Goal: Transaction & Acquisition: Purchase product/service

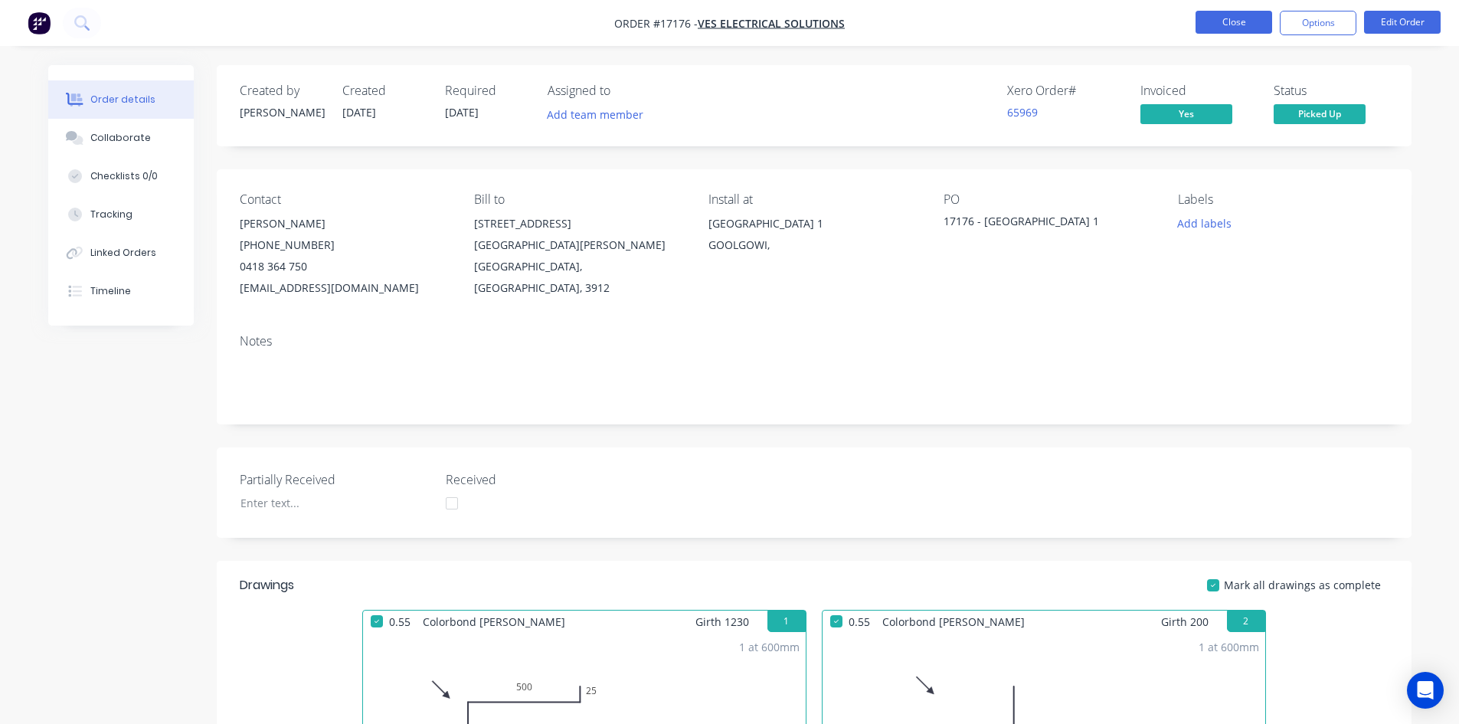
click at [1225, 25] on button "Close" at bounding box center [1233, 22] width 77 height 23
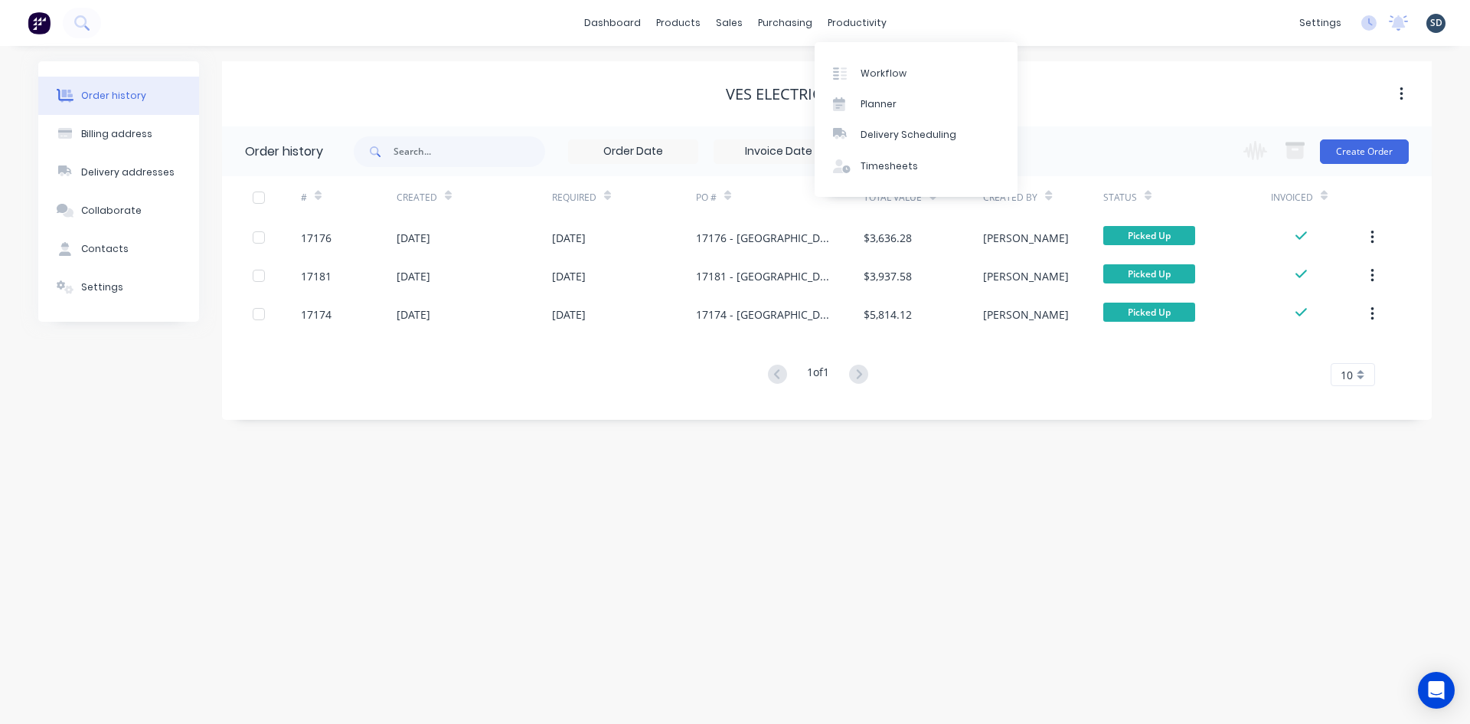
click at [983, 23] on div "dashboard products sales purchasing productivity dashboard products Product Cat…" at bounding box center [735, 23] width 1470 height 46
click at [775, 74] on div "Sales Orders" at bounding box center [785, 74] width 63 height 14
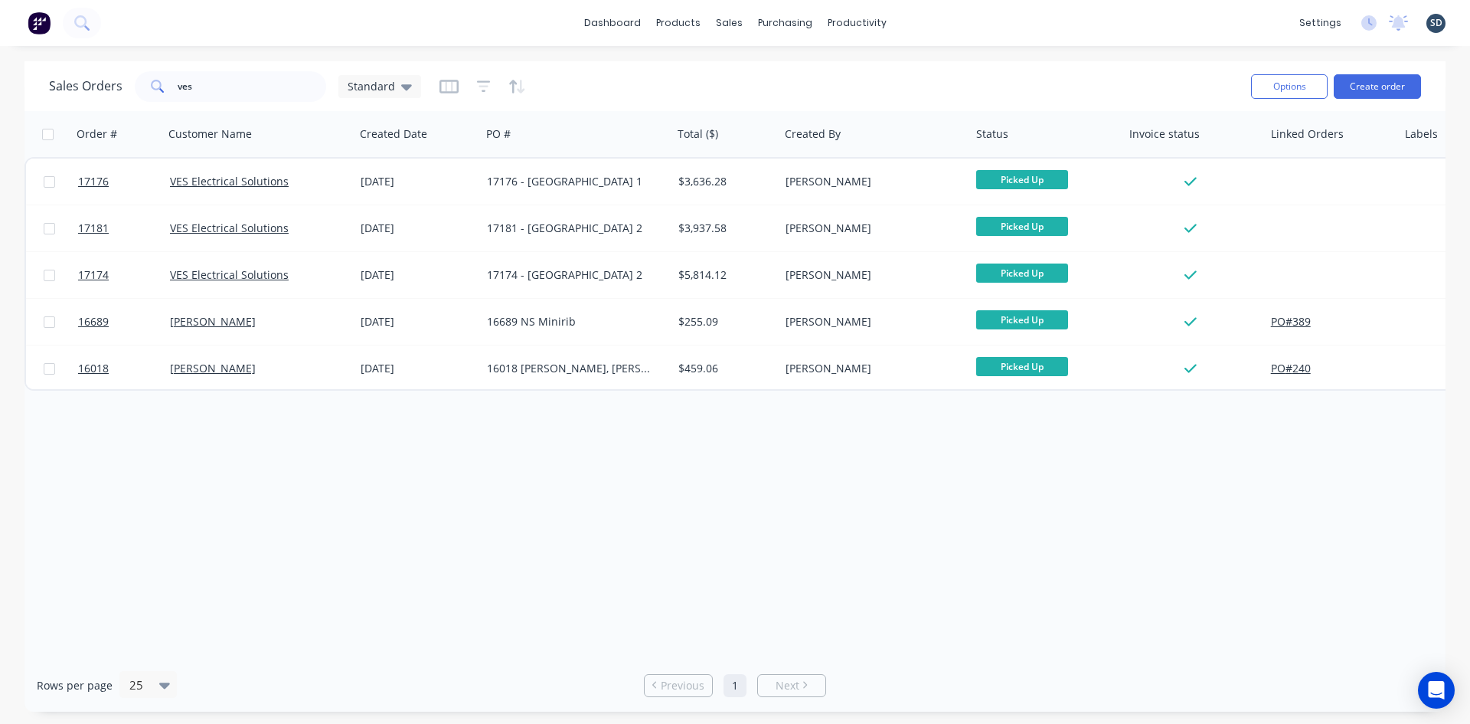
click at [994, 20] on div "dashboard products sales purchasing productivity dashboard products Product Cat…" at bounding box center [735, 23] width 1470 height 46
click at [197, 85] on input "ves" at bounding box center [252, 86] width 149 height 31
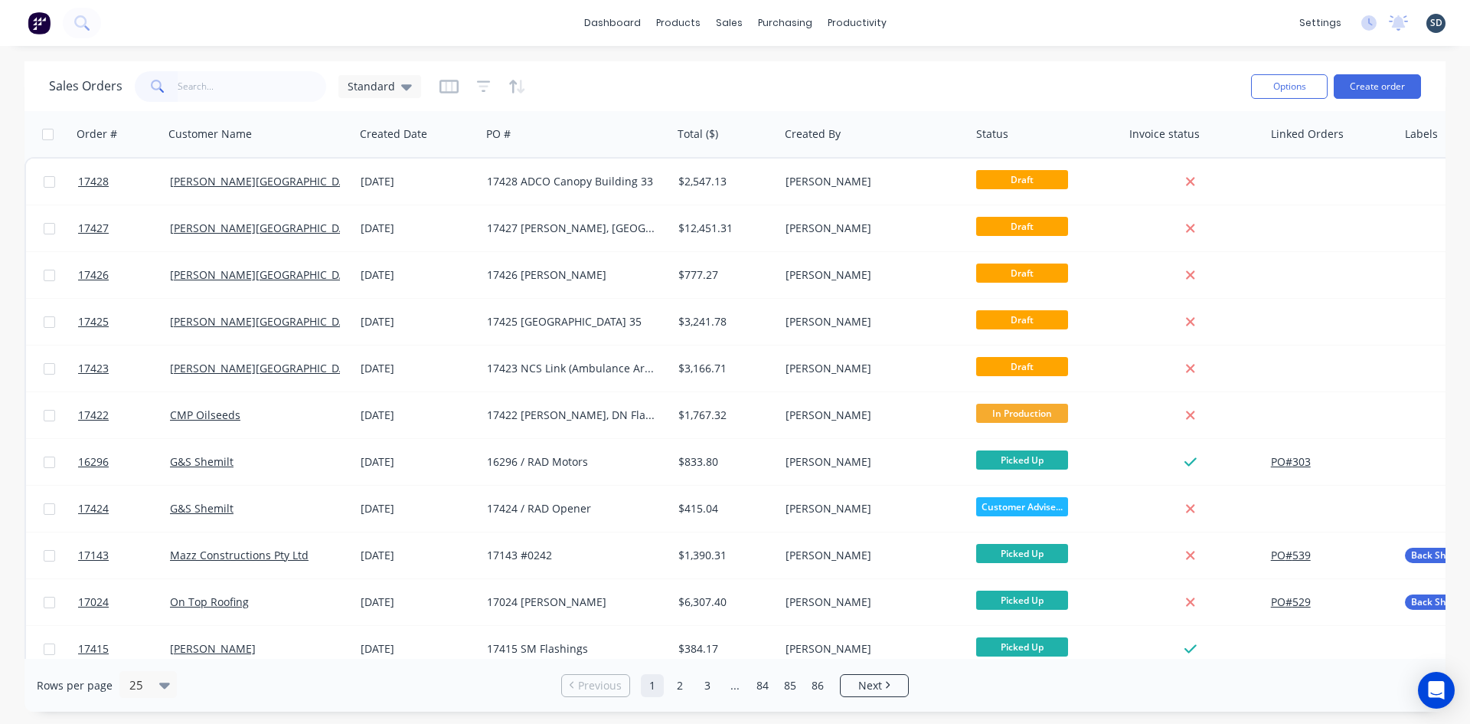
click at [992, 31] on div "dashboard products sales purchasing productivity dashboard products Product Cat…" at bounding box center [735, 23] width 1470 height 46
click at [552, 41] on div "dashboard products sales purchasing productivity dashboard products Product Cat…" at bounding box center [735, 23] width 1470 height 46
click at [975, 20] on div "dashboard products sales purchasing productivity dashboard products Product Cat…" at bounding box center [735, 23] width 1470 height 46
click at [477, 30] on div "dashboard products sales purchasing productivity dashboard products Product Cat…" at bounding box center [735, 23] width 1470 height 46
click at [943, 23] on div "dashboard products sales purchasing productivity dashboard products Product Cat…" at bounding box center [735, 23] width 1470 height 46
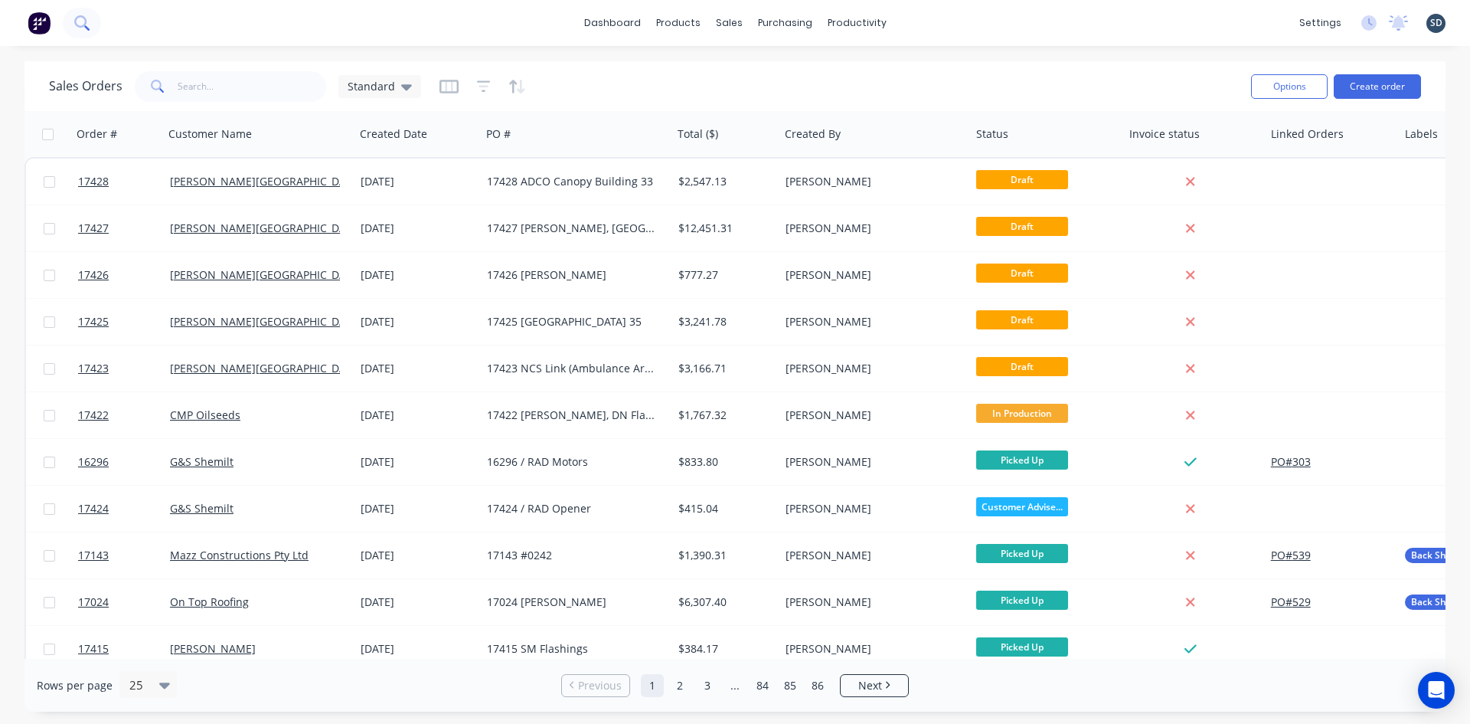
click at [82, 23] on icon at bounding box center [81, 22] width 15 height 15
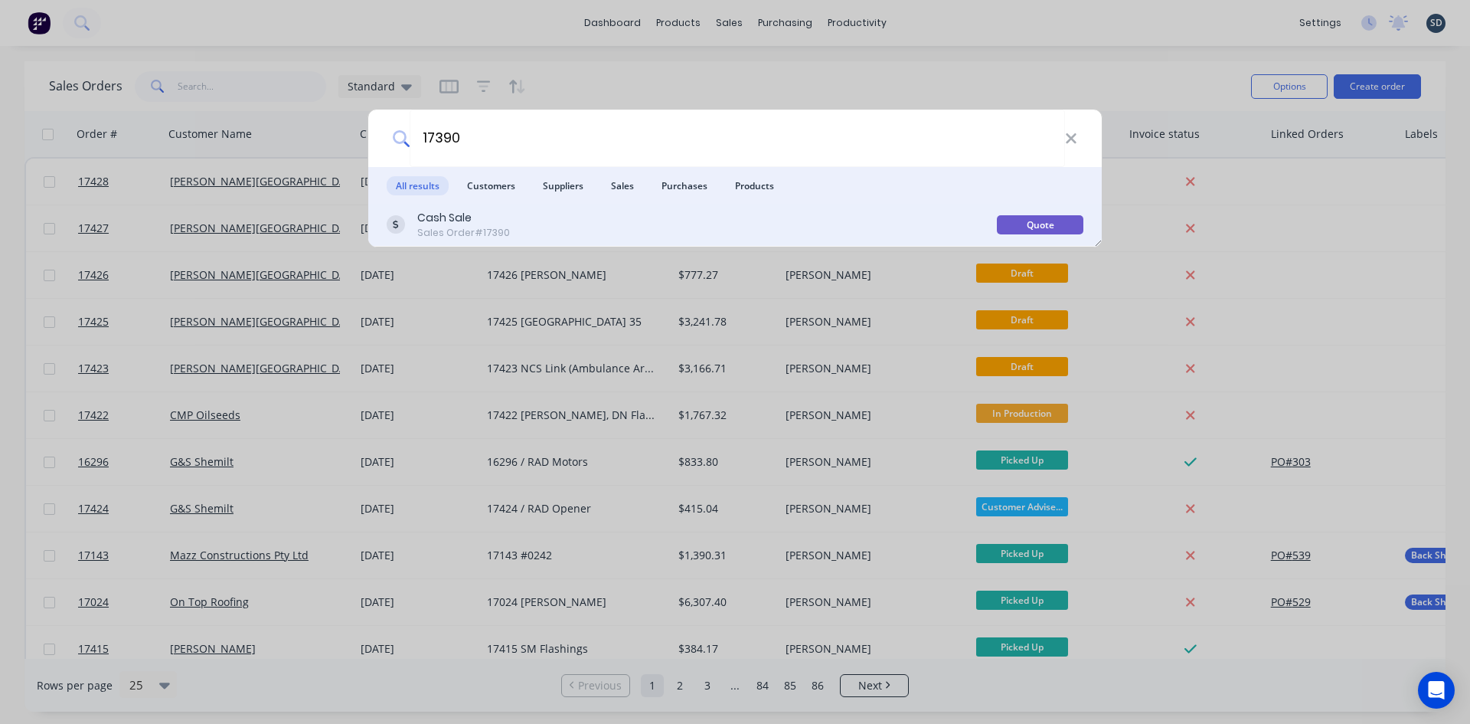
type input "17390"
click at [783, 234] on div "Cash Sale Sales Order #17390" at bounding box center [692, 225] width 610 height 30
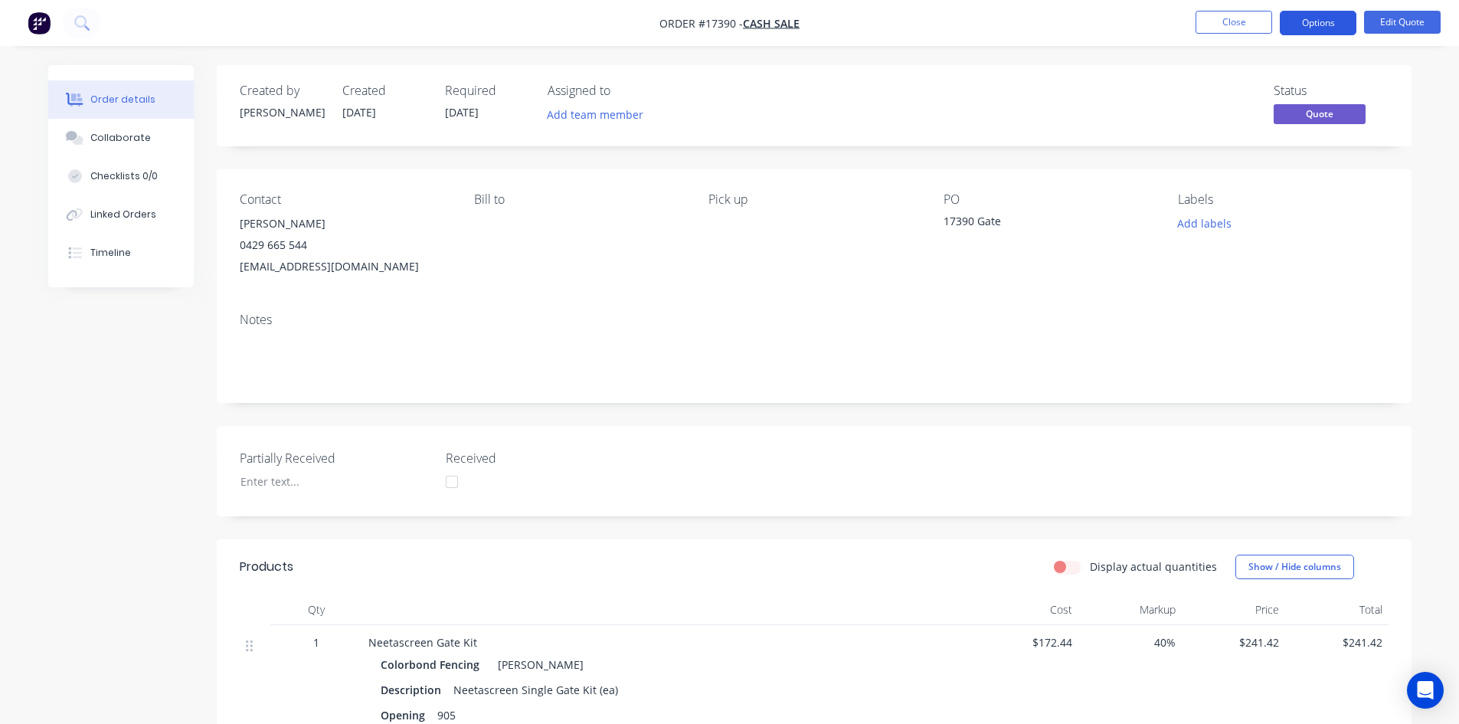
click at [1313, 27] on button "Options" at bounding box center [1318, 23] width 77 height 25
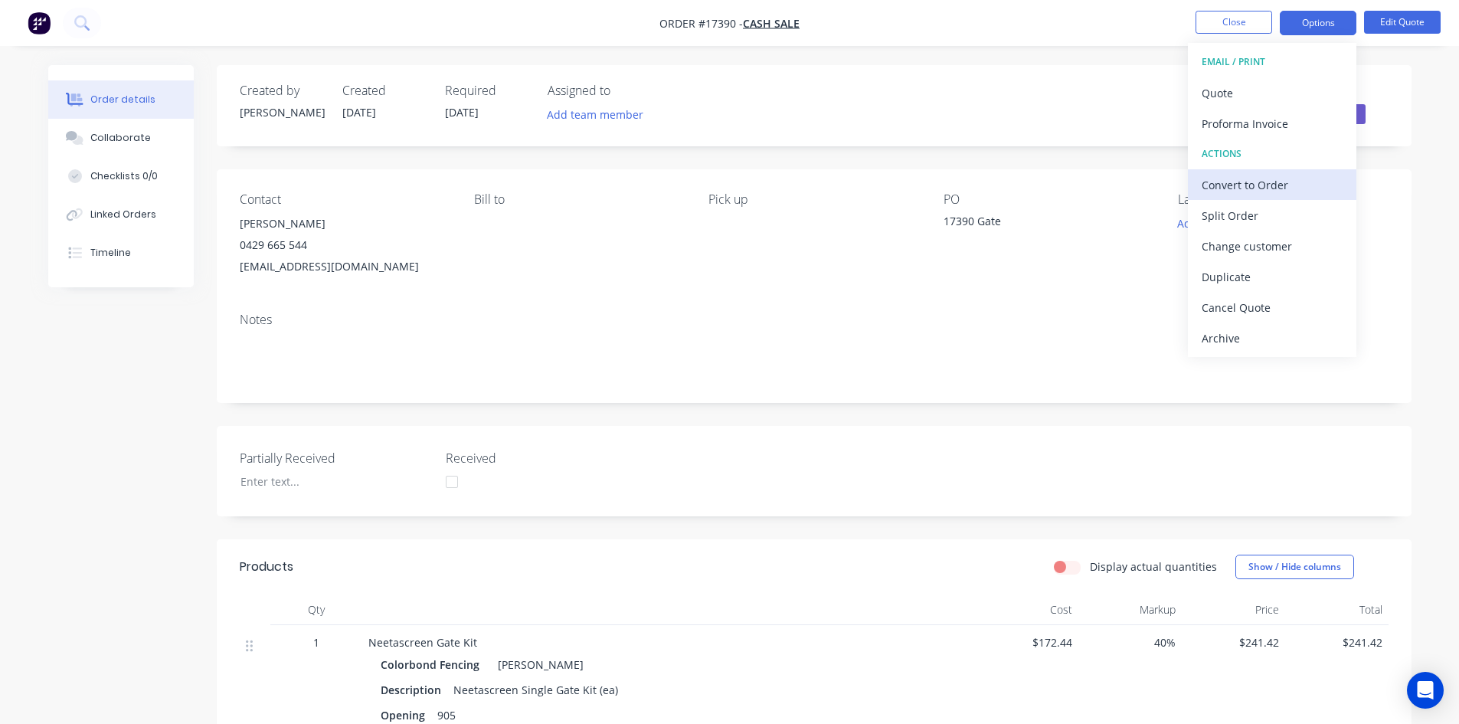
click at [1263, 185] on div "Convert to Order" at bounding box center [1271, 185] width 141 height 22
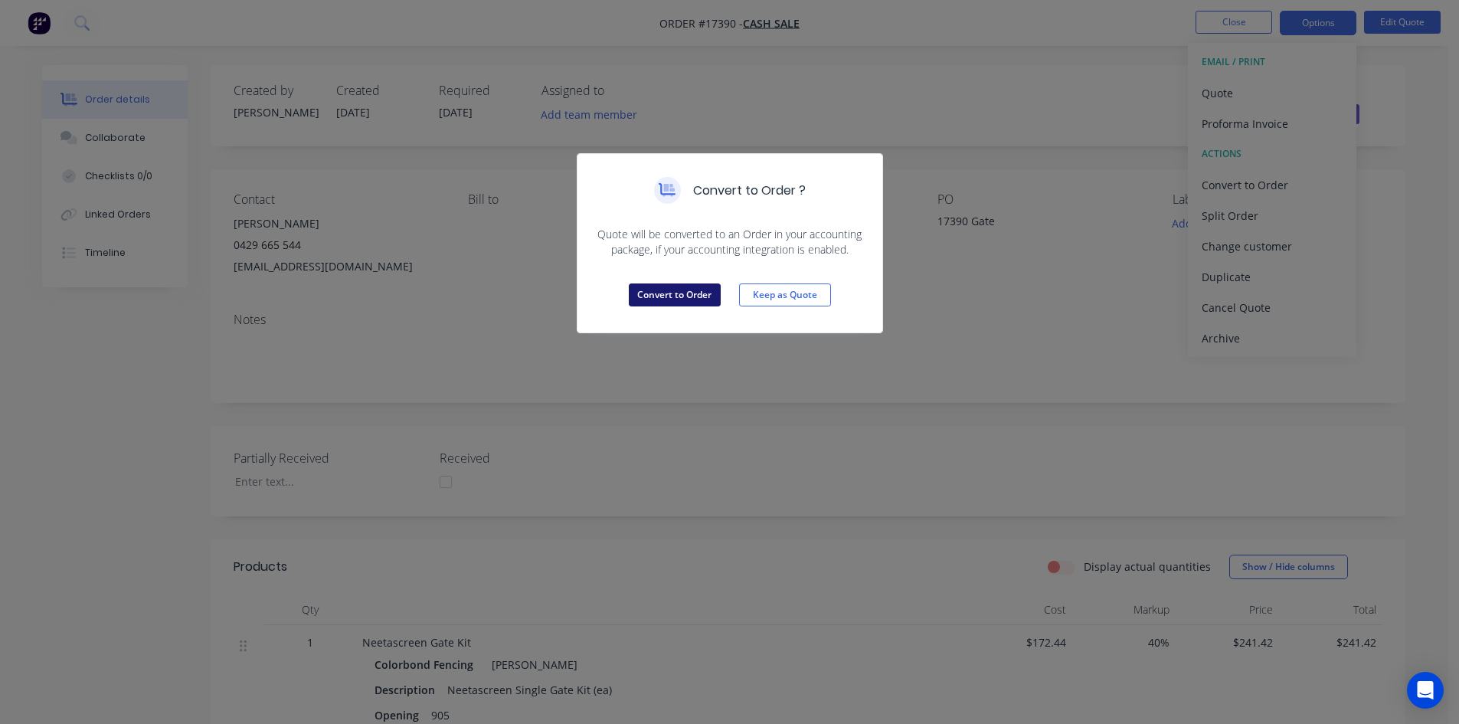
click at [676, 298] on button "Convert to Order" at bounding box center [675, 294] width 92 height 23
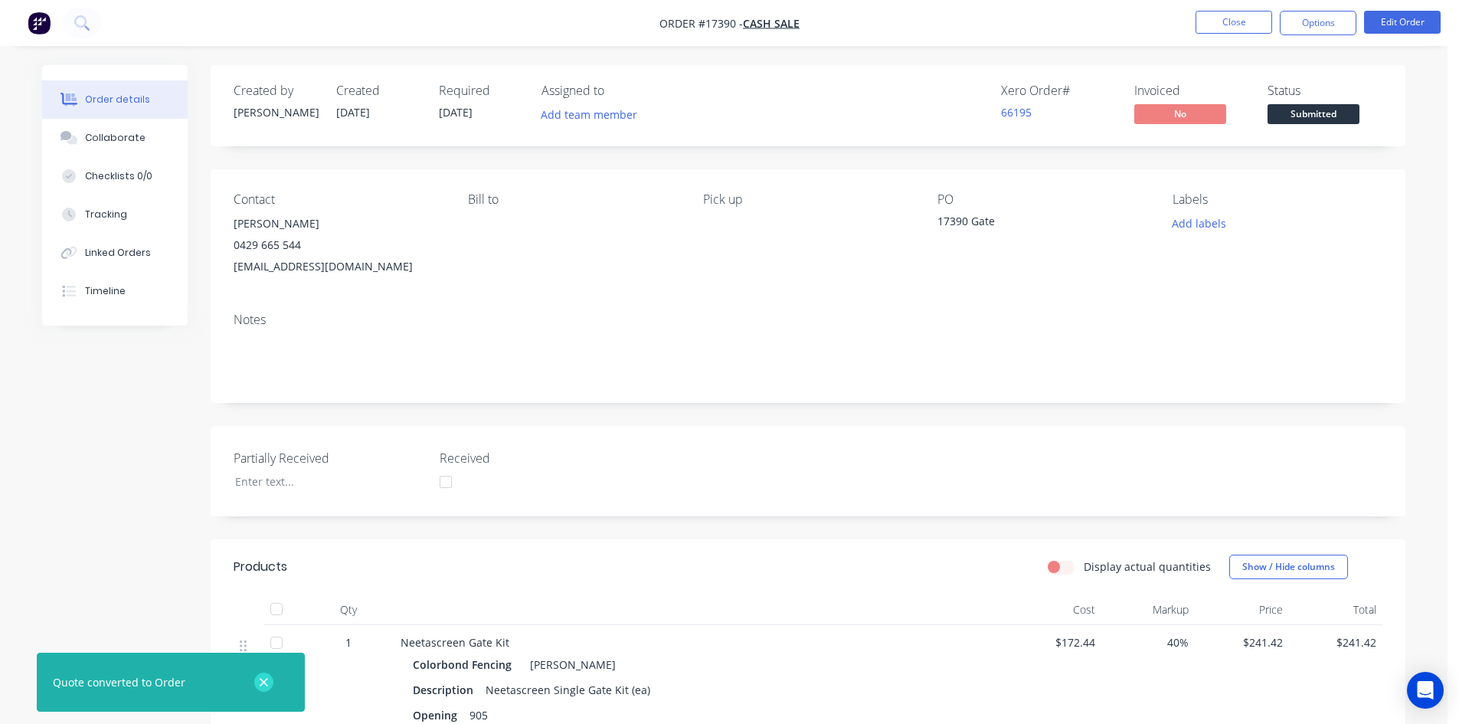
click at [261, 689] on button "button" at bounding box center [263, 681] width 19 height 19
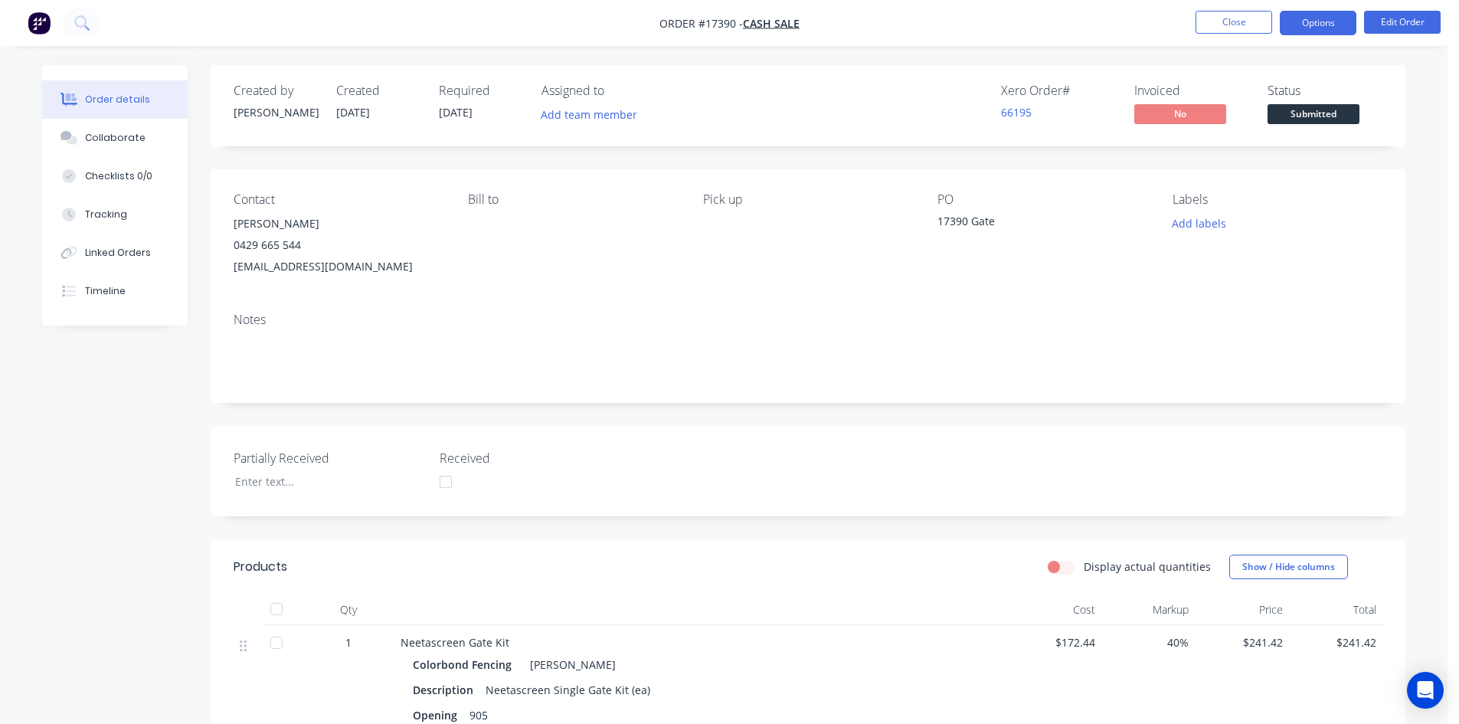
click at [1306, 21] on button "Options" at bounding box center [1318, 23] width 77 height 25
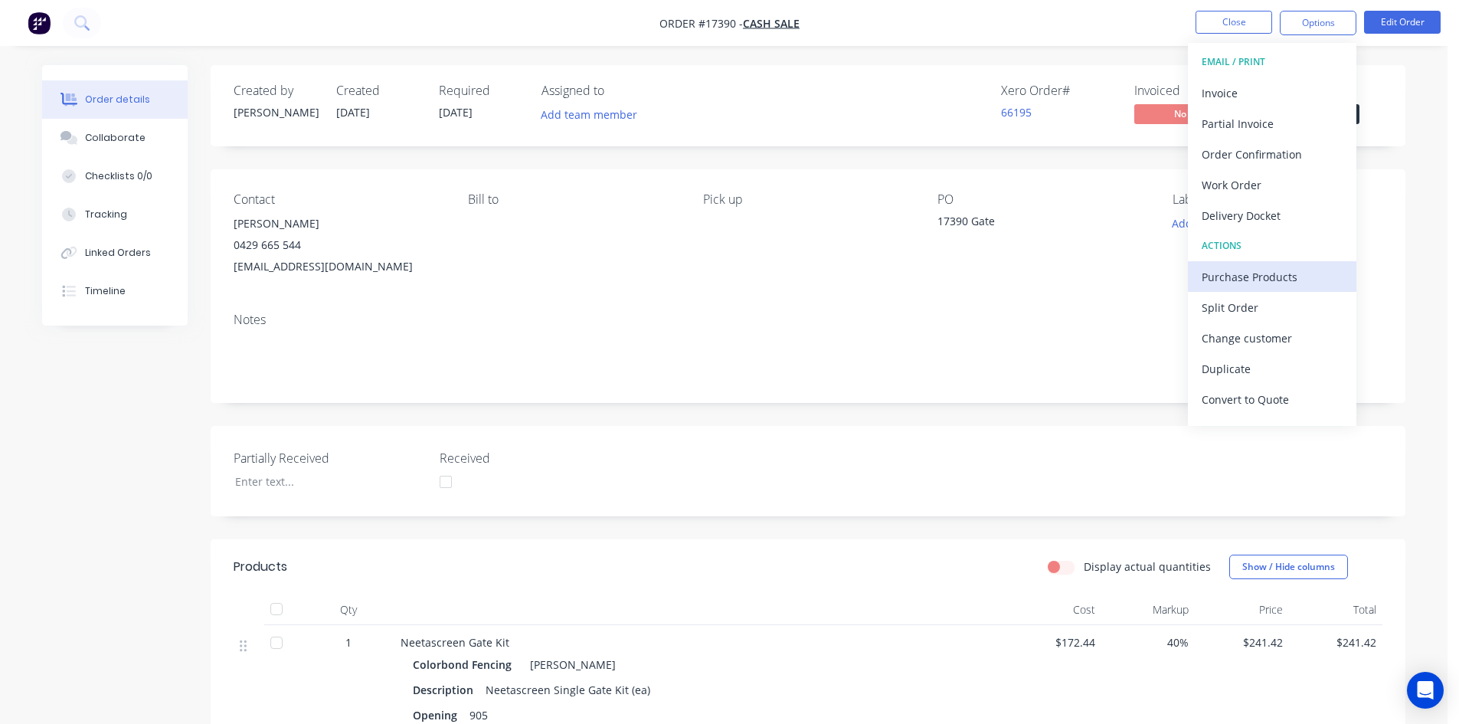
click at [1273, 283] on div "Purchase Products" at bounding box center [1271, 277] width 141 height 22
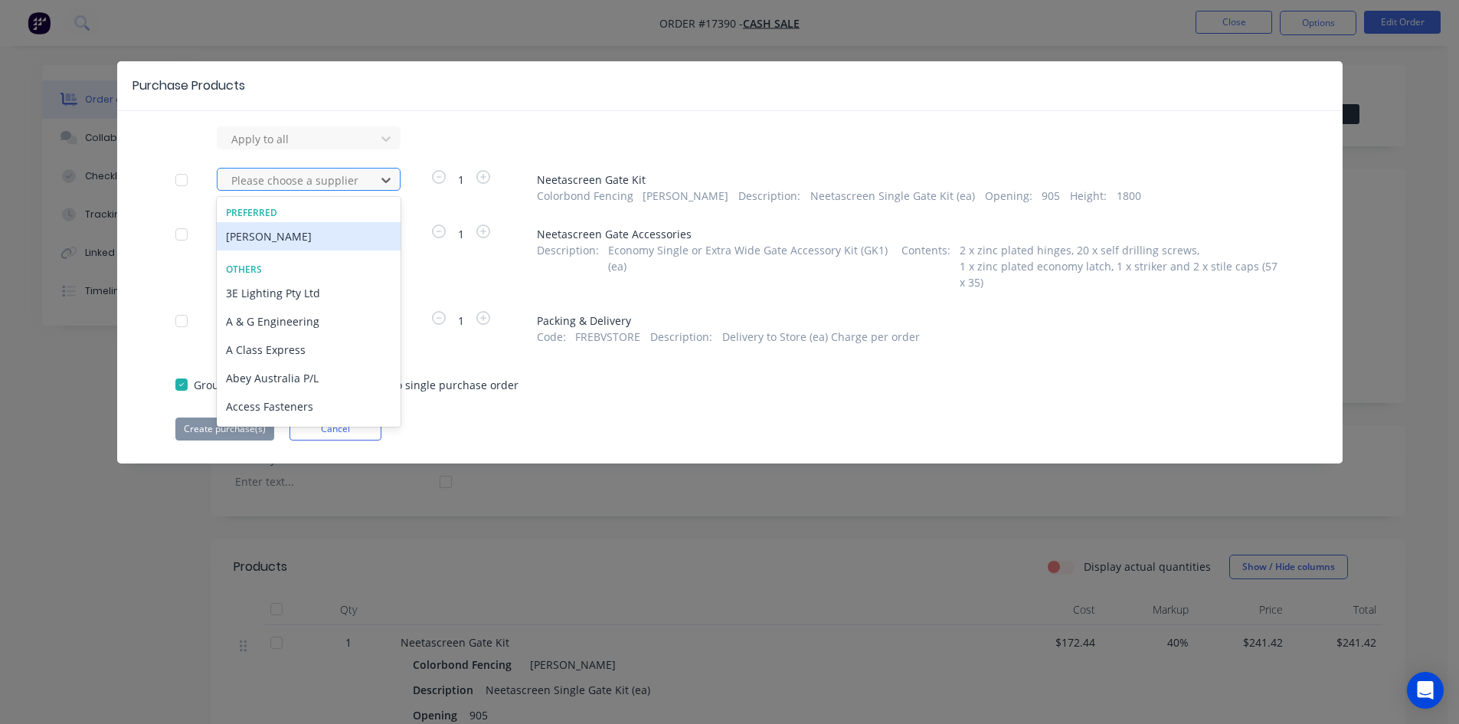
click at [355, 179] on div at bounding box center [299, 180] width 138 height 19
click at [316, 240] on div "Lysaght VIC" at bounding box center [309, 236] width 184 height 28
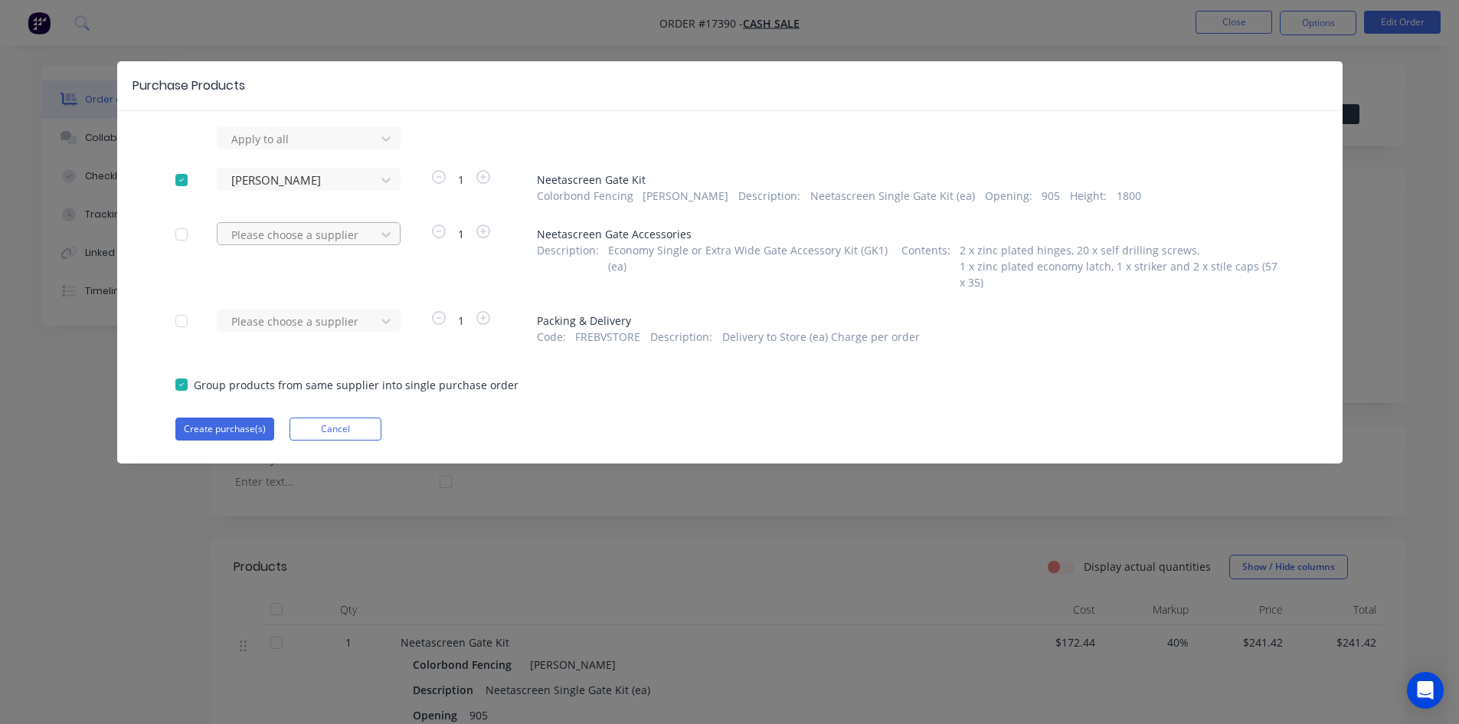
click at [362, 149] on div at bounding box center [299, 138] width 138 height 19
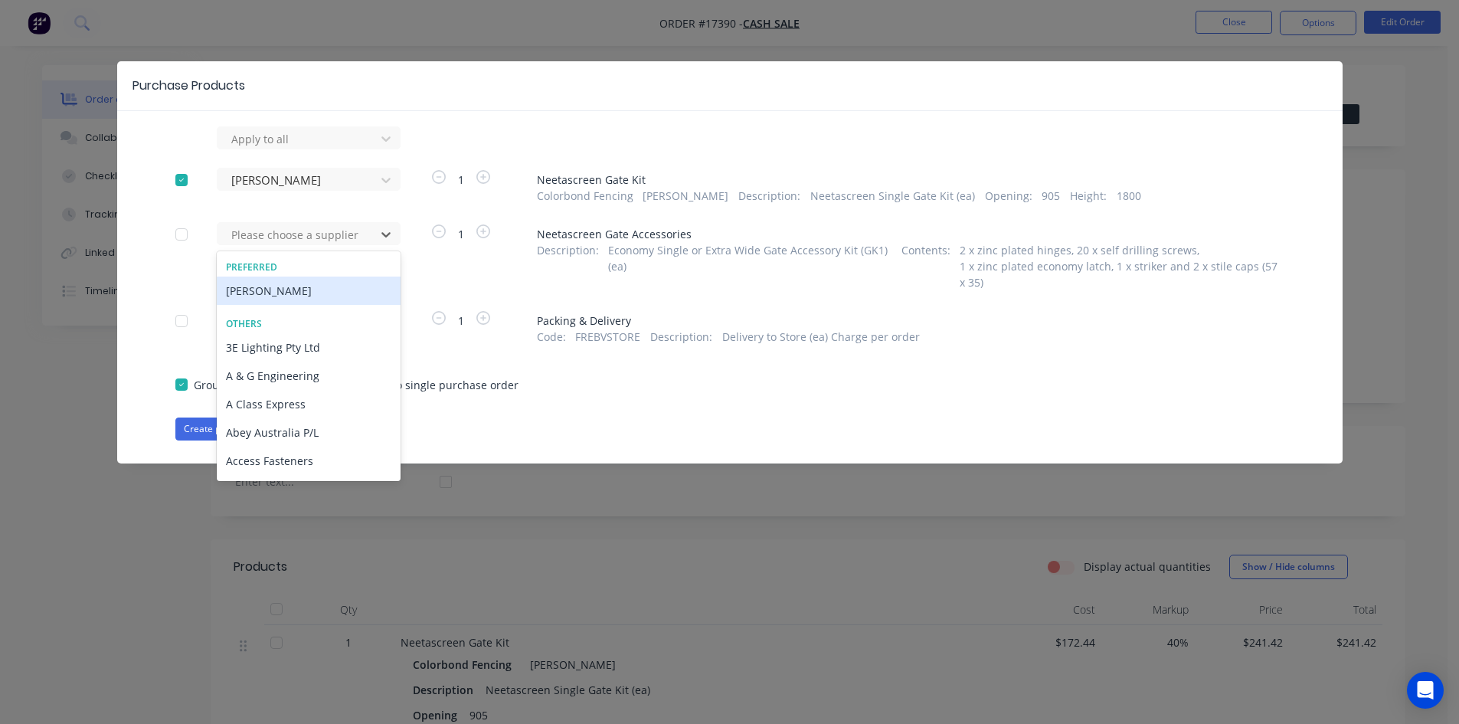
click at [335, 295] on div "Lysaght VIC" at bounding box center [309, 290] width 184 height 28
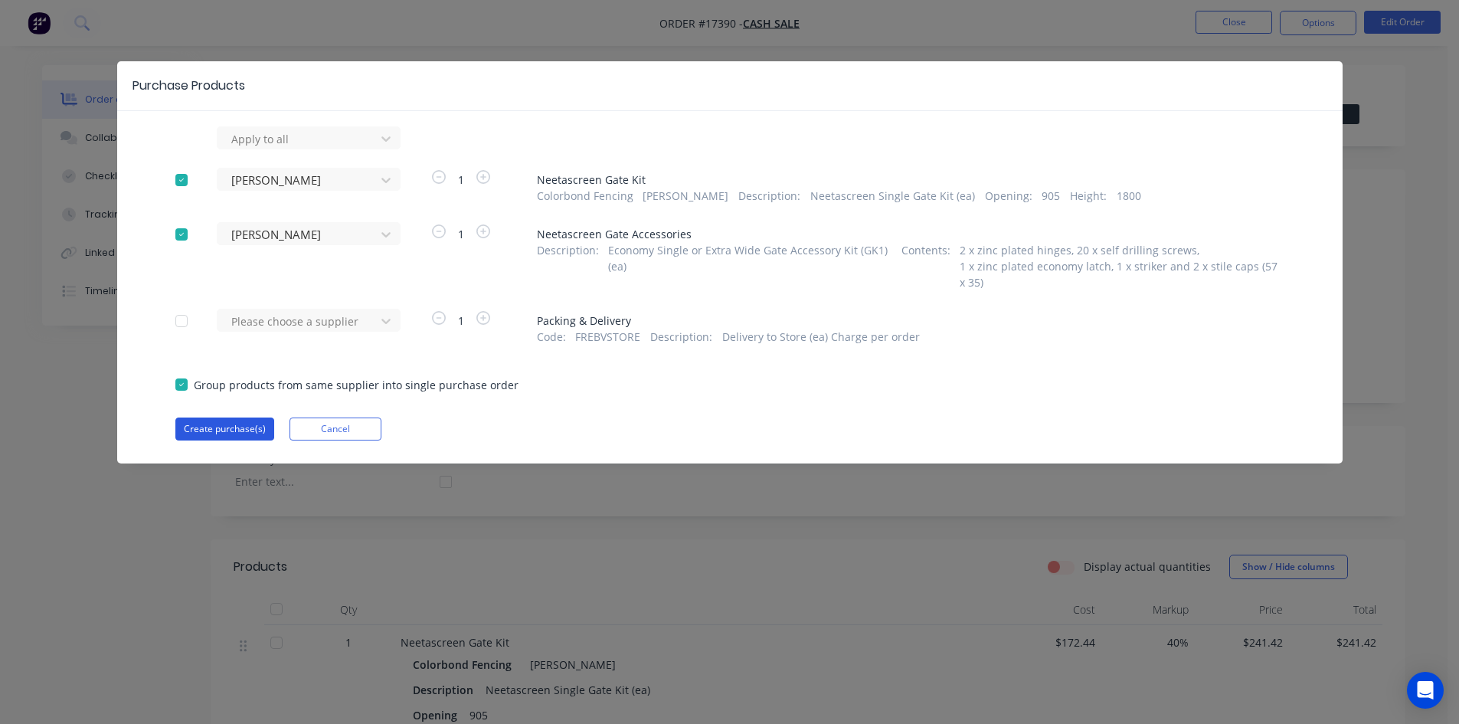
click at [241, 427] on button "Create purchase(s)" at bounding box center [224, 428] width 99 height 23
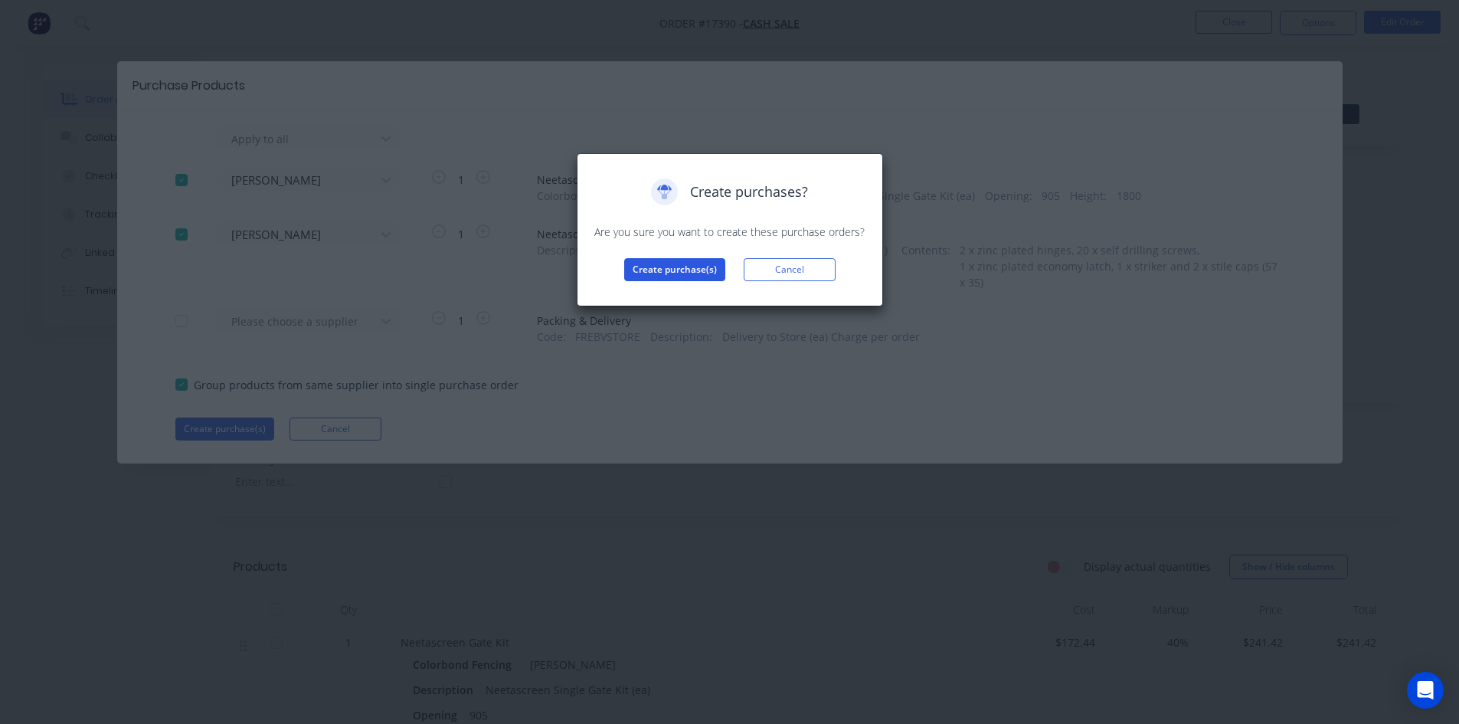
click at [680, 272] on button "Create purchase(s)" at bounding box center [674, 269] width 101 height 23
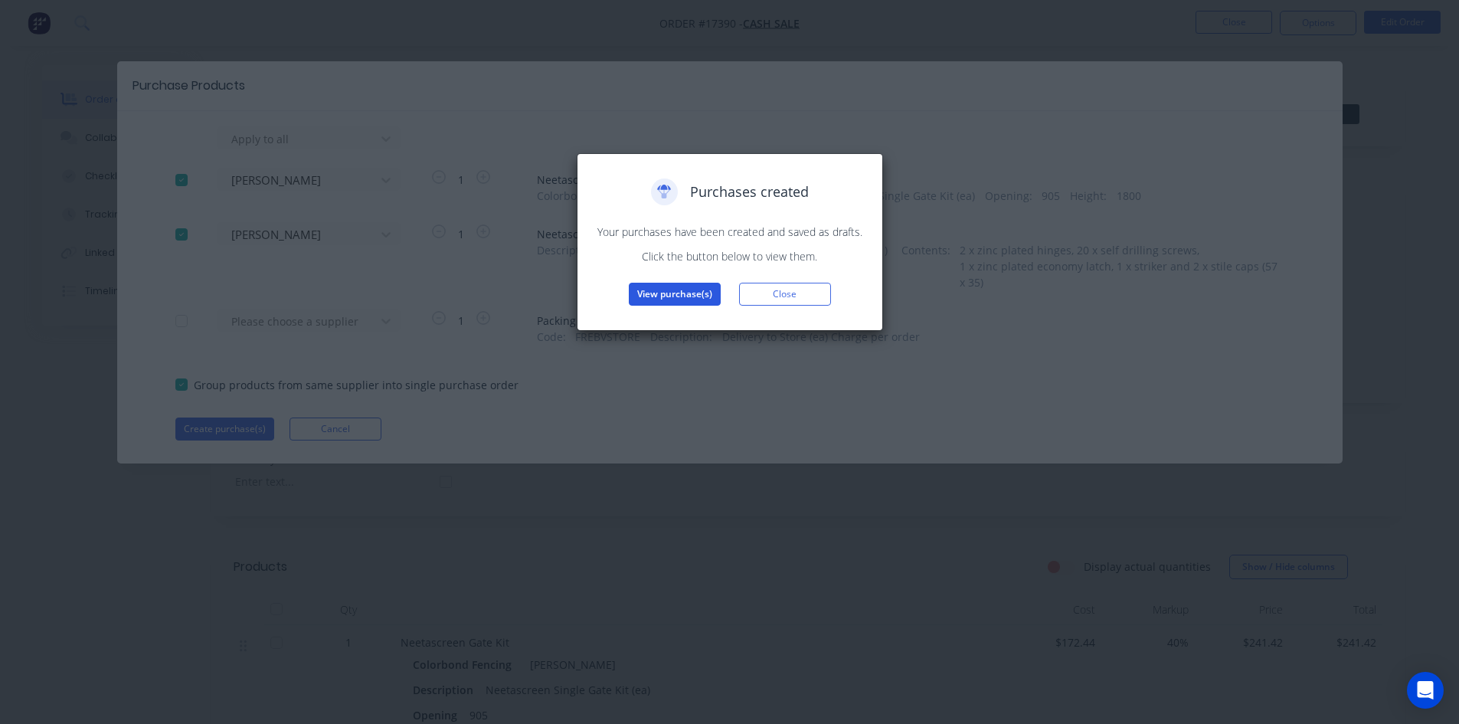
click at [675, 296] on button "View purchase(s)" at bounding box center [675, 294] width 92 height 23
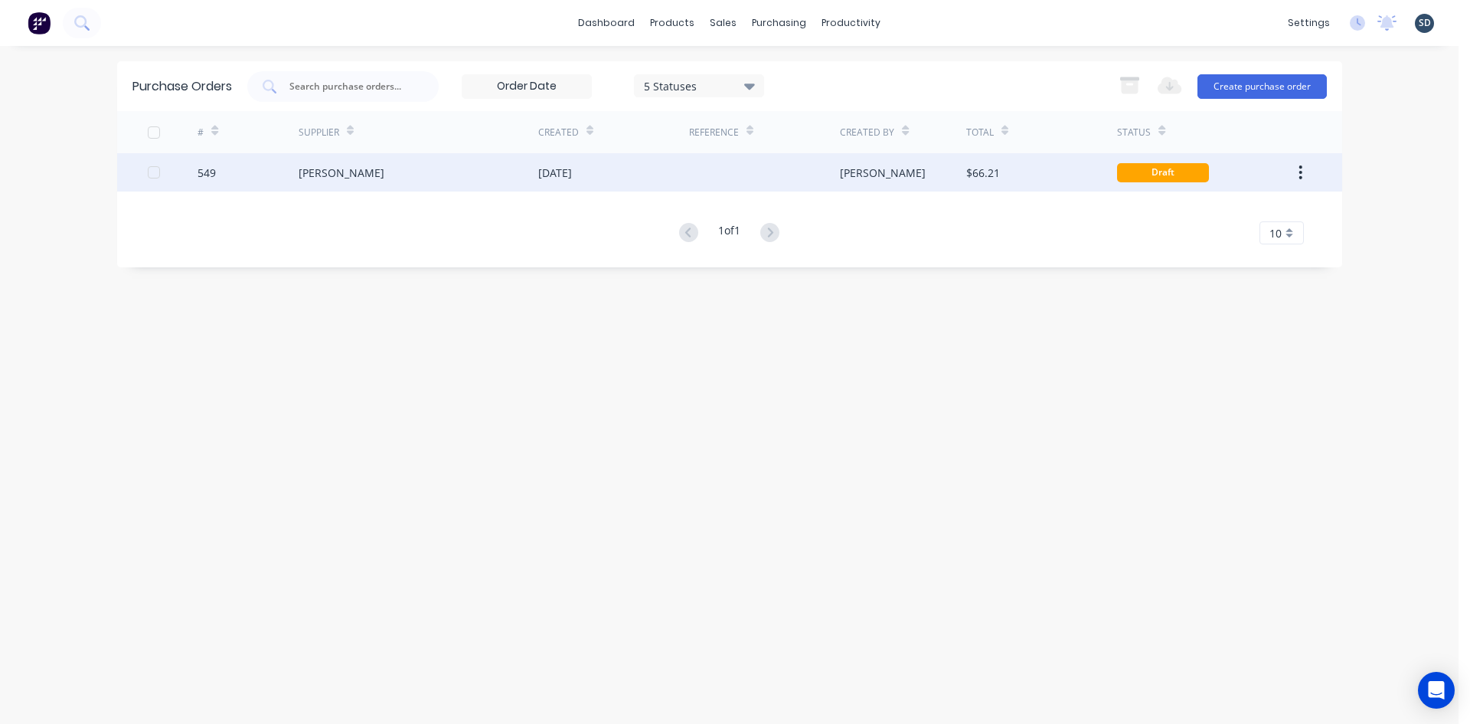
click at [586, 191] on div "25 Aug 2025" at bounding box center [613, 172] width 151 height 38
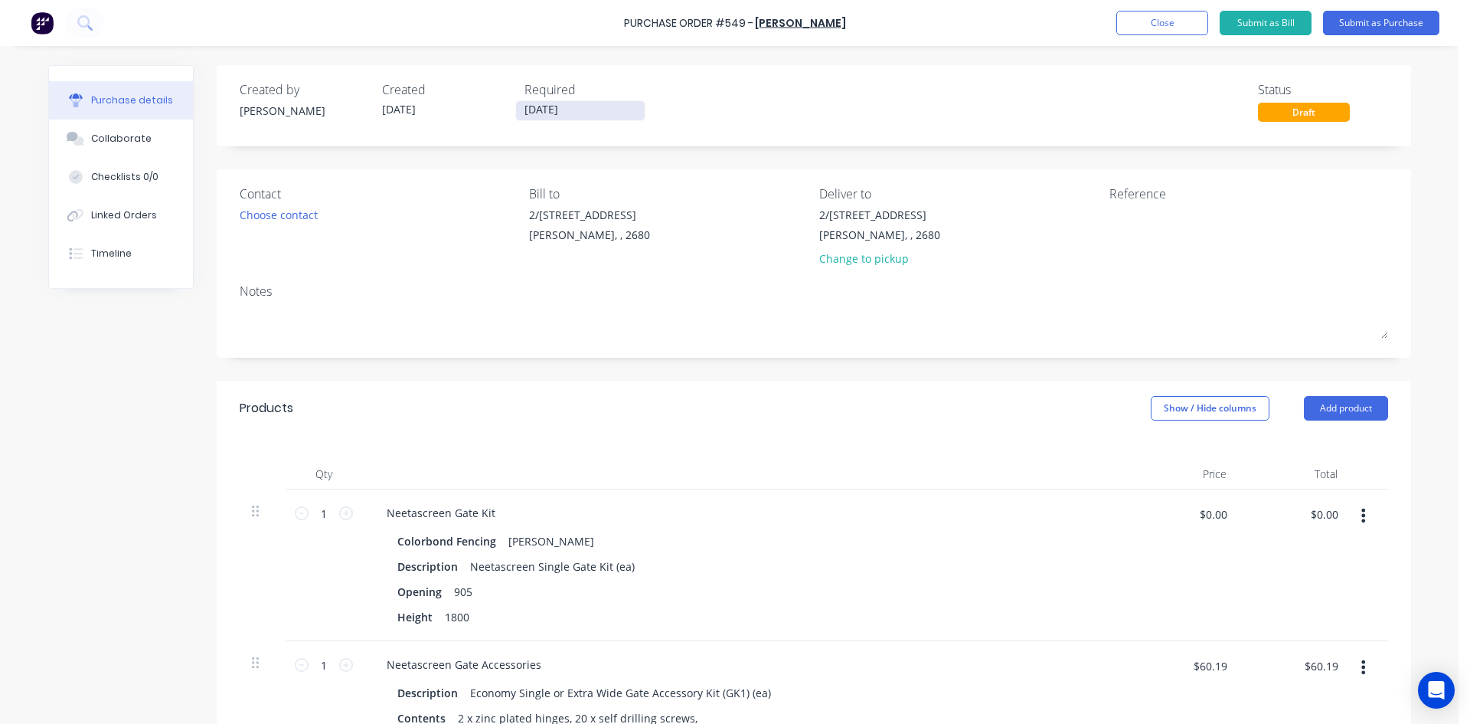
click at [588, 107] on input "[DATE]" at bounding box center [580, 110] width 129 height 19
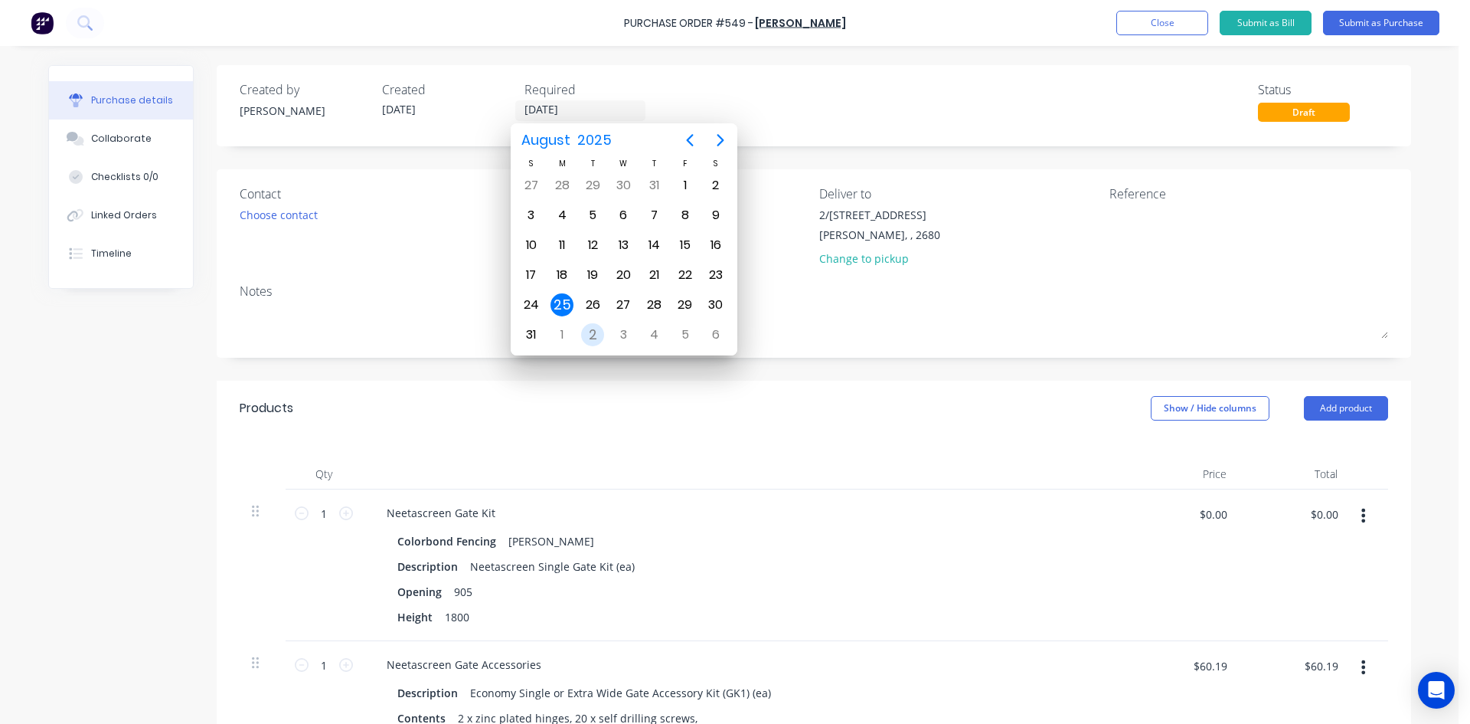
click at [597, 335] on div "2" at bounding box center [592, 334] width 23 height 23
type input "02/09/25"
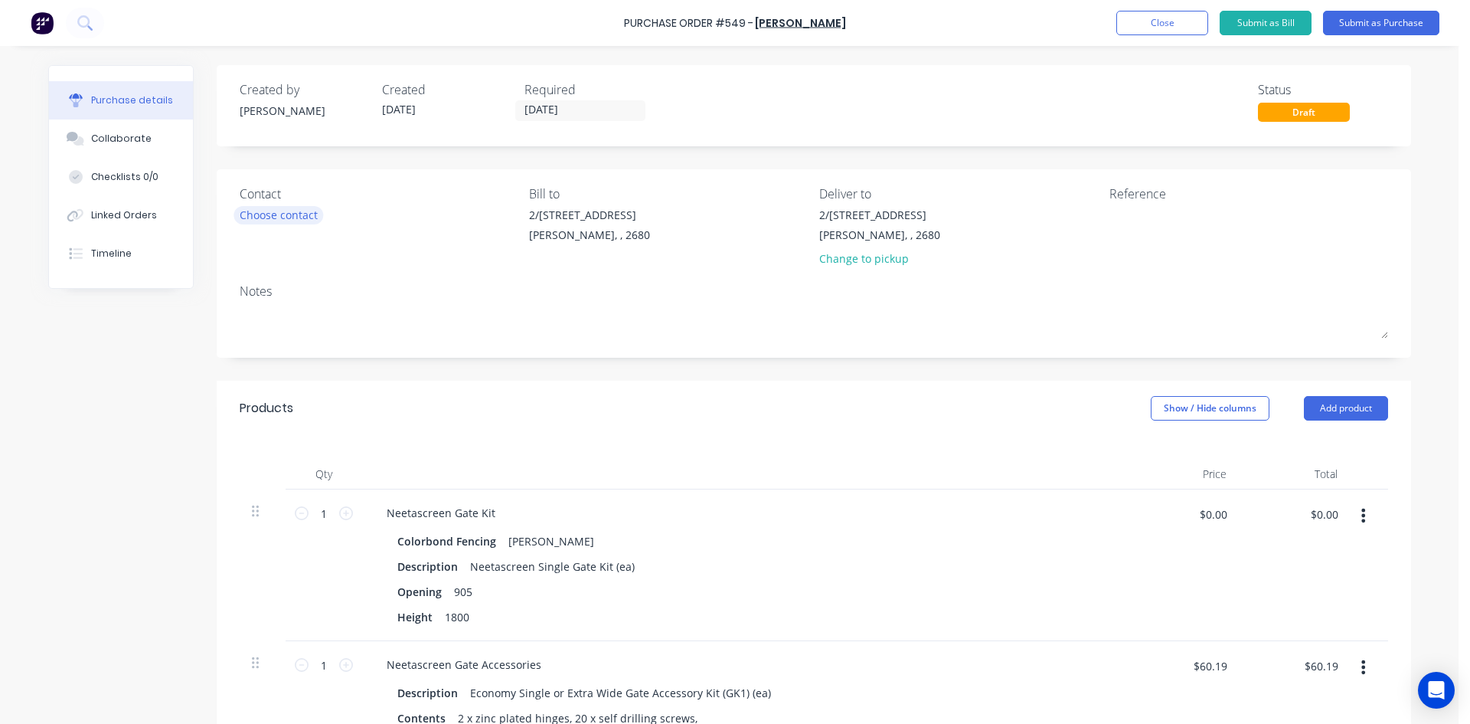
click at [298, 217] on div "Choose contact" at bounding box center [279, 215] width 78 height 16
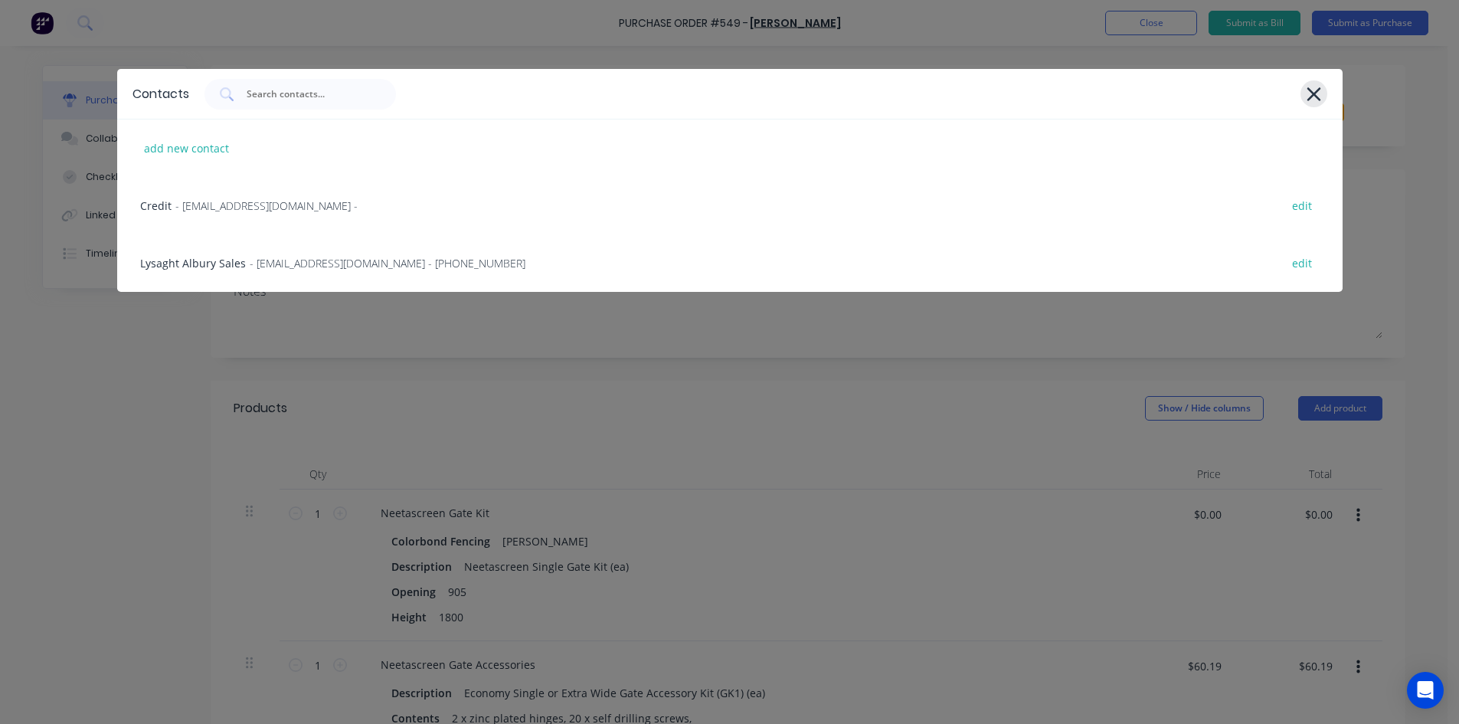
click at [1317, 96] on icon at bounding box center [1314, 93] width 16 height 21
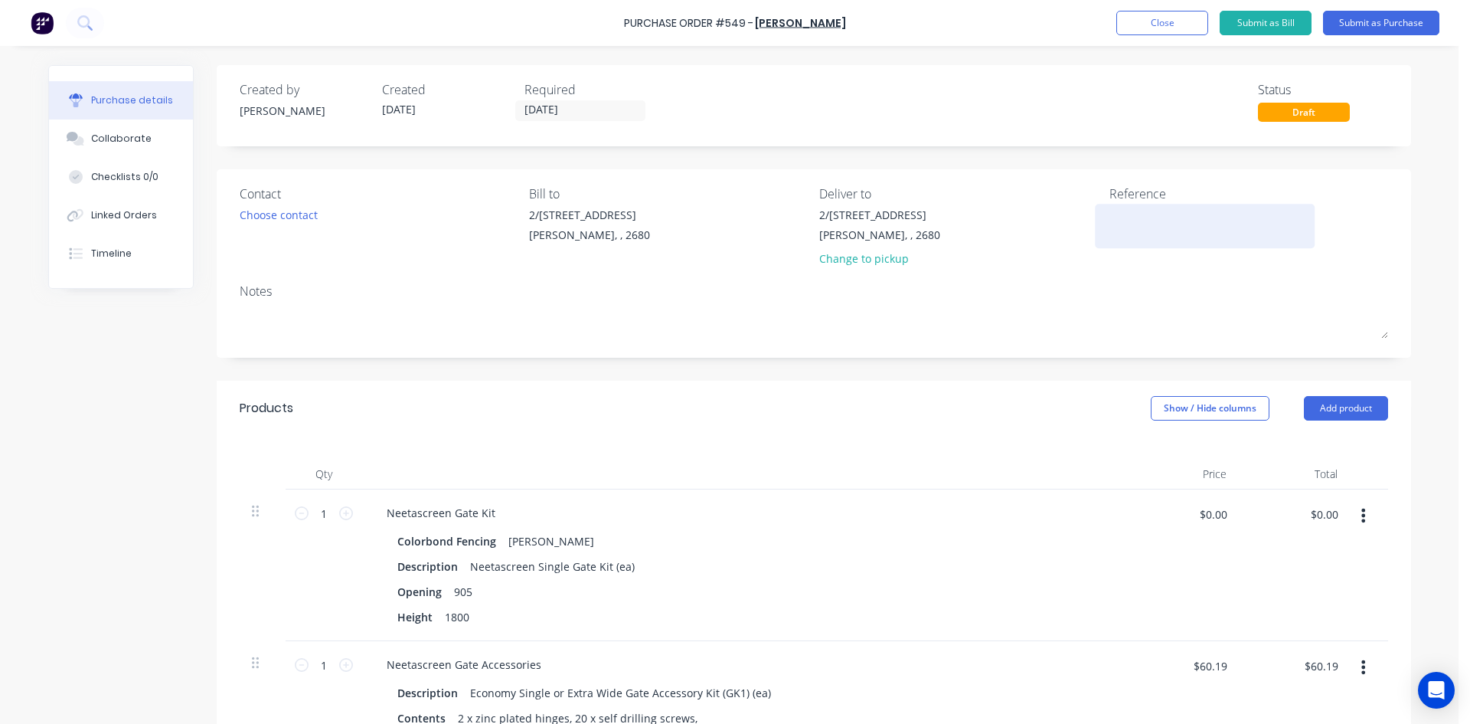
click at [1149, 208] on textarea at bounding box center [1205, 224] width 191 height 34
type textarea "549 /"
type textarea "x"
type textarea "549 /"
click at [147, 215] on div "Linked Orders" at bounding box center [124, 215] width 66 height 14
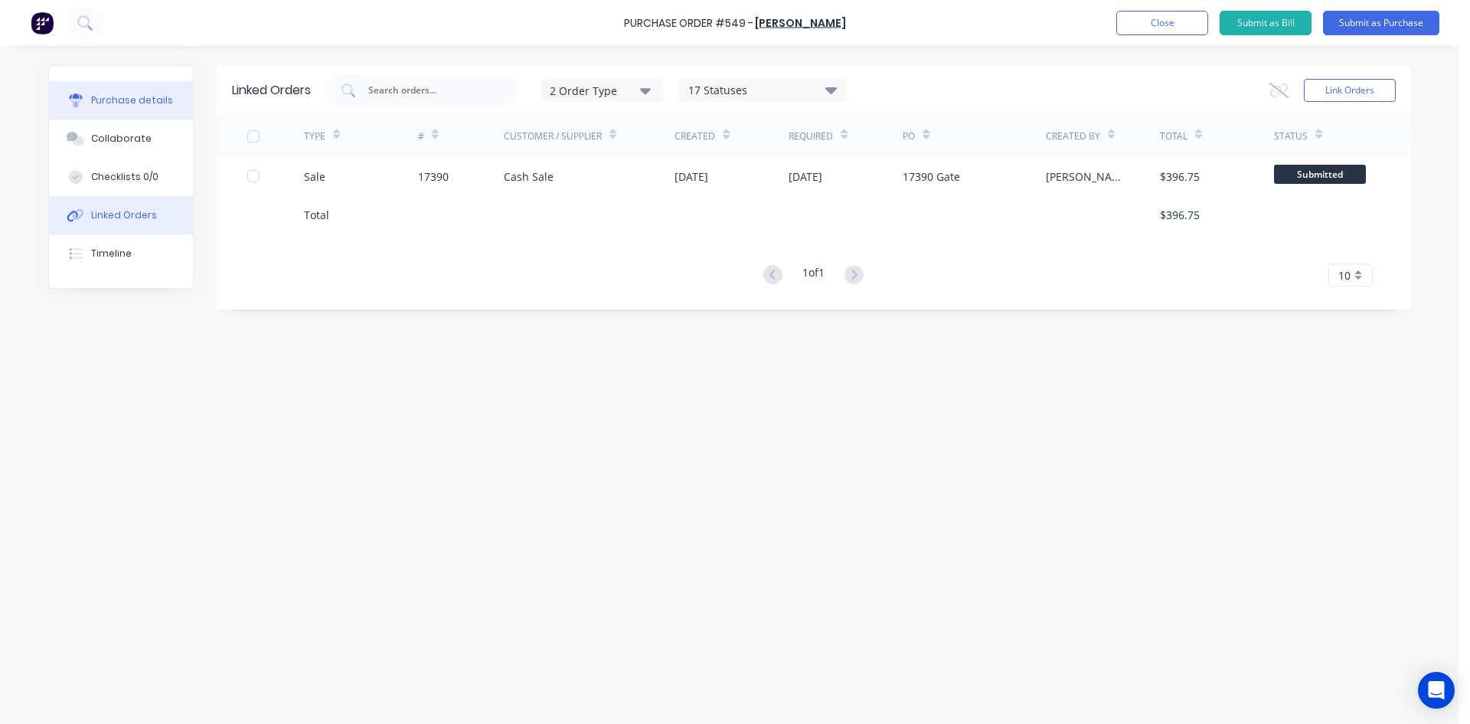
click at [140, 96] on div "Purchase details" at bounding box center [132, 100] width 82 height 14
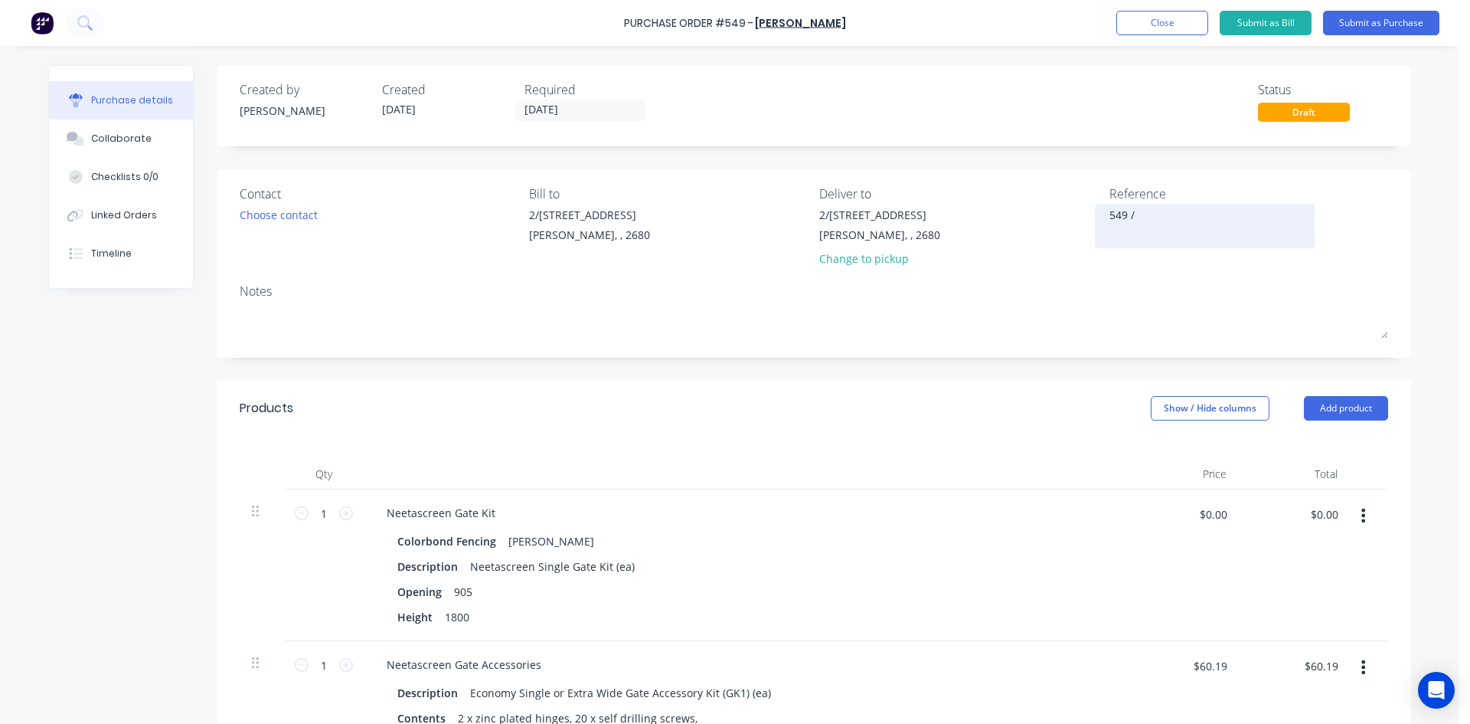
type textarea "x"
click at [1159, 207] on div "549 /" at bounding box center [1205, 226] width 191 height 38
click at [1159, 216] on textarea "549 /" at bounding box center [1205, 224] width 191 height 34
type textarea "549 / 17390 Simon Potts"
type textarea "x"
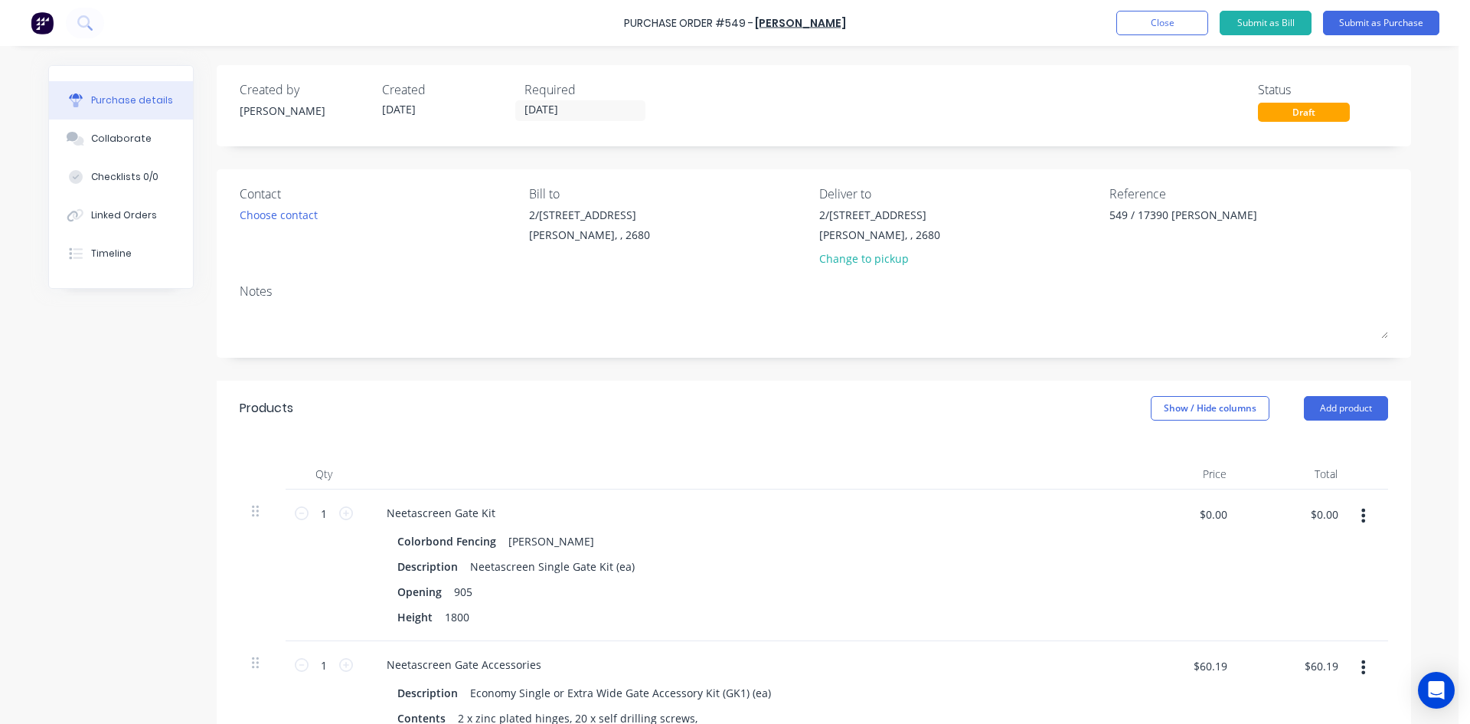
type textarea "549 / 17390 Simon Potts"
click at [1096, 283] on div "Notes" at bounding box center [814, 291] width 1149 height 18
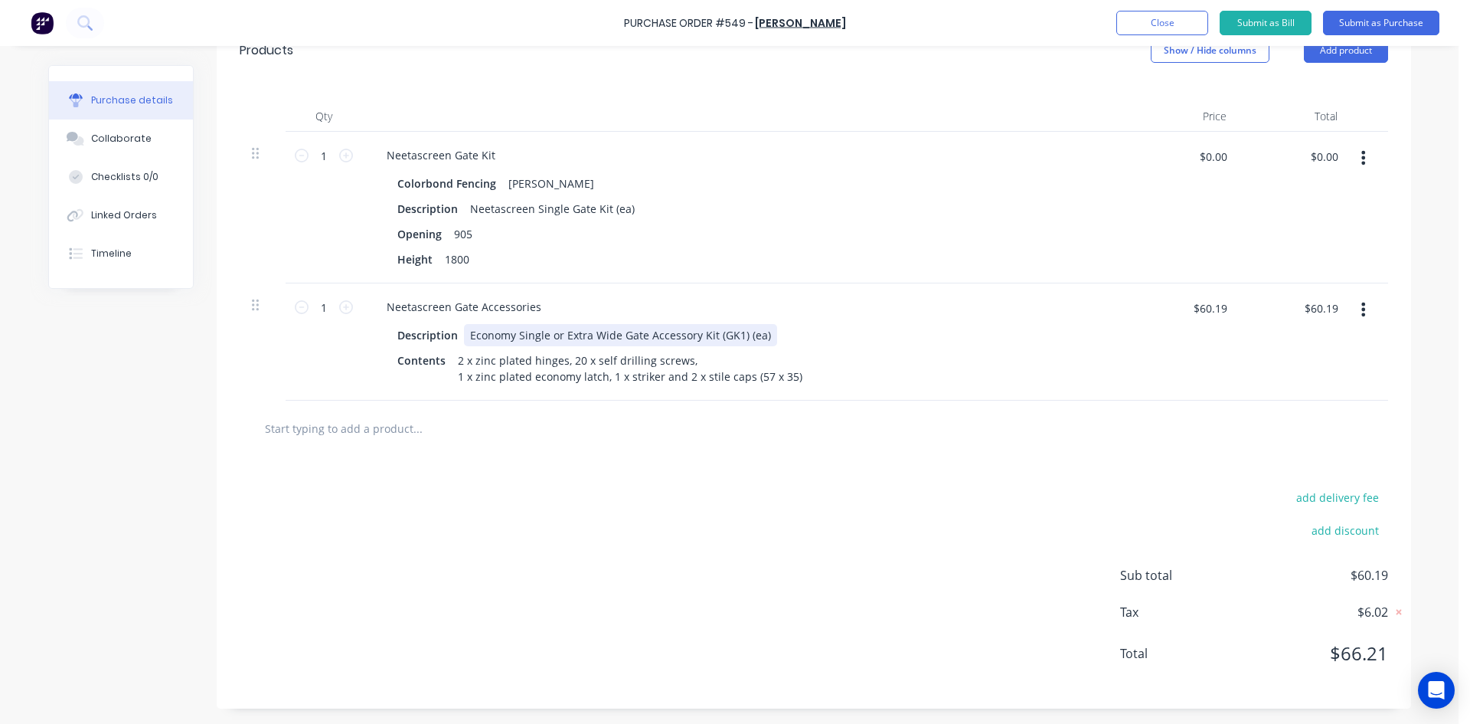
scroll to position [204, 0]
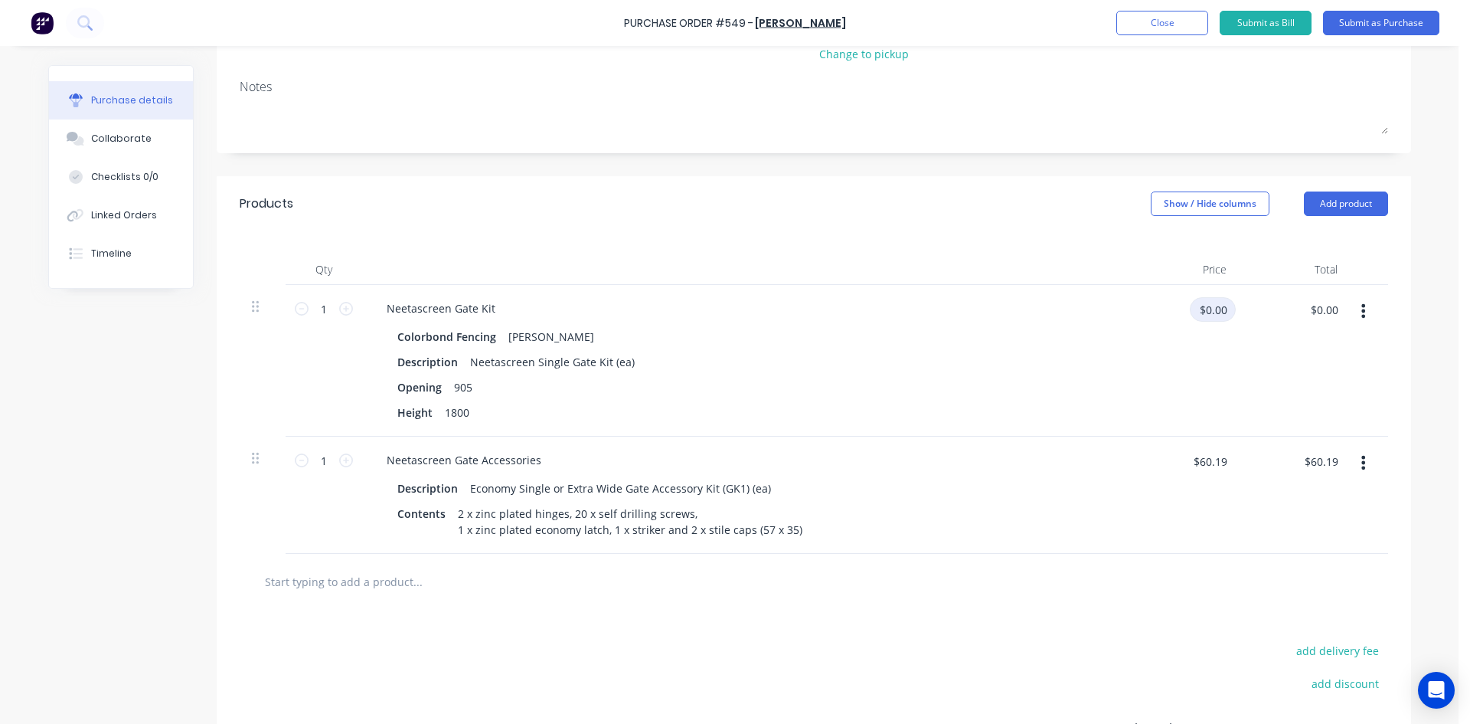
click at [1218, 315] on input "$0.00" at bounding box center [1213, 309] width 46 height 25
type textarea "x"
click at [1218, 315] on input "$0.00" at bounding box center [1213, 309] width 46 height 25
type input "172.44"
type textarea "x"
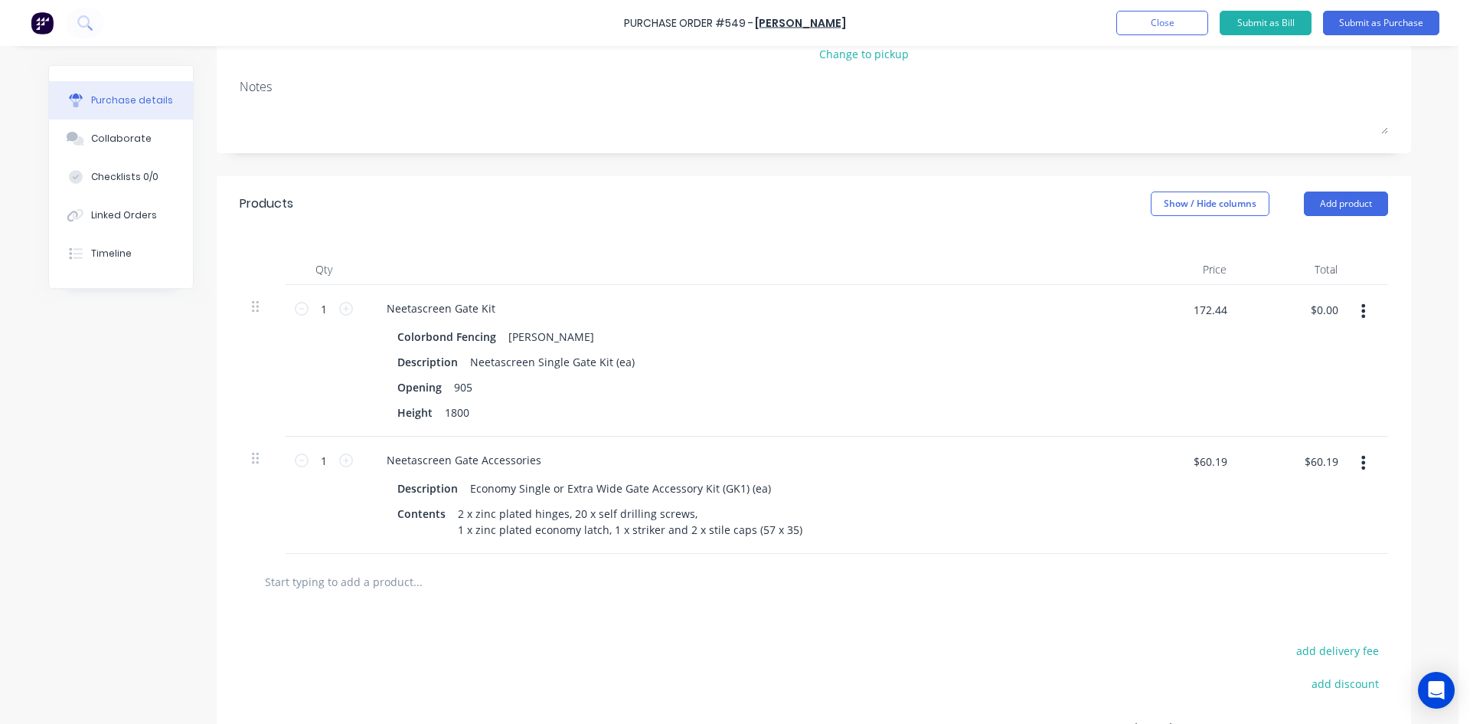
type input "$172.44"
click at [1068, 574] on div at bounding box center [814, 581] width 1124 height 31
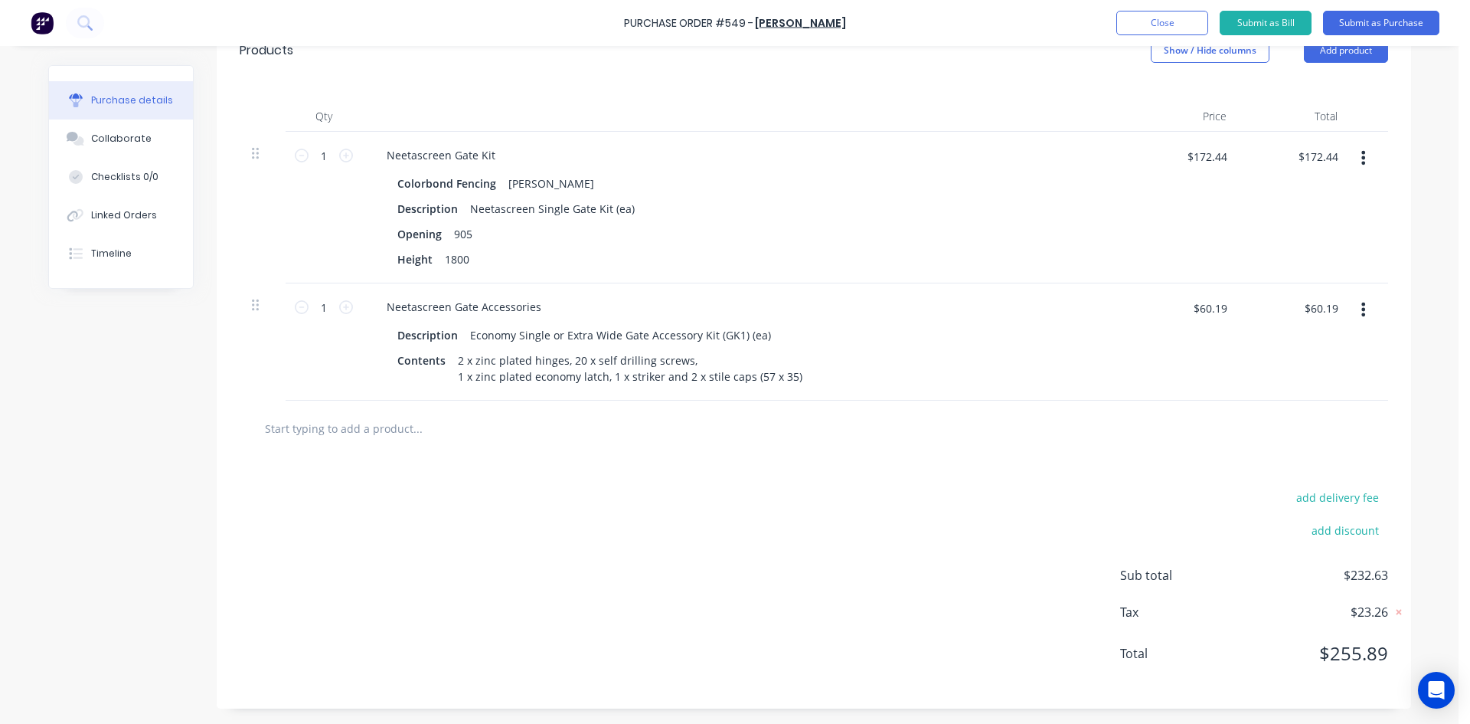
click at [591, 418] on div at bounding box center [481, 428] width 459 height 31
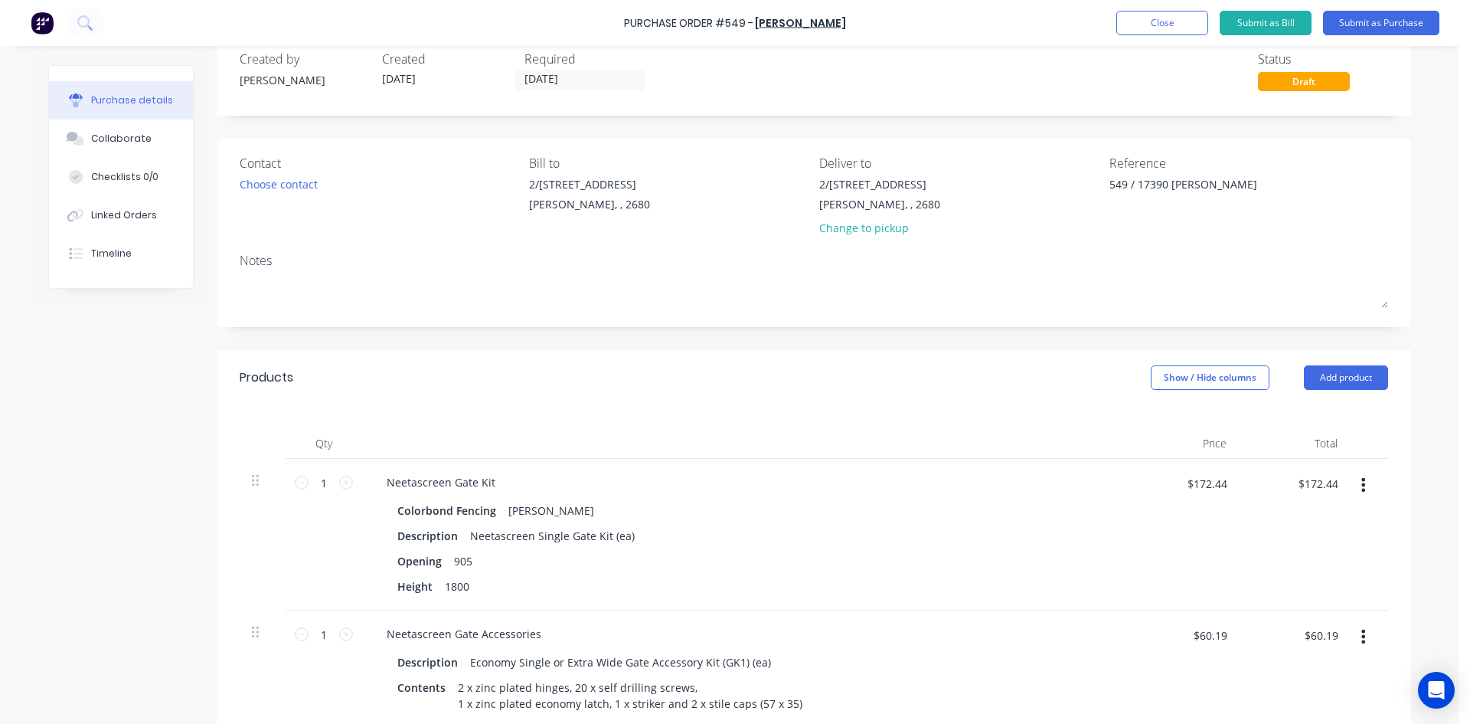
scroll to position [0, 0]
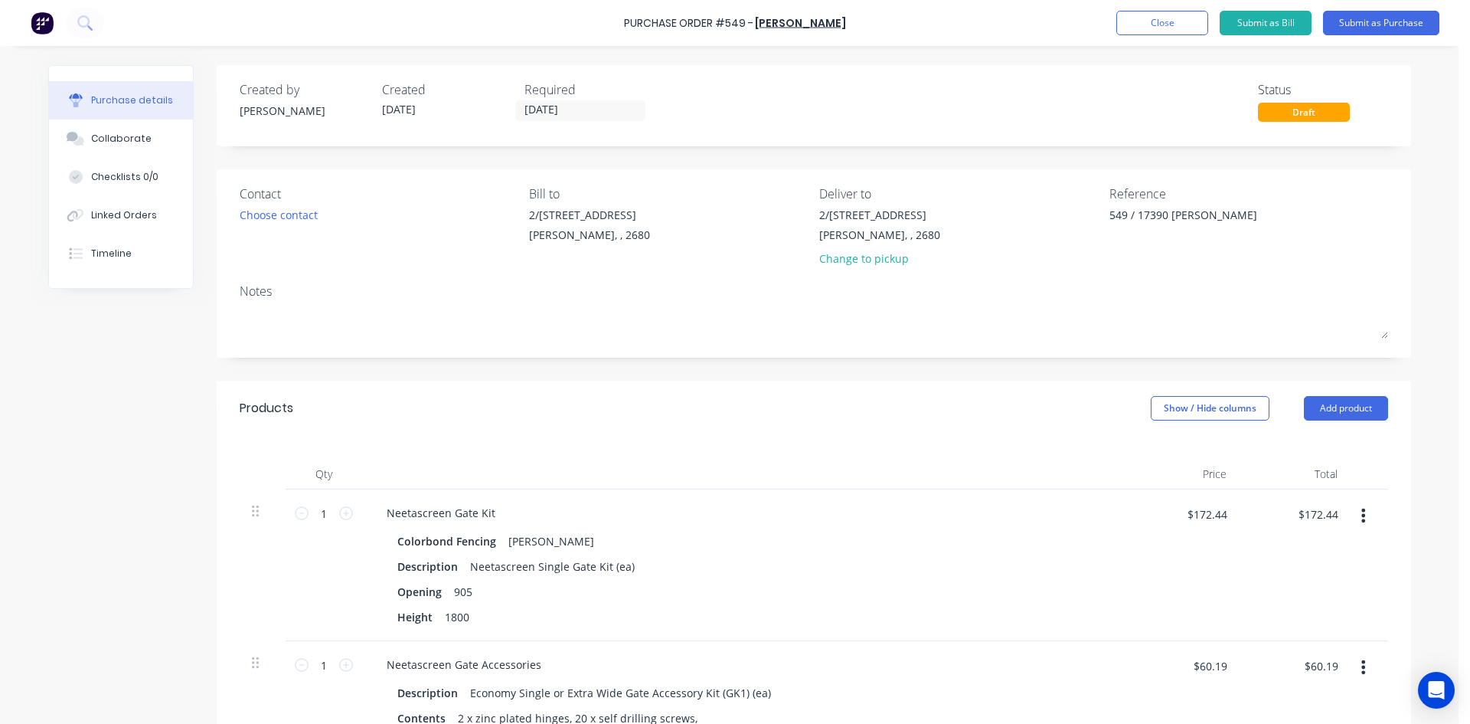
click at [626, 161] on div "Created by Sam Created 25/08/25 Required 02/09/25 Status Draft Contact Choose c…" at bounding box center [814, 565] width 1195 height 1001
click at [725, 68] on div "Created by Sam Created 25/08/25 Required 02/09/25 Status Draft" at bounding box center [814, 105] width 1195 height 81
click at [1363, 24] on button "Submit as Purchase" at bounding box center [1381, 23] width 116 height 25
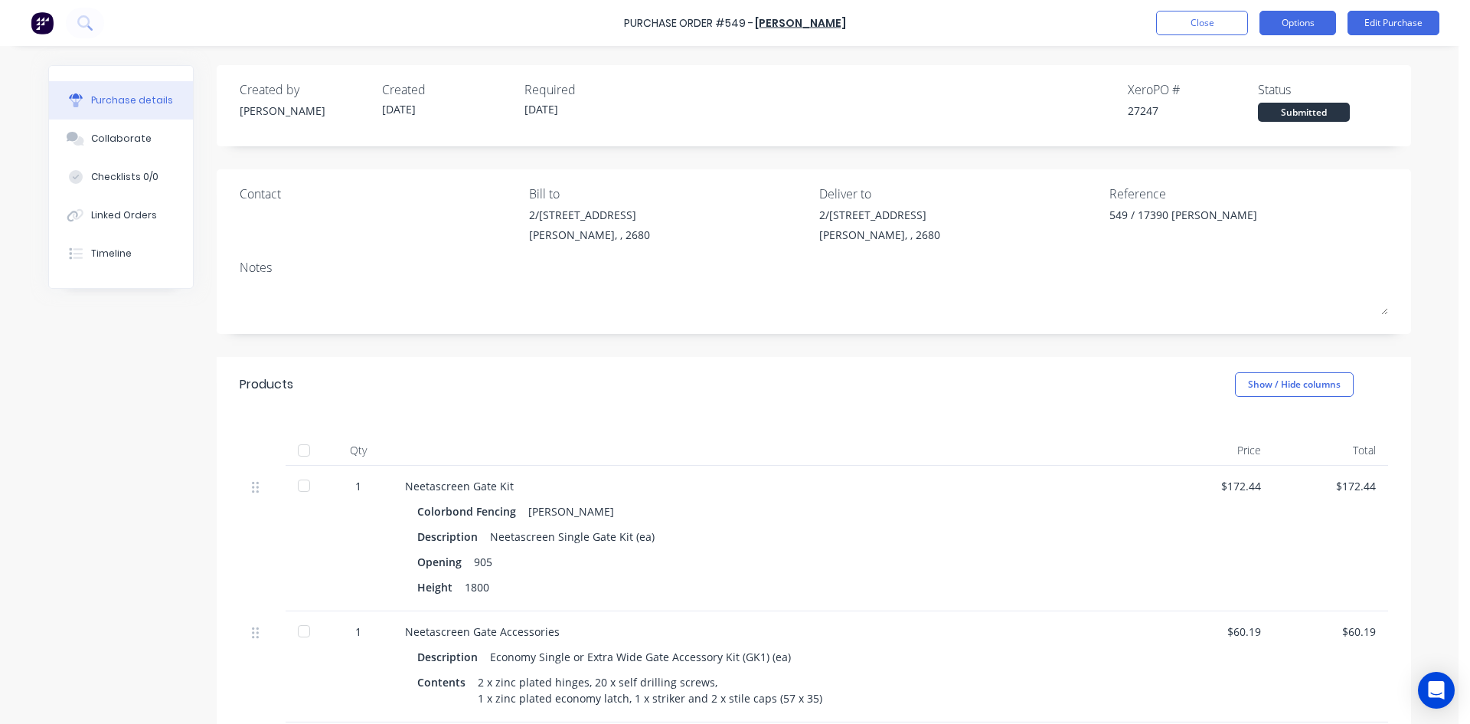
click at [1319, 26] on button "Options" at bounding box center [1298, 23] width 77 height 25
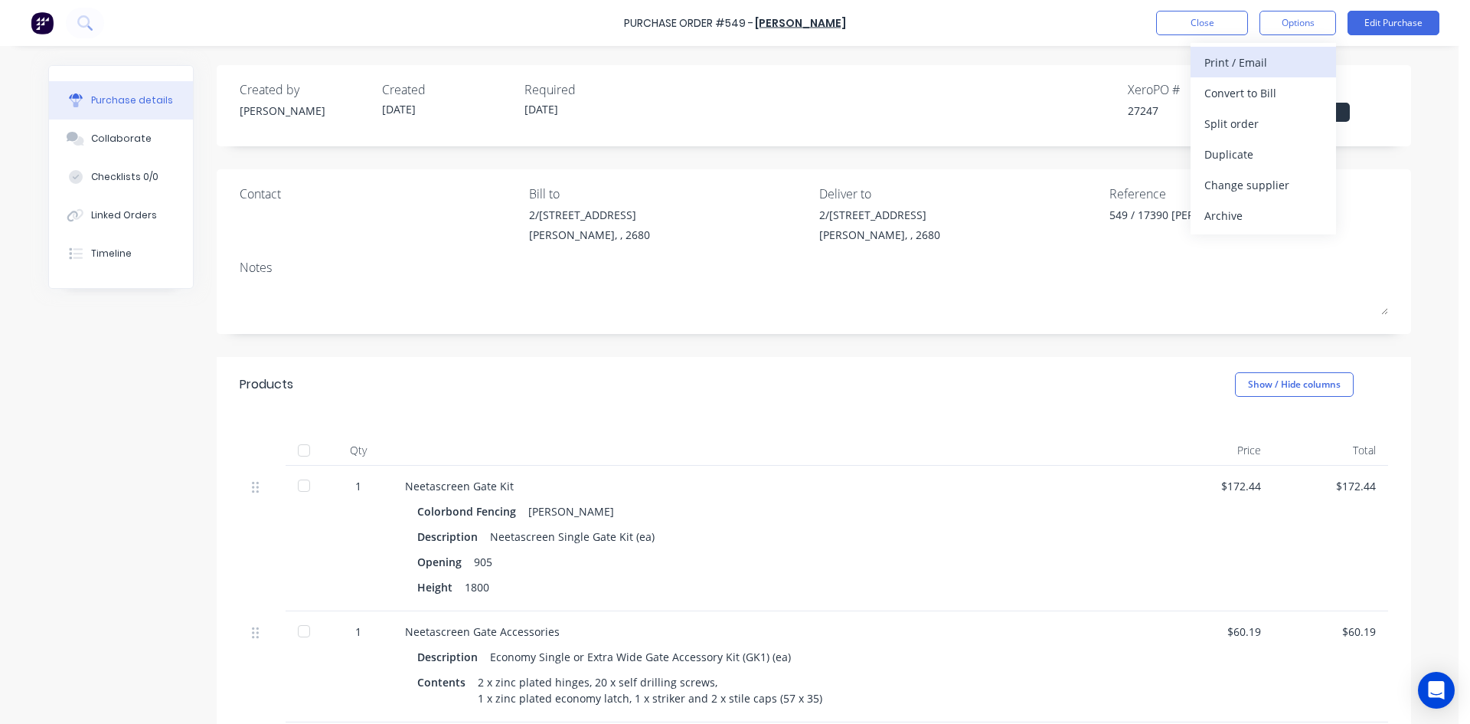
click at [1272, 61] on div "Print / Email" at bounding box center [1264, 62] width 118 height 22
click at [1251, 96] on div "With pricing" at bounding box center [1264, 93] width 118 height 22
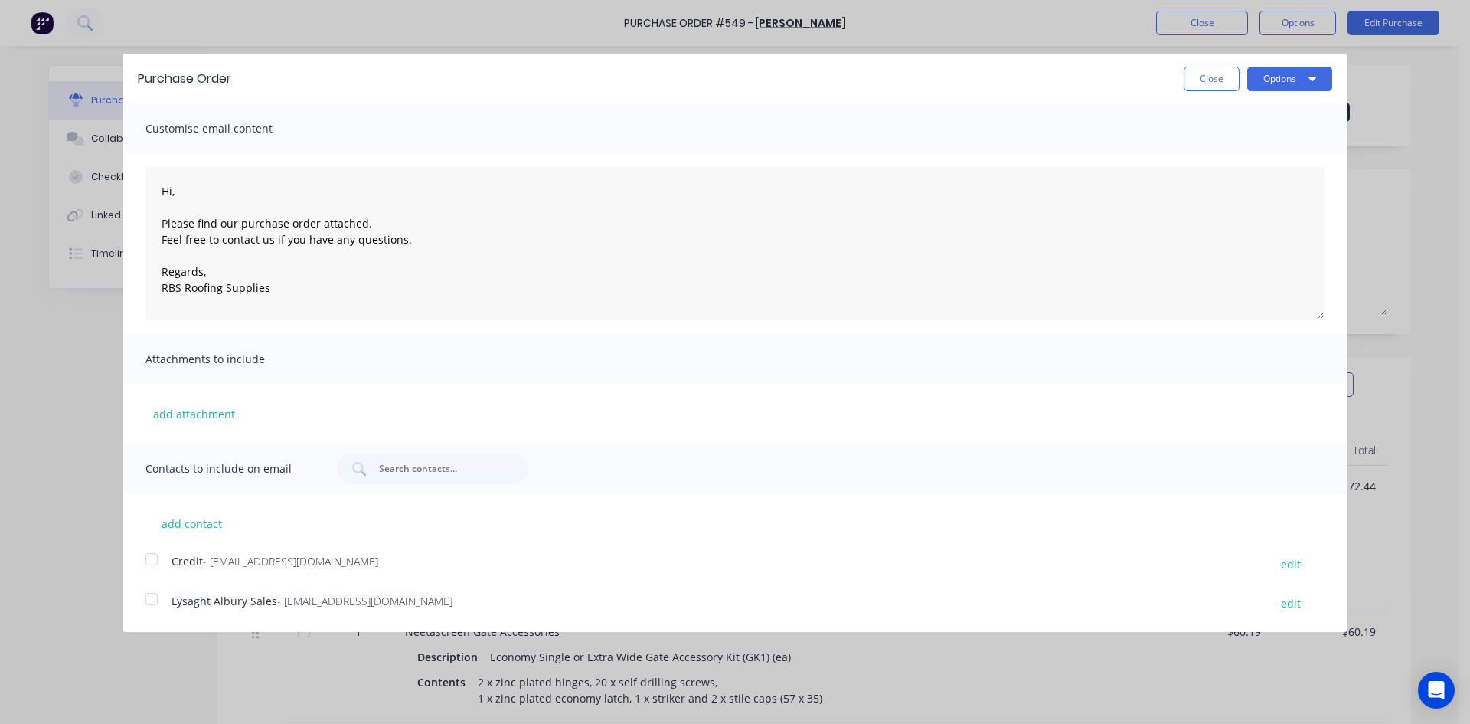
click at [155, 598] on div at bounding box center [151, 599] width 31 height 31
click at [1308, 84] on button "Options" at bounding box center [1289, 79] width 85 height 25
click at [1286, 156] on div "Email" at bounding box center [1260, 148] width 118 height 22
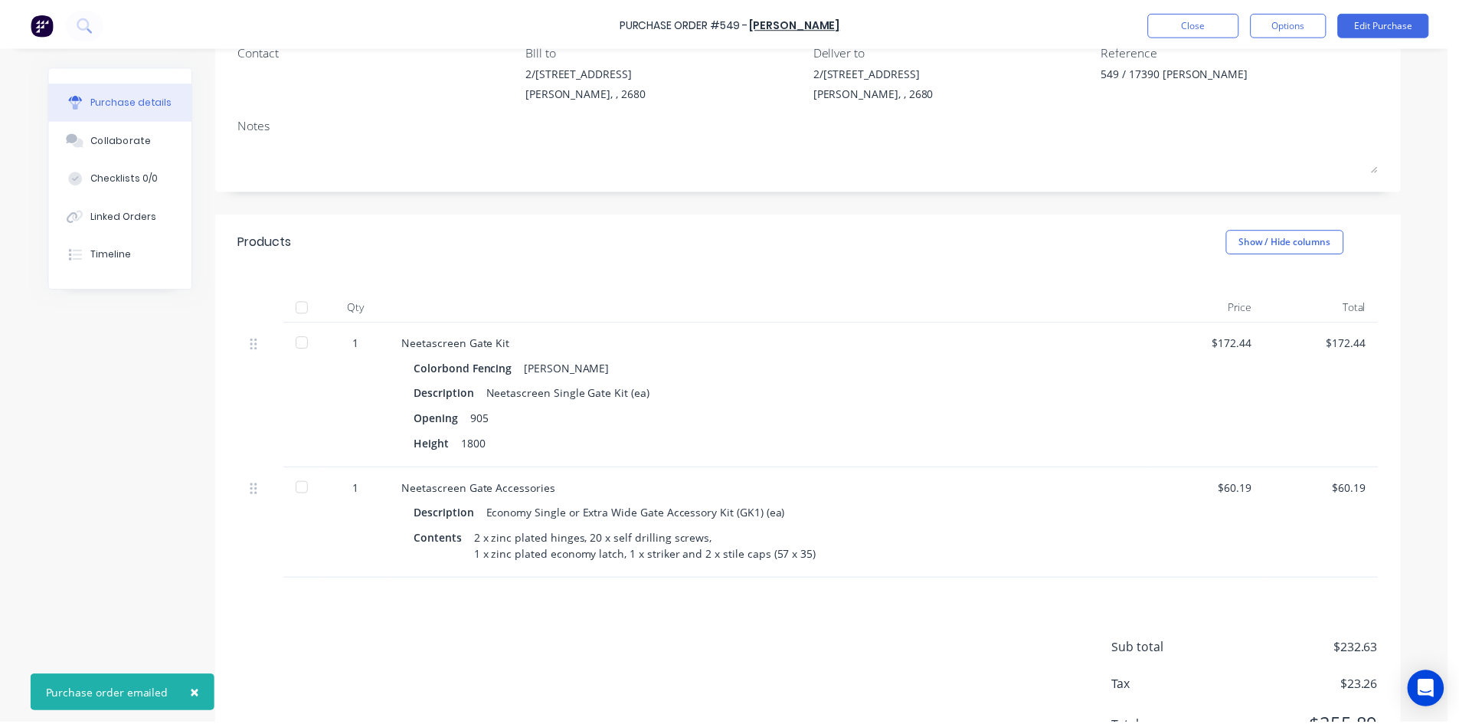
scroll to position [153, 0]
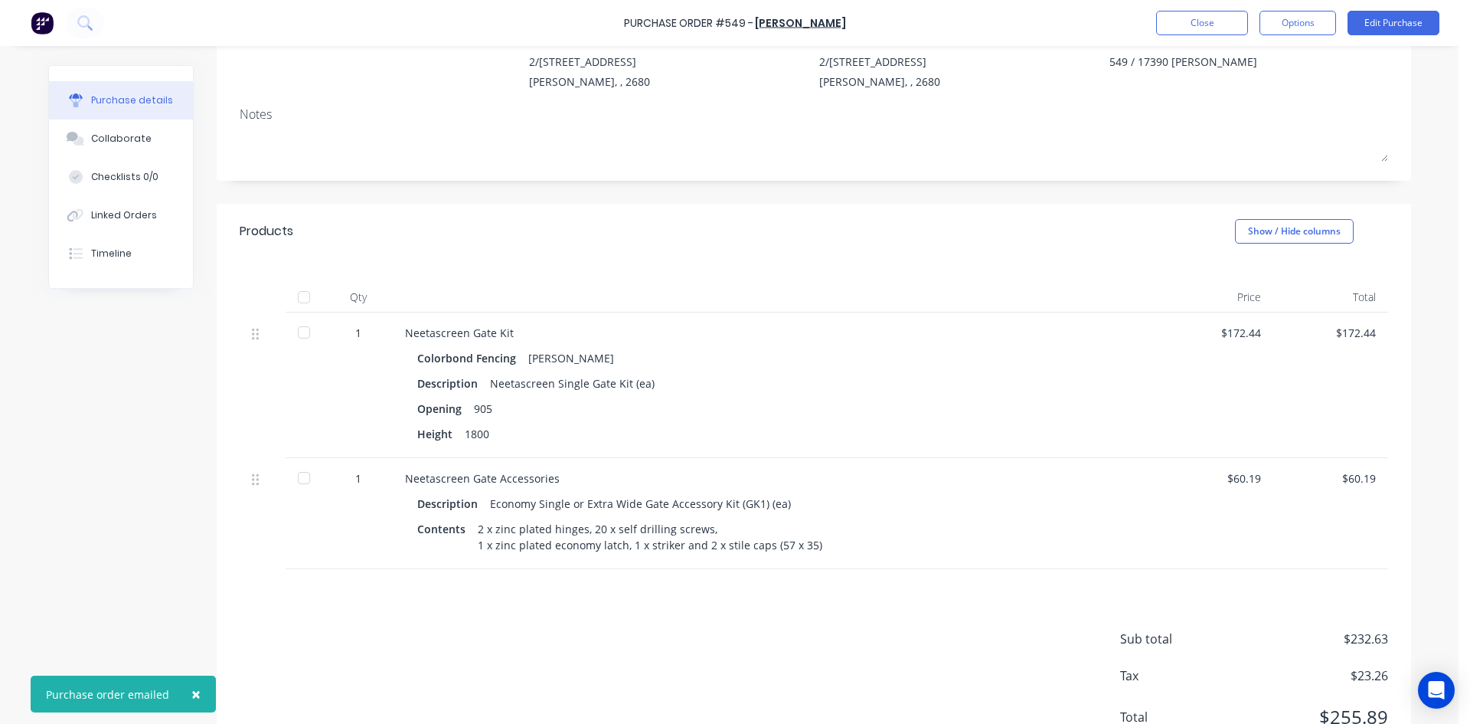
type textarea "x"
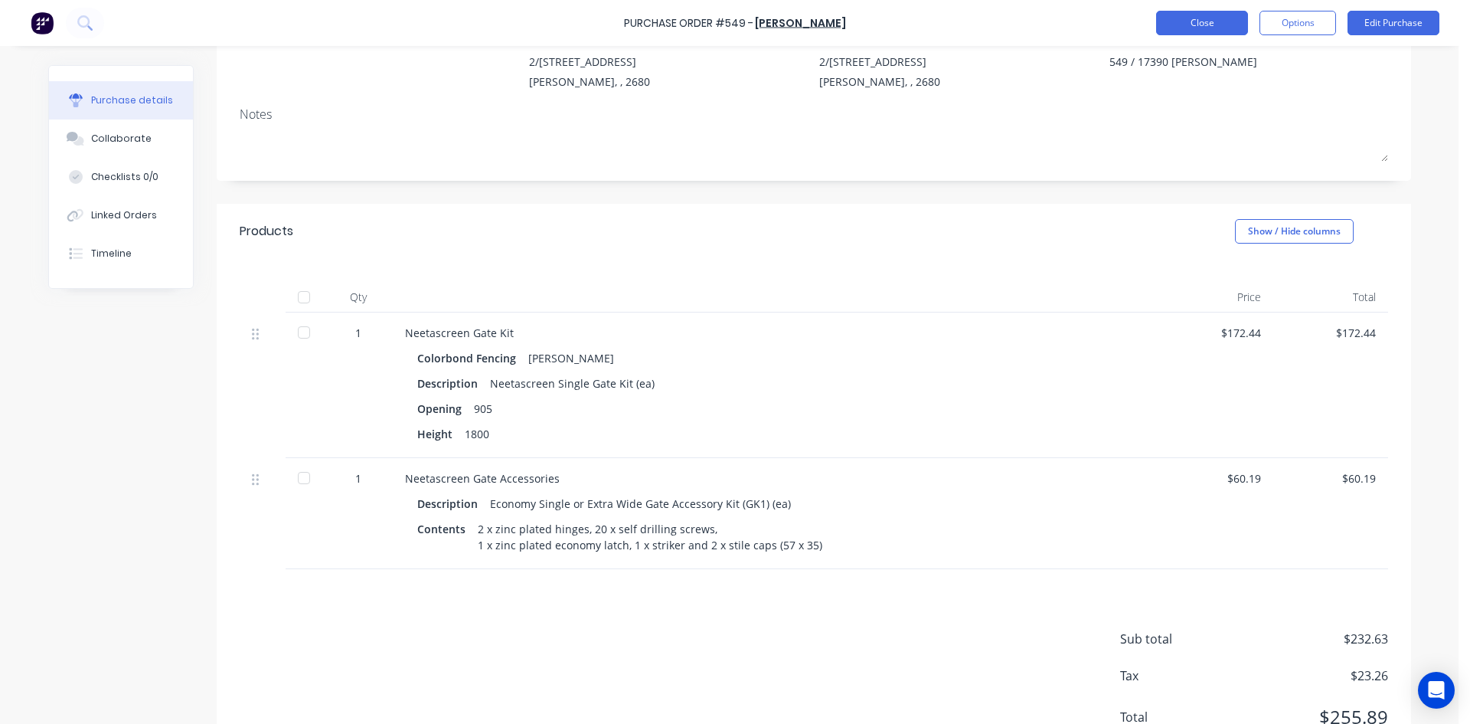
click at [1214, 21] on button "Close" at bounding box center [1202, 23] width 92 height 25
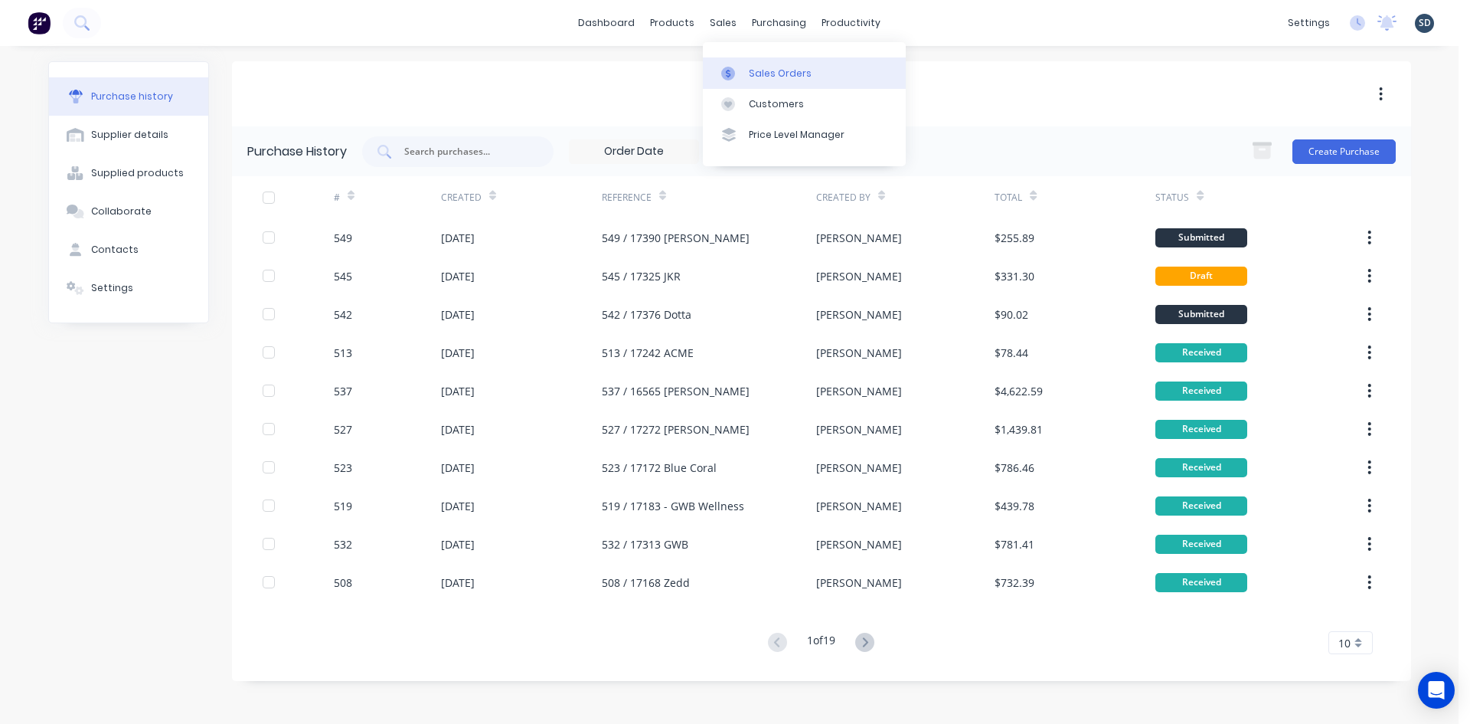
click at [770, 79] on div "Sales Orders" at bounding box center [780, 74] width 63 height 14
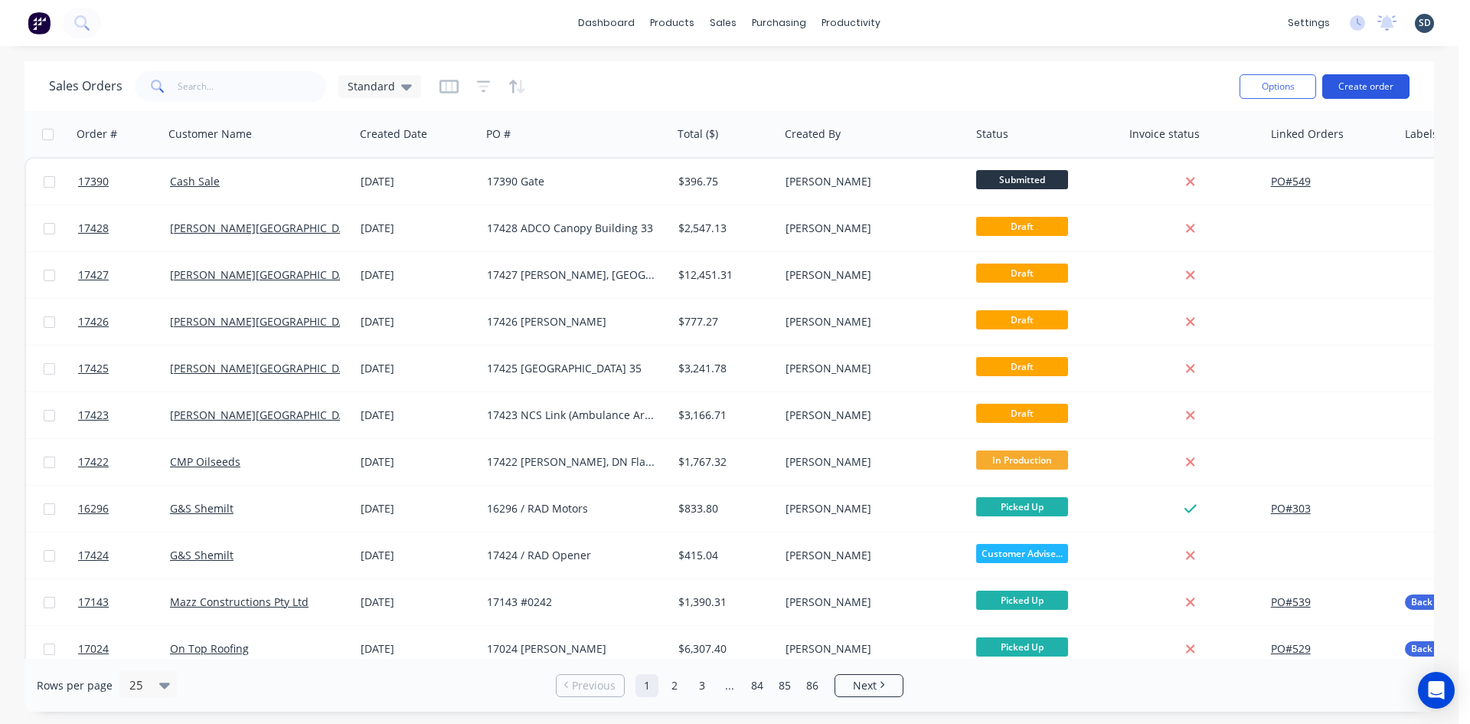
click at [1361, 82] on button "Create order" at bounding box center [1365, 86] width 87 height 25
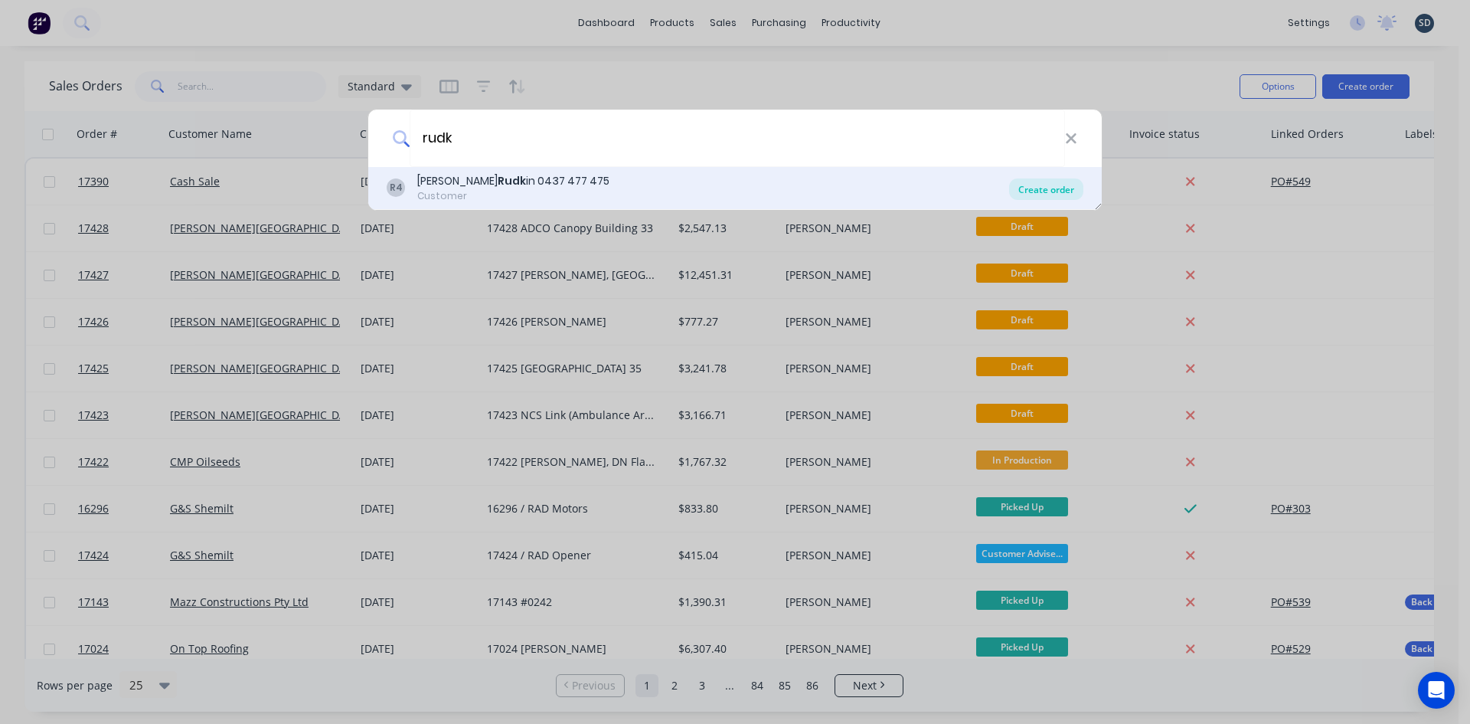
type input "rudk"
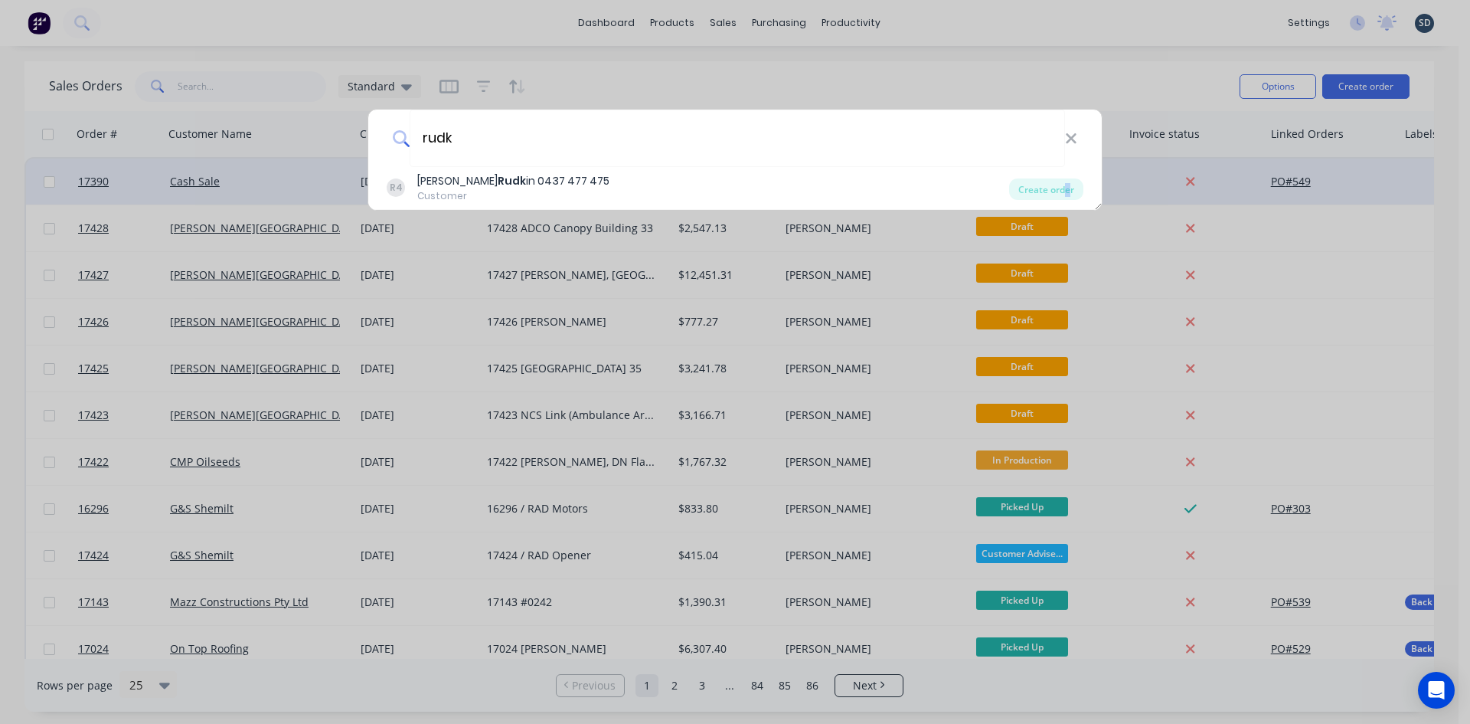
click at [1068, 191] on div "Create order" at bounding box center [1046, 188] width 74 height 21
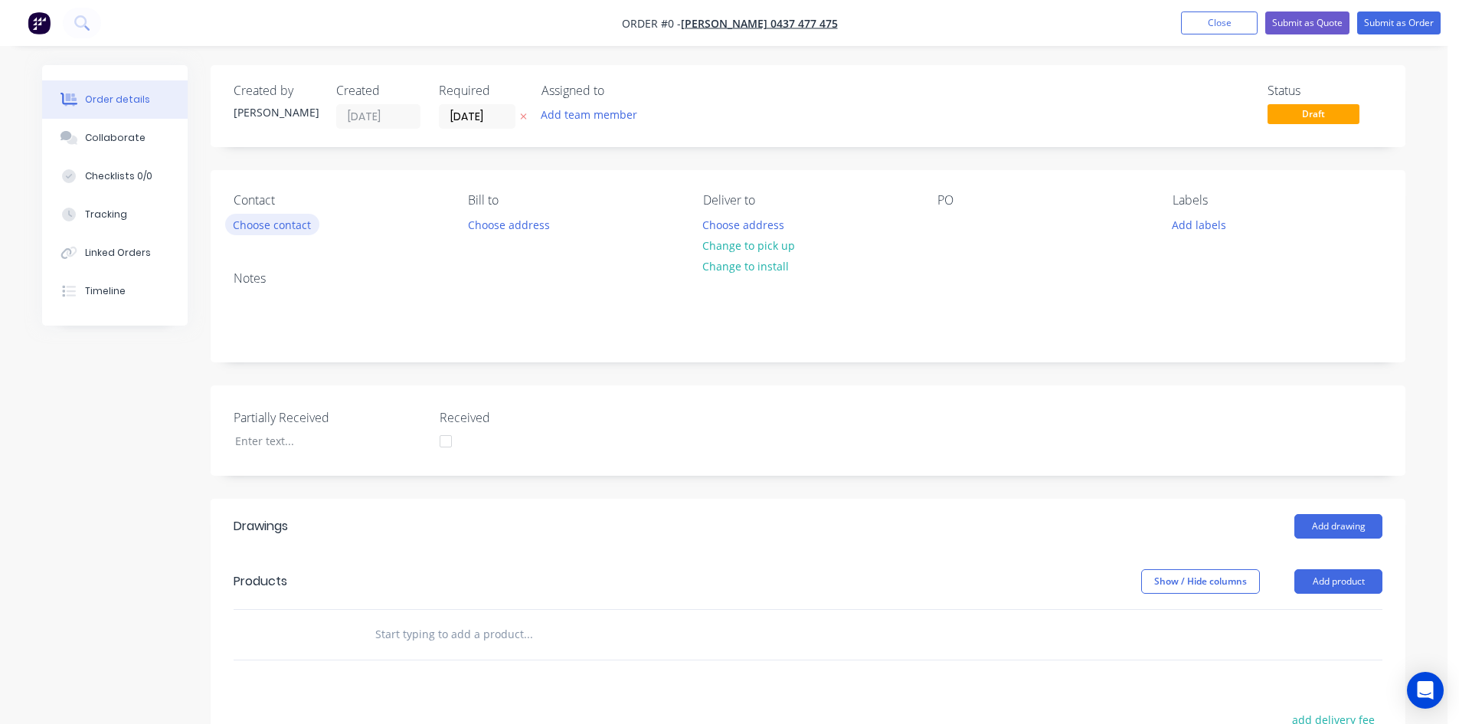
click at [283, 229] on button "Choose contact" at bounding box center [272, 224] width 94 height 21
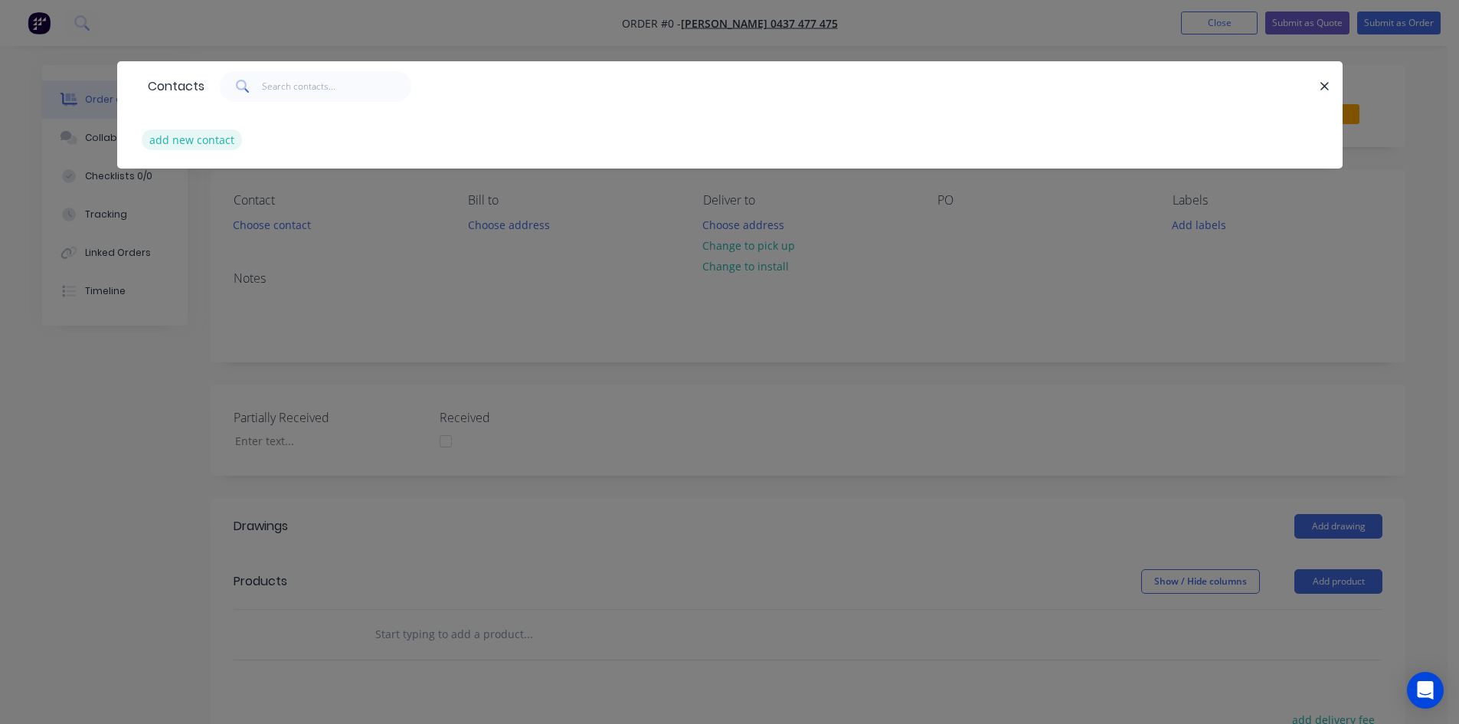
click at [173, 133] on button "add new contact" at bounding box center [192, 139] width 101 height 21
select select "AU"
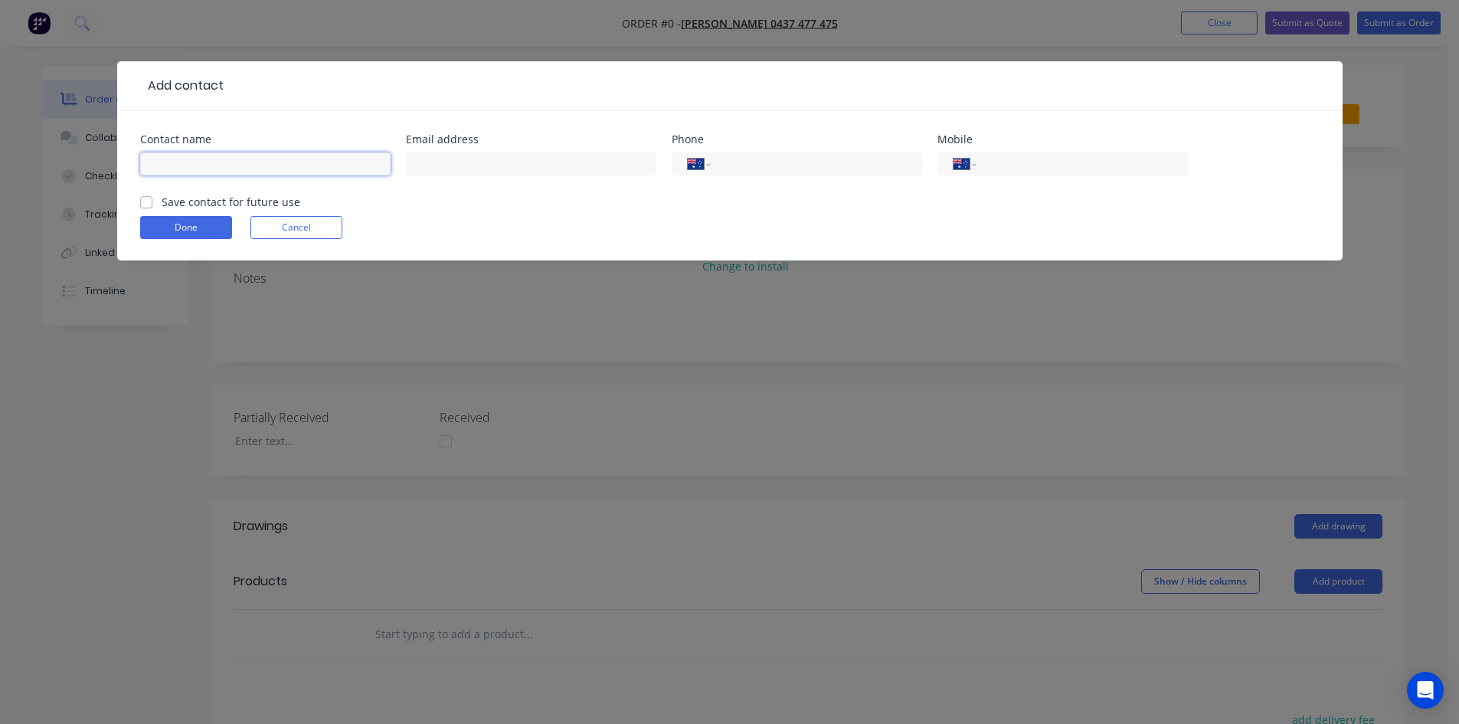
click at [224, 163] on input "text" at bounding box center [265, 163] width 250 height 23
type input "Richard Rudkin"
click at [1009, 151] on div "International Afghanistan Åland Islands Albania Algeria American Samoa Andorra …" at bounding box center [1062, 171] width 250 height 45
click at [1019, 174] on div "International Afghanistan Åland Islands Albania Algeria American Samoa Andorra …" at bounding box center [1062, 163] width 250 height 23
click at [1035, 167] on input "tel" at bounding box center [1079, 164] width 184 height 18
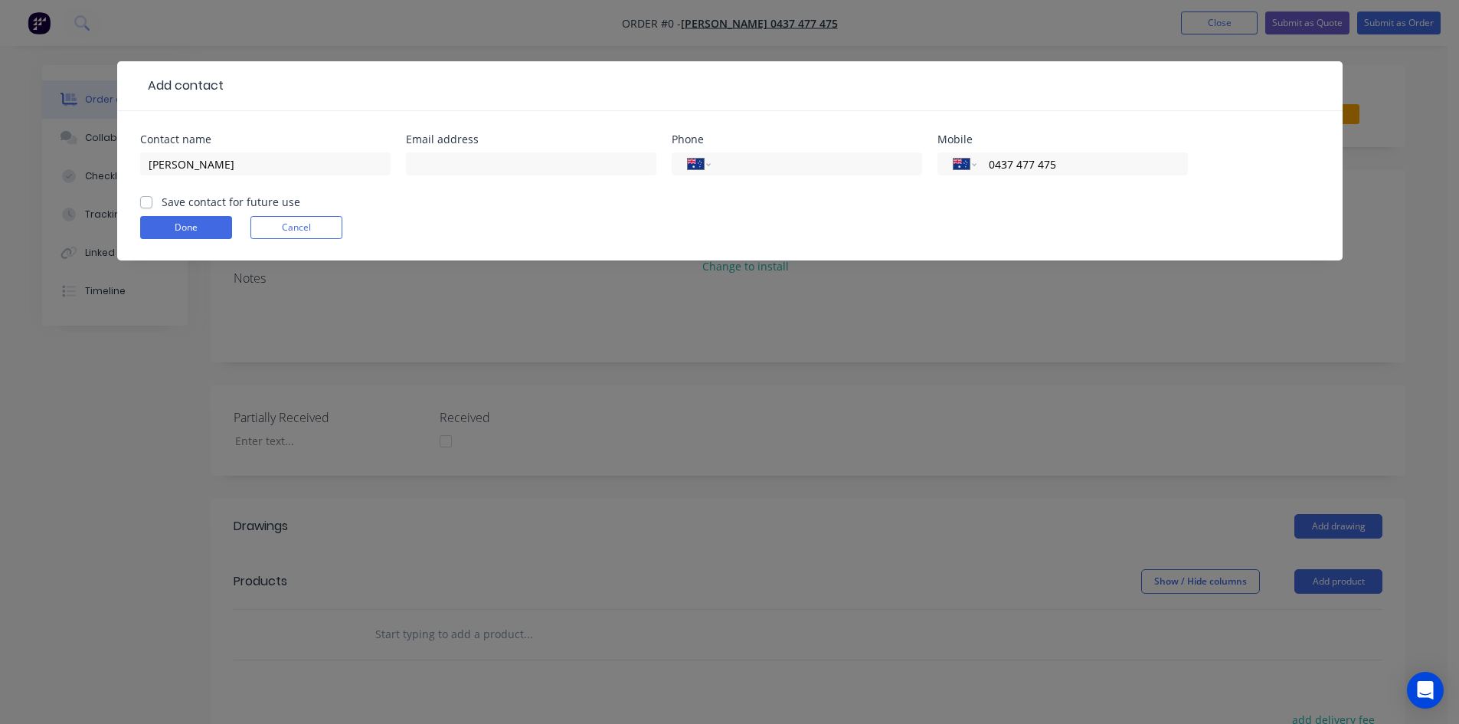
type input "0437 477 475"
click at [162, 202] on label "Save contact for future use" at bounding box center [231, 202] width 139 height 16
click at [151, 202] on input "Save contact for future use" at bounding box center [146, 201] width 12 height 15
checkbox input "true"
click at [162, 236] on button "Done" at bounding box center [186, 227] width 92 height 23
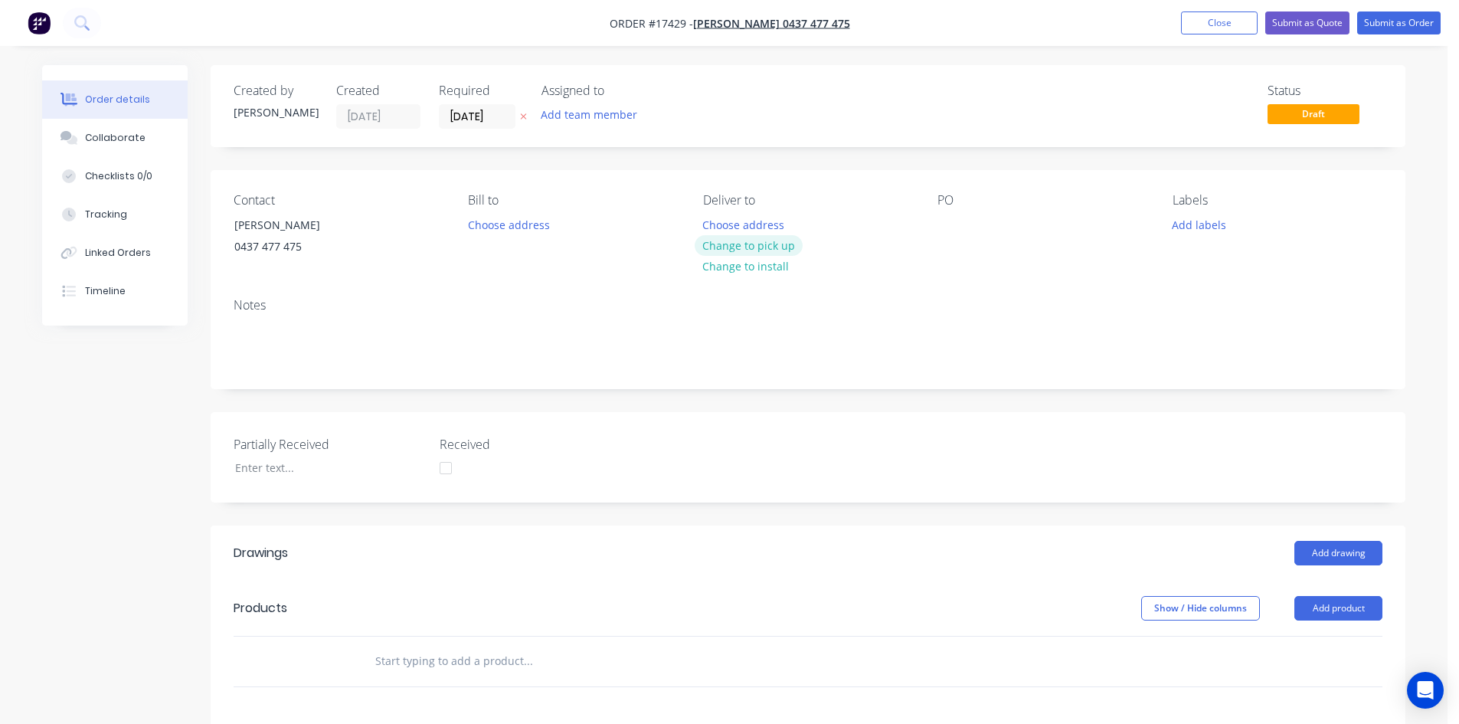
click at [719, 248] on button "Change to pick up" at bounding box center [749, 245] width 109 height 21
click at [940, 222] on div at bounding box center [949, 225] width 25 height 22
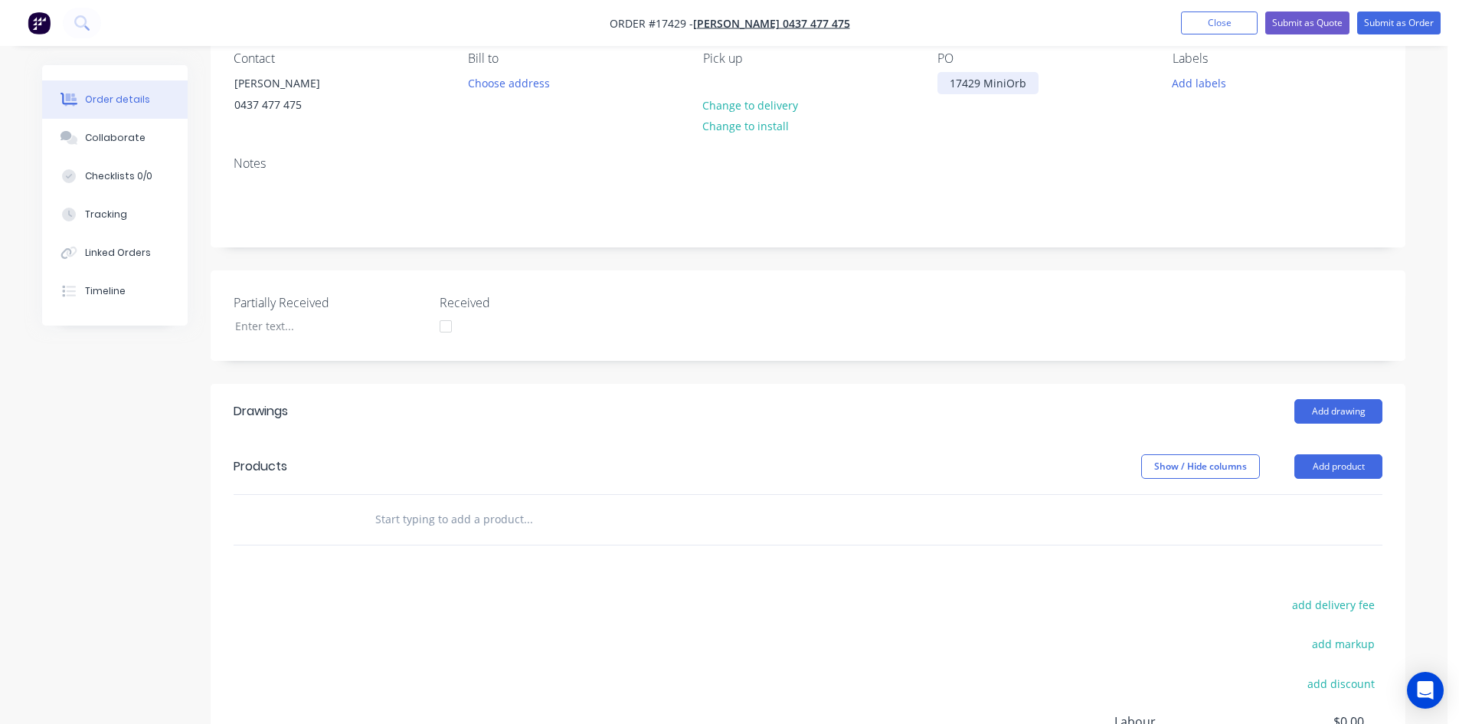
scroll to position [153, 0]
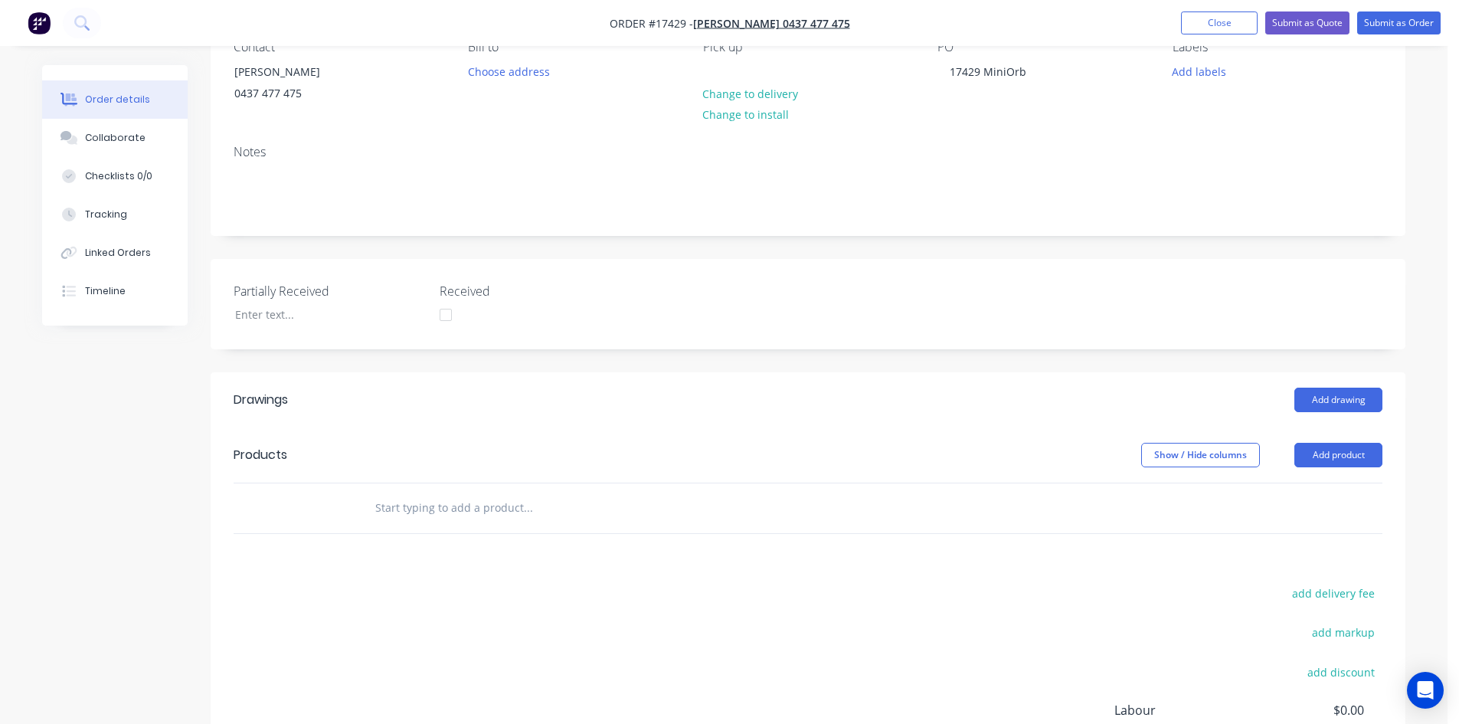
click at [424, 500] on input "text" at bounding box center [527, 507] width 306 height 31
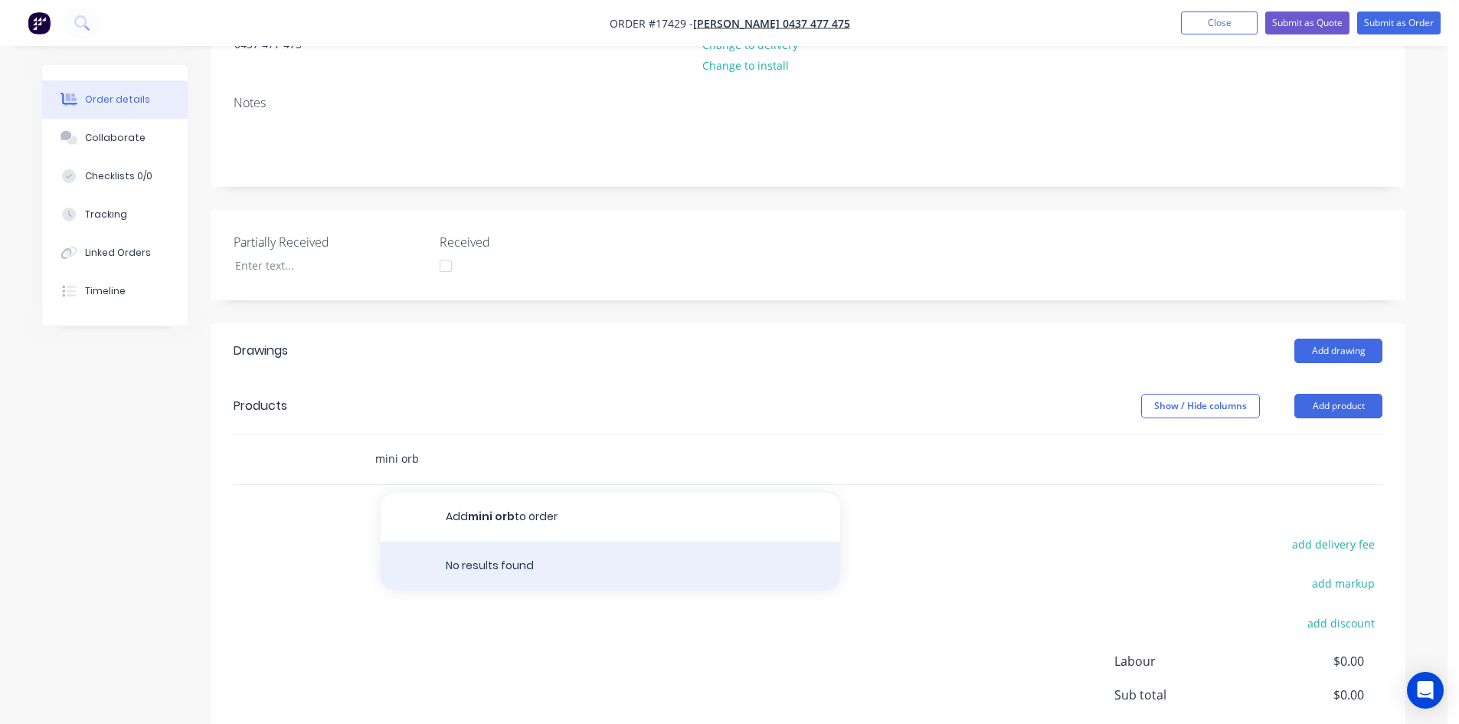
scroll to position [230, 0]
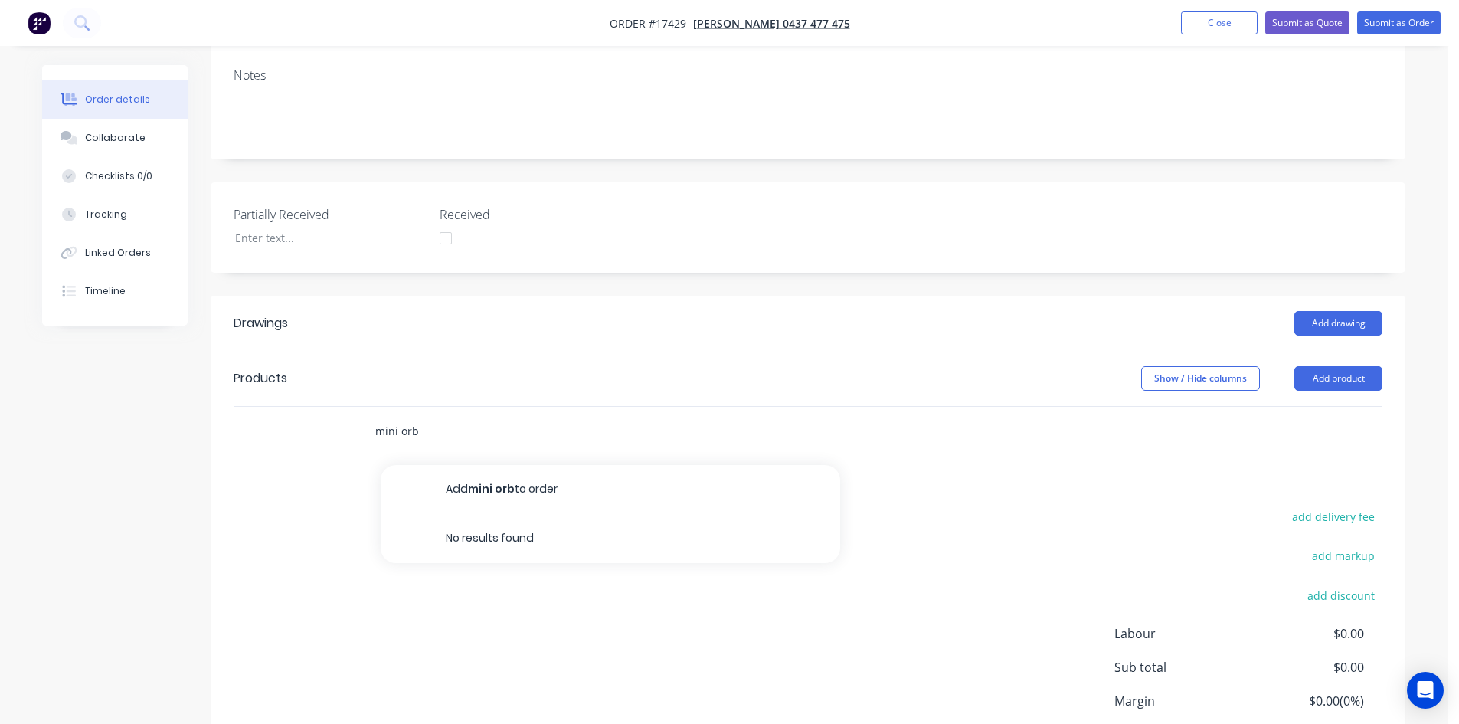
click at [399, 430] on input "mini orb" at bounding box center [527, 431] width 306 height 31
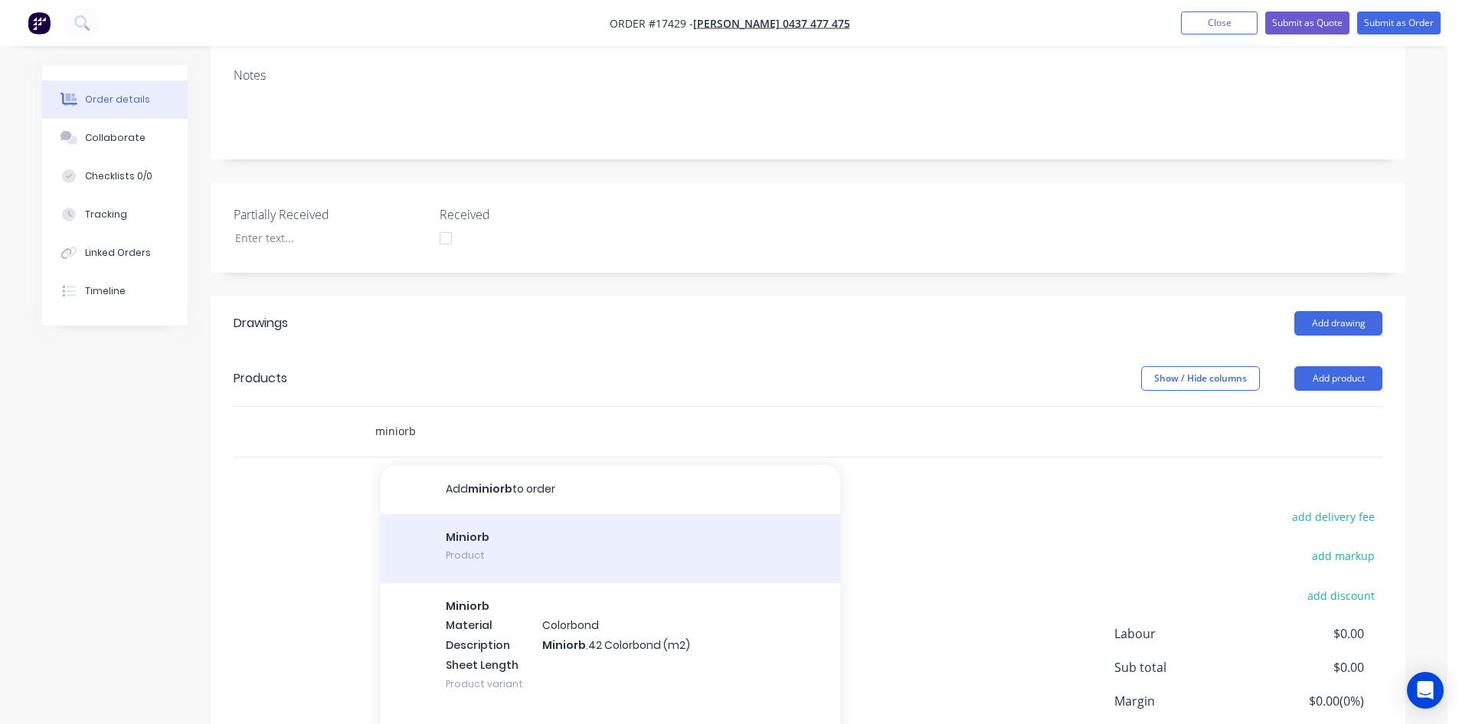
type input "miniorb"
click at [498, 544] on div "Miniorb Product" at bounding box center [610, 548] width 459 height 69
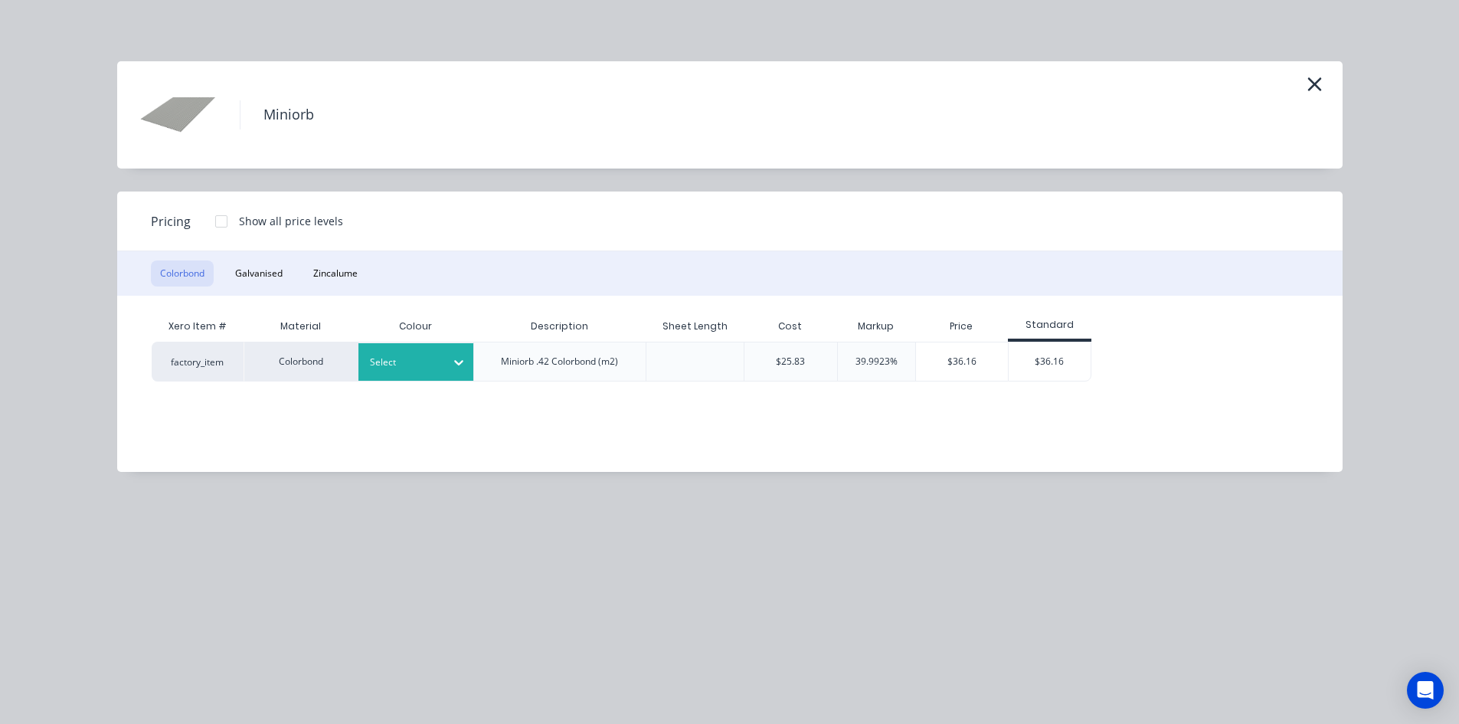
click at [455, 364] on icon at bounding box center [458, 362] width 15 height 15
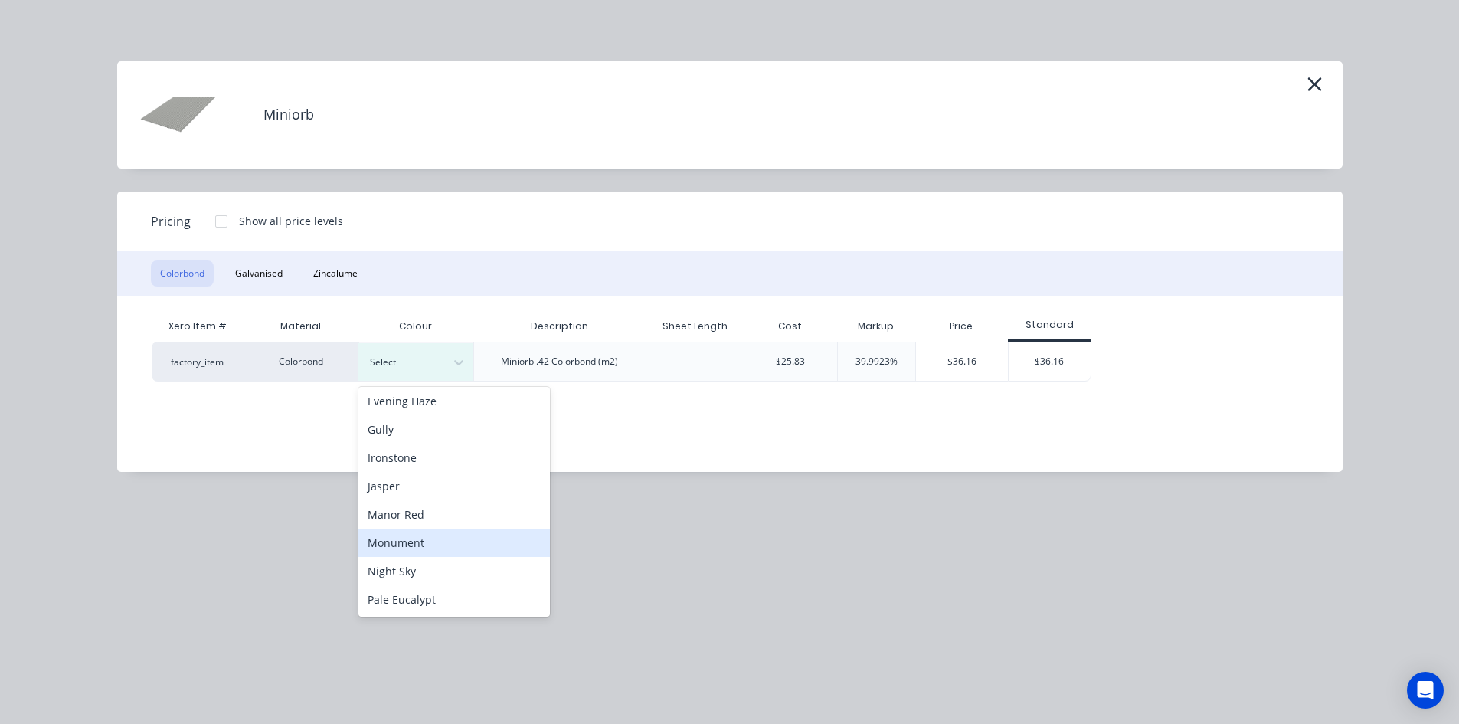
click at [446, 540] on div "Monument" at bounding box center [453, 542] width 191 height 28
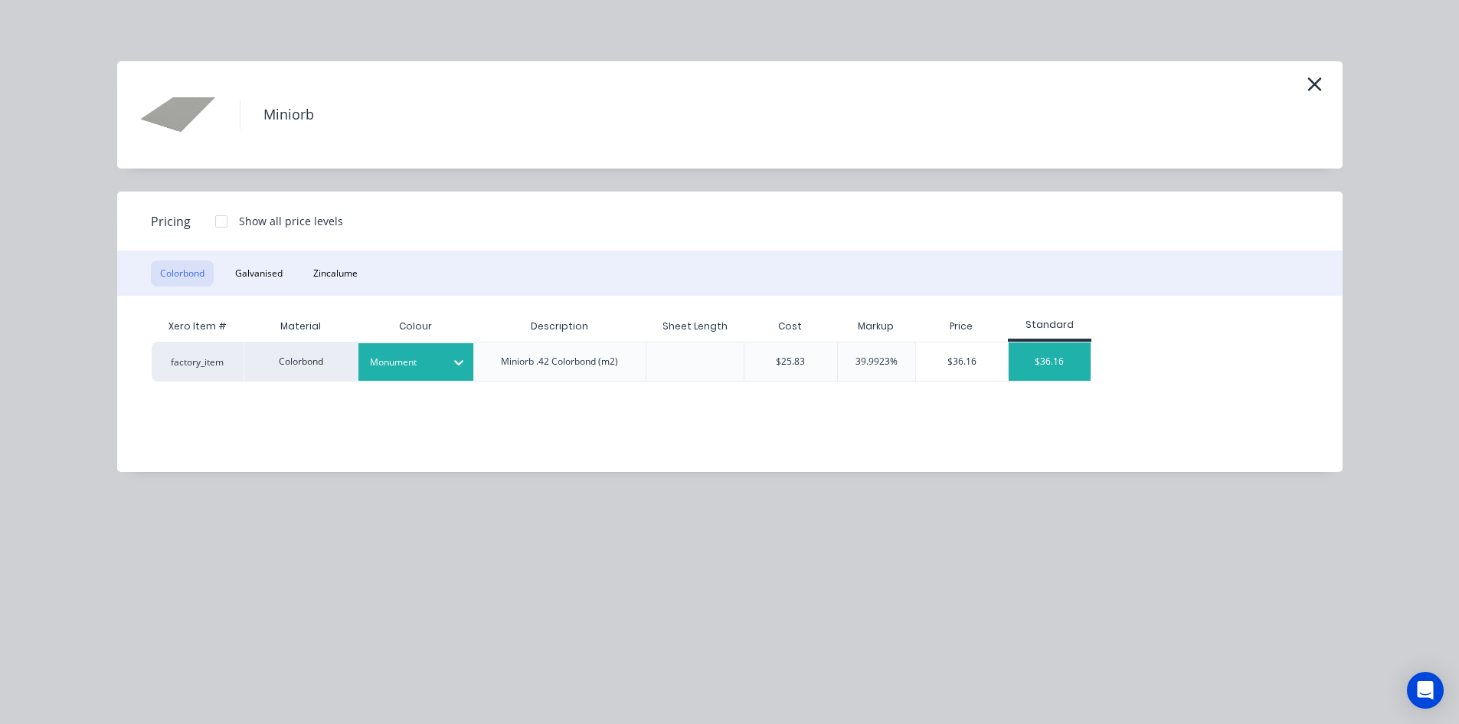
click at [1058, 364] on div "$36.16" at bounding box center [1050, 361] width 82 height 38
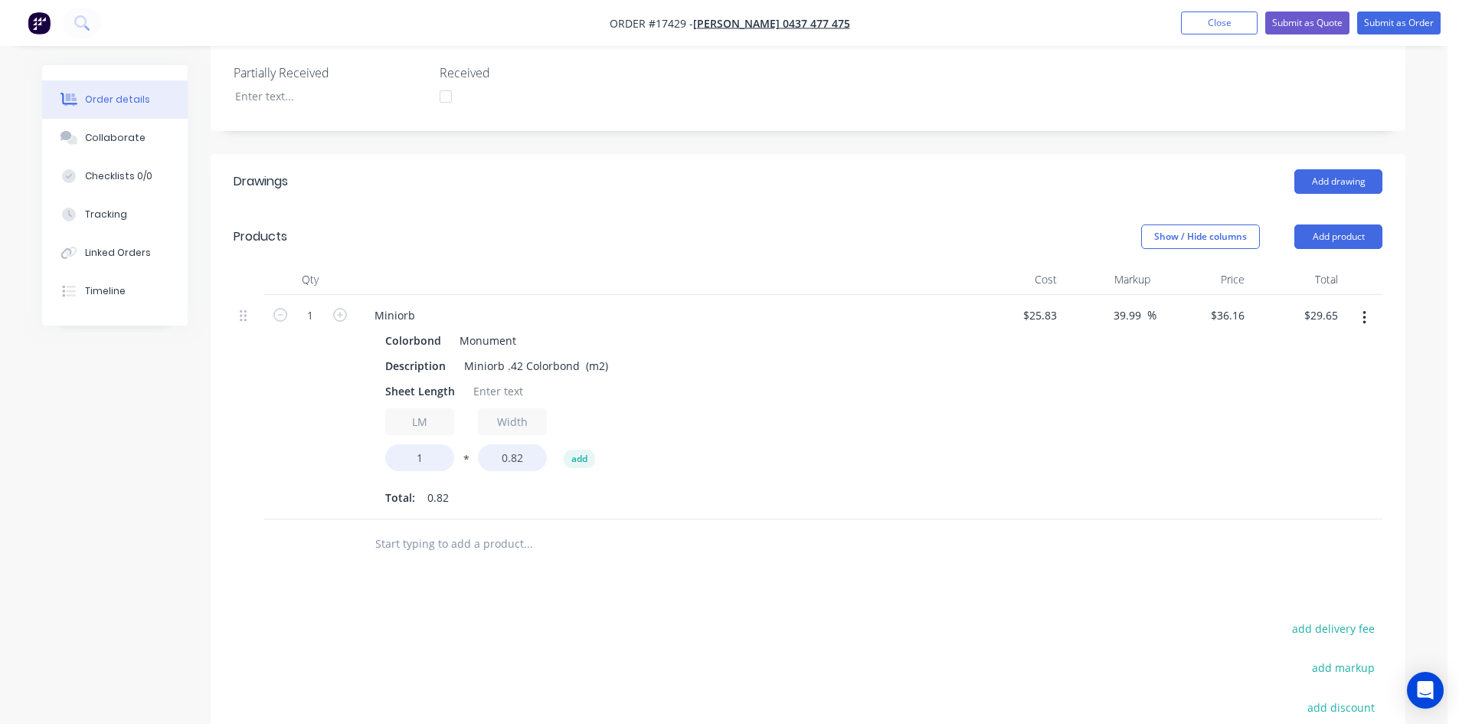
scroll to position [383, 0]
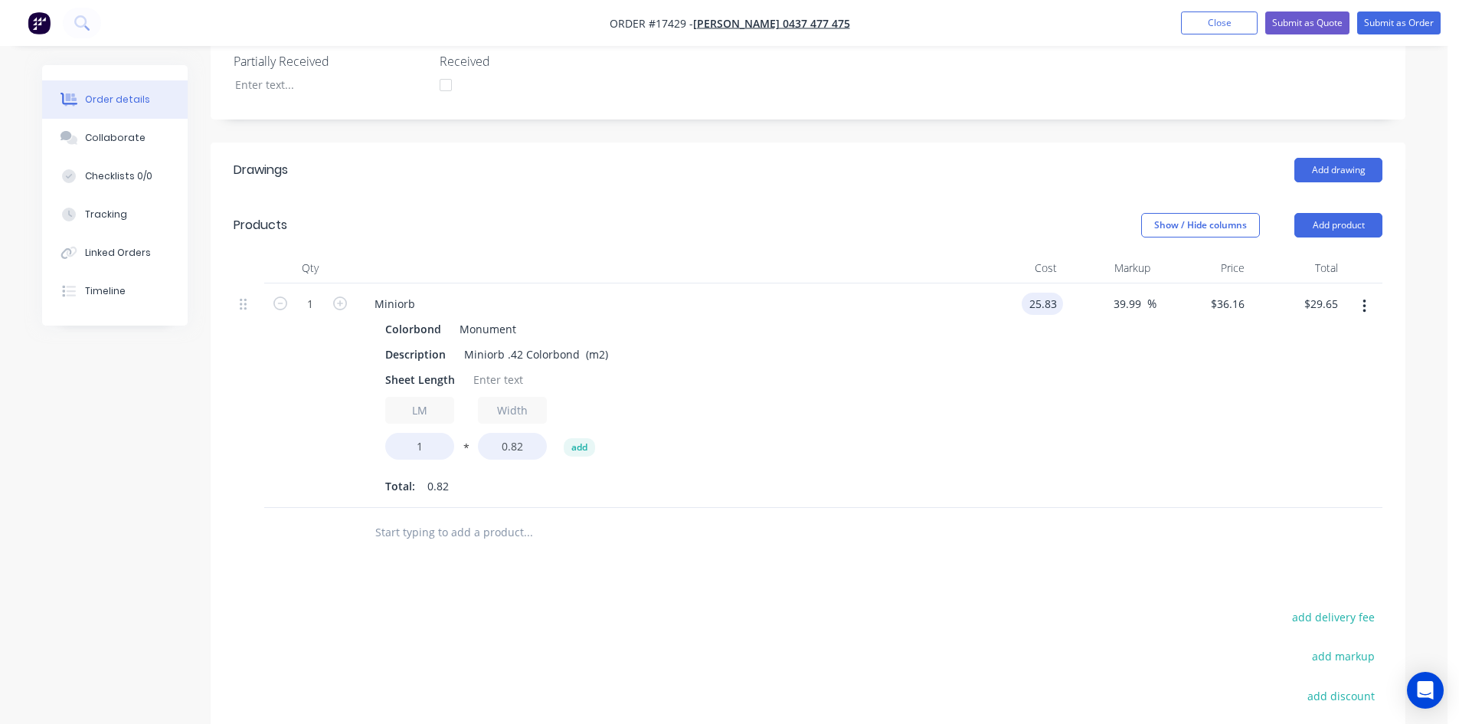
click at [1048, 299] on input "25.83" at bounding box center [1045, 304] width 35 height 22
type input "$51.15"
type input "$71.606"
type input "$58.72"
click at [1042, 416] on div "$51.15 51.15" at bounding box center [1016, 395] width 94 height 224
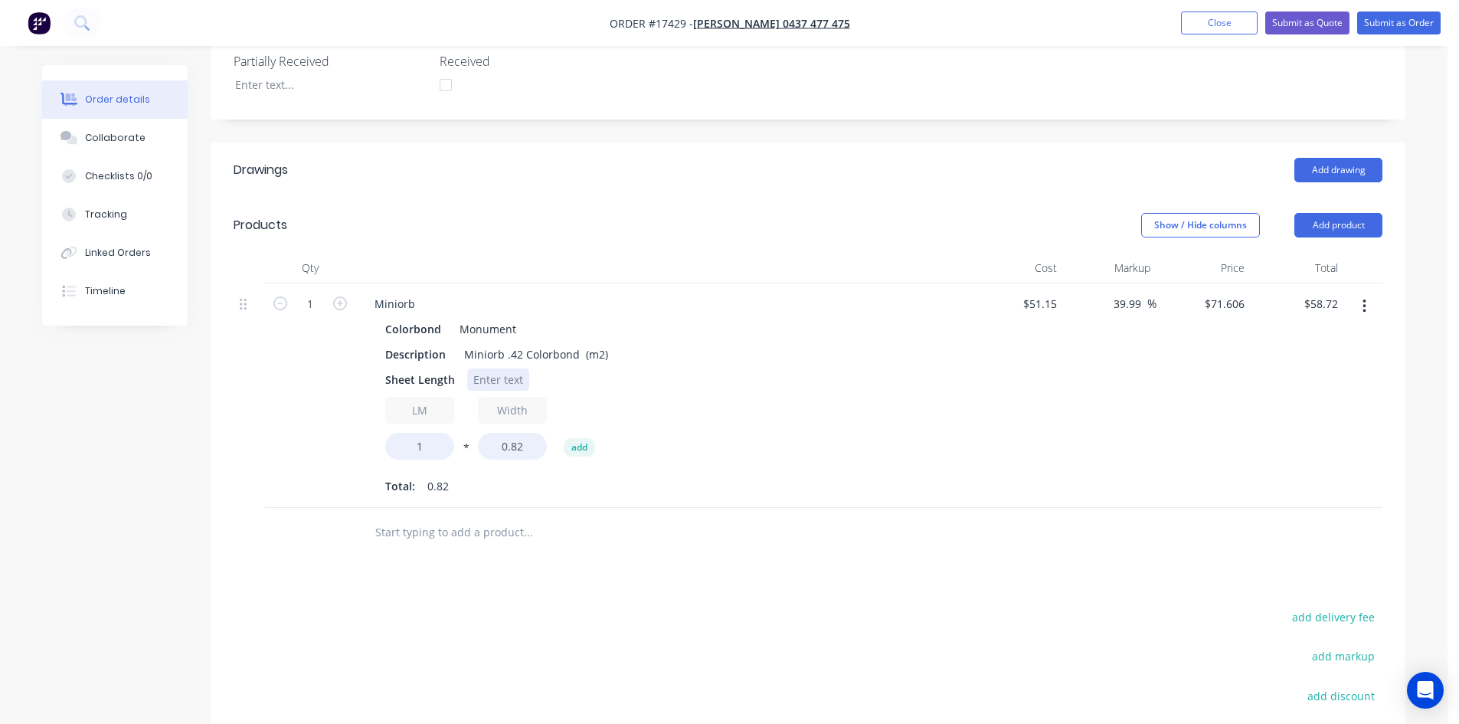
click at [512, 390] on div at bounding box center [498, 379] width 62 height 22
click at [441, 440] on input "1" at bounding box center [419, 446] width 69 height 27
type input "3.2"
type input "$187.89"
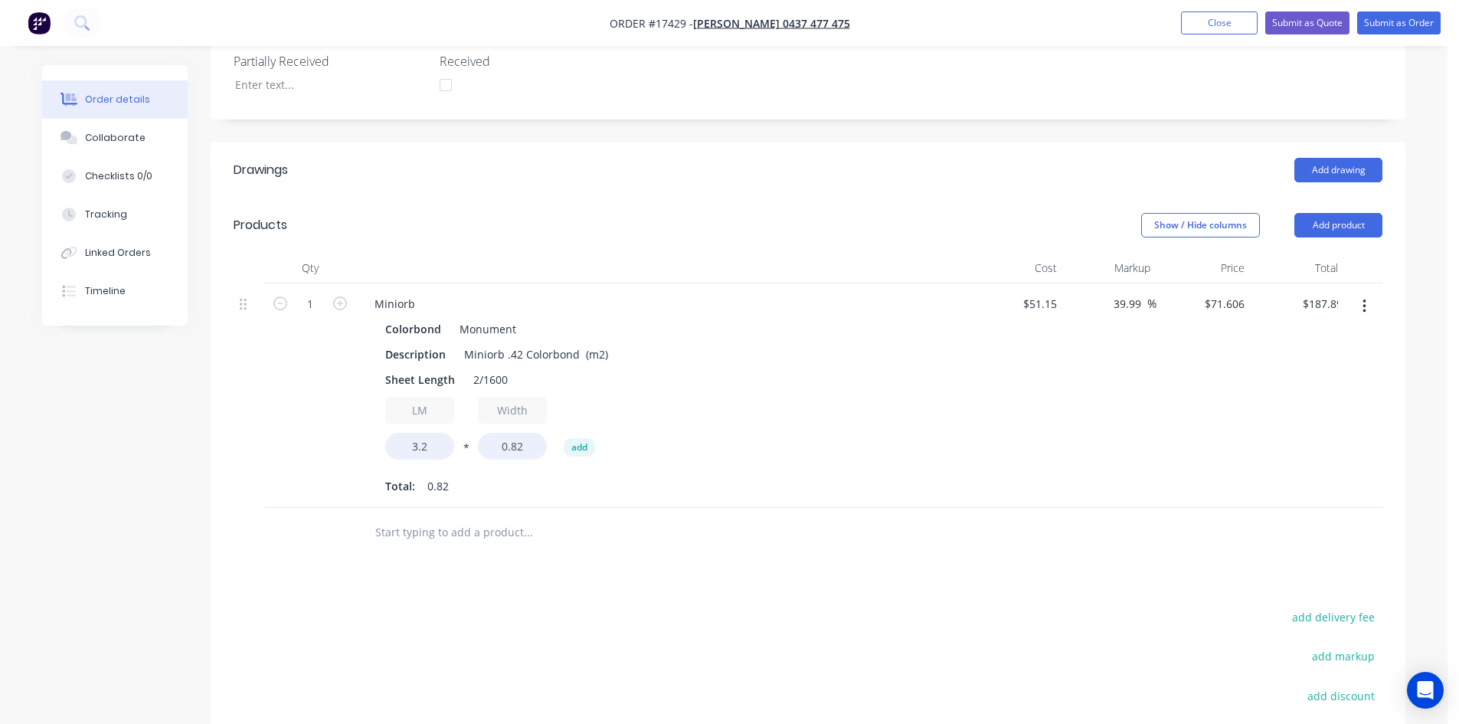
click at [744, 407] on div "LM 3.2 * Width 0.82 add" at bounding box center [662, 431] width 554 height 69
click at [466, 528] on input "text" at bounding box center [527, 532] width 306 height 31
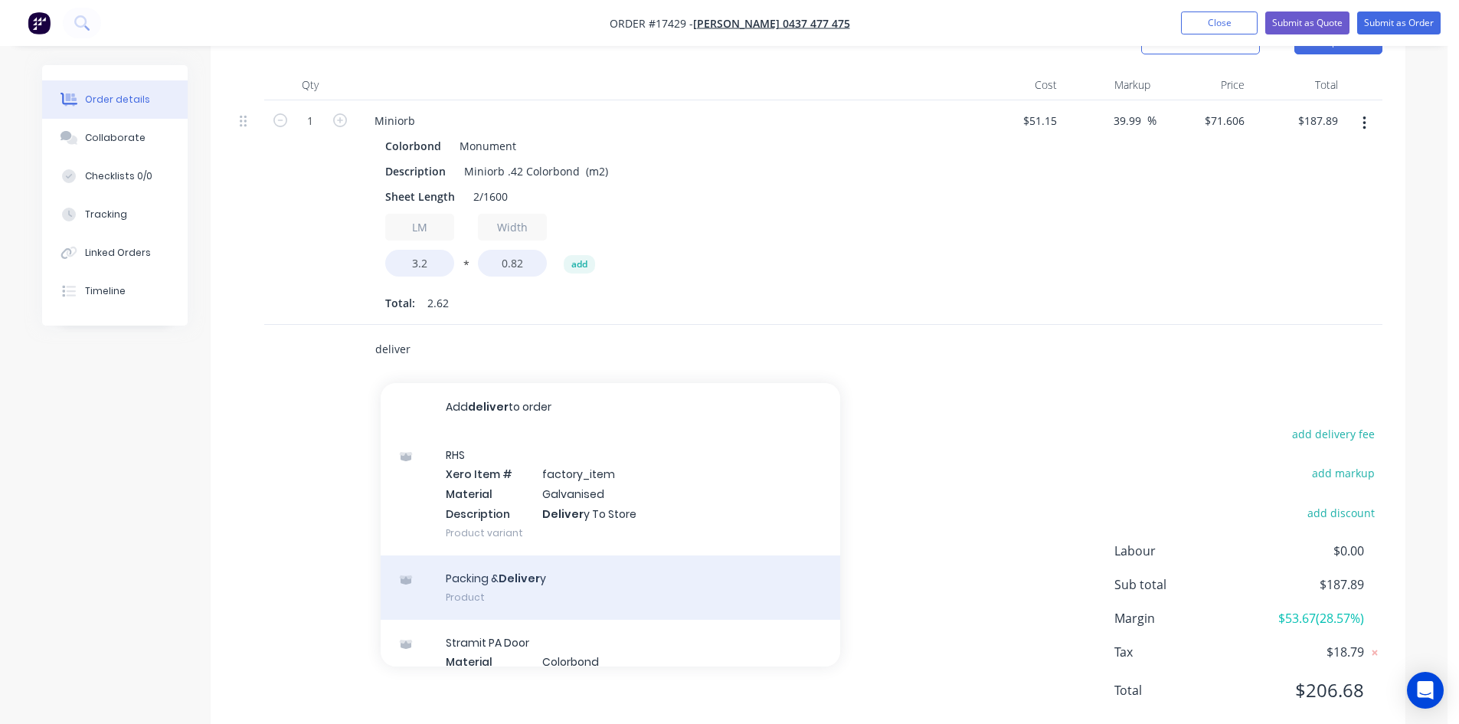
scroll to position [531, 0]
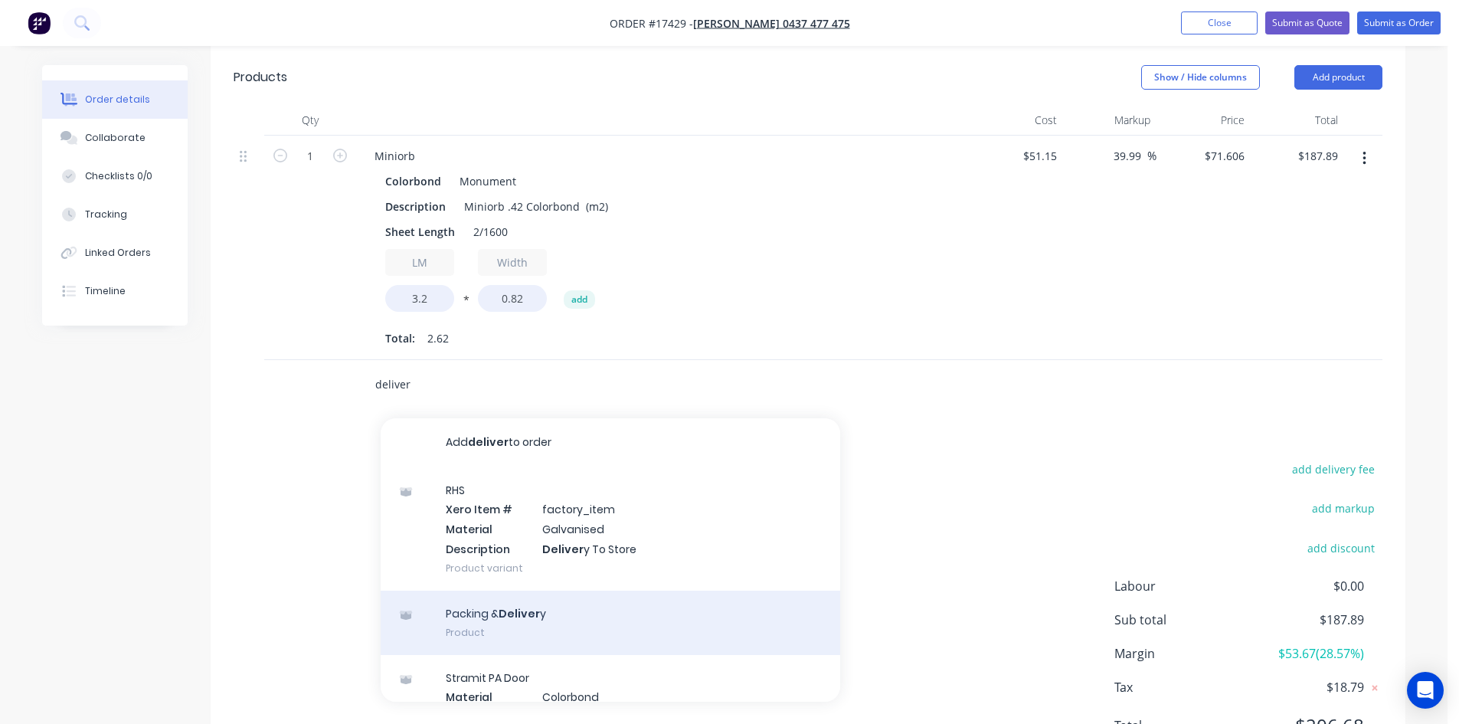
type input "deliver"
click at [564, 623] on div "Packing & Deliver y Product" at bounding box center [610, 622] width 459 height 64
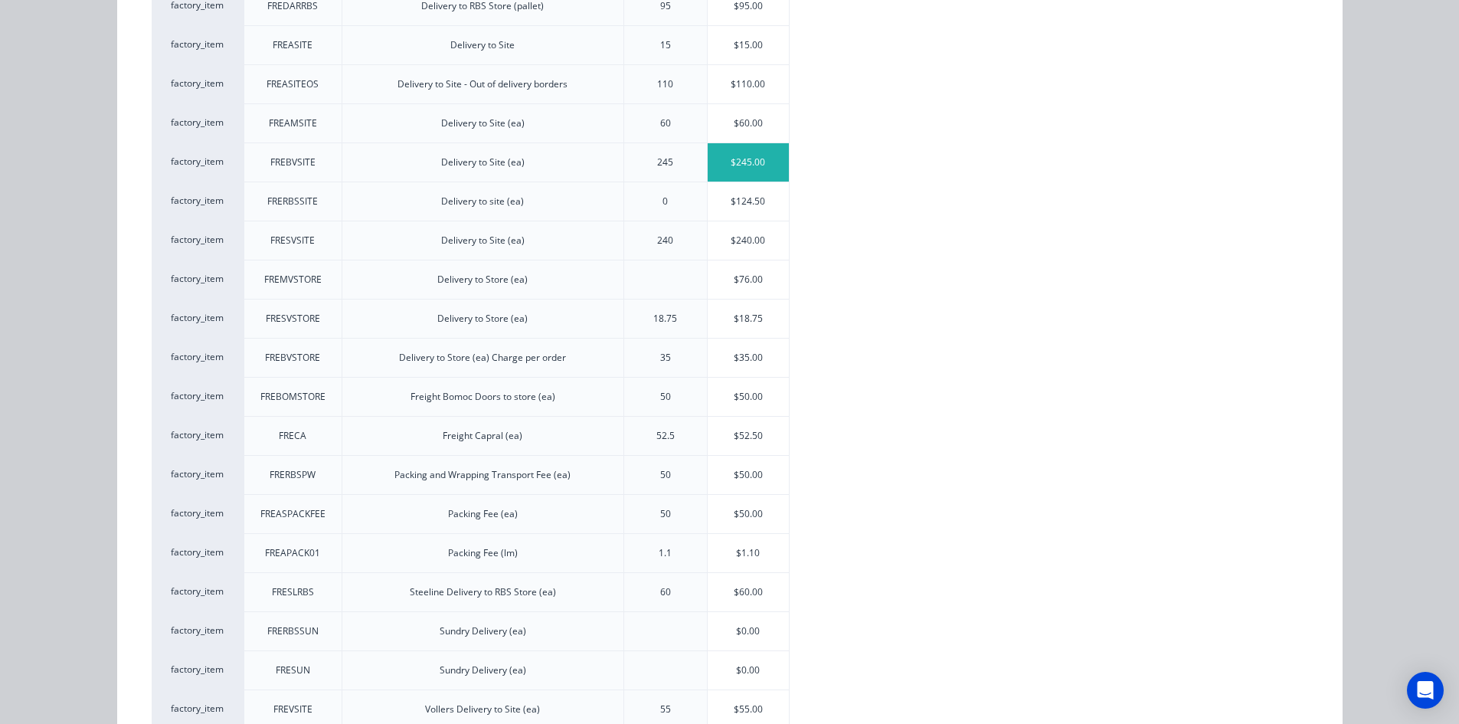
scroll to position [459, 0]
click at [758, 360] on div "$35.00" at bounding box center [749, 357] width 82 height 38
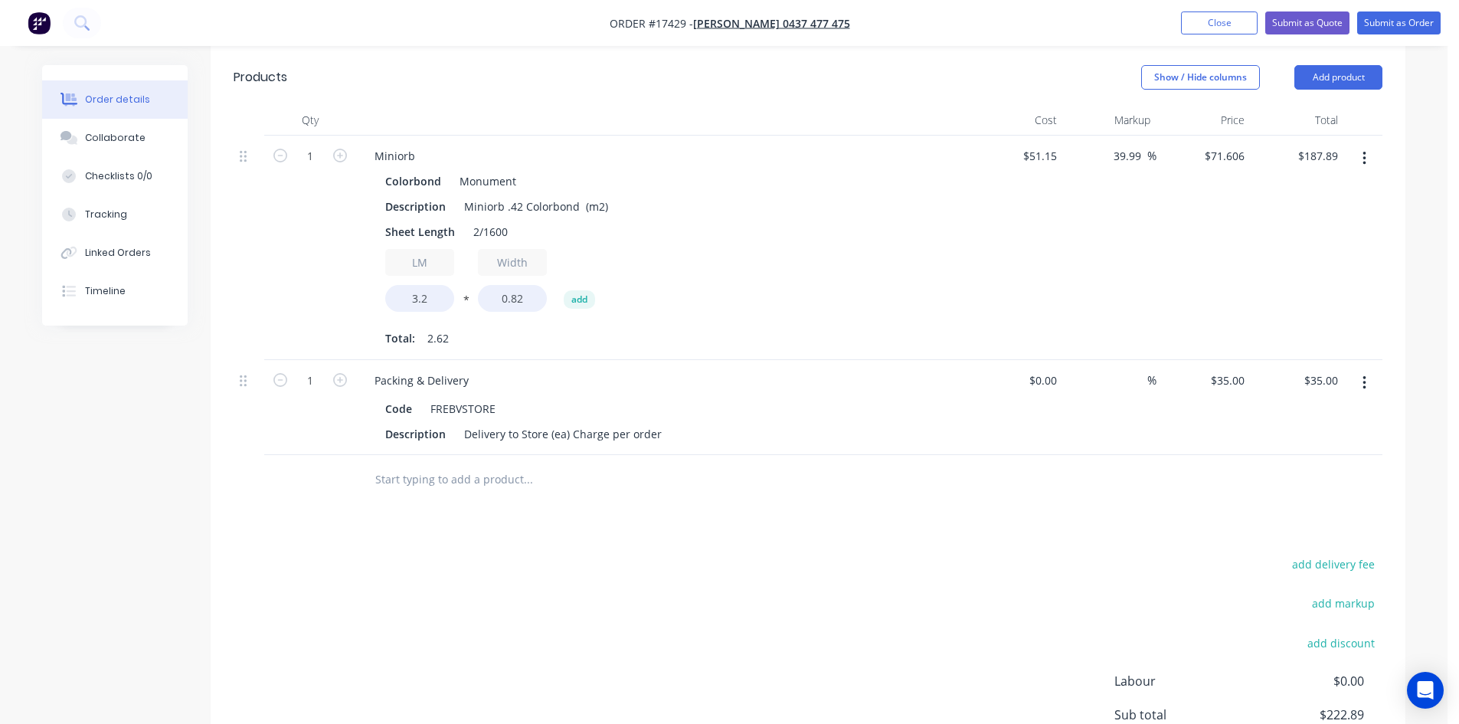
click at [715, 502] on div at bounding box center [631, 480] width 551 height 50
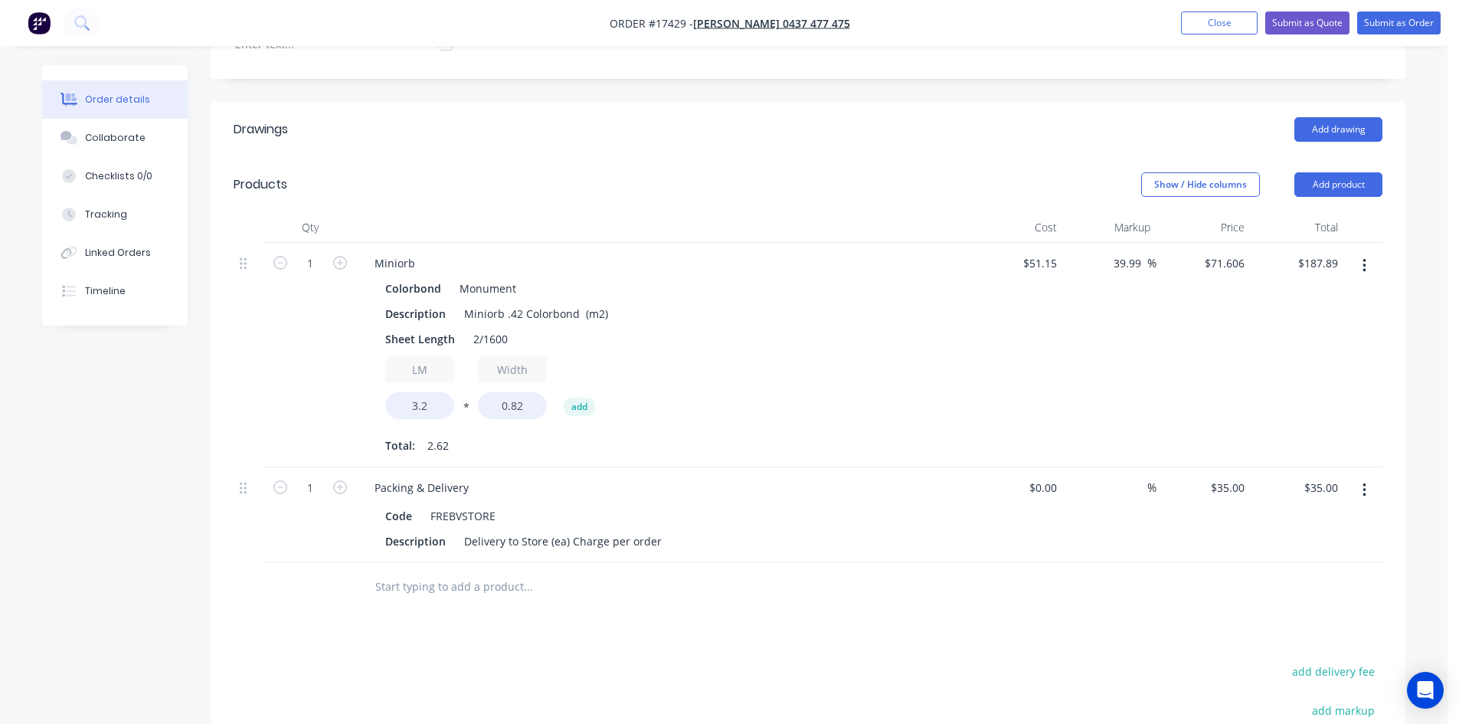
scroll to position [396, 0]
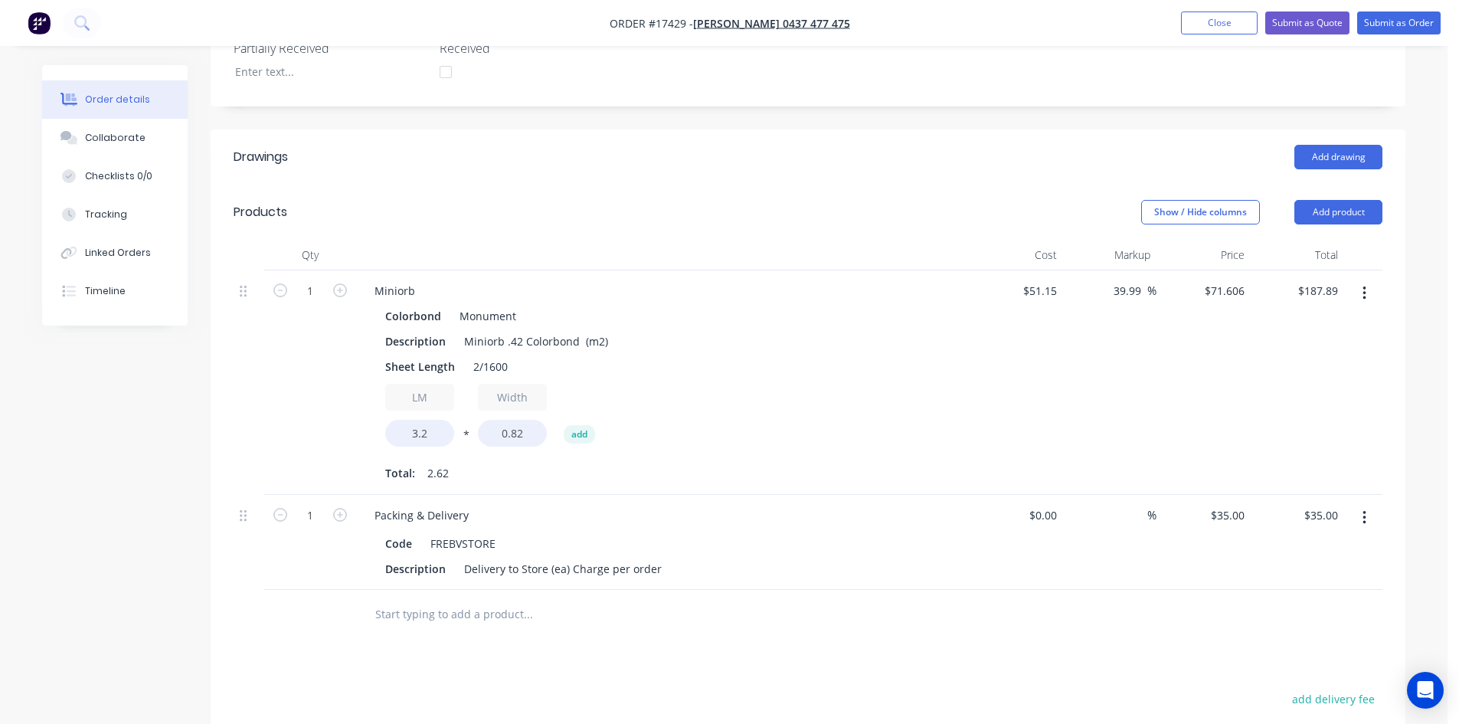
click at [744, 318] on div "Colorbond Monument" at bounding box center [662, 316] width 554 height 22
click at [620, 185] on header "Products Show / Hide columns Add product" at bounding box center [808, 212] width 1195 height 55
click at [421, 292] on div "Miniorb" at bounding box center [394, 291] width 65 height 22
click at [418, 290] on div "Miniorb MATTE" at bounding box center [413, 291] width 103 height 22
click at [463, 287] on div "Miniorb **MATTE" at bounding box center [420, 291] width 116 height 22
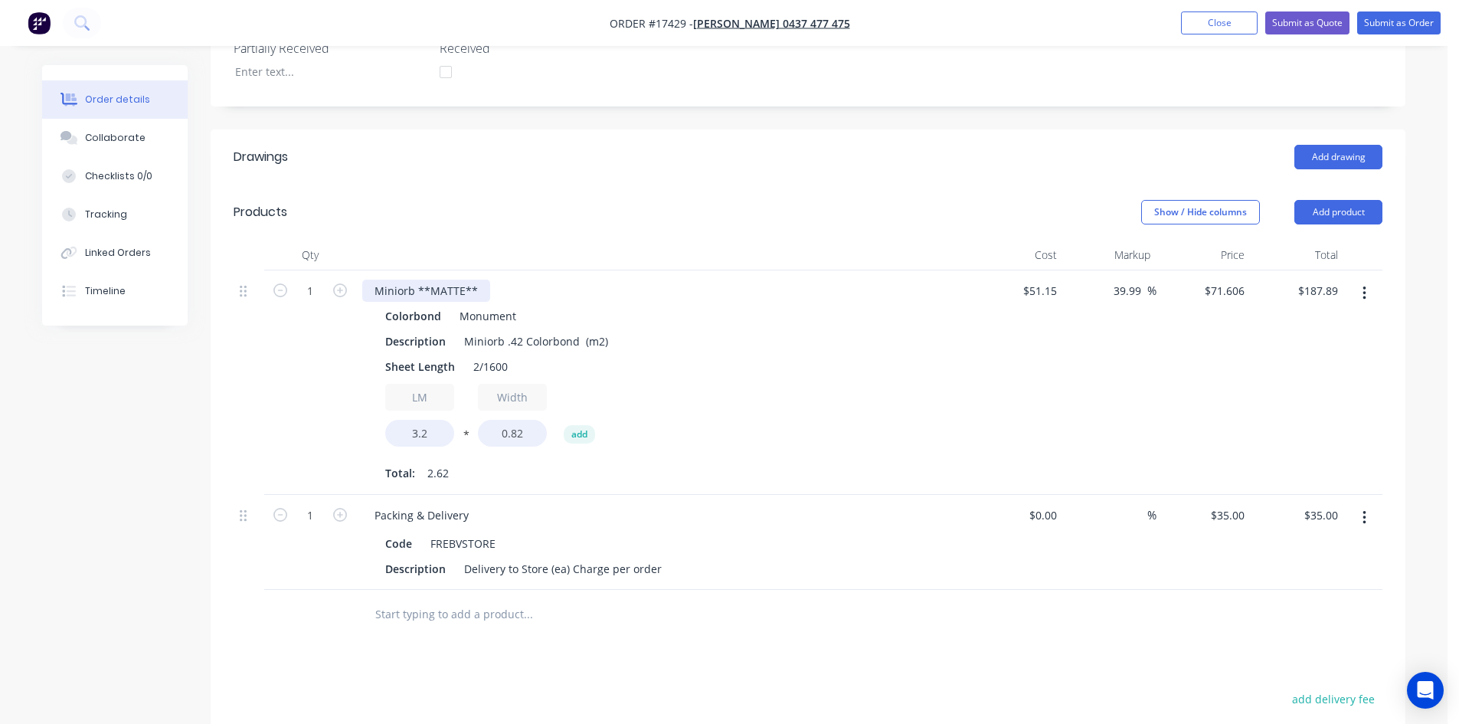
click at [428, 290] on div "Miniorb **MATTE**" at bounding box center [426, 291] width 128 height 22
click at [699, 202] on div "Show / Hide columns Add product" at bounding box center [930, 212] width 904 height 25
click at [412, 291] on div "Miniorb **COLORBOND MATTE**" at bounding box center [461, 291] width 198 height 22
click at [730, 188] on header "Products Show / Hide columns Add product" at bounding box center [808, 212] width 1195 height 55
click at [669, 215] on div "Show / Hide columns Add product" at bounding box center [930, 212] width 904 height 25
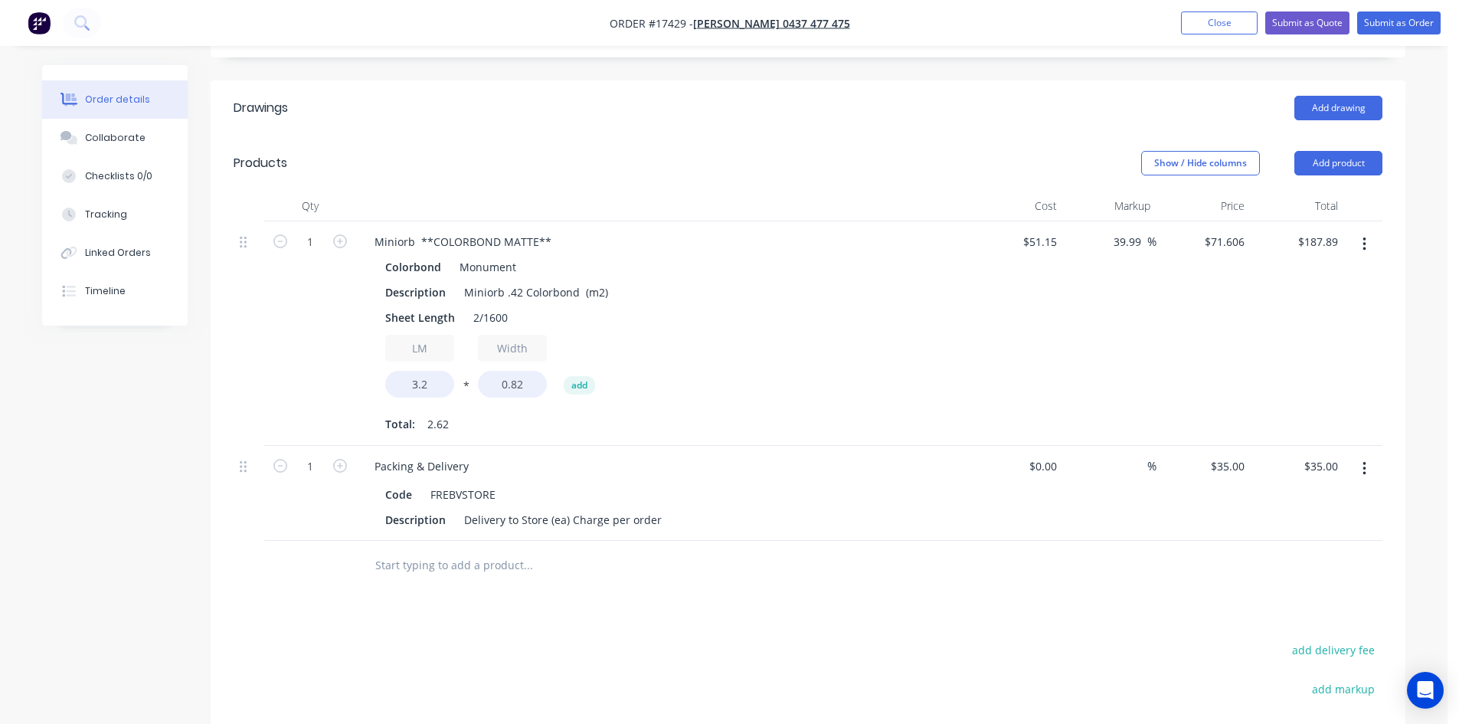
scroll to position [472, 0]
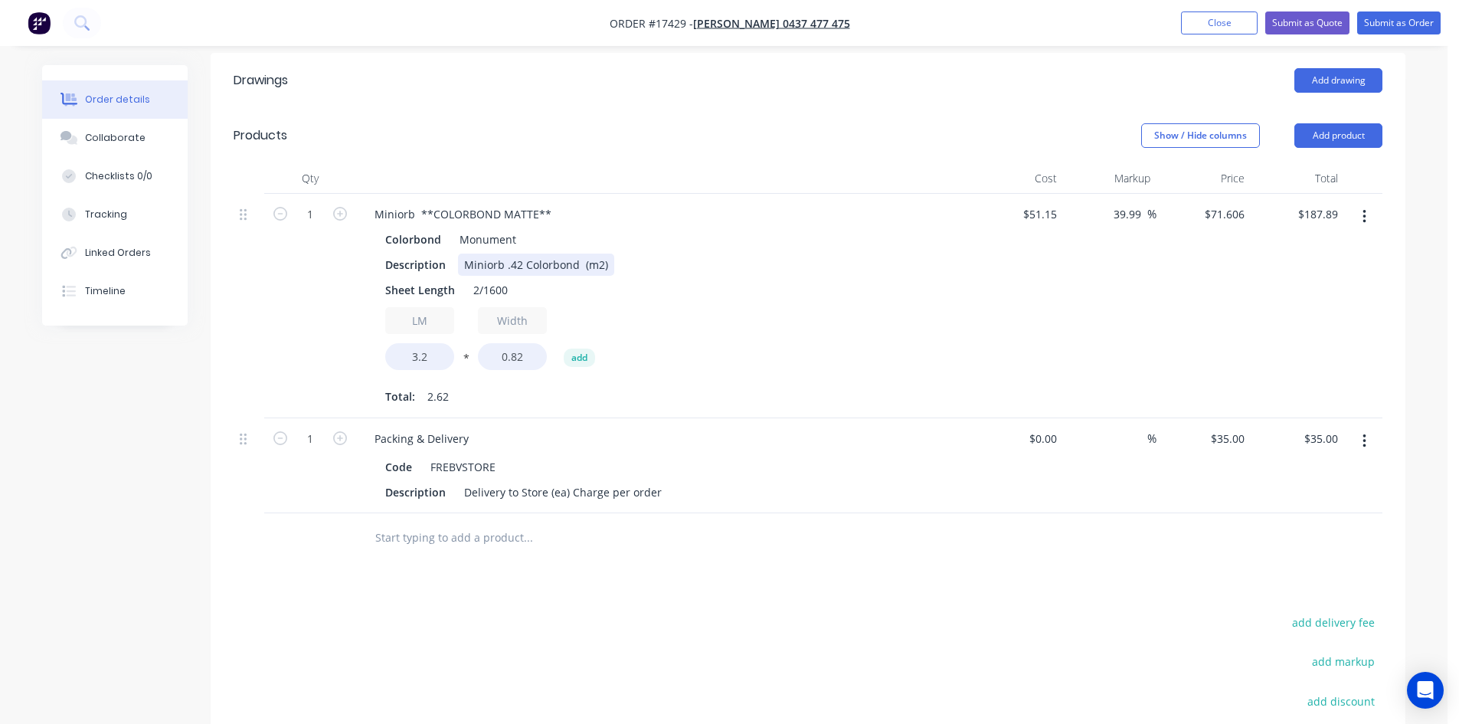
click at [578, 266] on div "Miniorb .42 Colorbond (m2)" at bounding box center [536, 264] width 156 height 22
click at [531, 214] on div "Miniorb **COLORBOND MATTE**" at bounding box center [462, 214] width 201 height 22
click at [605, 265] on div "Miniorb .42 Colorbond Matte (m2)" at bounding box center [551, 264] width 186 height 22
click at [606, 264] on div "Miniorb .42 Colorbond Matte (m2)" at bounding box center [551, 264] width 186 height 22
click at [687, 238] on div "Colorbond Monument" at bounding box center [662, 239] width 554 height 22
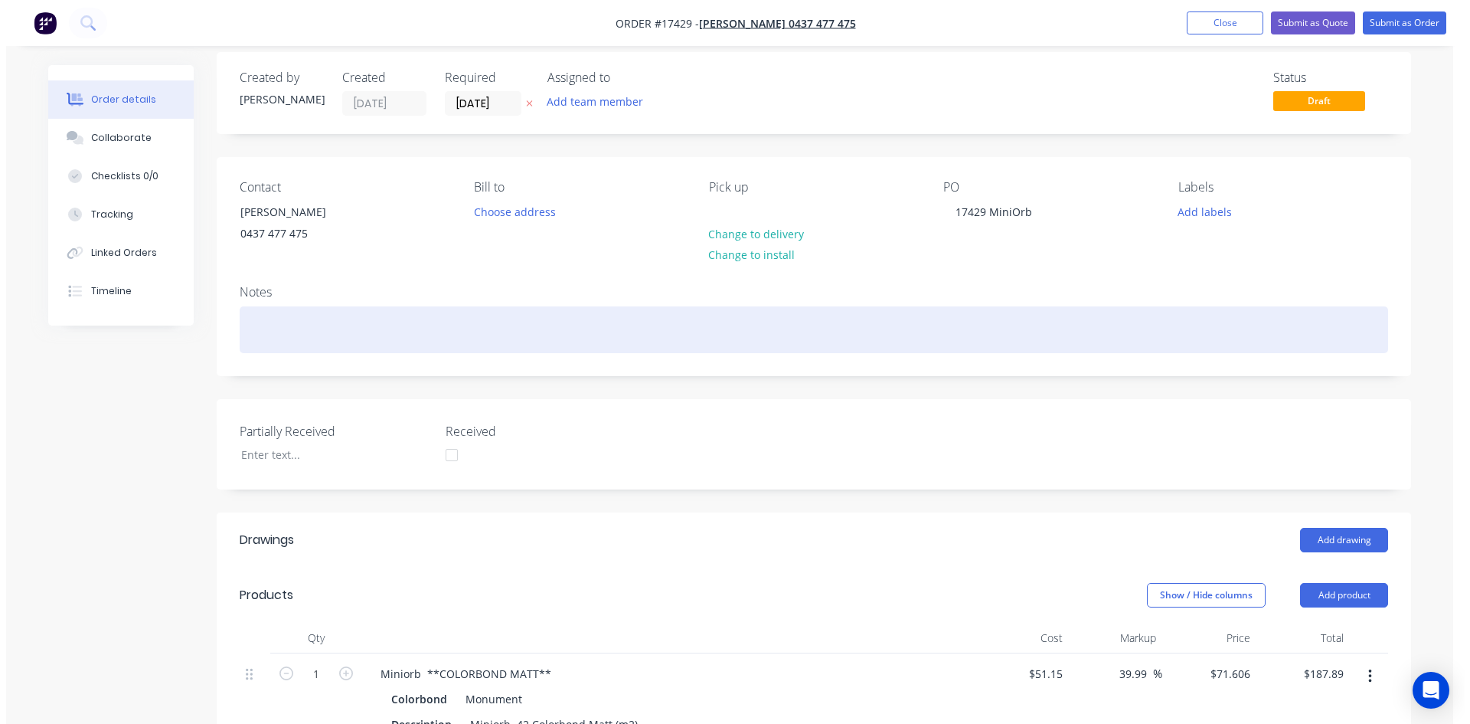
scroll to position [0, 0]
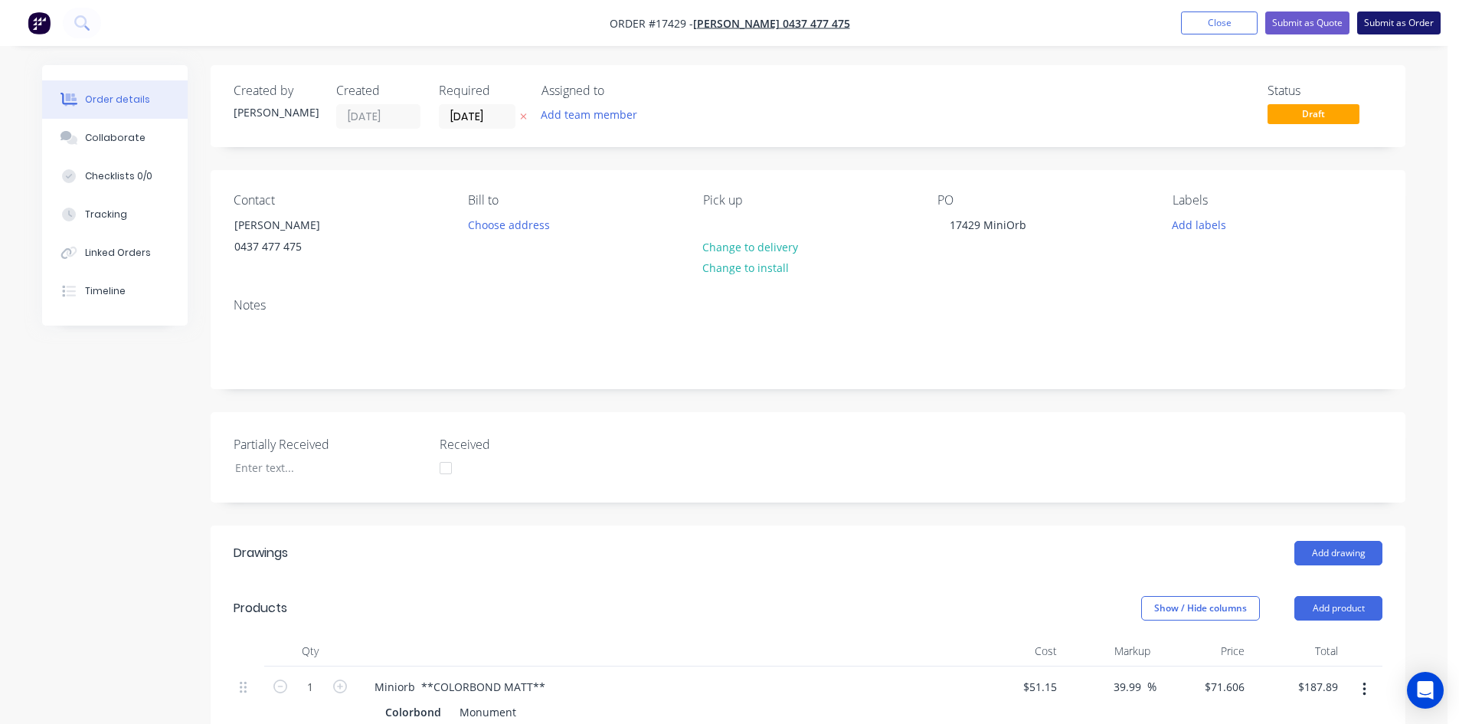
click at [1405, 27] on button "Submit as Order" at bounding box center [1398, 22] width 83 height 23
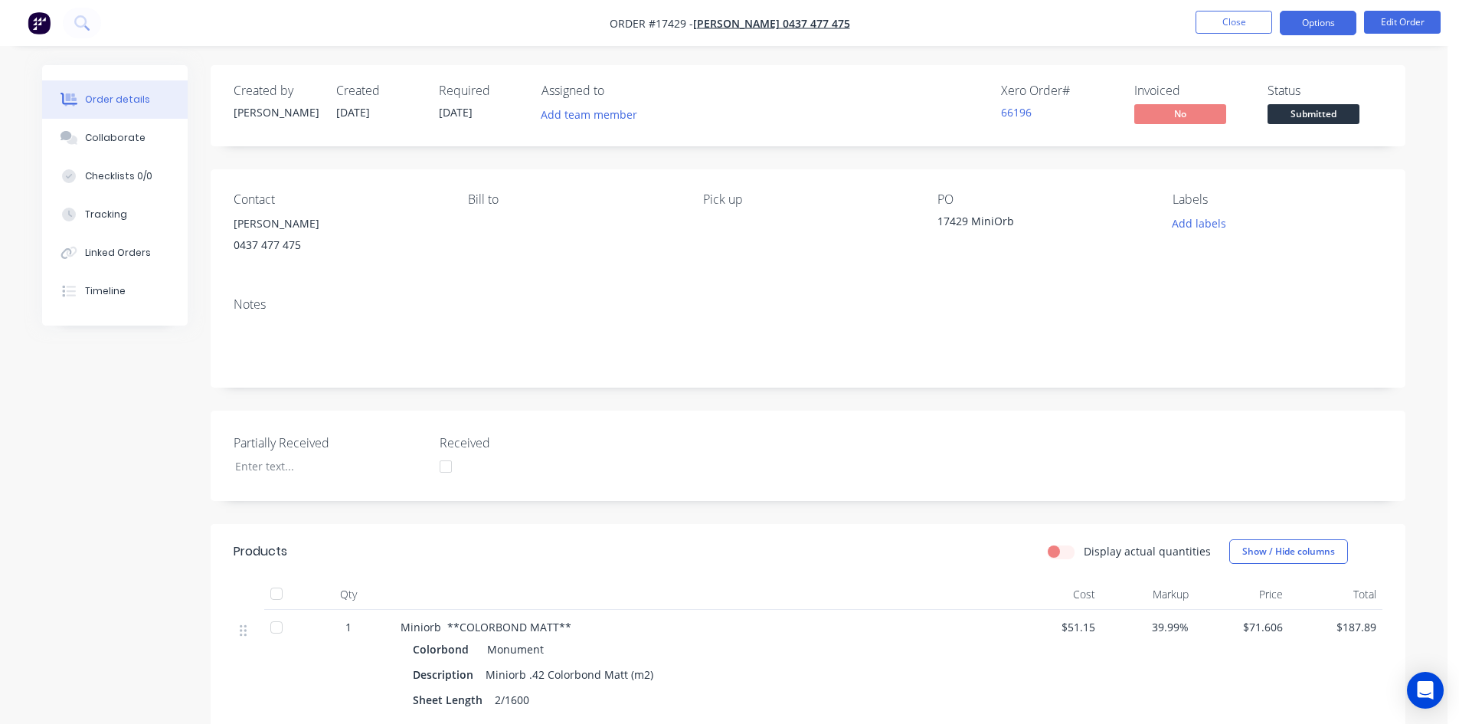
click at [1313, 28] on button "Options" at bounding box center [1318, 23] width 77 height 25
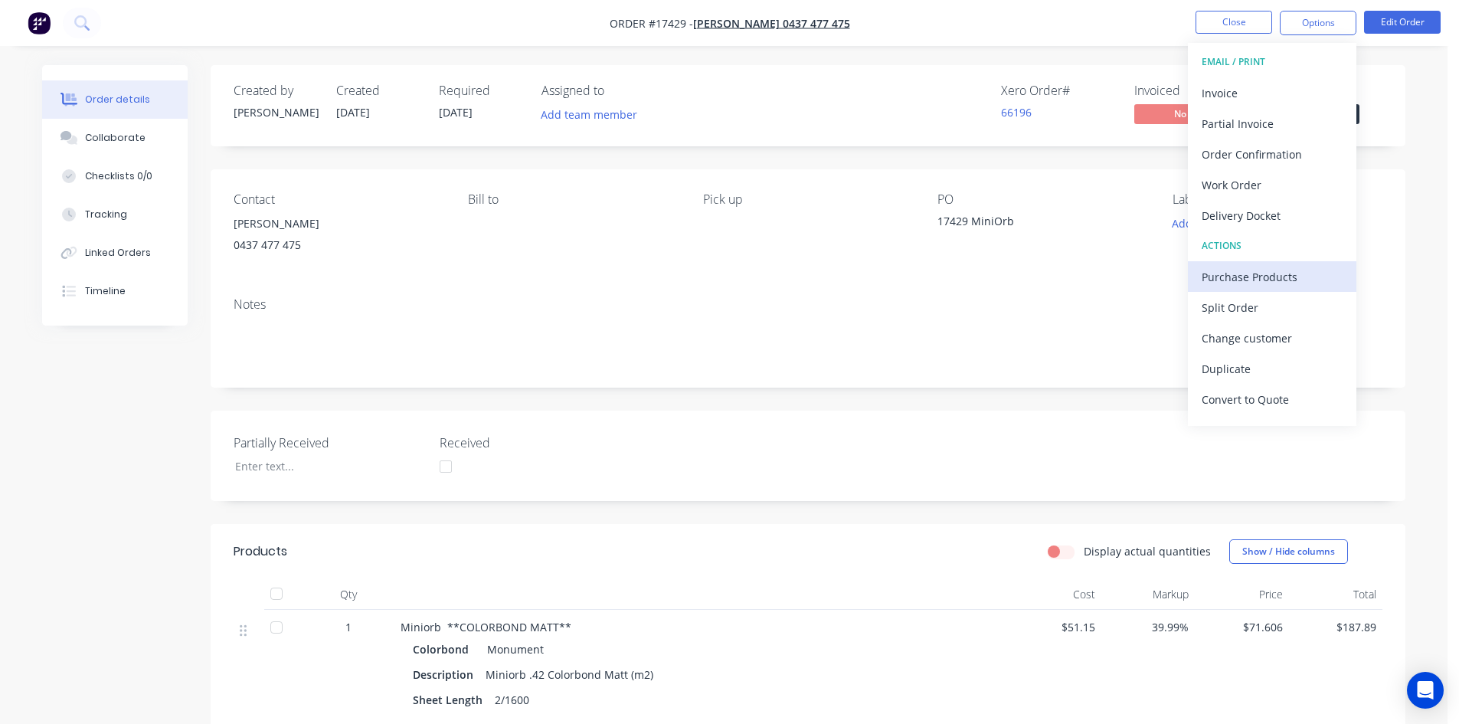
click at [1244, 271] on div "Purchase Products" at bounding box center [1271, 277] width 141 height 22
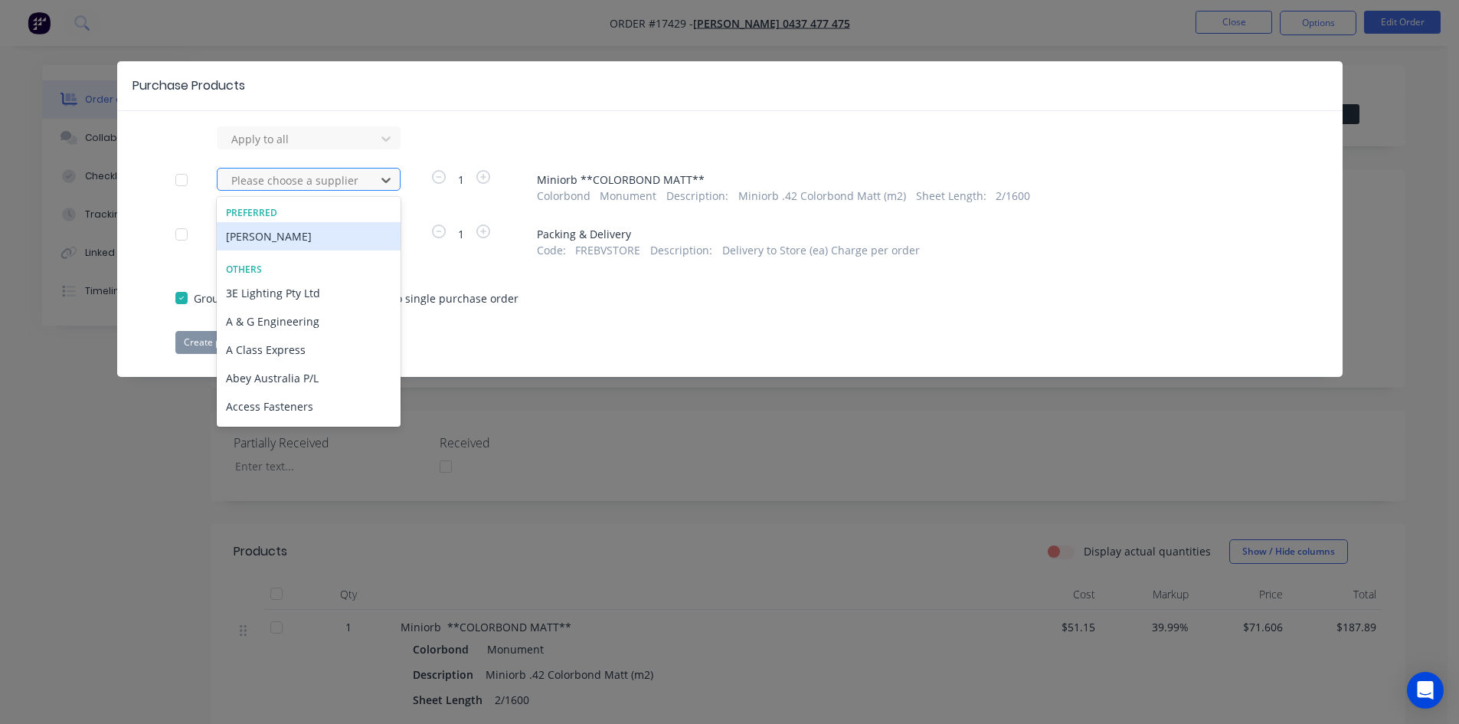
click at [365, 184] on div at bounding box center [299, 180] width 138 height 19
click at [338, 240] on div "Lysaght VIC" at bounding box center [309, 236] width 184 height 28
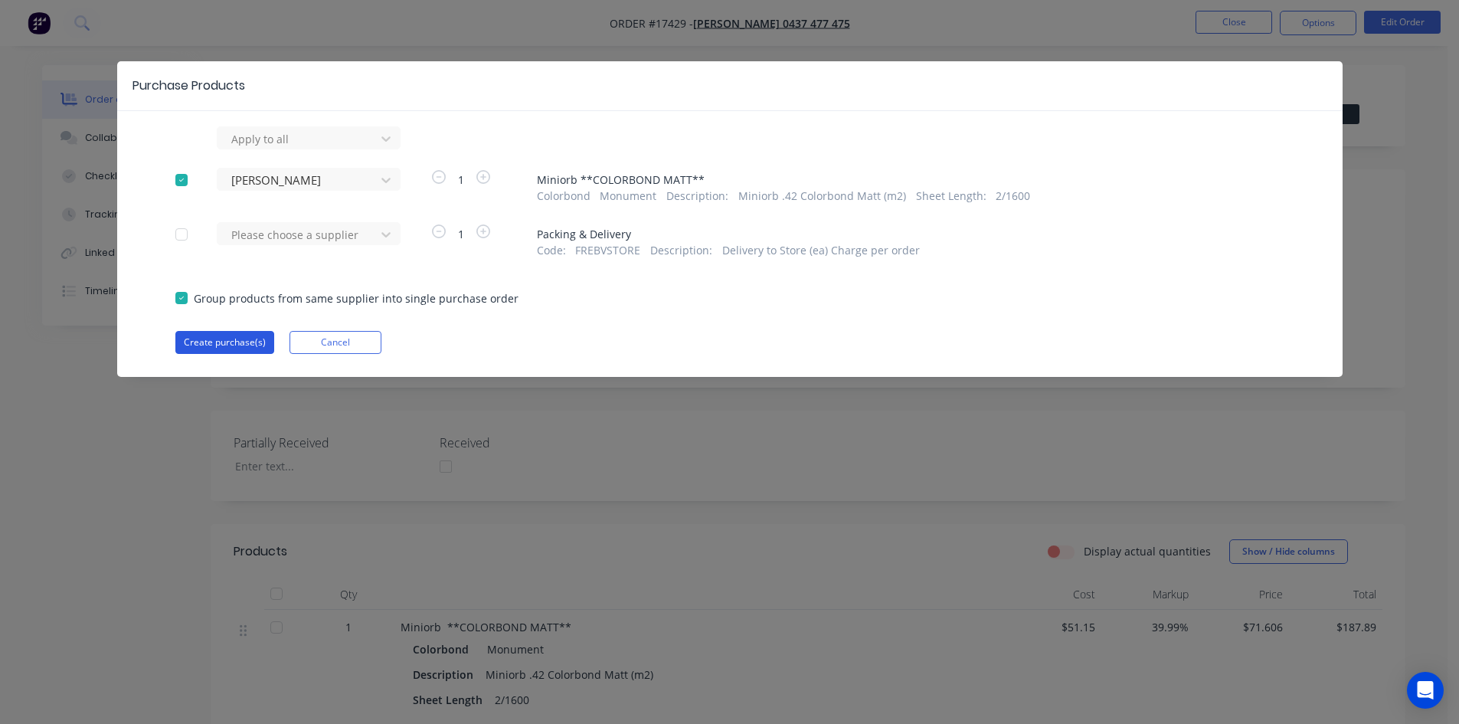
click at [227, 345] on button "Create purchase(s)" at bounding box center [224, 342] width 99 height 23
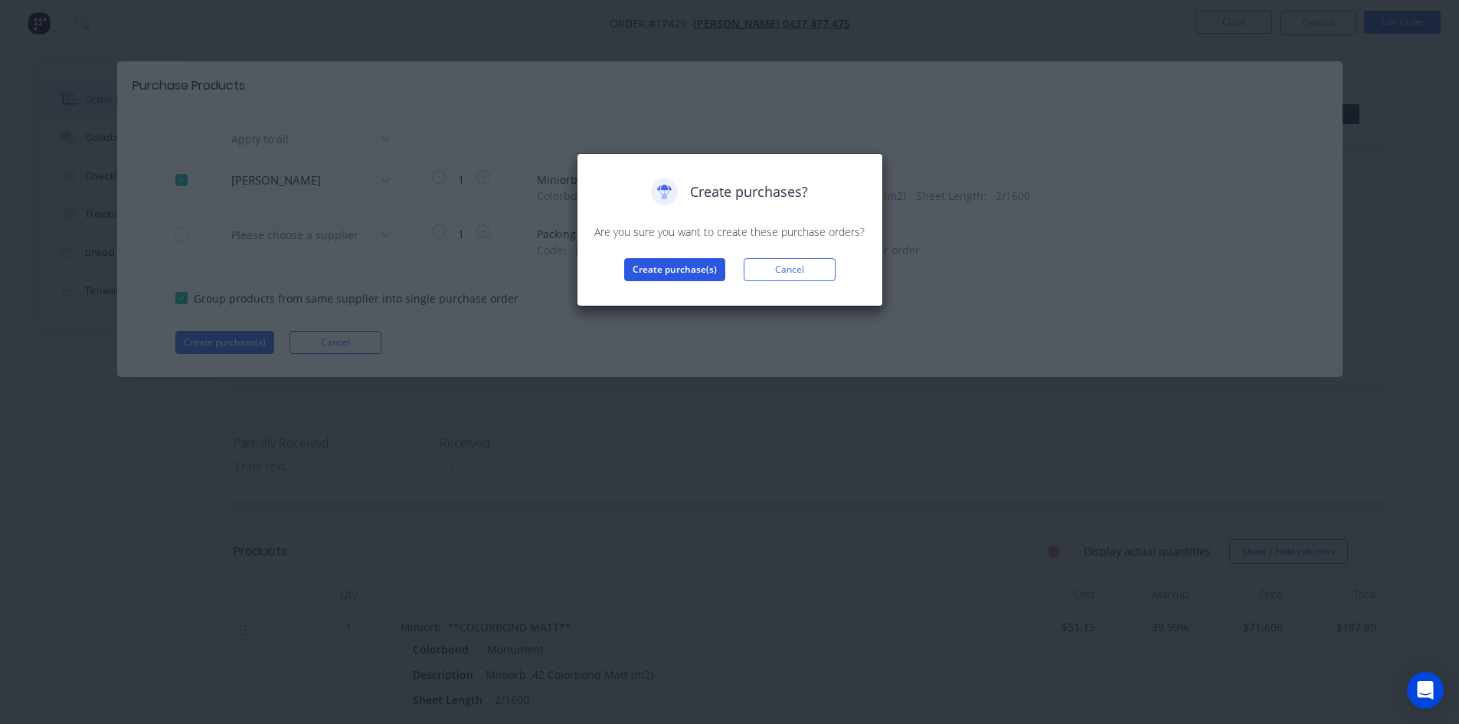
click at [662, 280] on button "Create purchase(s)" at bounding box center [674, 269] width 101 height 23
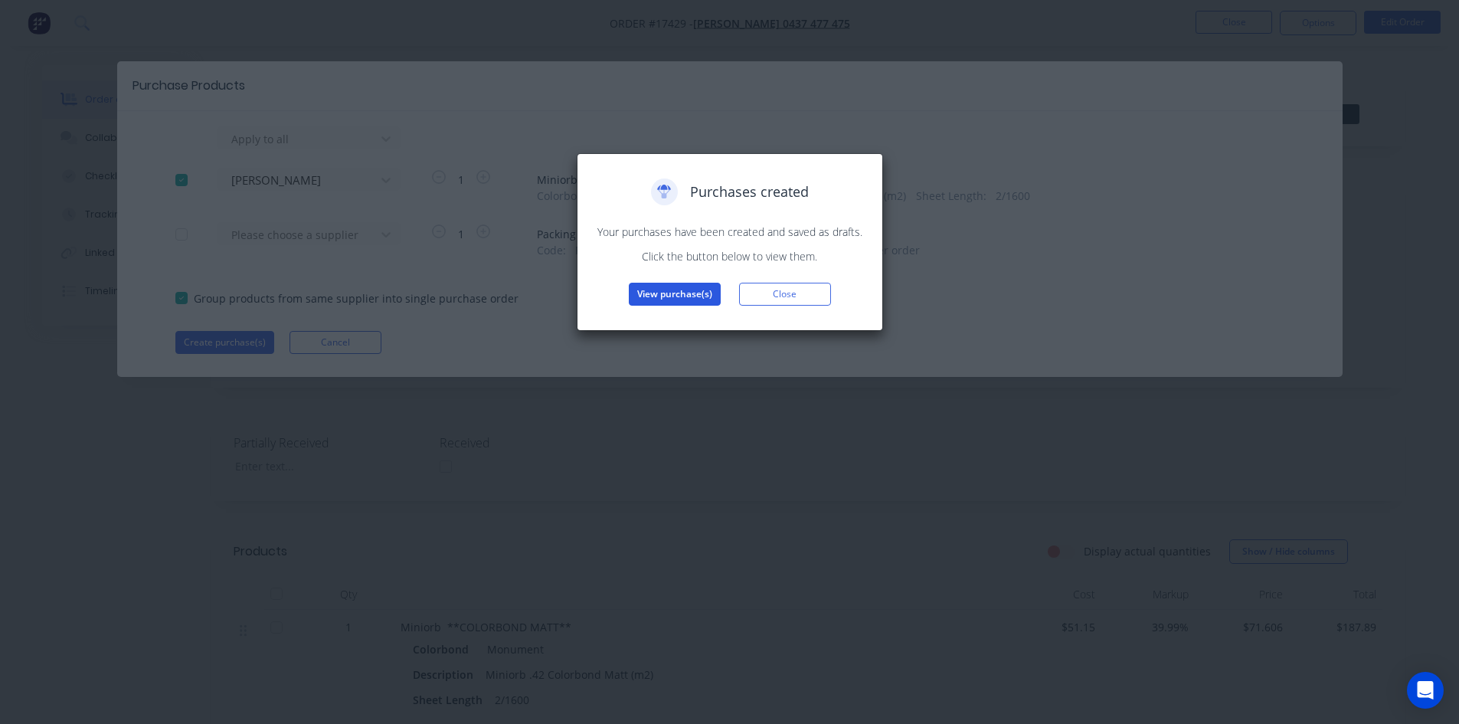
click at [666, 297] on button "View purchase(s)" at bounding box center [675, 294] width 92 height 23
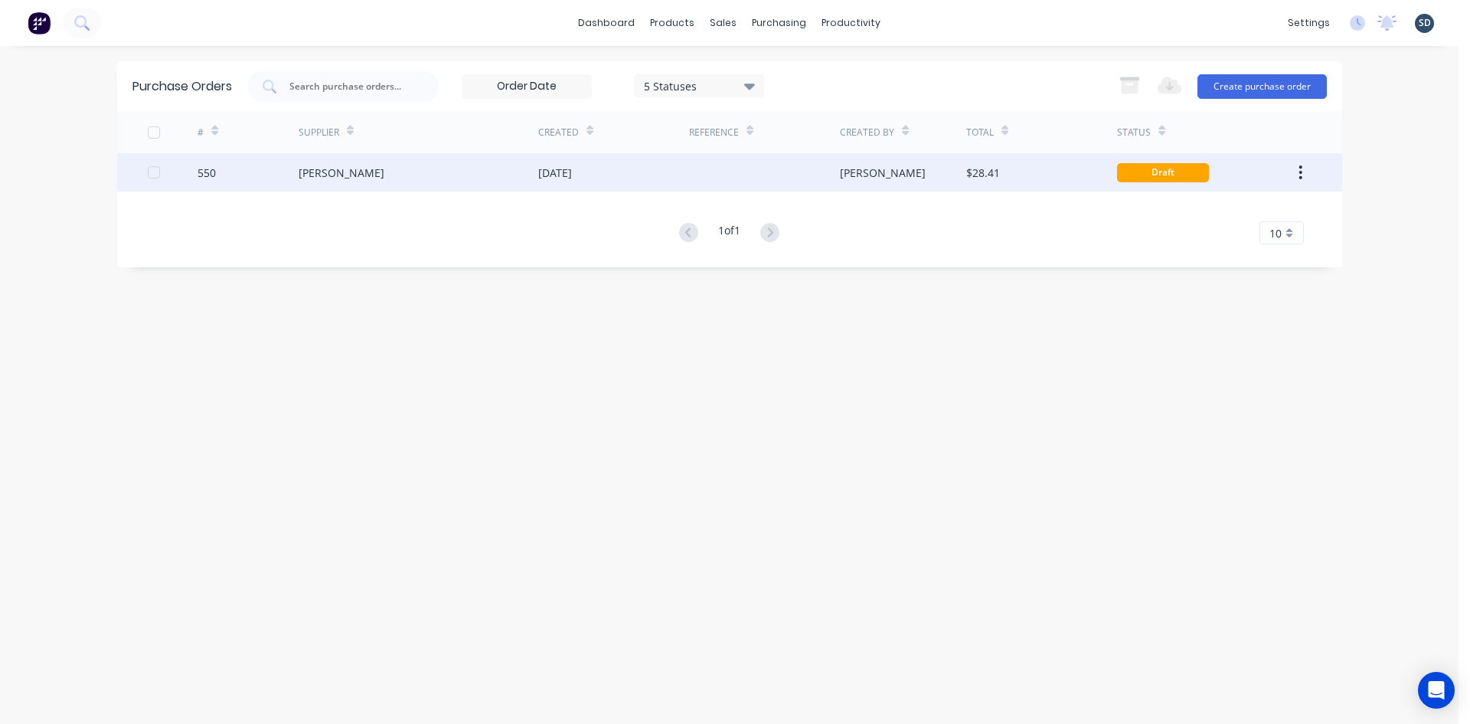
click at [509, 186] on div "Lysaght VIC" at bounding box center [419, 172] width 240 height 38
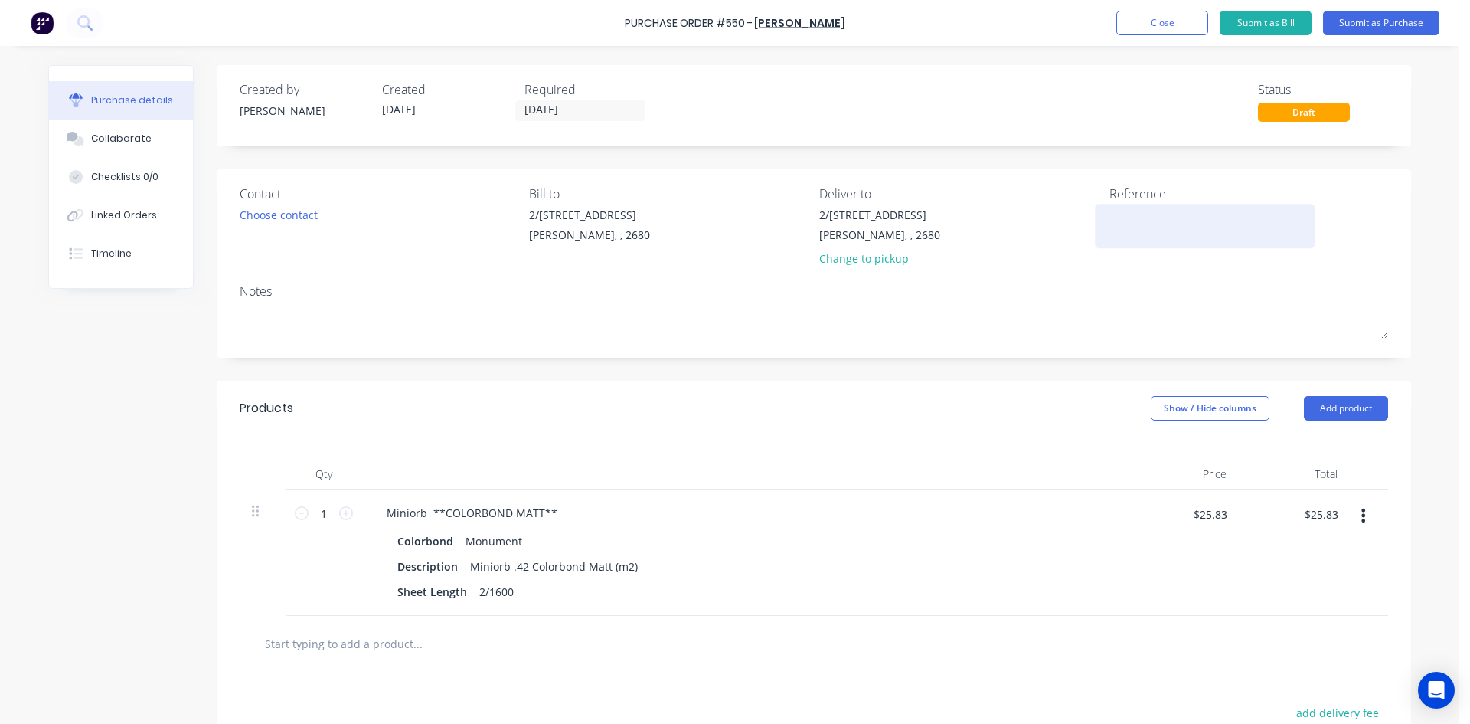
click at [1120, 212] on textarea at bounding box center [1205, 224] width 191 height 34
type textarea "550 /"
type textarea "x"
type textarea "550 /"
click at [149, 211] on button "Linked Orders" at bounding box center [121, 215] width 144 height 38
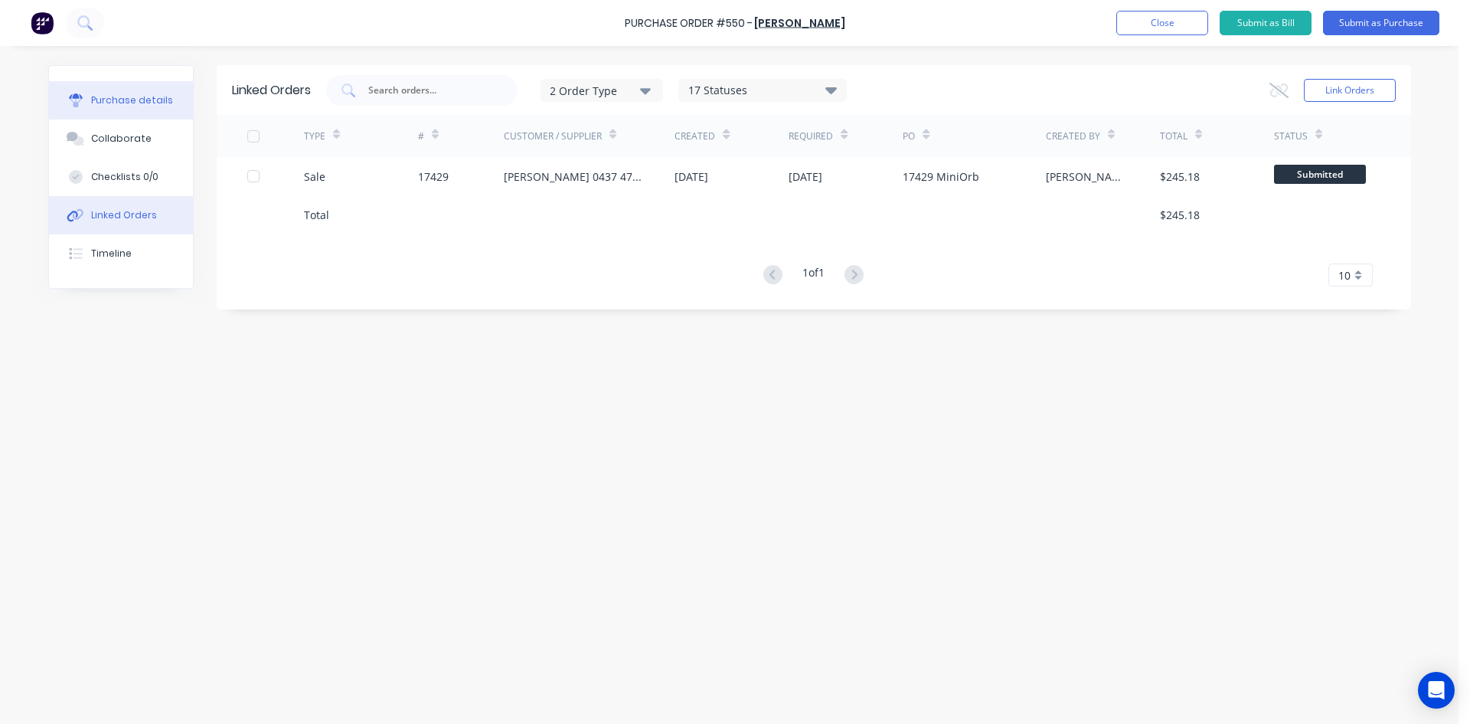
click at [145, 103] on div "Purchase details" at bounding box center [132, 100] width 82 height 14
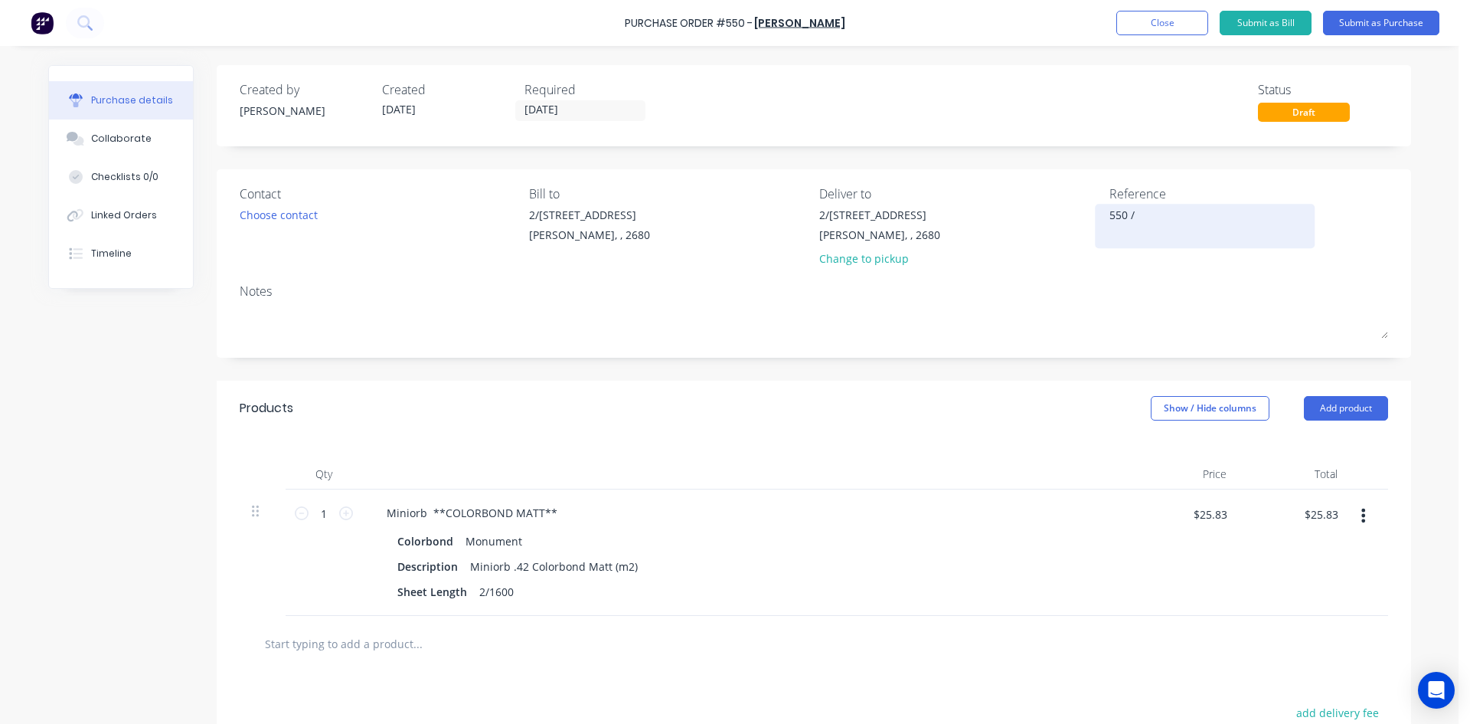
click at [1167, 222] on textarea "550 /" at bounding box center [1205, 224] width 191 height 34
type textarea "x"
type textarea "550 / R"
type textarea "x"
type textarea "550 / Ru"
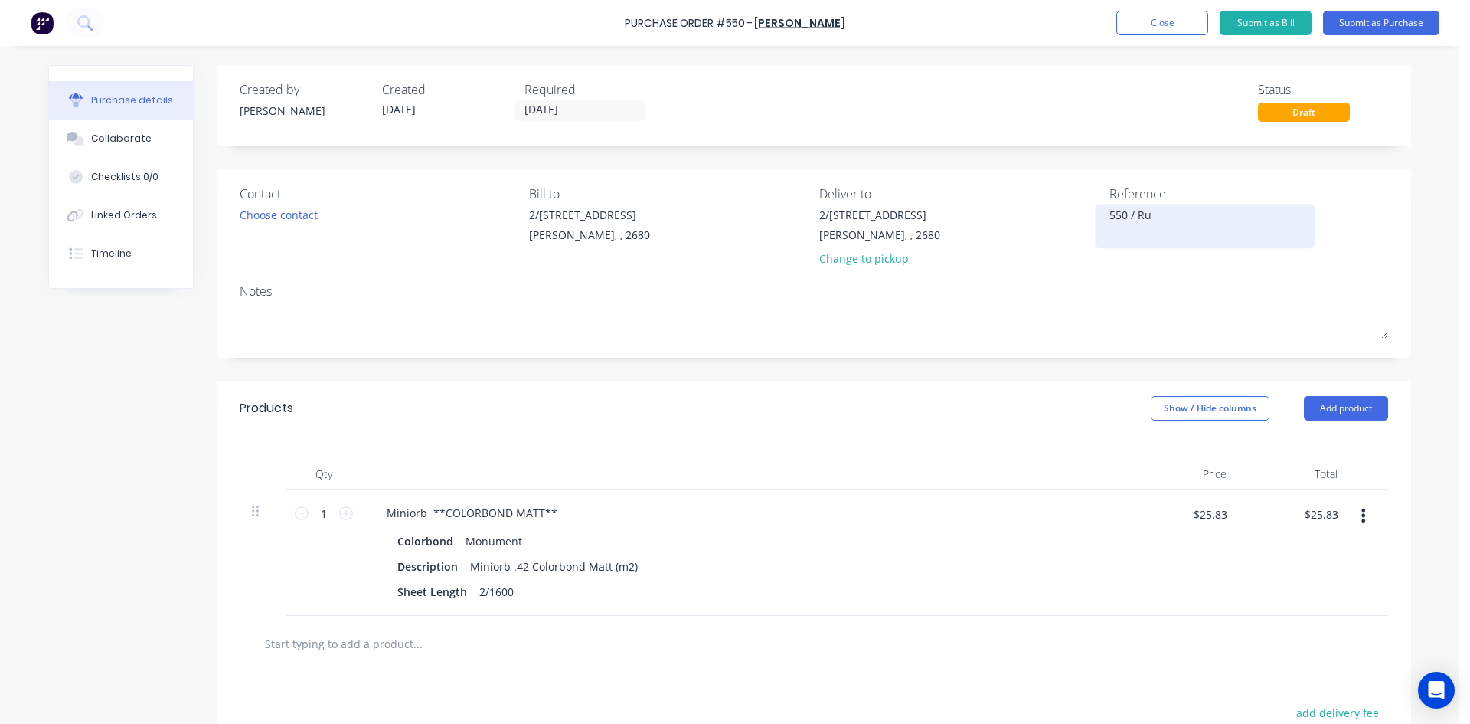
type textarea "x"
type textarea "550 / Rud"
type textarea "x"
type textarea "550 / Rudk"
type textarea "x"
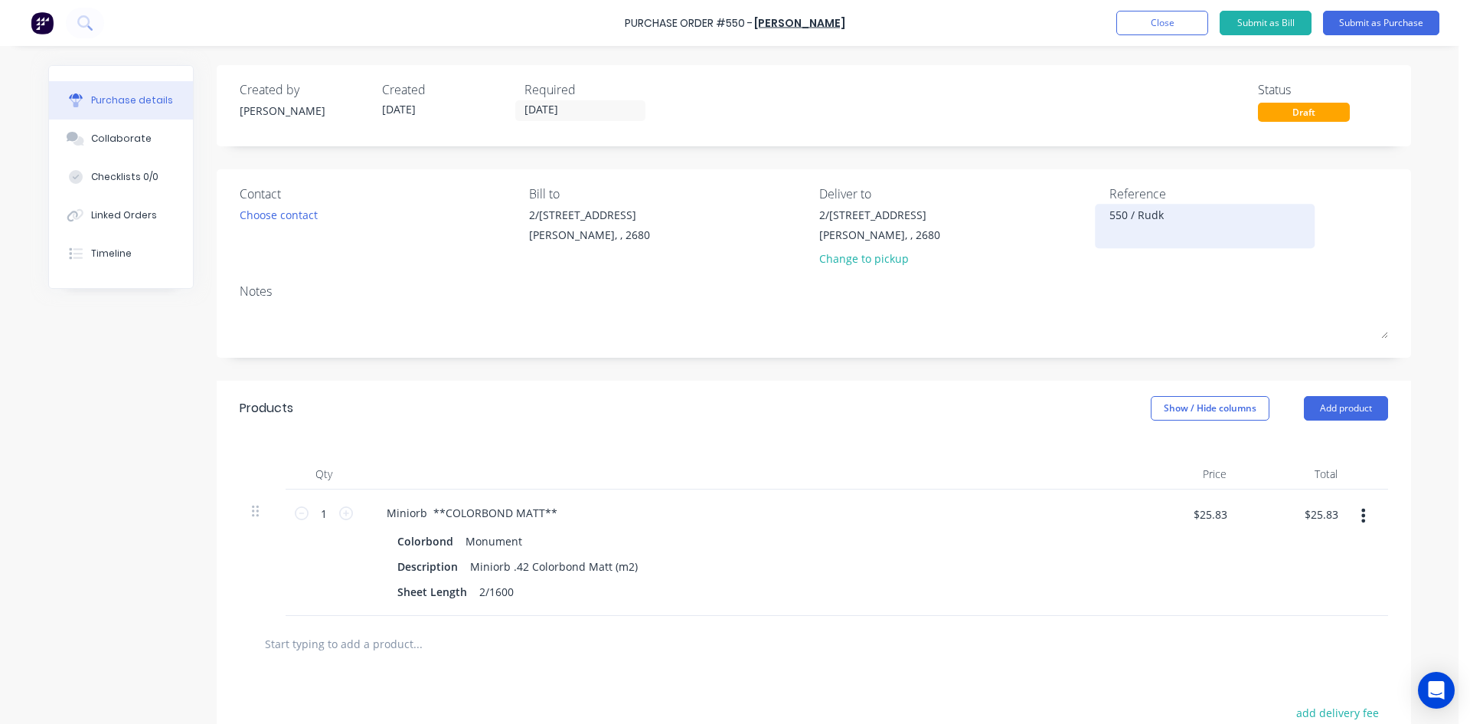
type textarea "550 / Rudki"
type textarea "x"
type textarea "550 / Rudkin"
type textarea "x"
click at [1133, 212] on textarea "550 / Rudkin" at bounding box center [1205, 224] width 191 height 34
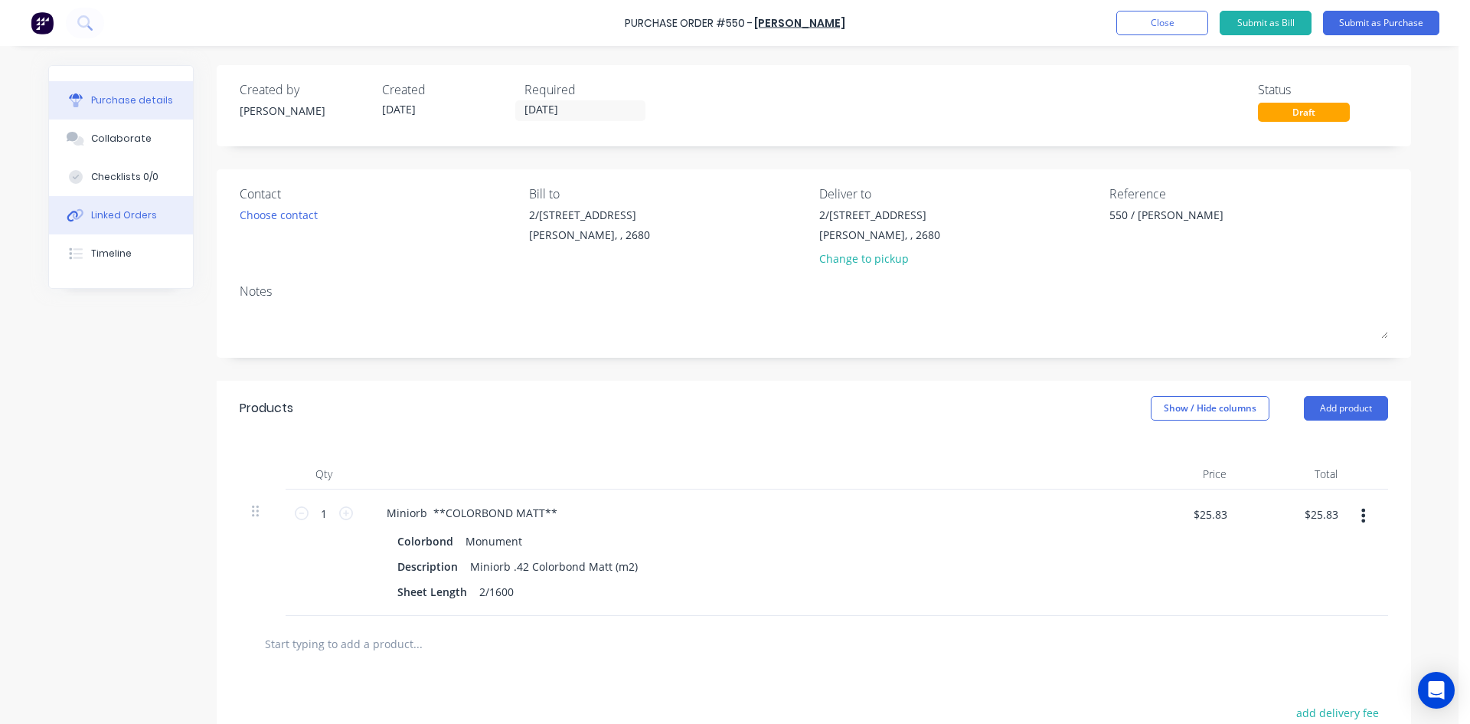
type textarea "550 / Rudkin"
type textarea "x"
type textarea "550 / Rudkin"
click at [122, 218] on div "Linked Orders" at bounding box center [124, 215] width 66 height 14
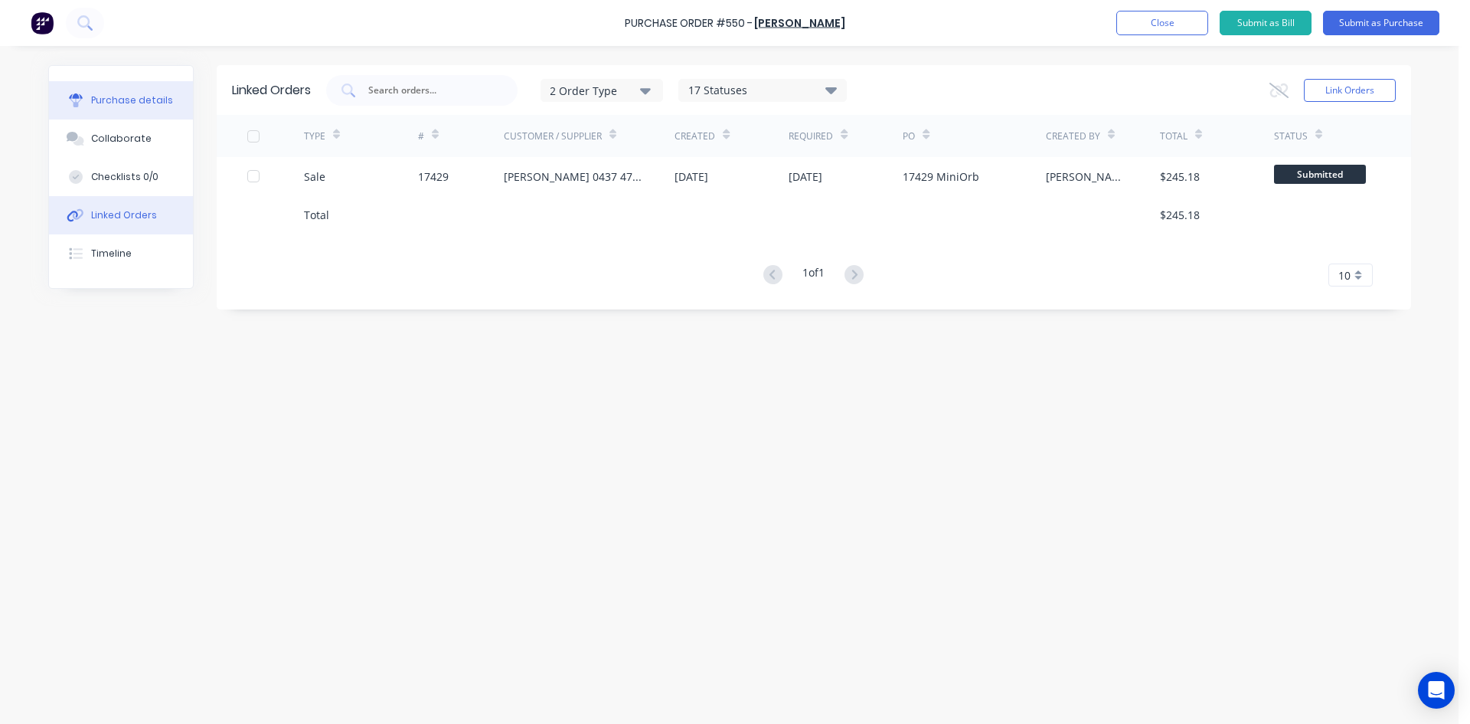
click at [142, 109] on button "Purchase details" at bounding box center [121, 100] width 144 height 38
type textarea "x"
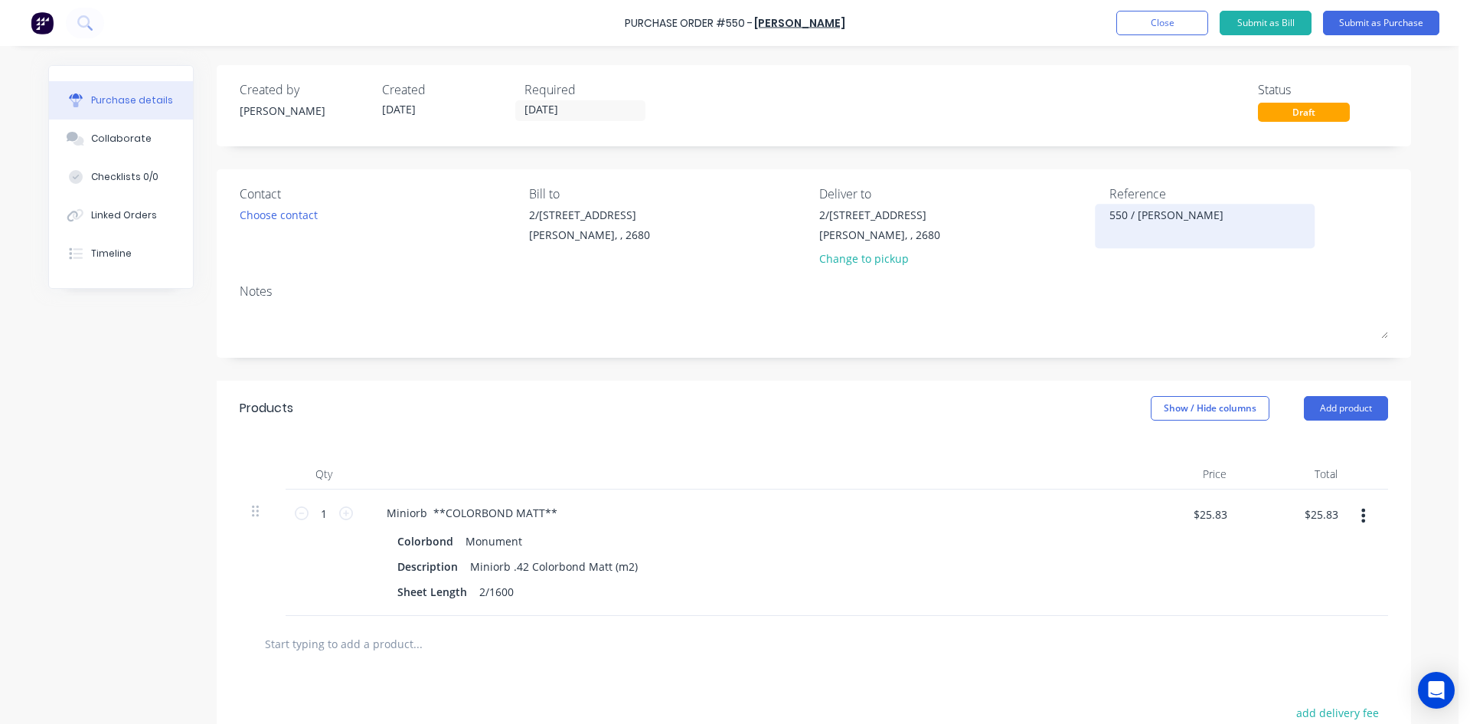
click at [1134, 213] on textarea "550 / Rudkin" at bounding box center [1205, 224] width 191 height 34
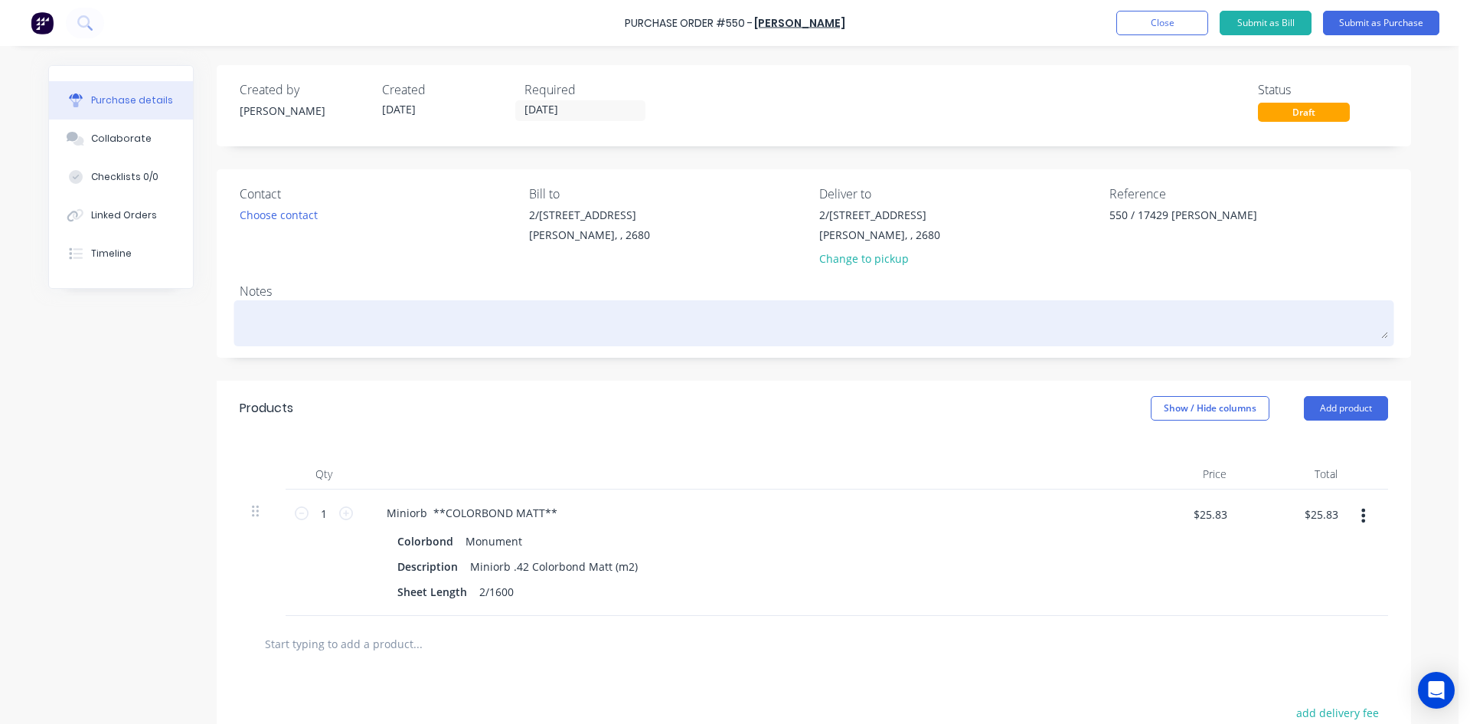
type textarea "550 / 17429 Rudkin"
type textarea "x"
type textarea "550 / 17429 Rudkin"
click at [1044, 306] on textarea at bounding box center [814, 321] width 1149 height 34
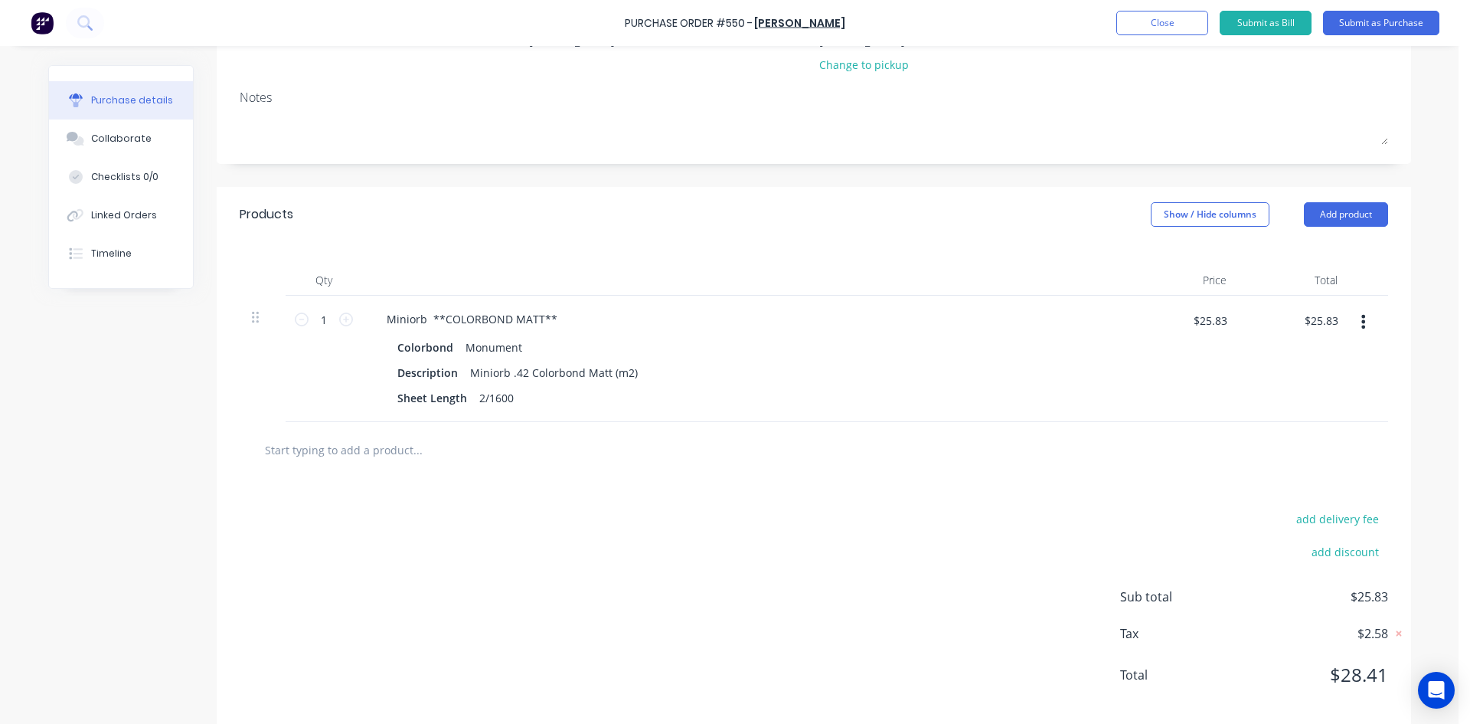
scroll to position [215, 0]
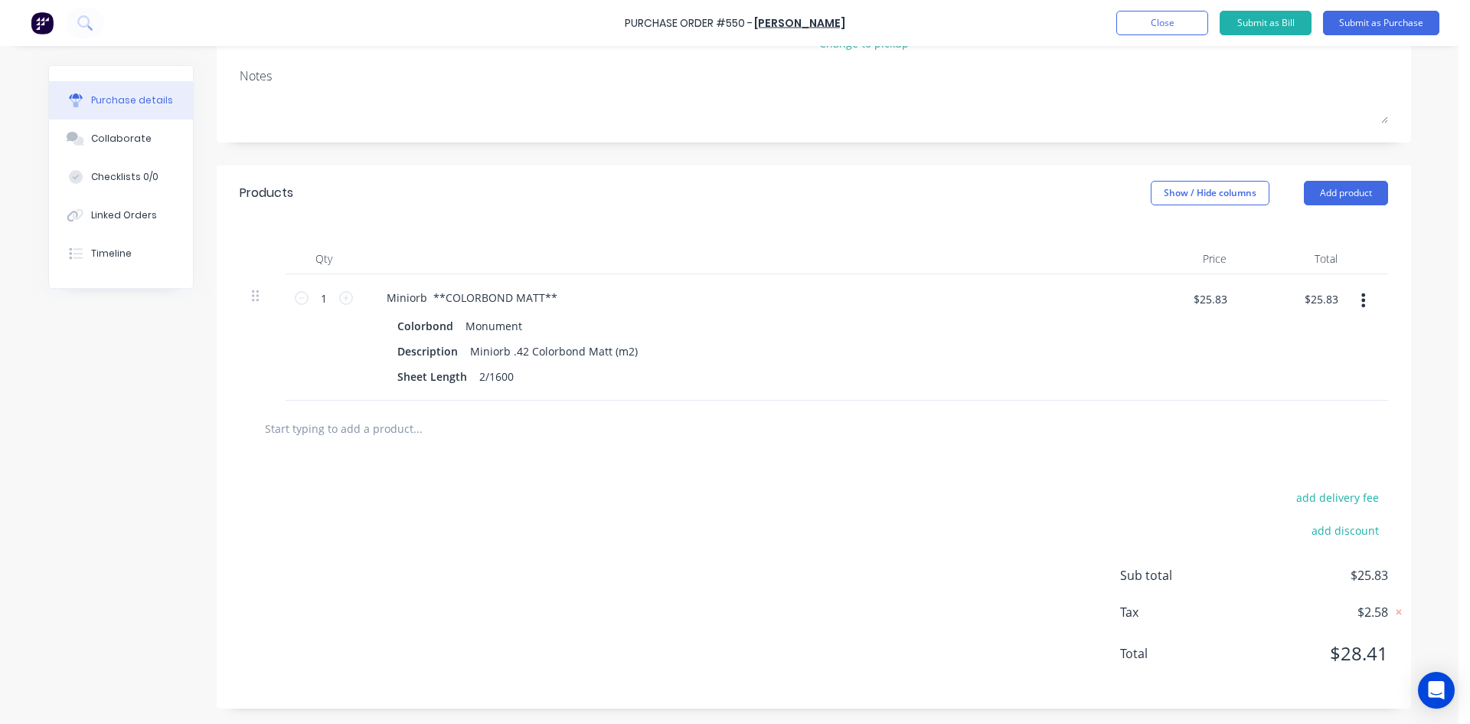
click at [575, 227] on div "Qty Price Total 1 1 Miniorb **COLORBOND MATT** Colorbond Monument Description M…" at bounding box center [814, 311] width 1195 height 180
click at [145, 221] on div "Linked Orders" at bounding box center [124, 215] width 66 height 14
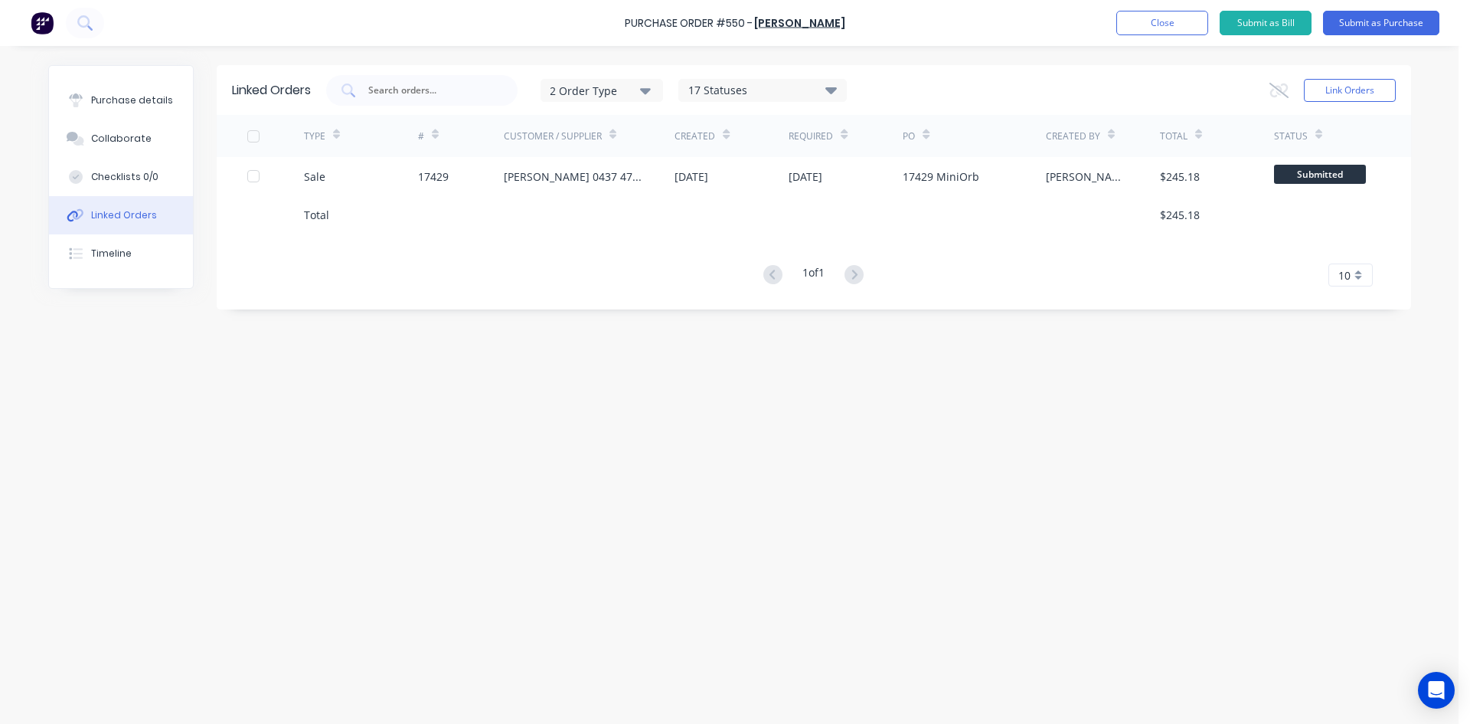
drag, startPoint x: 587, startPoint y: 178, endPoint x: 498, endPoint y: 392, distance: 232.4
click at [498, 392] on div "Linked Orders 2 Order Type 17 Statuses Sales Order Status All Archived Draft Qu…" at bounding box center [729, 381] width 1363 height 632
click at [142, 104] on div "Purchase details" at bounding box center [132, 100] width 82 height 14
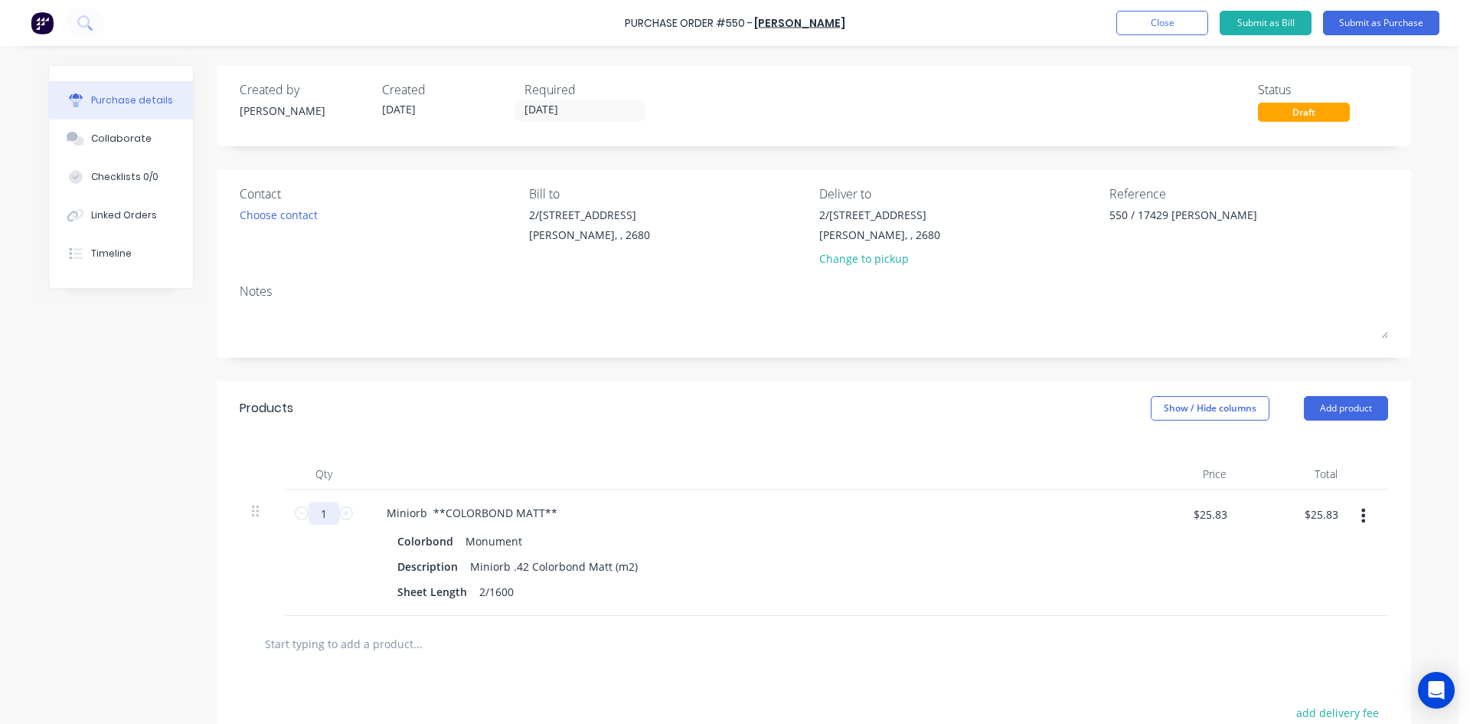
click at [319, 513] on input "1" at bounding box center [324, 513] width 31 height 23
type textarea "x"
type input "2"
type textarea "x"
type input "$51.66"
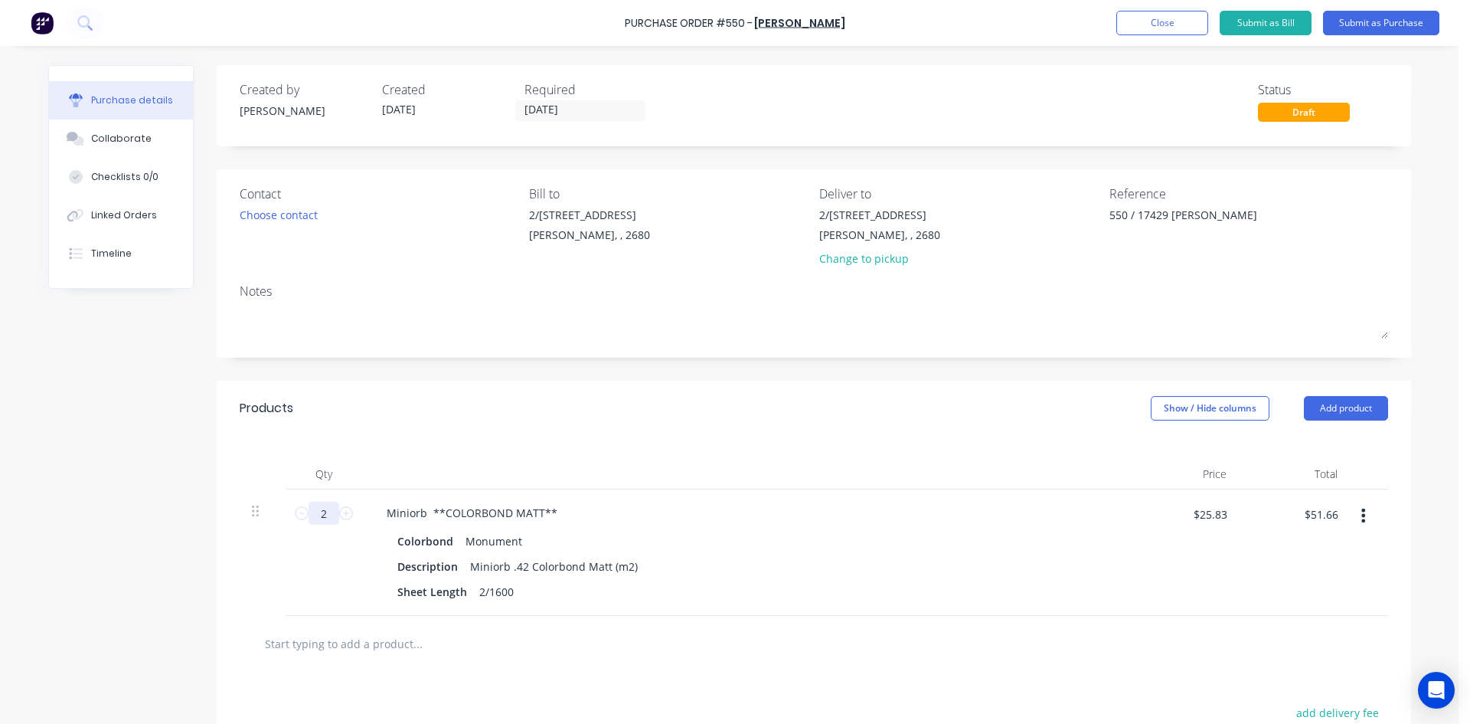
type textarea "x"
type input "2."
type textarea "x"
type input "2.6"
type textarea "x"
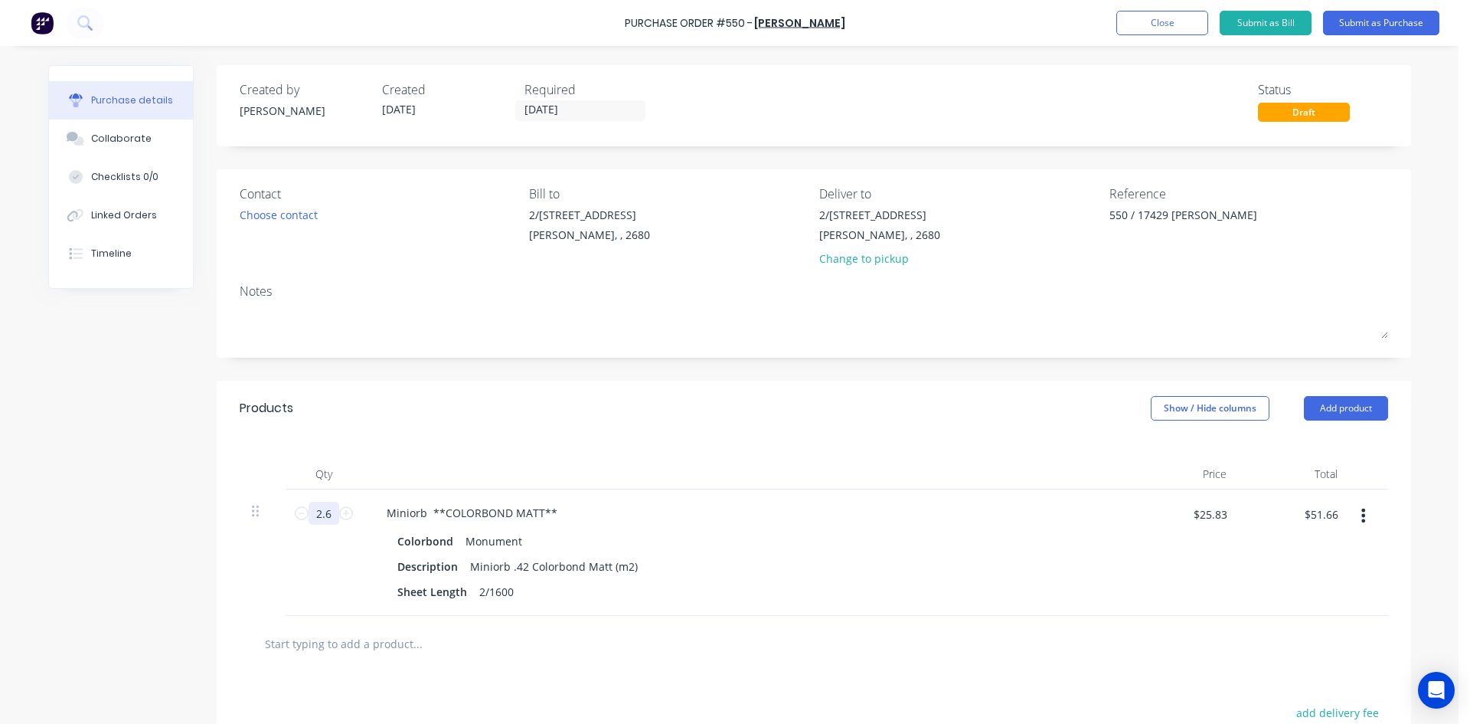
type input "$67.16"
type textarea "x"
type input "2.62"
type textarea "x"
type input "$67.67"
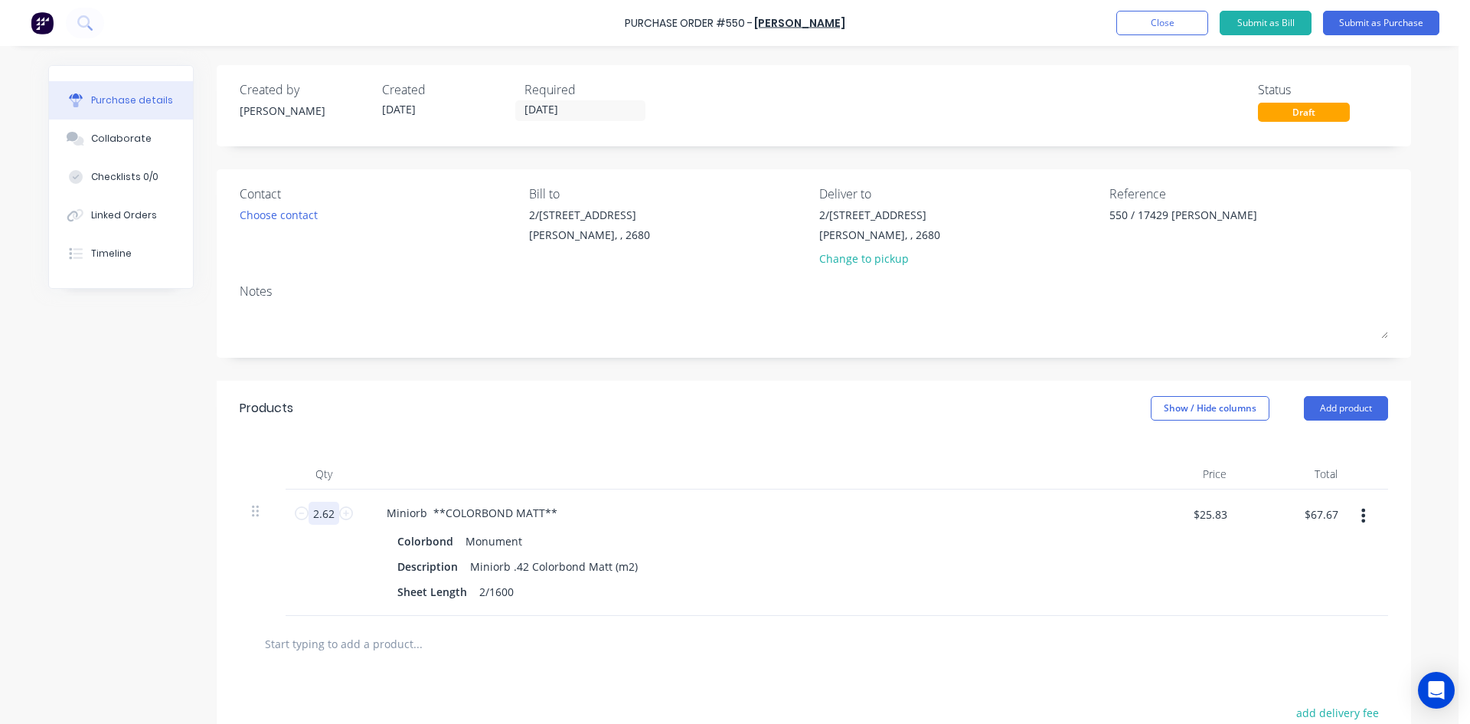
type input "2.62"
click at [597, 407] on div "Products Show / Hide columns Add product" at bounding box center [814, 408] width 1195 height 55
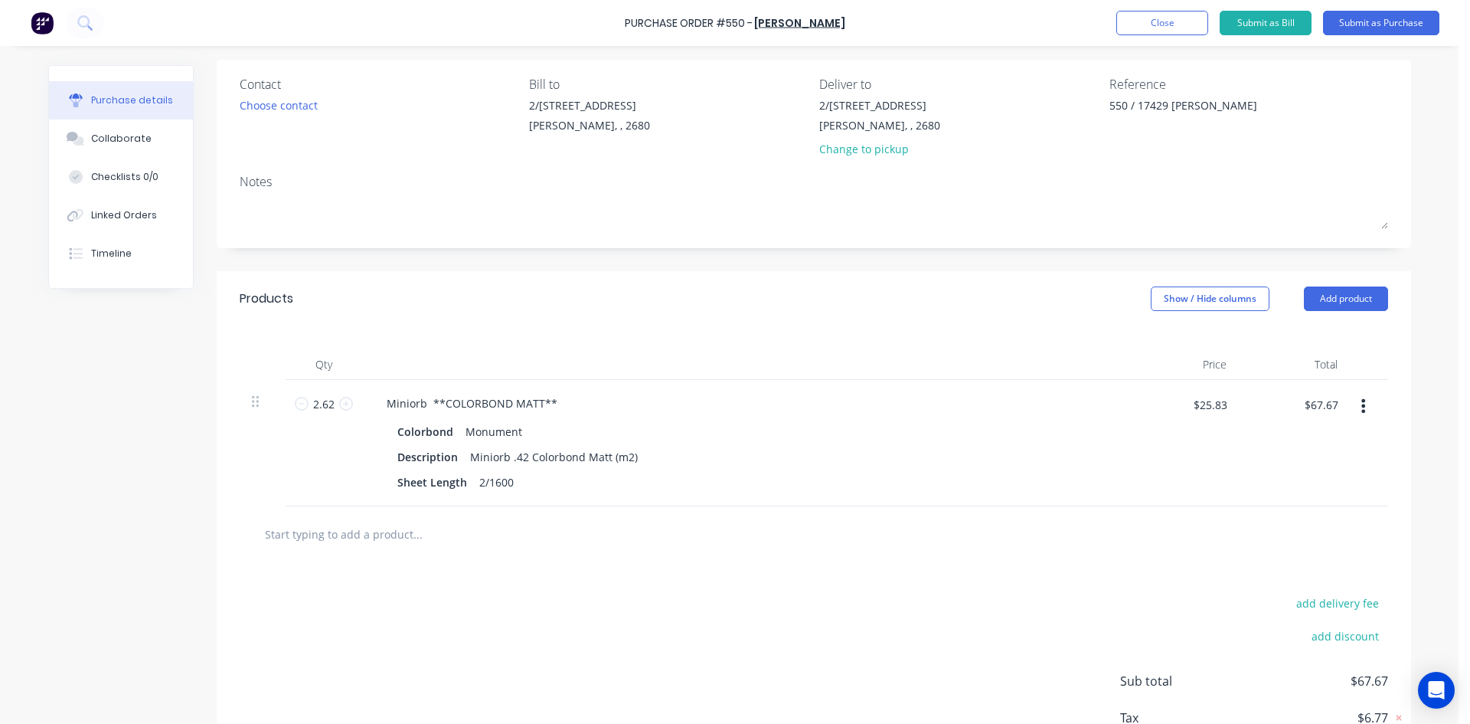
scroll to position [215, 0]
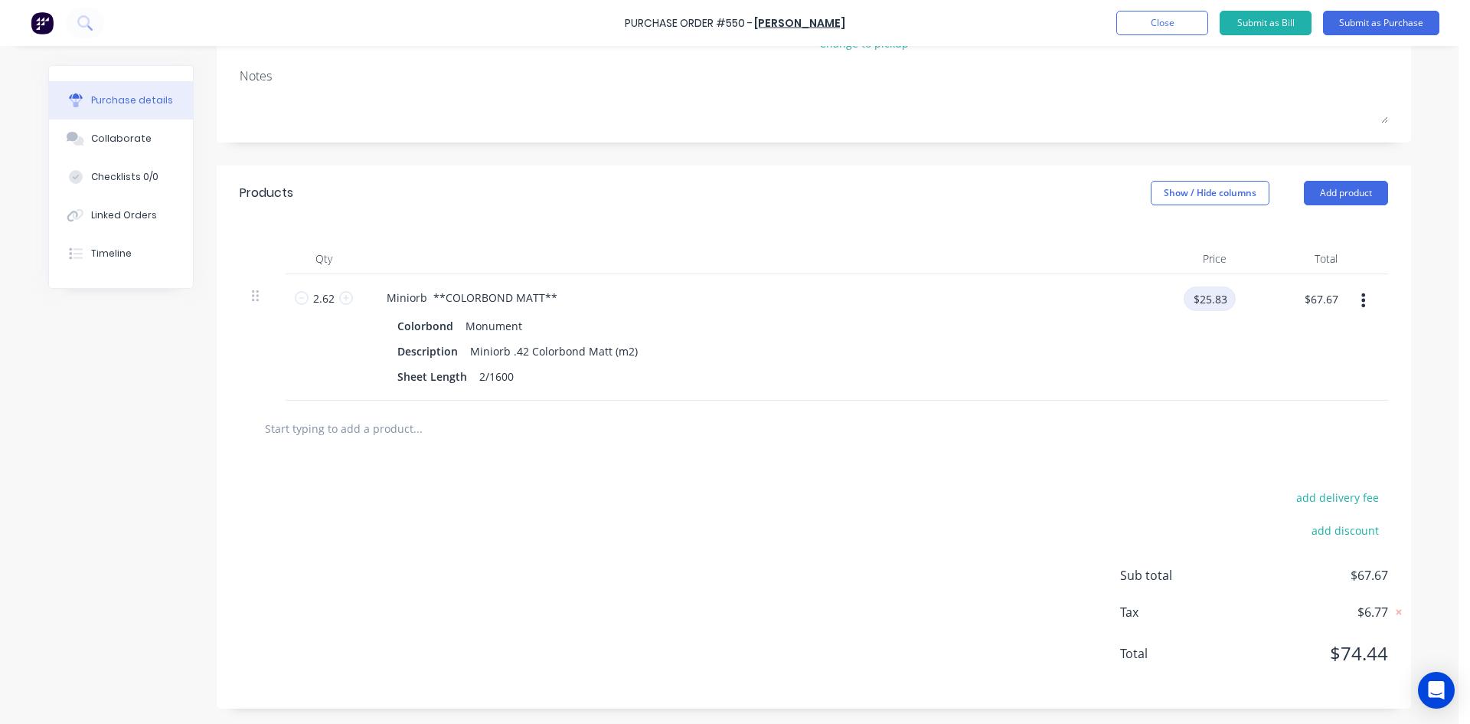
type textarea "x"
click at [1220, 303] on input "$25.83" at bounding box center [1210, 298] width 52 height 25
type input "51.15"
type textarea "x"
type input "$51.15"
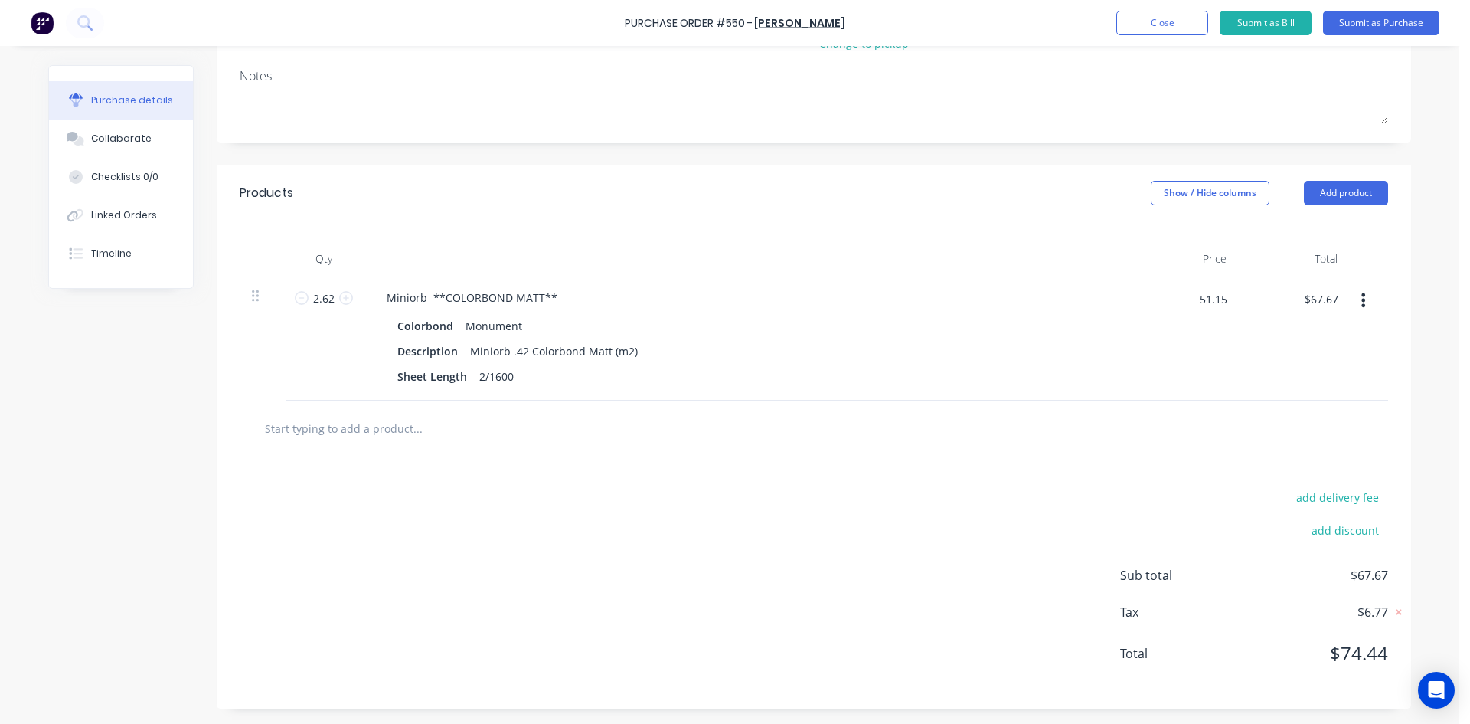
type input "$134.01"
click at [798, 565] on div "add delivery fee add discount Sub total $67.67 Tax $6.77 Total $74.44" at bounding box center [814, 582] width 1195 height 252
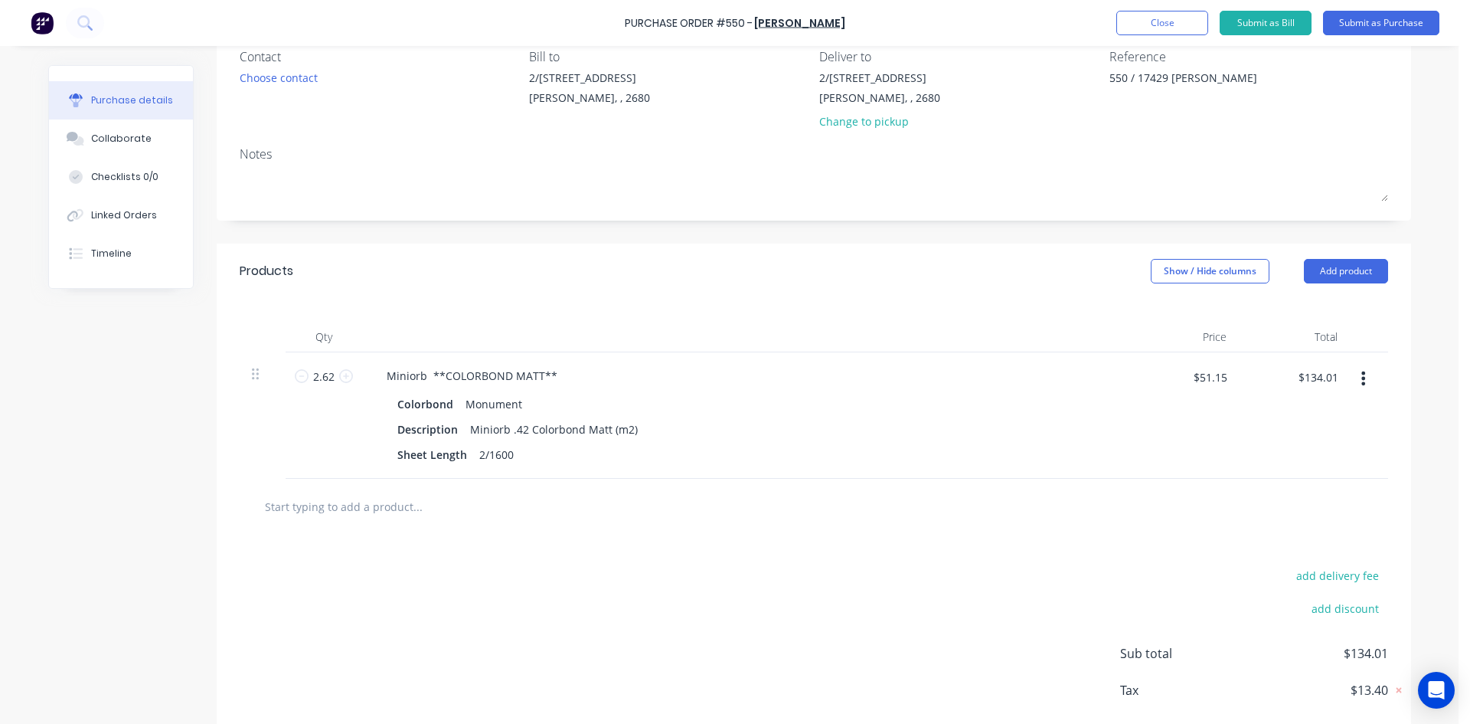
scroll to position [0, 0]
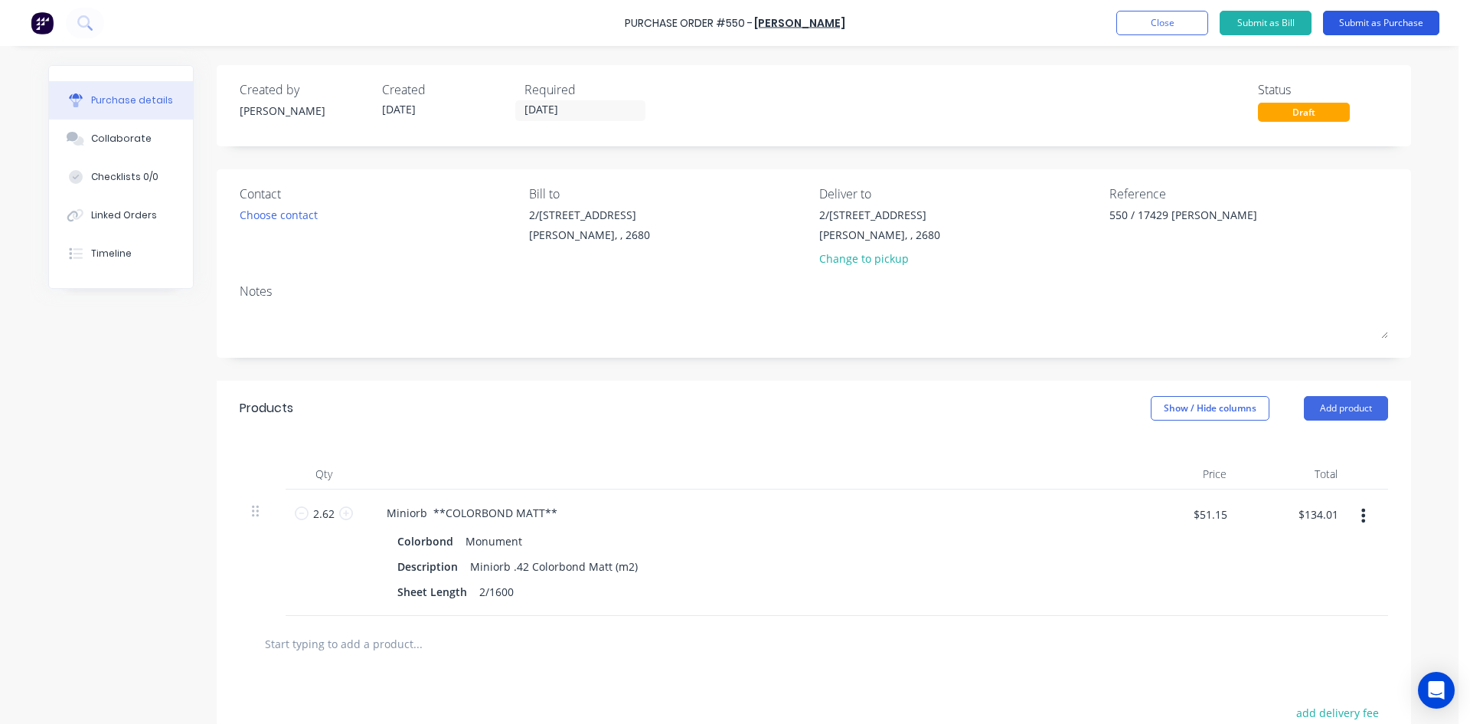
click at [1381, 20] on button "Submit as Purchase" at bounding box center [1381, 23] width 116 height 25
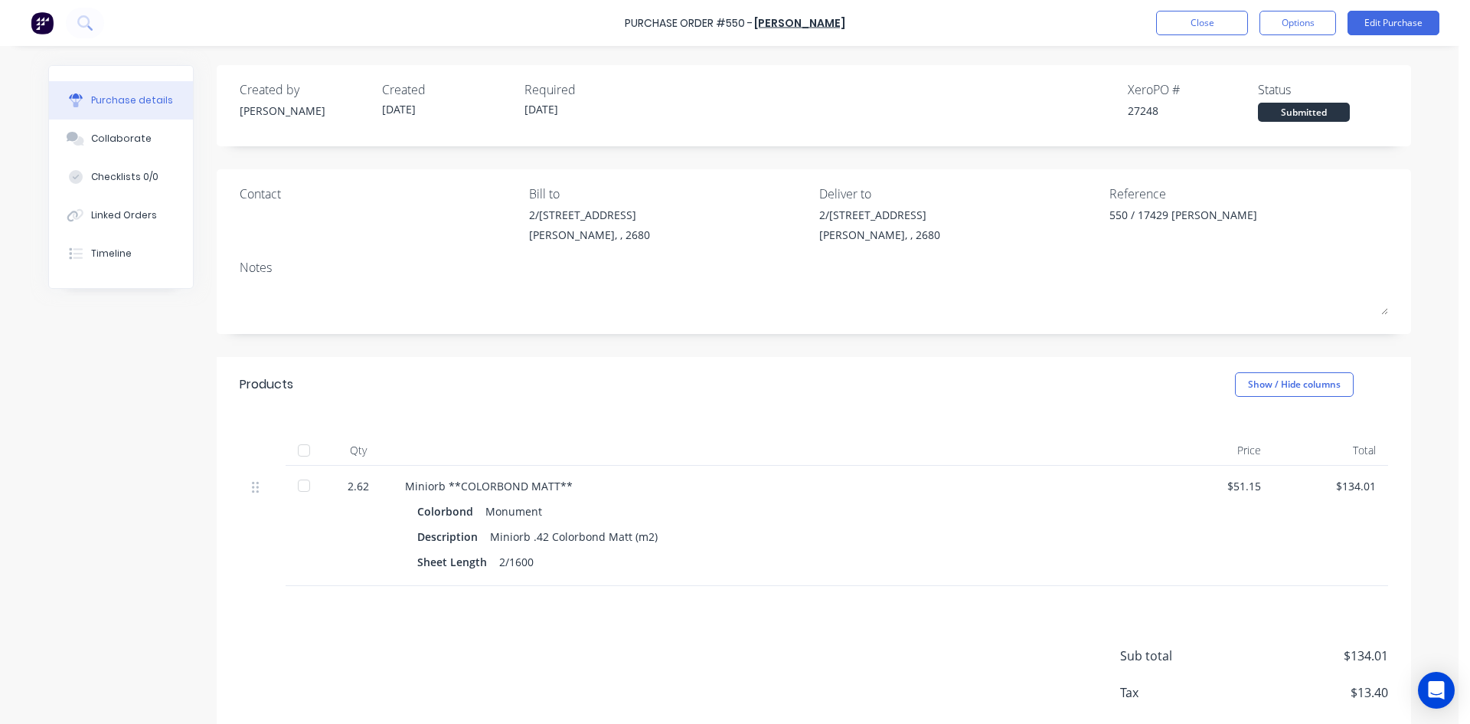
click at [1307, 10] on div "Purchase Order #550 - Lysaght VIC Close Options Edit Purchase" at bounding box center [735, 23] width 1470 height 46
click at [1305, 25] on button "Options" at bounding box center [1298, 23] width 77 height 25
click at [1274, 60] on div "Print / Email" at bounding box center [1264, 62] width 118 height 22
click at [1253, 91] on div "With pricing" at bounding box center [1264, 93] width 118 height 22
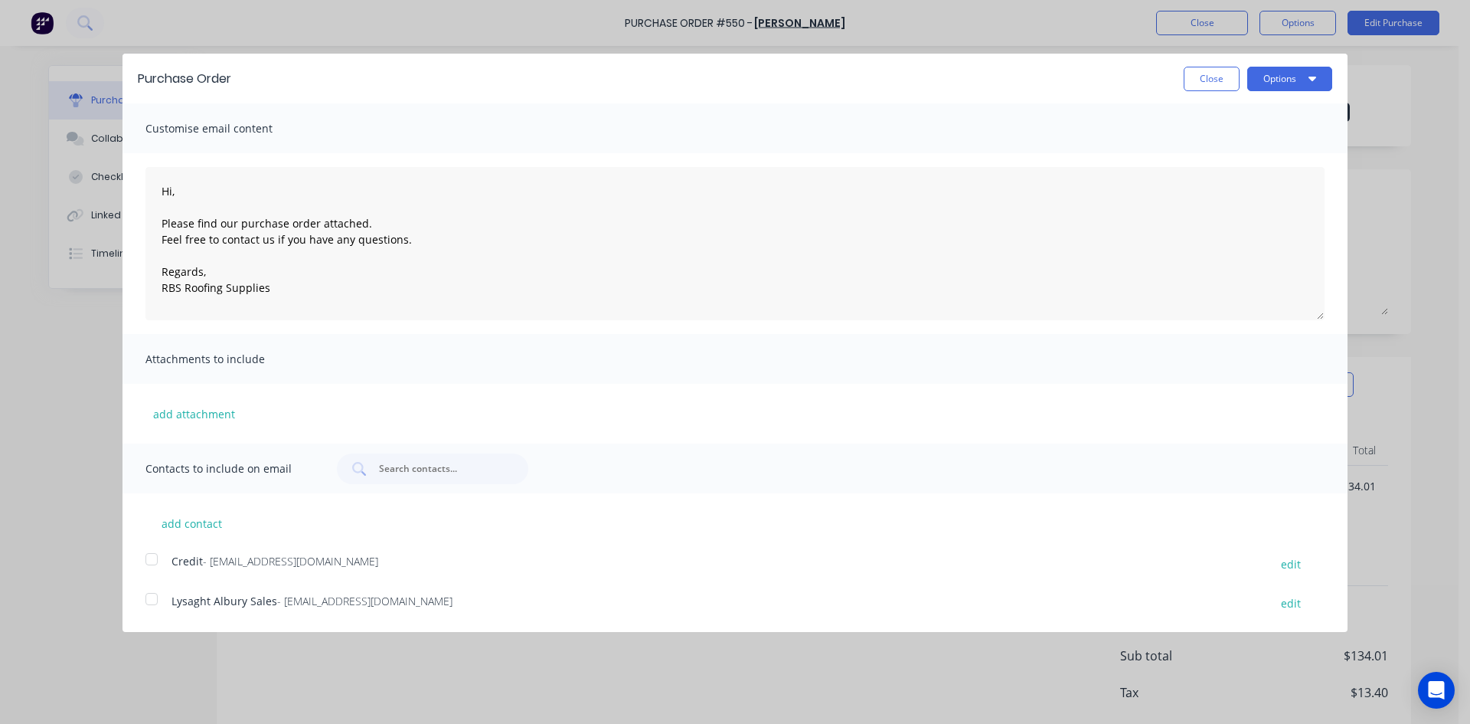
click at [151, 598] on div at bounding box center [151, 599] width 31 height 31
click at [1312, 74] on icon "button" at bounding box center [1313, 78] width 8 height 12
click at [1274, 152] on div "Email" at bounding box center [1260, 148] width 118 height 22
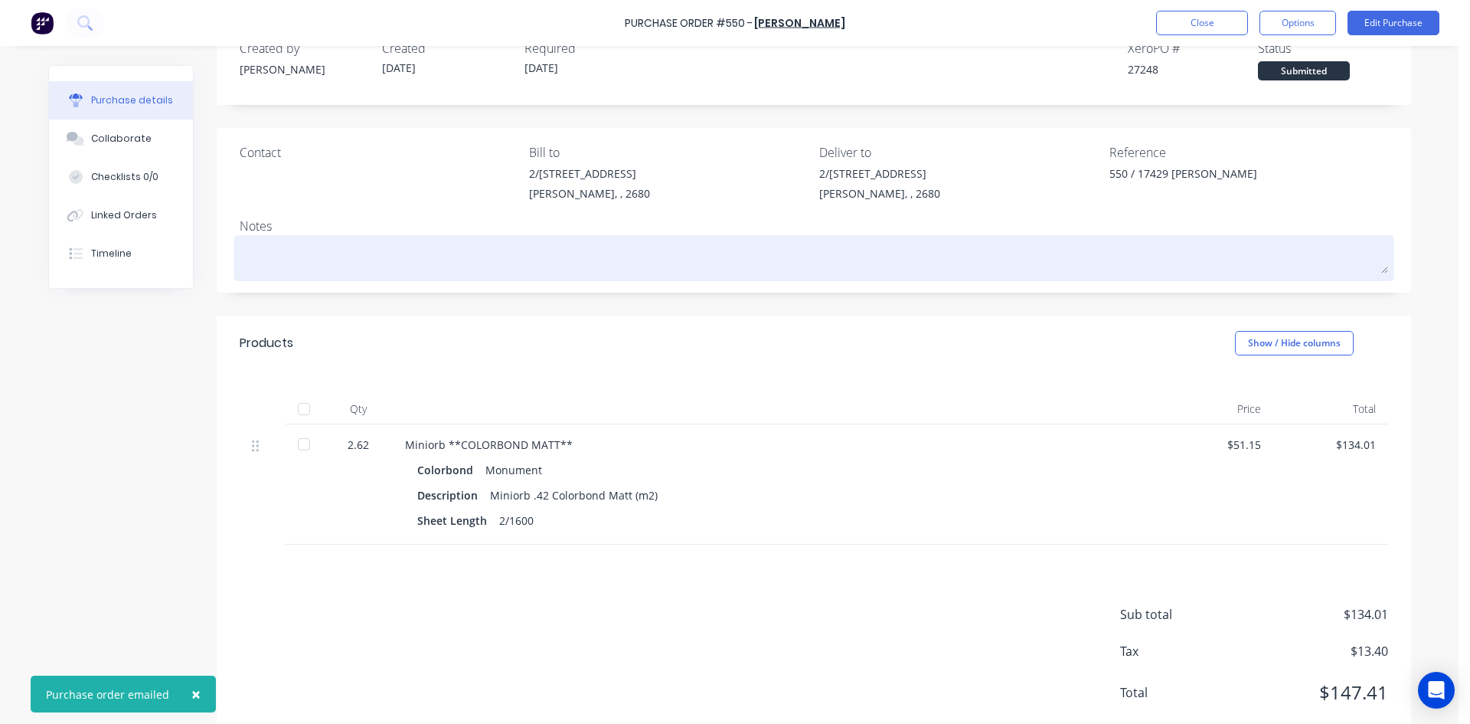
scroll to position [80, 0]
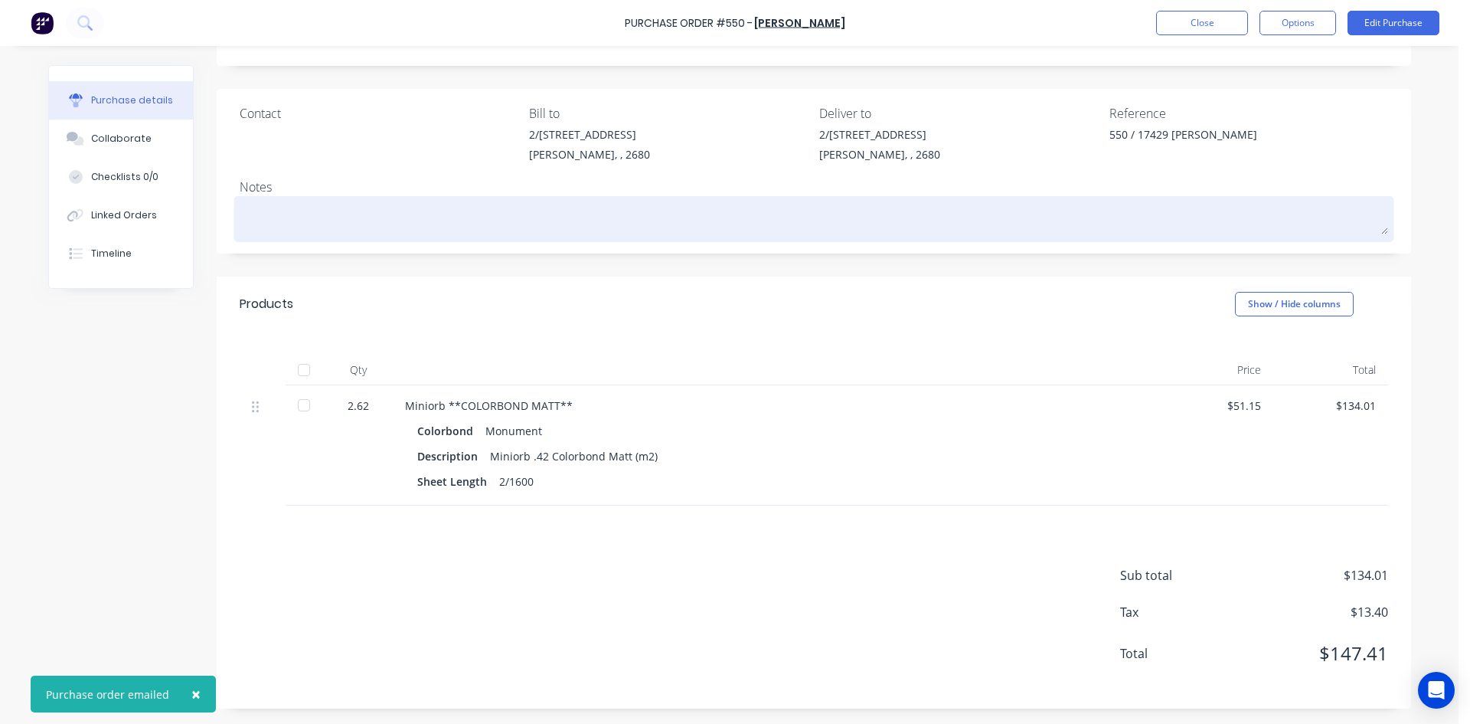
type textarea "x"
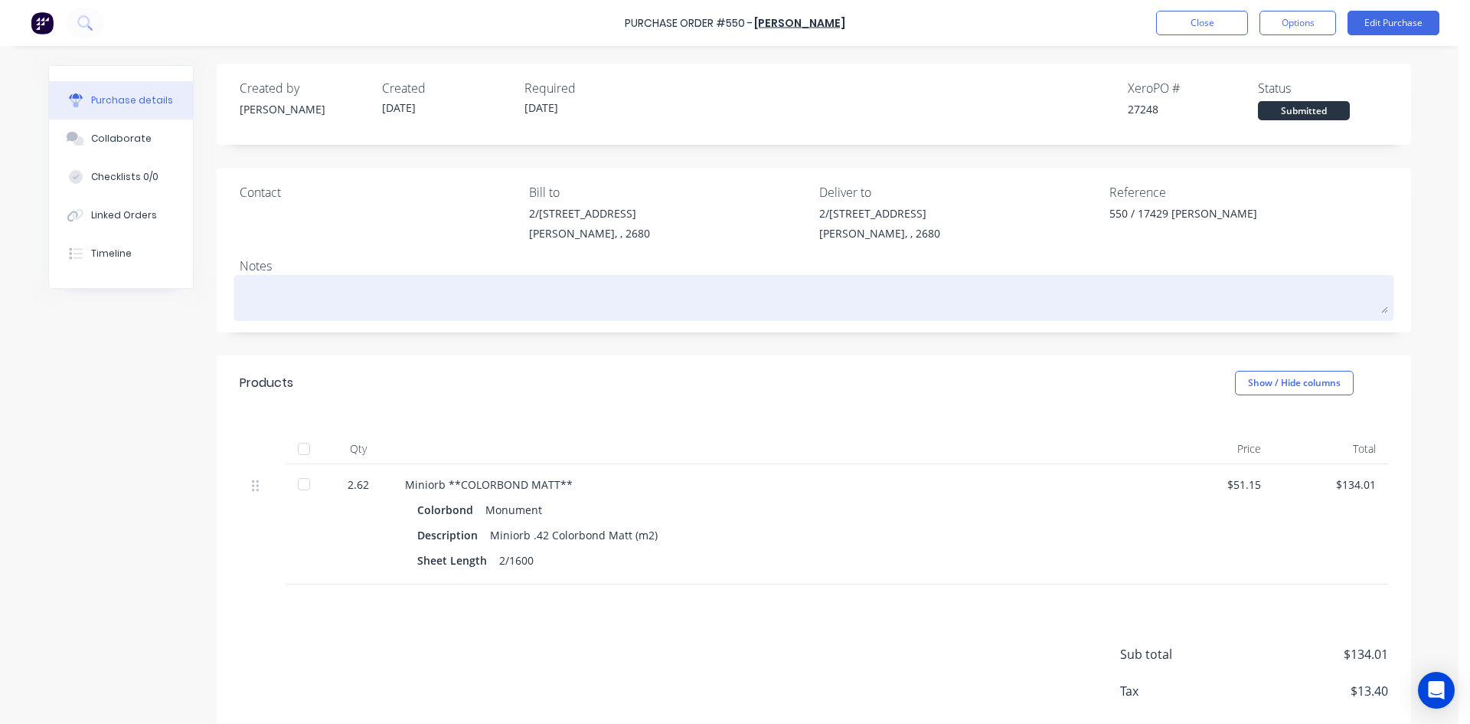
scroll to position [0, 0]
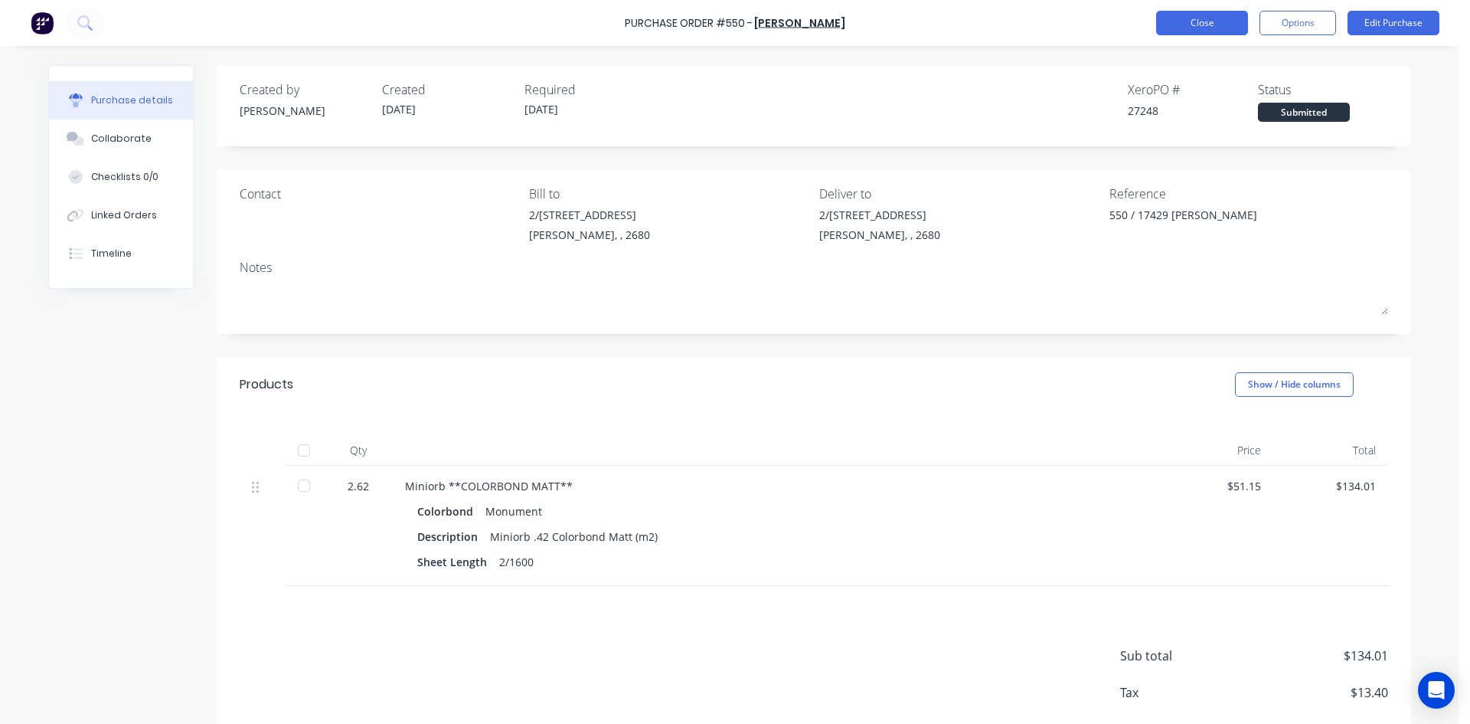
click at [1221, 24] on button "Close" at bounding box center [1202, 23] width 92 height 25
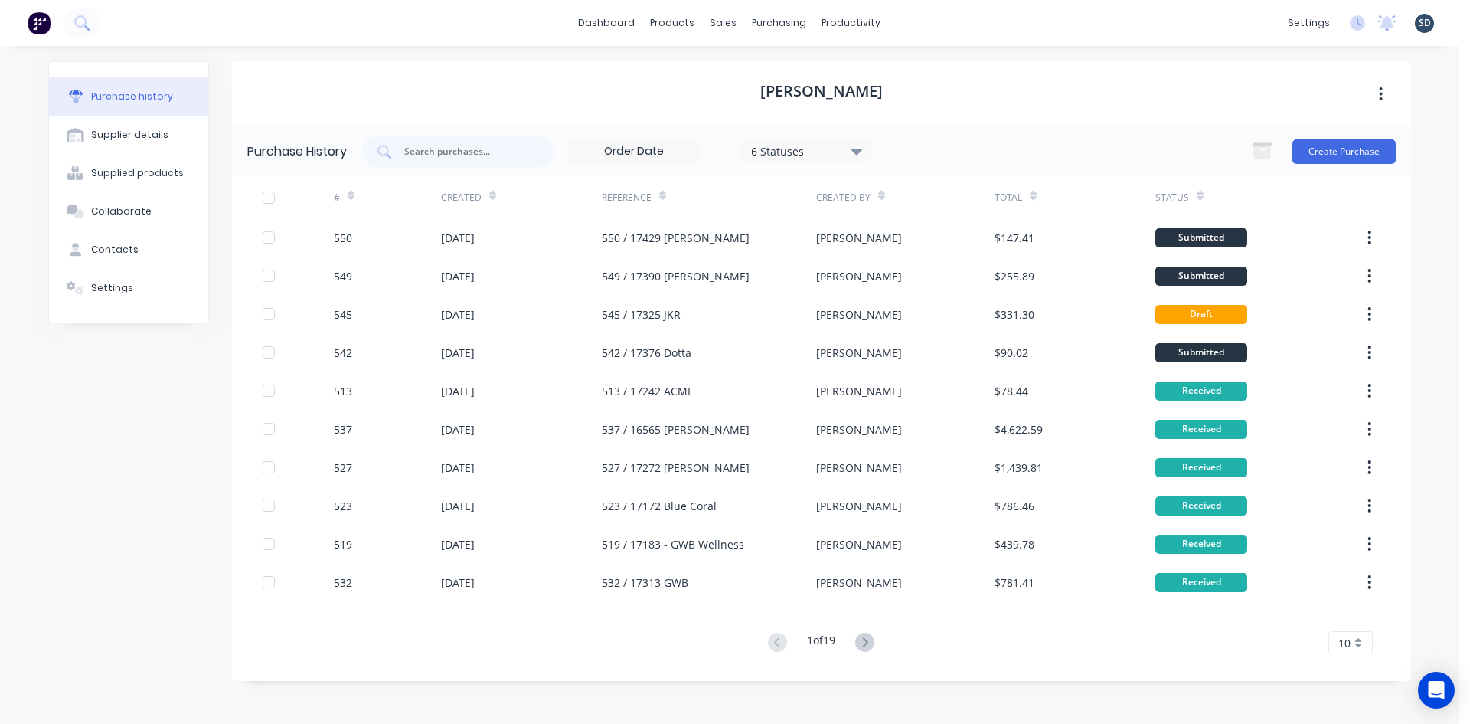
click at [924, 21] on div "dashboard products sales purchasing productivity dashboard products Product Cat…" at bounding box center [729, 23] width 1459 height 46
click at [923, 21] on div "dashboard products sales purchasing productivity dashboard products Product Cat…" at bounding box center [729, 23] width 1459 height 46
click at [920, 21] on div "dashboard products sales purchasing productivity dashboard products Product Cat…" at bounding box center [729, 23] width 1459 height 46
click at [924, 22] on div "dashboard products sales purchasing productivity dashboard products Product Cat…" at bounding box center [729, 23] width 1459 height 46
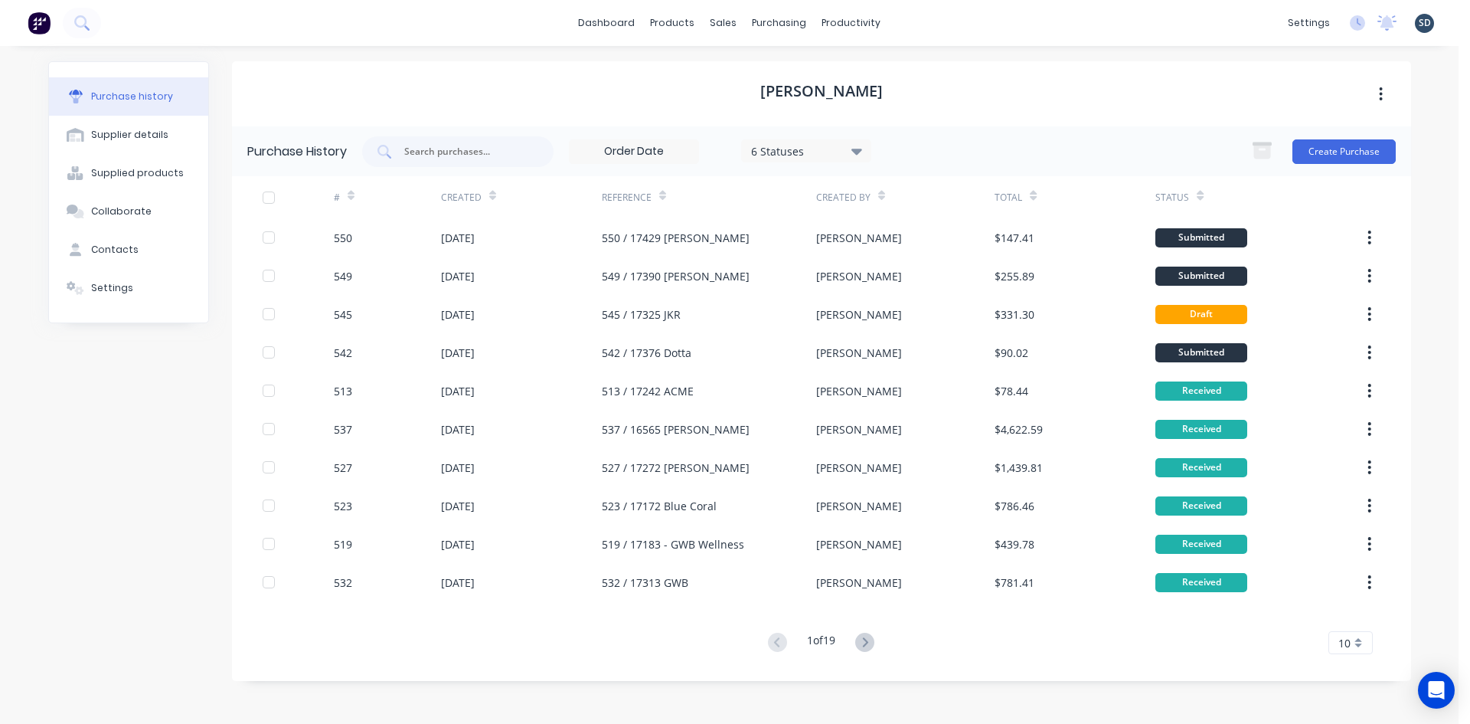
click at [933, 22] on div "dashboard products sales purchasing productivity dashboard products Product Cat…" at bounding box center [729, 23] width 1459 height 46
click at [927, 21] on div "dashboard products sales purchasing productivity dashboard products Product Cat…" at bounding box center [729, 23] width 1459 height 46
click at [924, 20] on div "dashboard products sales purchasing productivity dashboard products Product Cat…" at bounding box center [729, 23] width 1459 height 46
click at [924, 19] on div "dashboard products sales purchasing productivity dashboard products Product Cat…" at bounding box center [729, 23] width 1459 height 46
click at [925, 18] on div "dashboard products sales purchasing productivity dashboard products Product Cat…" at bounding box center [729, 23] width 1459 height 46
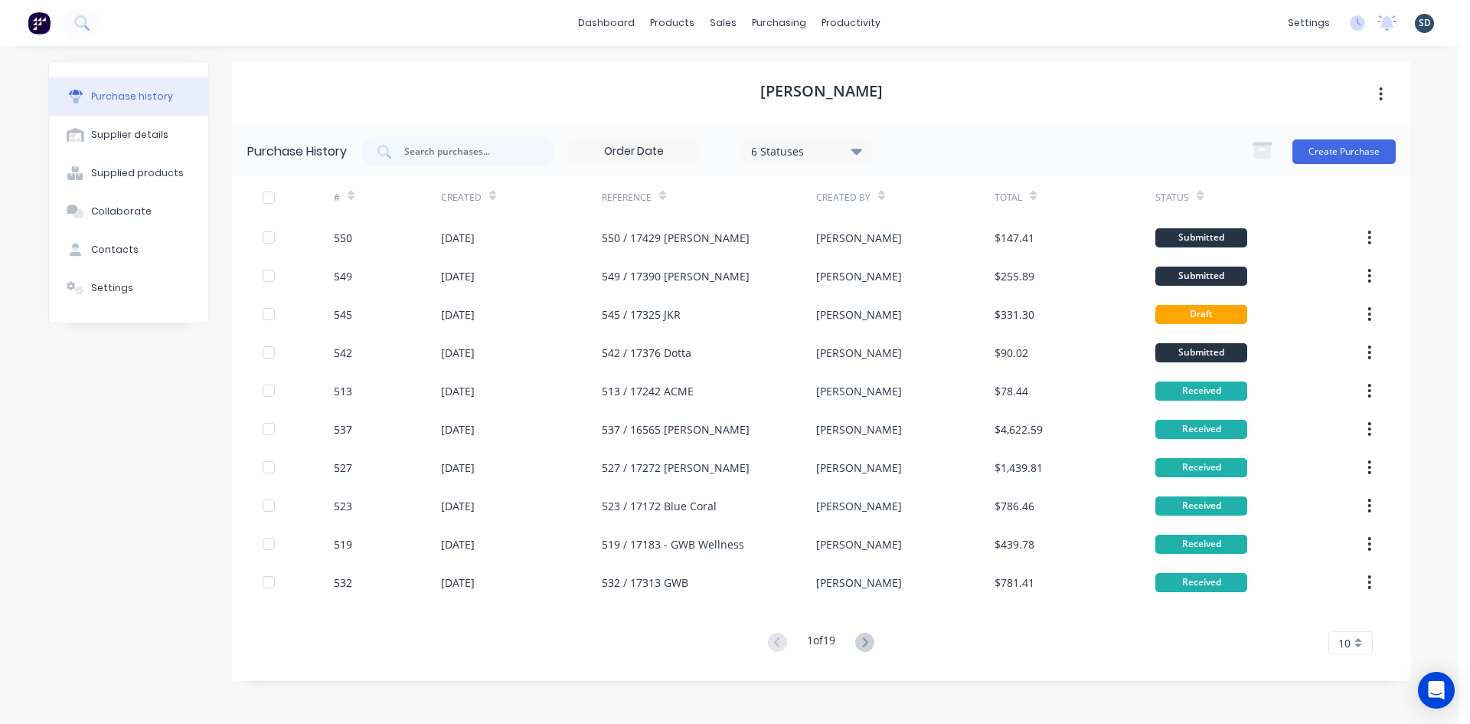
click at [926, 21] on div "dashboard products sales purchasing productivity dashboard products Product Cat…" at bounding box center [729, 23] width 1459 height 46
click at [982, 10] on div "dashboard products sales purchasing productivity dashboard products Product Cat…" at bounding box center [729, 23] width 1459 height 46
click at [923, 28] on div "dashboard products sales purchasing productivity dashboard products Product Cat…" at bounding box center [729, 23] width 1459 height 46
click at [770, 75] on div "Sales Orders" at bounding box center [780, 74] width 63 height 14
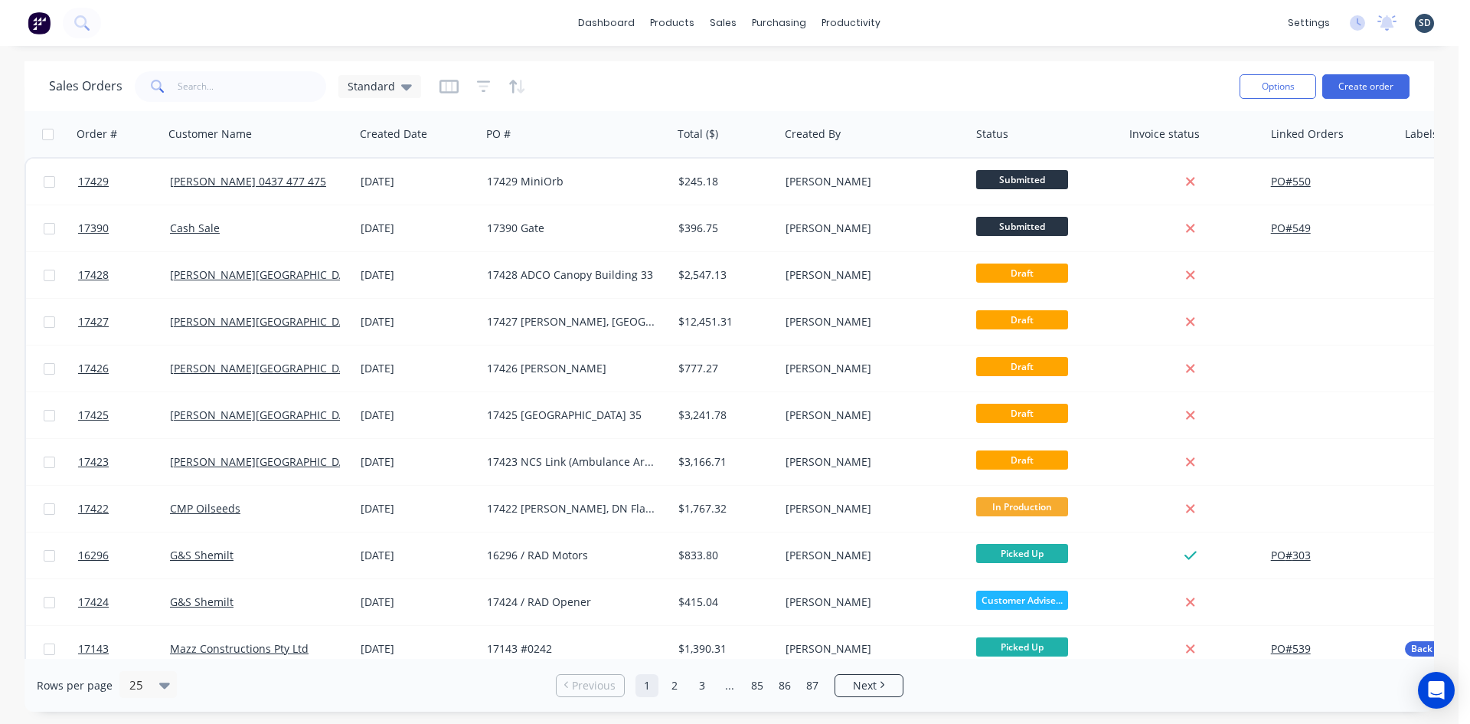
click at [924, 21] on div "dashboard products sales purchasing productivity dashboard products Product Cat…" at bounding box center [729, 23] width 1459 height 46
click at [921, 19] on div "dashboard products sales purchasing productivity dashboard products Product Cat…" at bounding box center [729, 23] width 1459 height 46
click at [214, 87] on input "text" at bounding box center [252, 86] width 149 height 31
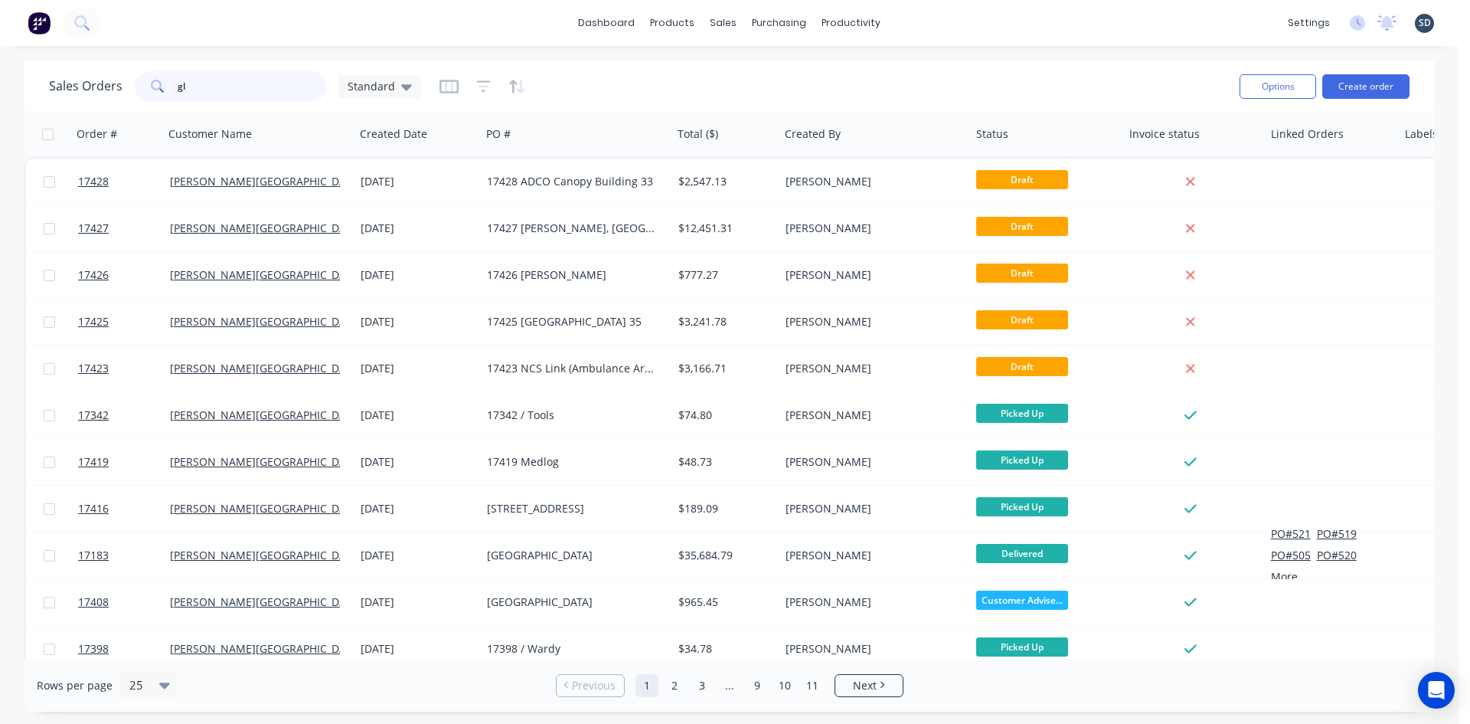
type input "g"
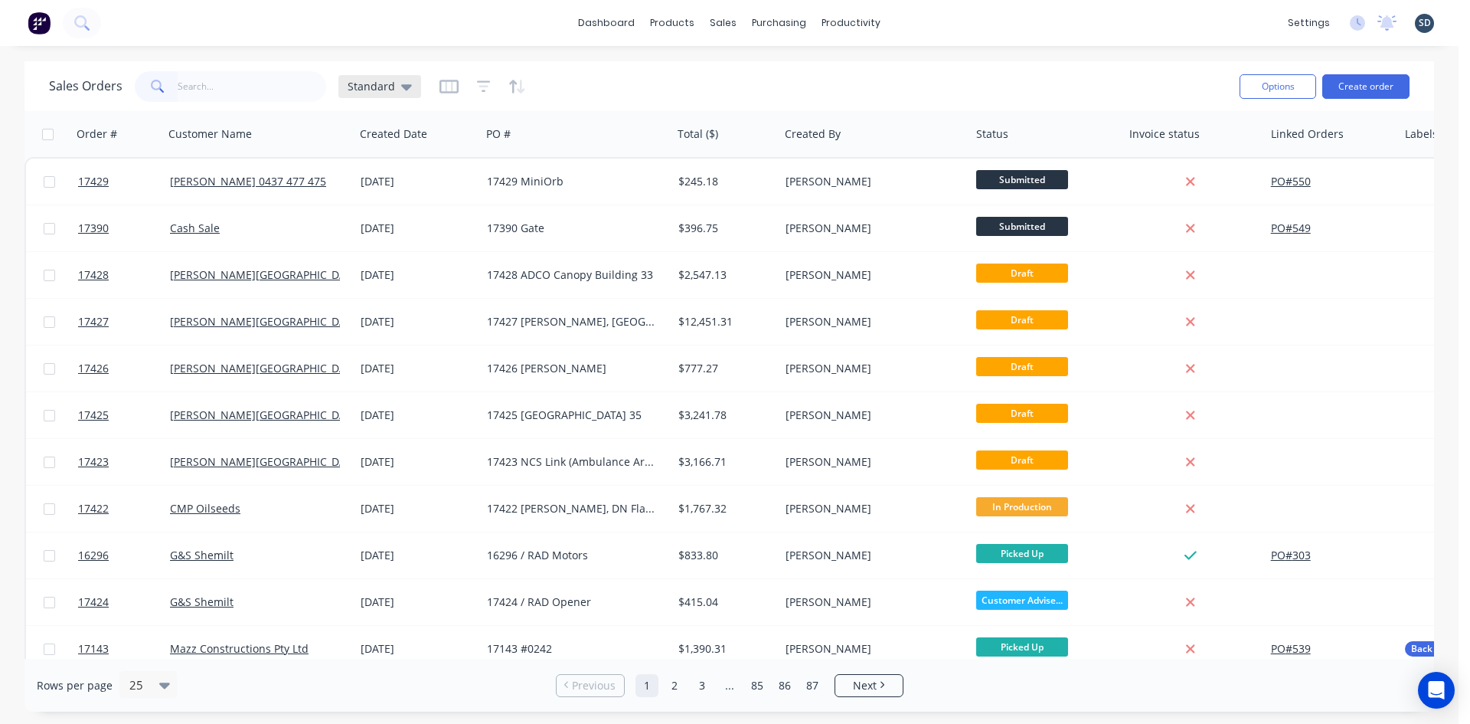
click at [371, 90] on span "Standard" at bounding box center [371, 86] width 47 height 16
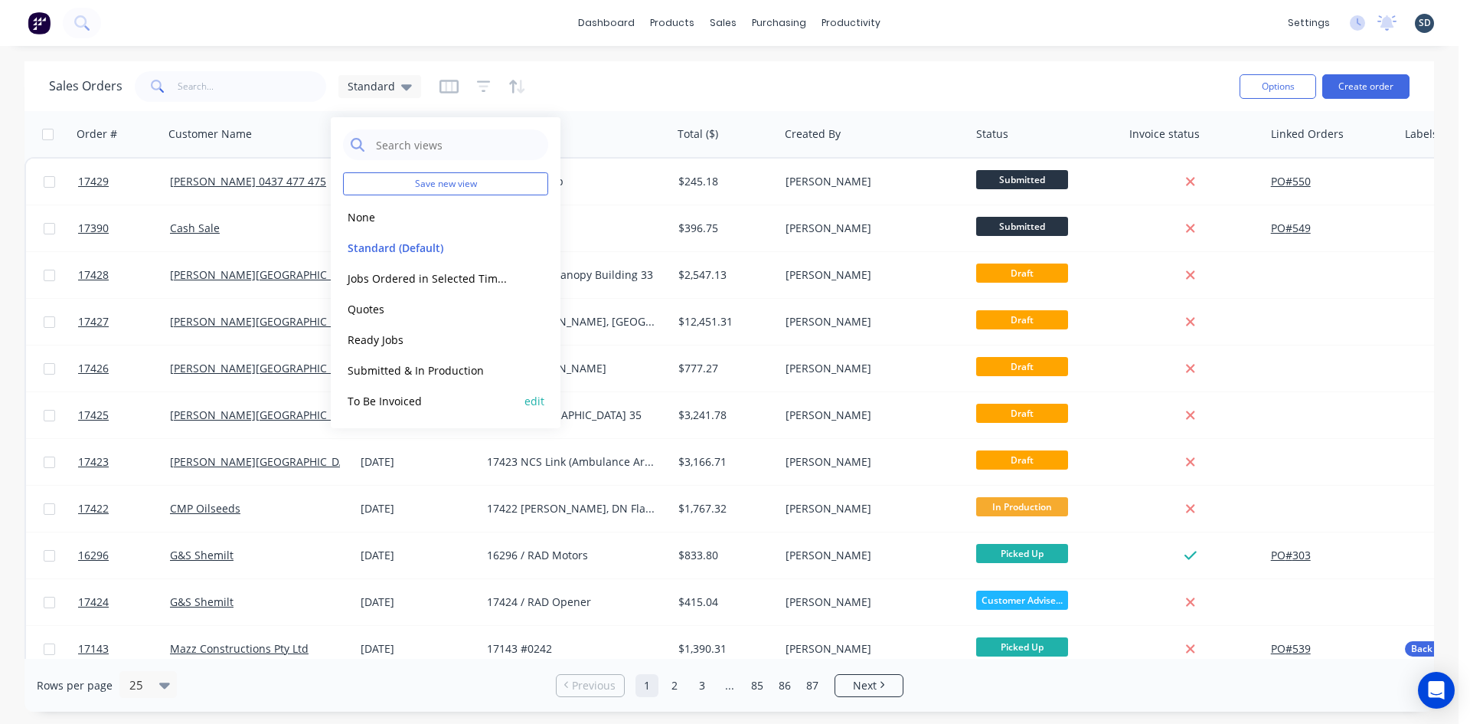
click at [429, 399] on button "To Be Invoiced" at bounding box center [430, 401] width 175 height 18
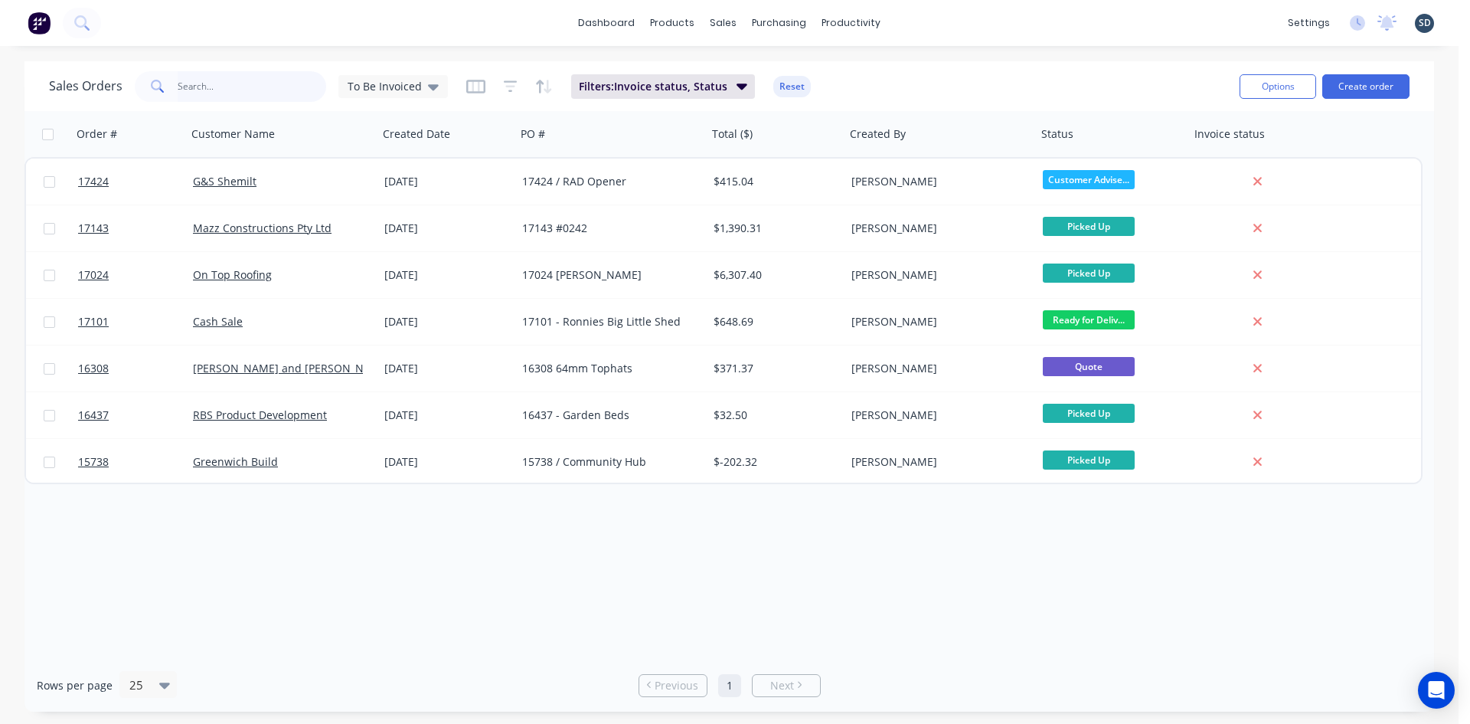
click at [247, 77] on input "text" at bounding box center [252, 86] width 149 height 31
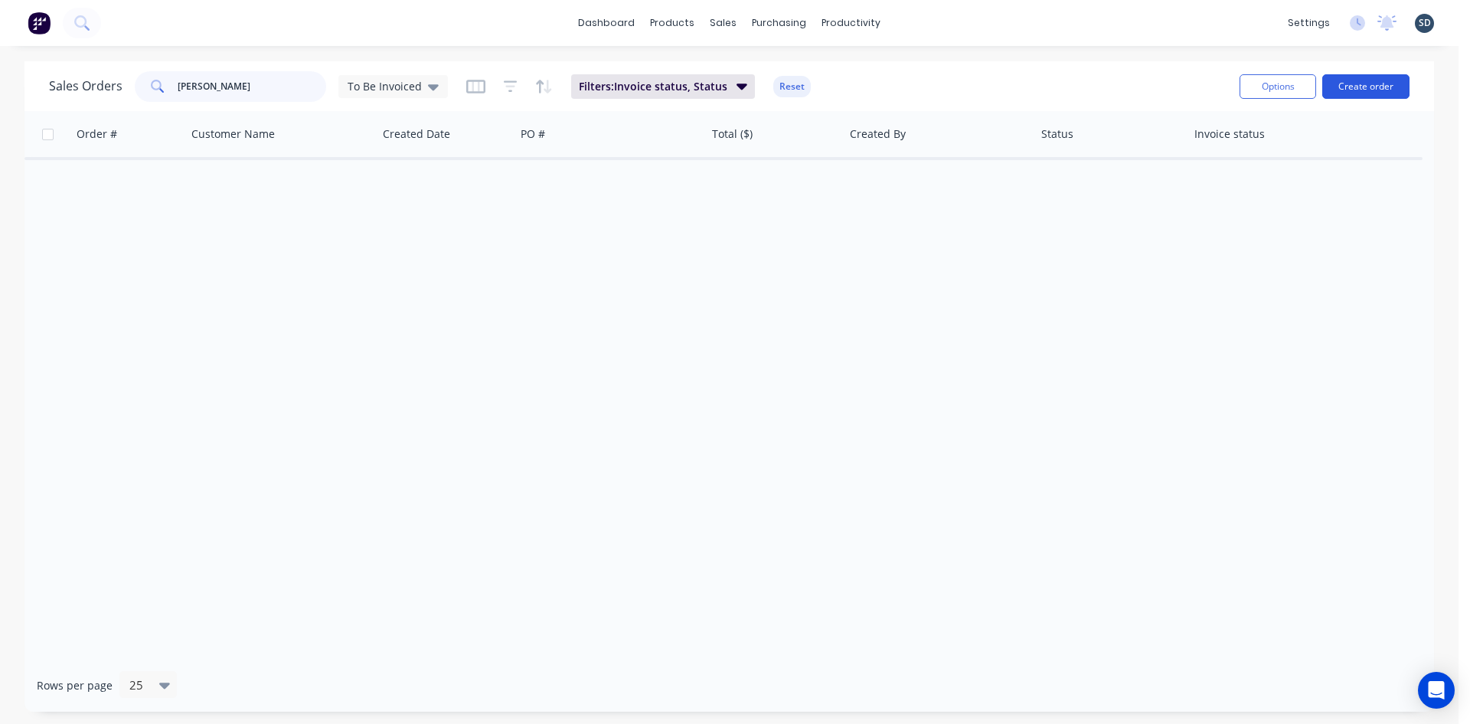
type input "glenn walsh"
click at [1360, 85] on button "Create order" at bounding box center [1365, 86] width 87 height 25
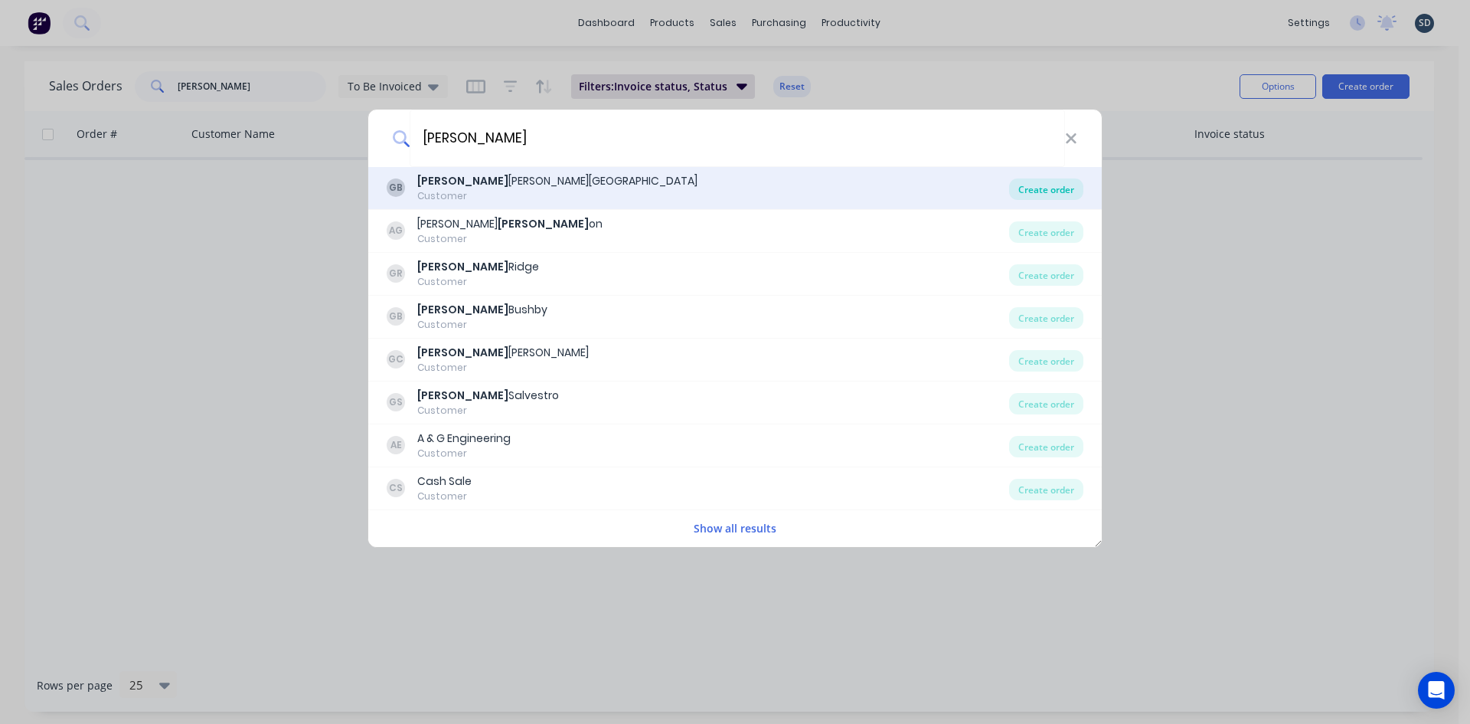
type input "glenn"
click at [1046, 196] on div "Create order" at bounding box center [1046, 188] width 74 height 21
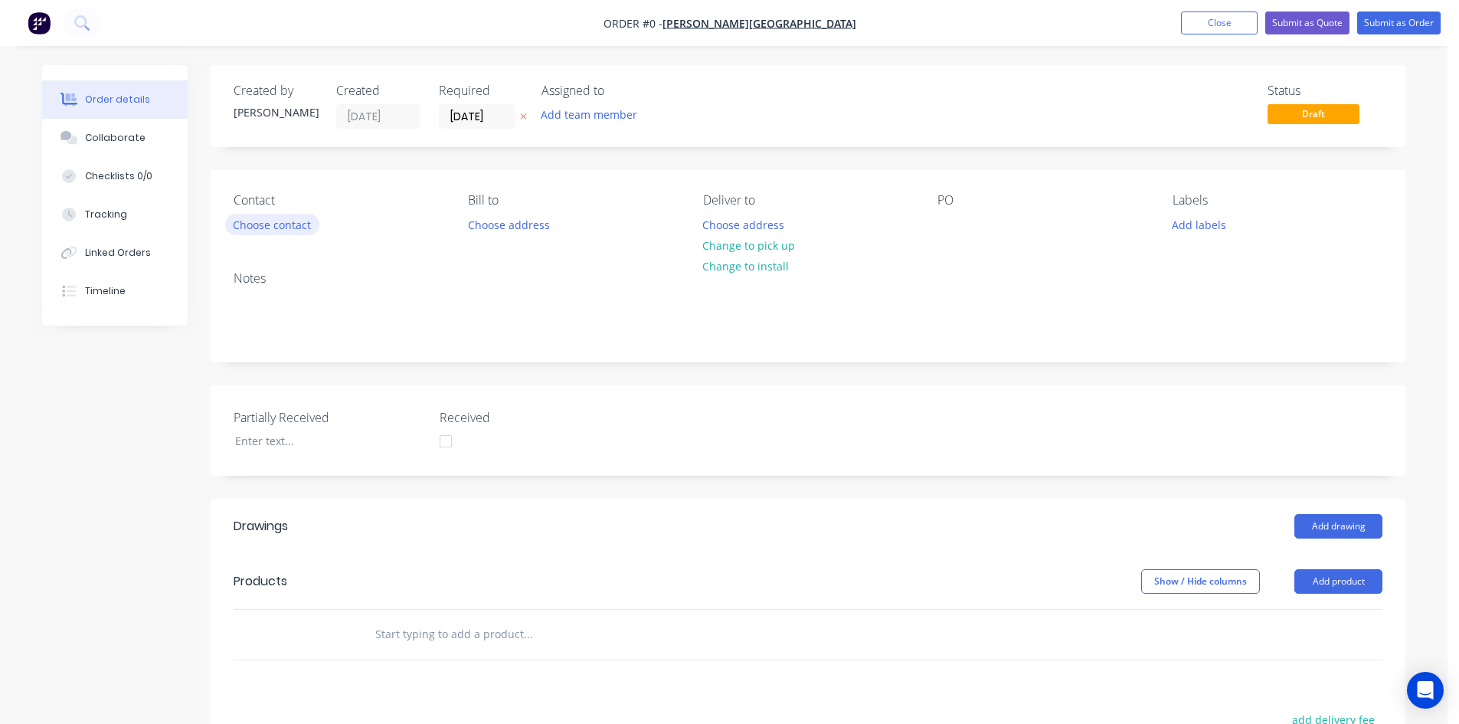
click at [266, 222] on button "Choose contact" at bounding box center [272, 224] width 94 height 21
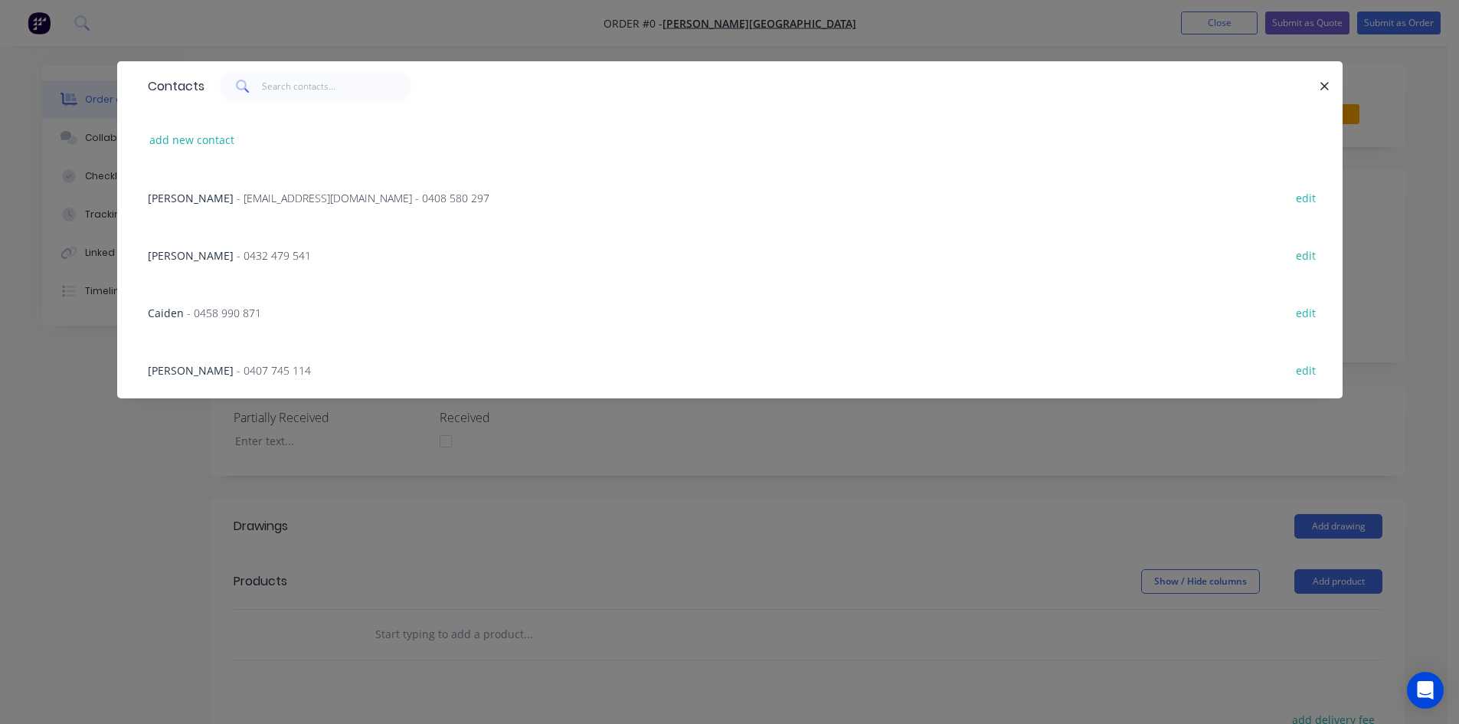
click at [254, 201] on span "- glenn67@live.com.au - 0408 580 297" at bounding box center [363, 198] width 253 height 15
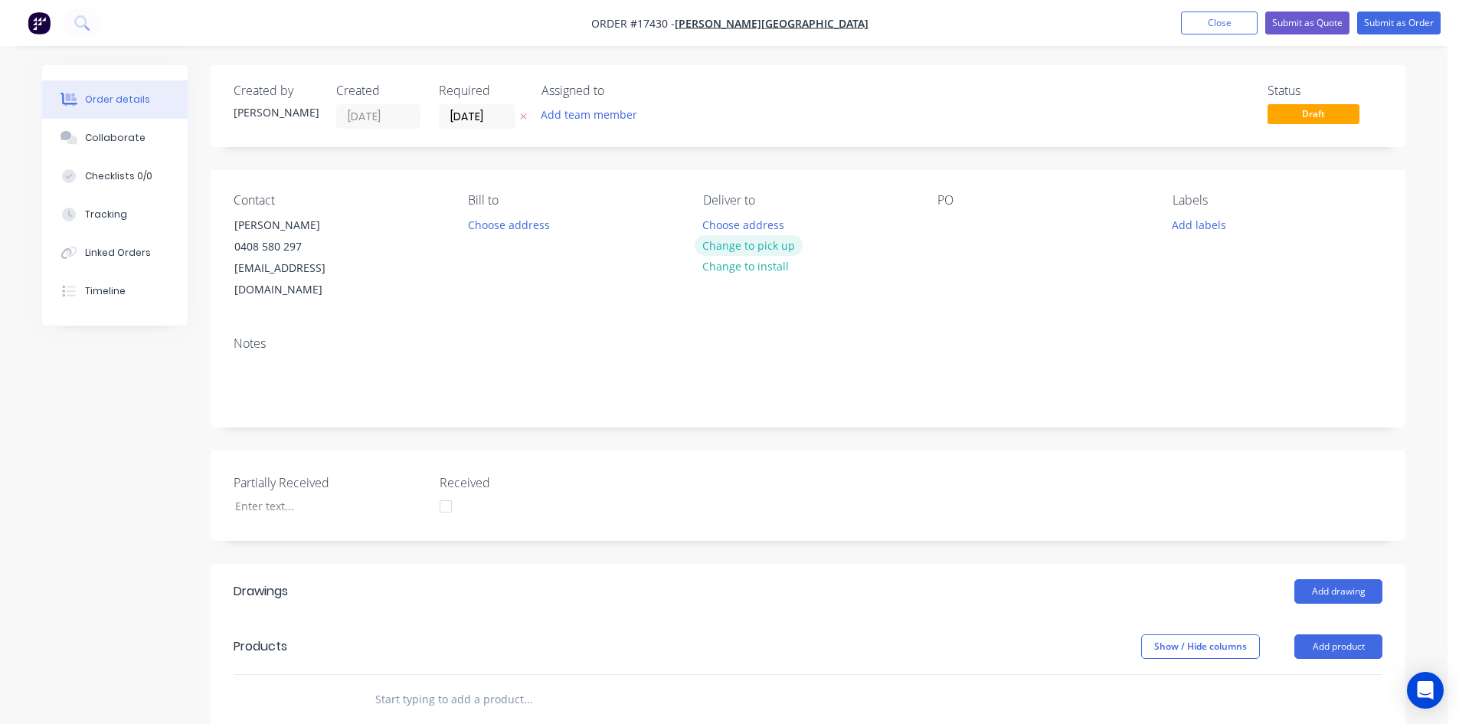
click at [766, 247] on button "Change to pick up" at bounding box center [749, 245] width 109 height 21
click at [951, 225] on div at bounding box center [949, 225] width 25 height 22
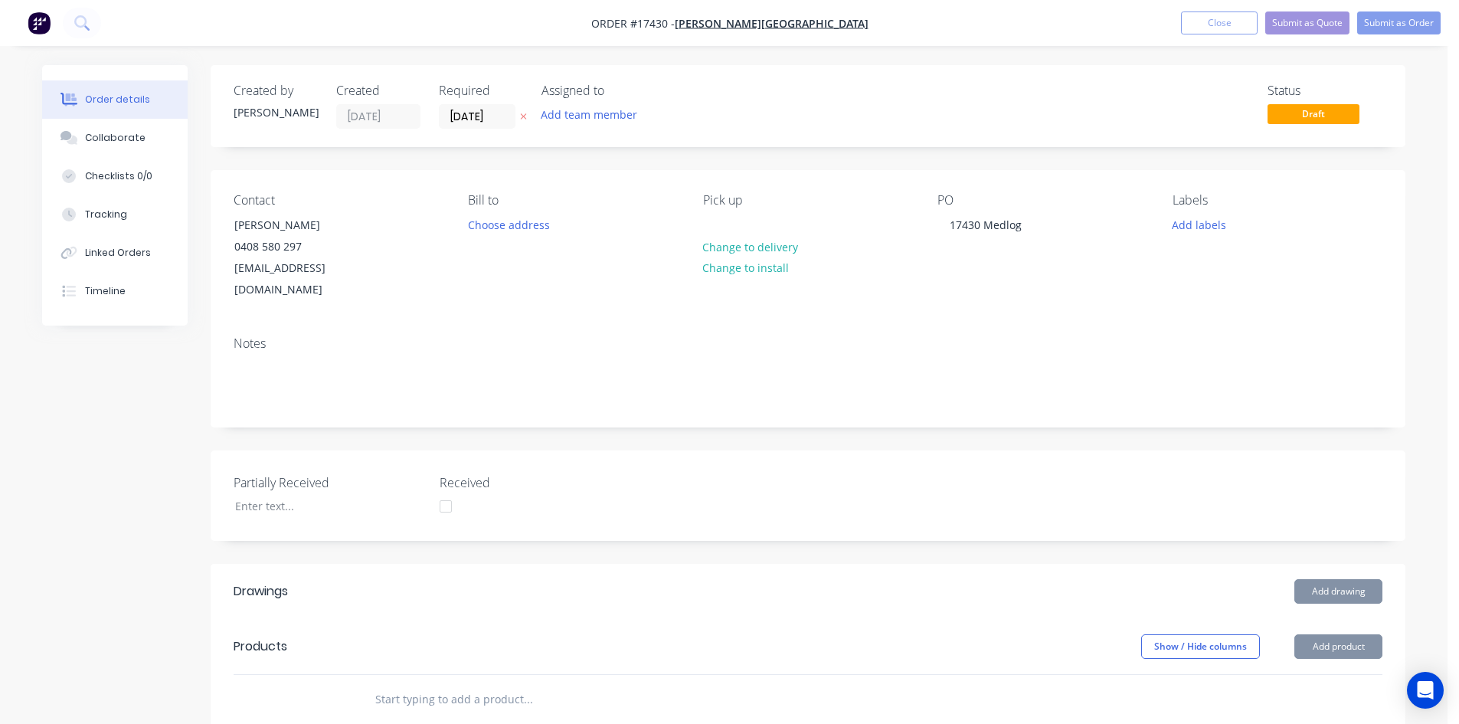
click at [1040, 296] on div "Contact Glenn Walsh 0408 580 297 glenn67@live.com.au Bill to Choose address Pic…" at bounding box center [808, 247] width 1195 height 154
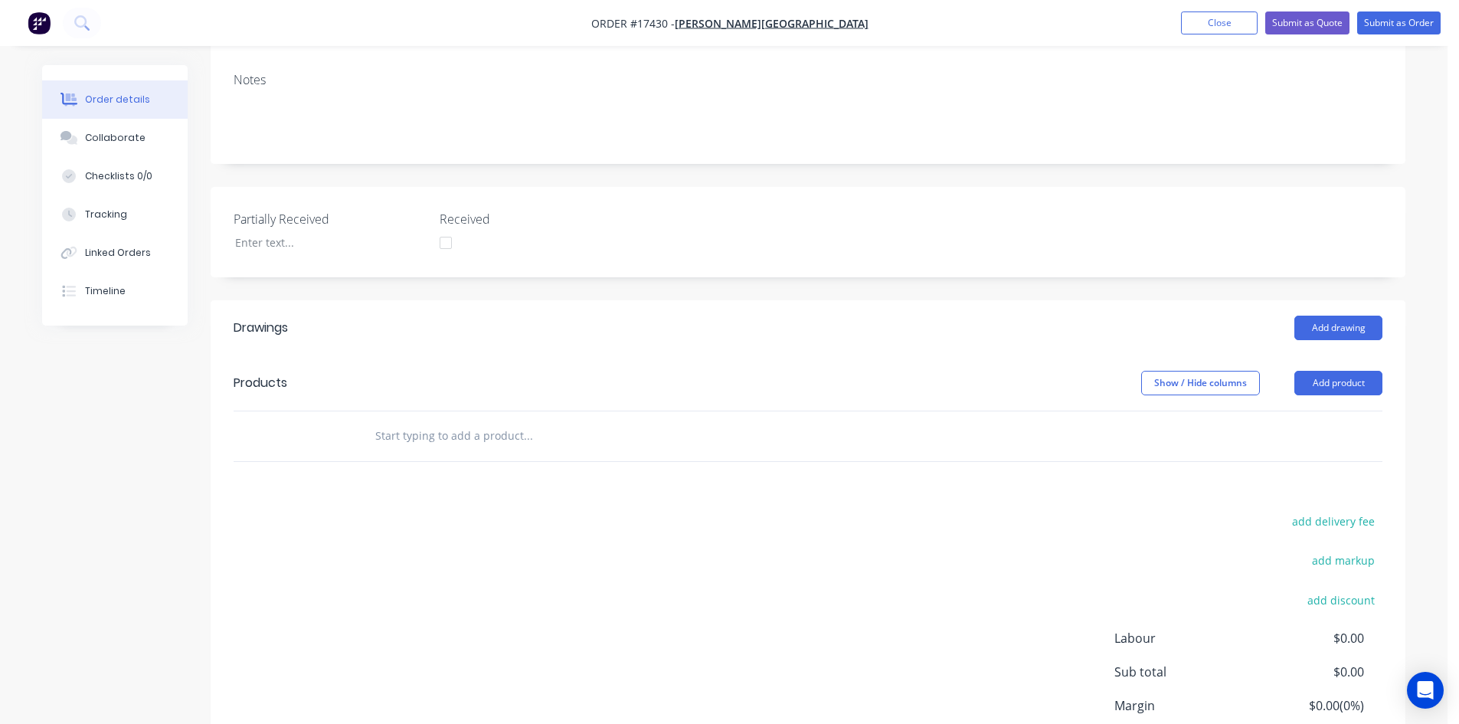
scroll to position [371, 0]
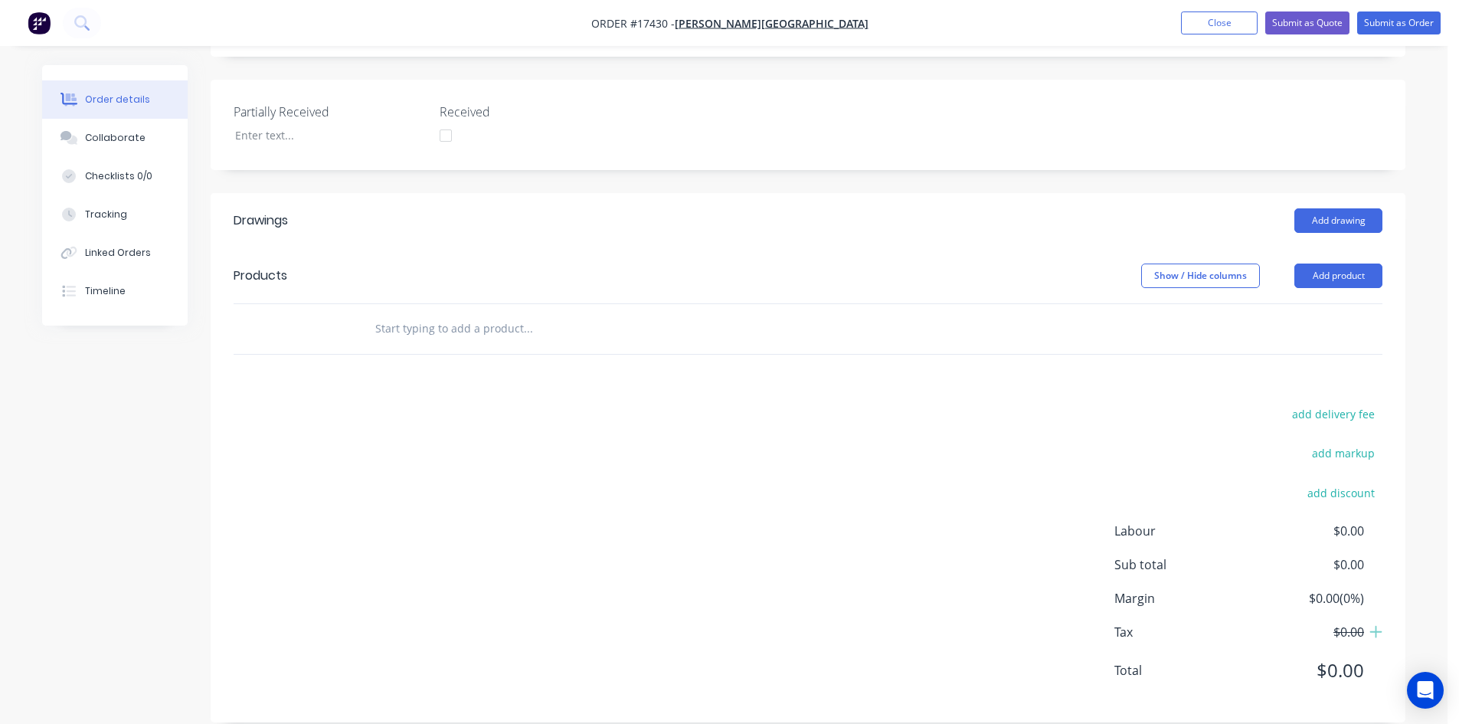
click at [405, 313] on input "text" at bounding box center [527, 328] width 306 height 31
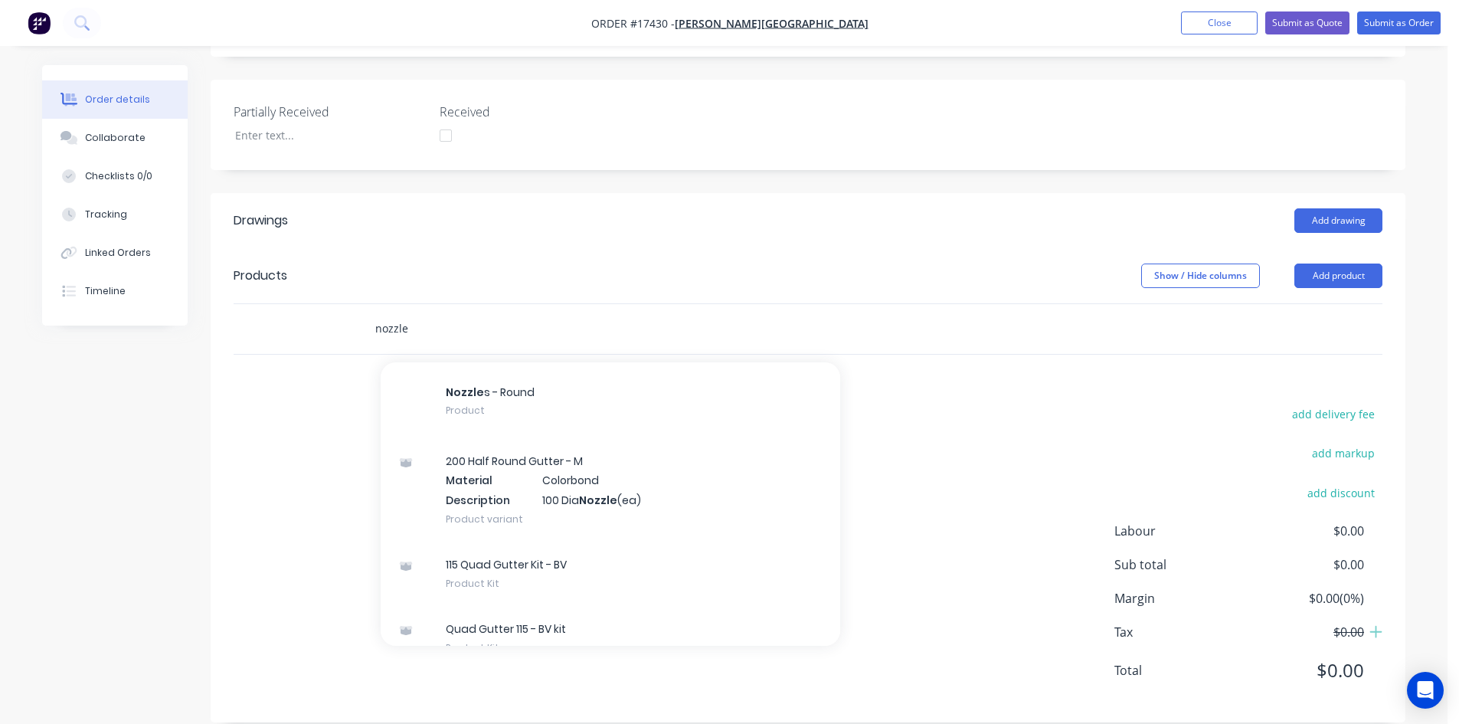
scroll to position [4059, 0]
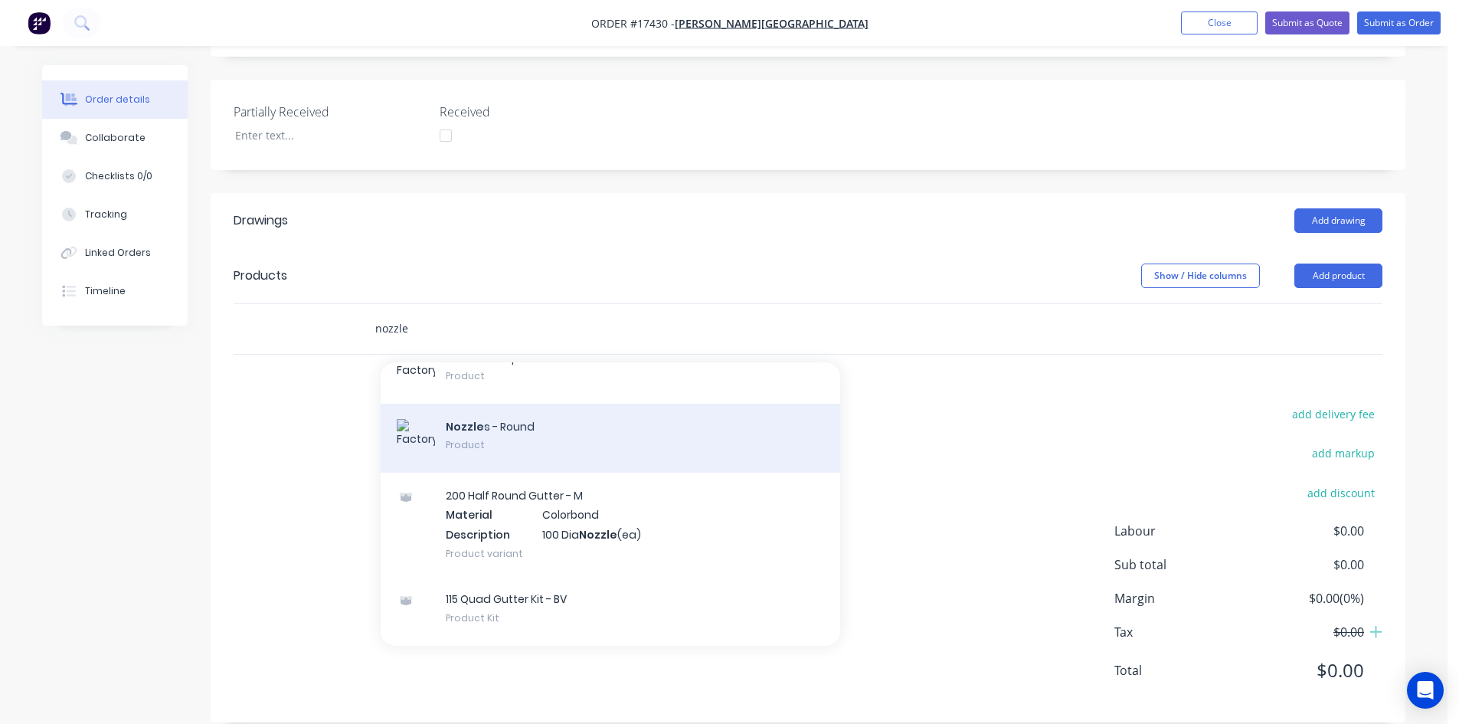
type input "nozzle"
click at [487, 433] on div "Nozzle s - Round Product" at bounding box center [610, 438] width 459 height 69
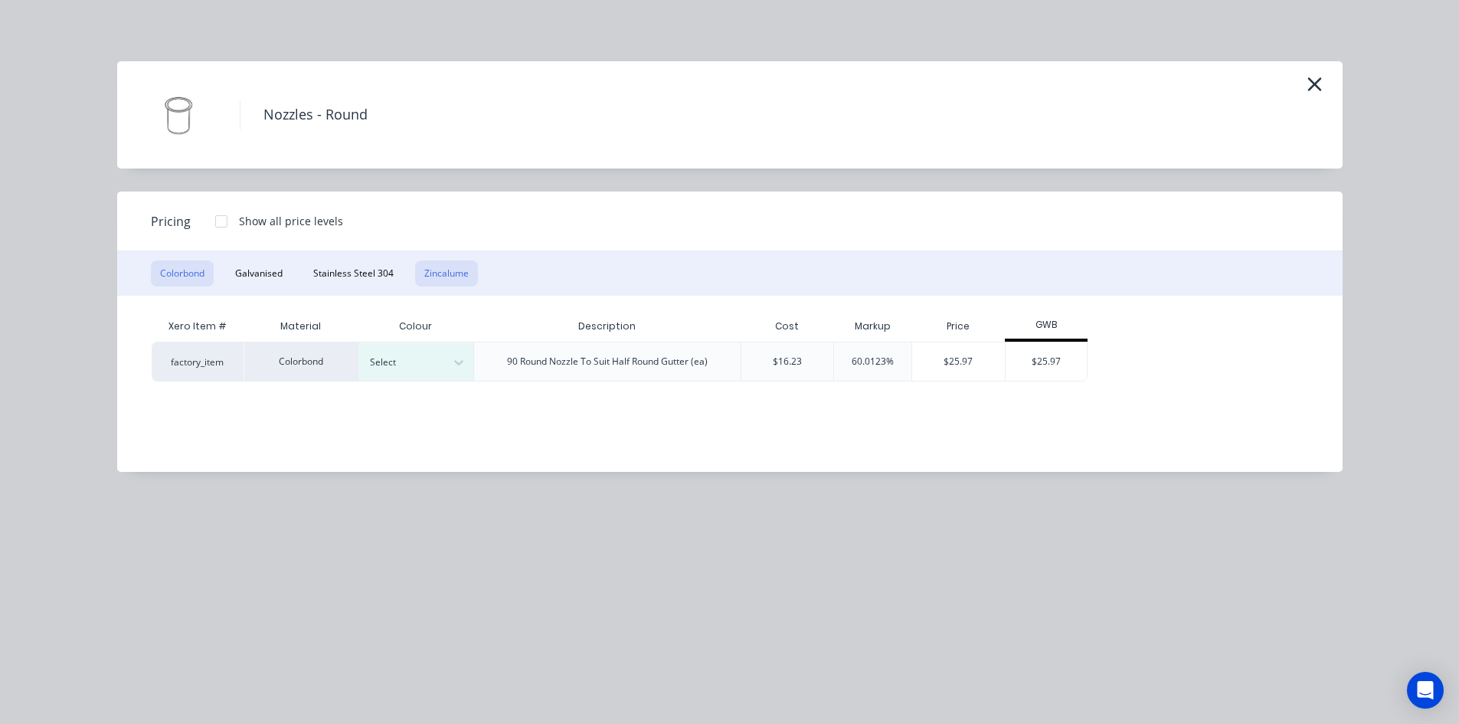
click at [444, 266] on button "Zincalume" at bounding box center [446, 273] width 63 height 26
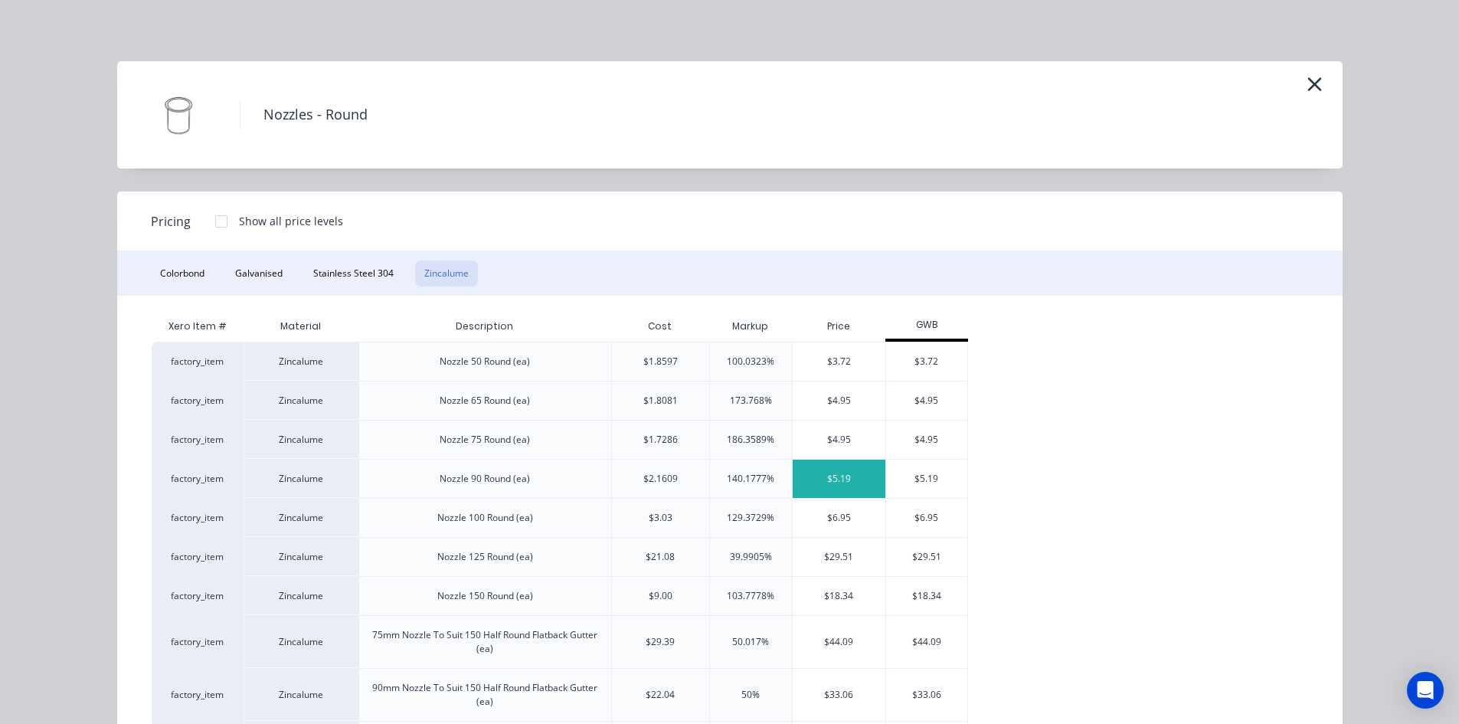
click at [842, 476] on div "$5.19" at bounding box center [839, 478] width 93 height 38
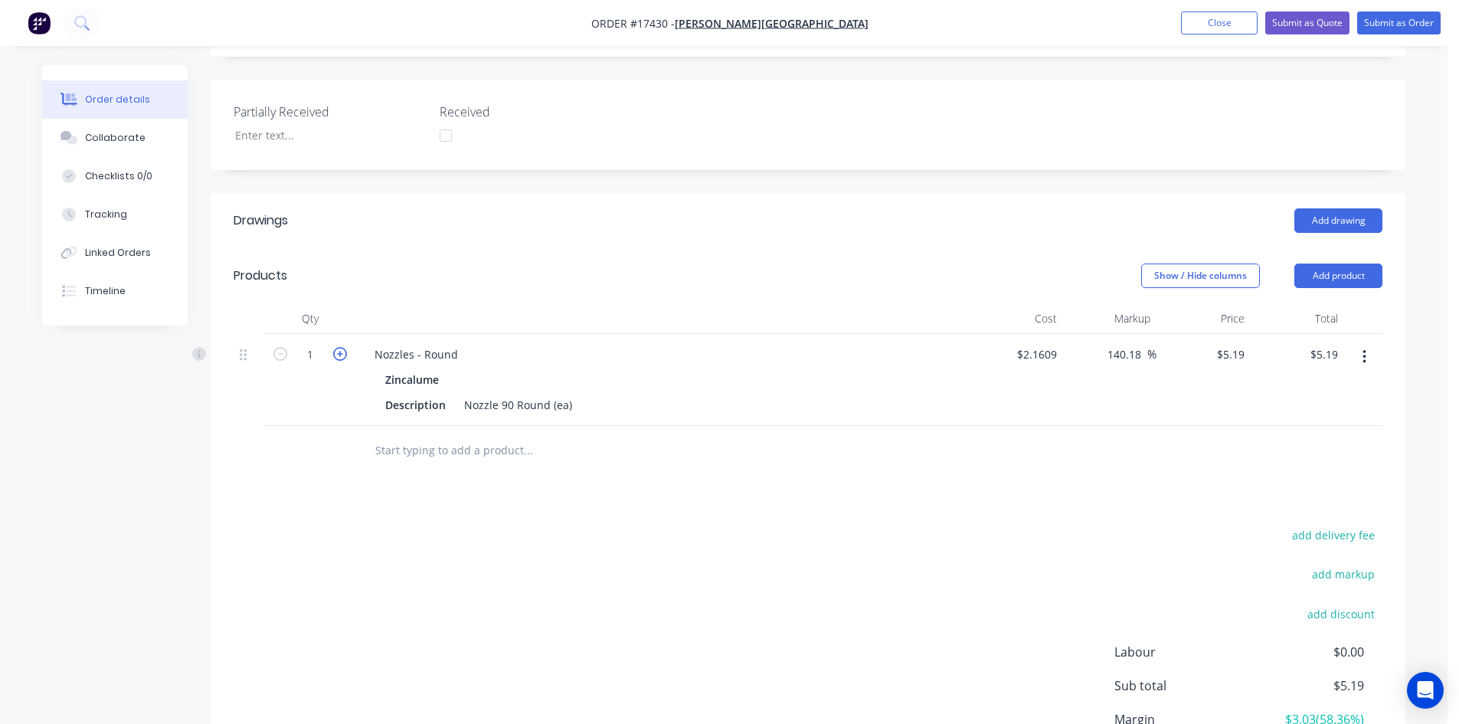
click at [335, 347] on icon "button" at bounding box center [340, 354] width 14 height 14
type input "2"
type input "$10.38"
click at [335, 347] on icon "button" at bounding box center [340, 354] width 14 height 14
type input "3"
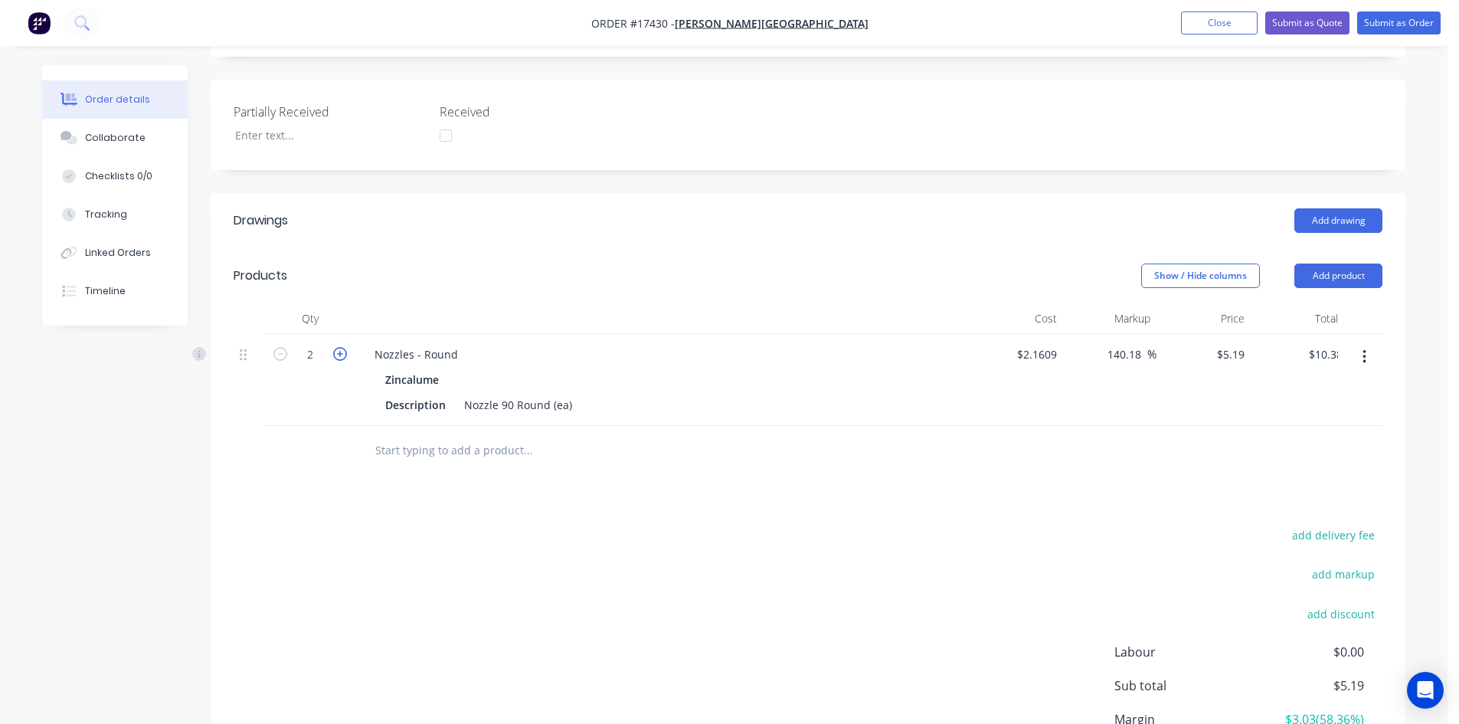
type input "$15.57"
click at [414, 343] on div "Nozzles - Round" at bounding box center [416, 354] width 108 height 22
click at [413, 343] on div "Nozzles - Round" at bounding box center [416, 354] width 108 height 22
copy div "Nozzles - Round"
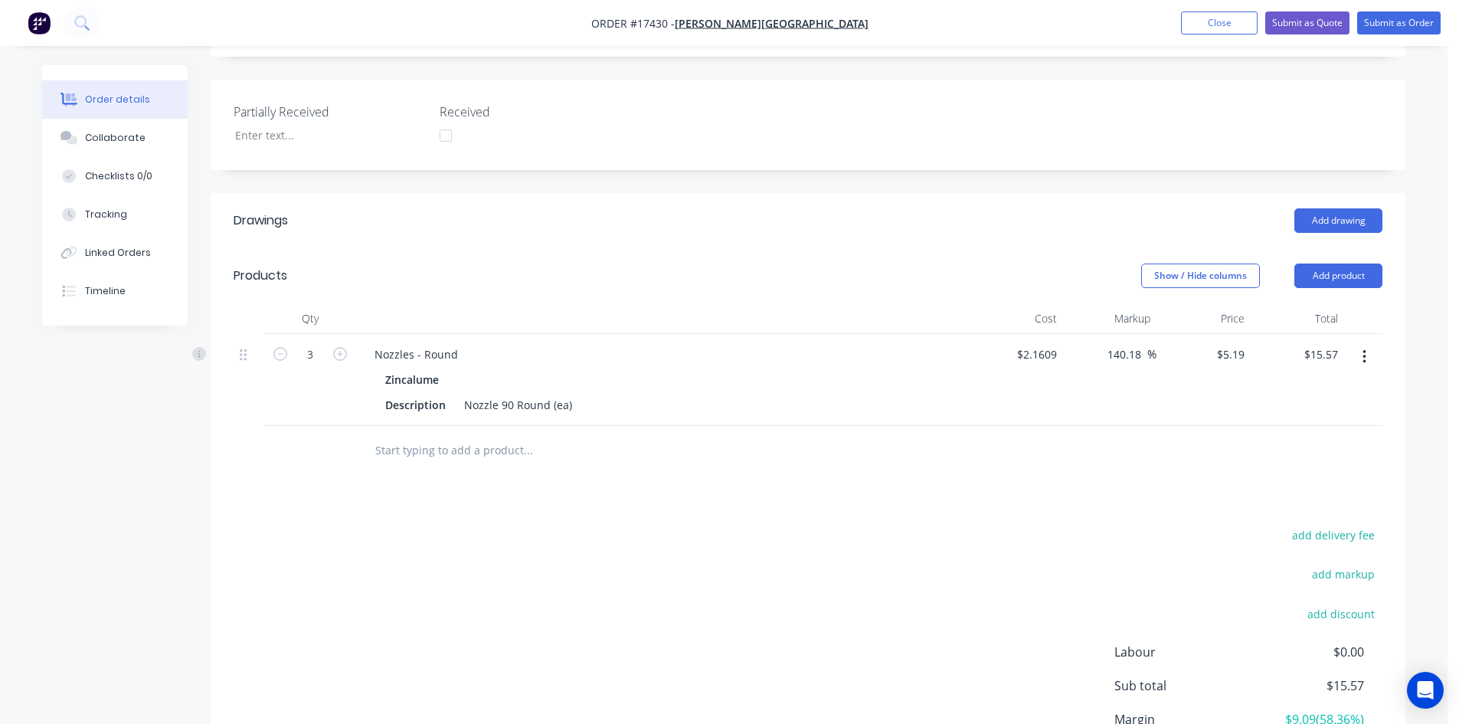
click at [421, 435] on input "text" at bounding box center [527, 450] width 306 height 31
paste input "Nozzles - Round"
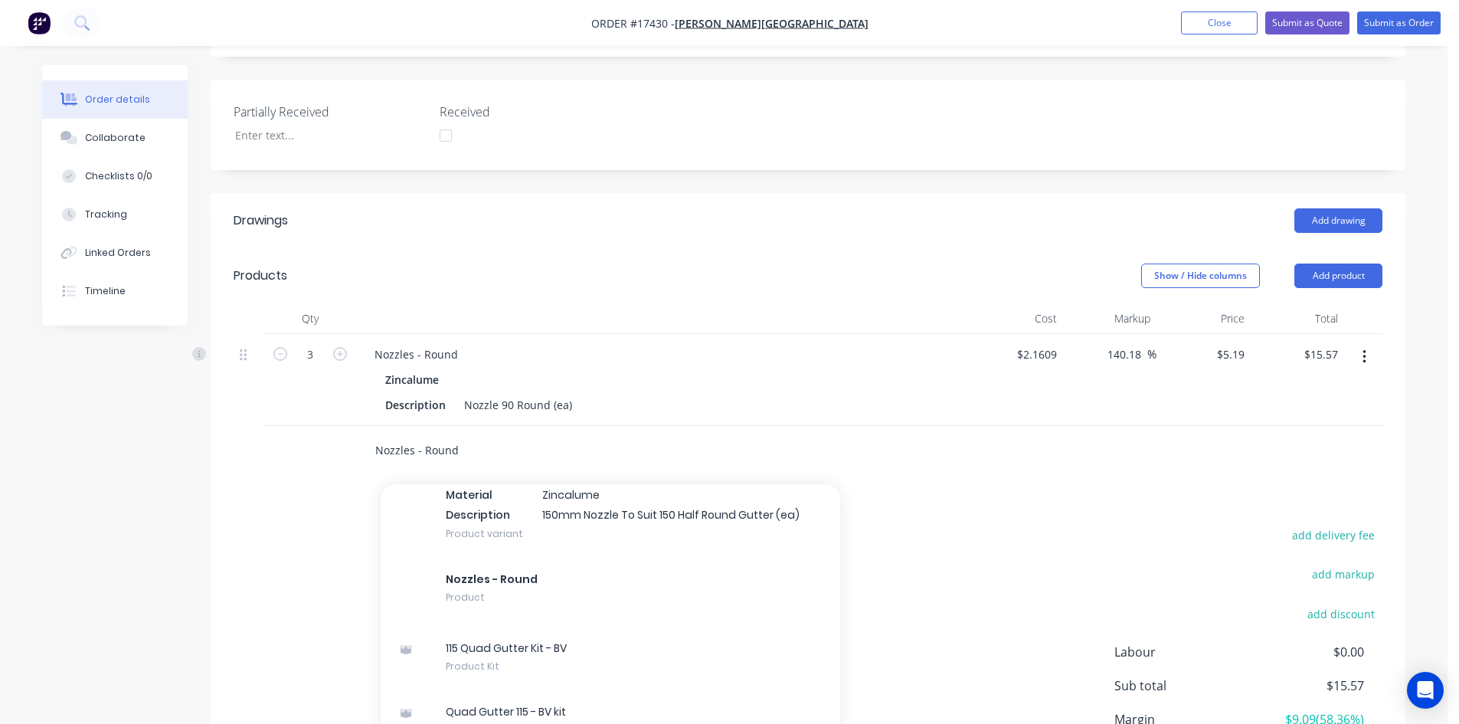
scroll to position [2604, 0]
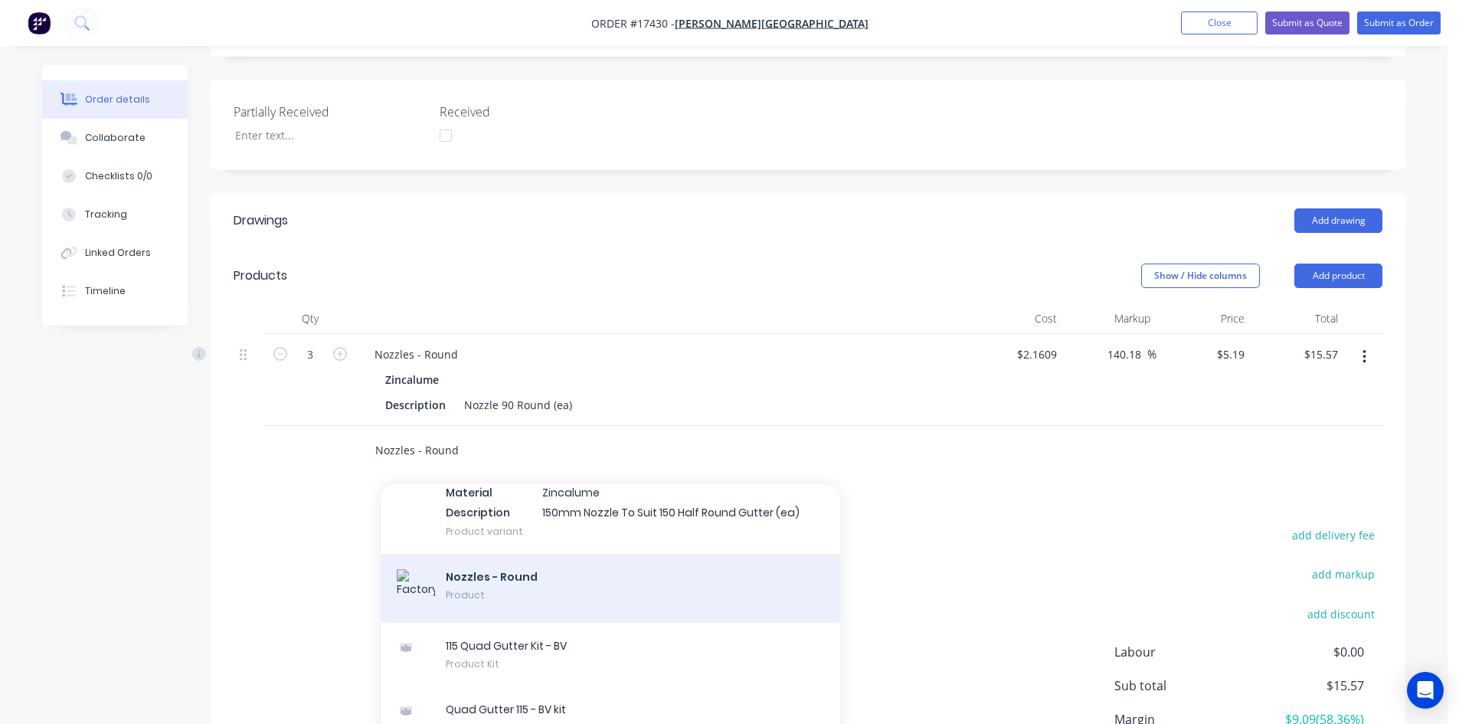
type input "Nozzles - Round"
click at [552, 561] on div "Nozzles - Round Product" at bounding box center [610, 588] width 459 height 69
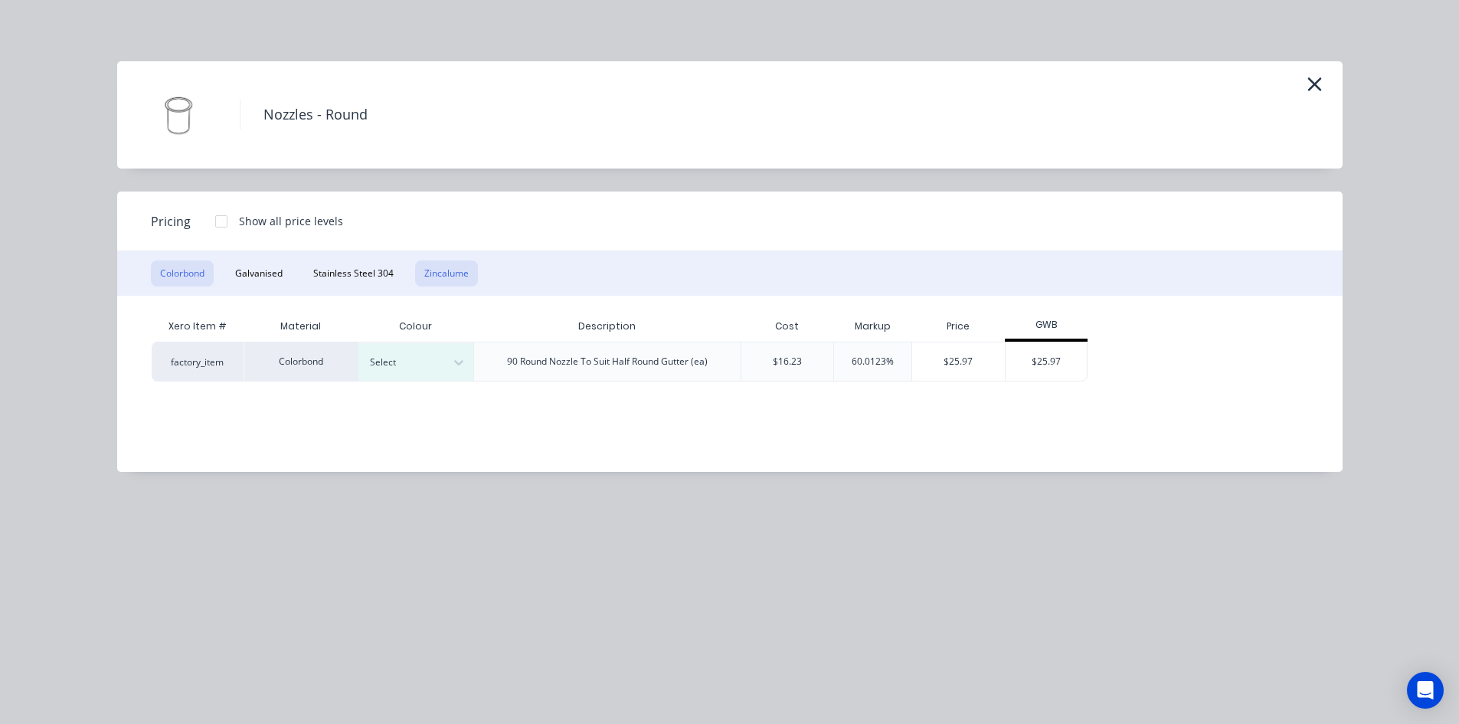
click at [458, 276] on button "Zincalume" at bounding box center [446, 273] width 63 height 26
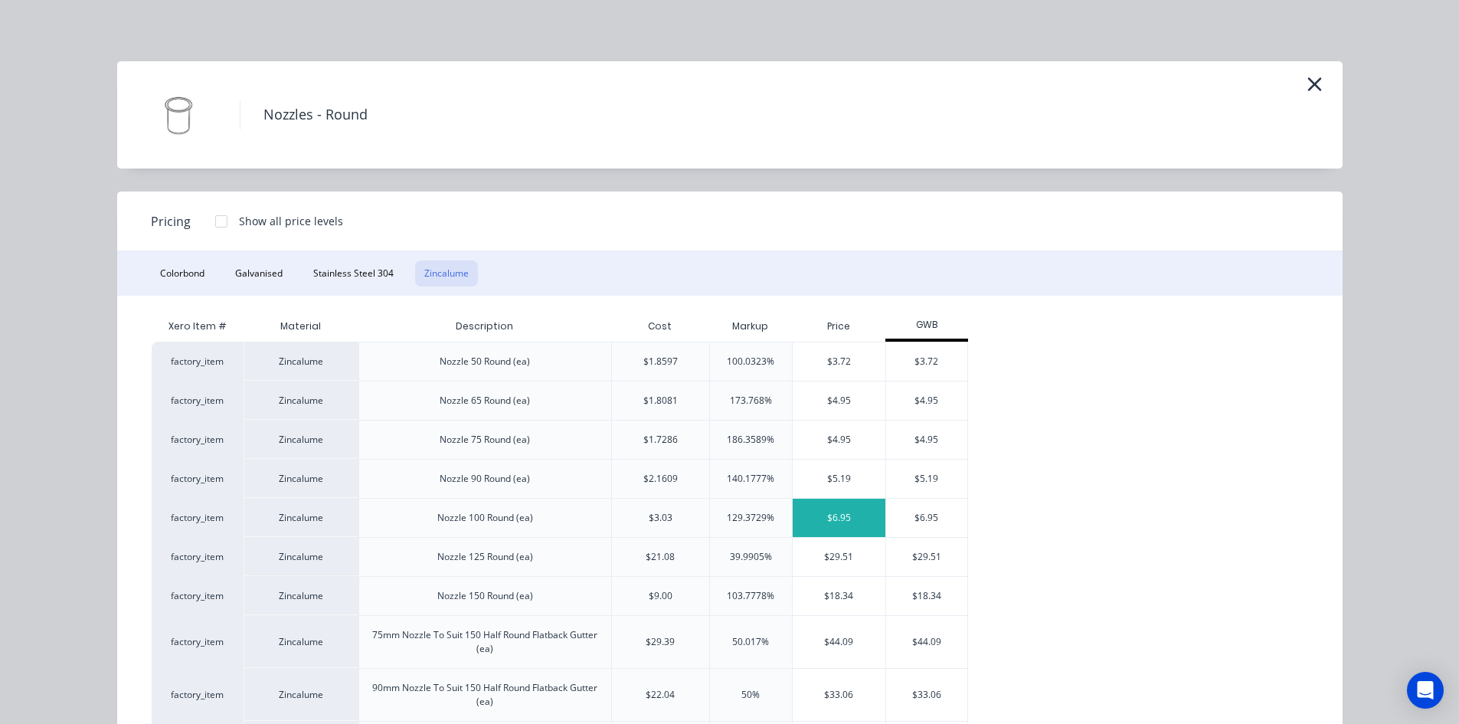
click at [829, 521] on div "$6.95" at bounding box center [839, 518] width 93 height 38
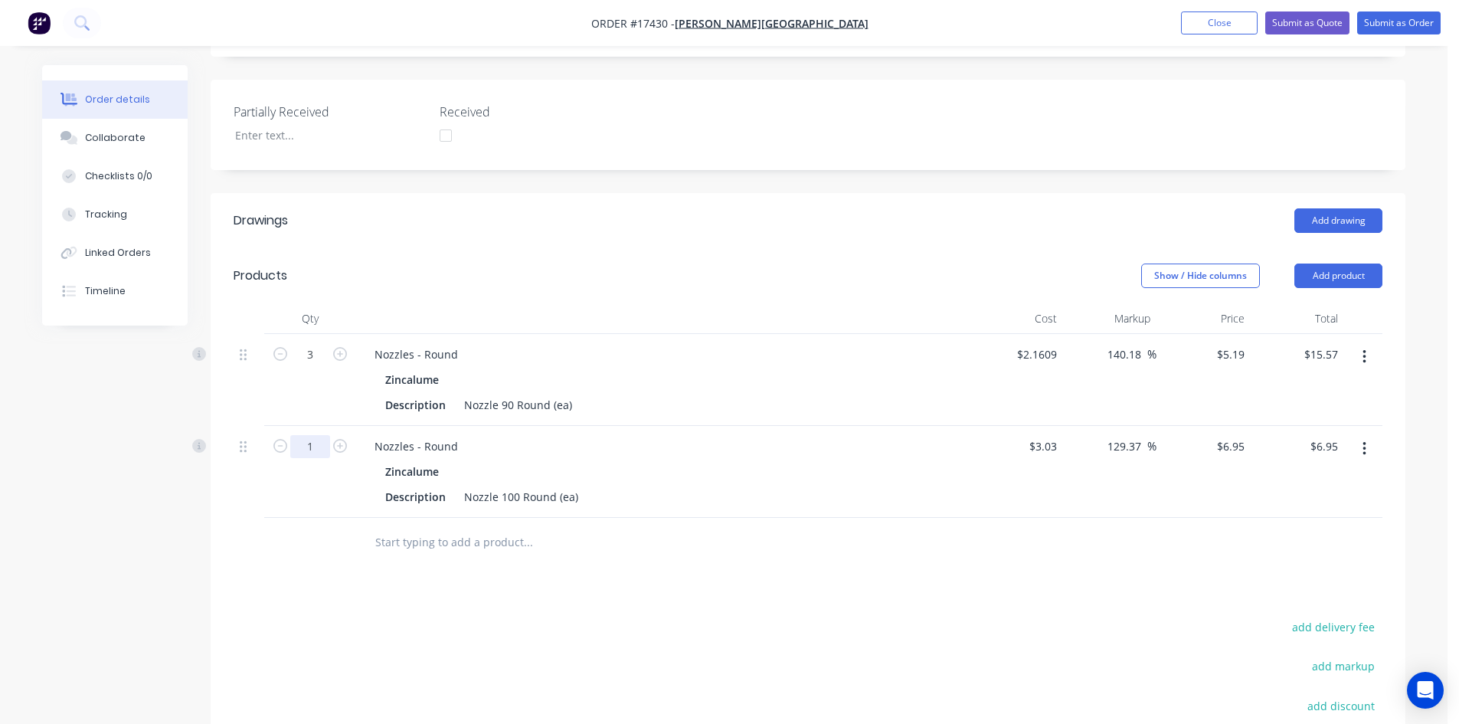
click at [327, 366] on input "1" at bounding box center [310, 354] width 40 height 23
type input "4"
type input "$27.80"
click at [629, 583] on div "Drawings Add drawing Products Show / Hide columns Add product Qty Cost Markup P…" at bounding box center [808, 564] width 1195 height 742
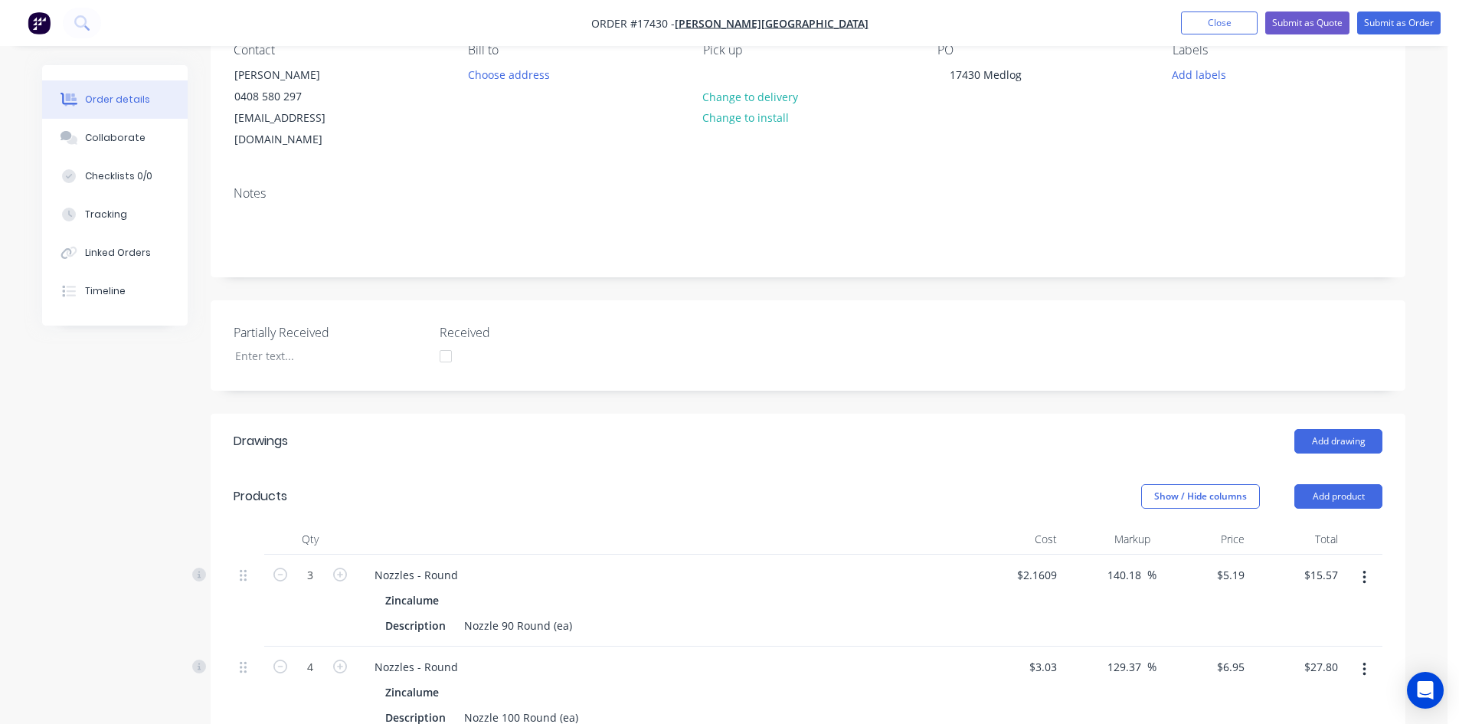
scroll to position [0, 0]
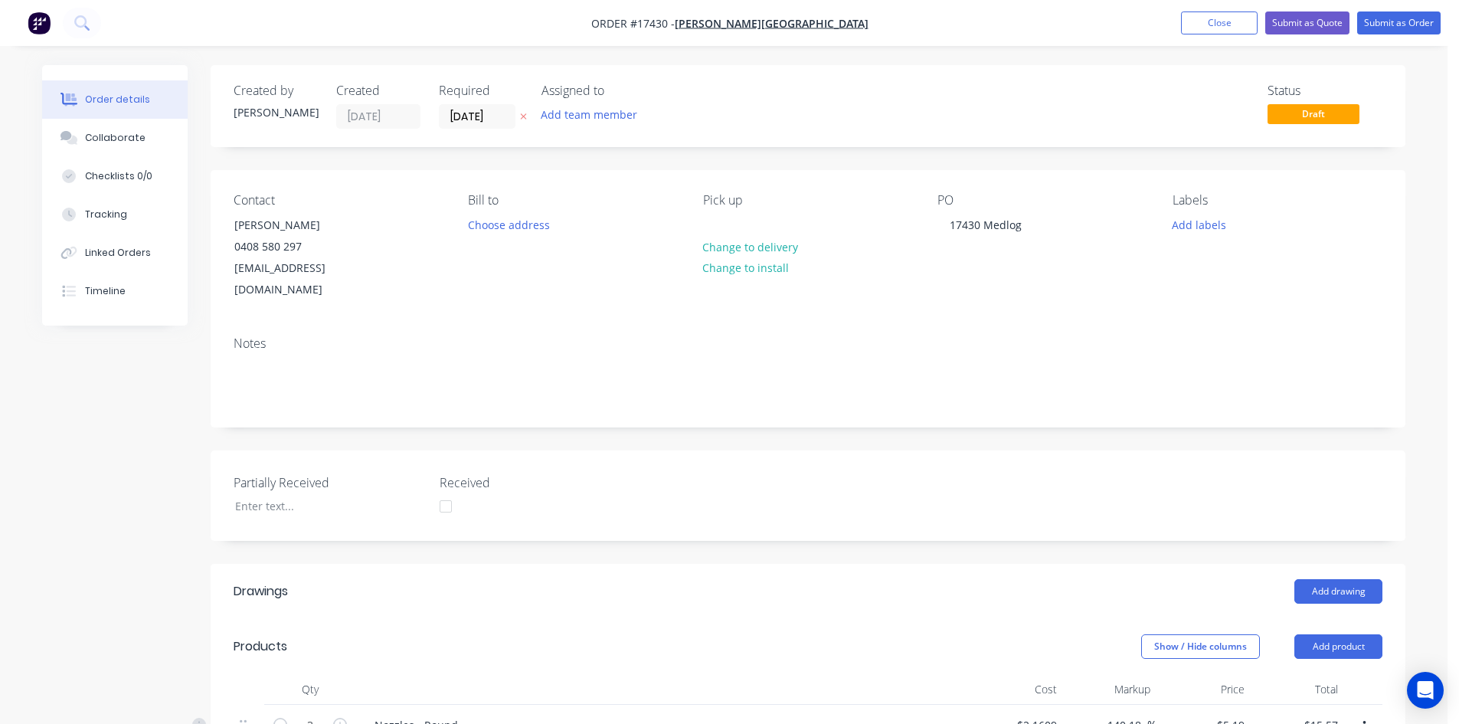
click at [979, 324] on div "Notes" at bounding box center [808, 375] width 1195 height 103
click at [975, 165] on div "Created by Sam Created 25/08/25 Required 25/08/25 Assigned to Add team member S…" at bounding box center [808, 685] width 1195 height 1241
click at [1409, 26] on button "Submit as Order" at bounding box center [1398, 22] width 83 height 23
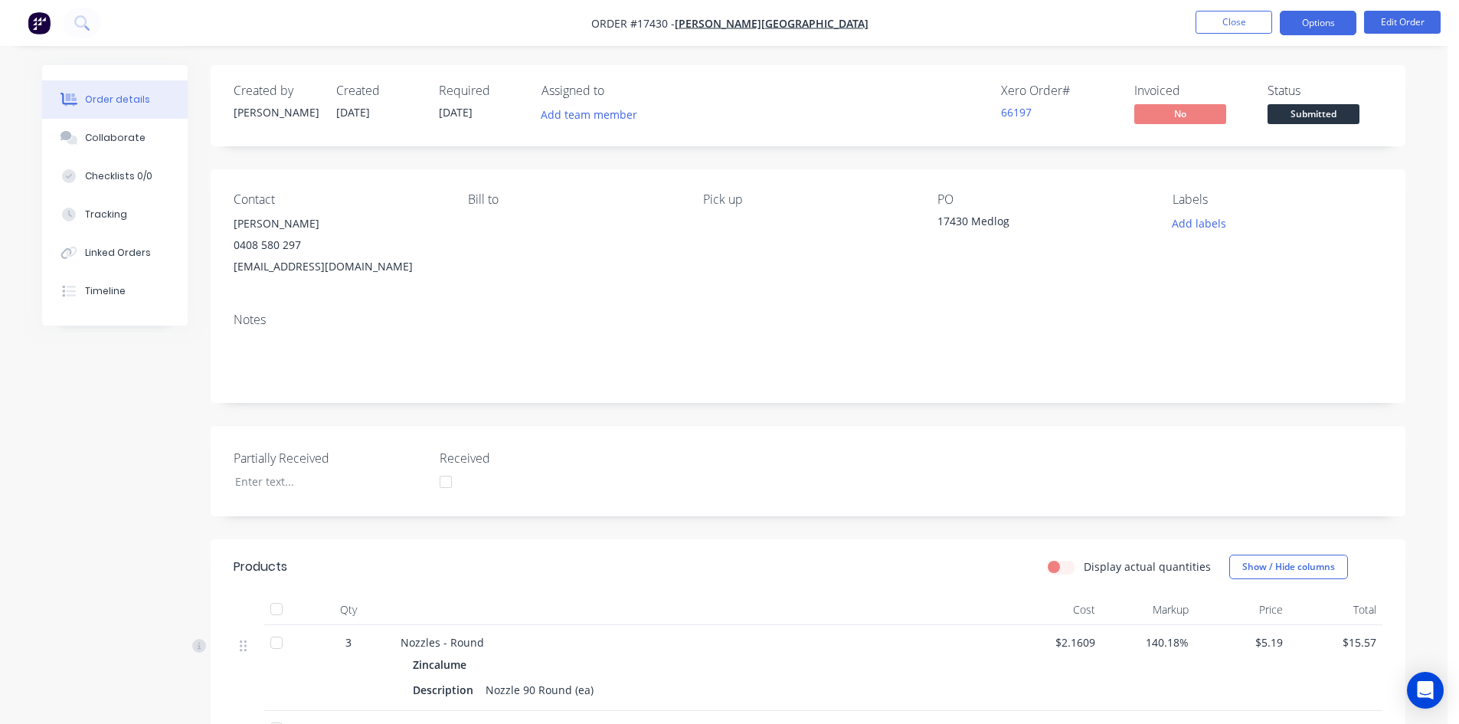
click at [1320, 22] on button "Options" at bounding box center [1318, 23] width 77 height 25
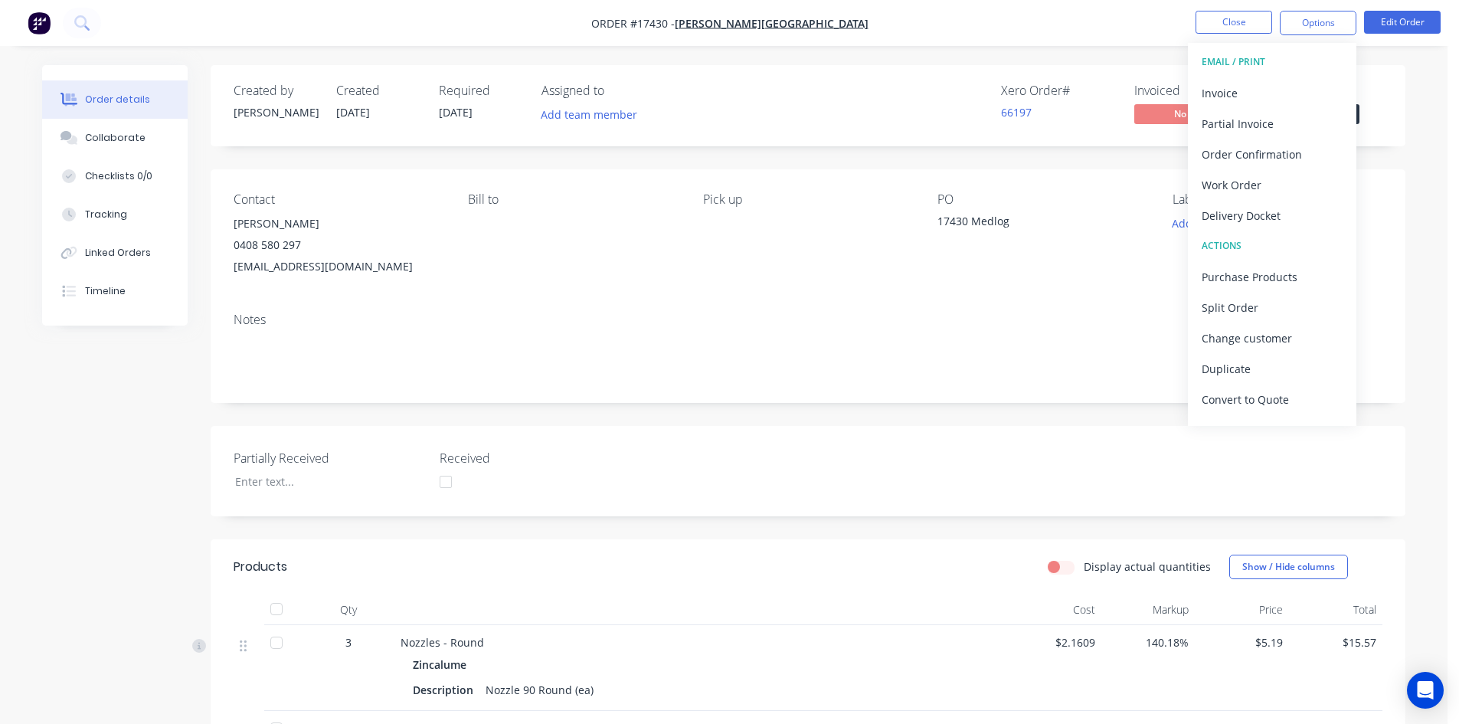
click at [1064, 24] on nav "Order #17430 - Glenn Walsh Building Close Options EMAIL / PRINT Invoice Partial…" at bounding box center [729, 23] width 1459 height 46
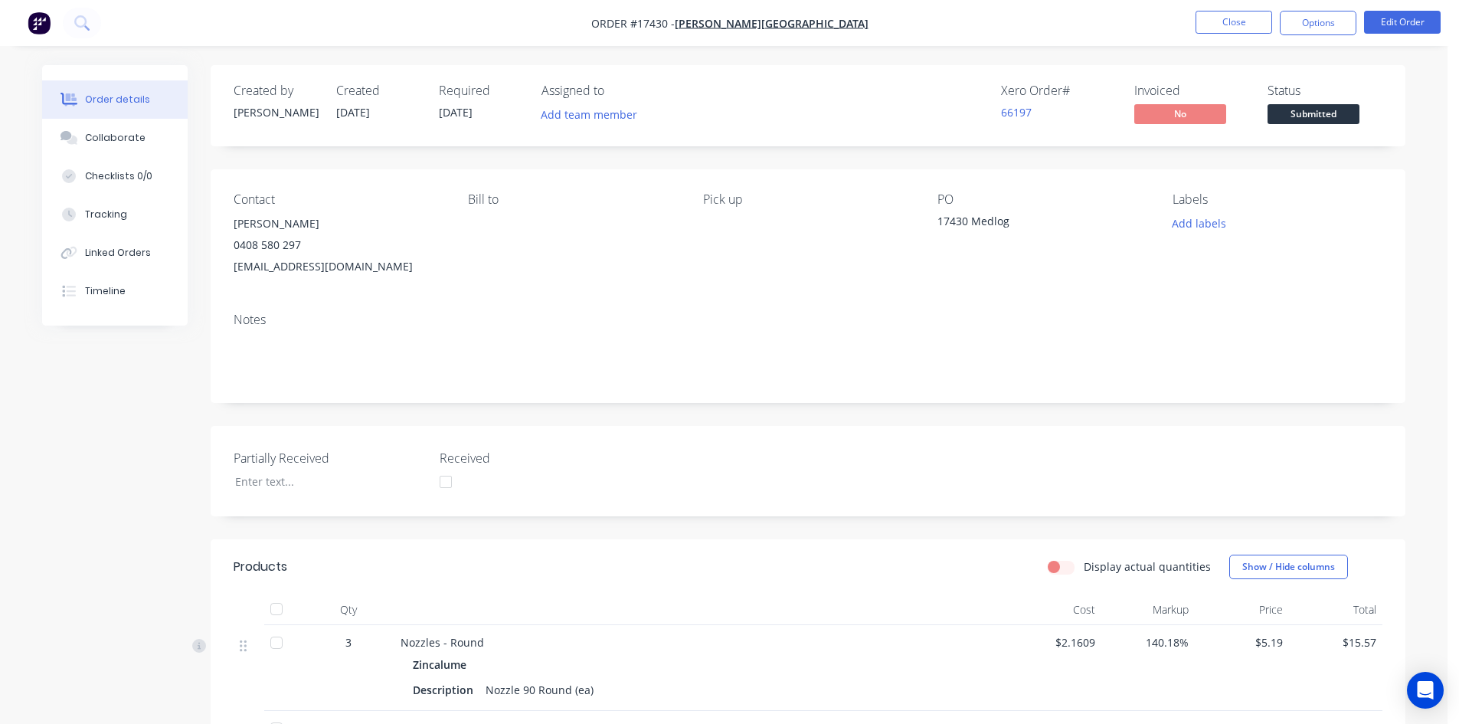
click at [1326, 105] on span "Submitted" at bounding box center [1313, 113] width 92 height 19
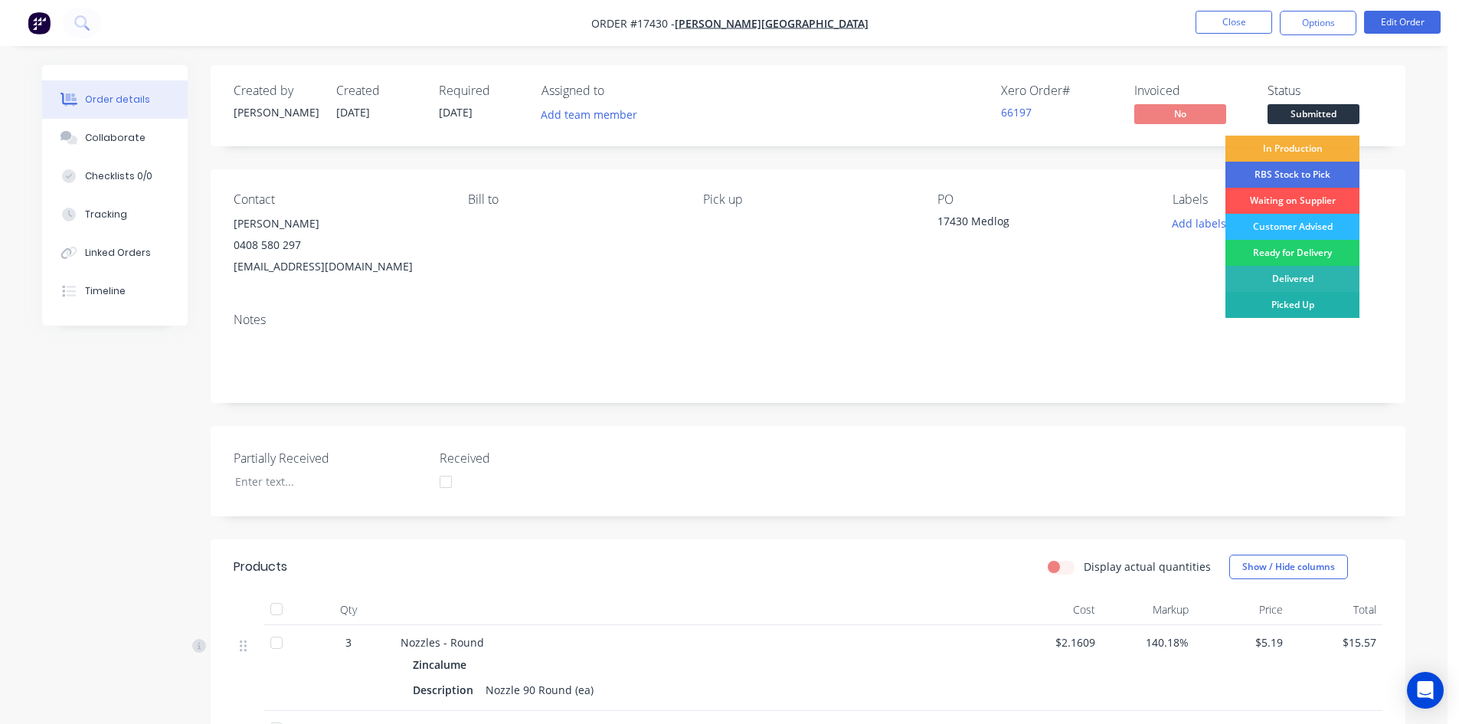
click at [1331, 305] on div "Picked Up" at bounding box center [1292, 305] width 134 height 26
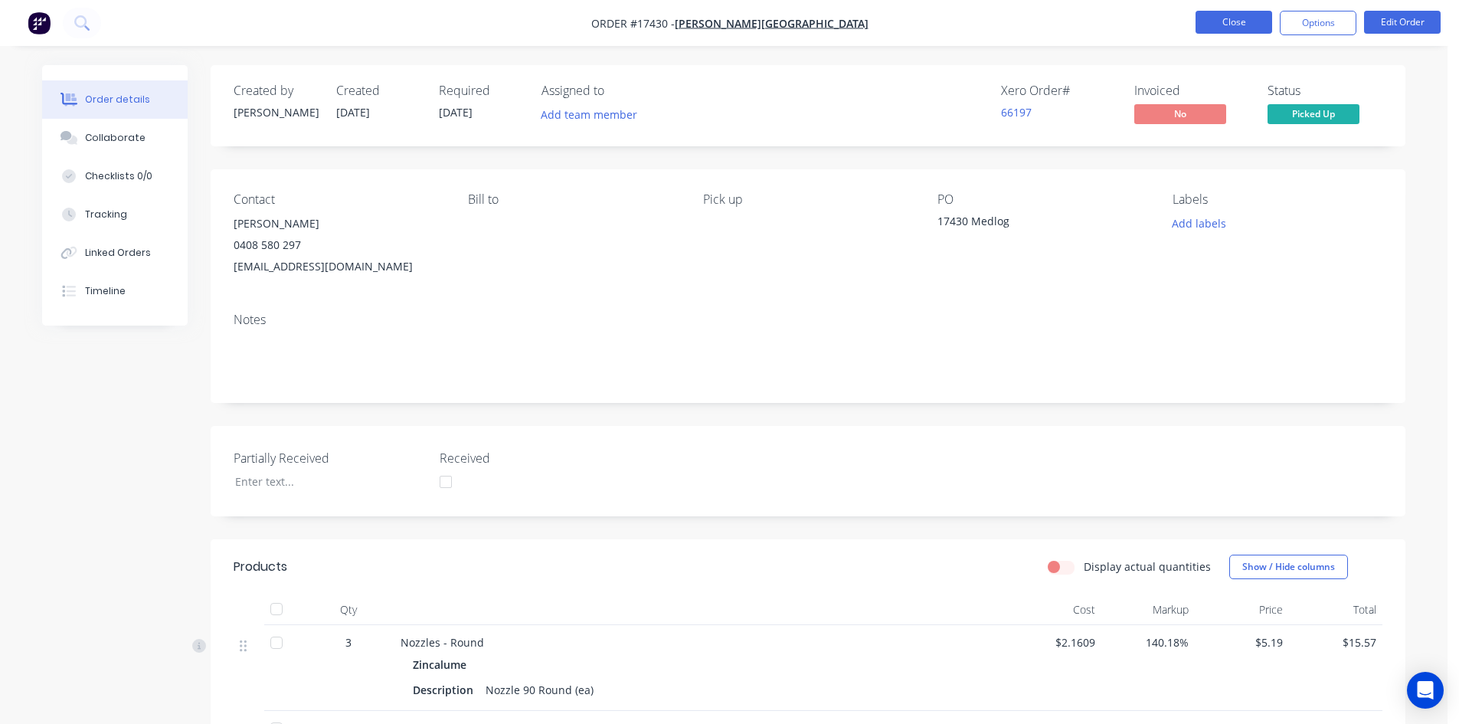
click at [1242, 25] on button "Close" at bounding box center [1233, 22] width 77 height 23
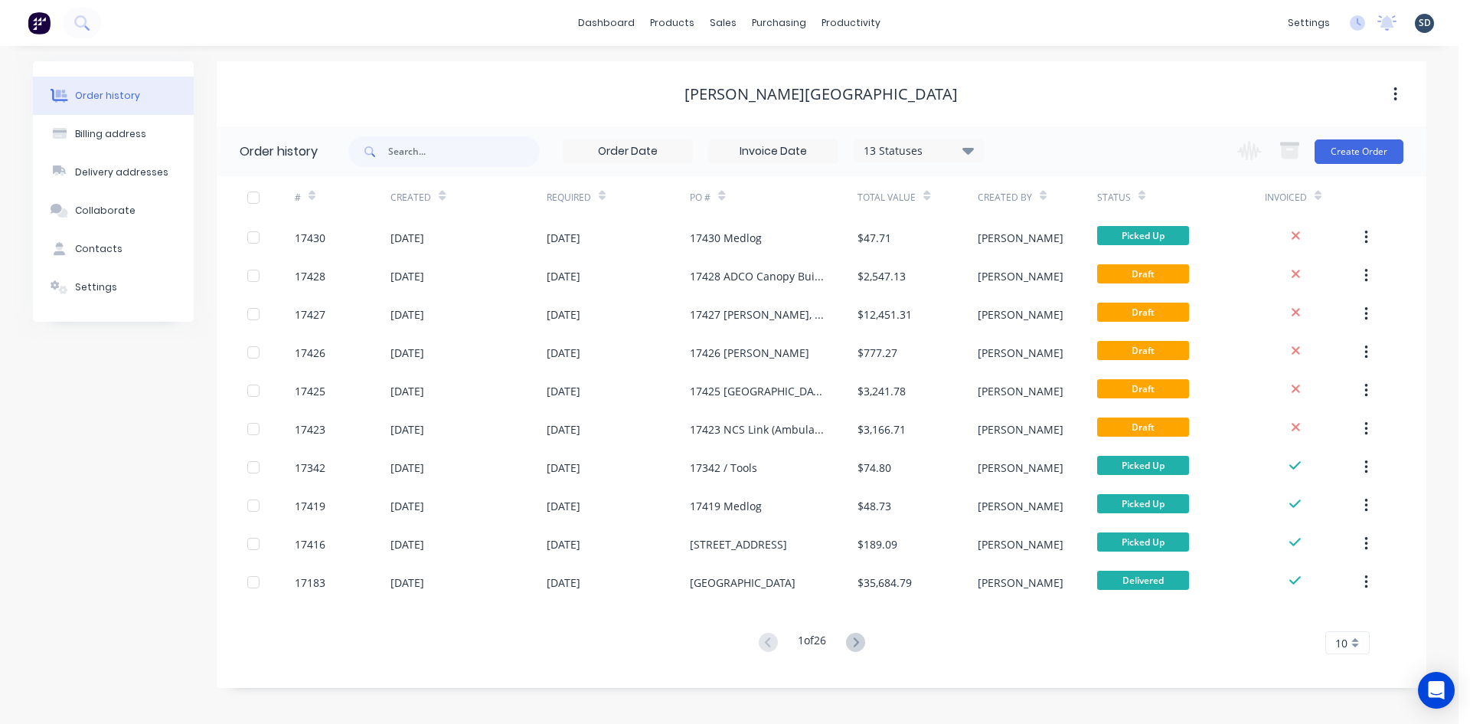
click at [969, 42] on div "dashboard products sales purchasing productivity dashboard products Product Cat…" at bounding box center [729, 23] width 1459 height 46
click at [930, 21] on div "dashboard products sales purchasing productivity dashboard products Product Cat…" at bounding box center [729, 23] width 1459 height 46
click at [940, 20] on div "dashboard products sales purchasing productivity dashboard products Product Cat…" at bounding box center [729, 23] width 1459 height 46
click at [933, 20] on div "dashboard products sales purchasing productivity dashboard products Product Cat…" at bounding box center [729, 23] width 1459 height 46
click at [930, 21] on div "dashboard products sales purchasing productivity dashboard products Product Cat…" at bounding box center [729, 23] width 1459 height 46
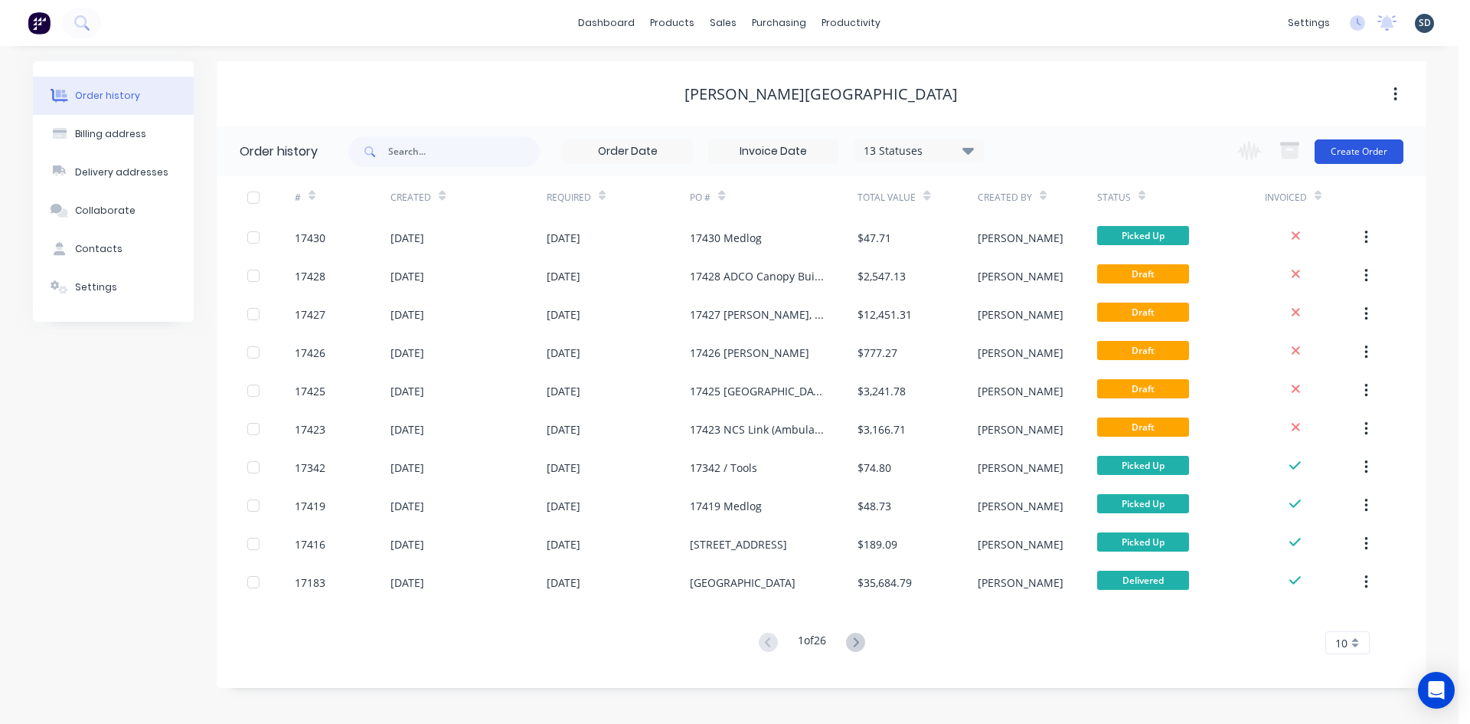
click at [1365, 146] on button "Create Order" at bounding box center [1359, 151] width 89 height 25
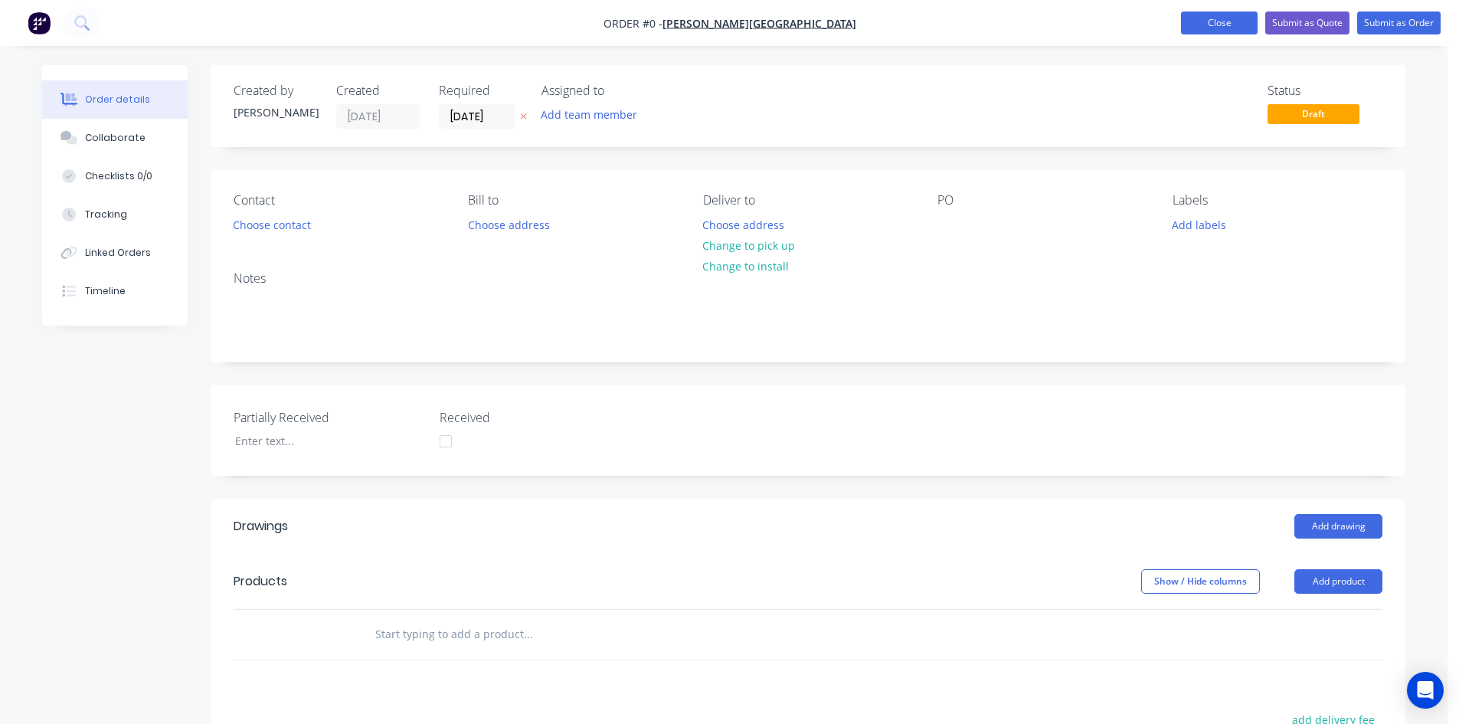
click at [1206, 19] on button "Close" at bounding box center [1219, 22] width 77 height 23
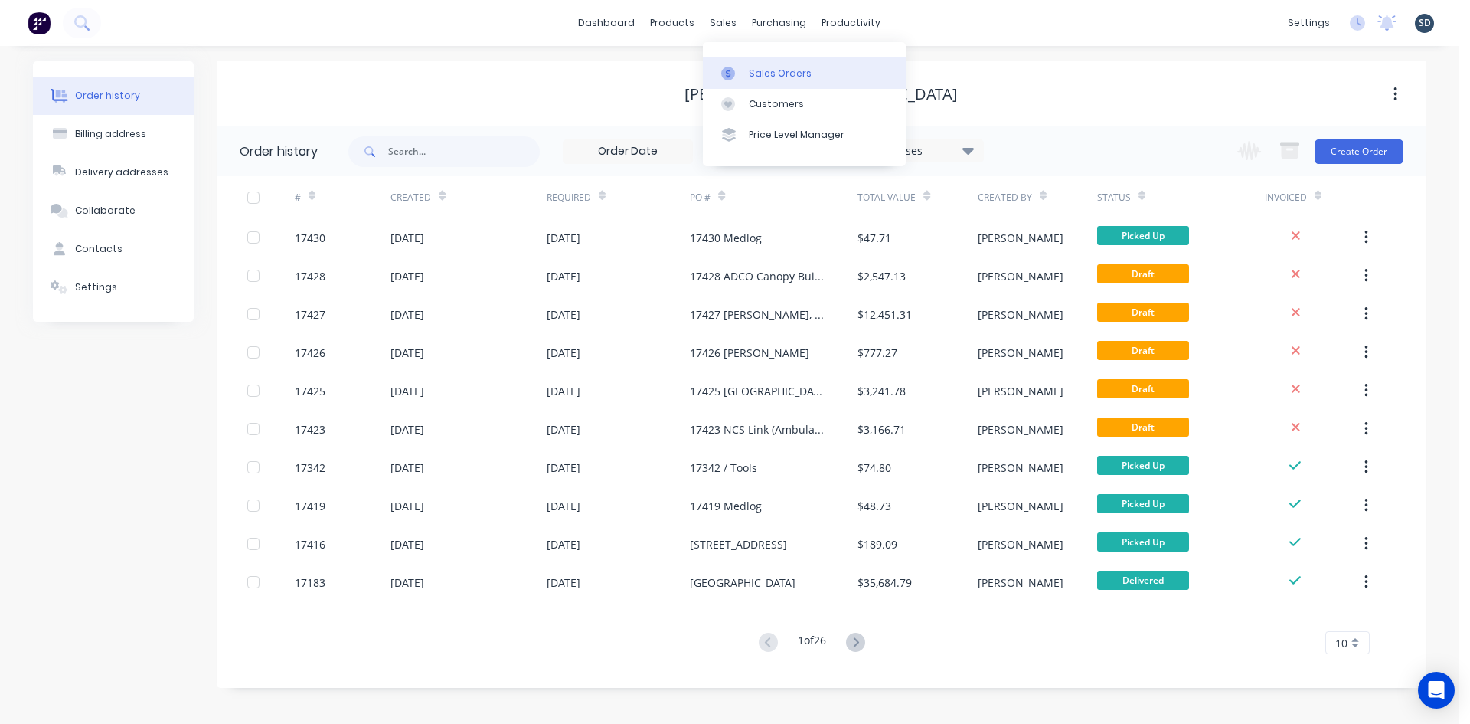
click at [761, 77] on div "Sales Orders" at bounding box center [780, 74] width 63 height 14
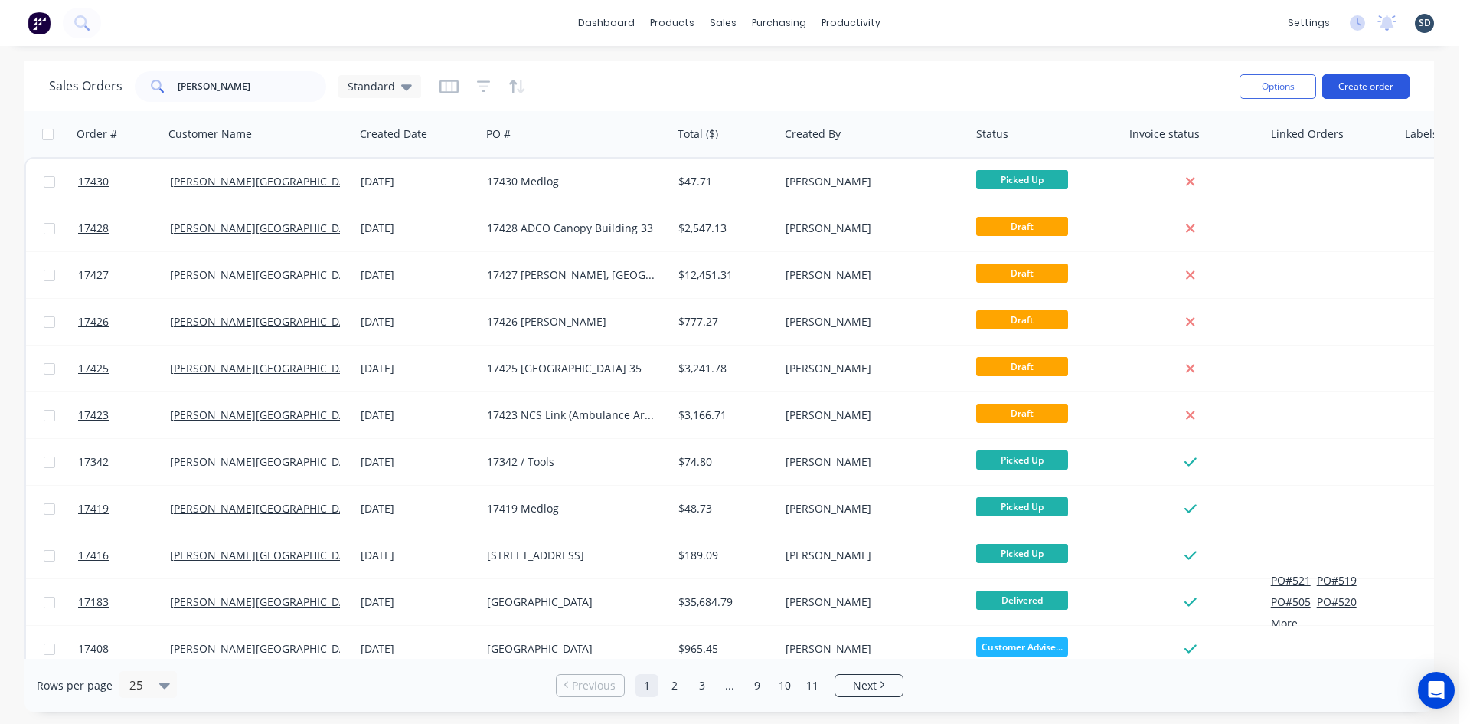
click at [1364, 79] on button "Create order" at bounding box center [1365, 86] width 87 height 25
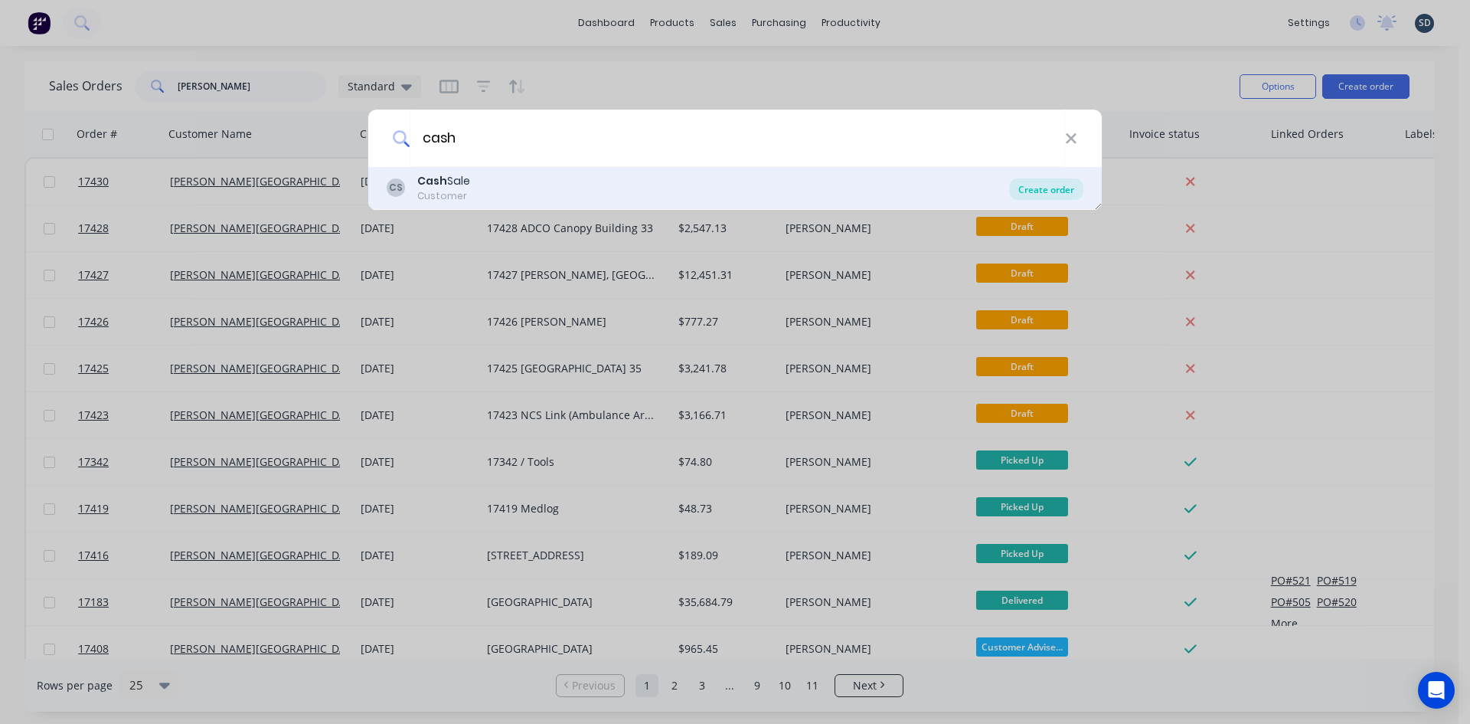
type input "cash"
click at [1042, 187] on div "Create order" at bounding box center [1046, 188] width 74 height 21
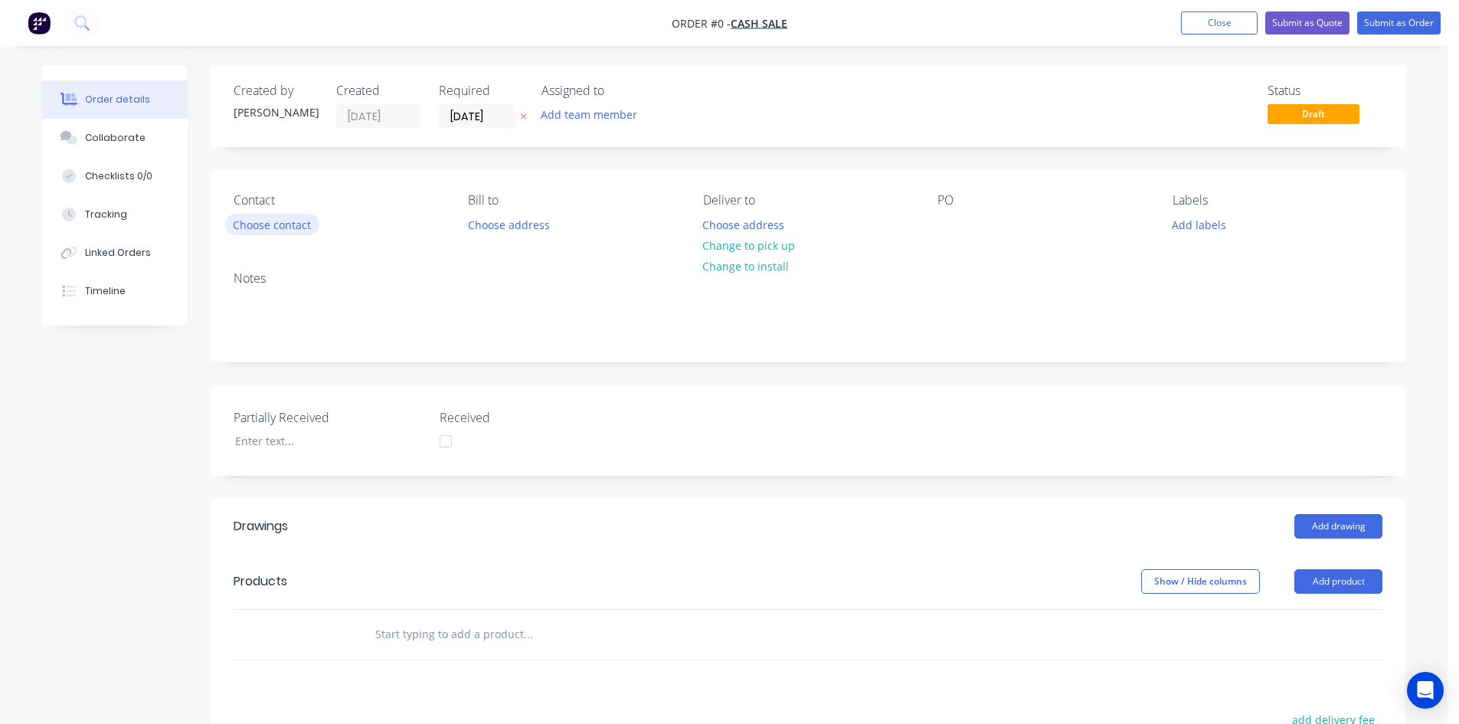
click at [286, 227] on button "Choose contact" at bounding box center [272, 224] width 94 height 21
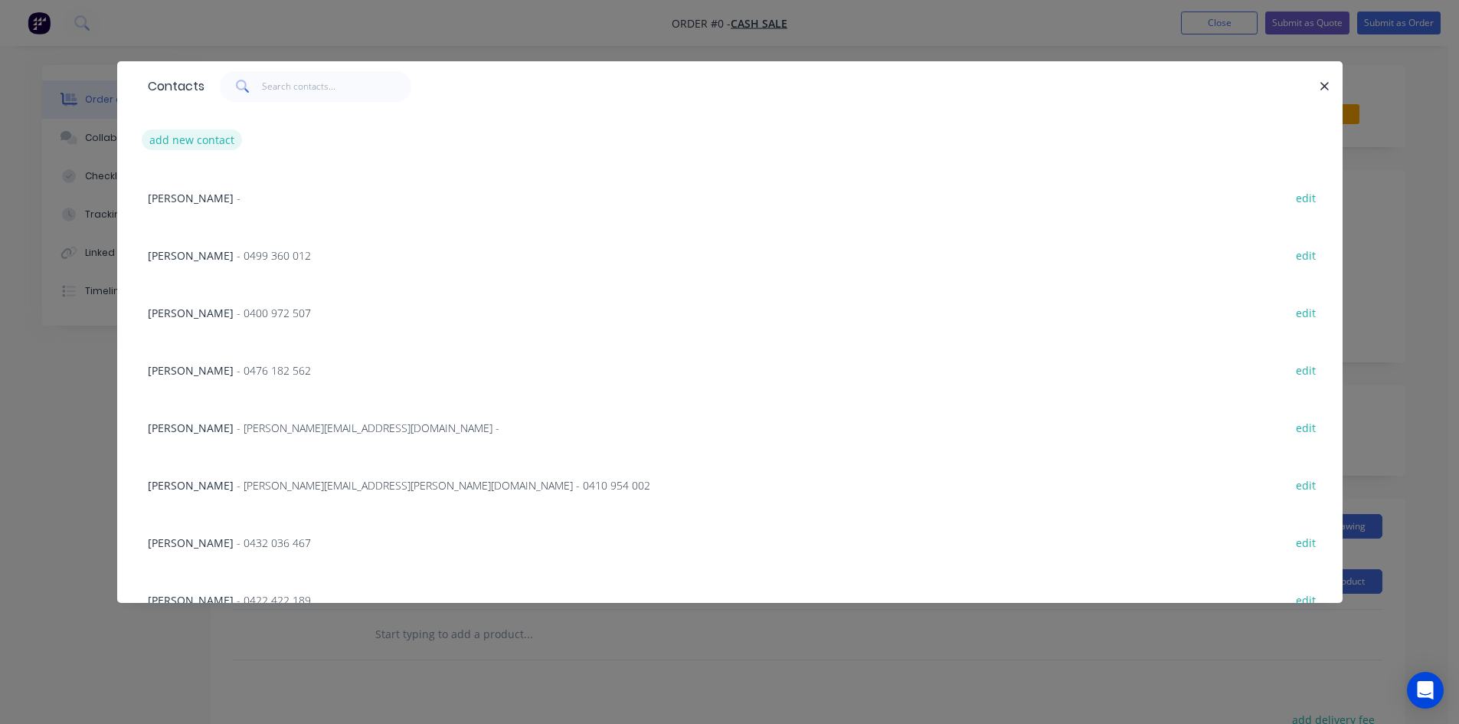
click at [194, 133] on button "add new contact" at bounding box center [192, 139] width 101 height 21
select select "AU"
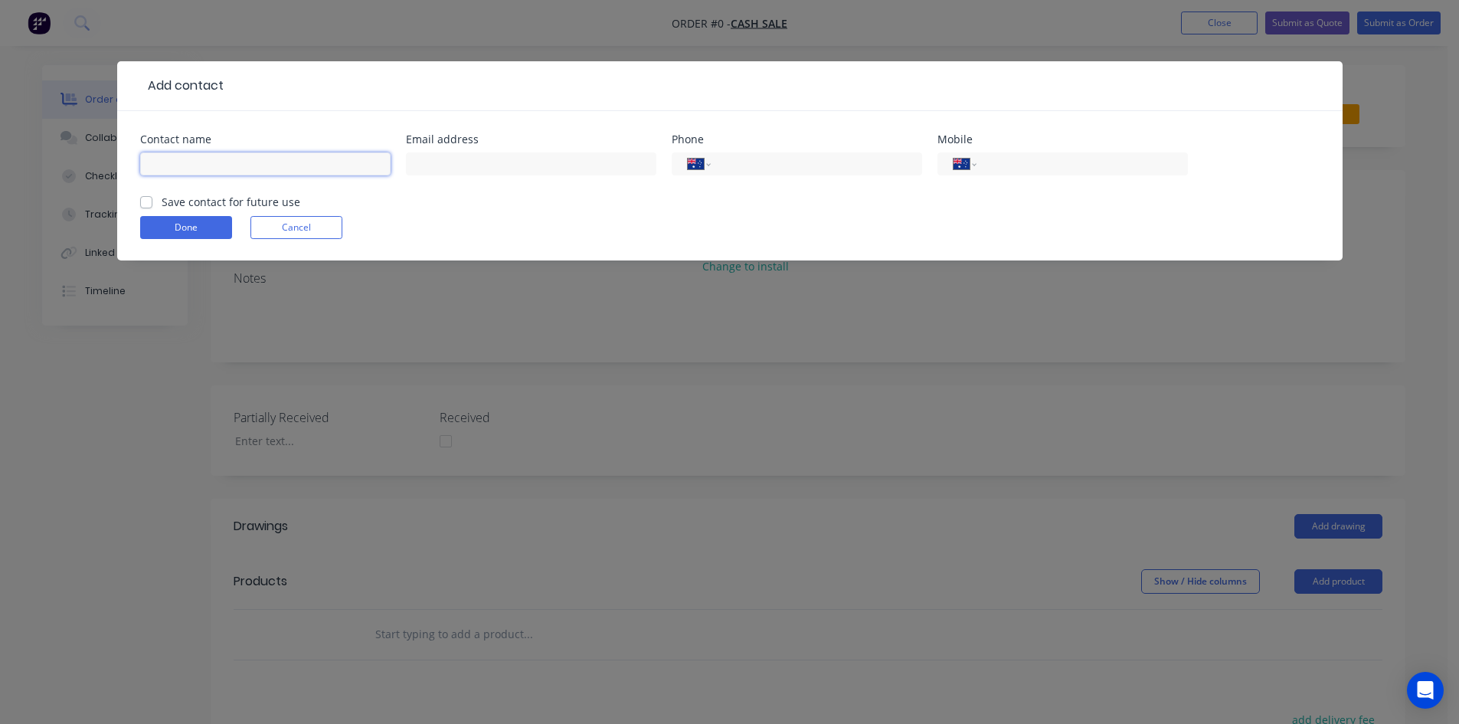
click at [203, 155] on input "text" at bounding box center [265, 163] width 250 height 23
type input "Peli"
click at [453, 156] on input "text" at bounding box center [531, 163] width 250 height 23
type input "langpeli@gmail.com"
click at [1007, 165] on input "tel" at bounding box center [1079, 164] width 184 height 18
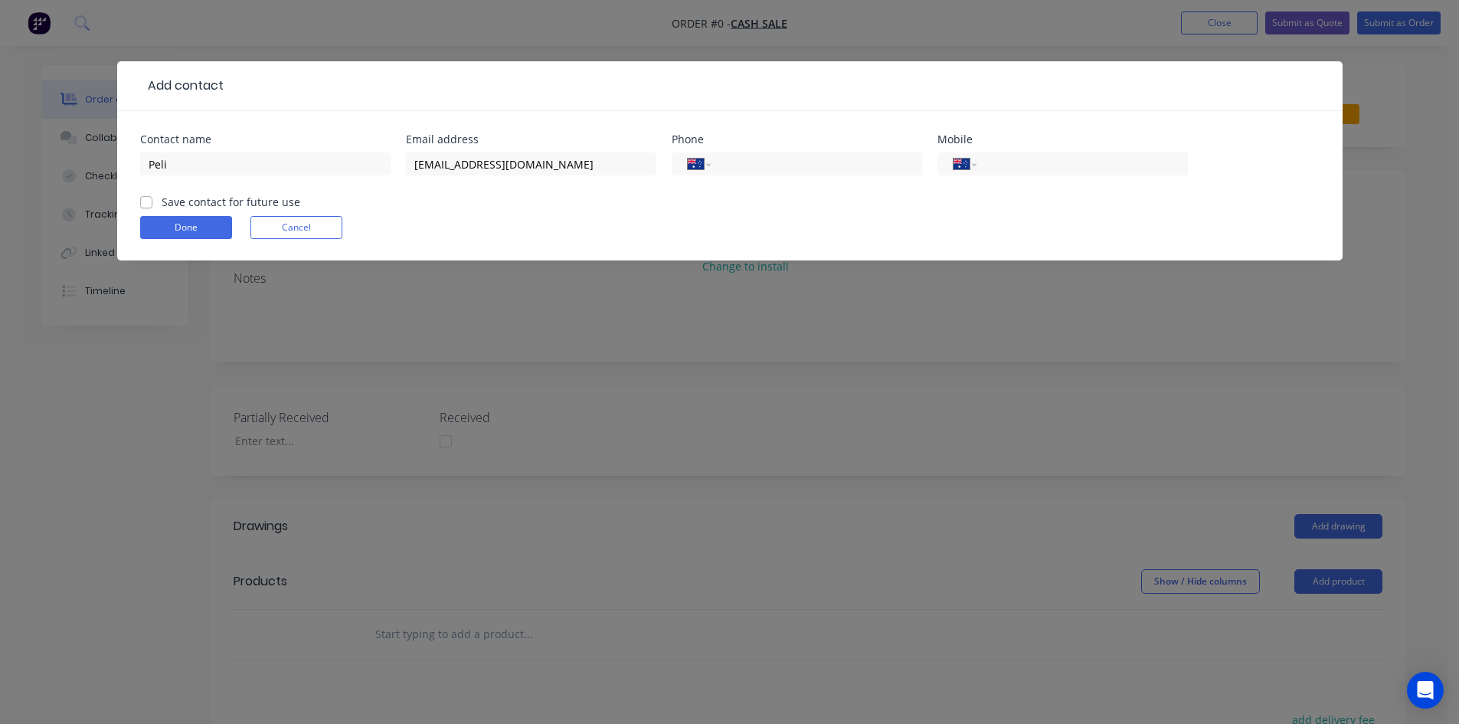
click at [829, 214] on form "Contact name Peli Email address langpeli@gmail.com Phone International Afghanis…" at bounding box center [729, 197] width 1179 height 126
click at [162, 198] on label "Save contact for future use" at bounding box center [231, 202] width 139 height 16
click at [142, 198] on input "Save contact for future use" at bounding box center [146, 201] width 12 height 15
checkbox input "true"
click at [181, 234] on button "Done" at bounding box center [186, 227] width 92 height 23
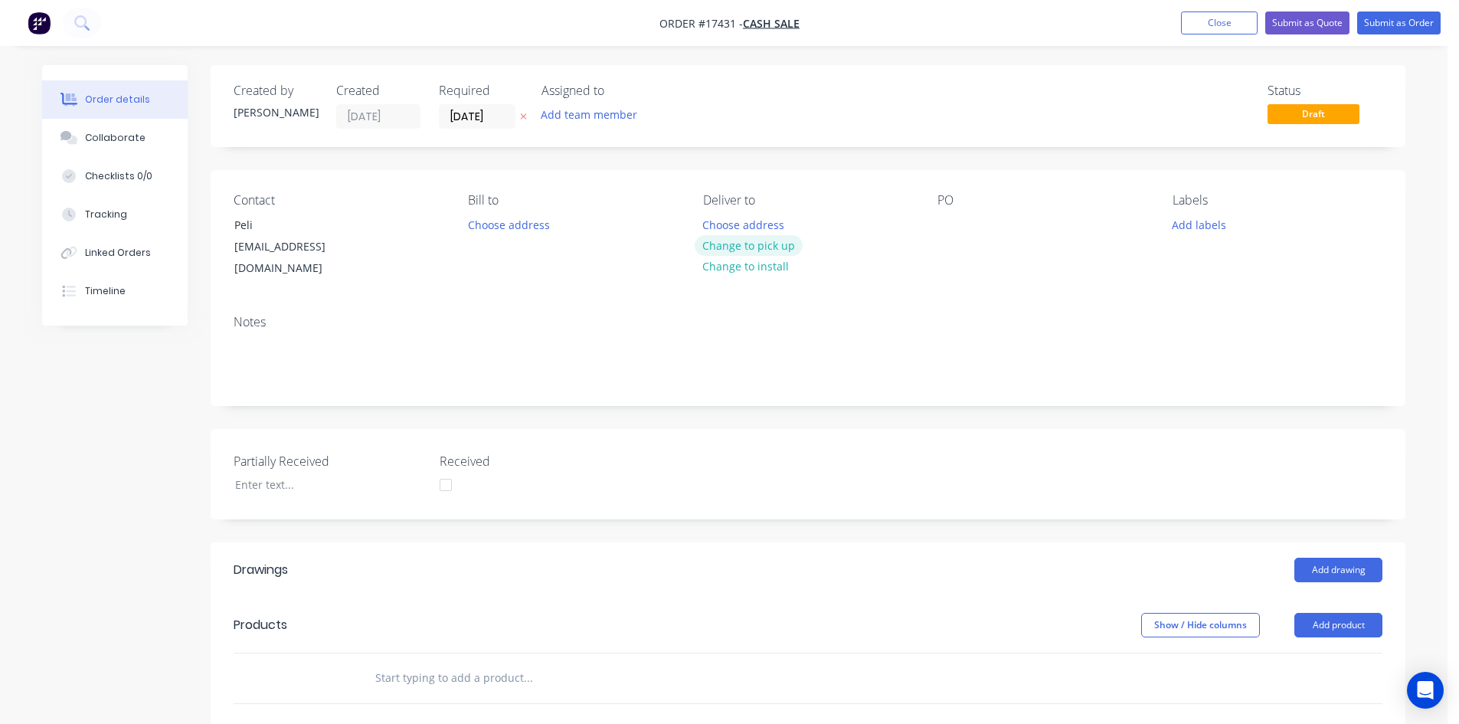
click at [757, 249] on button "Change to pick up" at bounding box center [749, 245] width 109 height 21
click at [948, 225] on div at bounding box center [949, 225] width 25 height 22
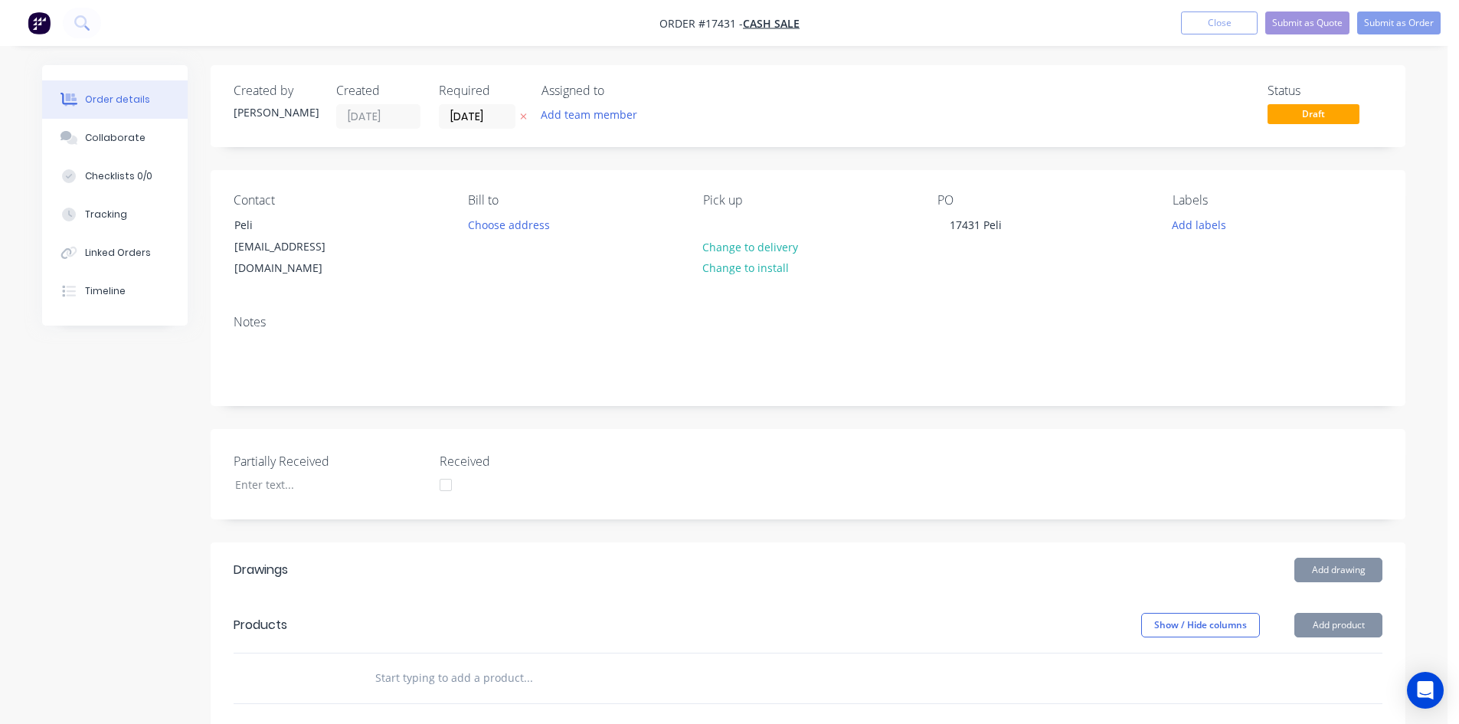
click at [1008, 315] on div "Notes" at bounding box center [808, 322] width 1149 height 15
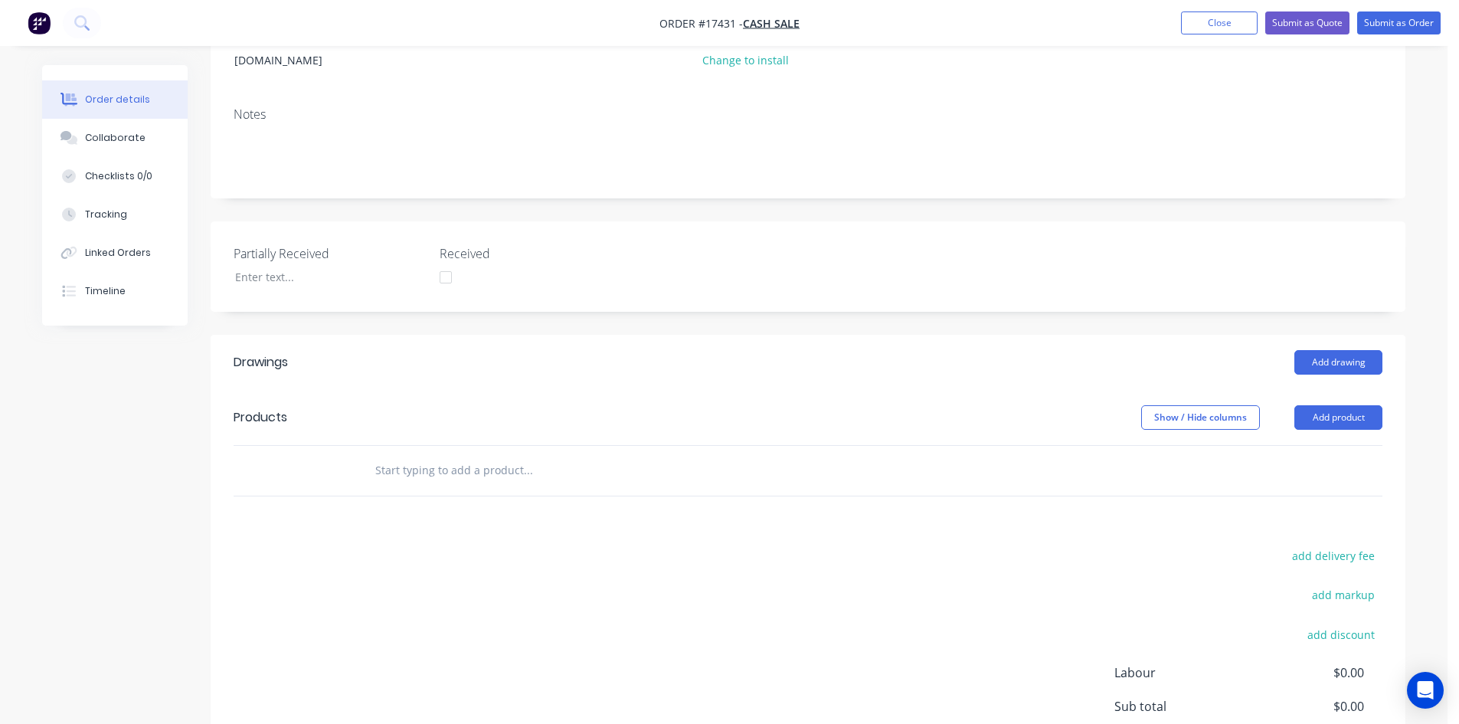
scroll to position [230, 0]
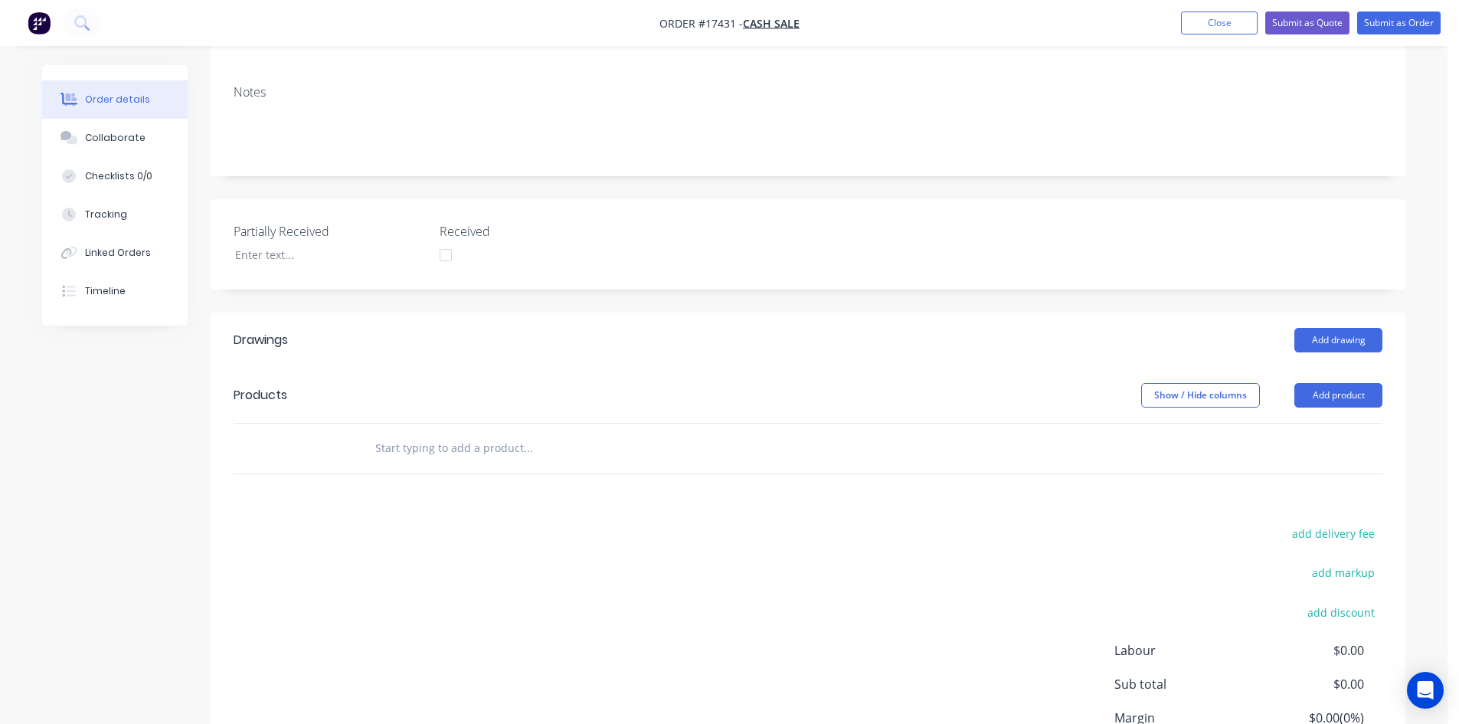
click at [414, 433] on input "text" at bounding box center [527, 448] width 306 height 31
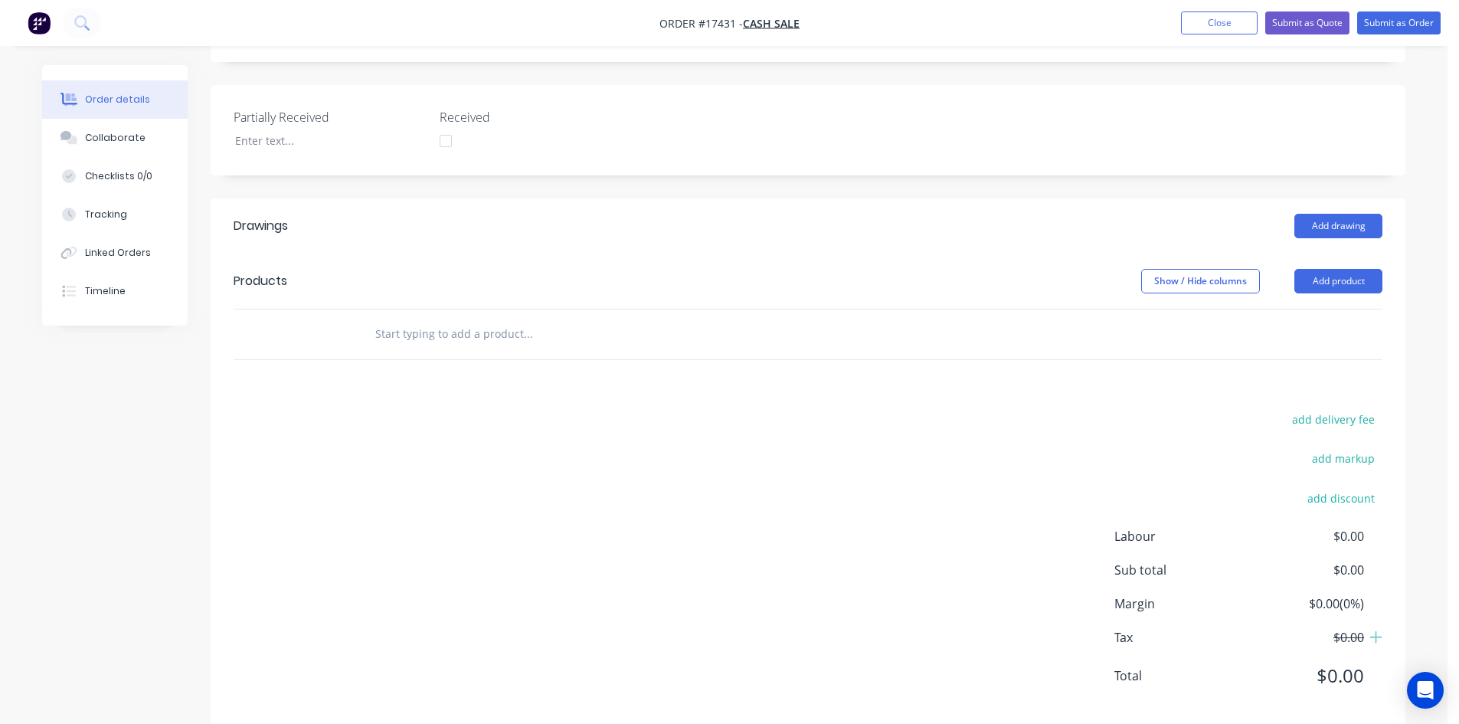
scroll to position [354, 0]
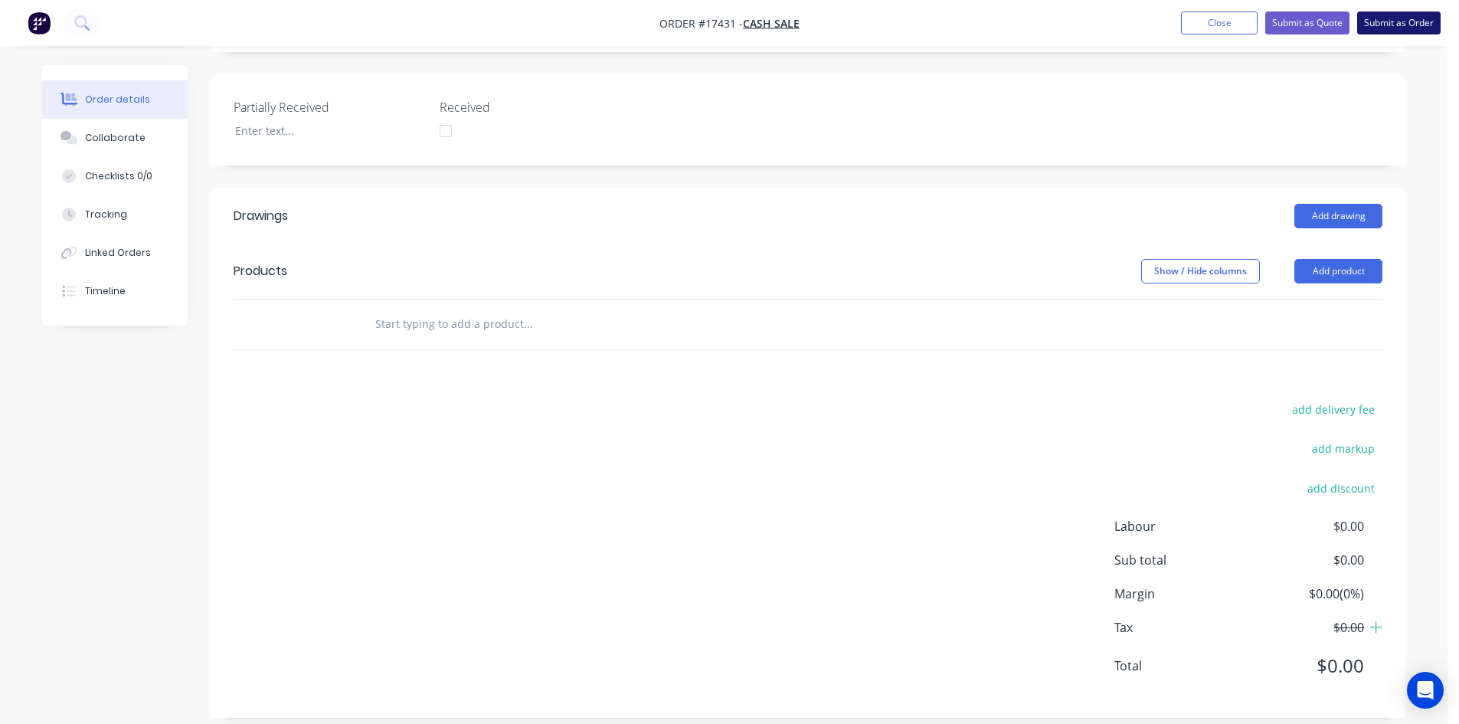
click at [1411, 26] on button "Submit as Order" at bounding box center [1398, 22] width 83 height 23
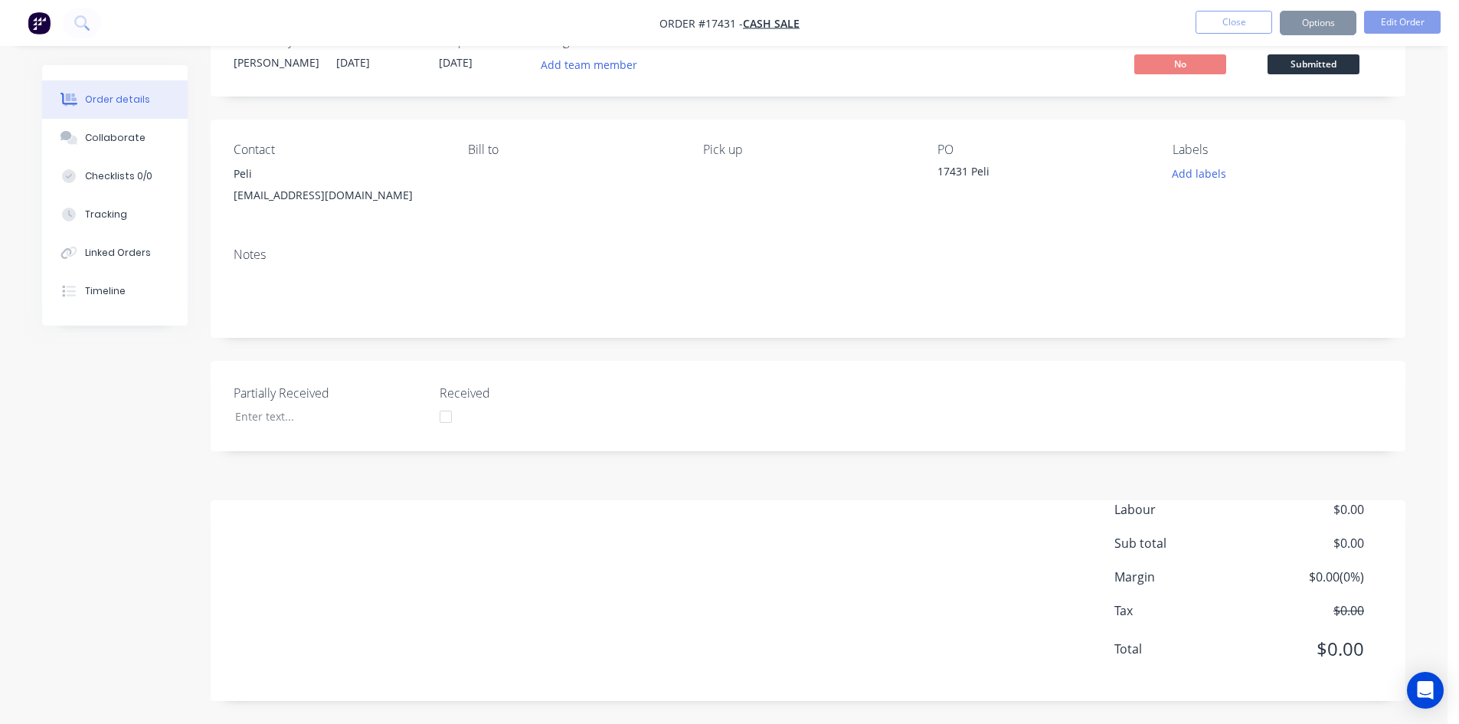
scroll to position [0, 0]
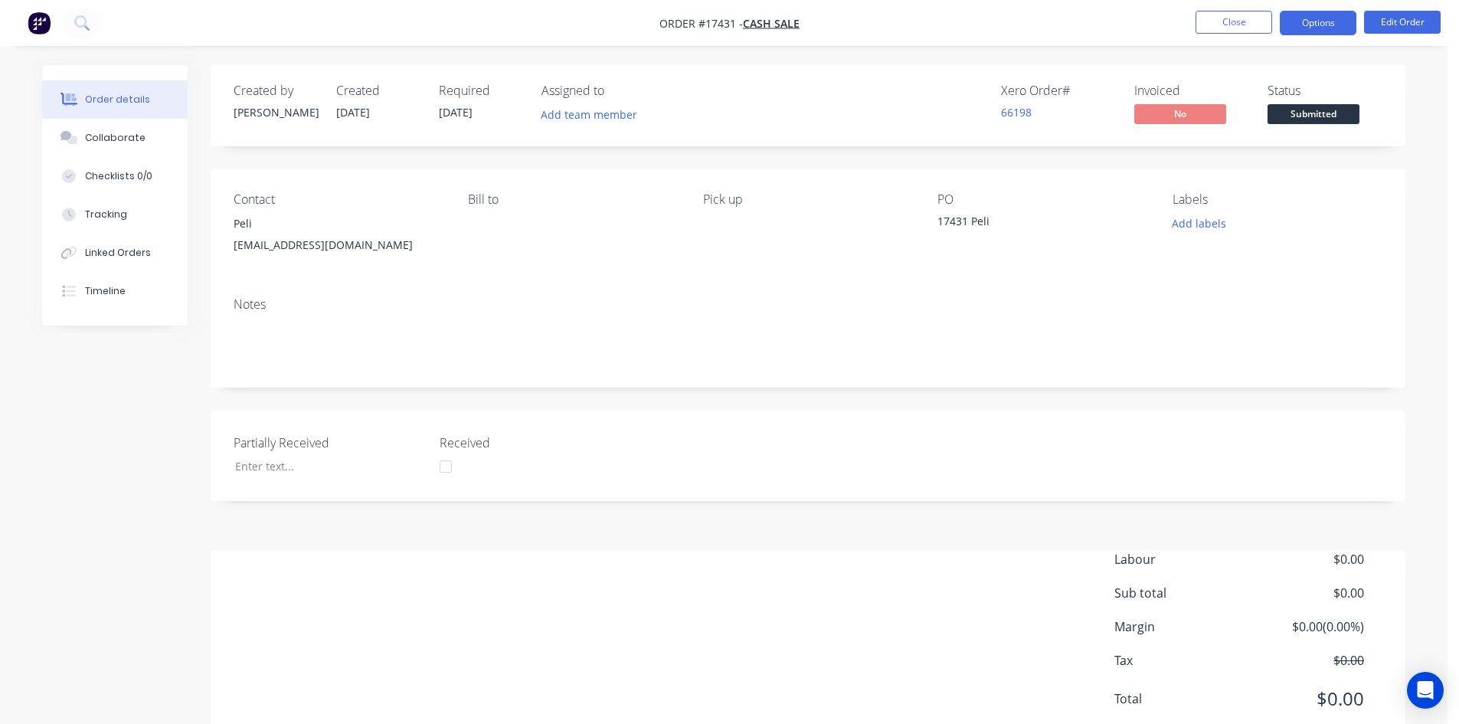
click at [1316, 21] on button "Options" at bounding box center [1318, 23] width 77 height 25
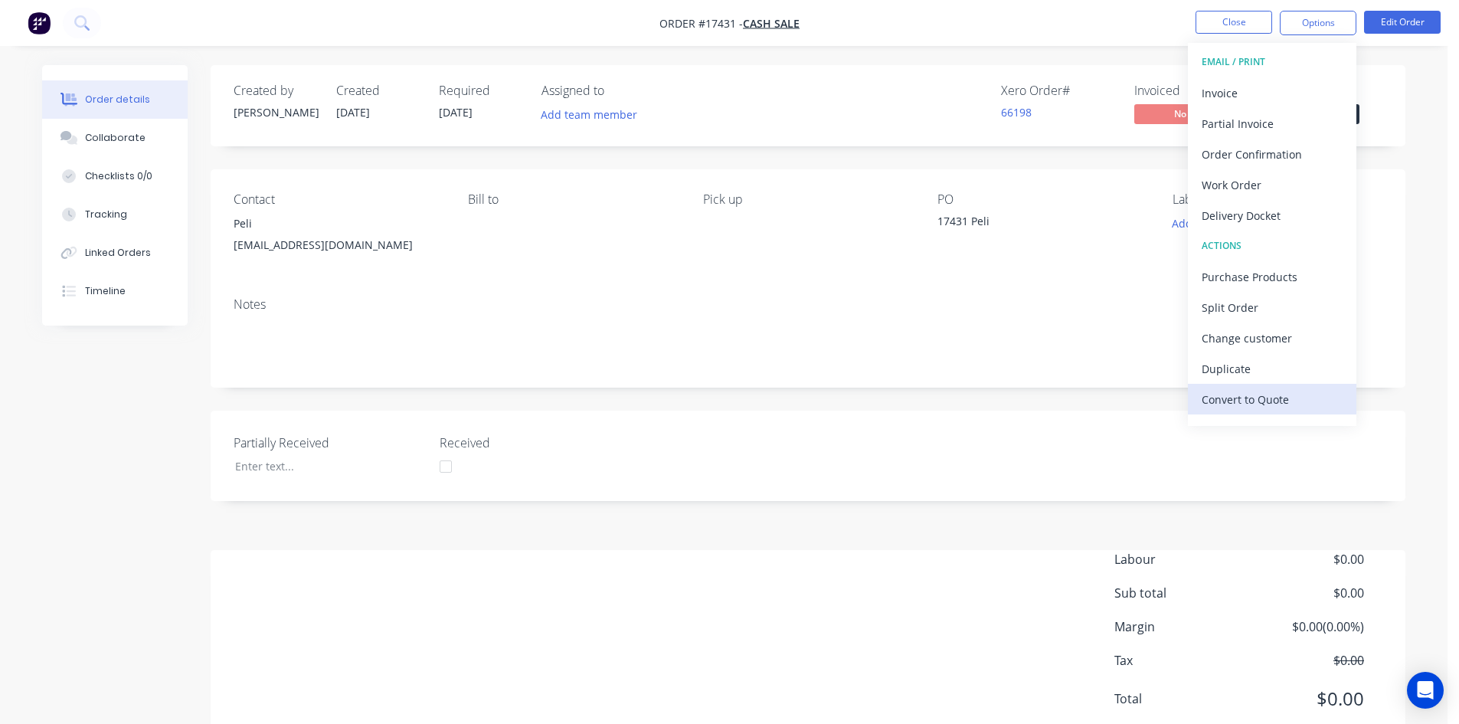
click at [1257, 398] on div "Convert to Quote" at bounding box center [1271, 399] width 141 height 22
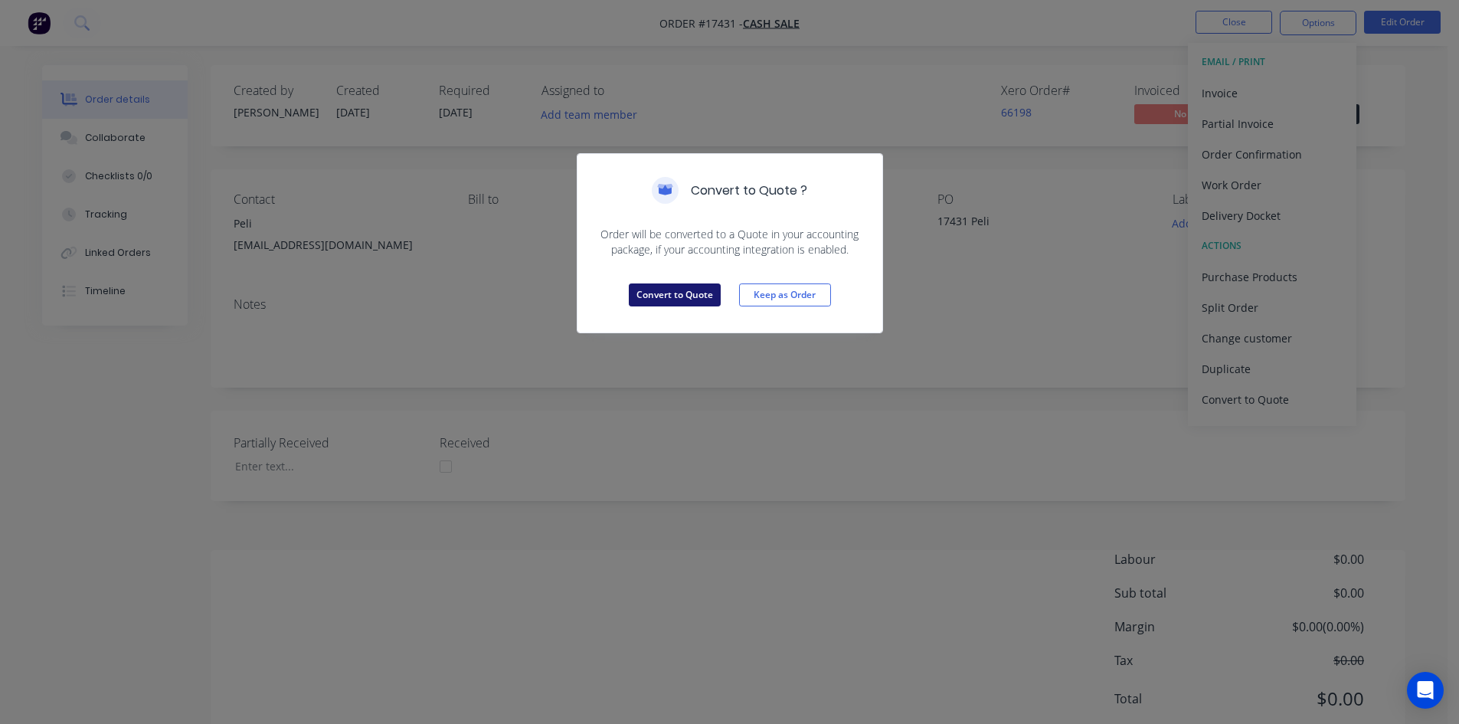
click at [683, 291] on button "Convert to Quote" at bounding box center [675, 294] width 92 height 23
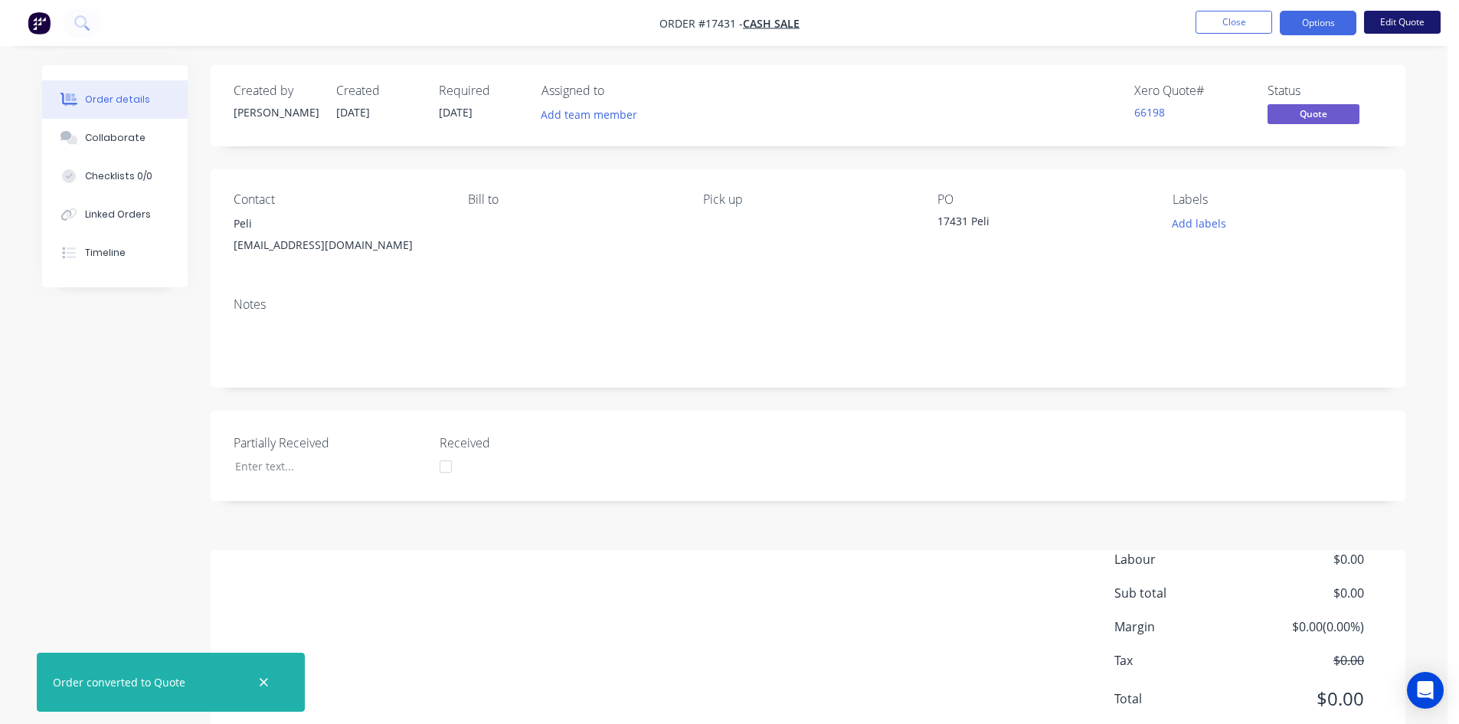
click at [1384, 23] on button "Edit Quote" at bounding box center [1402, 22] width 77 height 23
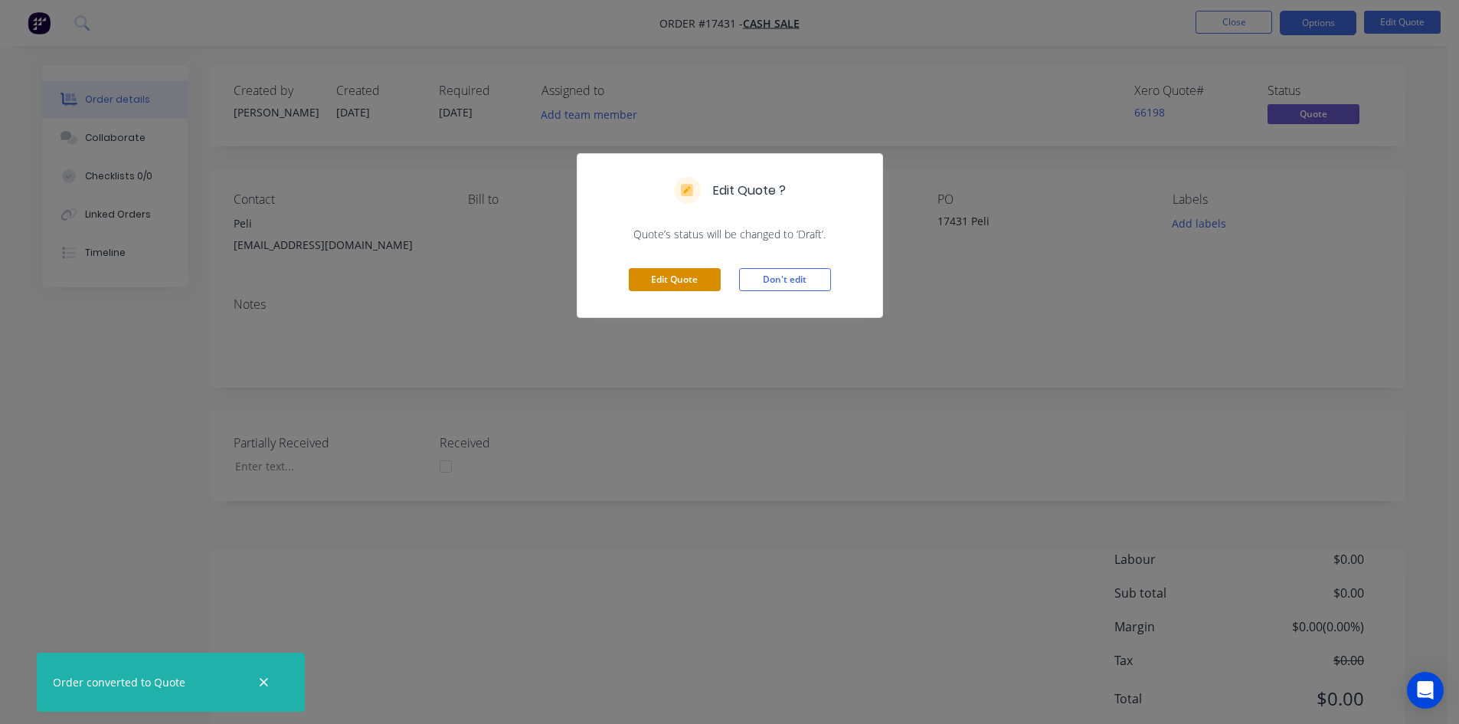
click at [697, 283] on button "Edit Quote" at bounding box center [675, 279] width 92 height 23
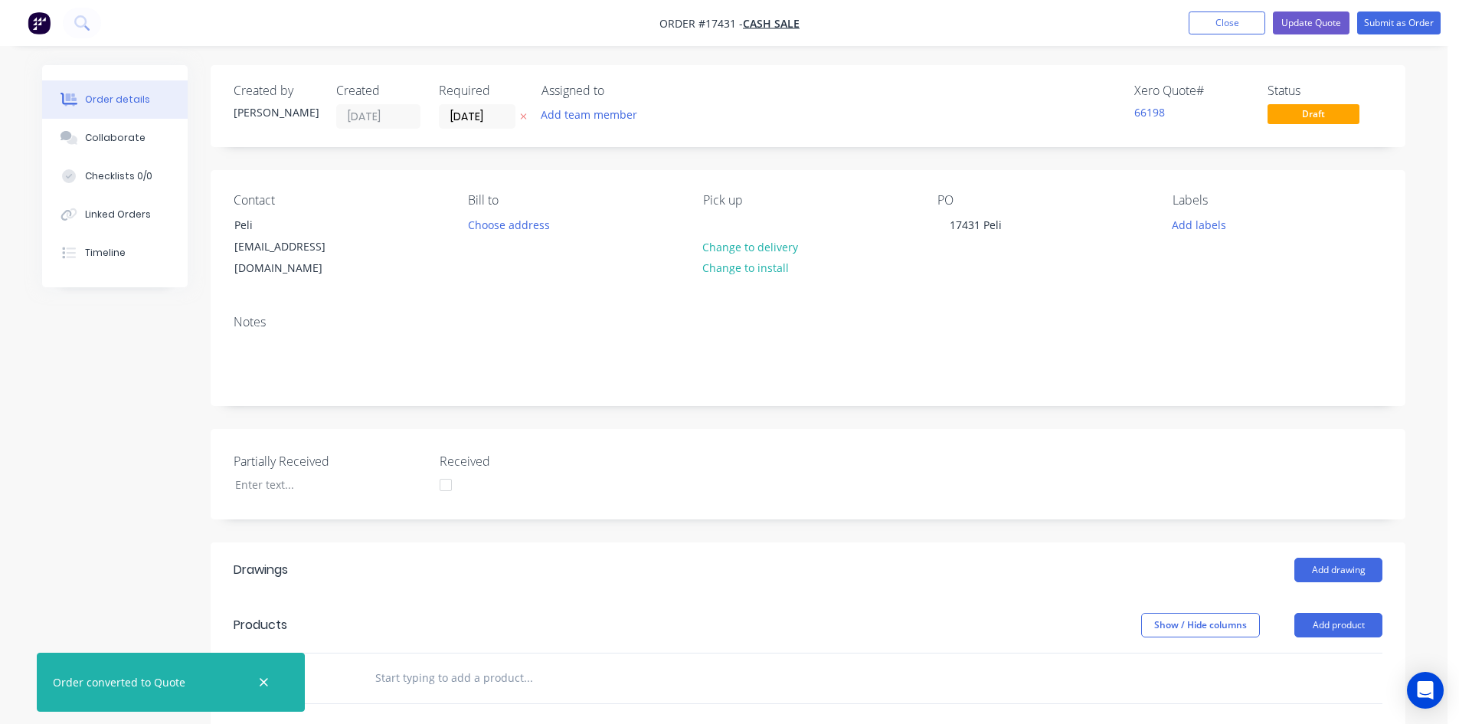
scroll to position [354, 0]
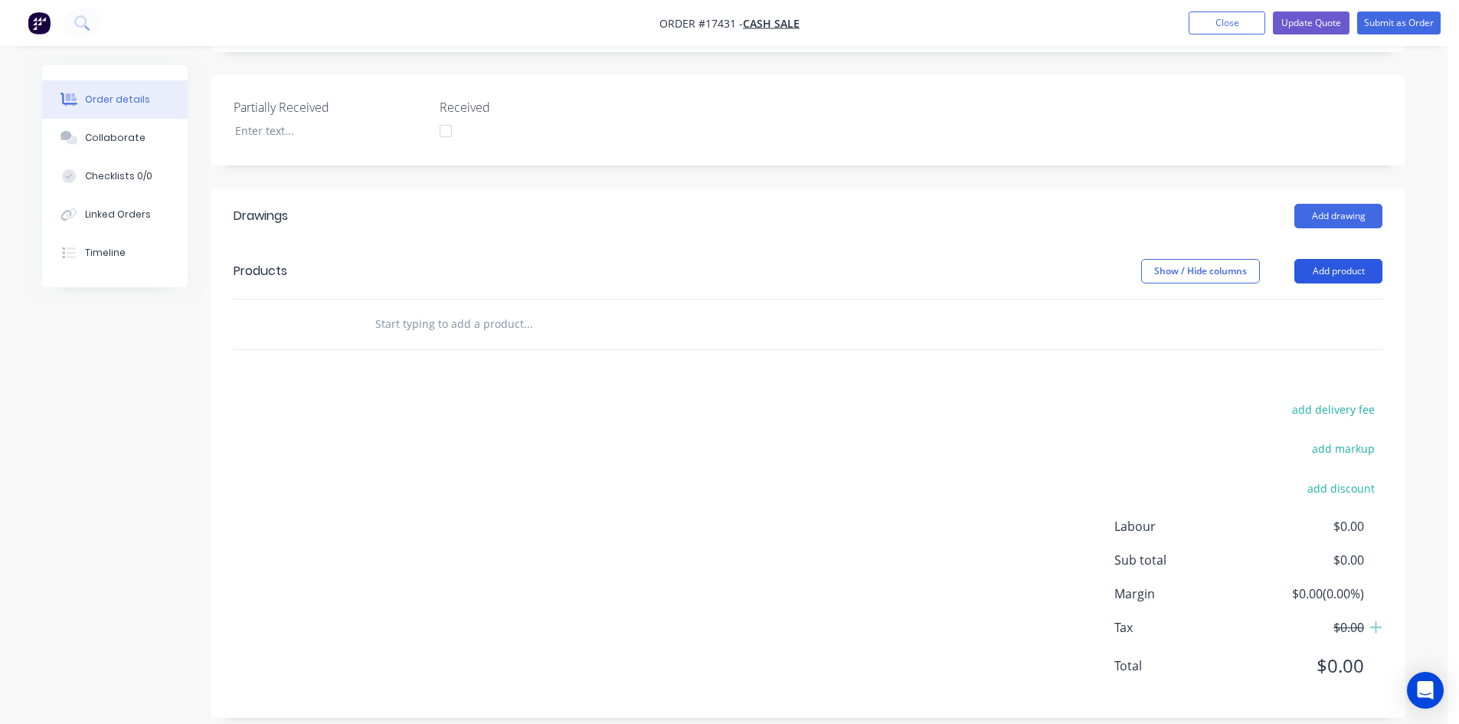
click at [1342, 259] on button "Add product" at bounding box center [1338, 271] width 88 height 25
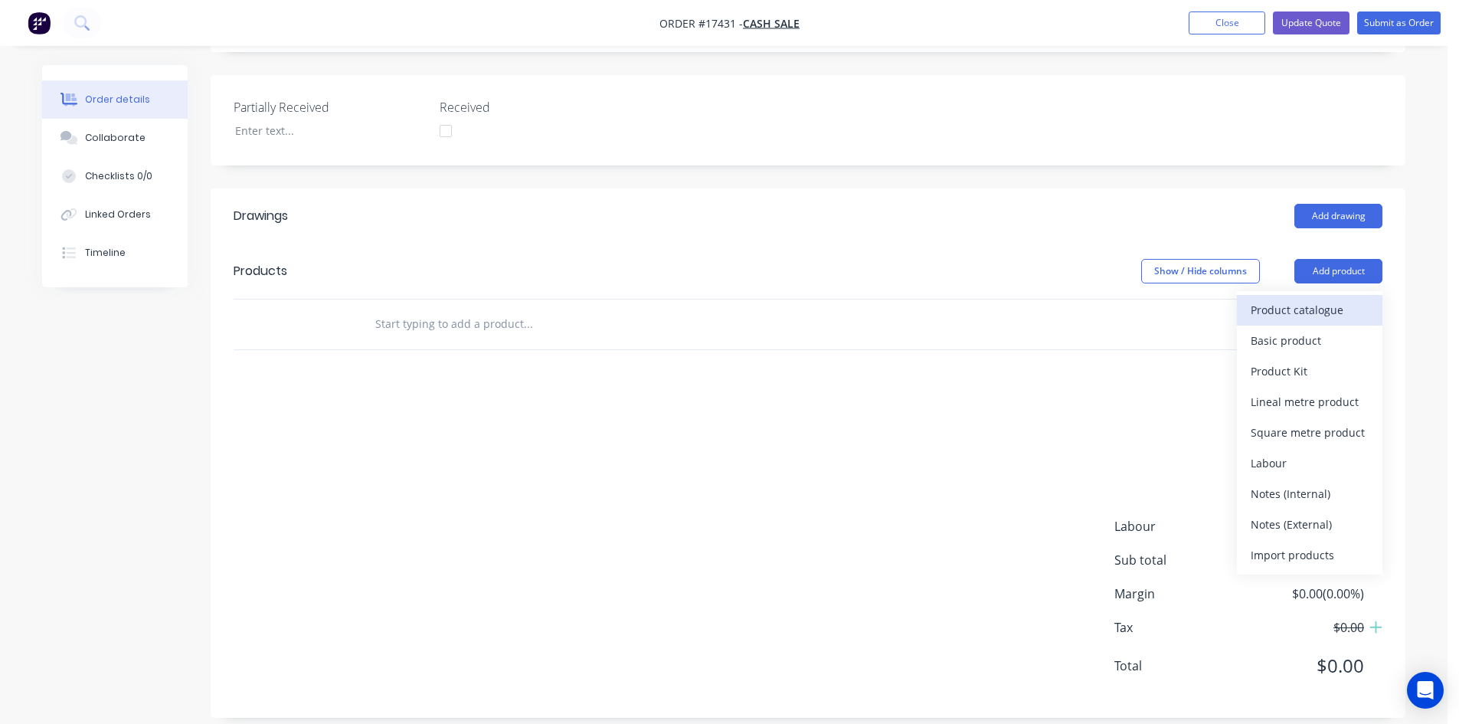
click at [1268, 299] on div "Product catalogue" at bounding box center [1309, 310] width 118 height 22
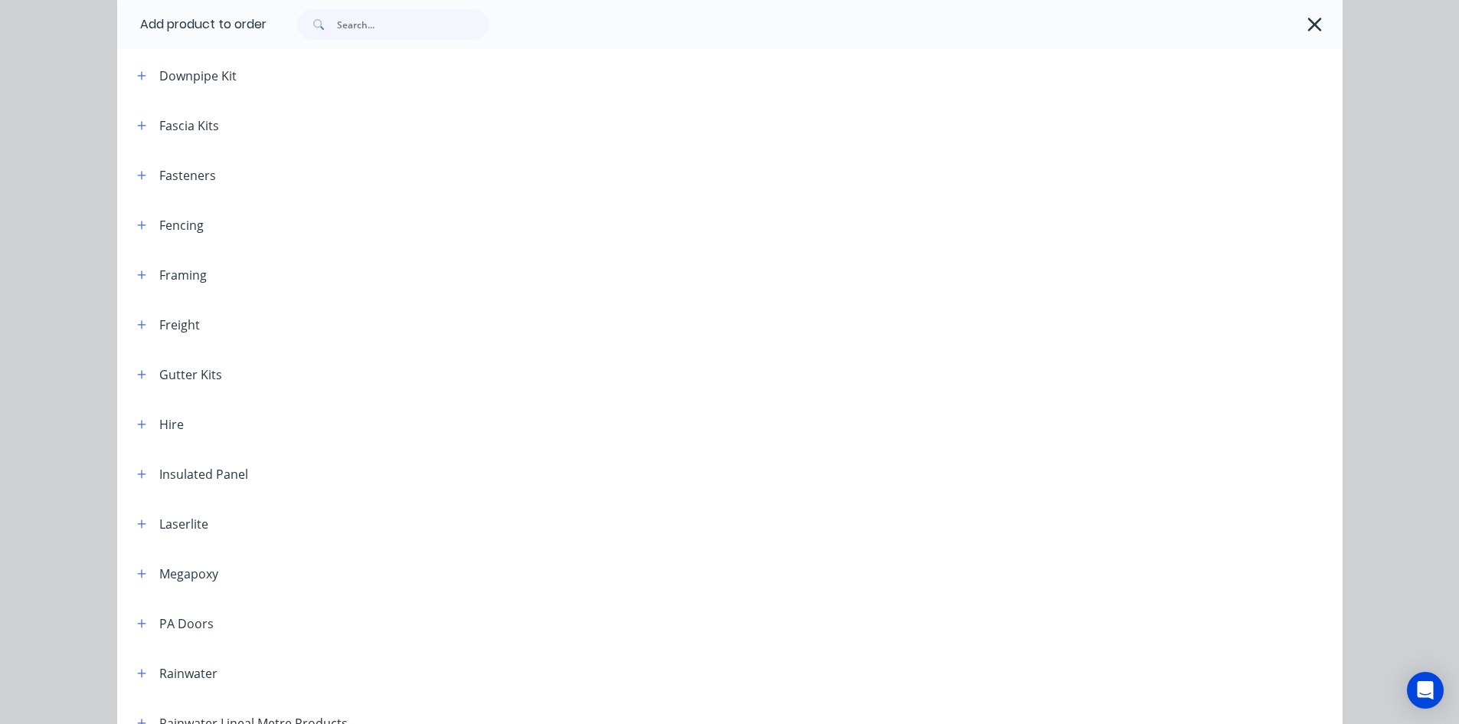
scroll to position [459, 0]
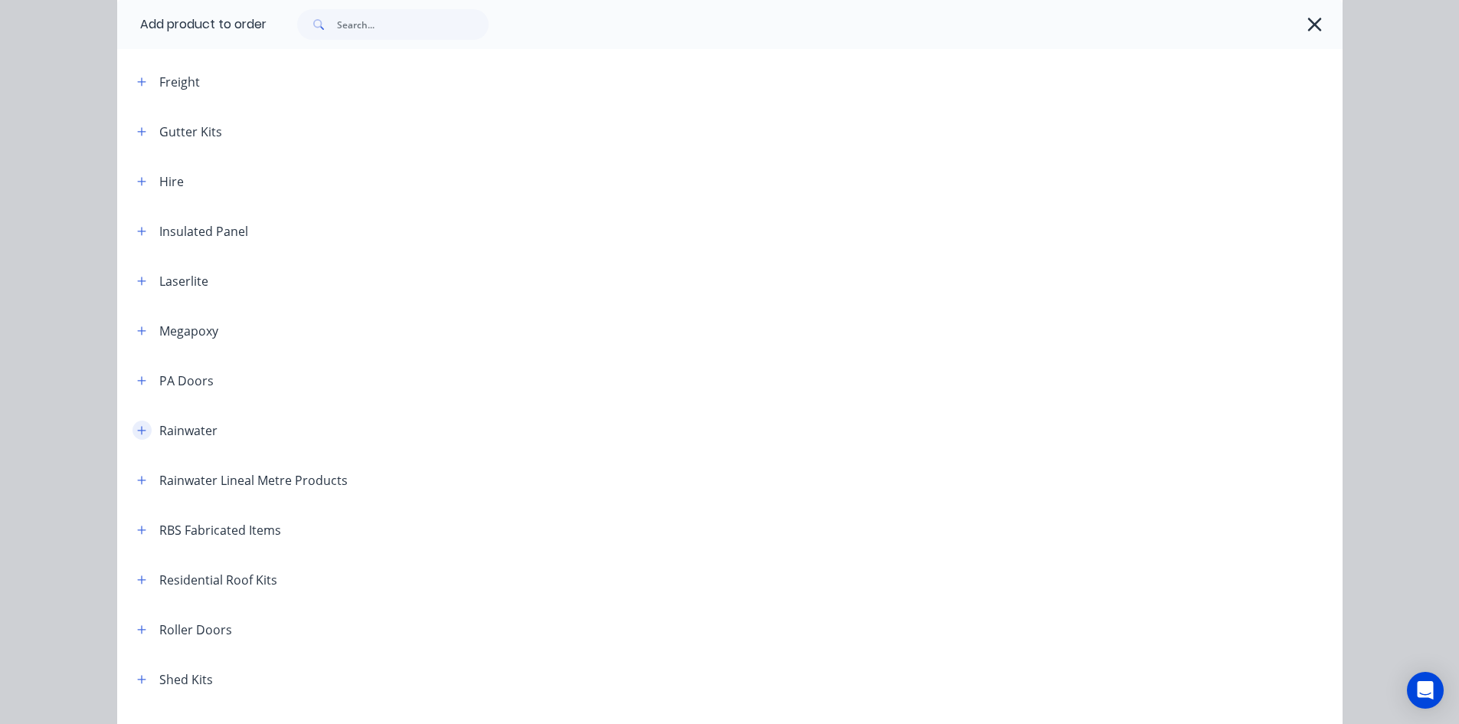
click at [137, 427] on icon "button" at bounding box center [141, 430] width 9 height 11
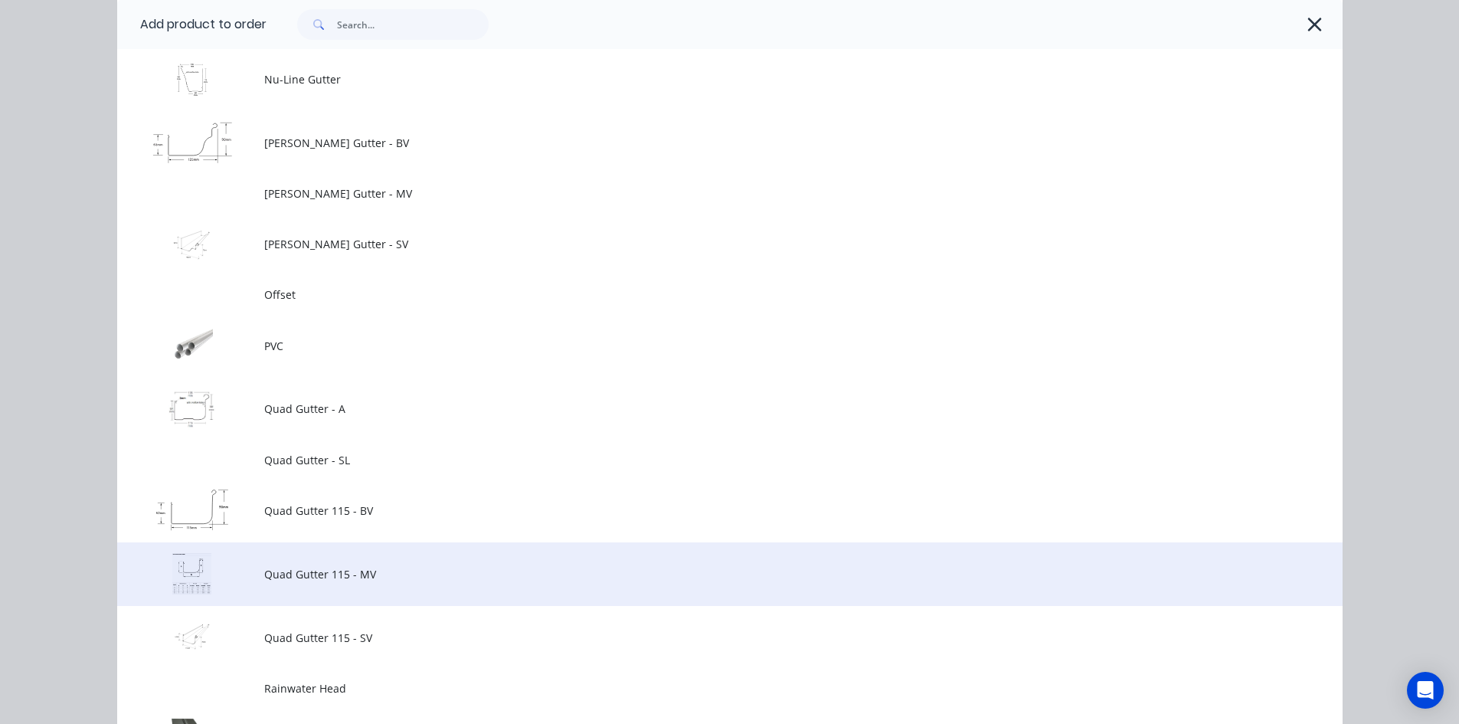
scroll to position [1991, 0]
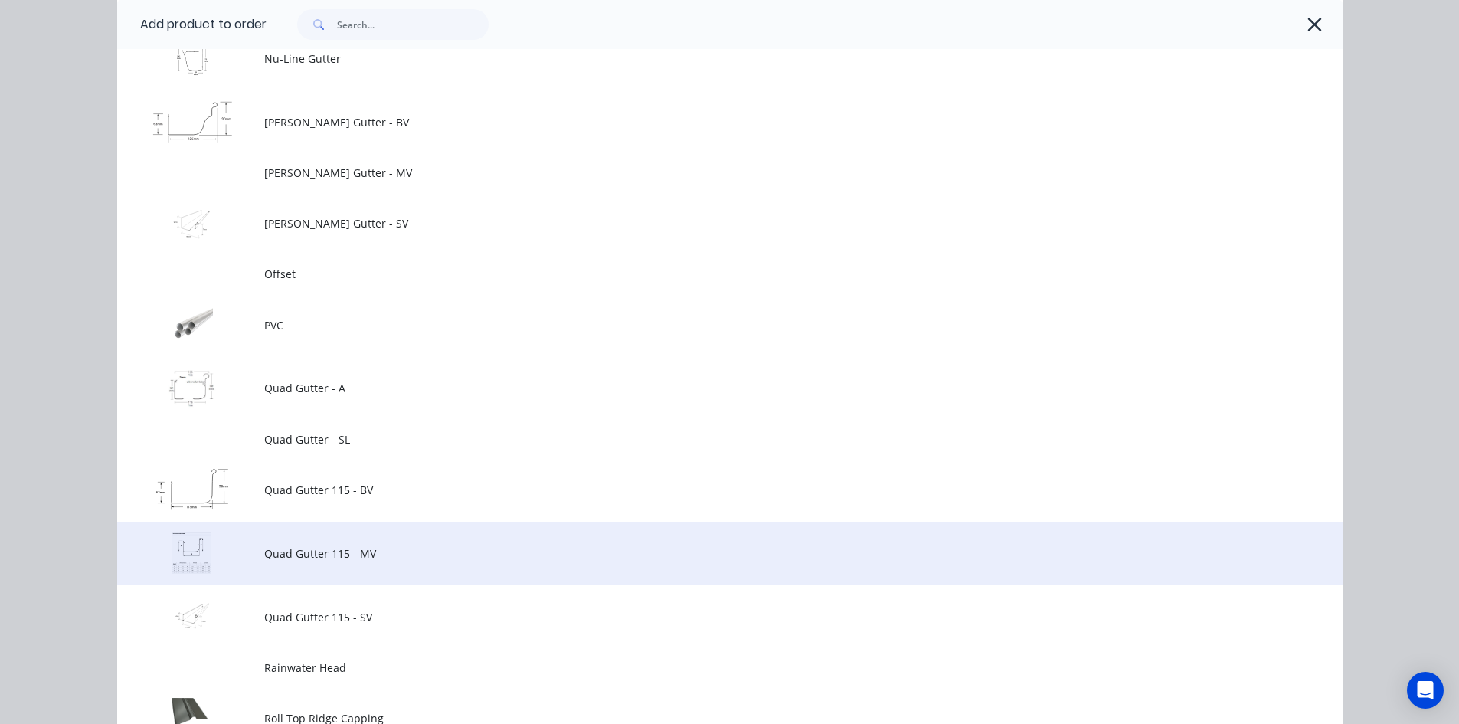
click at [406, 549] on span "Quad Gutter 115 - MV" at bounding box center [695, 553] width 862 height 16
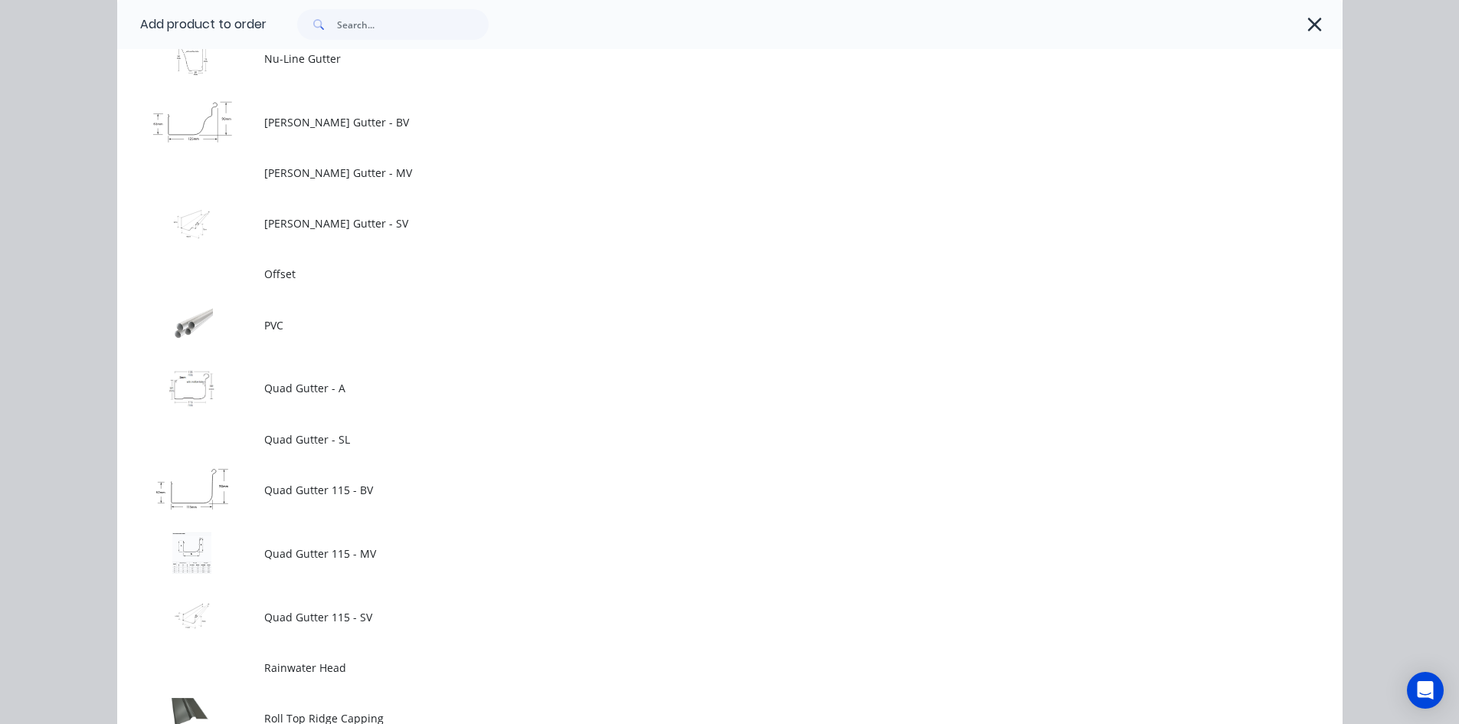
scroll to position [0, 0]
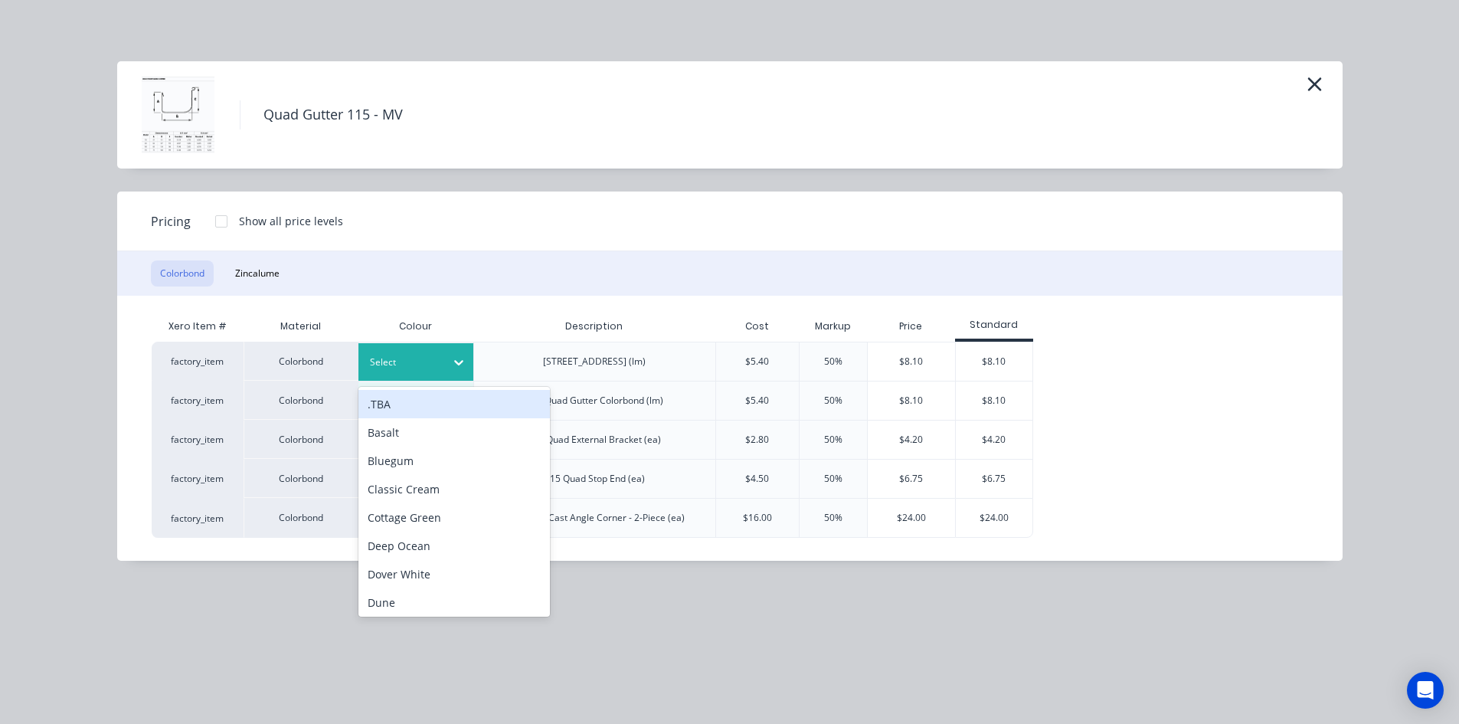
click at [460, 368] on icon at bounding box center [458, 362] width 15 height 15
click at [439, 404] on div ".TBA" at bounding box center [453, 404] width 191 height 28
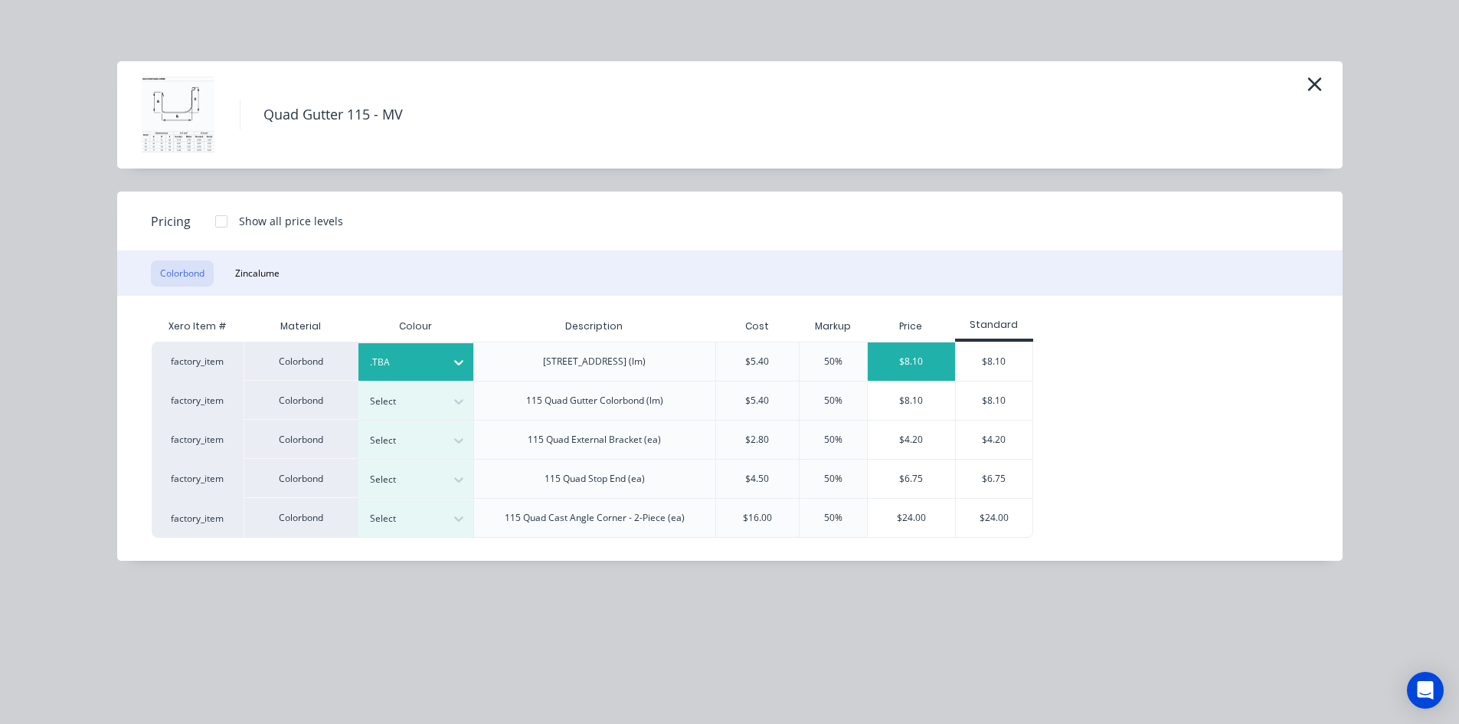
click at [914, 355] on div "$8.10" at bounding box center [911, 361] width 87 height 38
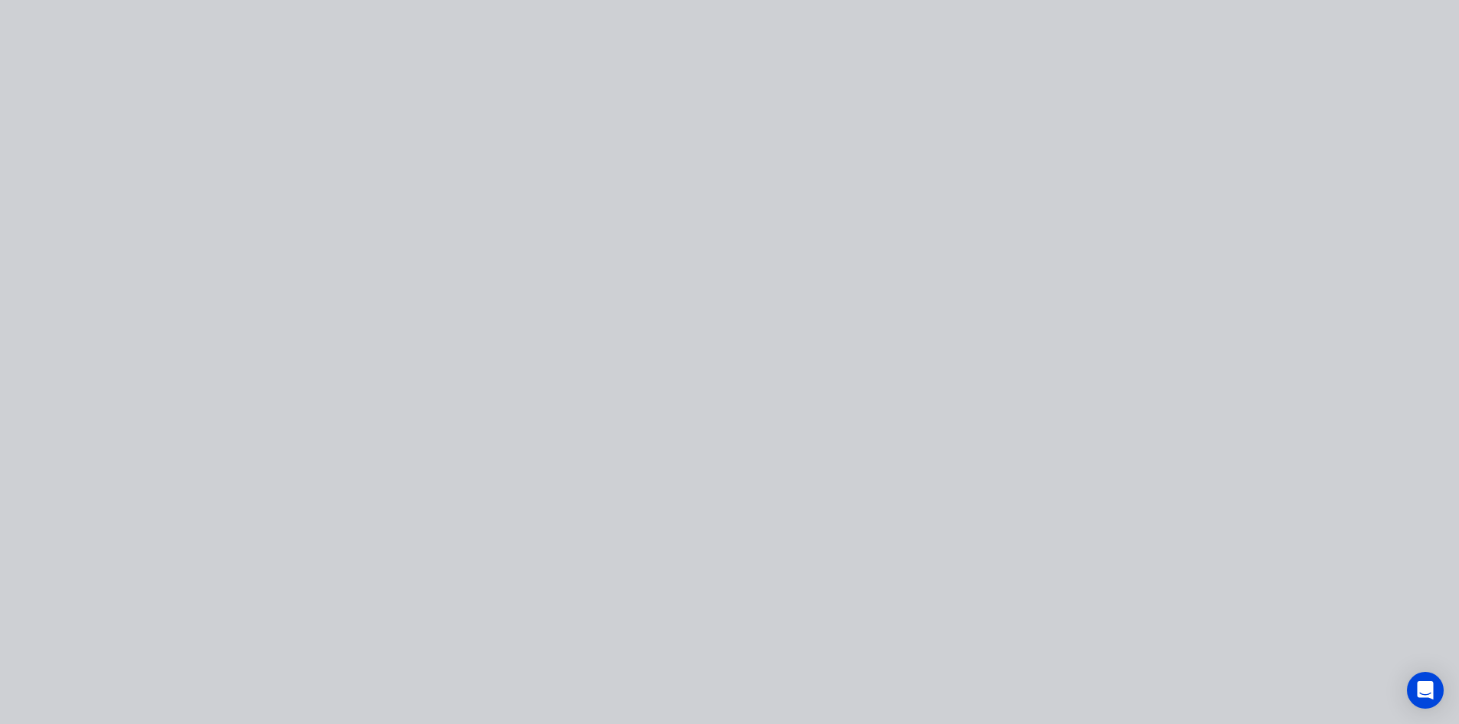
type input "$5.40"
type input "50"
type input "$8.10"
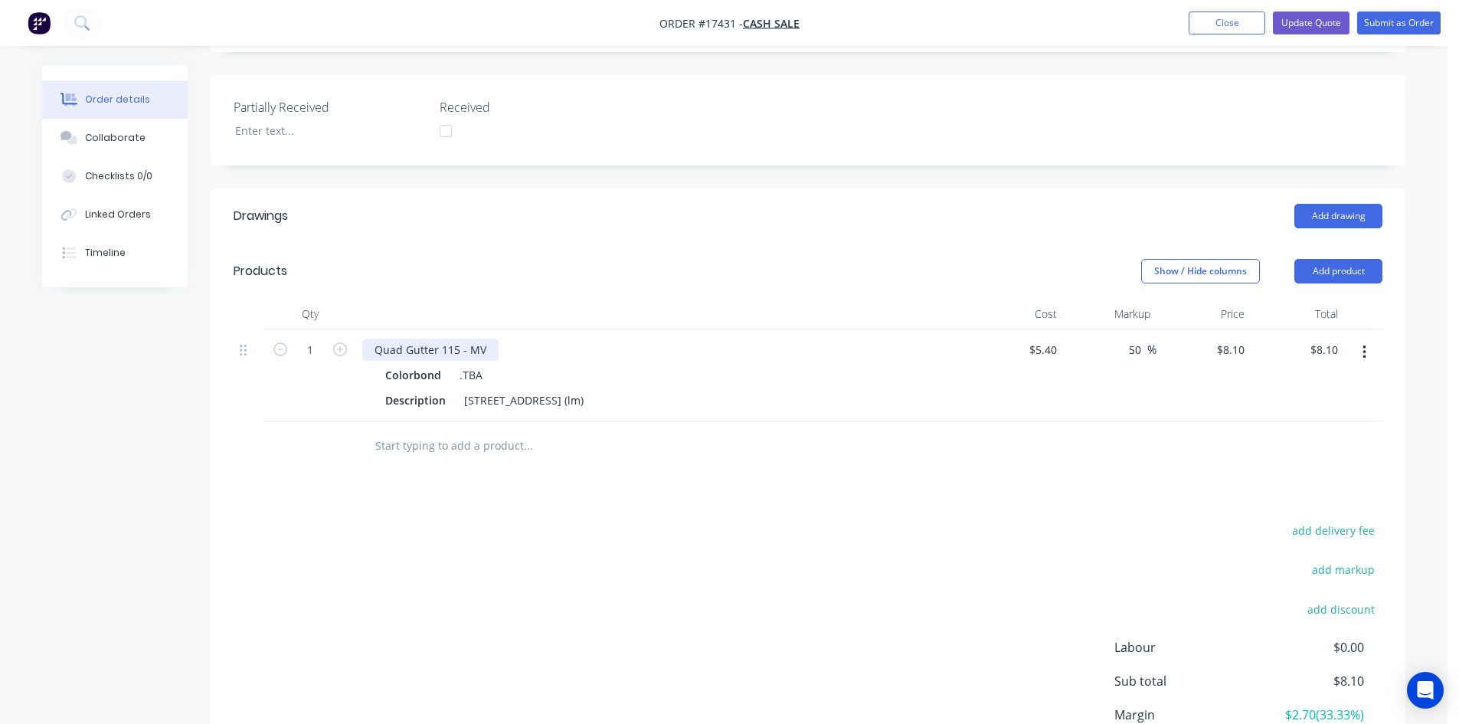
click at [432, 338] on div "Quad Gutter 115 - MV" at bounding box center [430, 349] width 136 height 22
copy div "Quad Gutter 115 - MV"
click at [433, 430] on input "text" at bounding box center [527, 445] width 306 height 31
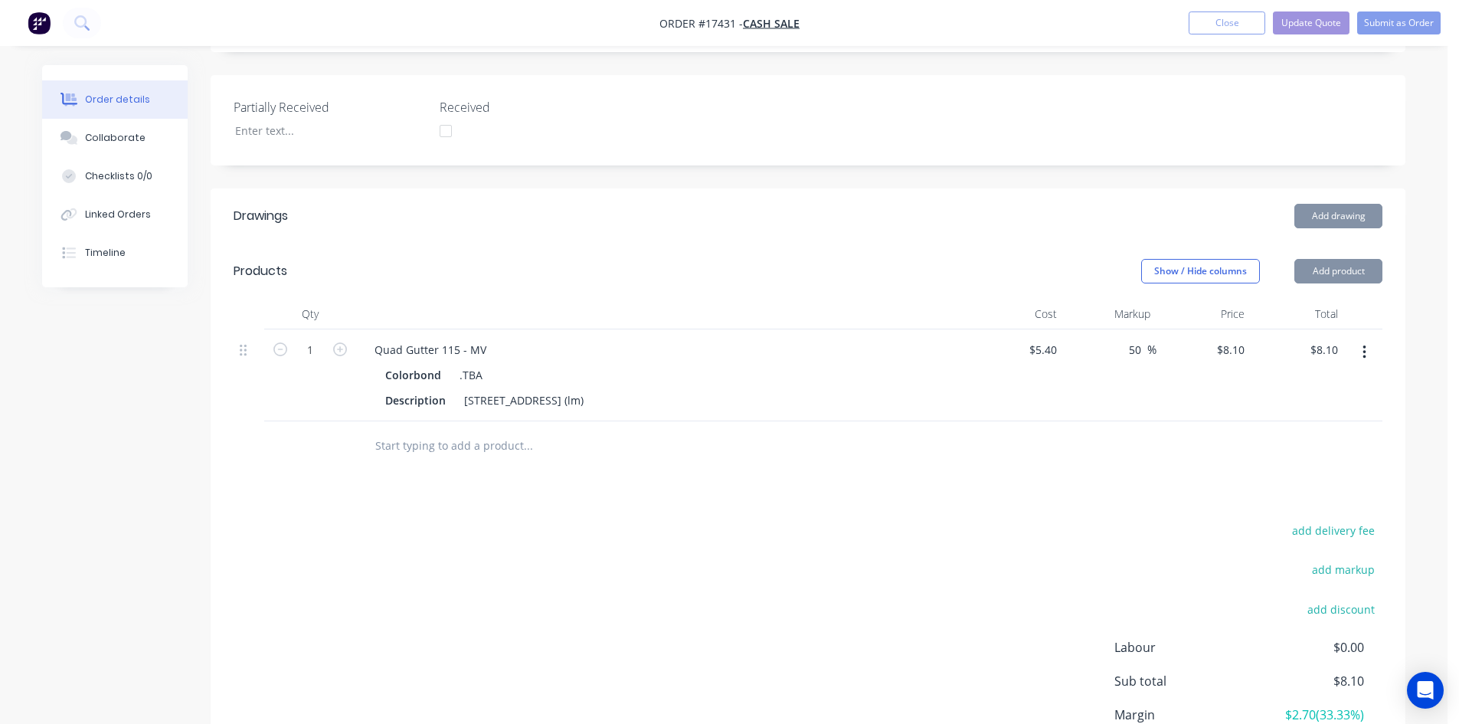
paste input "Quad Gutter 115 - MV"
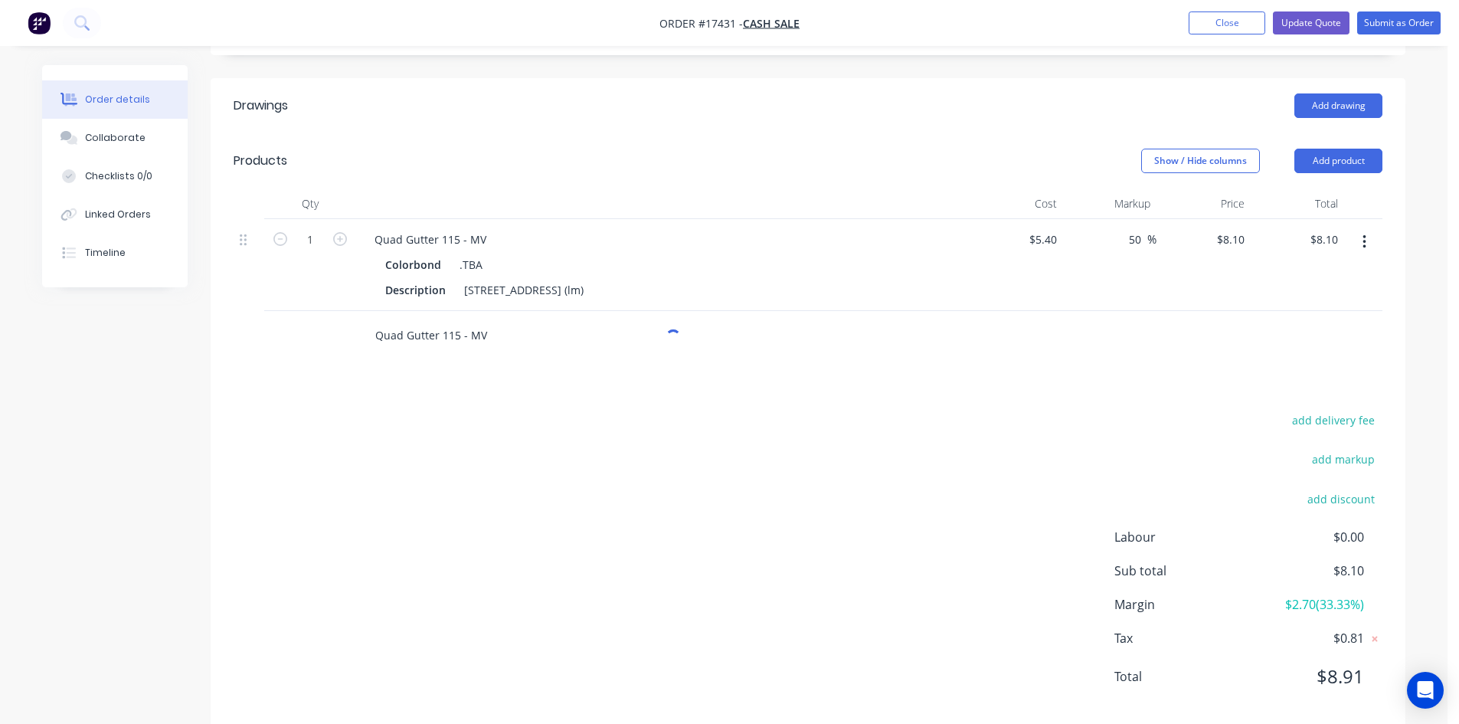
scroll to position [475, 0]
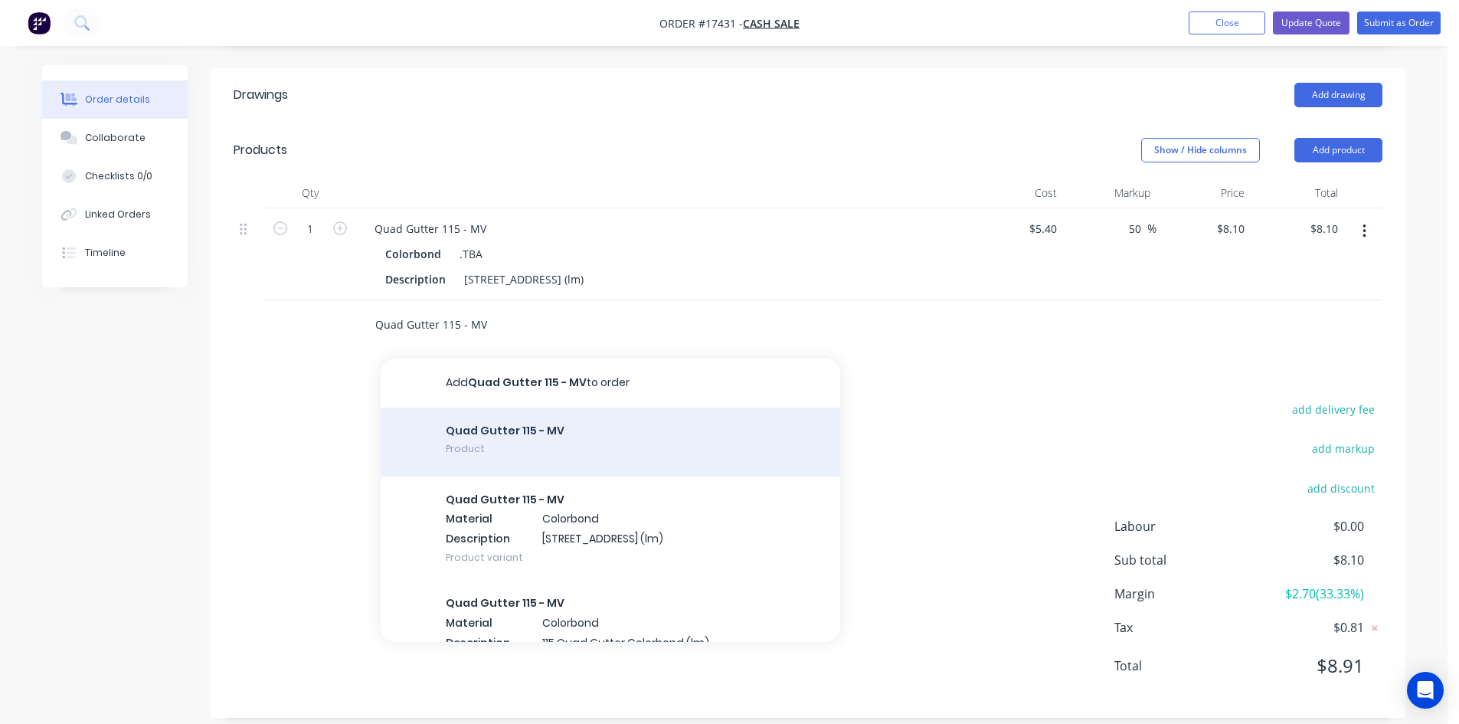
type input "Quad Gutter 115 - MV"
click at [560, 423] on div "Quad Gutter 115 - MV Product" at bounding box center [610, 441] width 459 height 69
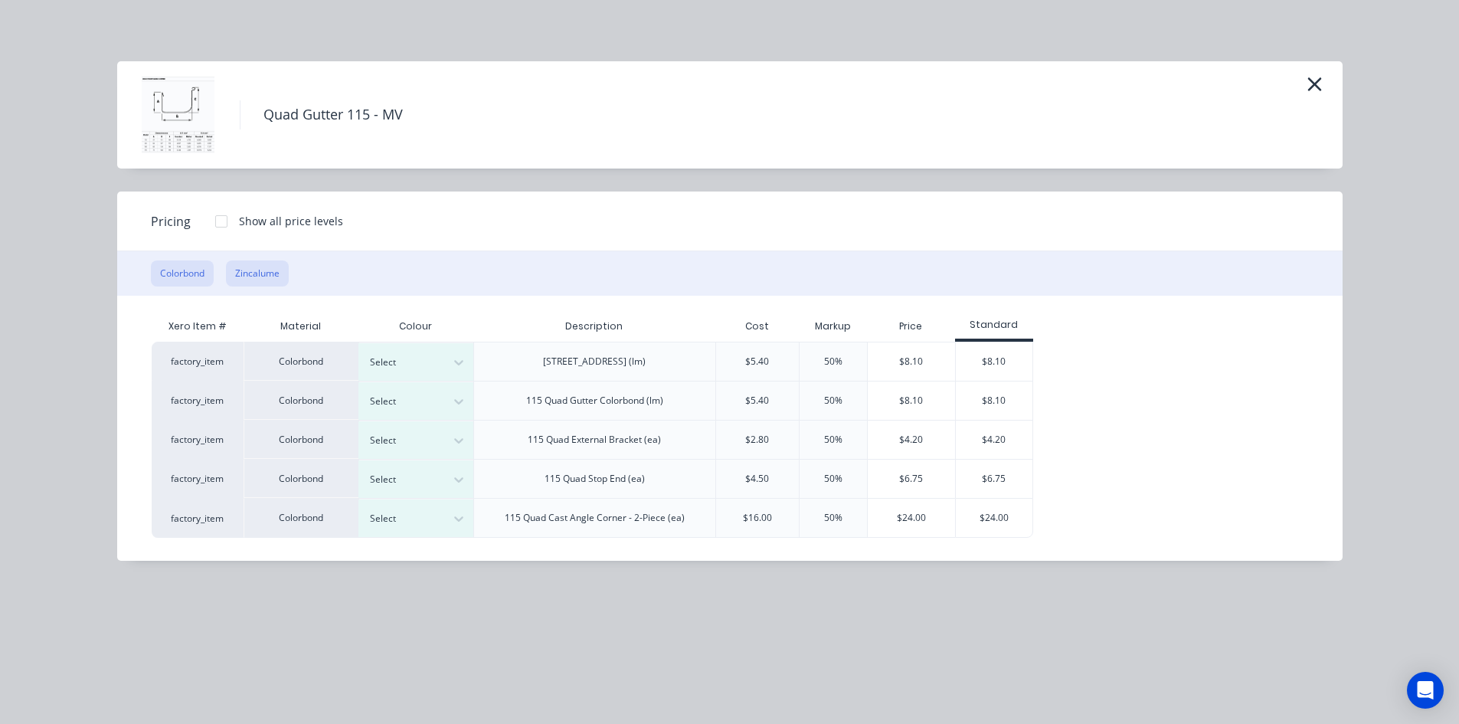
click at [258, 274] on button "Zincalume" at bounding box center [257, 273] width 63 height 26
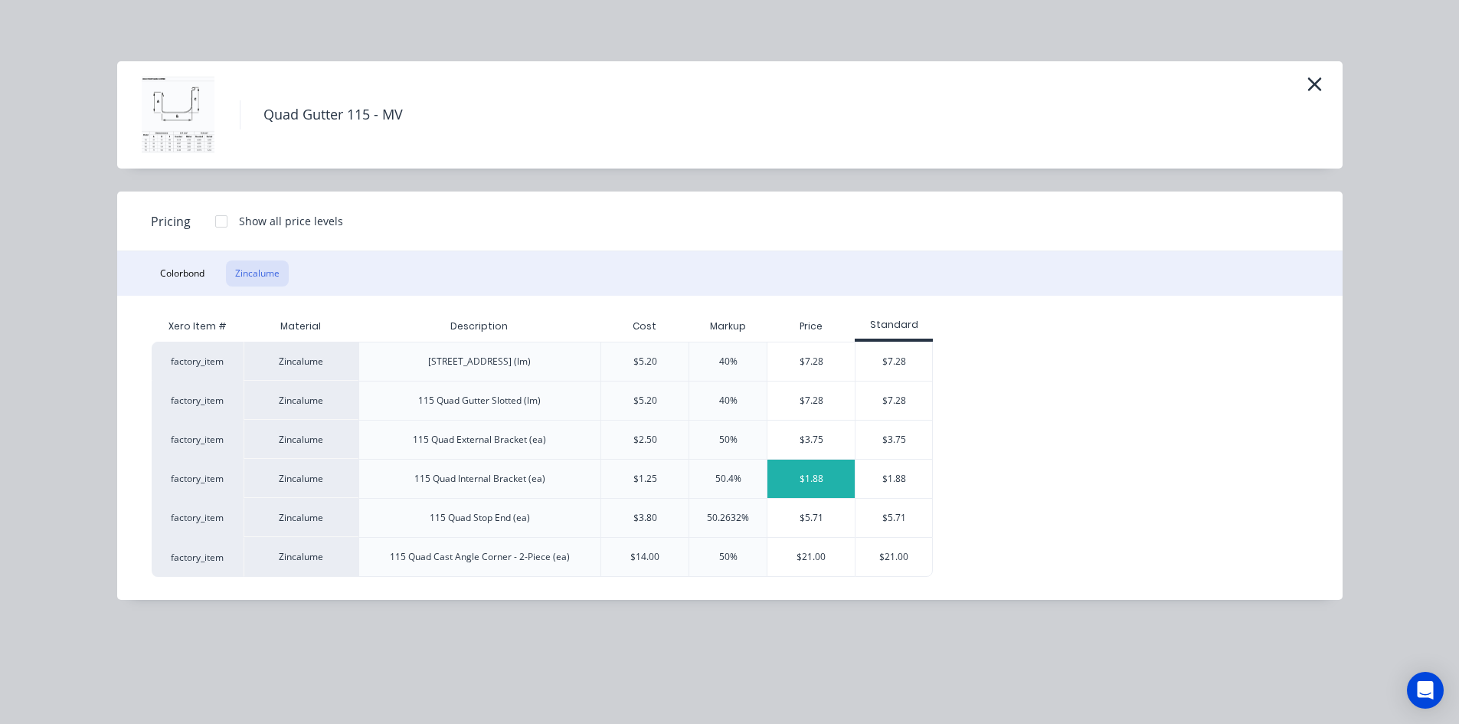
click at [829, 480] on div "$1.88" at bounding box center [810, 478] width 87 height 38
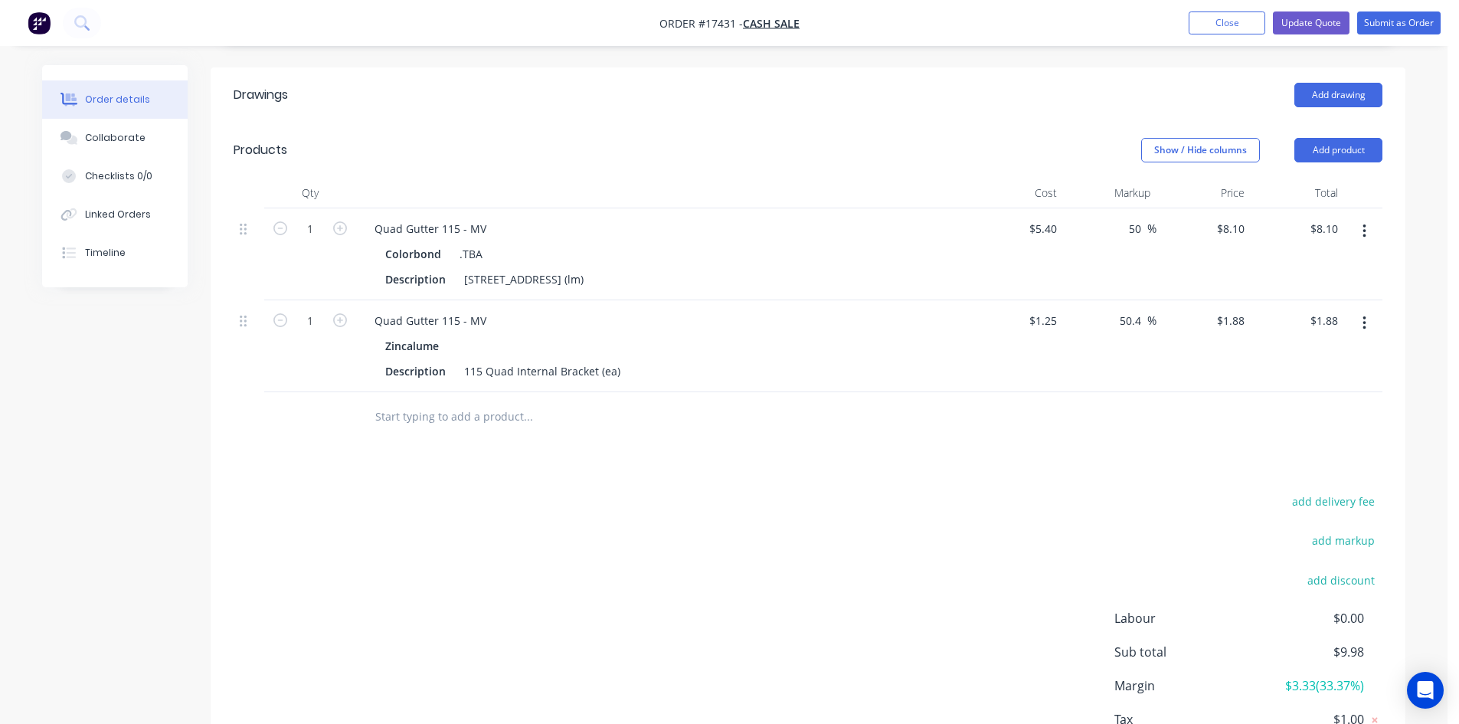
click at [413, 404] on input "text" at bounding box center [527, 416] width 306 height 31
paste input "Quad Gutter 115 - MV"
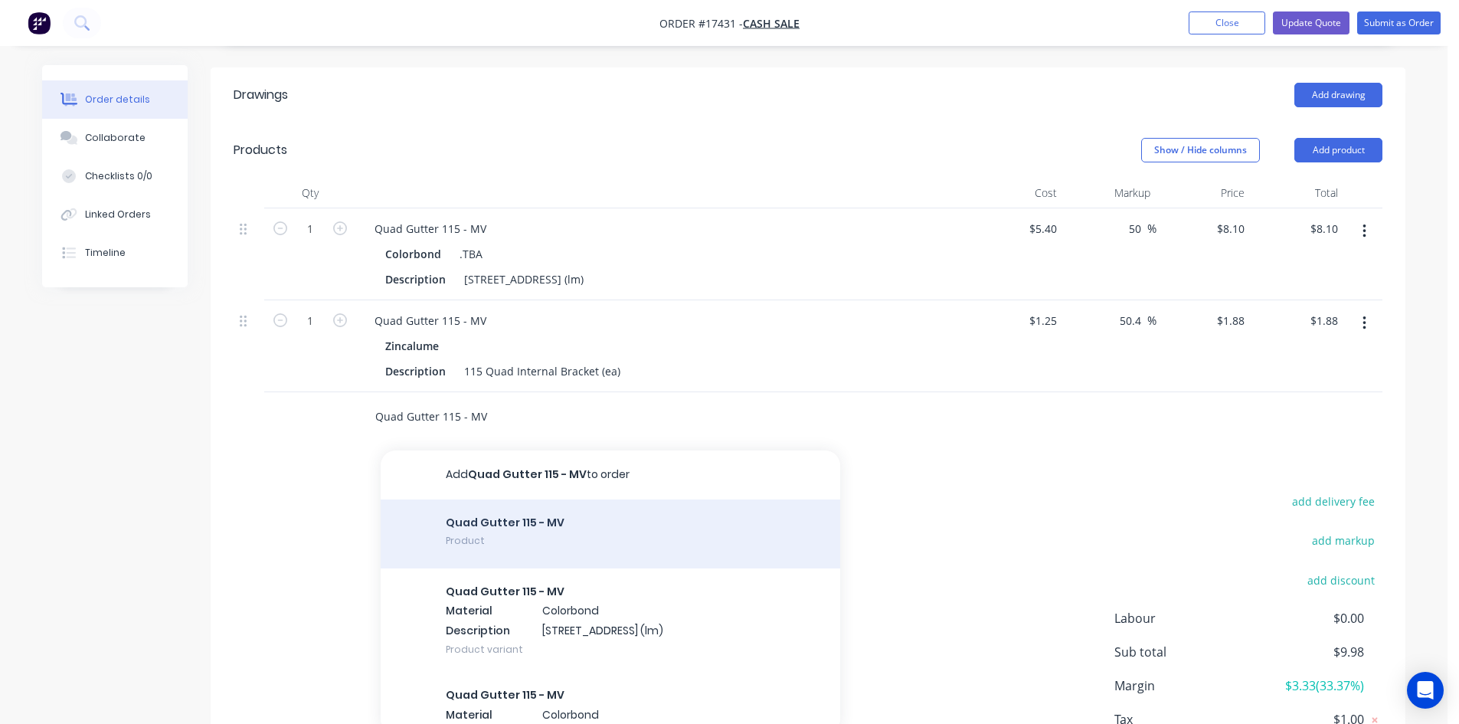
type input "Quad Gutter 115 - MV"
click at [537, 512] on div "Quad Gutter 115 - MV Product" at bounding box center [610, 533] width 459 height 69
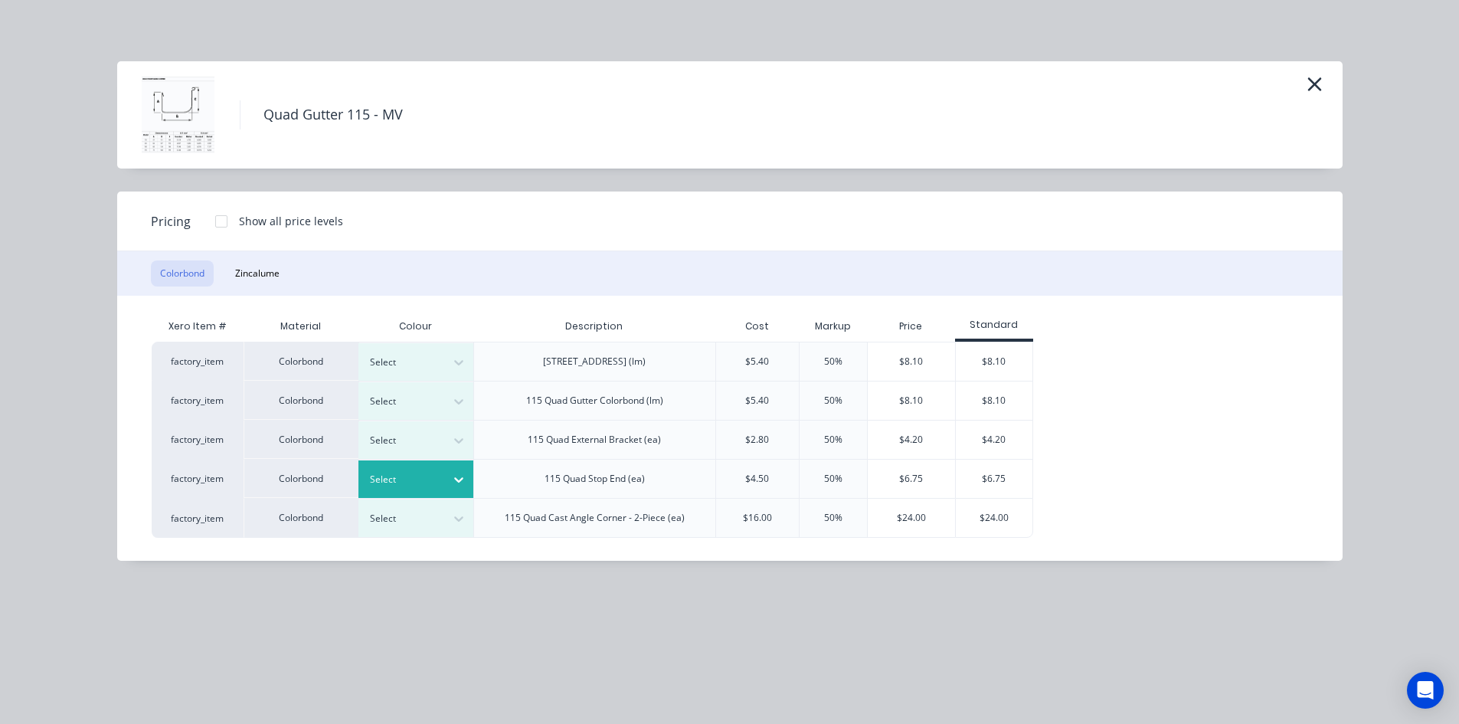
click at [423, 484] on div at bounding box center [404, 479] width 69 height 17
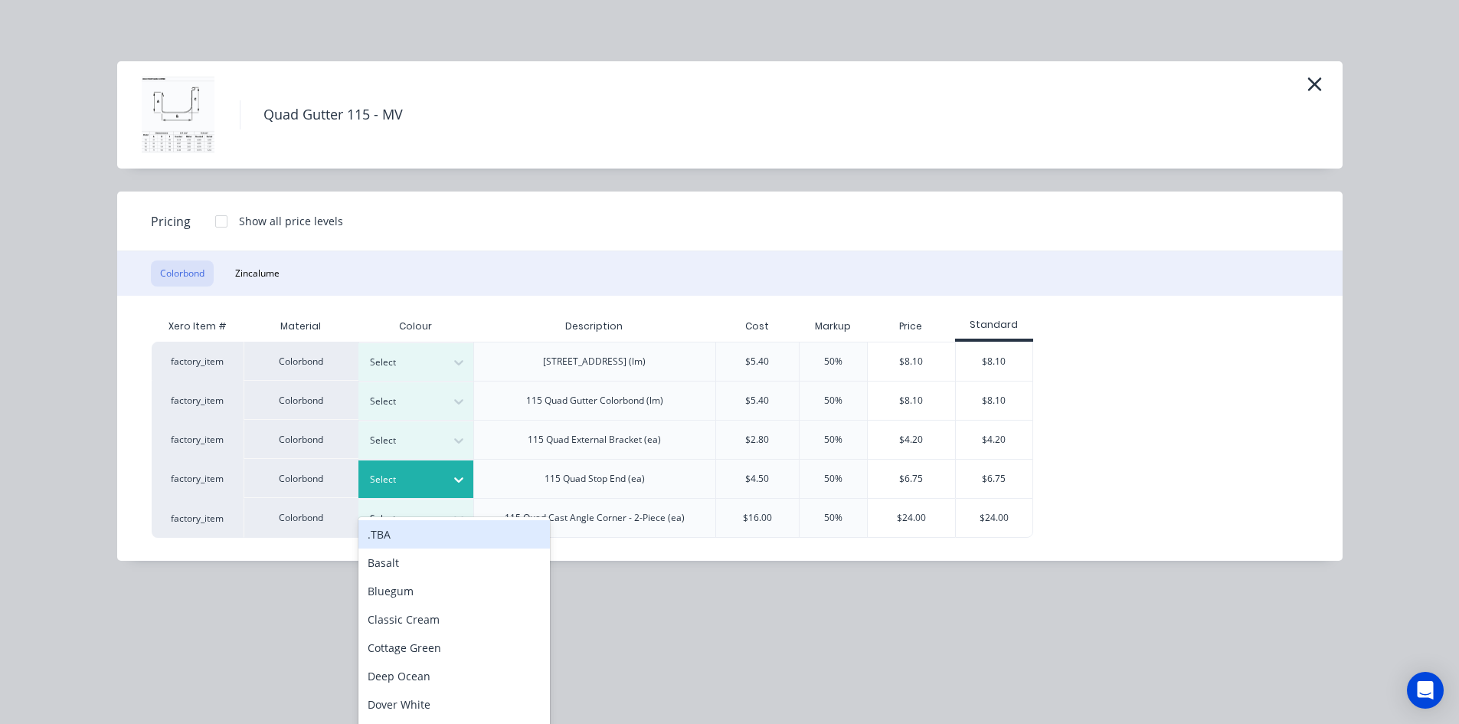
scroll to position [491, 0]
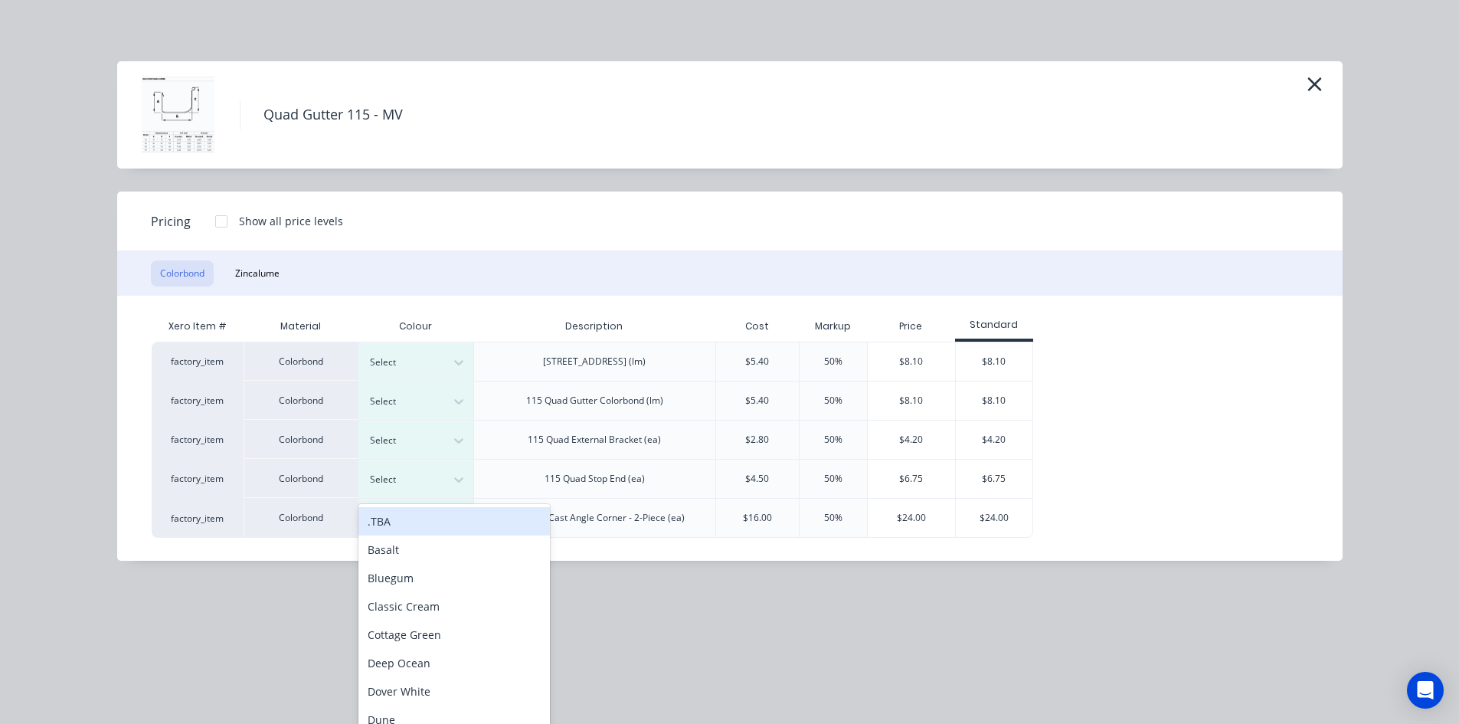
click at [420, 522] on div ".TBA" at bounding box center [453, 521] width 191 height 28
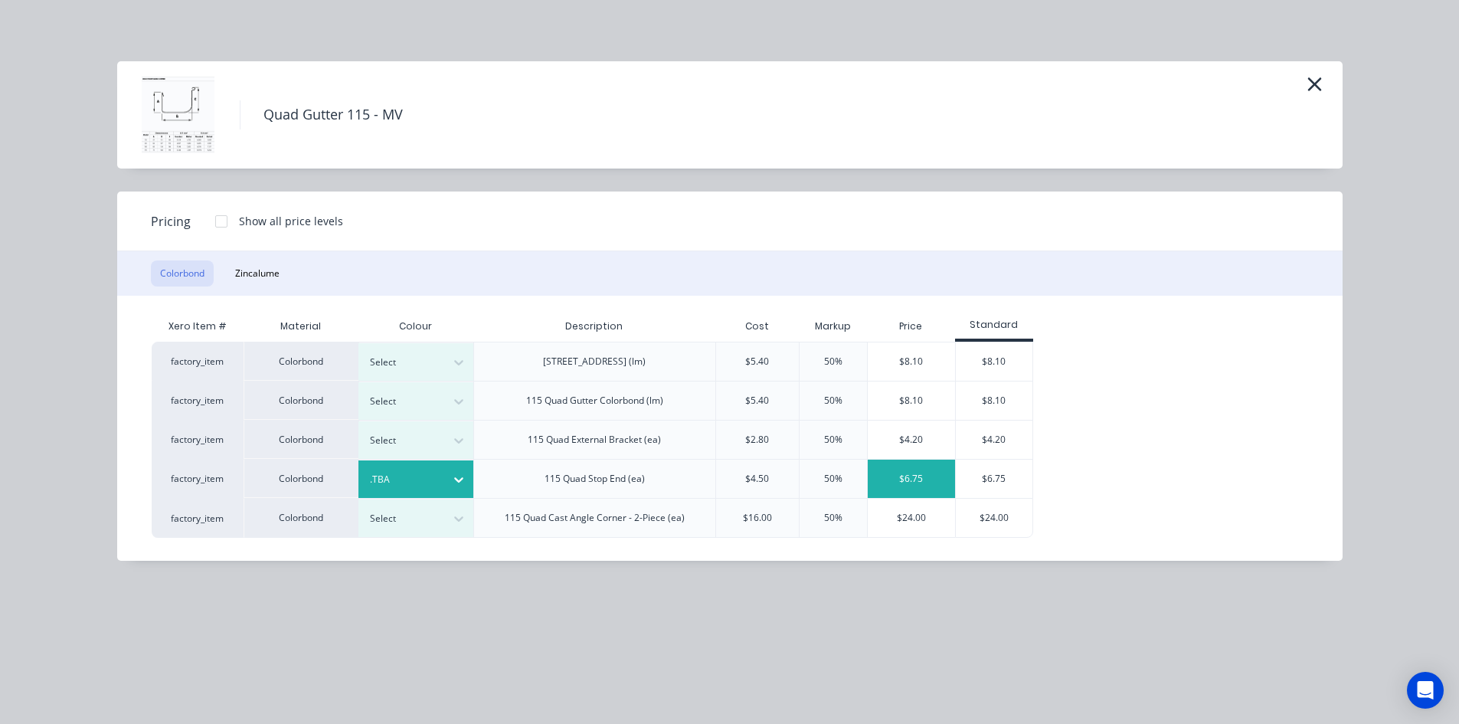
click at [915, 480] on div "$6.75" at bounding box center [911, 478] width 87 height 38
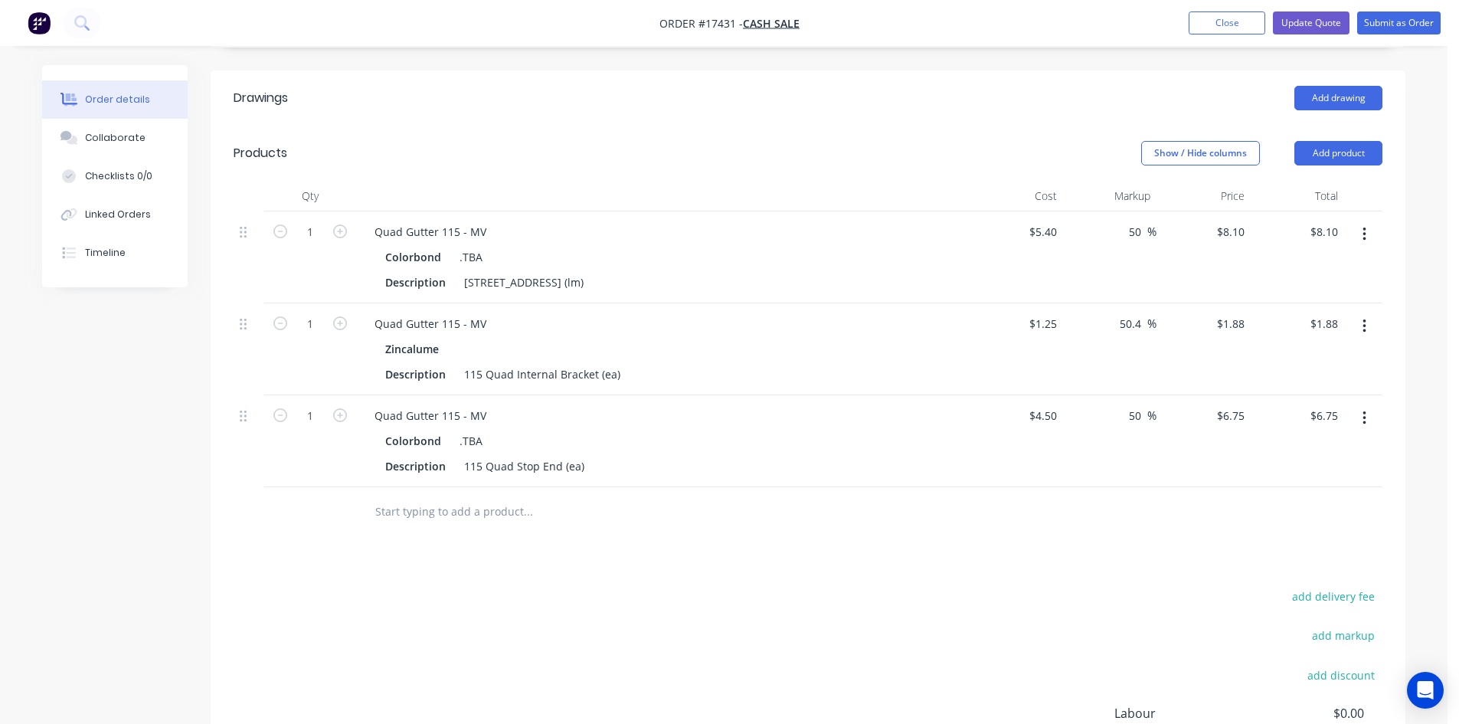
scroll to position [429, 0]
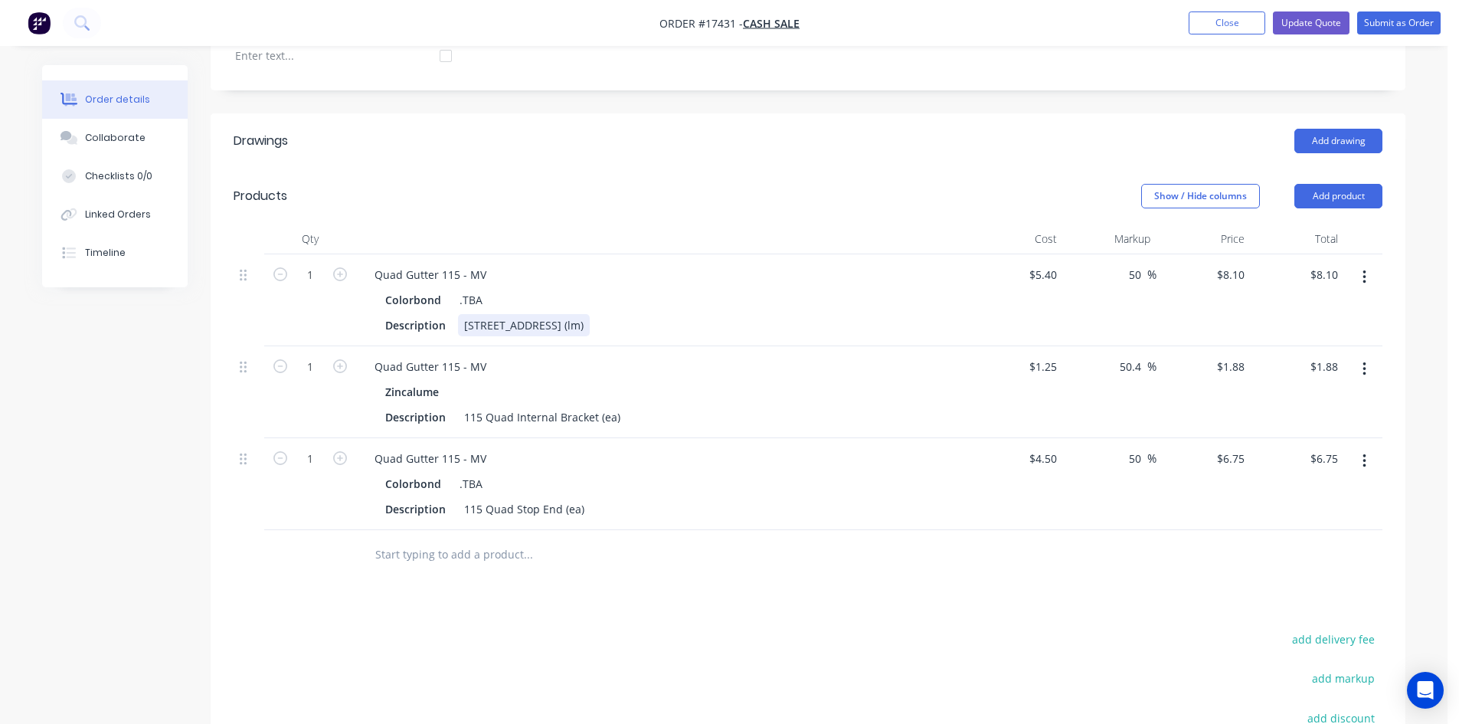
click at [590, 314] on div "115 Quad Gutter Plain (lm)" at bounding box center [524, 325] width 132 height 22
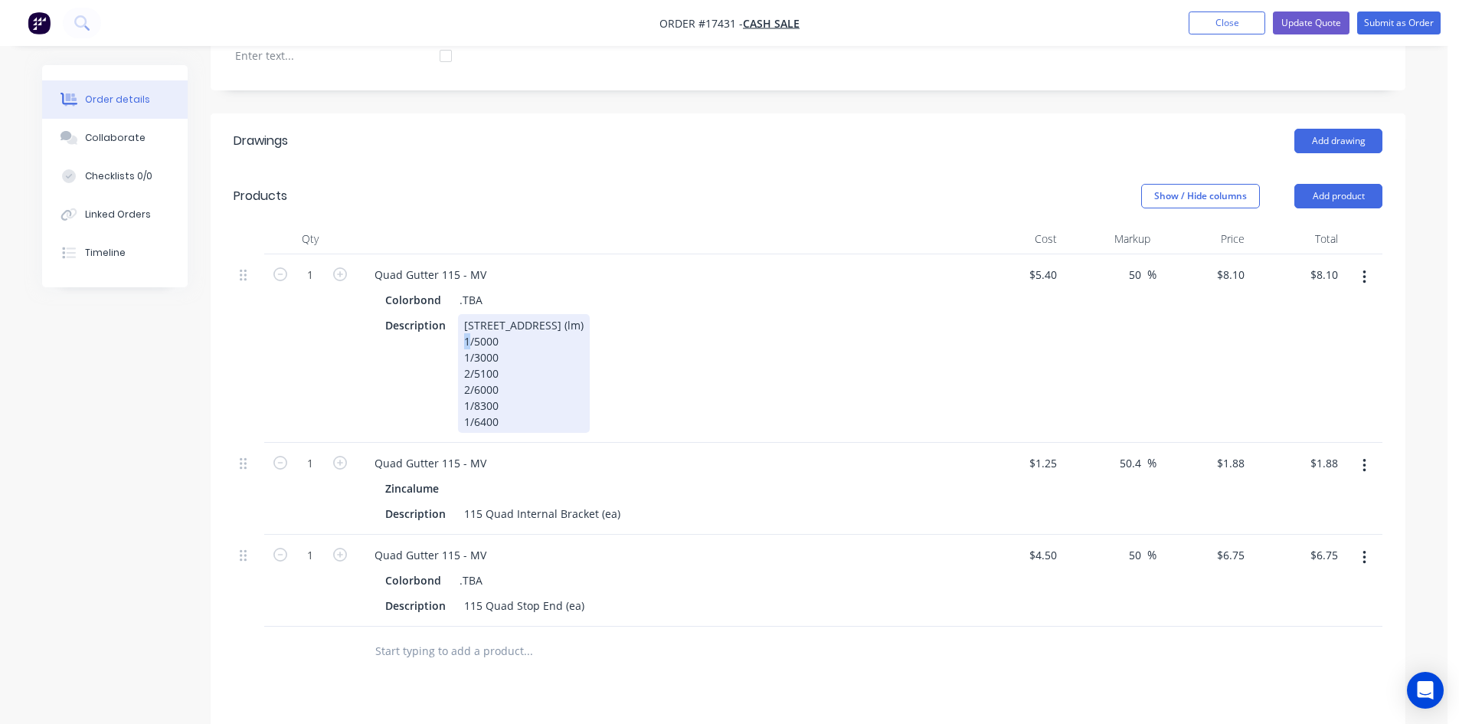
click at [463, 322] on div "115 Quad Gutter Plain (lm) 1/5000 1/3000 2/5100 2/6000 1/8300 1/6400" at bounding box center [524, 373] width 132 height 119
click at [672, 356] on div "Description 115 Quad Gutter Plain (lm) 3/5000 1/3000 2/5100 2/6000 1/8300 1/6400" at bounding box center [659, 373] width 561 height 119
drag, startPoint x: 501, startPoint y: 356, endPoint x: 453, endPoint y: 352, distance: 47.6
click at [453, 352] on div "Description 115 Quad Gutter Plain (lm) 3/5000 1/3000 2/5100 2/6000 1/8300 1/6400" at bounding box center [659, 373] width 561 height 119
click at [715, 363] on div "Description 115 Quad Gutter Plain (lm) 3/5000 1/3000 2/5100 2/6000 1/8300 1/6400" at bounding box center [659, 373] width 561 height 119
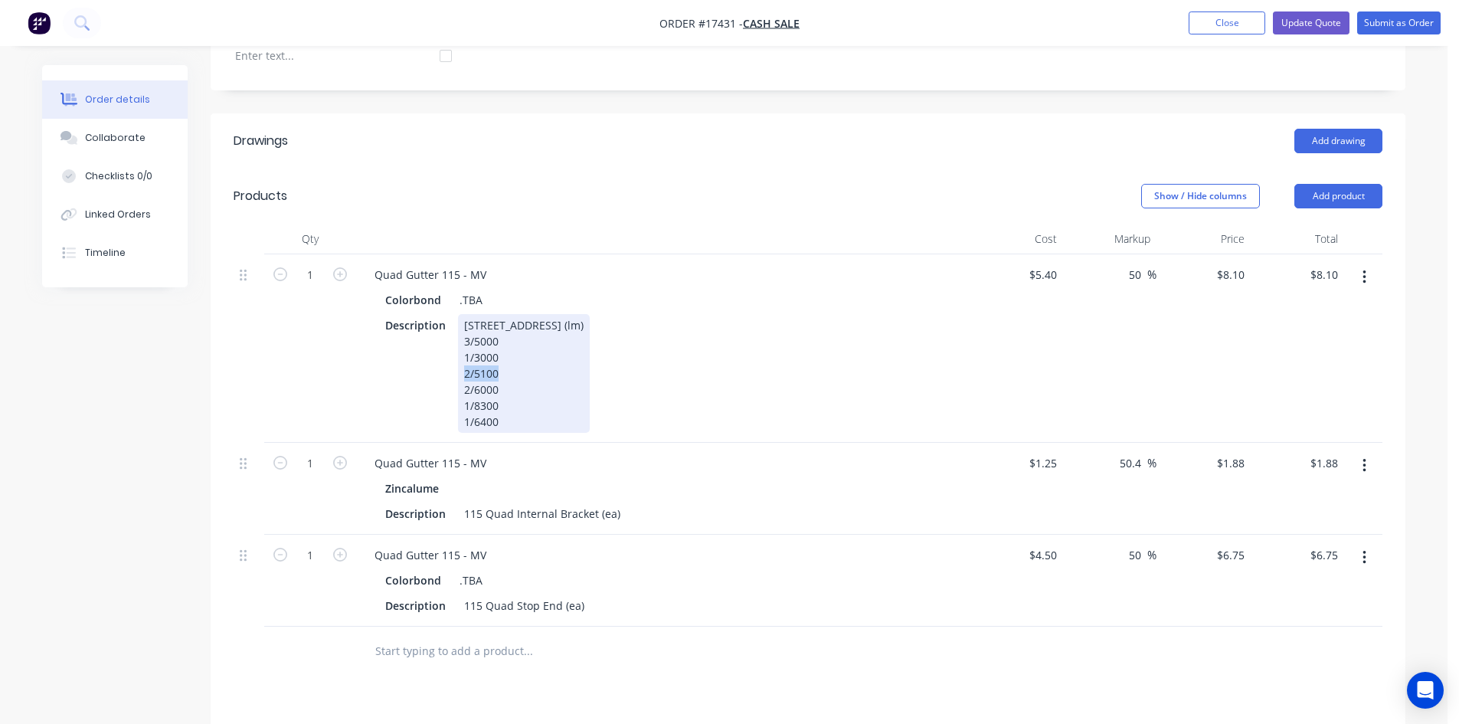
click at [560, 363] on div "115 Quad Gutter Plain (lm) 3/5000 1/3000 2/5100 2/6000 1/8300 1/6400" at bounding box center [524, 373] width 132 height 119
click at [718, 347] on div "Description 115 Quad Gutter Plain (lm) 3/5000 1/3000 2/5100 2/6000 1/8300 1/6400" at bounding box center [659, 373] width 561 height 119
click at [832, 362] on div "Description 115 Quad Gutter Plain (lm) 3/5000 1/3000 2/5100 2/6000 1/8300 1/6400" at bounding box center [659, 373] width 561 height 119
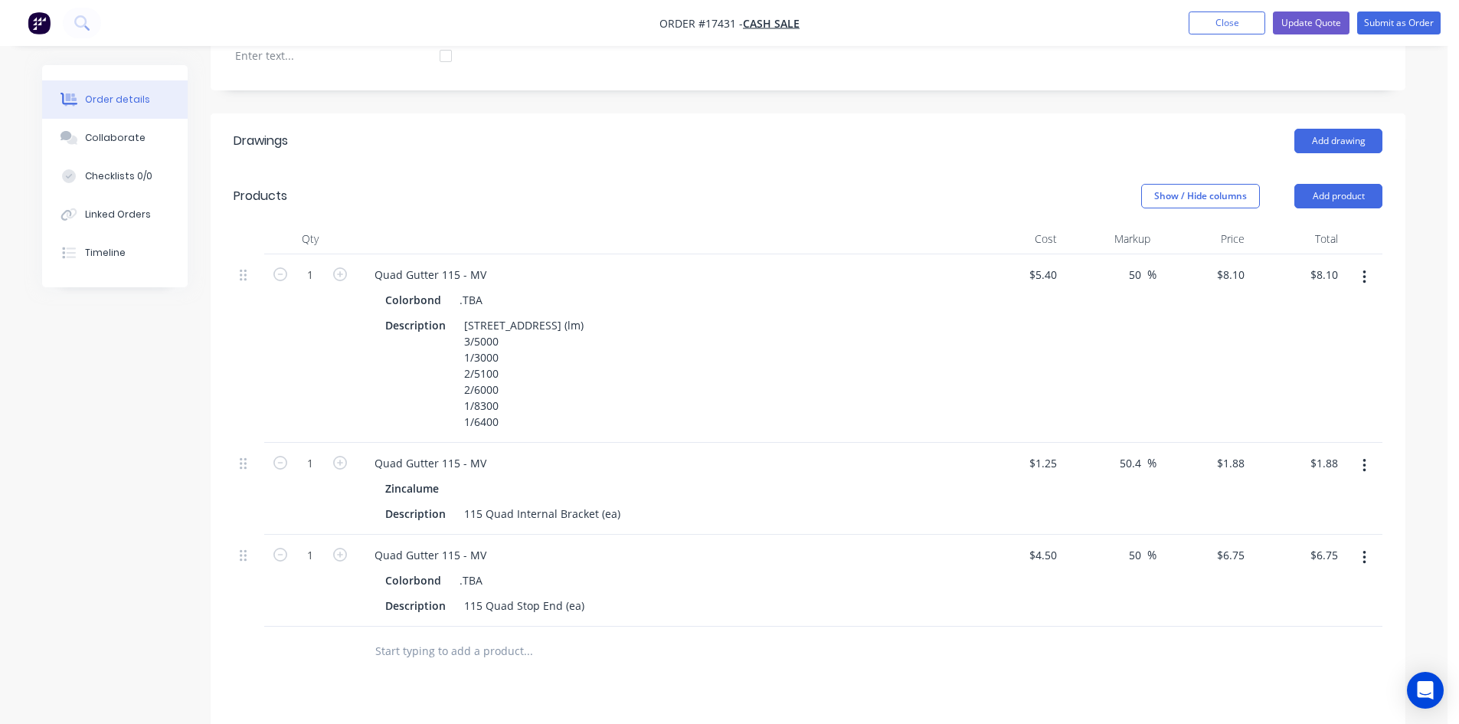
click at [777, 362] on div "Description 115 Quad Gutter Plain (lm) 3/5000 1/3000 2/5100 2/6000 1/8300 1/6400" at bounding box center [659, 373] width 561 height 119
click at [311, 263] on input "1" at bounding box center [310, 274] width 40 height 23
type input "54.9"
type input "$444.69"
click at [332, 355] on div "54.9" at bounding box center [310, 348] width 92 height 188
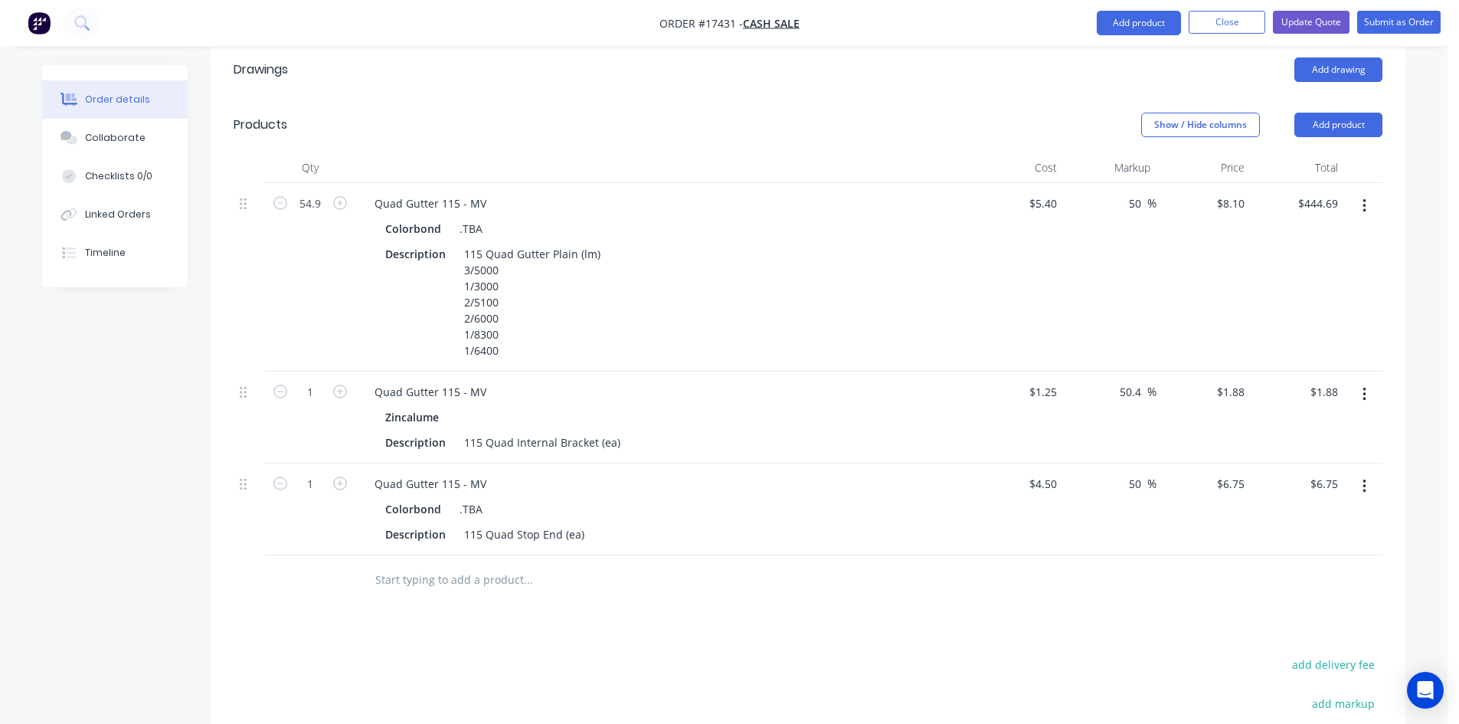
scroll to position [602, 0]
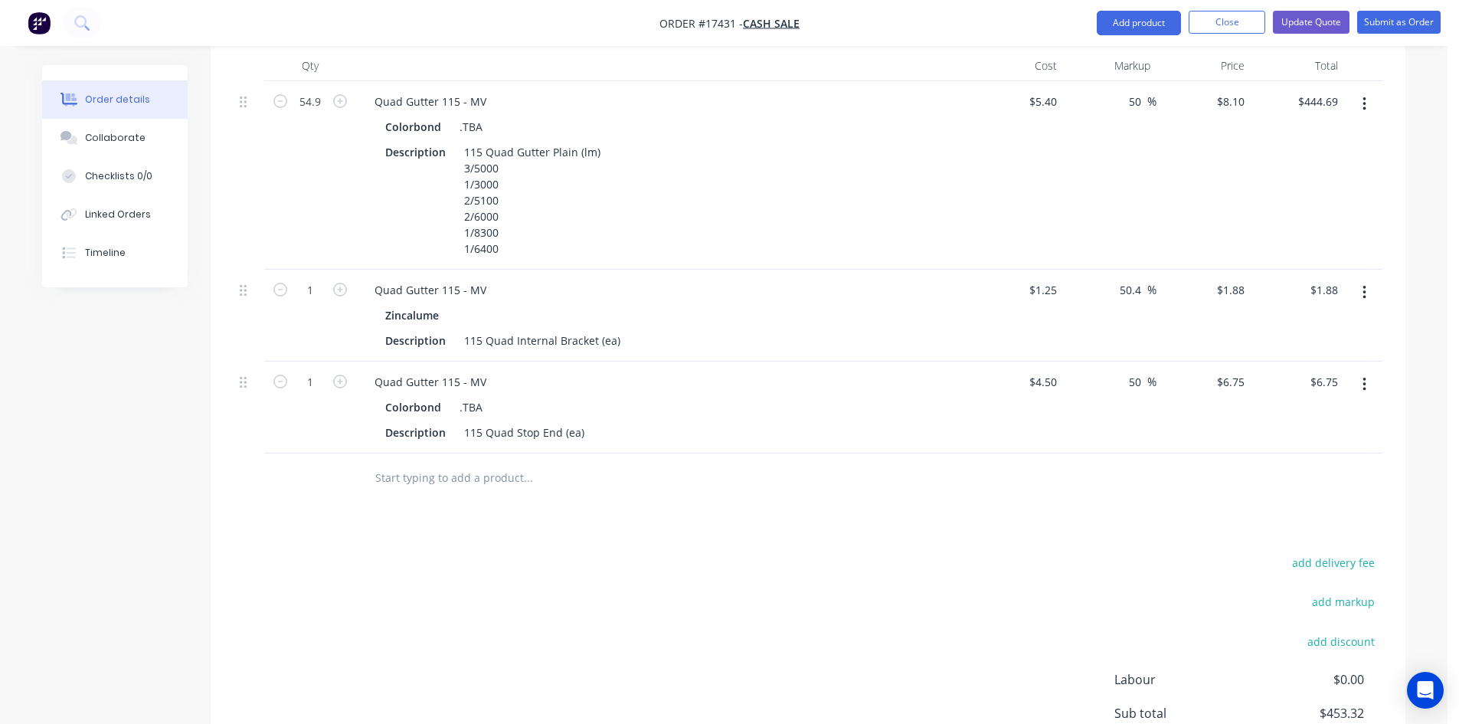
click at [310, 200] on div "54.9" at bounding box center [310, 175] width 92 height 188
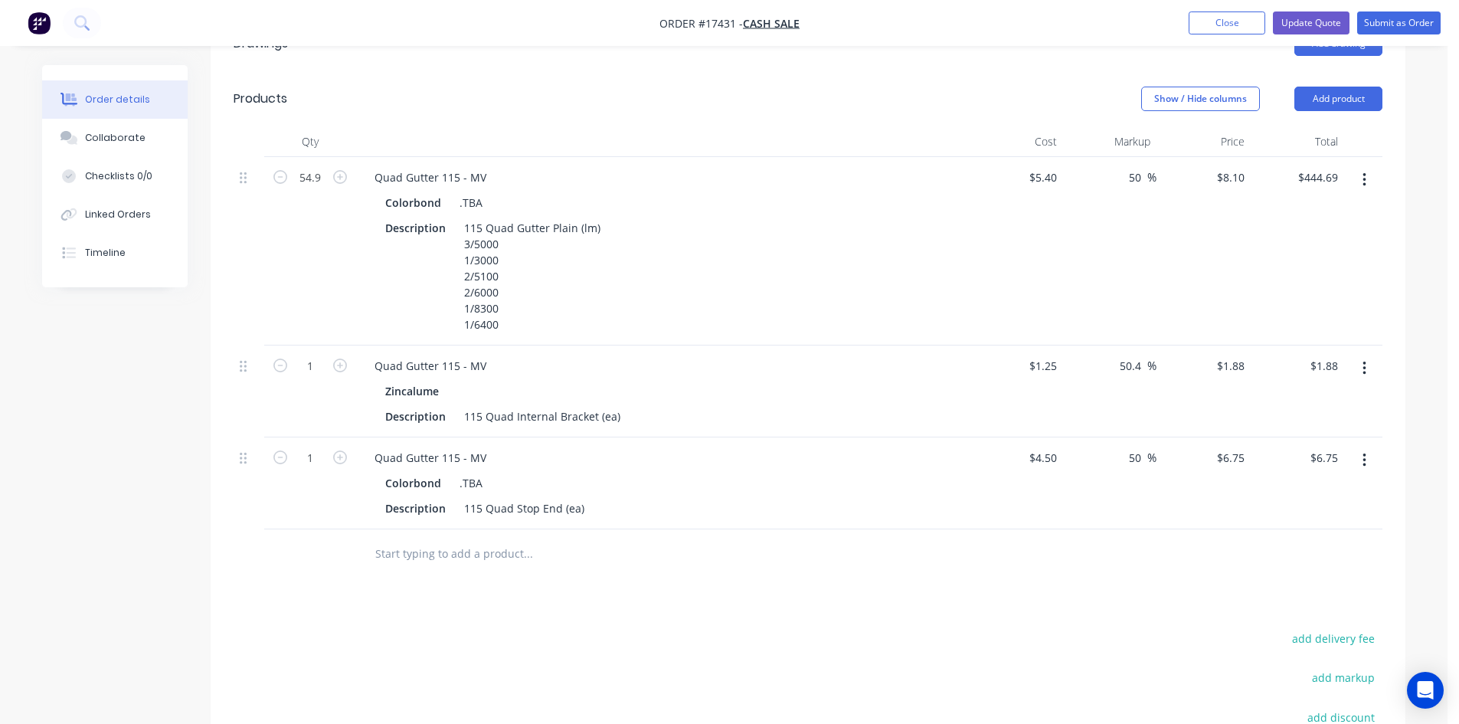
scroll to position [525, 0]
click at [313, 190] on input "1" at bounding box center [310, 178] width 40 height 23
type input "57"
type input "$107.16"
click at [325, 299] on div "54.9" at bounding box center [310, 252] width 92 height 188
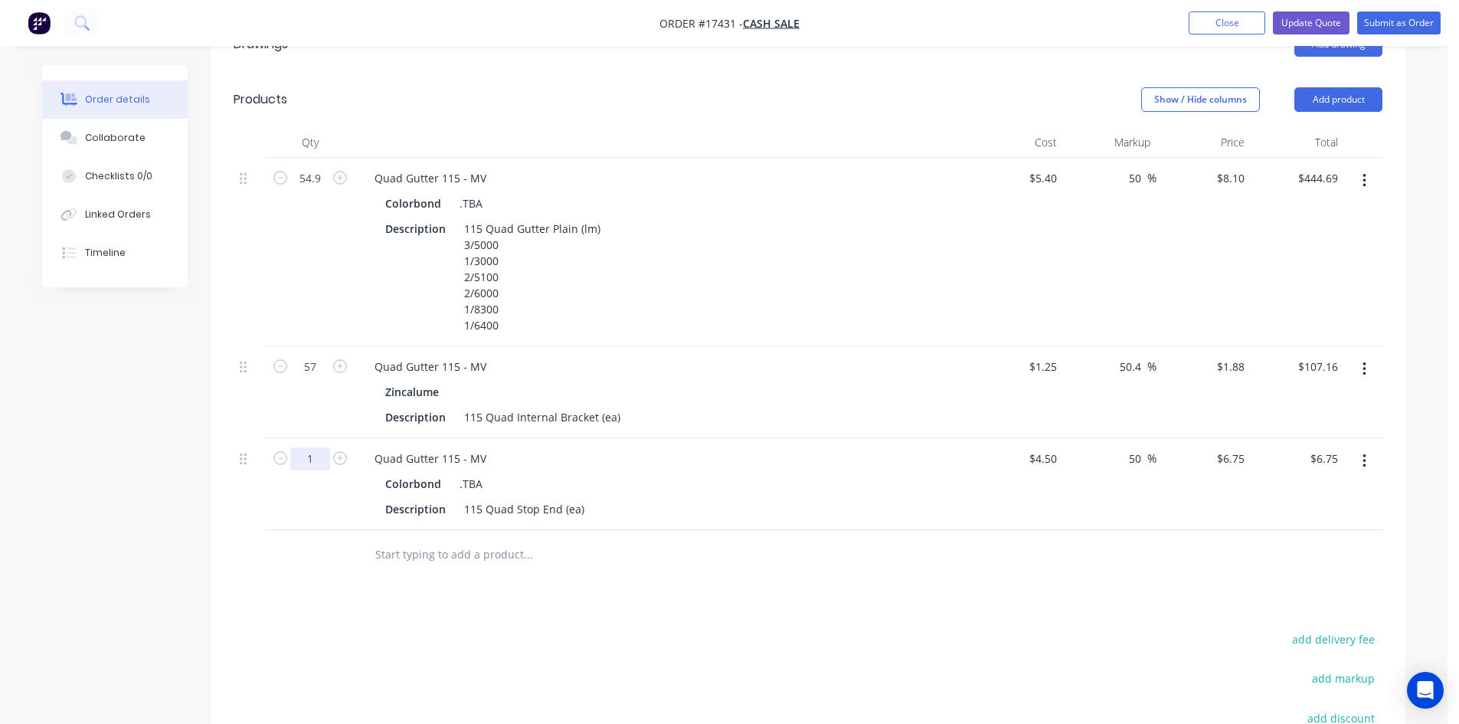
click at [315, 190] on input "1" at bounding box center [310, 178] width 40 height 23
type input "2"
type input "$13.50"
click at [650, 498] on div "Description 115 Quad Stop End (ea)" at bounding box center [659, 509] width 561 height 22
click at [580, 498] on div "115 Quad Stop End (ea)" at bounding box center [524, 509] width 132 height 22
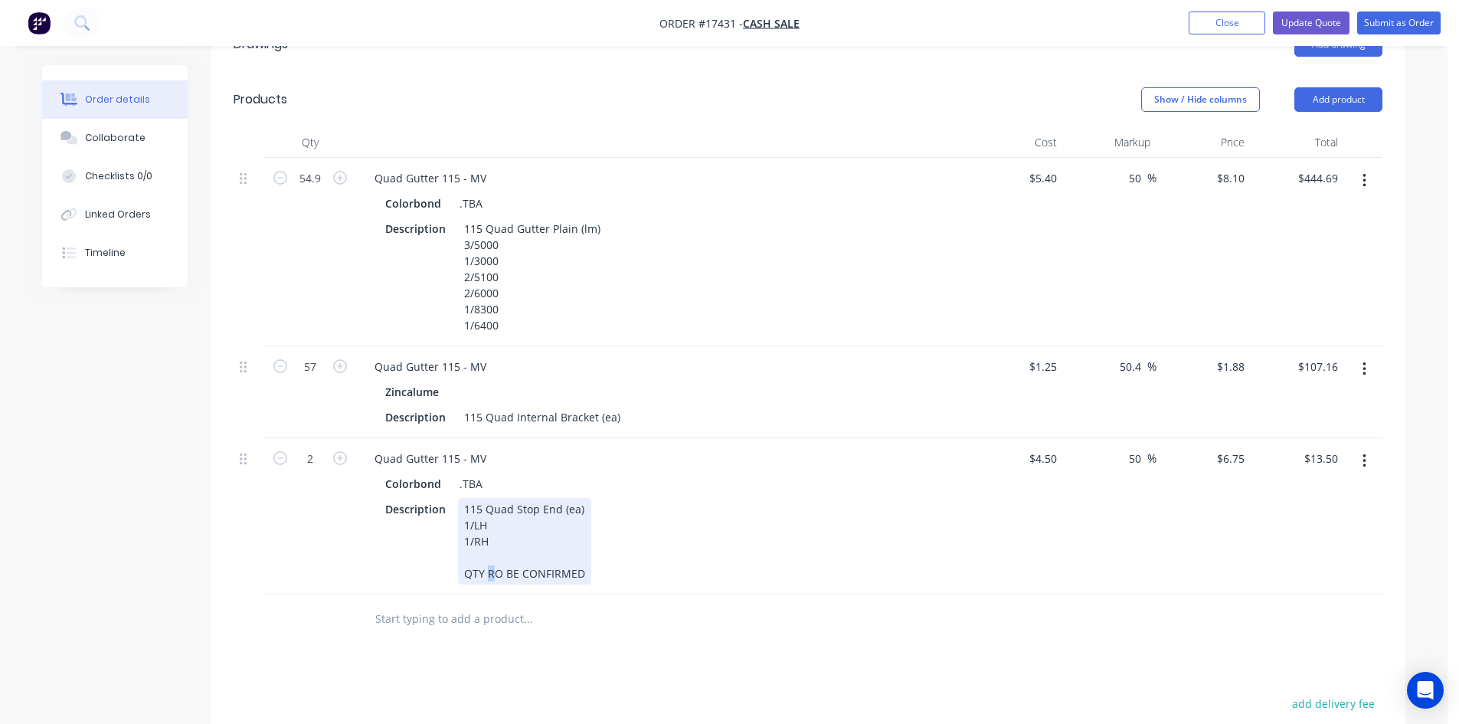
click at [485, 554] on div "115 Quad Stop End (ea) 1/LH 1/RH QTY RO BE CONFIRMED" at bounding box center [524, 541] width 133 height 87
click at [742, 522] on div "Description 115 Quad Stop End (ea) 1/LH 1/RH QTY TO BE CONFIRMED" at bounding box center [659, 541] width 561 height 87
click at [621, 662] on div "Drawings Add drawing Products Show / Hide columns Add product Qty Cost Markup P…" at bounding box center [808, 514] width 1195 height 995
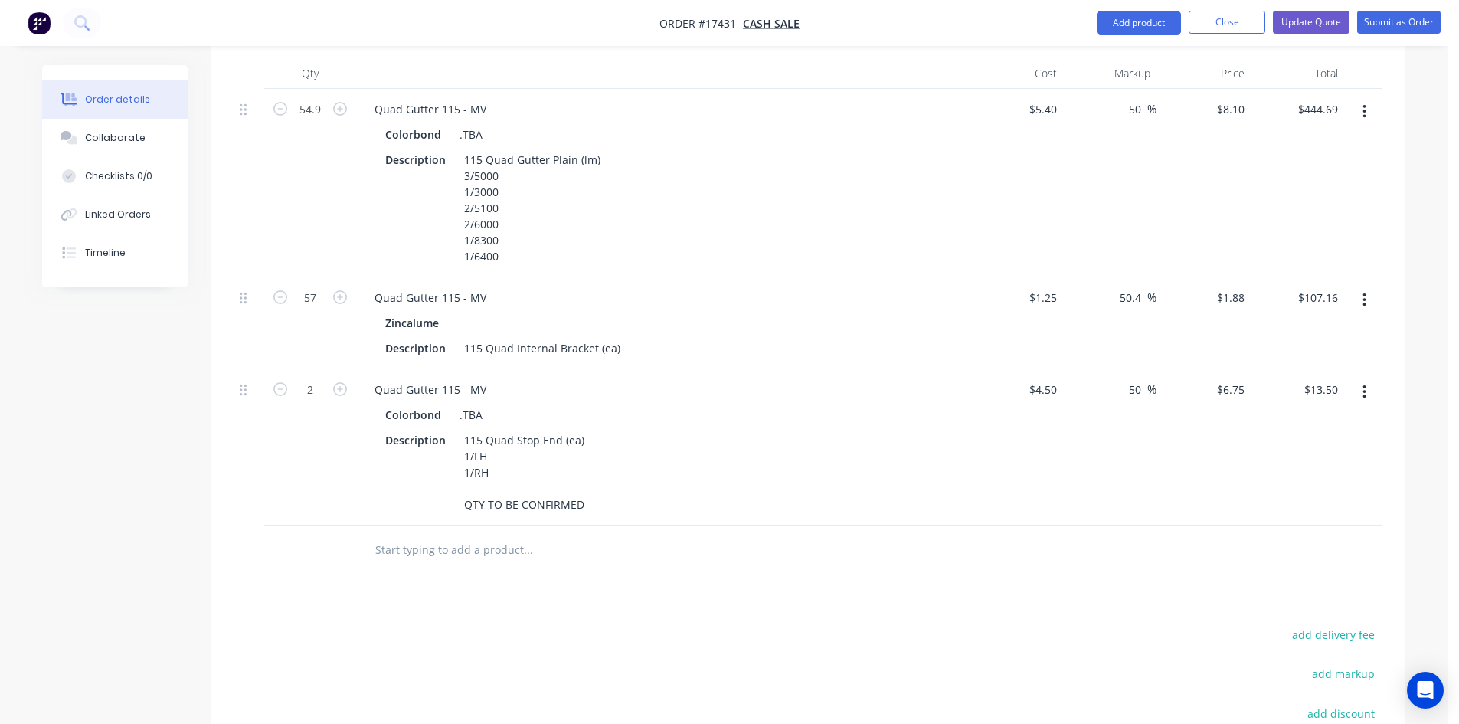
scroll to position [590, 0]
click at [456, 544] on input "text" at bounding box center [527, 554] width 306 height 31
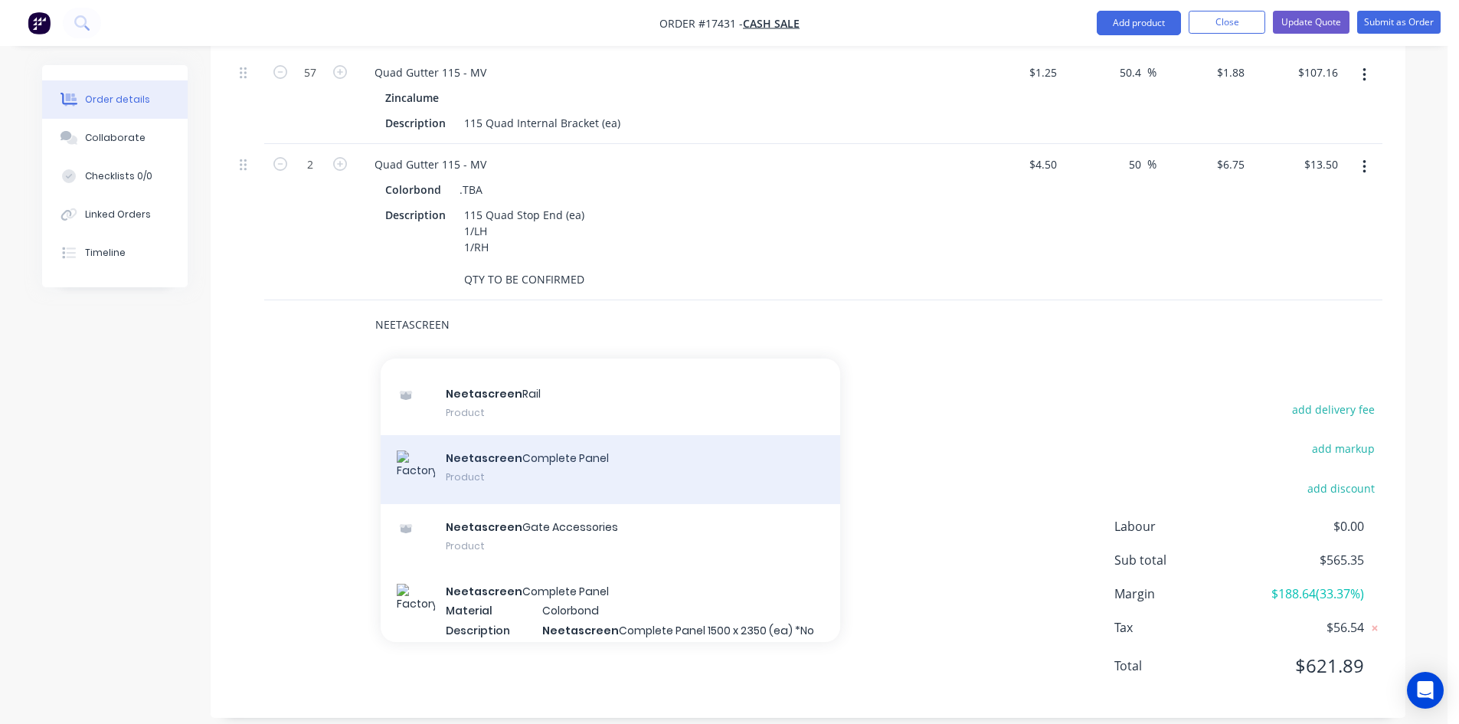
scroll to position [230, 0]
type input "NEETASCREEN"
click at [598, 451] on div "Neetascreen Complete Panel Product" at bounding box center [610, 468] width 459 height 69
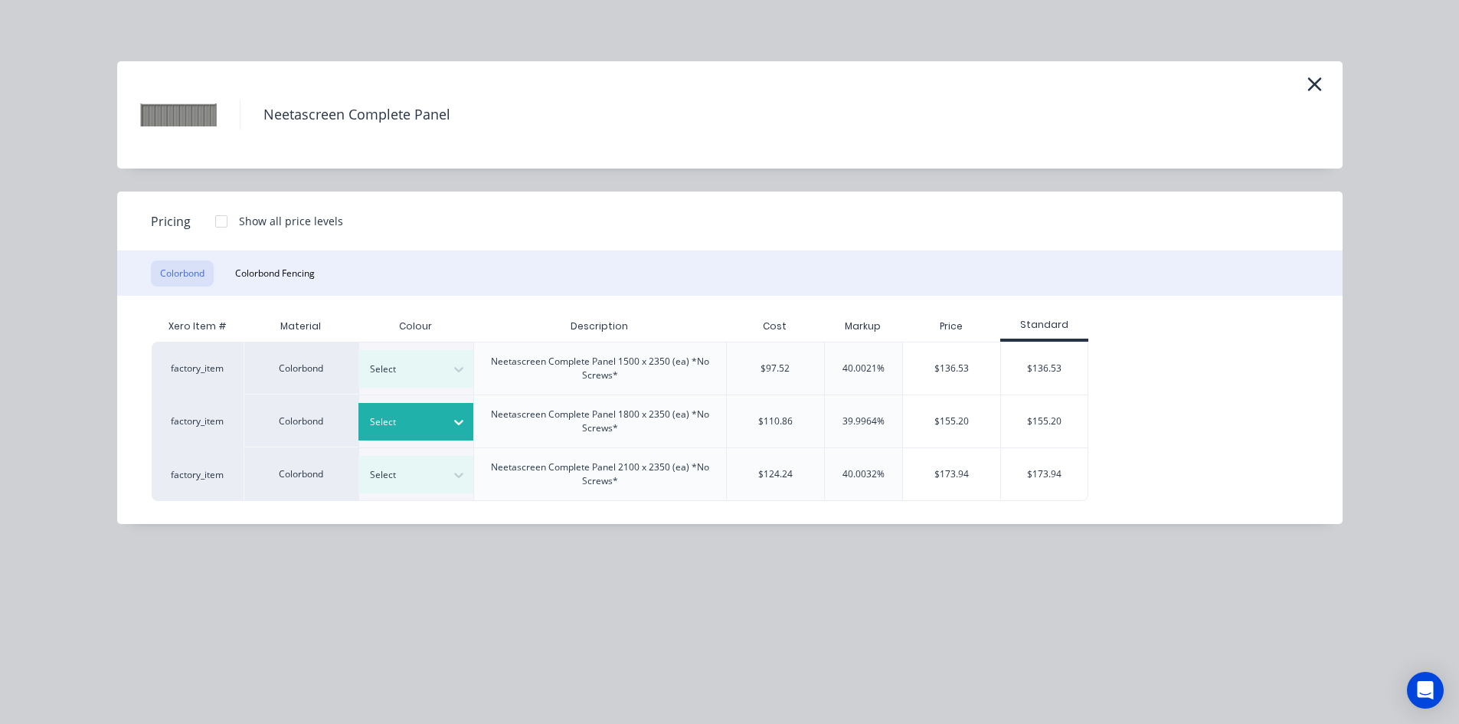
click at [446, 414] on div at bounding box center [459, 422] width 28 height 25
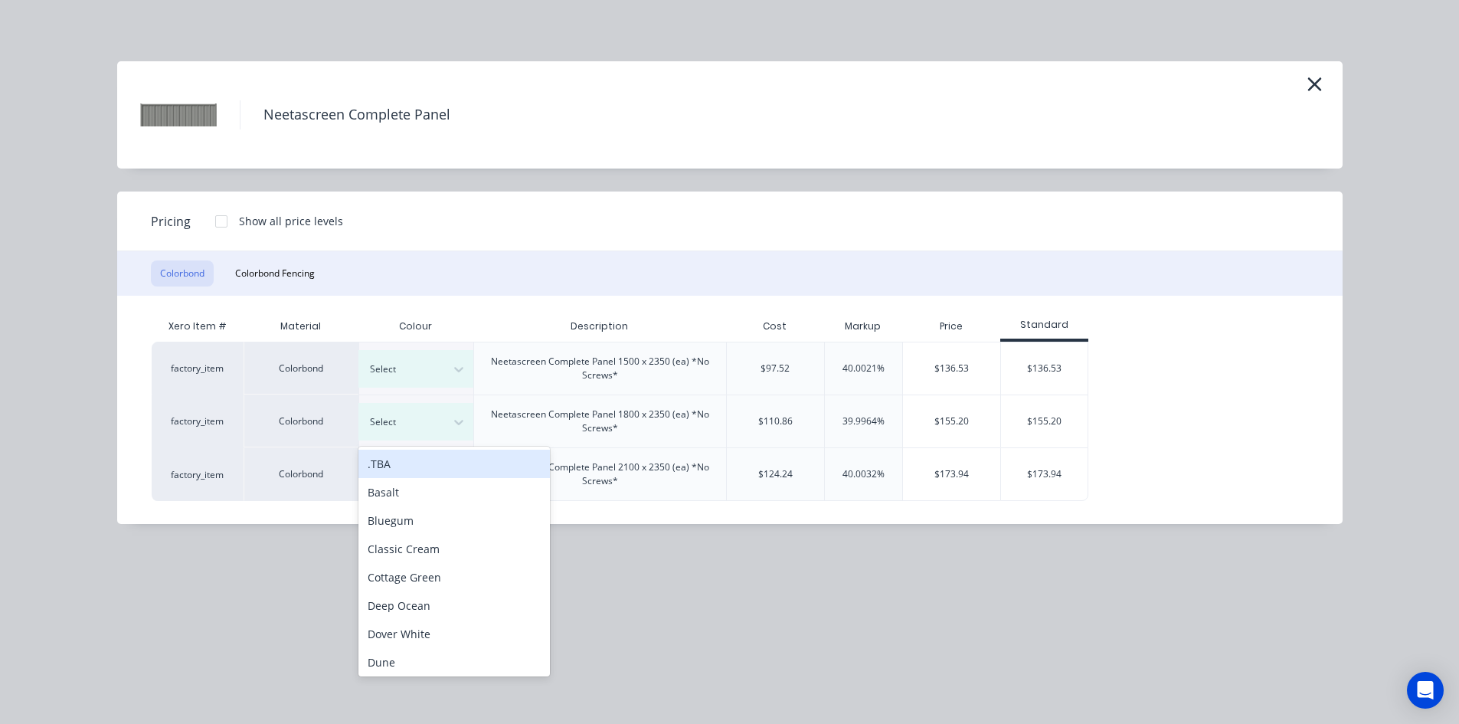
click at [416, 467] on div ".TBA" at bounding box center [453, 463] width 191 height 28
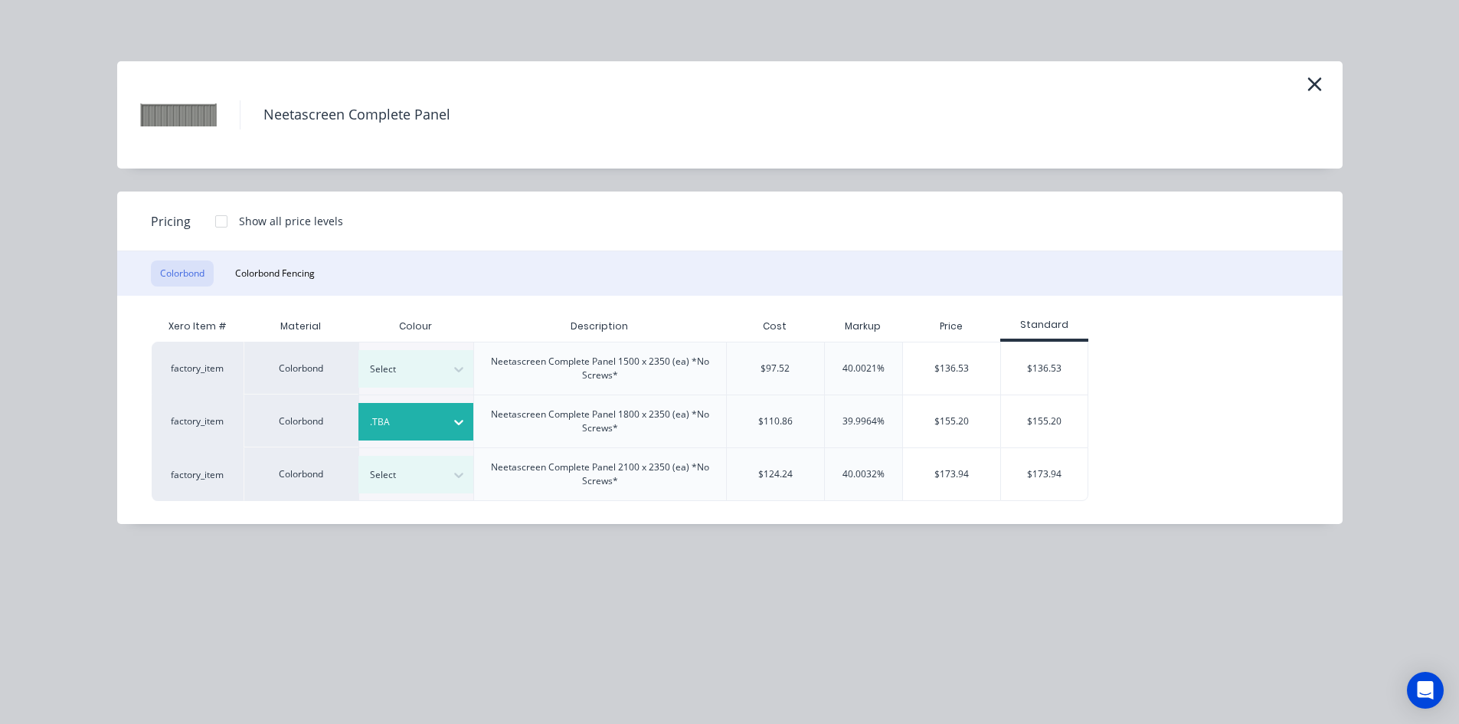
click at [220, 223] on div at bounding box center [221, 221] width 31 height 31
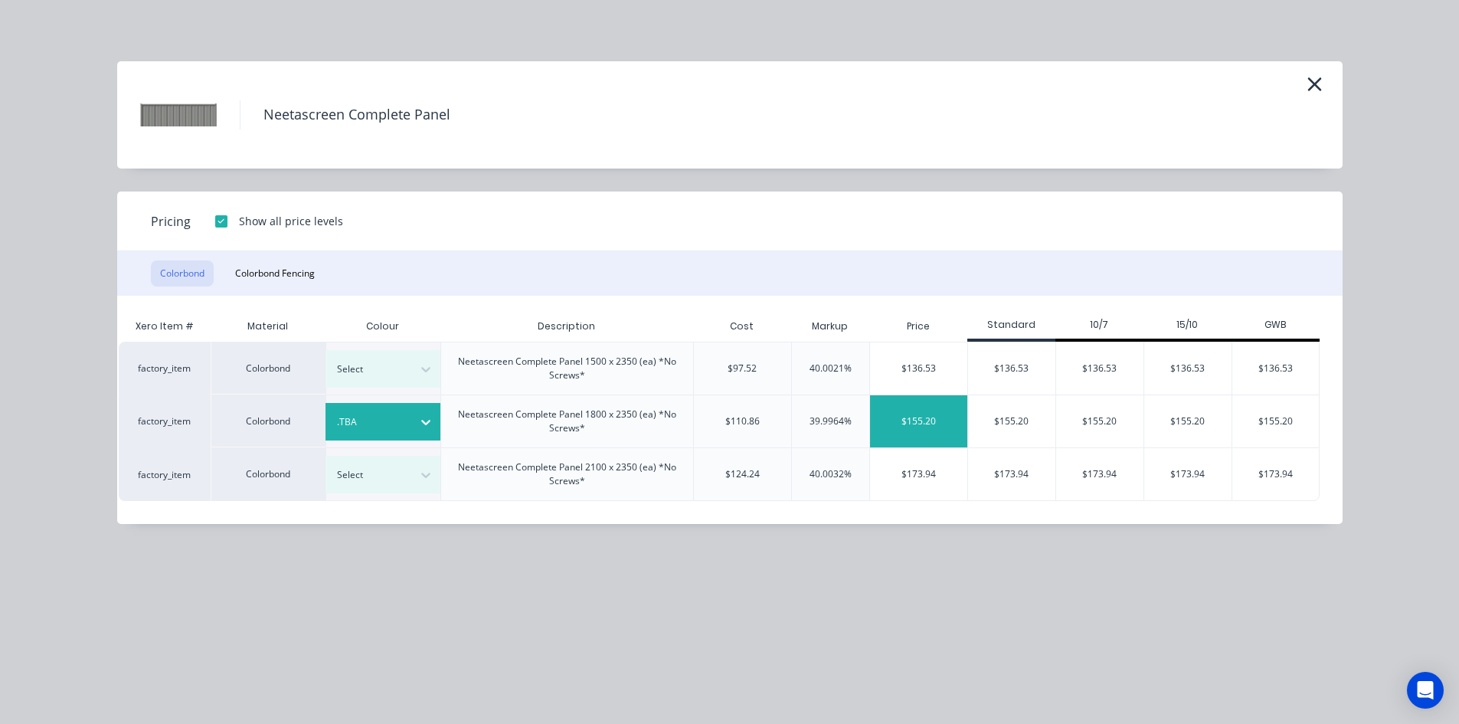
click at [923, 423] on div "$155.20" at bounding box center [918, 421] width 97 height 52
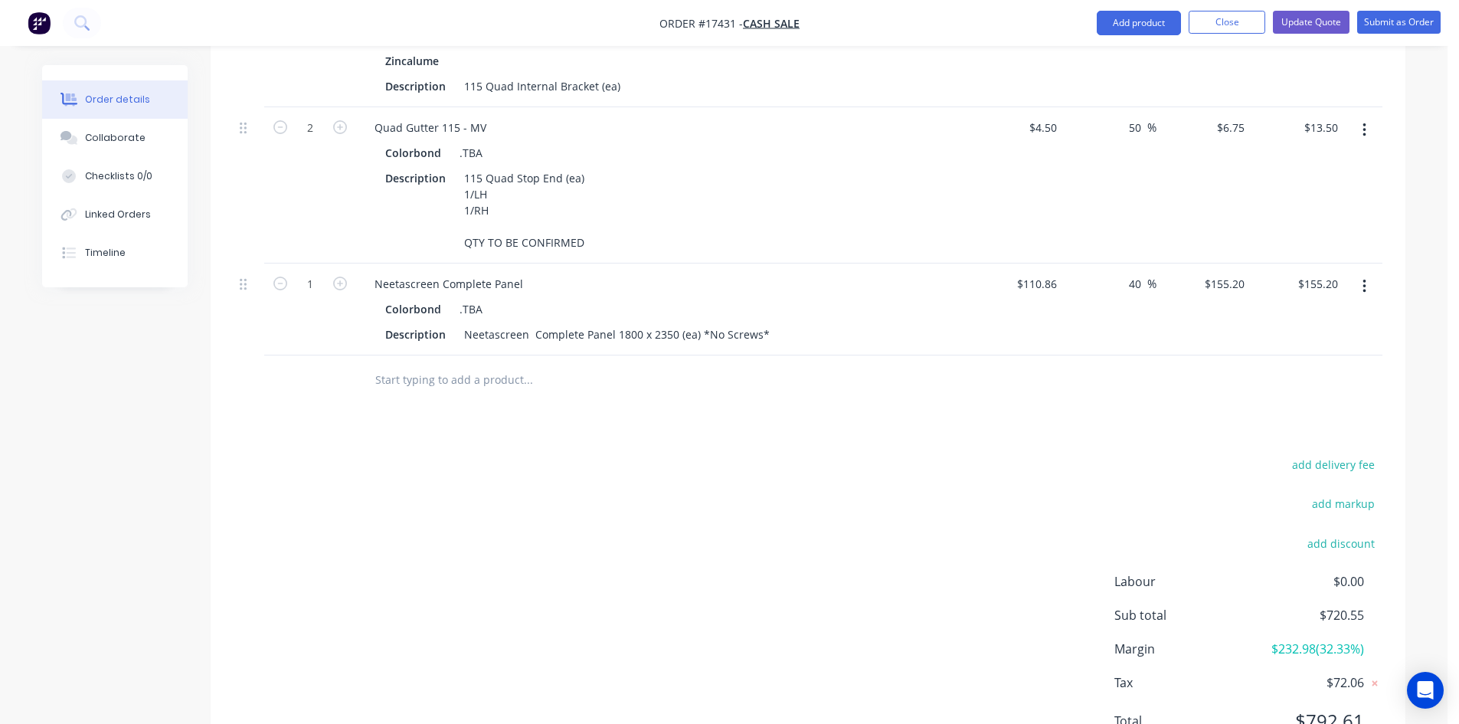
scroll to position [819, 0]
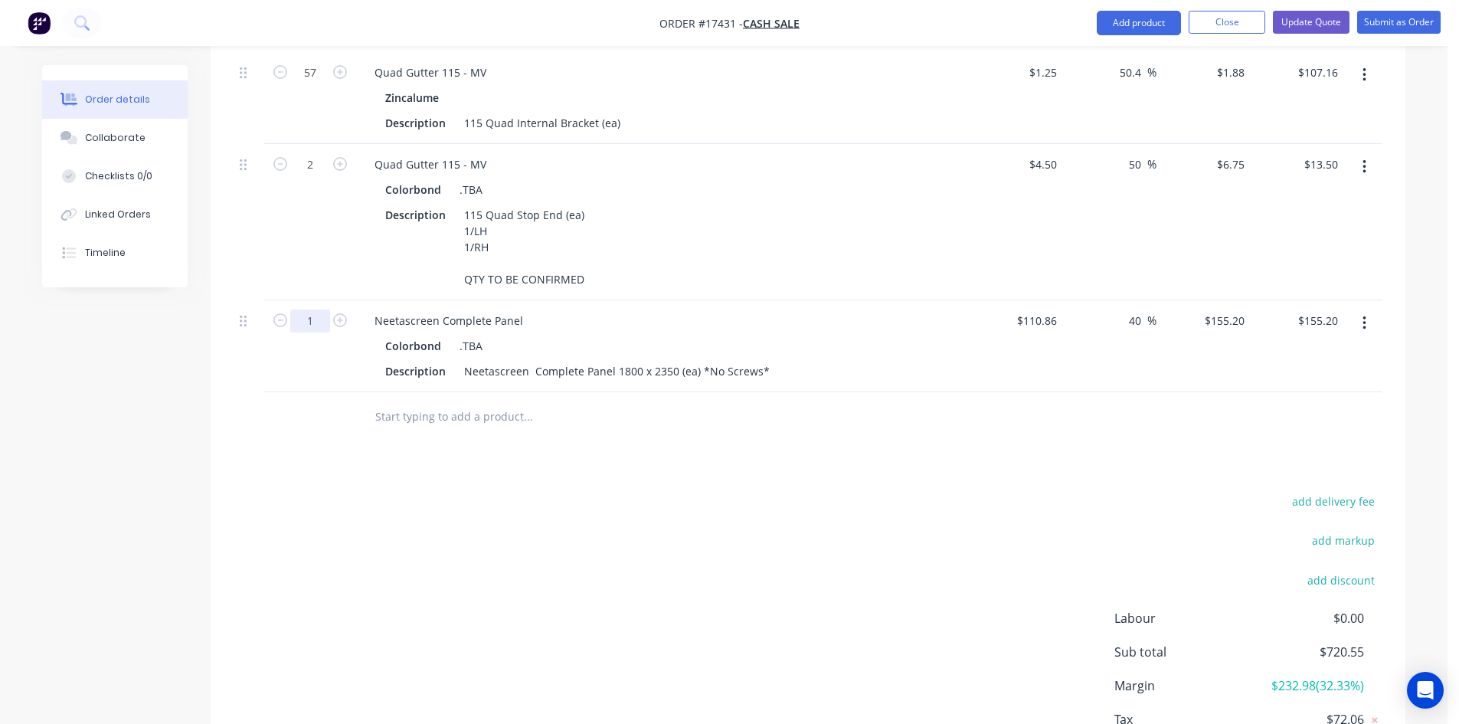
type input "21"
type input "$3,259.20"
click at [756, 492] on div "add delivery fee add markup add discount Labour $0.00 Sub total $720.55 Margin …" at bounding box center [808, 639] width 1149 height 296
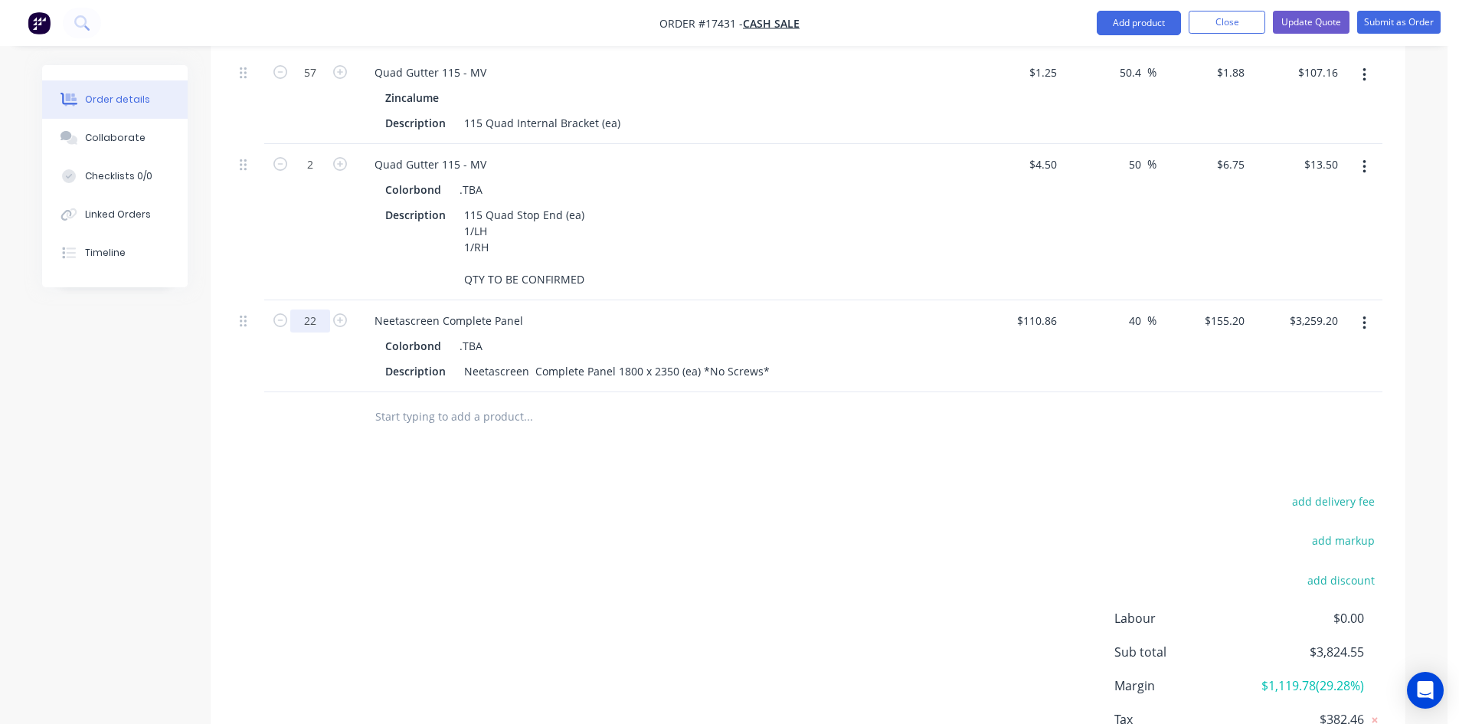
type input "22"
type input "$3,414.40"
click at [585, 495] on div "add delivery fee add markup add discount Labour $0.00 Sub total $3,979.75 Margi…" at bounding box center [808, 639] width 1149 height 296
click at [471, 407] on input "text" at bounding box center [527, 416] width 306 height 31
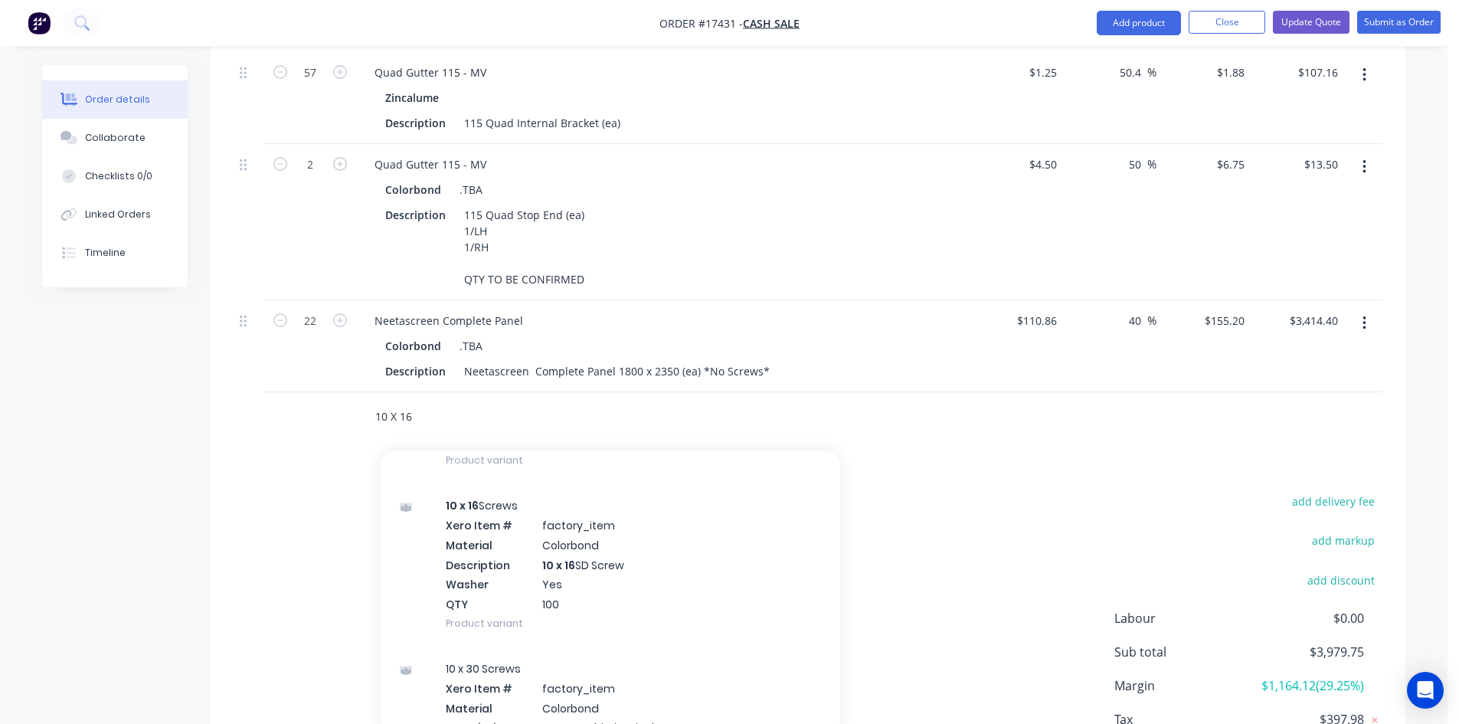
scroll to position [1685, 0]
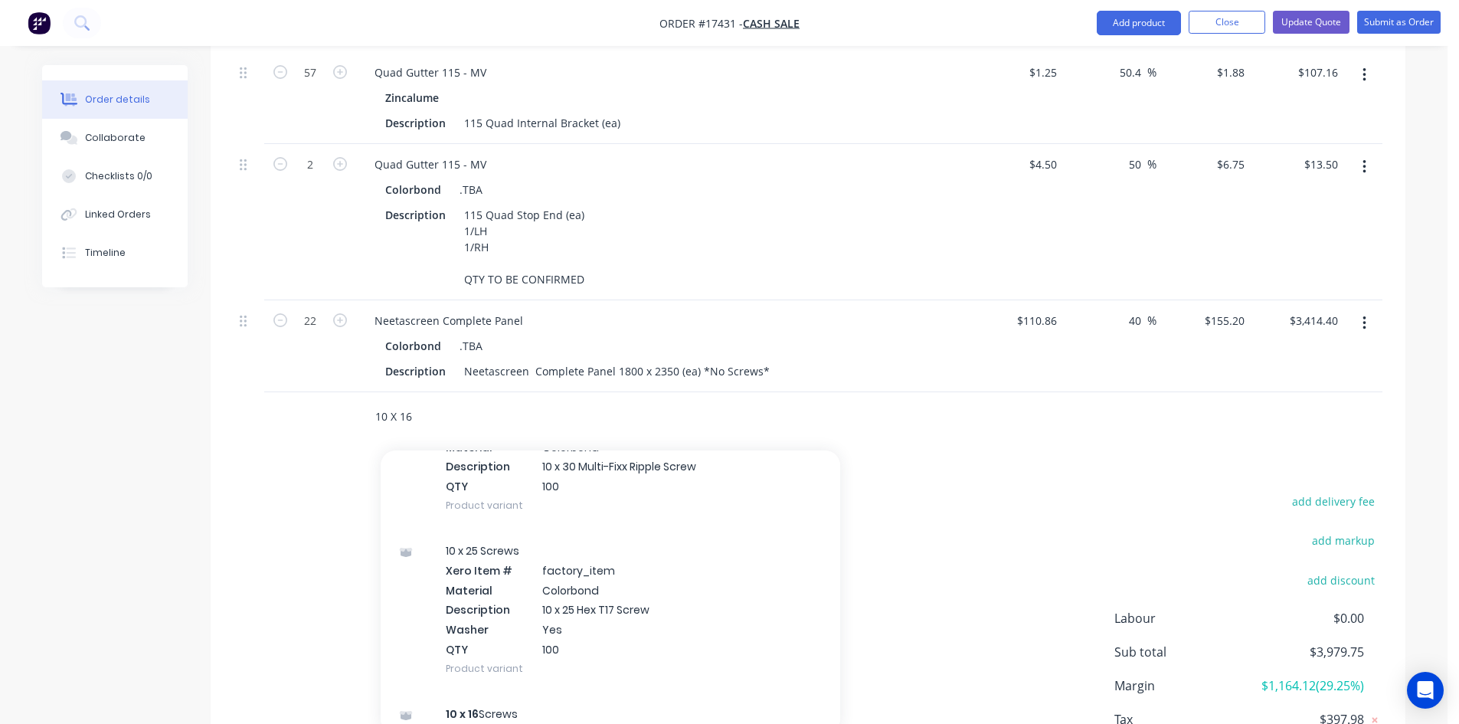
type input "10 X 16"
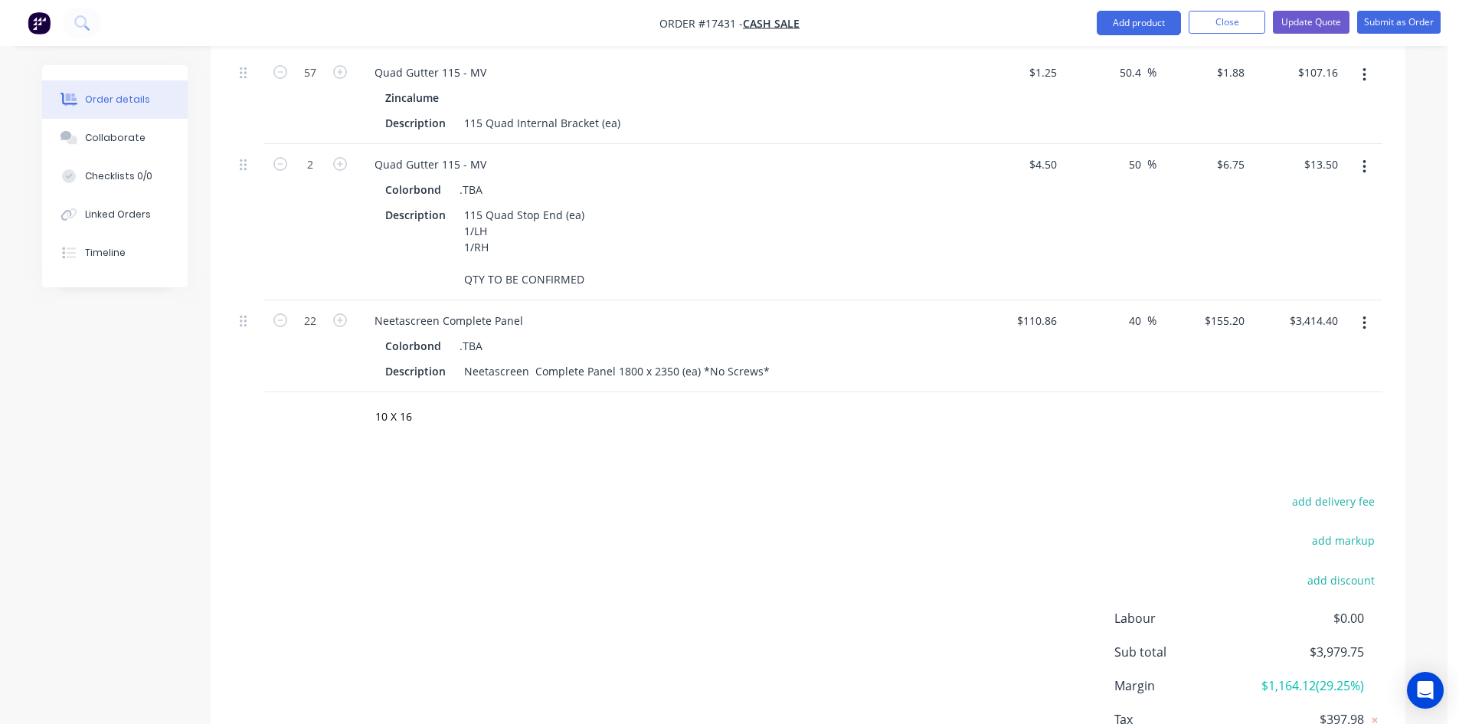
click at [1129, 466] on div "Drawings Add drawing Products Show / Hide columns Add product Qty Cost Markup P…" at bounding box center [808, 266] width 1195 height 1087
click at [1135, 25] on button "Add product" at bounding box center [1139, 23] width 84 height 25
click at [1126, 64] on div "Product catalogue" at bounding box center [1108, 62] width 118 height 22
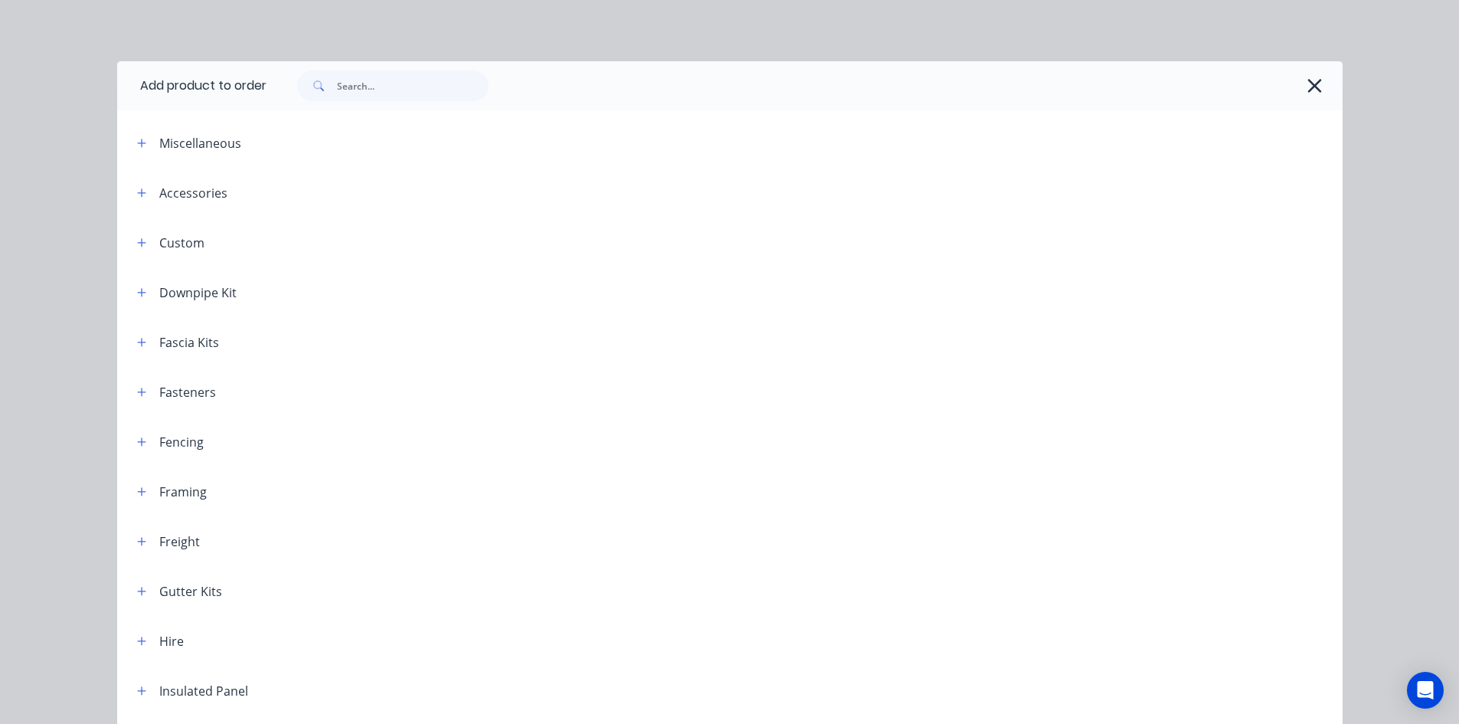
click at [325, 83] on span at bounding box center [317, 85] width 40 height 31
click at [373, 90] on input "text" at bounding box center [413, 85] width 152 height 31
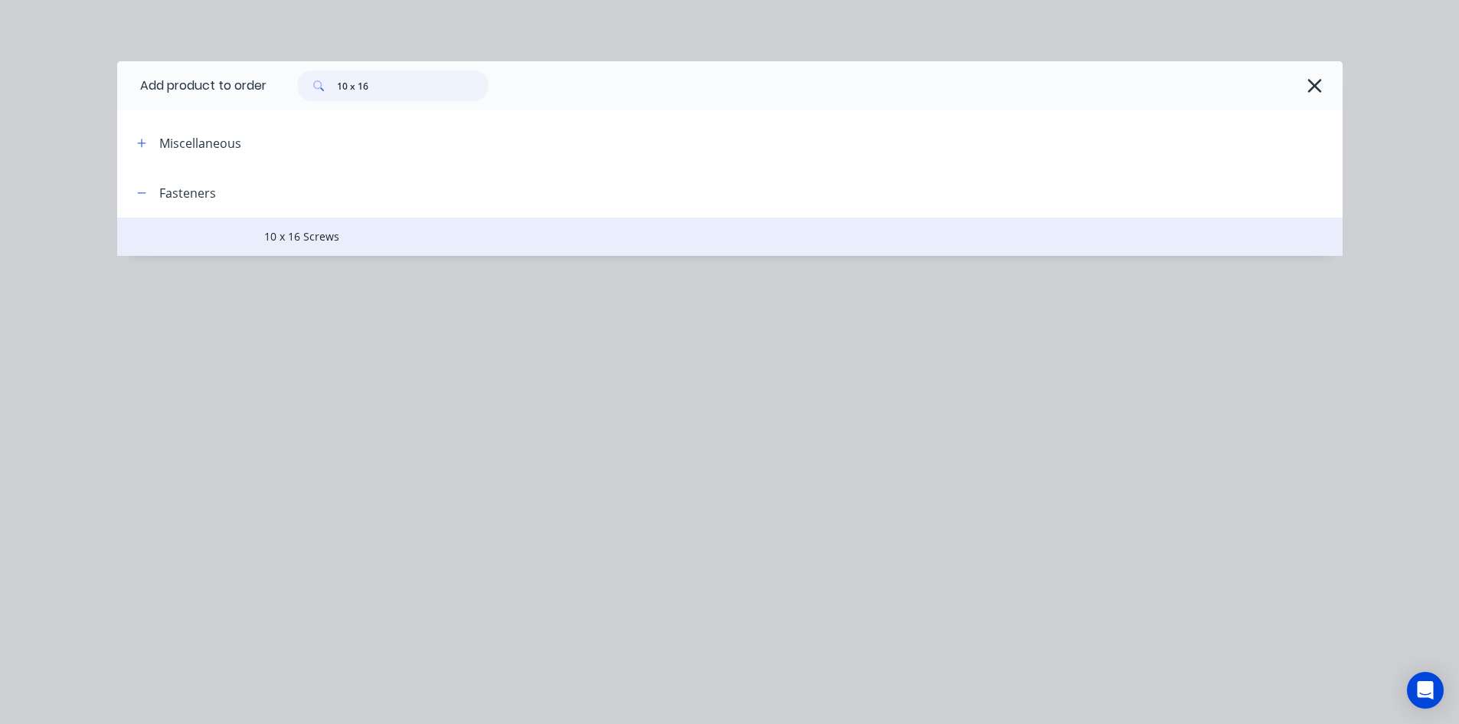
type input "10 x 16"
click at [387, 239] on span "10 x 16 Screws" at bounding box center [695, 236] width 862 height 16
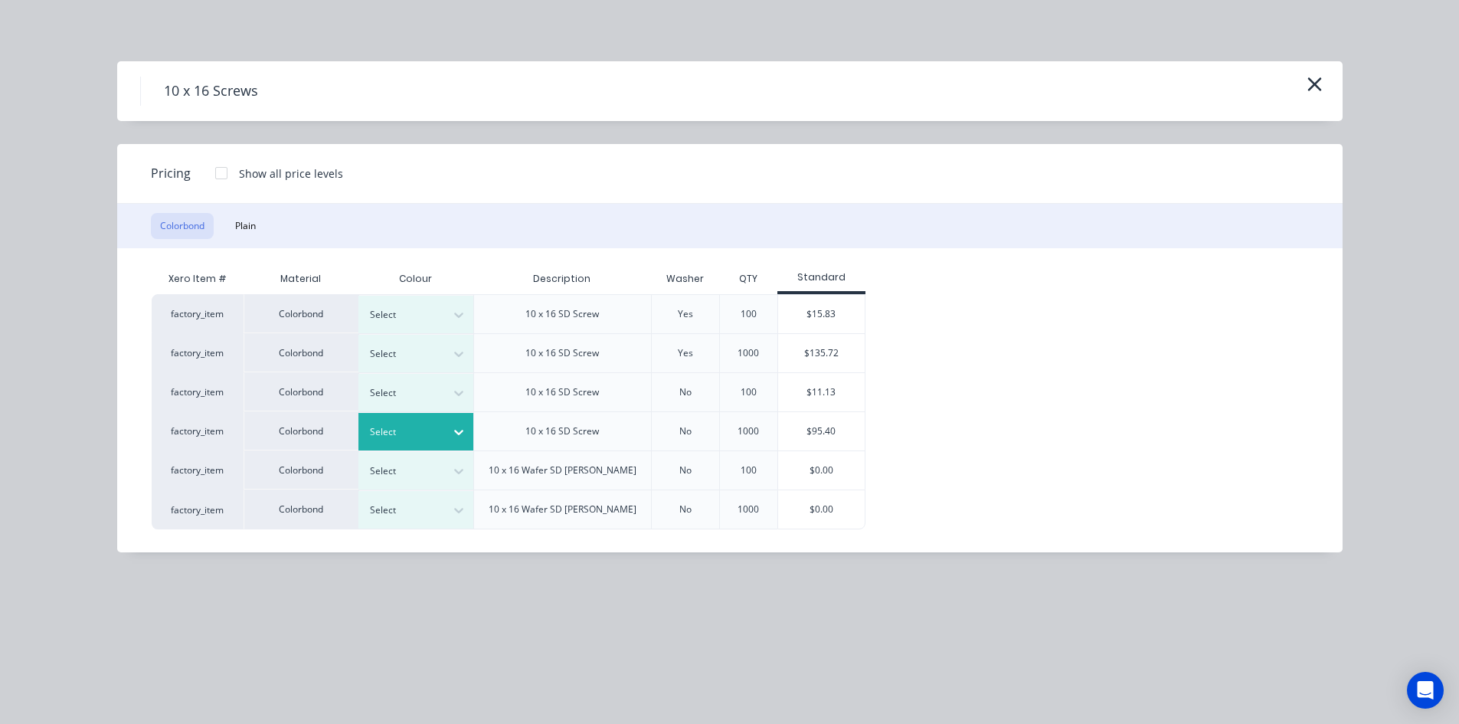
click at [468, 430] on div at bounding box center [459, 432] width 28 height 25
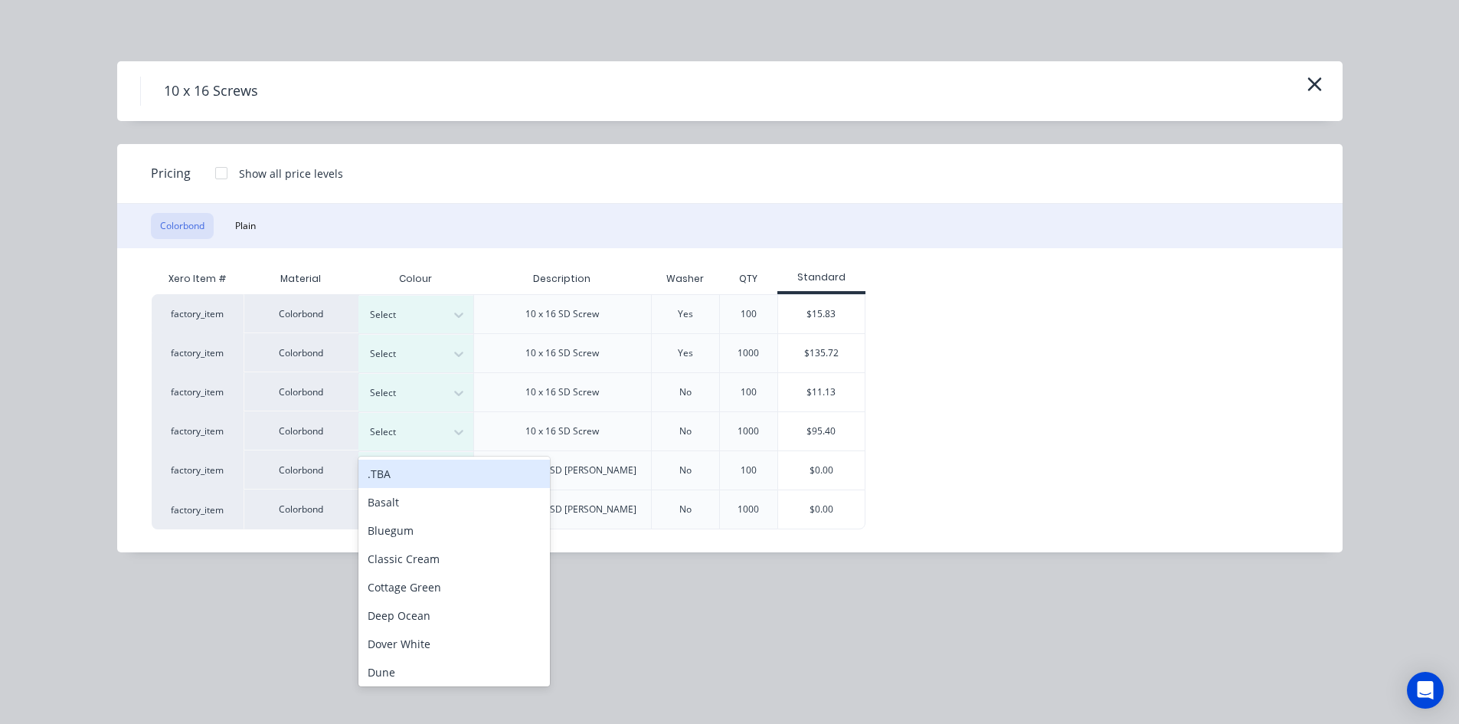
click at [456, 482] on div ".TBA" at bounding box center [453, 473] width 191 height 28
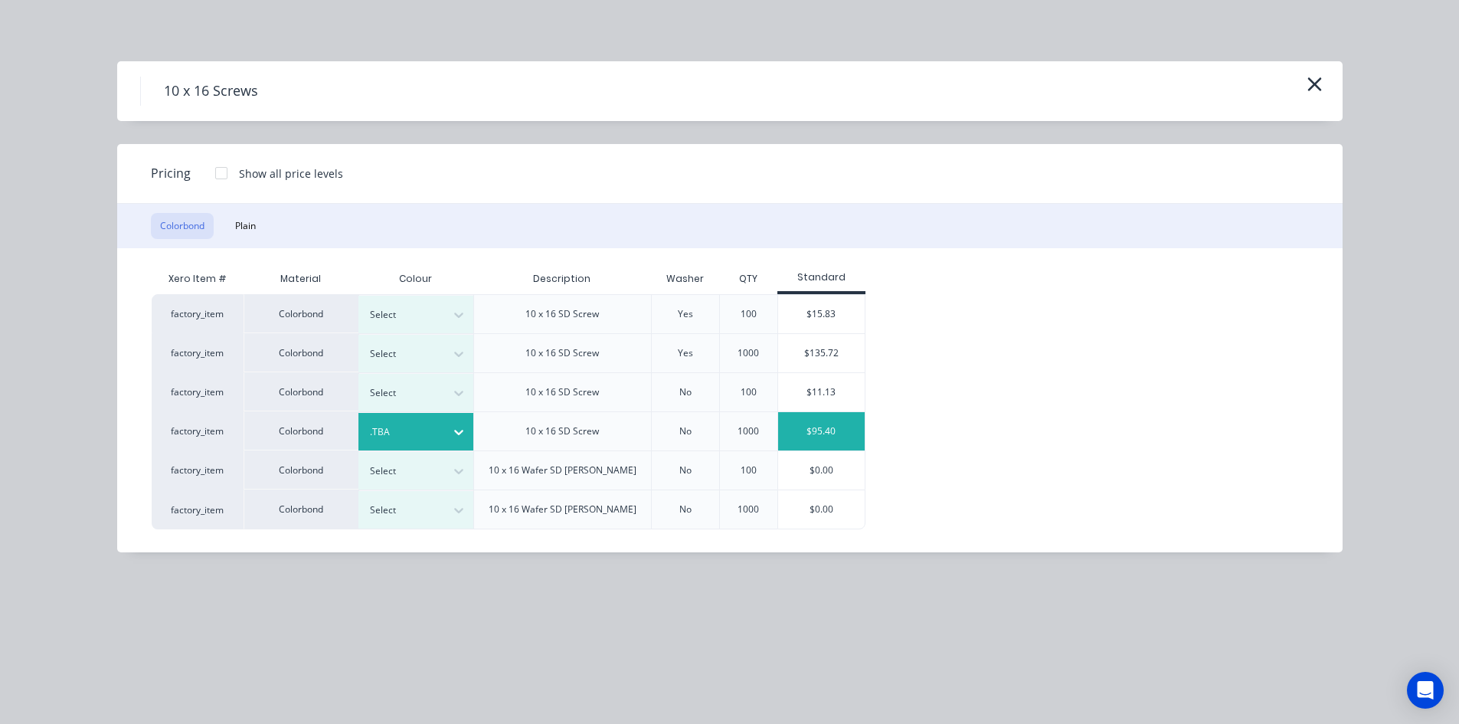
click at [817, 427] on div "$95.40" at bounding box center [821, 431] width 87 height 38
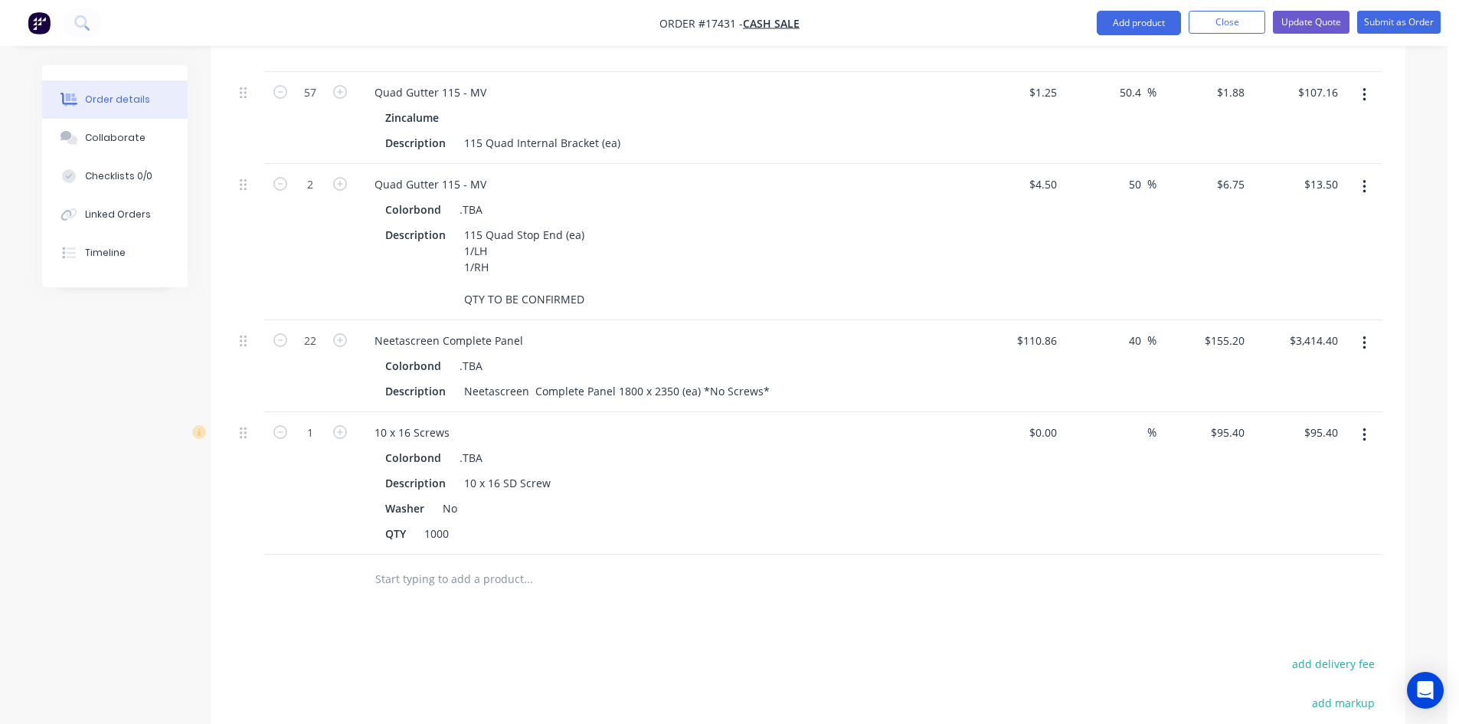
scroll to position [747, 0]
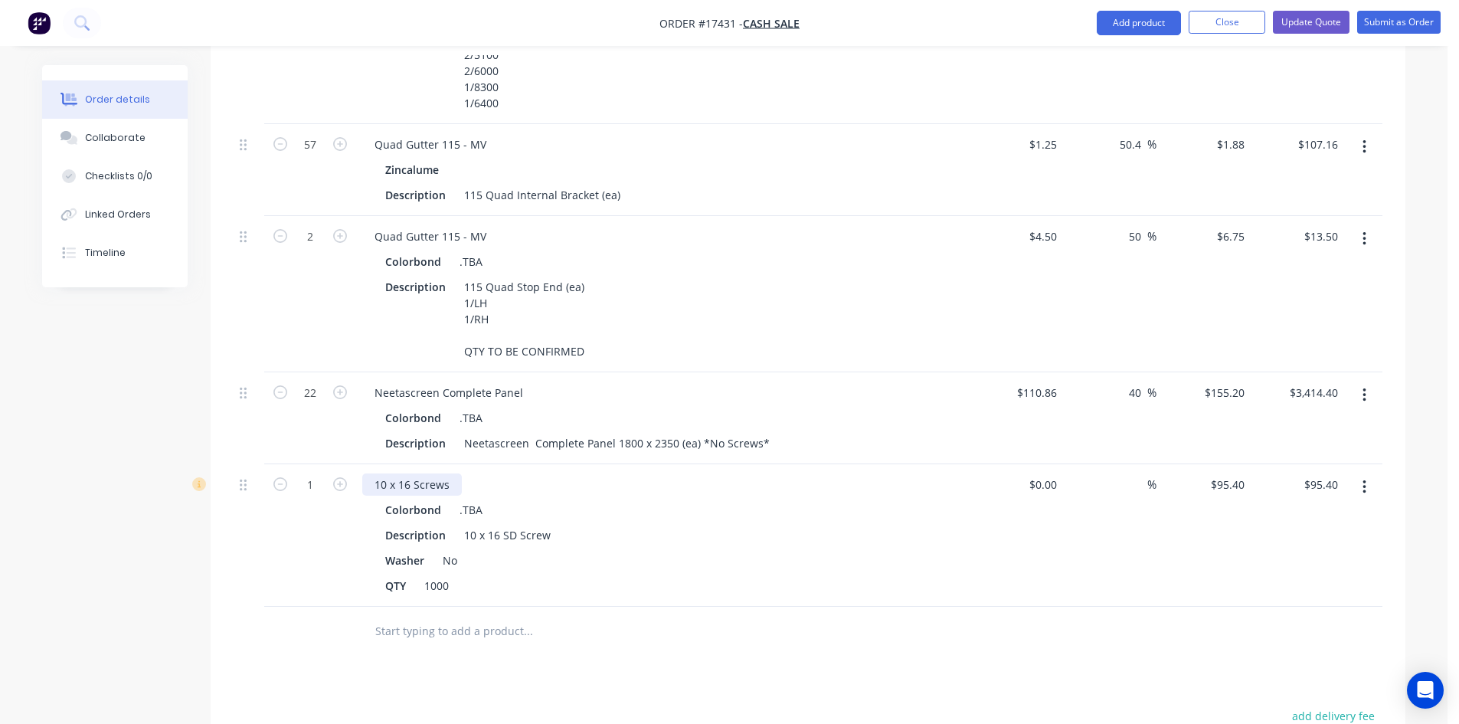
click at [454, 473] on div "10 x 16 Screws" at bounding box center [412, 484] width 100 height 22
click at [707, 616] on div at bounding box center [591, 631] width 459 height 31
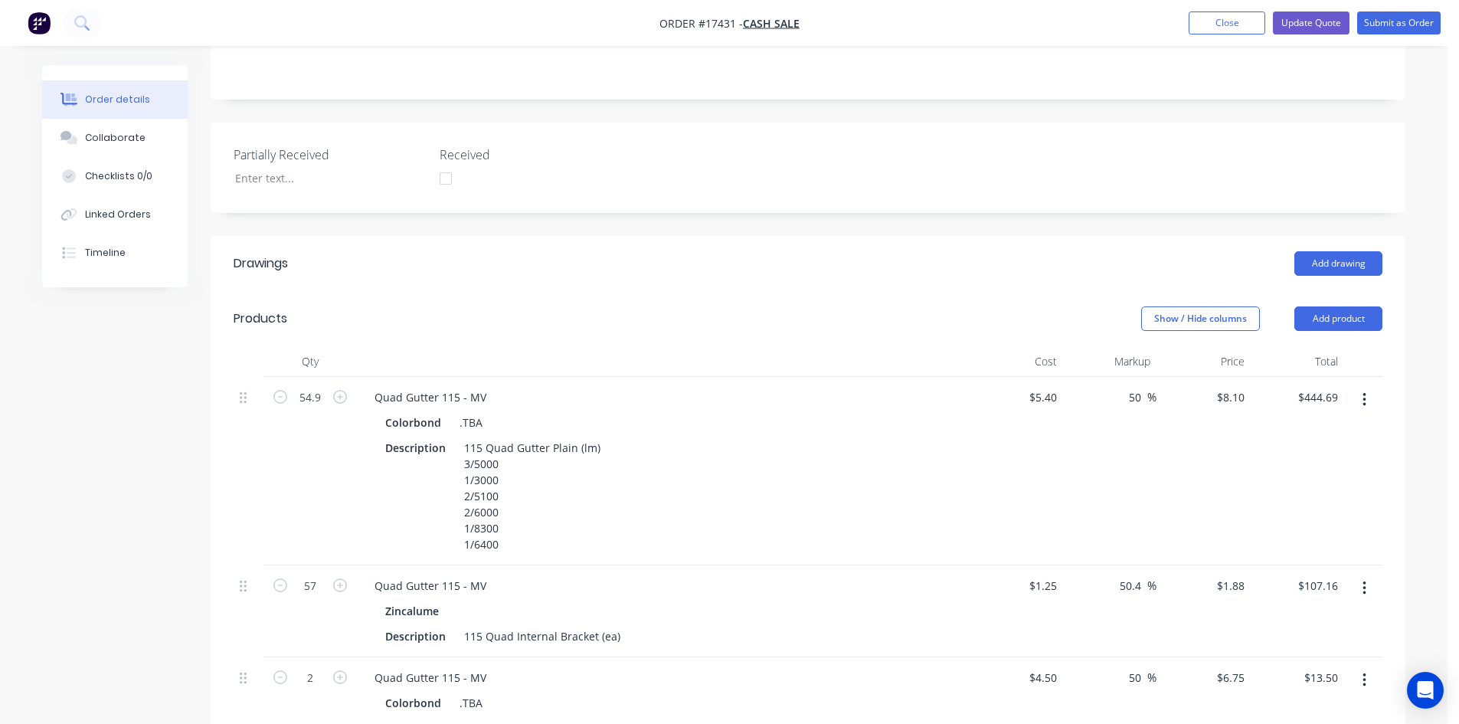
scroll to position [0, 0]
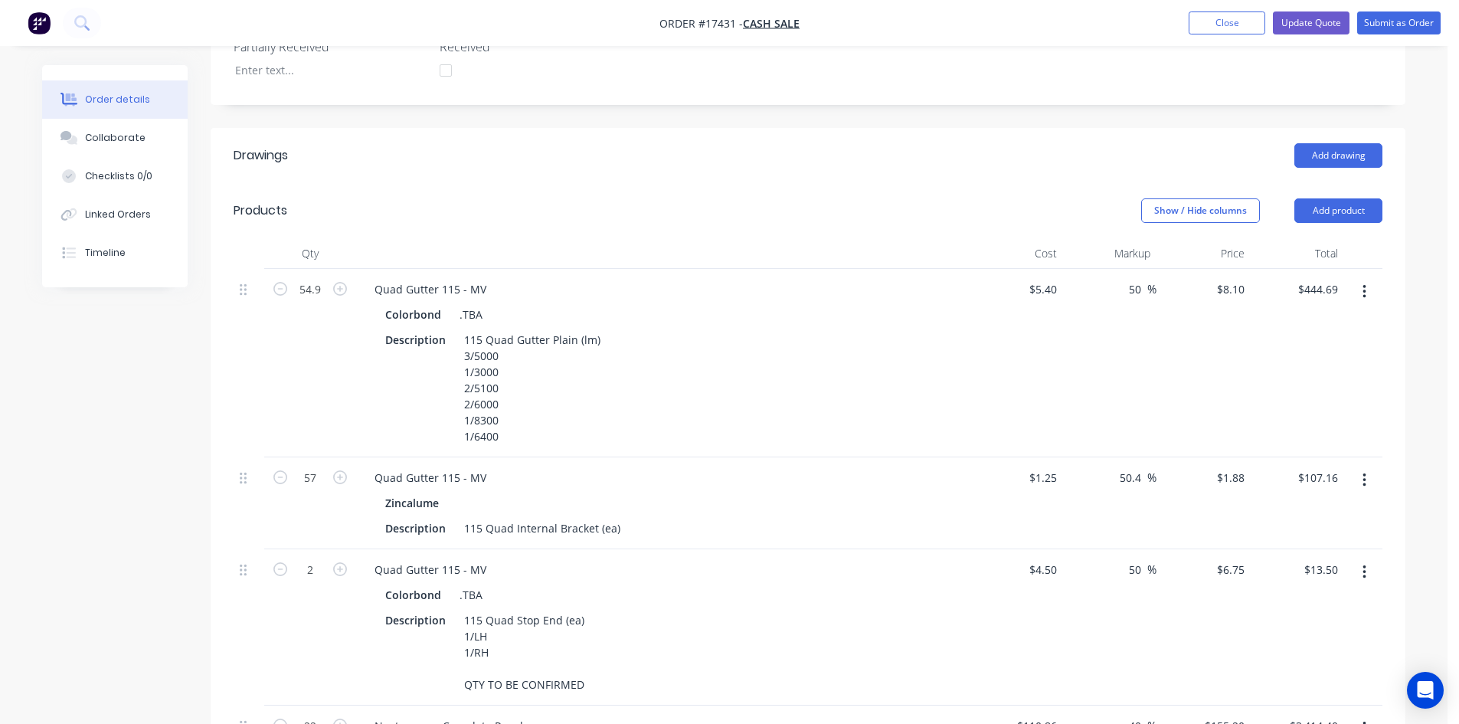
scroll to position [135, 0]
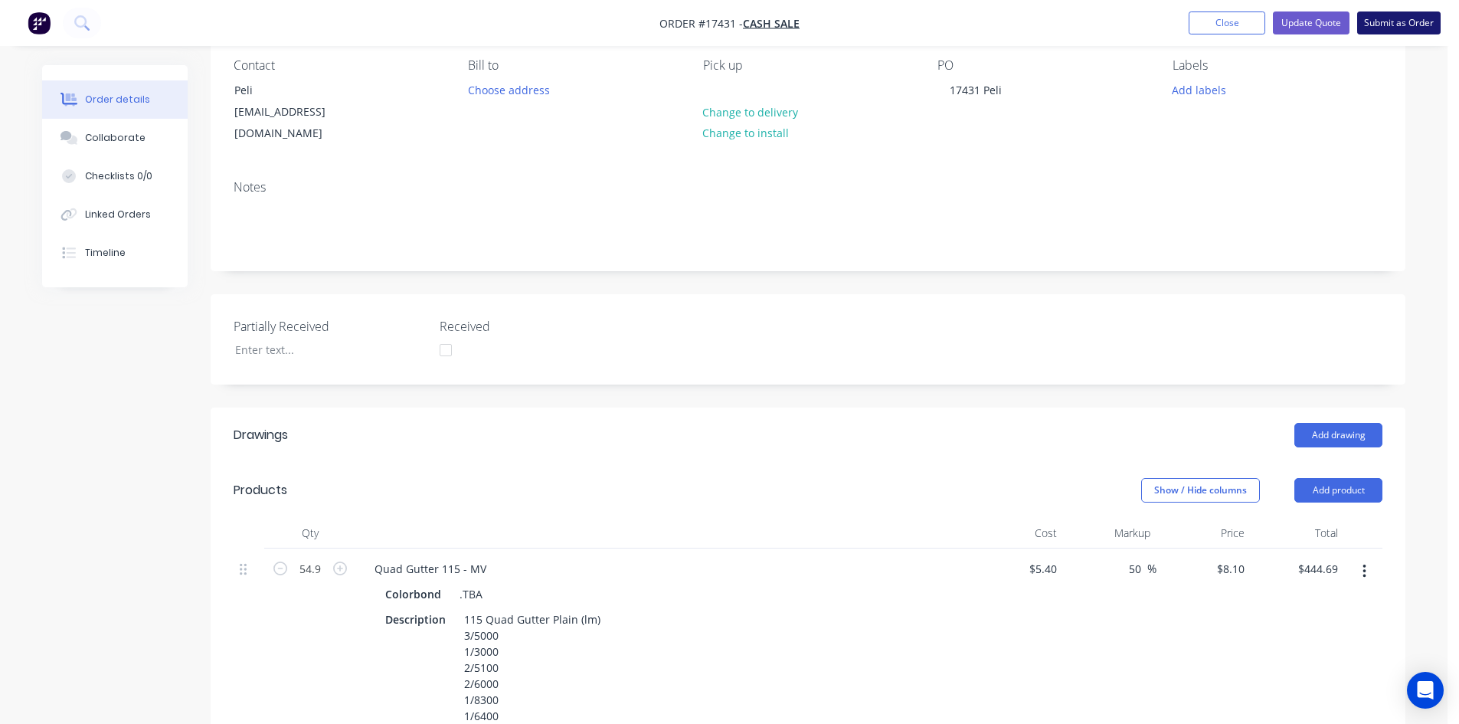
click at [1387, 25] on button "Submit as Order" at bounding box center [1398, 22] width 83 height 23
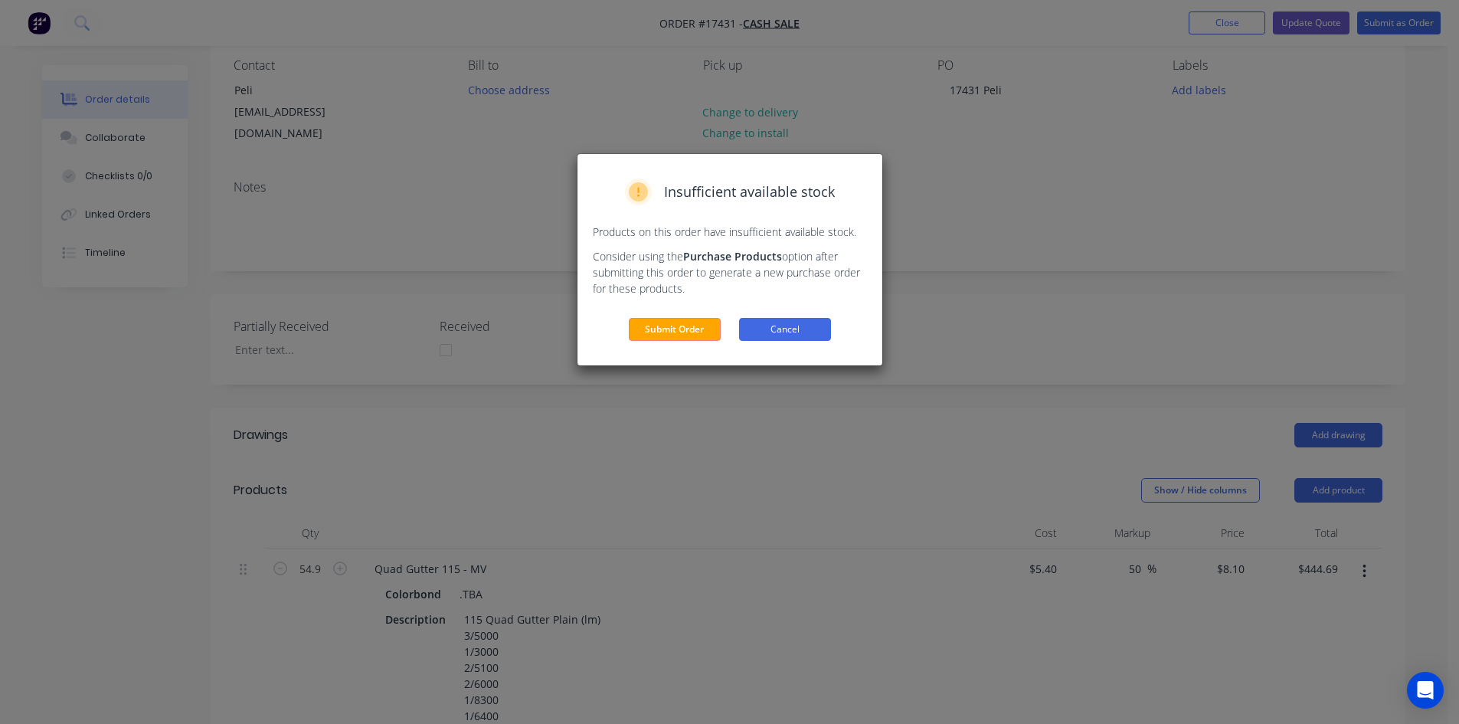
click at [798, 329] on button "Cancel" at bounding box center [785, 329] width 92 height 23
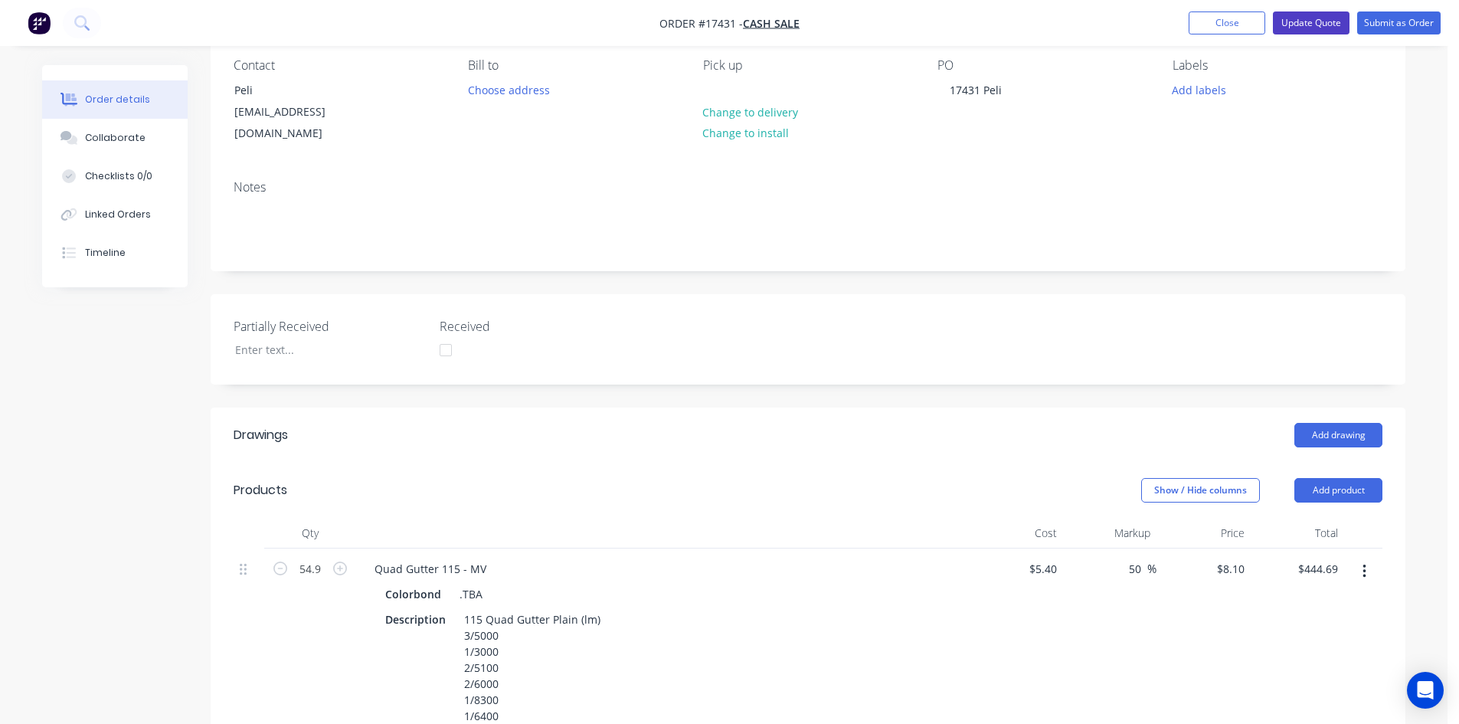
click at [1314, 26] on button "Update Quote" at bounding box center [1311, 22] width 77 height 23
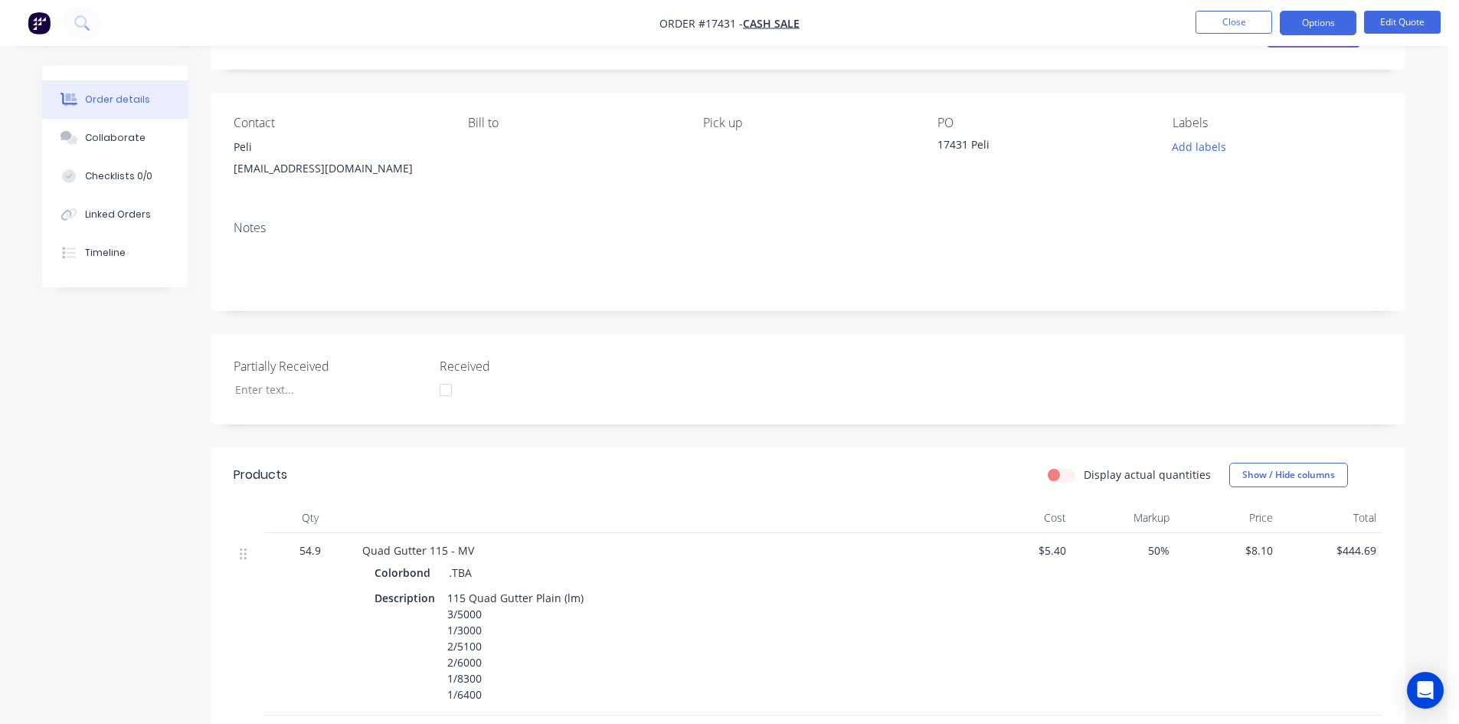
scroll to position [0, 0]
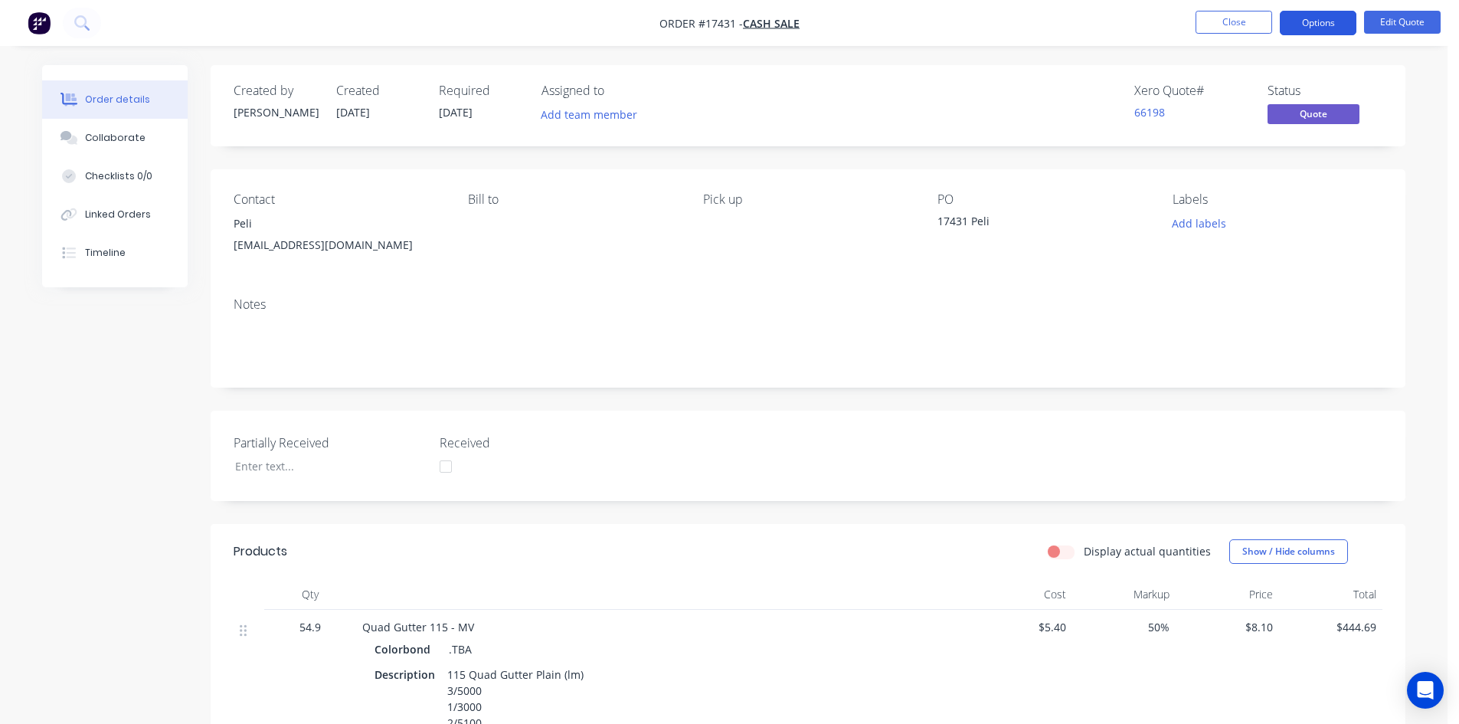
click at [1316, 23] on button "Options" at bounding box center [1318, 23] width 77 height 25
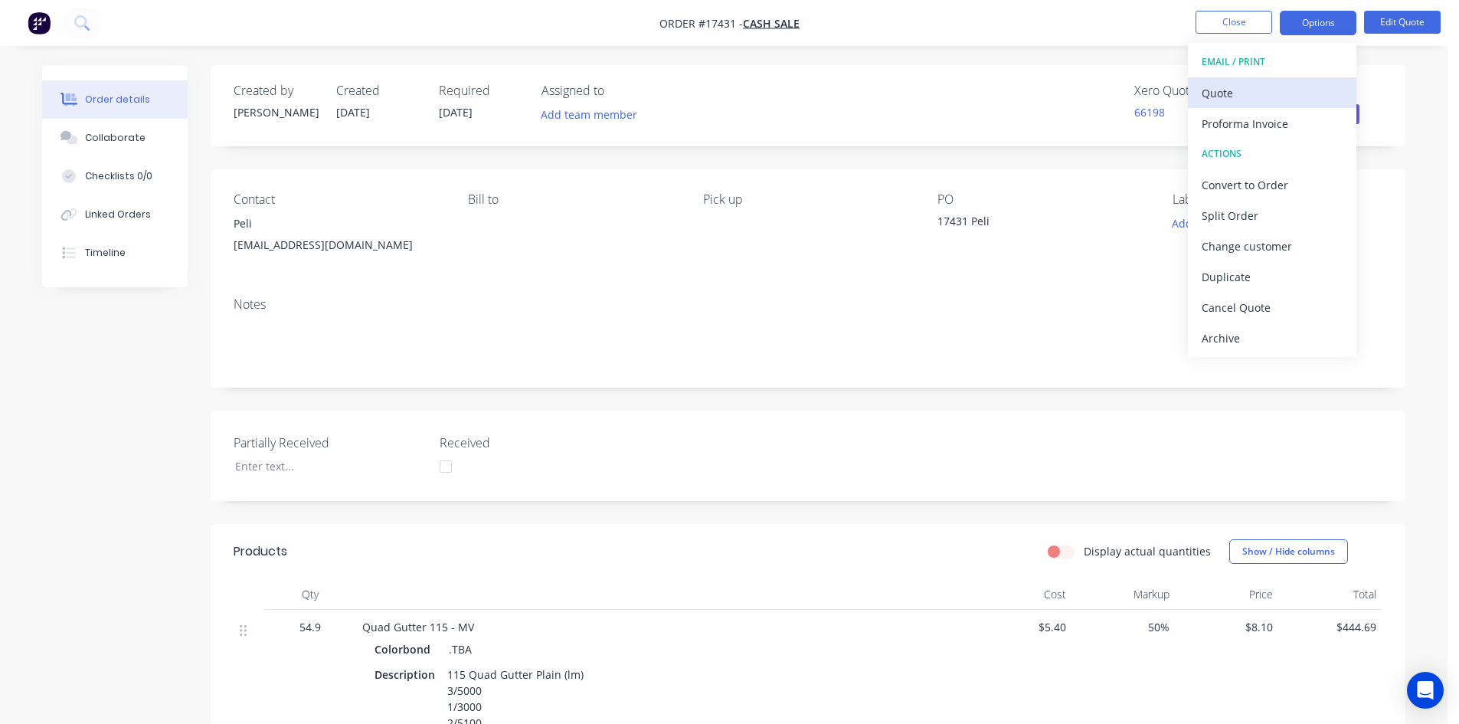
click at [1282, 84] on div "Quote" at bounding box center [1271, 93] width 141 height 22
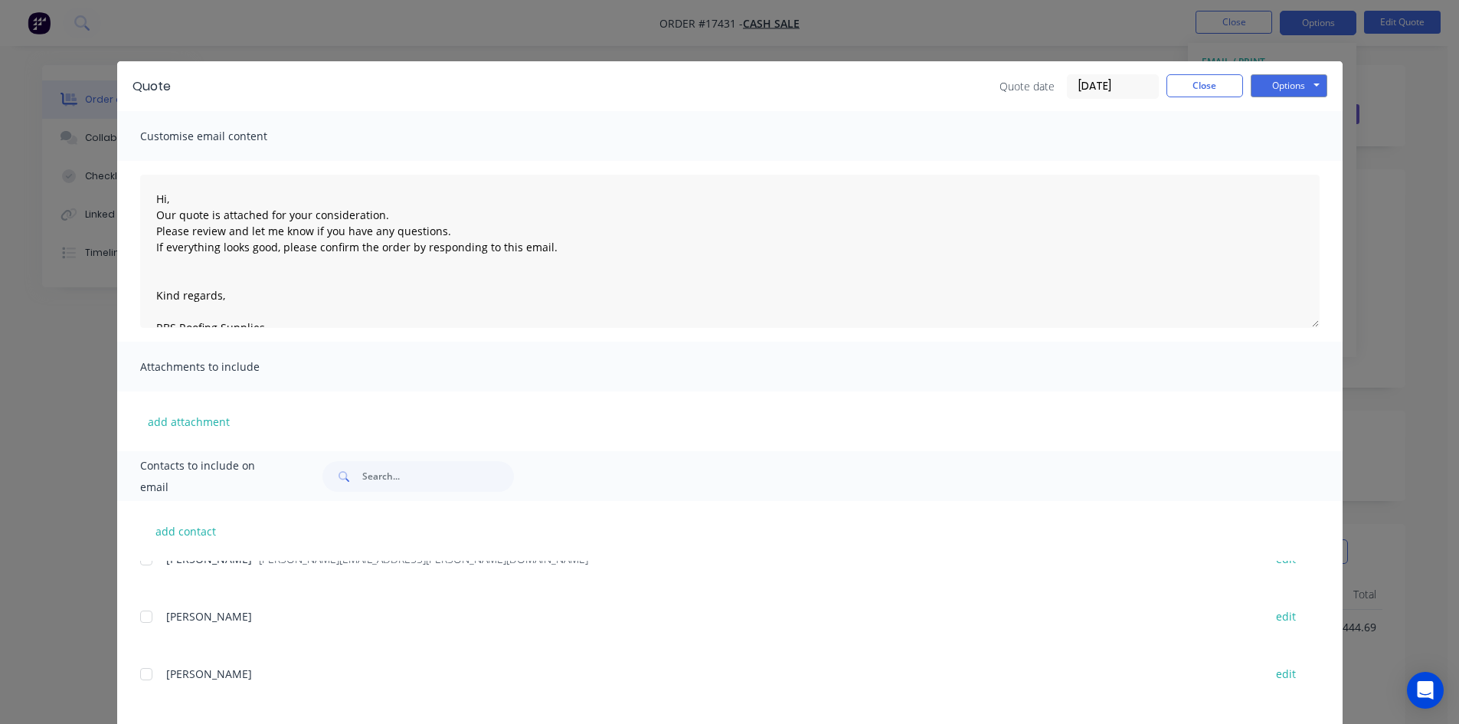
scroll to position [306, 0]
click at [387, 473] on input "text" at bounding box center [438, 476] width 152 height 31
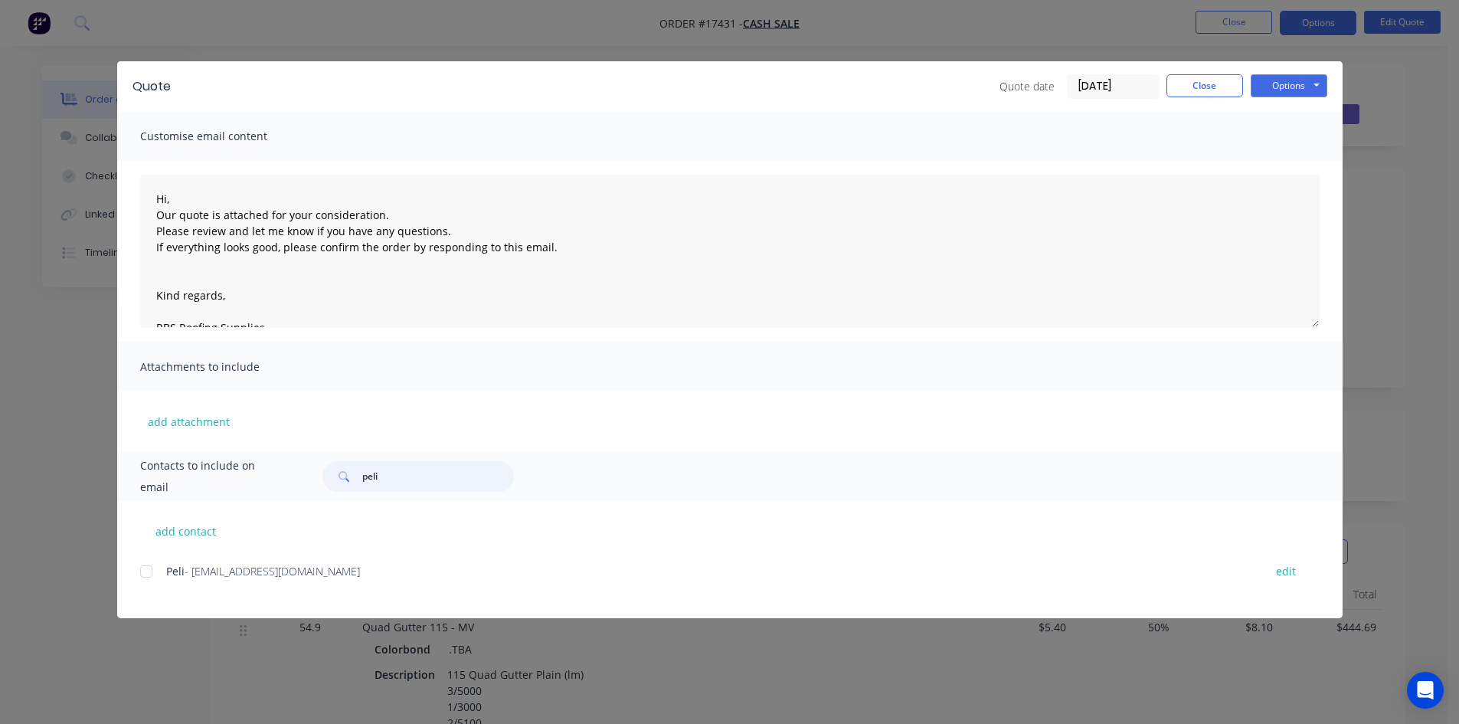
click at [143, 571] on div at bounding box center [146, 571] width 31 height 31
type input "peli"
click at [1314, 88] on button "Options" at bounding box center [1288, 85] width 77 height 23
click at [1313, 154] on button "Email" at bounding box center [1299, 163] width 98 height 25
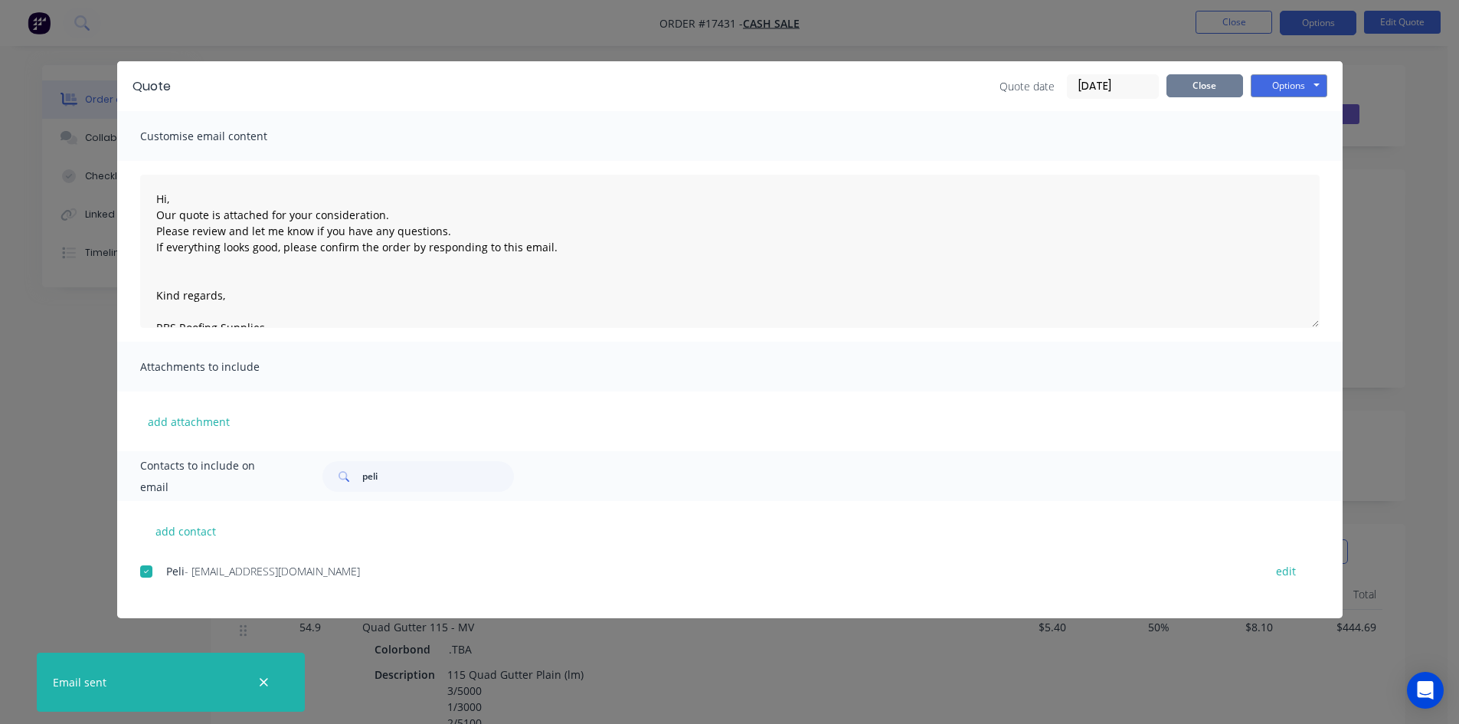
click at [1196, 93] on button "Close" at bounding box center [1204, 85] width 77 height 23
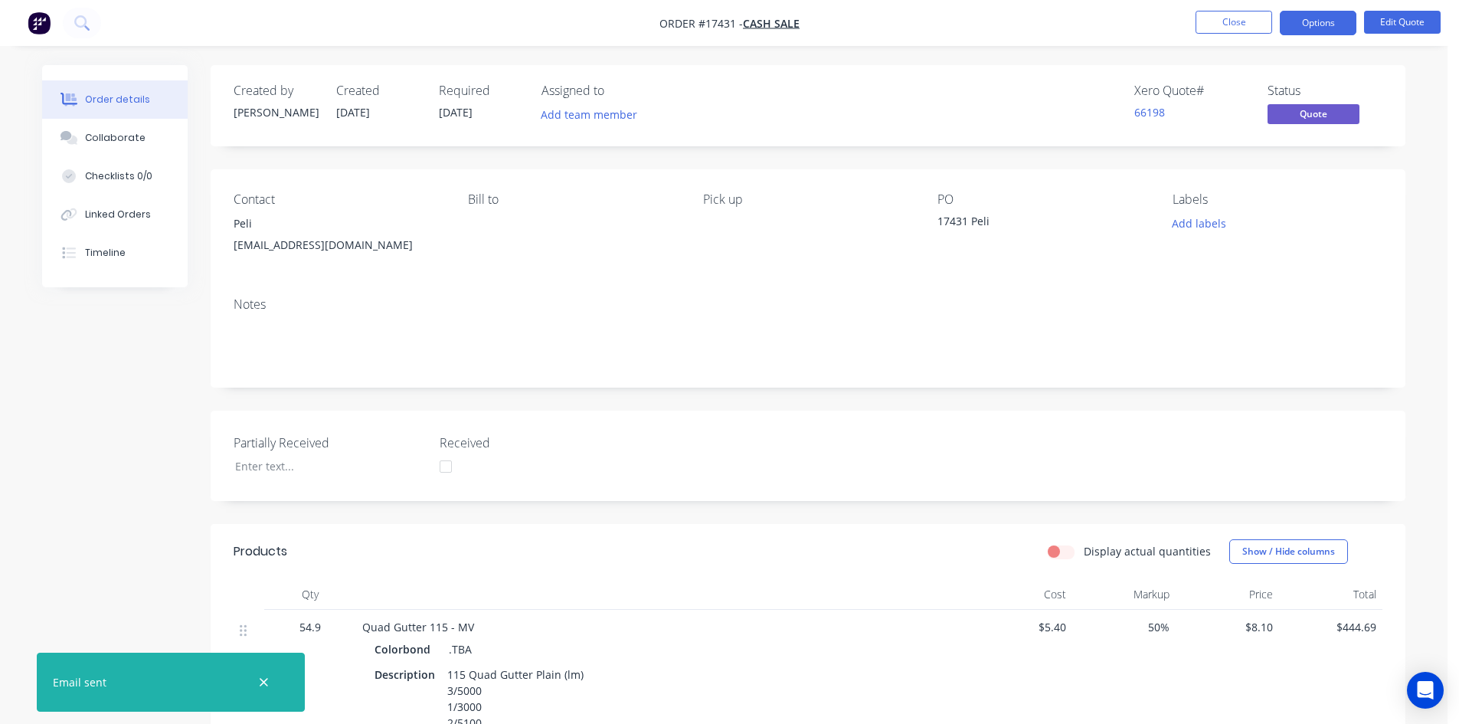
click at [1244, 26] on button "Close" at bounding box center [1233, 22] width 77 height 23
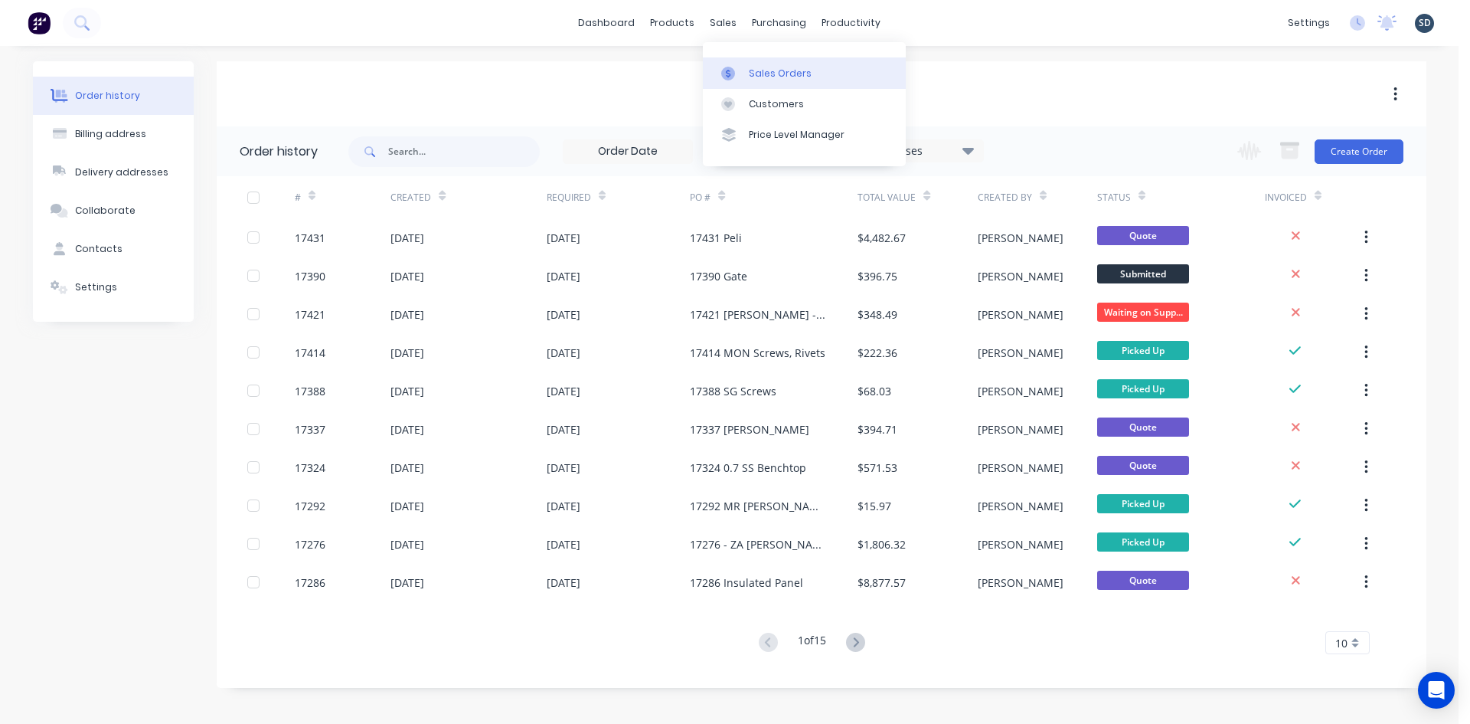
click at [767, 74] on div "Sales Orders" at bounding box center [780, 74] width 63 height 14
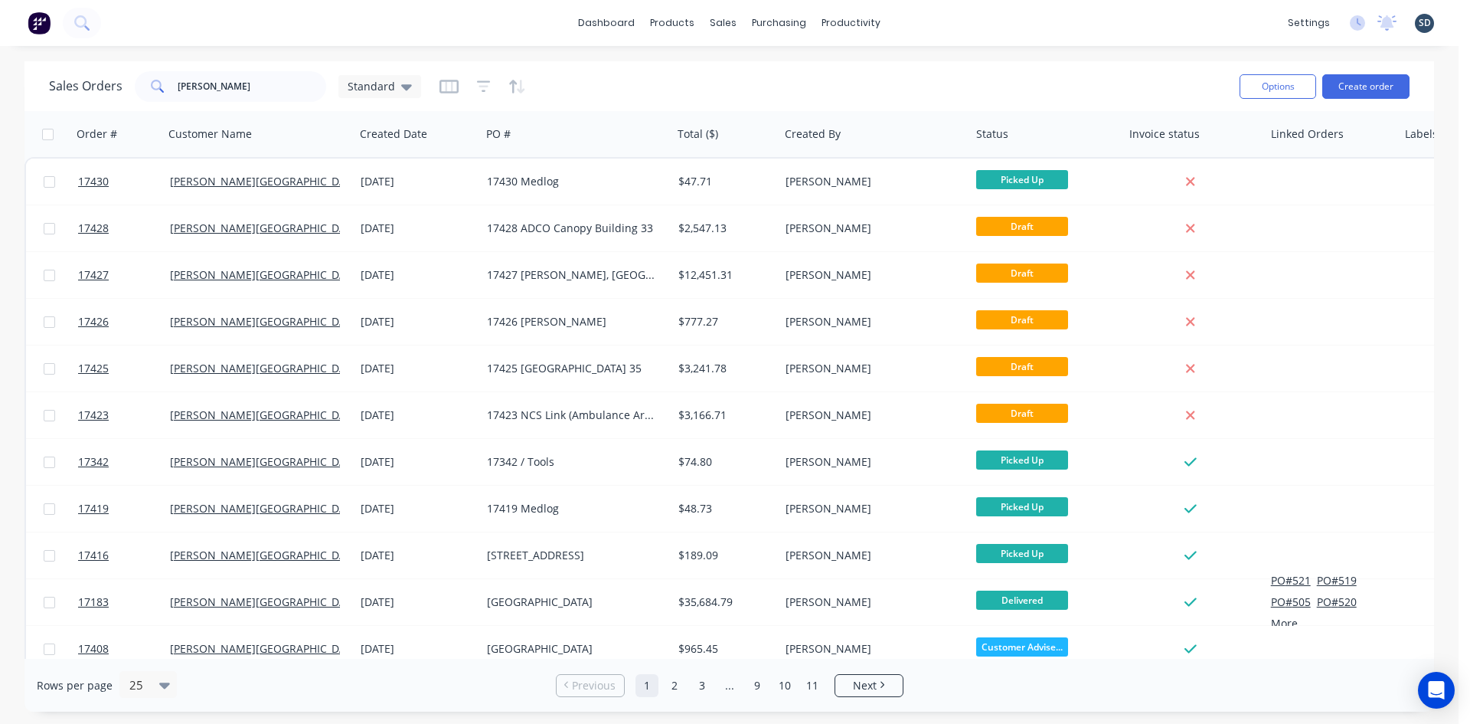
drag, startPoint x: 969, startPoint y: 23, endPoint x: 972, endPoint y: 12, distance: 11.0
click at [969, 23] on div "dashboard products sales purchasing productivity dashboard products Product Cat…" at bounding box center [729, 23] width 1459 height 46
click at [937, 18] on div "dashboard products sales purchasing productivity dashboard products Product Cat…" at bounding box center [729, 23] width 1459 height 46
click at [959, 21] on div "dashboard products sales purchasing productivity dashboard products Product Cat…" at bounding box center [729, 23] width 1459 height 46
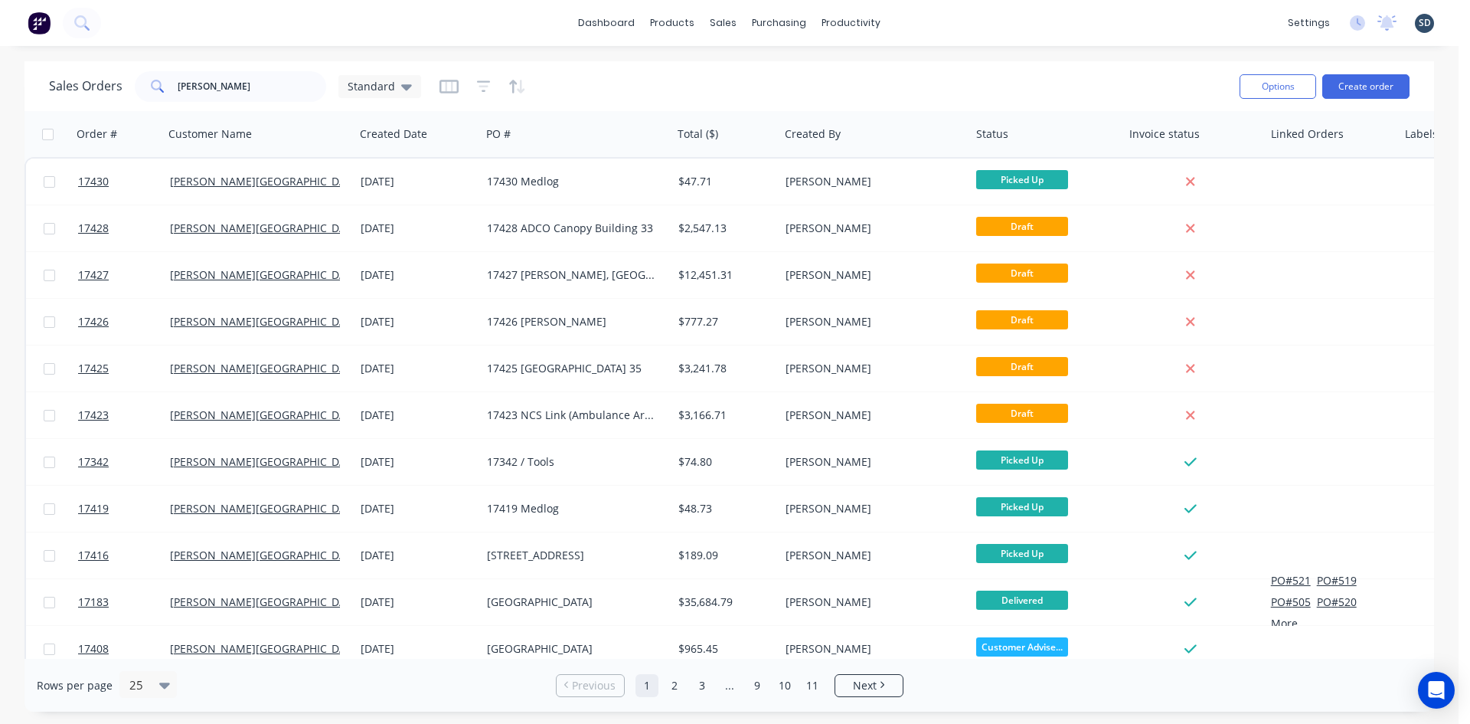
click at [930, 21] on div "dashboard products sales purchasing productivity dashboard products Product Cat…" at bounding box center [729, 23] width 1459 height 46
click at [926, 21] on div "dashboard products sales purchasing productivity dashboard products Product Cat…" at bounding box center [729, 23] width 1459 height 46
click at [917, 25] on div "dashboard products sales purchasing productivity dashboard products Product Cat…" at bounding box center [729, 23] width 1459 height 46
click at [962, 17] on div "dashboard products sales purchasing productivity dashboard products Product Cat…" at bounding box center [729, 23] width 1459 height 46
click at [979, 23] on div "dashboard products sales purchasing productivity dashboard products Product Cat…" at bounding box center [729, 23] width 1459 height 46
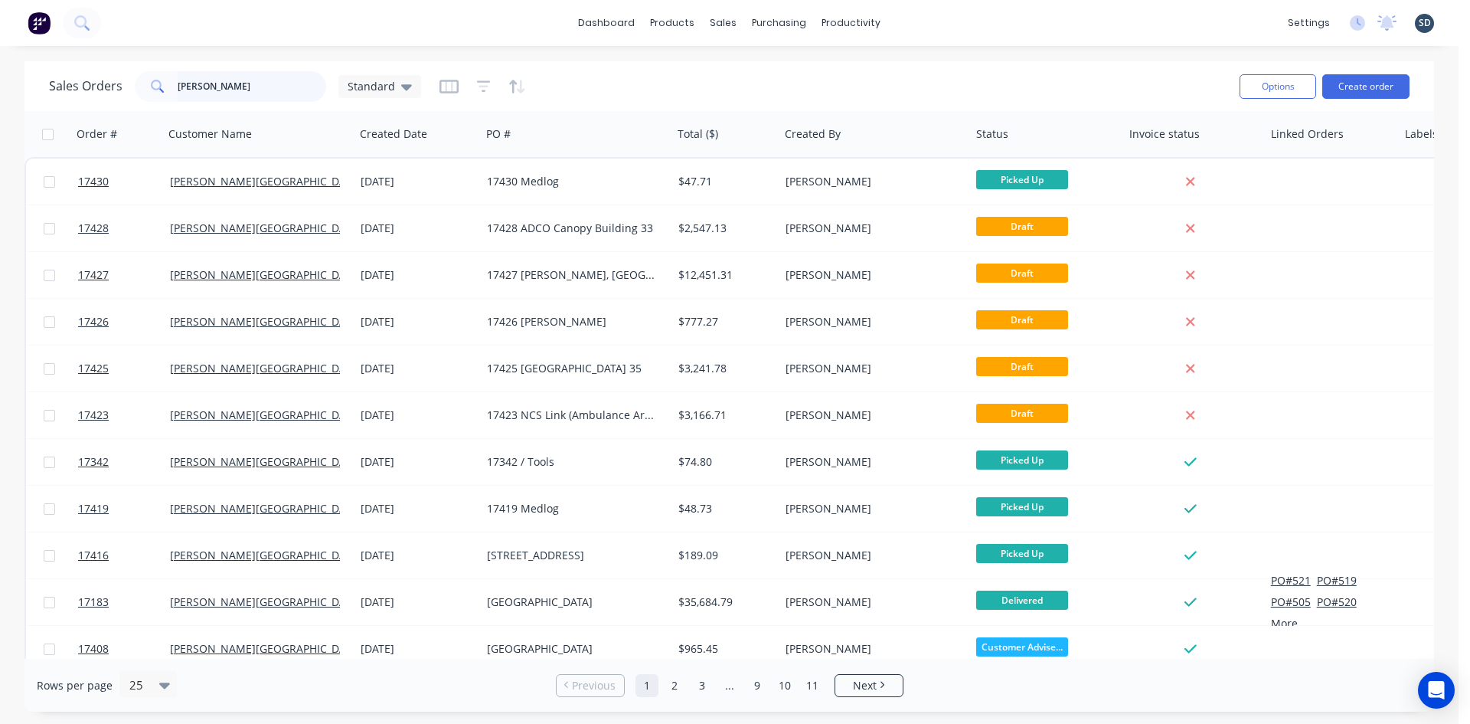
click at [252, 82] on input "glenn walsh" at bounding box center [252, 86] width 149 height 31
type input "g"
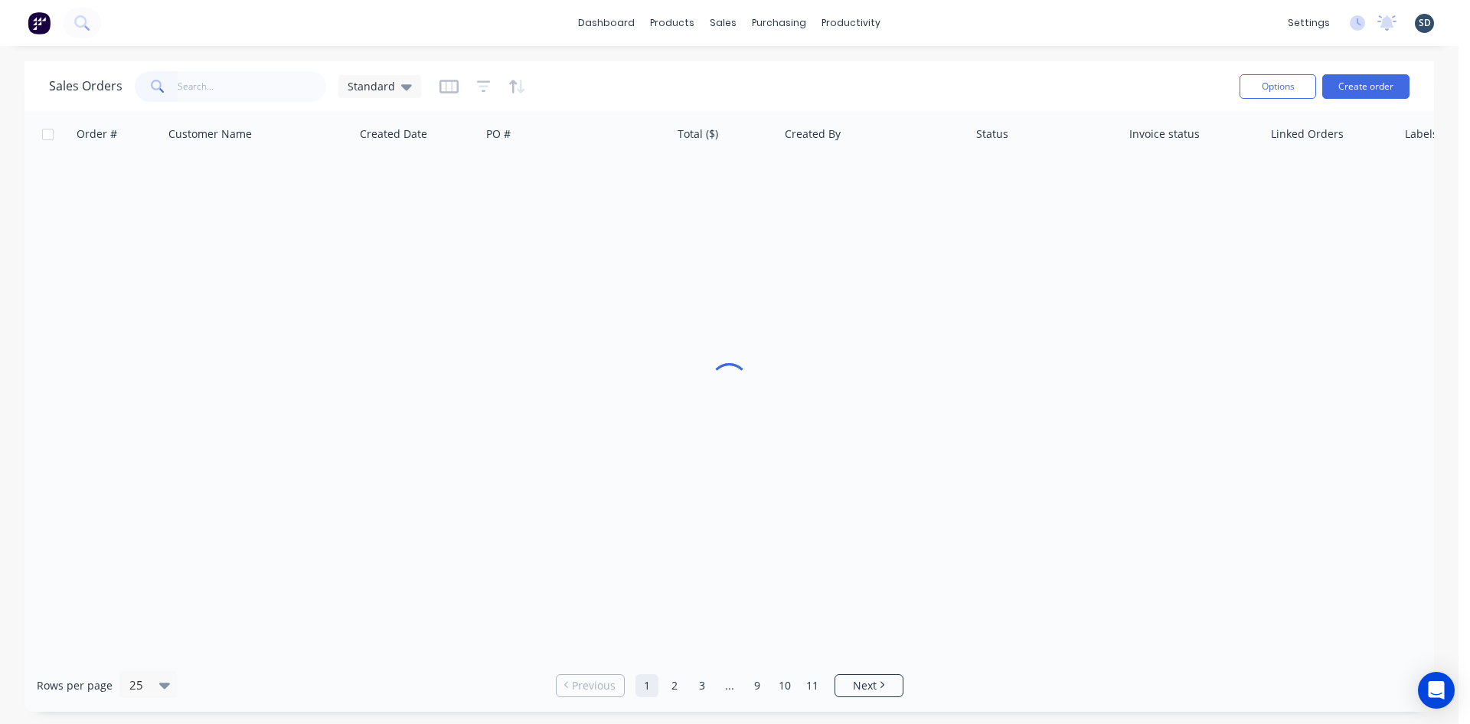
click at [965, 25] on div "dashboard products sales purchasing productivity dashboard products Product Cat…" at bounding box center [729, 23] width 1459 height 46
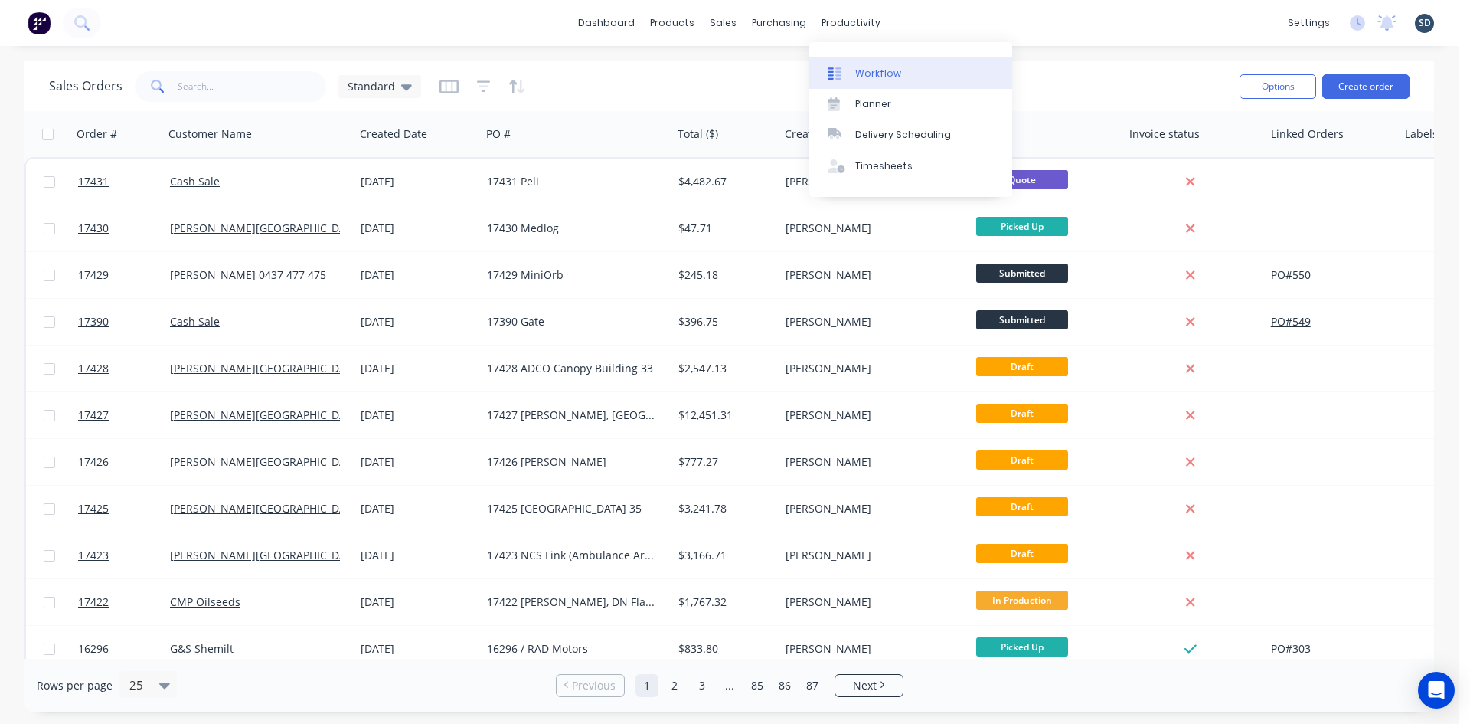
click at [879, 60] on link "Workflow" at bounding box center [910, 72] width 203 height 31
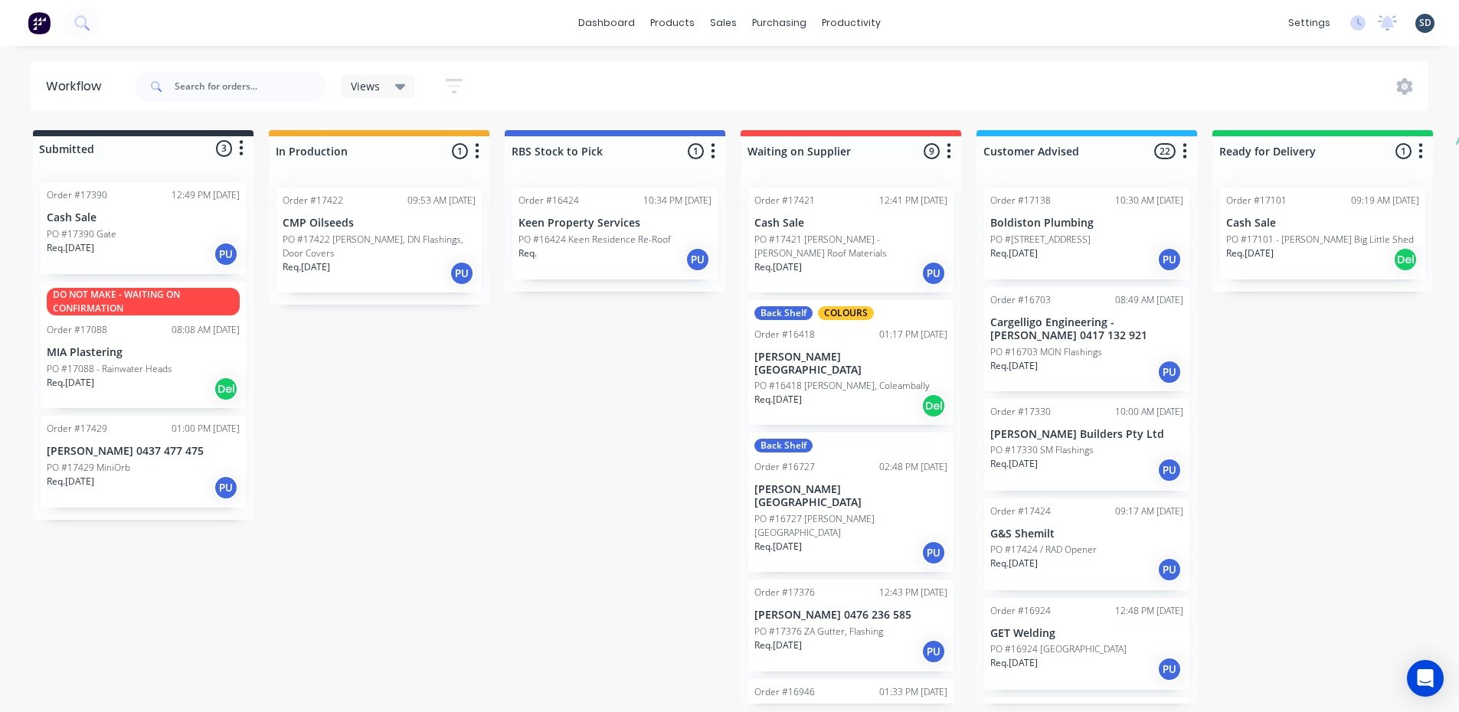
click at [155, 481] on div "Req. 25/08/25 PU" at bounding box center [143, 488] width 193 height 26
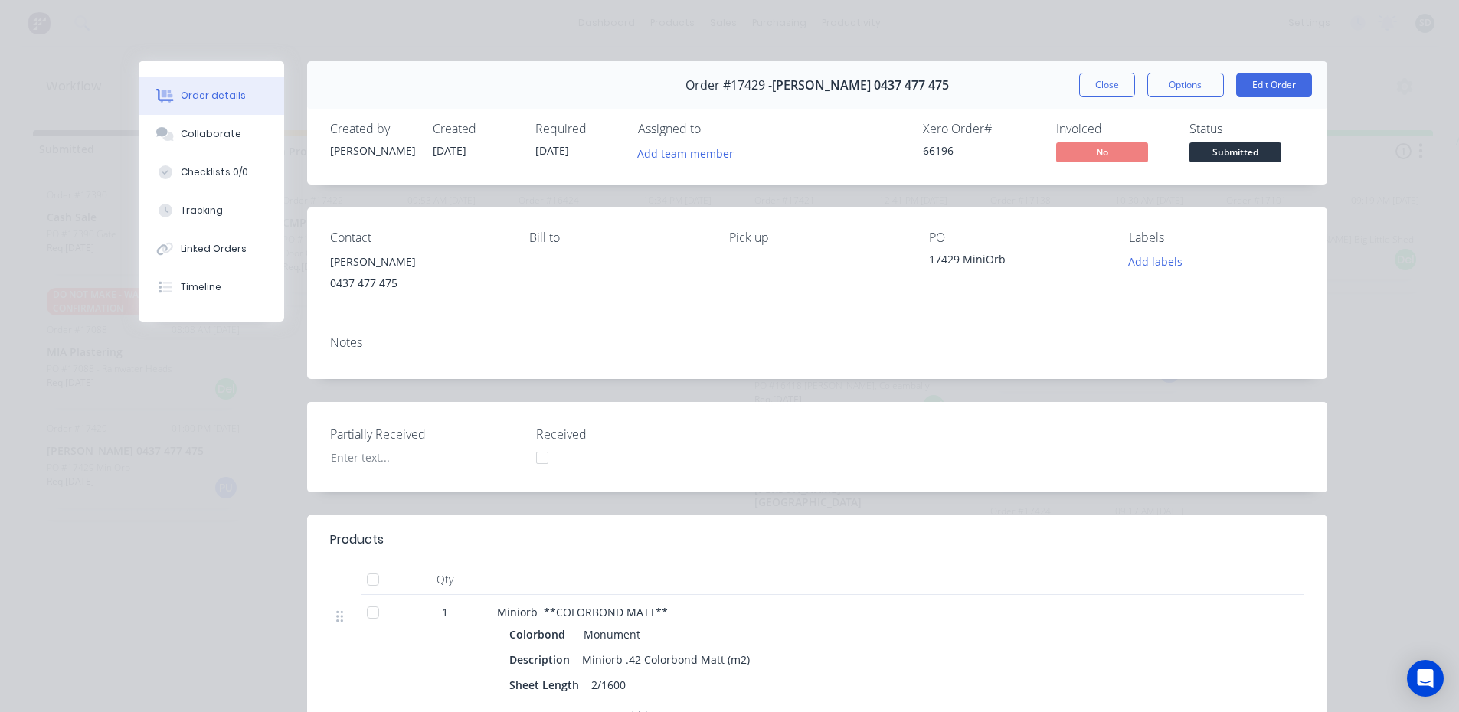
click at [1234, 155] on span "Submitted" at bounding box center [1235, 151] width 92 height 19
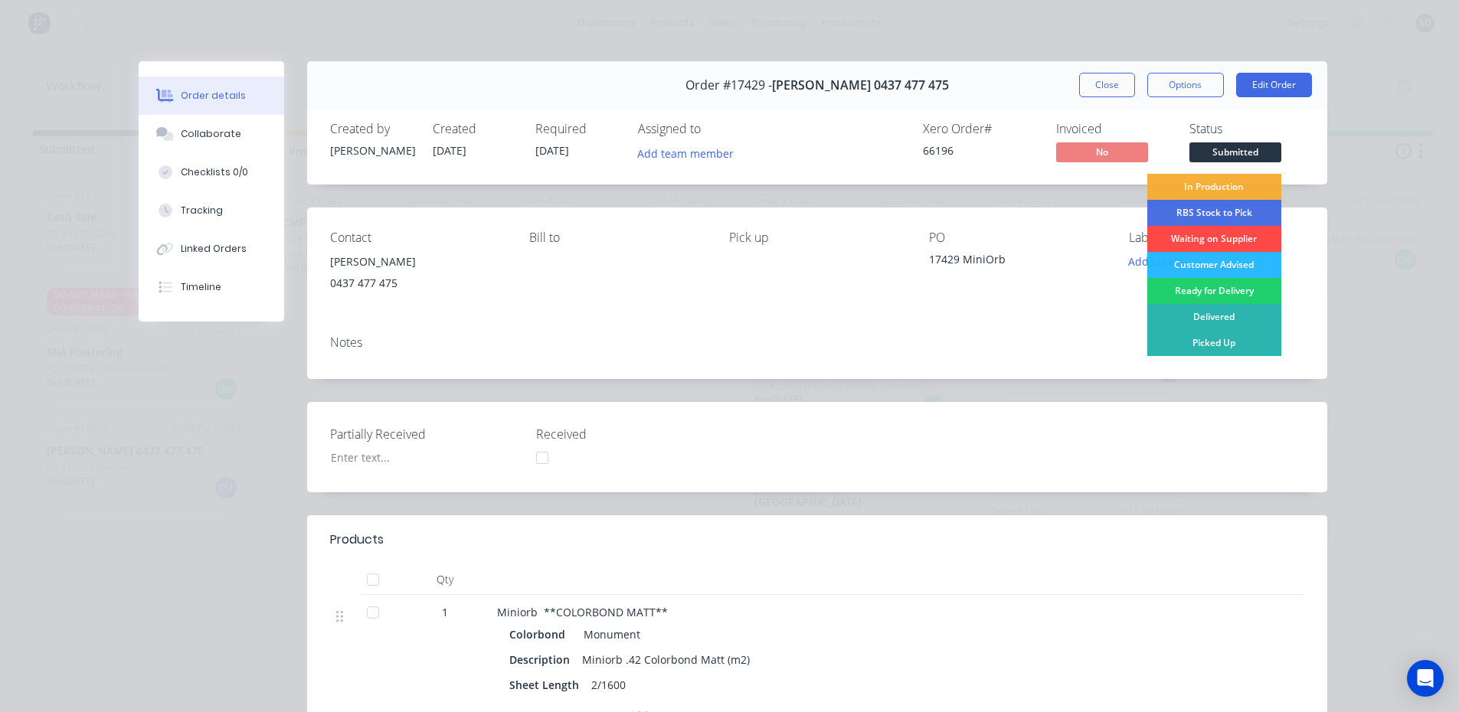
click at [1226, 232] on div "Waiting on Supplier" at bounding box center [1214, 239] width 134 height 26
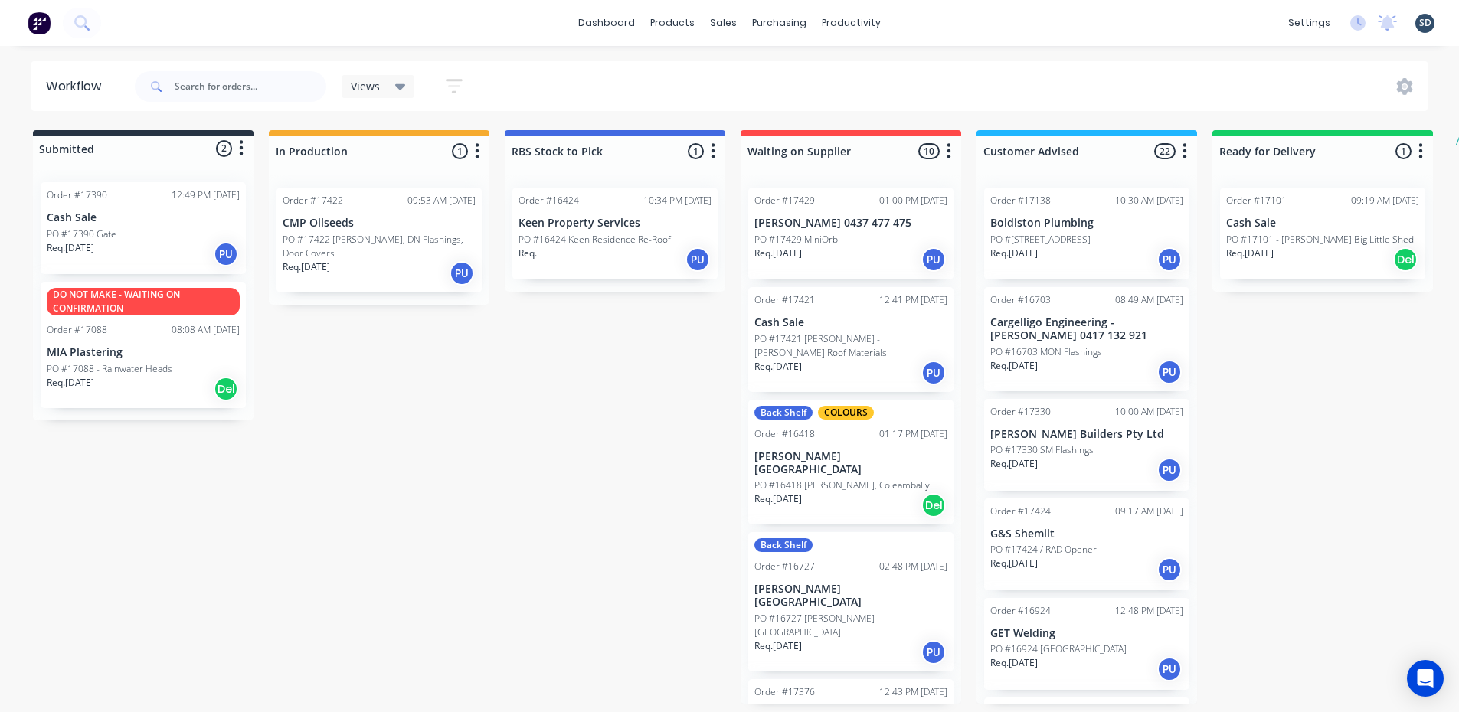
click at [132, 244] on div "Req. 19/08/25 PU" at bounding box center [143, 254] width 193 height 26
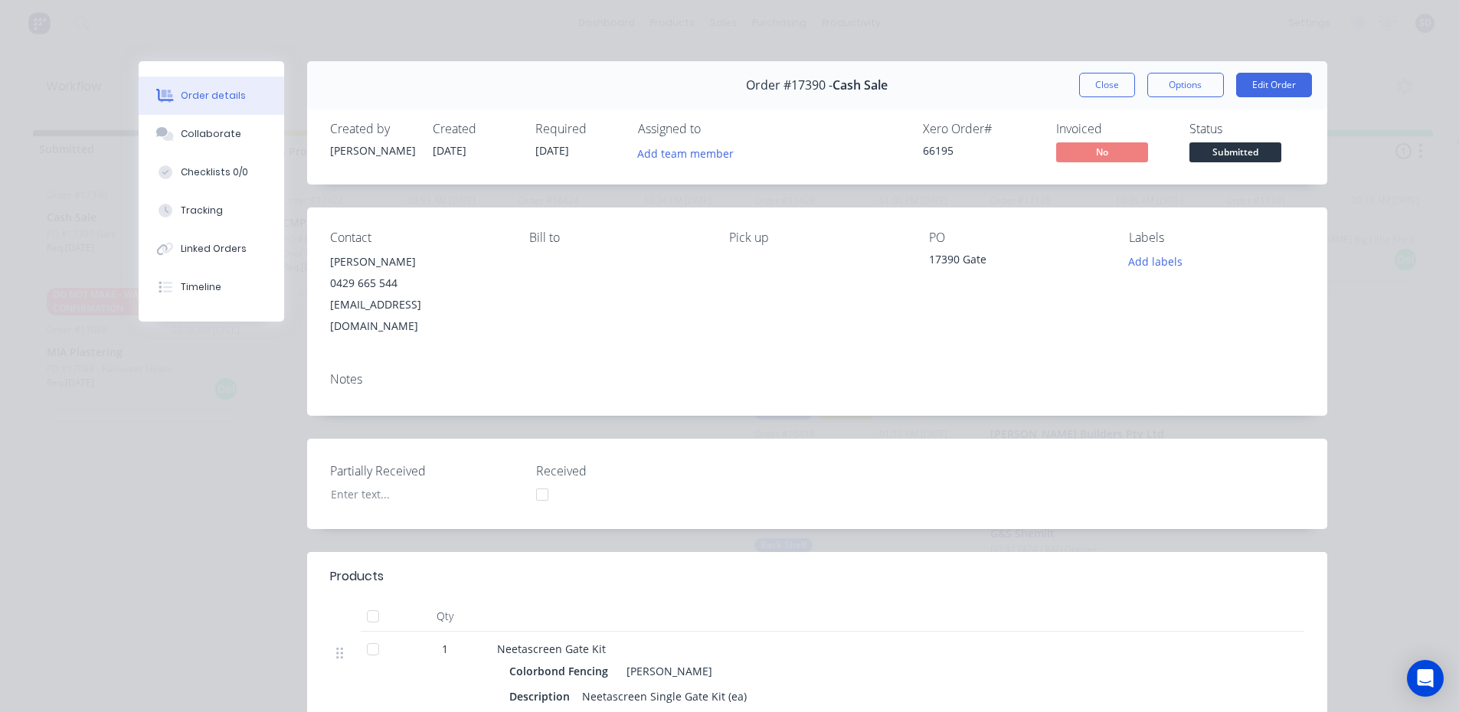
click at [1243, 152] on span "Submitted" at bounding box center [1235, 151] width 92 height 19
click at [1260, 85] on button "Edit Order" at bounding box center [1274, 85] width 76 height 25
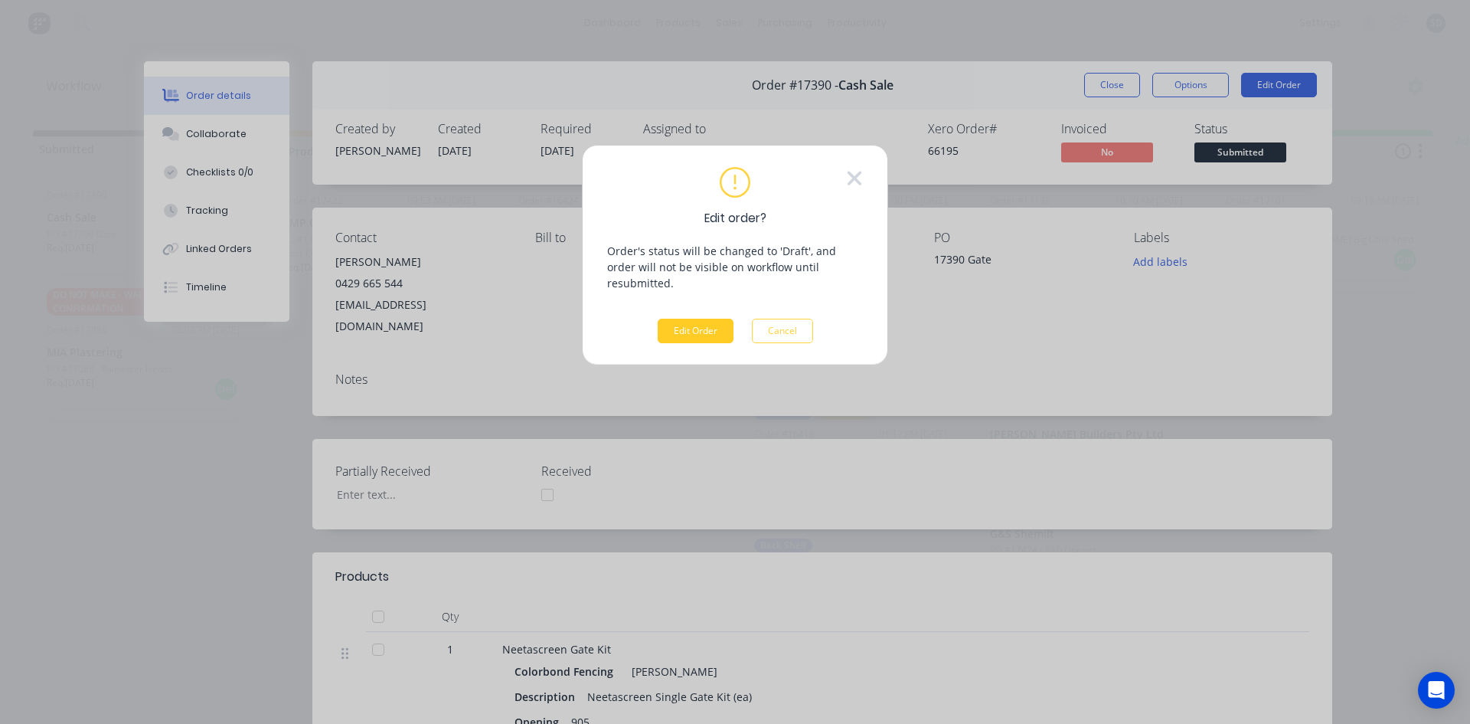
click at [708, 319] on button "Edit Order" at bounding box center [696, 331] width 76 height 25
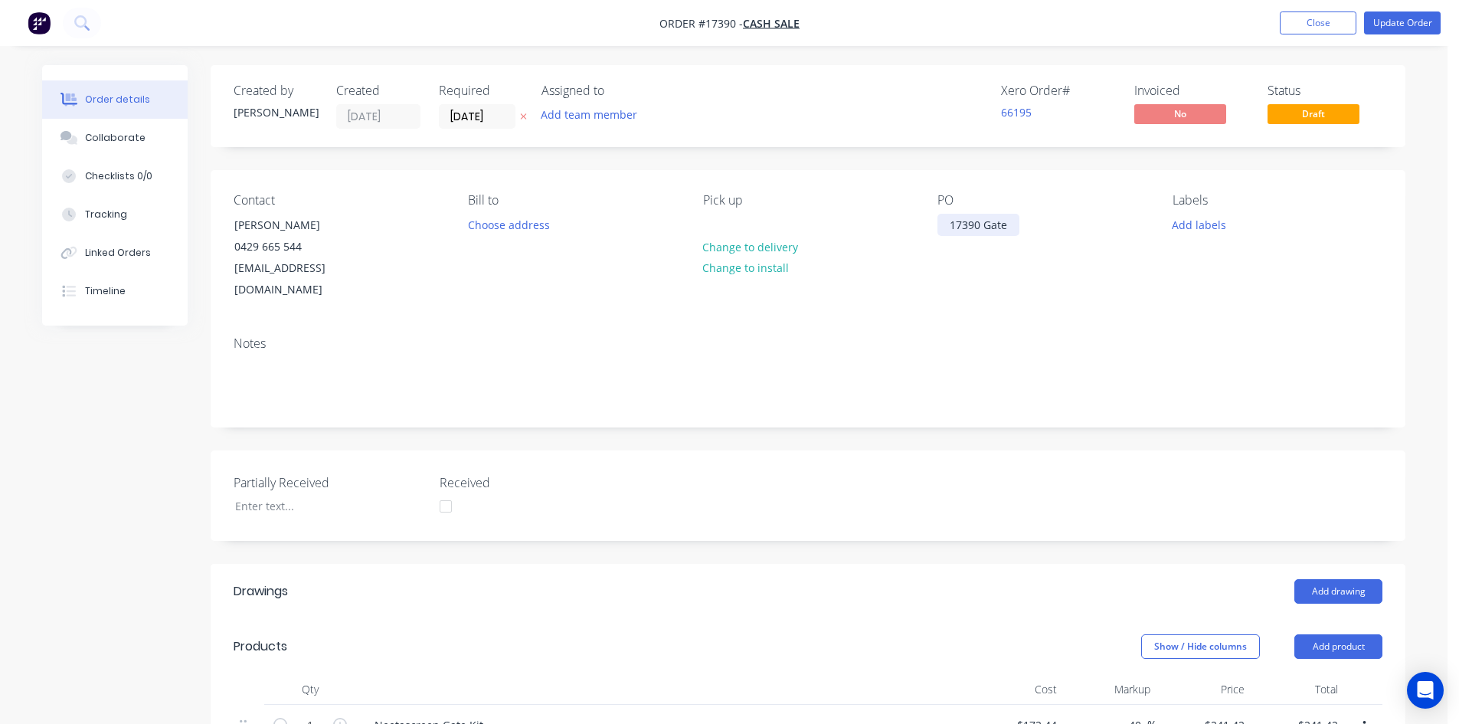
click at [986, 217] on div "17390 Gate" at bounding box center [978, 225] width 82 height 22
click at [1002, 294] on div "Contact Simon Potts 0429 665 544 save.time16@outlook.com Bill to Choose address…" at bounding box center [808, 247] width 1195 height 154
click at [1395, 39] on nav "Order #17390 - Cash Sale Add product Close Update Order" at bounding box center [729, 23] width 1459 height 46
click at [1401, 26] on button "Update Order" at bounding box center [1402, 22] width 77 height 23
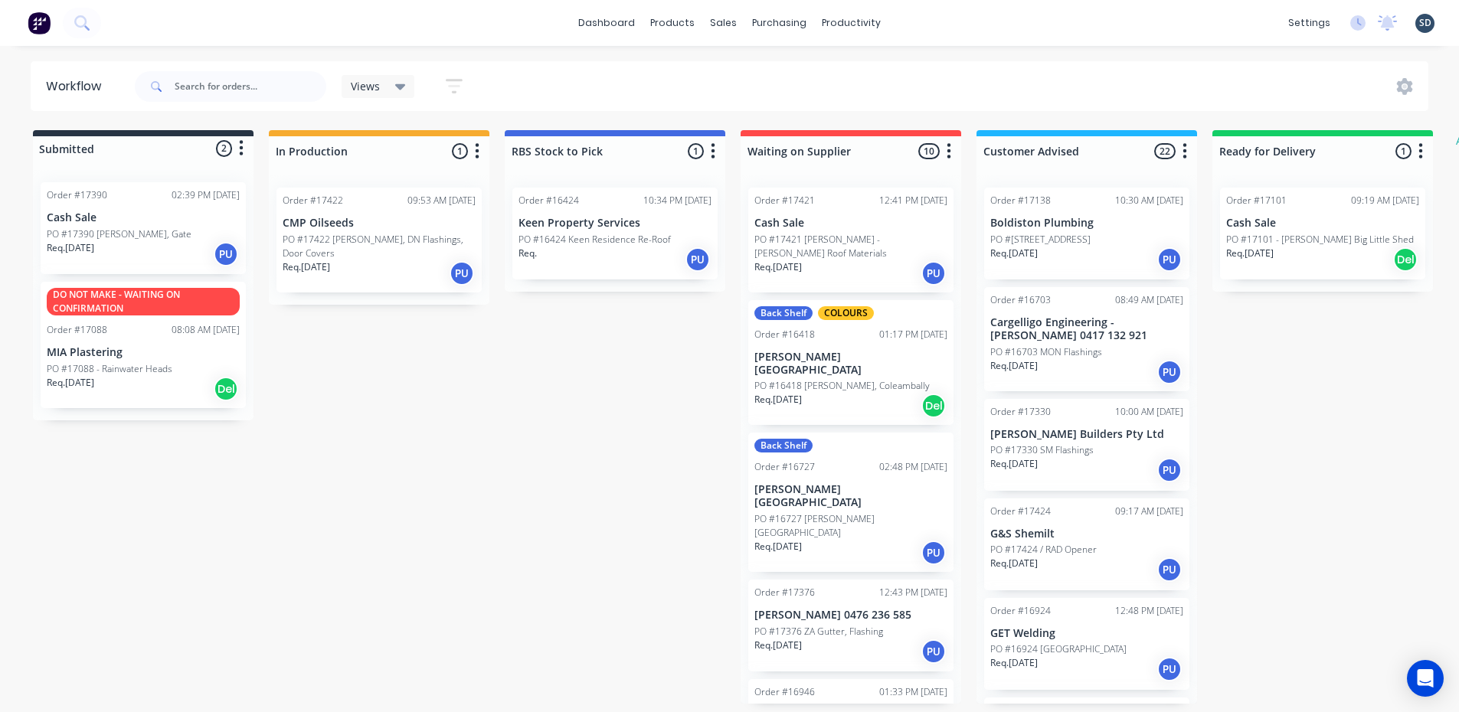
click at [129, 234] on p "PO #17390 Simon Potts, Gate" at bounding box center [119, 234] width 145 height 14
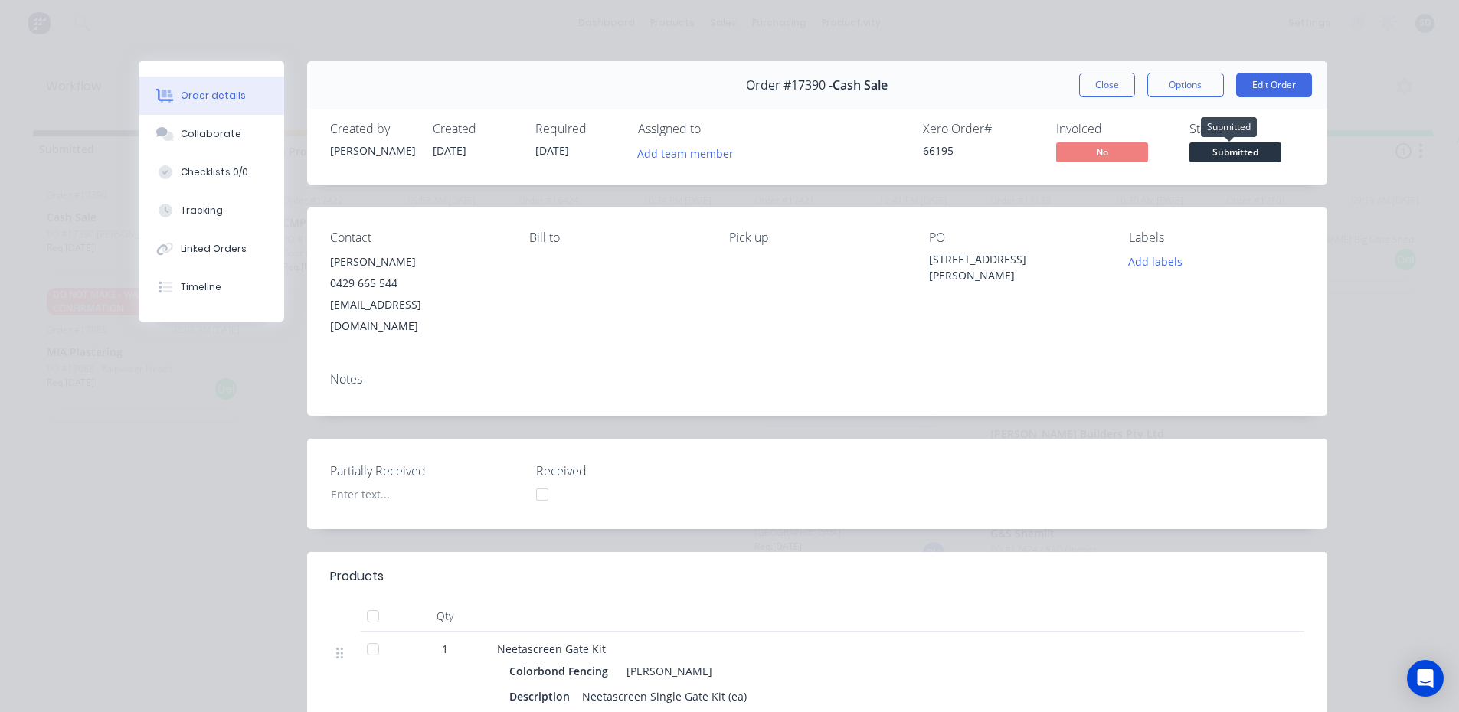
click at [1250, 152] on span "Submitted" at bounding box center [1235, 151] width 92 height 19
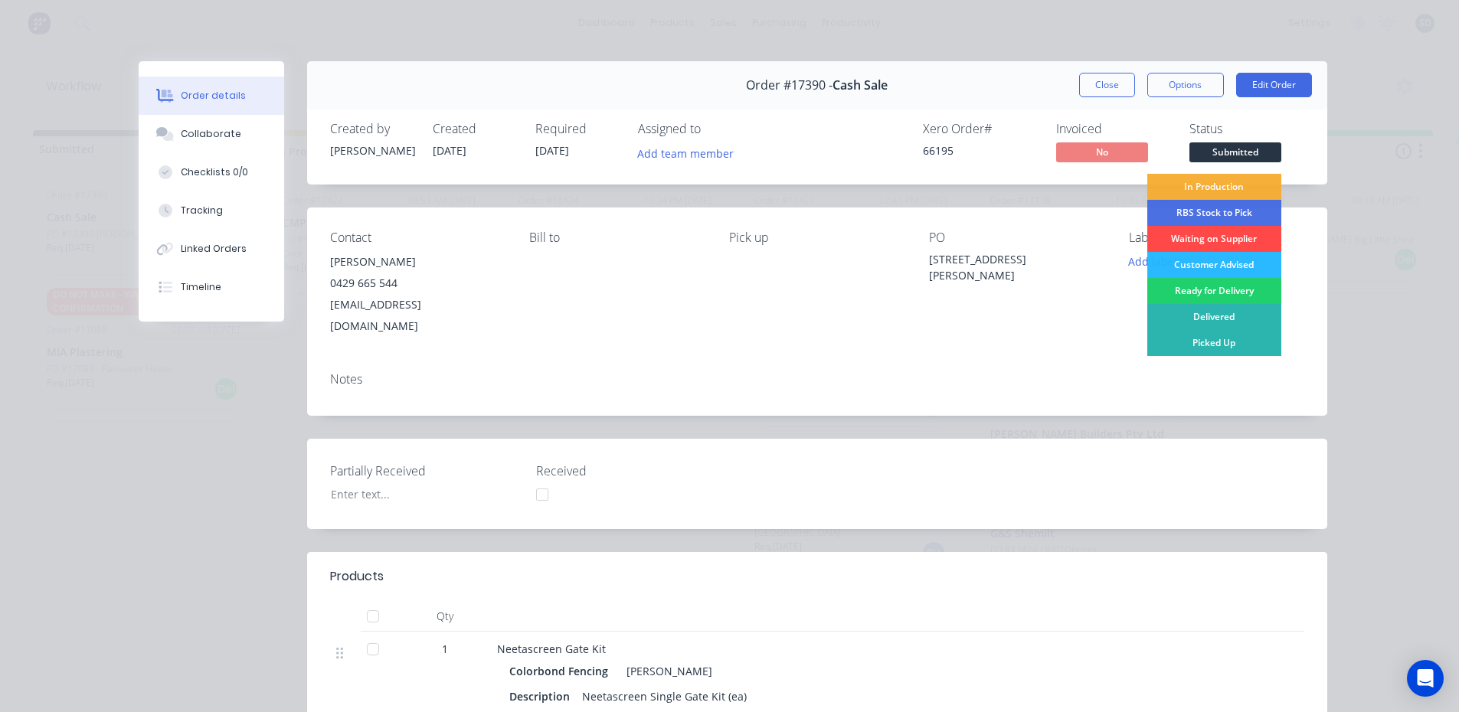
click at [1219, 237] on div "Waiting on Supplier" at bounding box center [1214, 239] width 134 height 26
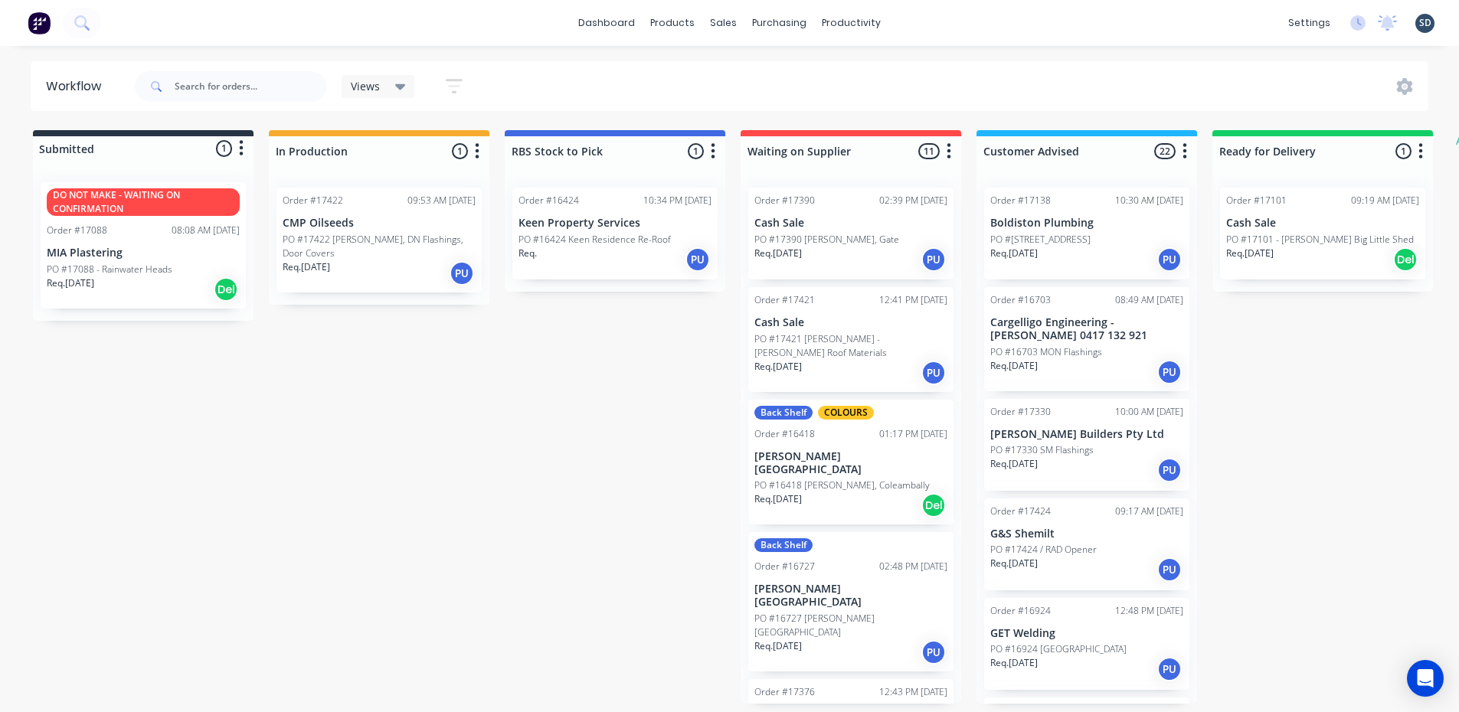
click at [936, 18] on div "dashboard products sales purchasing productivity dashboard products Product Cat…" at bounding box center [729, 23] width 1459 height 46
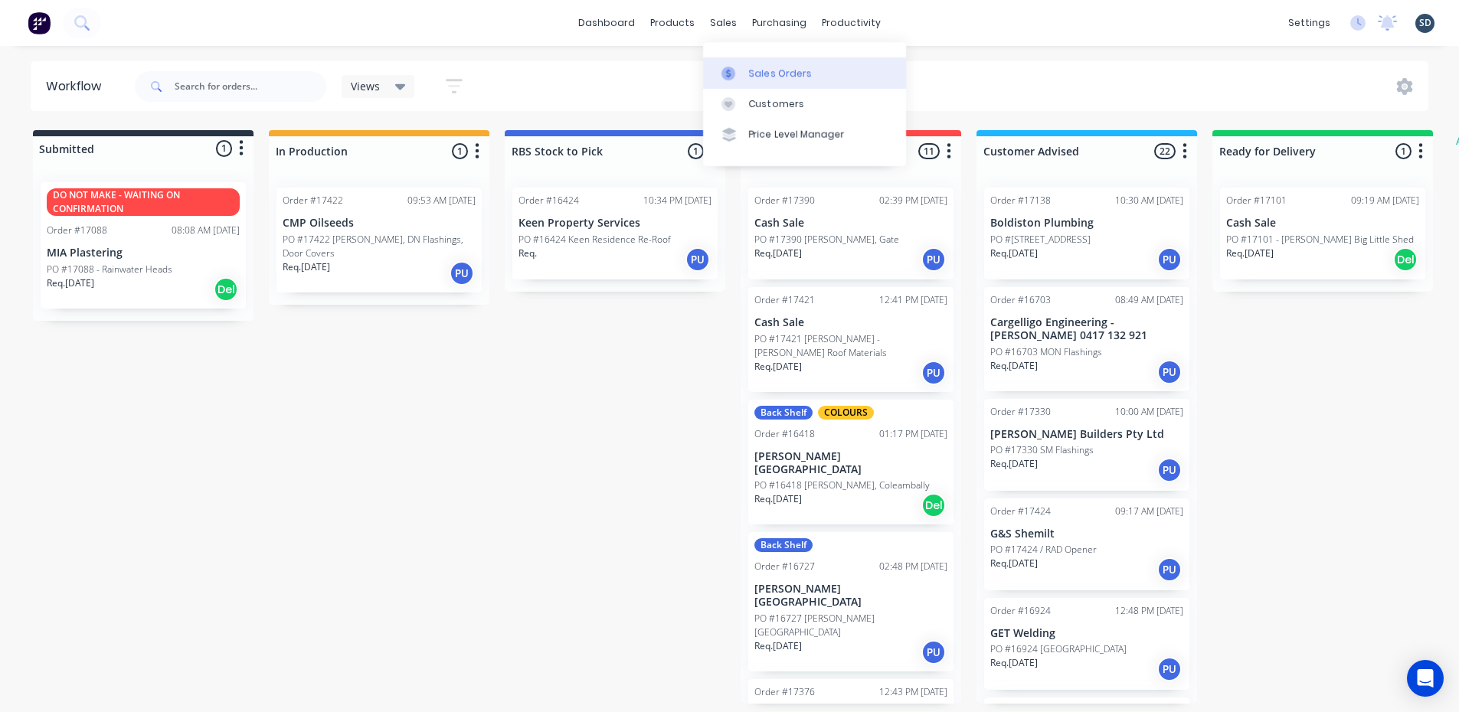
click at [789, 80] on link "Sales Orders" at bounding box center [804, 72] width 203 height 31
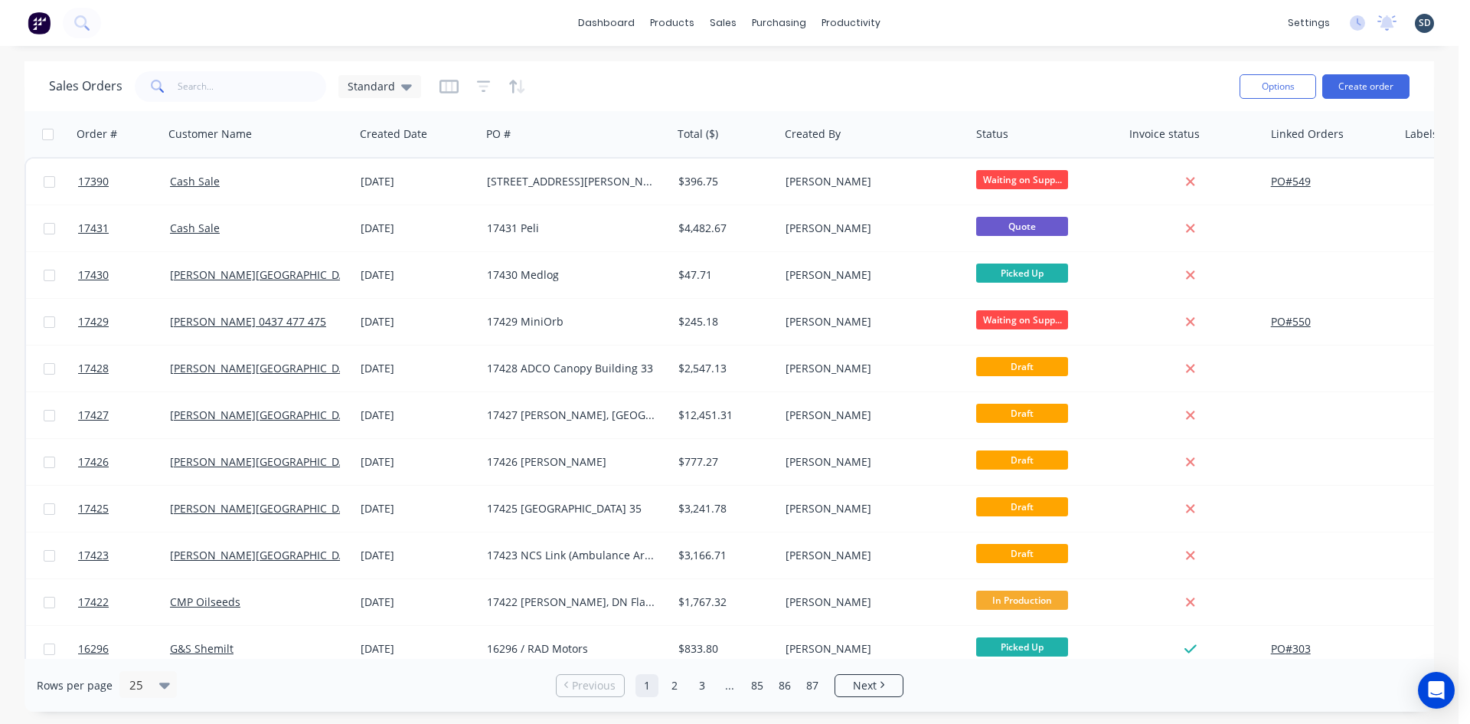
click at [979, 46] on div "dashboard products sales purchasing productivity dashboard products Product Cat…" at bounding box center [729, 362] width 1459 height 724
click at [935, 23] on div "dashboard products sales purchasing productivity dashboard products Product Cat…" at bounding box center [729, 23] width 1459 height 46
click at [924, 19] on div "dashboard products sales purchasing productivity dashboard products Product Cat…" at bounding box center [729, 23] width 1459 height 46
drag, startPoint x: 927, startPoint y: 18, endPoint x: 914, endPoint y: 19, distance: 13.9
click at [914, 19] on div "dashboard products sales purchasing productivity dashboard products Product Cat…" at bounding box center [729, 23] width 1459 height 46
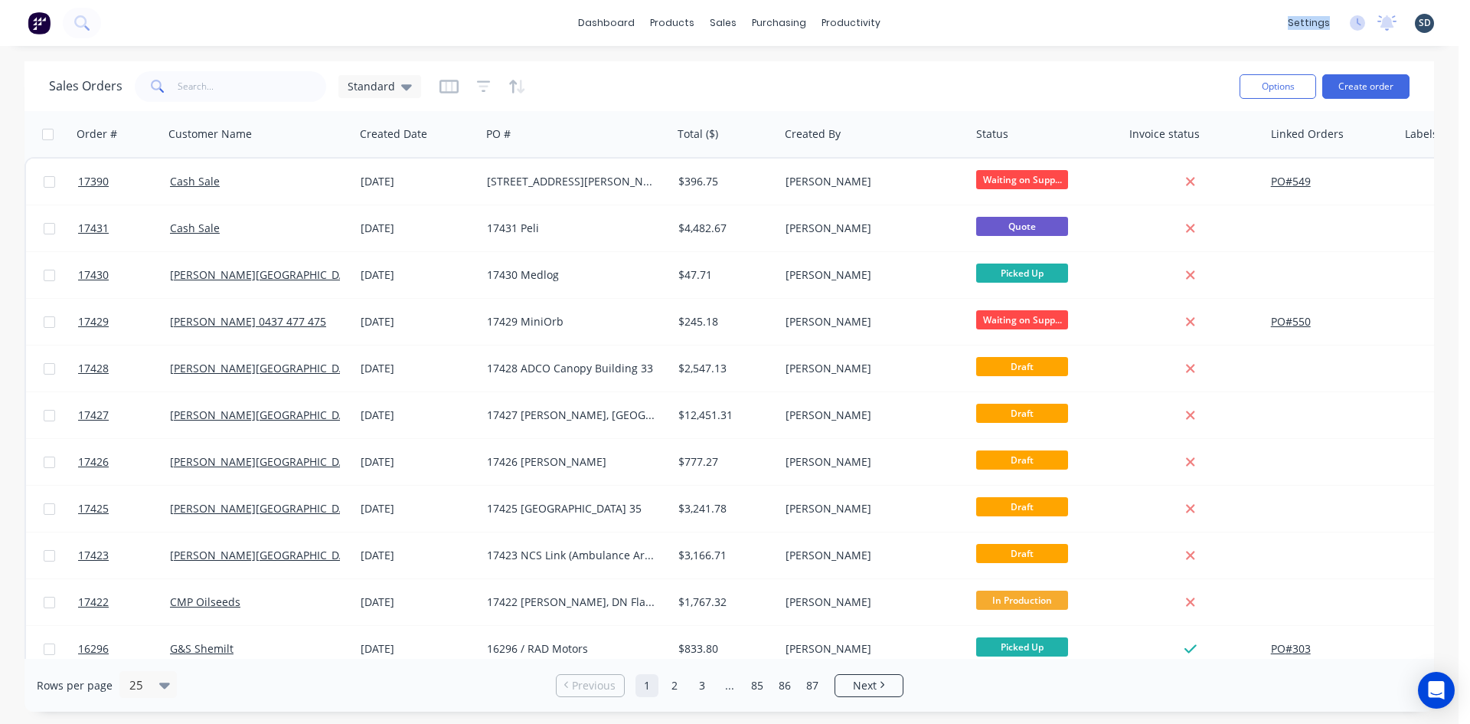
click at [914, 19] on div "dashboard products sales purchasing productivity dashboard products Product Cat…" at bounding box center [729, 23] width 1459 height 46
click at [921, 21] on div "dashboard products sales purchasing productivity dashboard products Product Cat…" at bounding box center [729, 23] width 1459 height 46
click at [576, 28] on div "dashboard products sales purchasing productivity dashboard products Product Cat…" at bounding box center [729, 23] width 1459 height 46
click at [924, 21] on div "dashboard products sales purchasing productivity dashboard products Product Cat…" at bounding box center [729, 23] width 1459 height 46
click at [939, 20] on div "dashboard products sales purchasing productivity dashboard products Product Cat…" at bounding box center [729, 23] width 1459 height 46
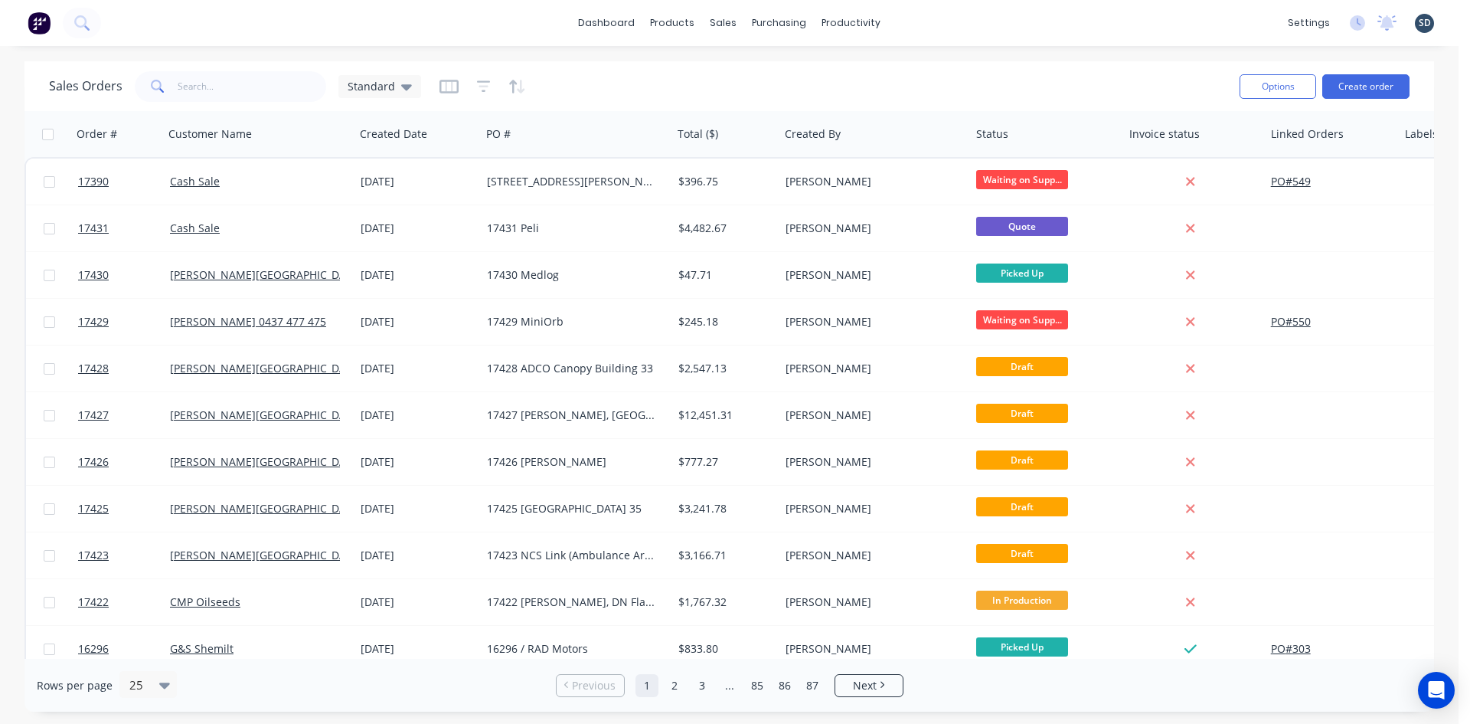
click at [939, 20] on div "dashboard products sales purchasing productivity dashboard products Product Cat…" at bounding box center [729, 23] width 1459 height 46
click at [950, 12] on div "dashboard products sales purchasing productivity dashboard products Product Cat…" at bounding box center [729, 23] width 1459 height 46
click at [803, 74] on div "Sales Orders" at bounding box center [780, 74] width 63 height 14
click at [1011, 42] on div "dashboard products sales purchasing productivity dashboard products Product Cat…" at bounding box center [729, 23] width 1459 height 46
click at [421, 87] on div "Sales Orders Standard" at bounding box center [638, 86] width 1179 height 38
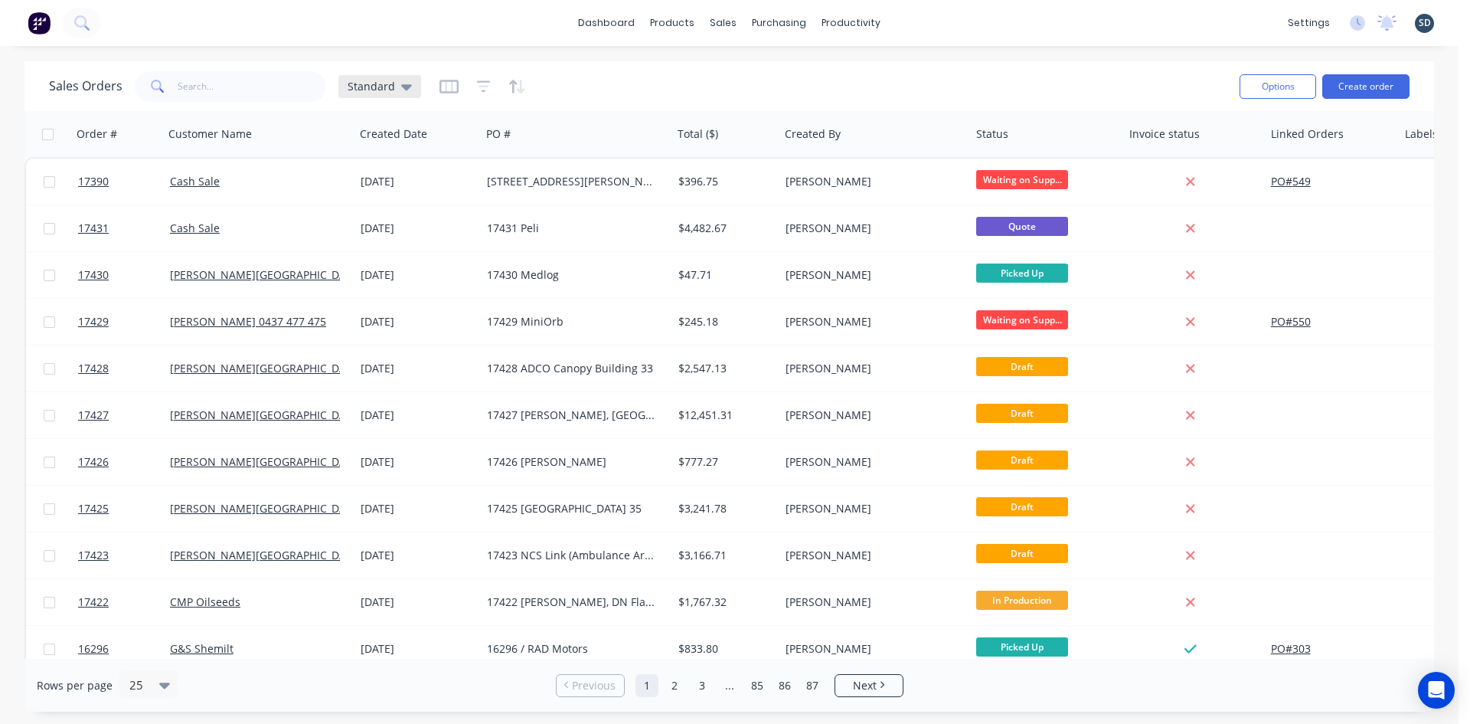
click at [396, 88] on div "Standard" at bounding box center [380, 87] width 64 height 14
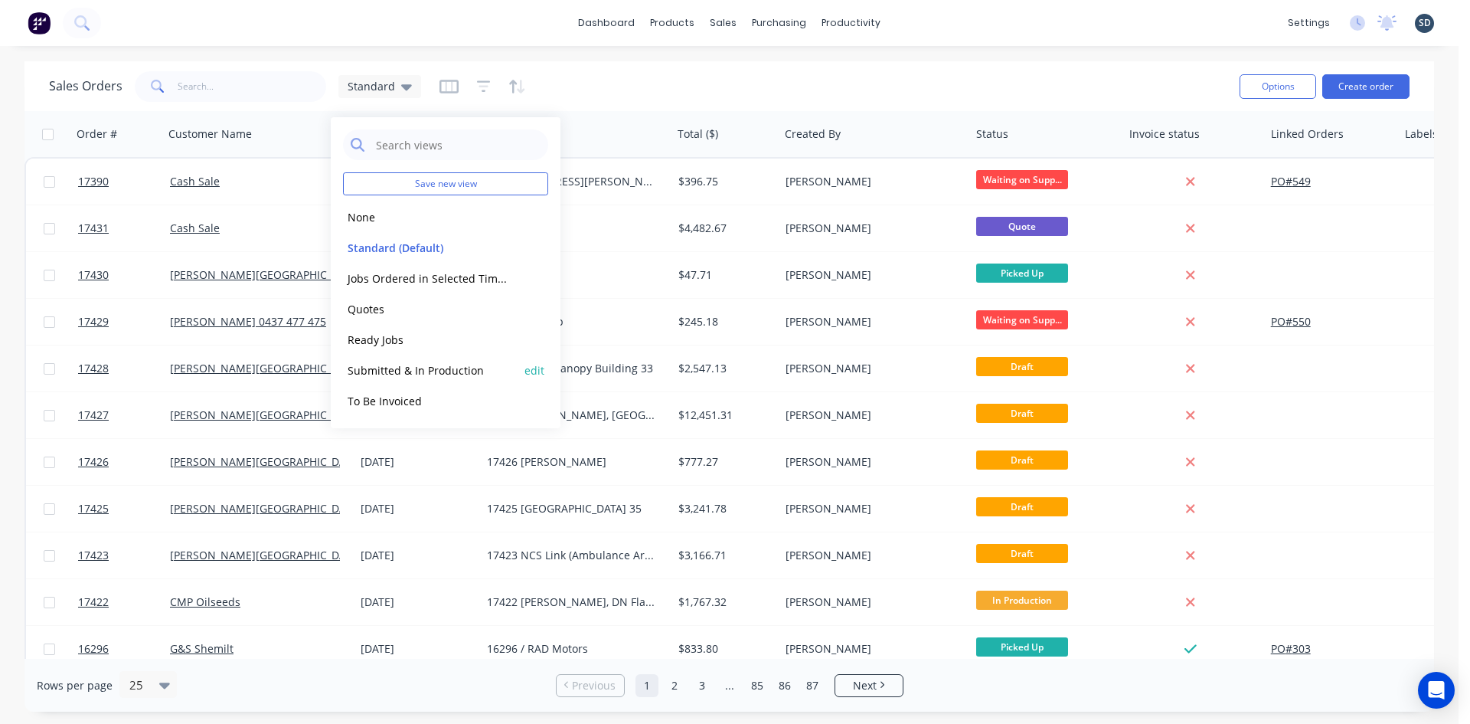
click at [463, 384] on div "Submitted & In Production edit" at bounding box center [445, 370] width 205 height 31
click at [479, 391] on div "To Be Invoiced edit" at bounding box center [445, 400] width 205 height 31
click at [948, 20] on div "dashboard products sales purchasing productivity dashboard products Product Cat…" at bounding box center [729, 23] width 1459 height 46
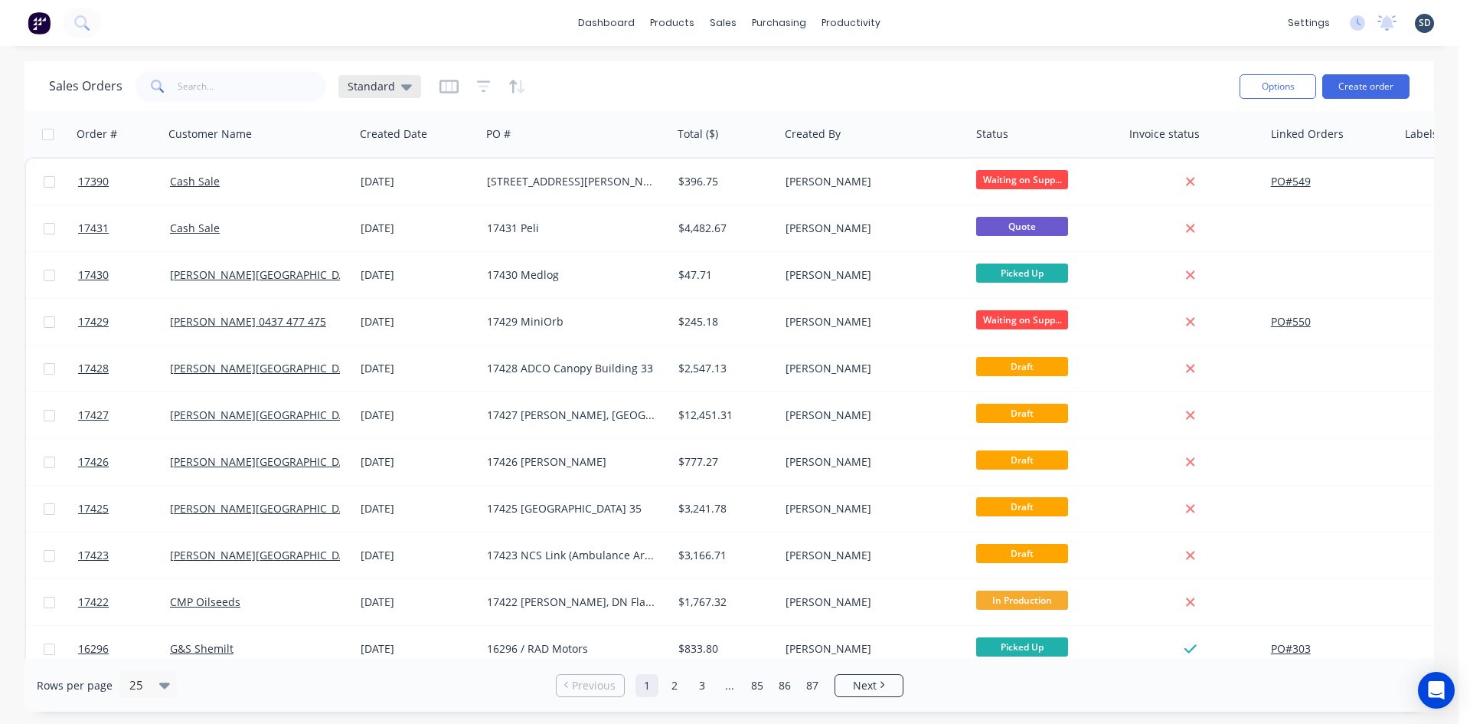
click at [385, 83] on span "Standard" at bounding box center [371, 86] width 47 height 16
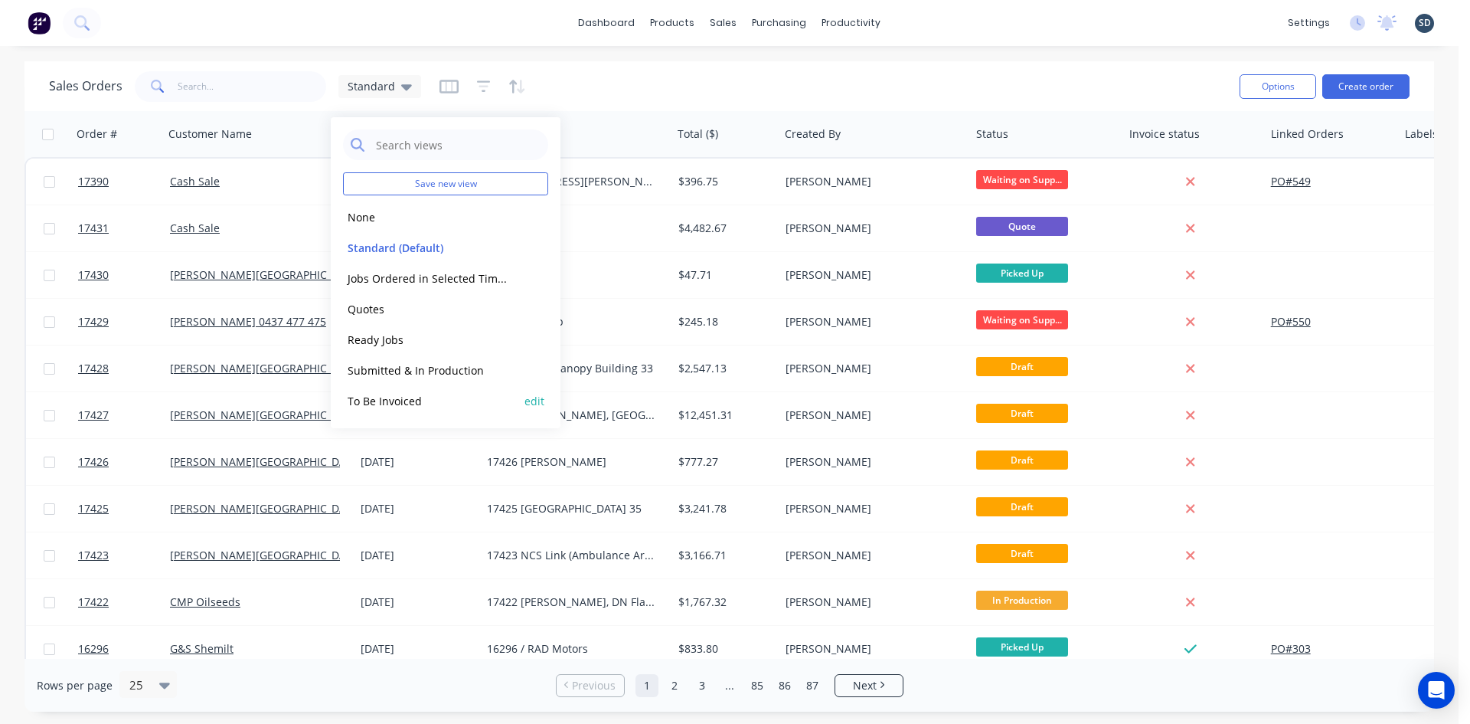
click at [409, 399] on button "To Be Invoiced" at bounding box center [430, 401] width 175 height 18
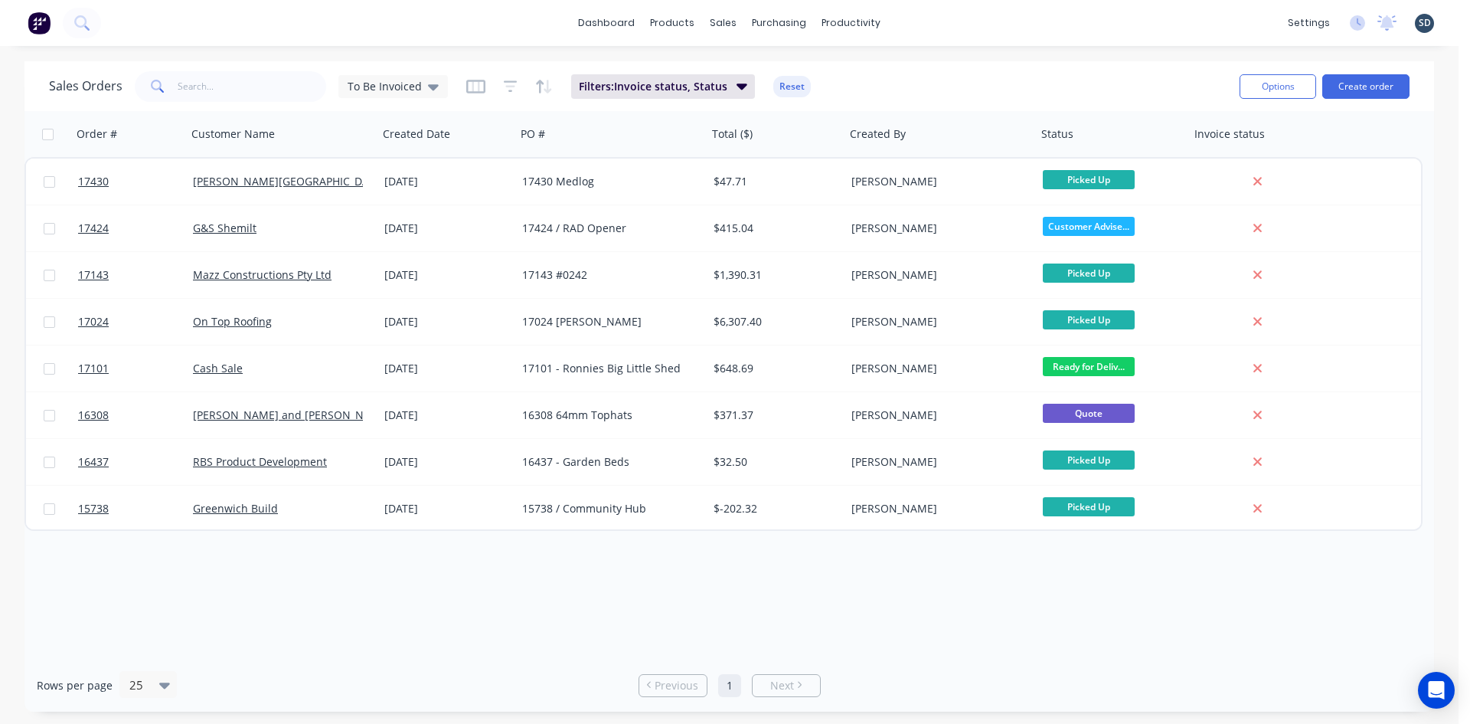
click at [949, 18] on div "dashboard products sales purchasing productivity dashboard products Product Cat…" at bounding box center [729, 23] width 1459 height 46
click at [400, 81] on span "To Be Invoiced" at bounding box center [385, 86] width 74 height 16
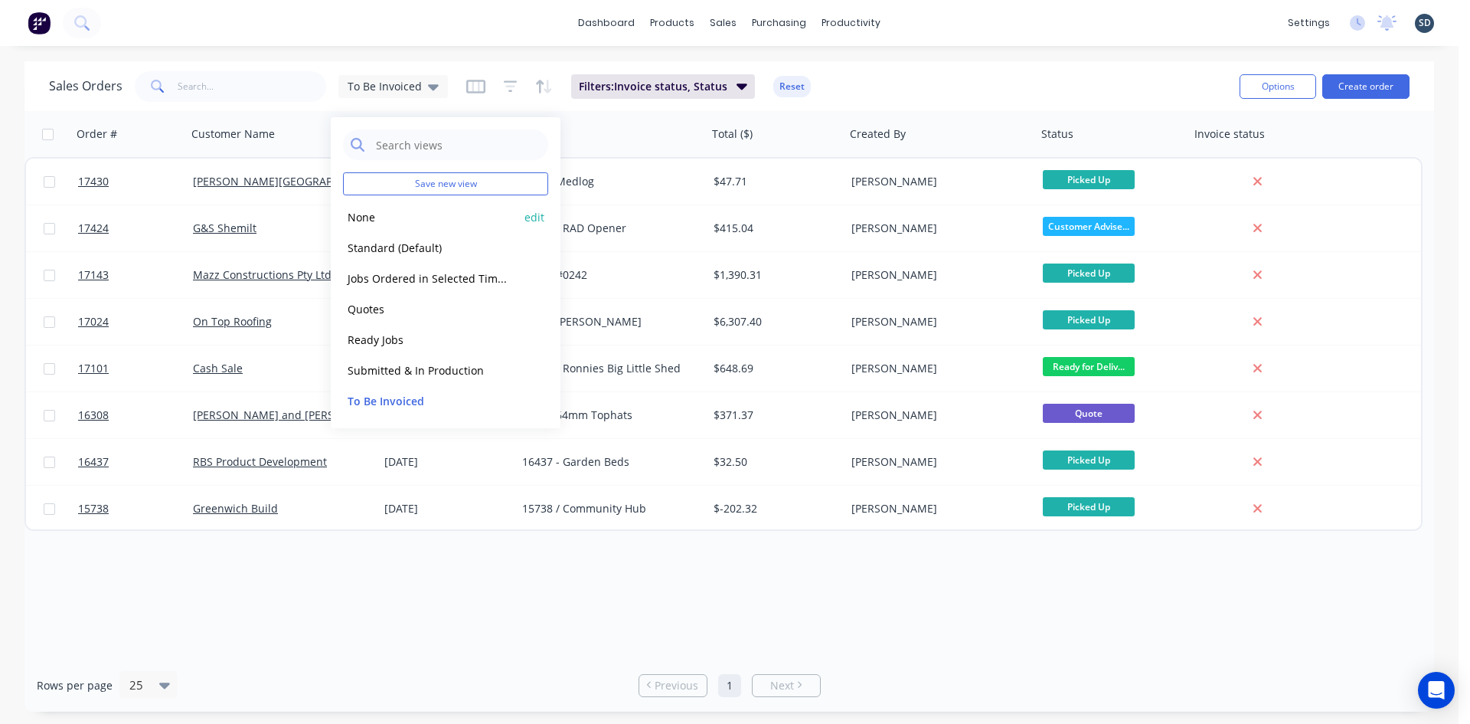
click at [394, 221] on button "None" at bounding box center [430, 217] width 175 height 18
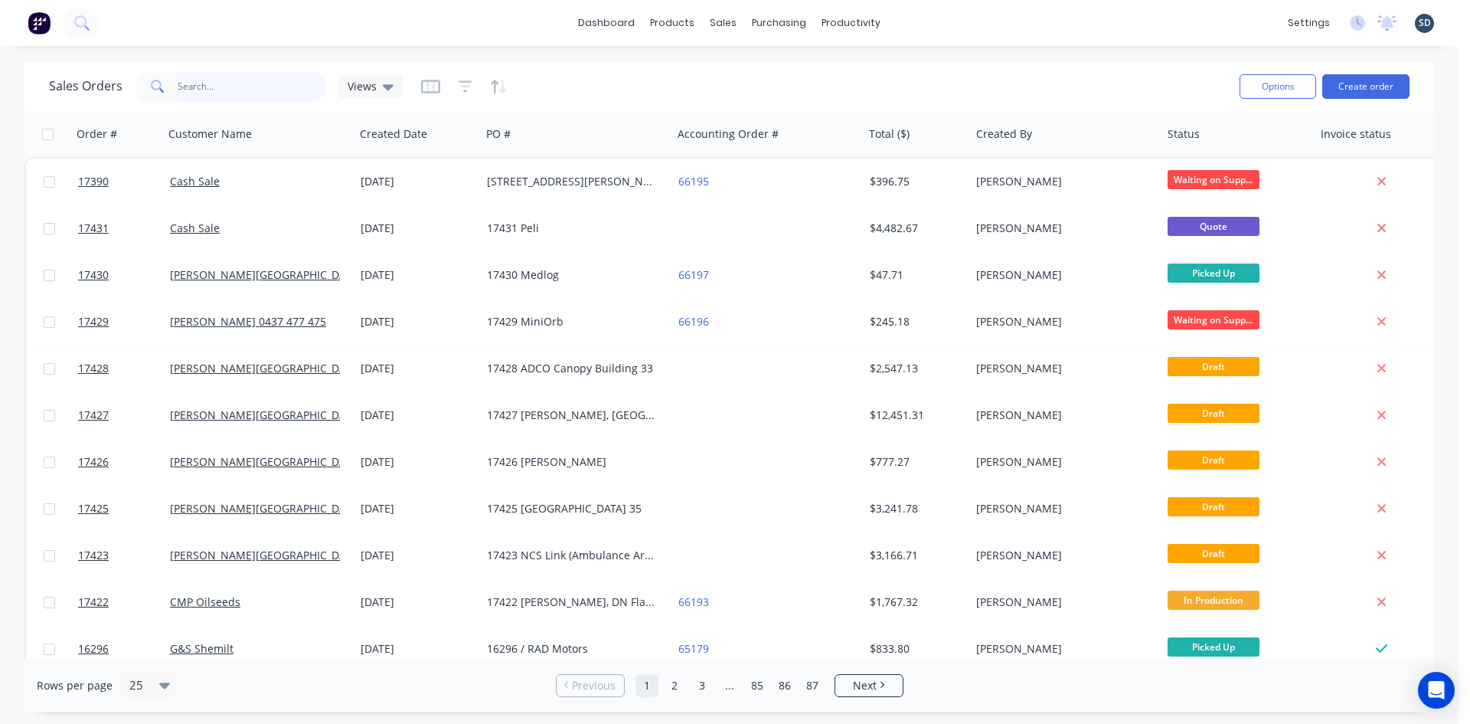
click at [247, 86] on input "text" at bounding box center [252, 86] width 149 height 31
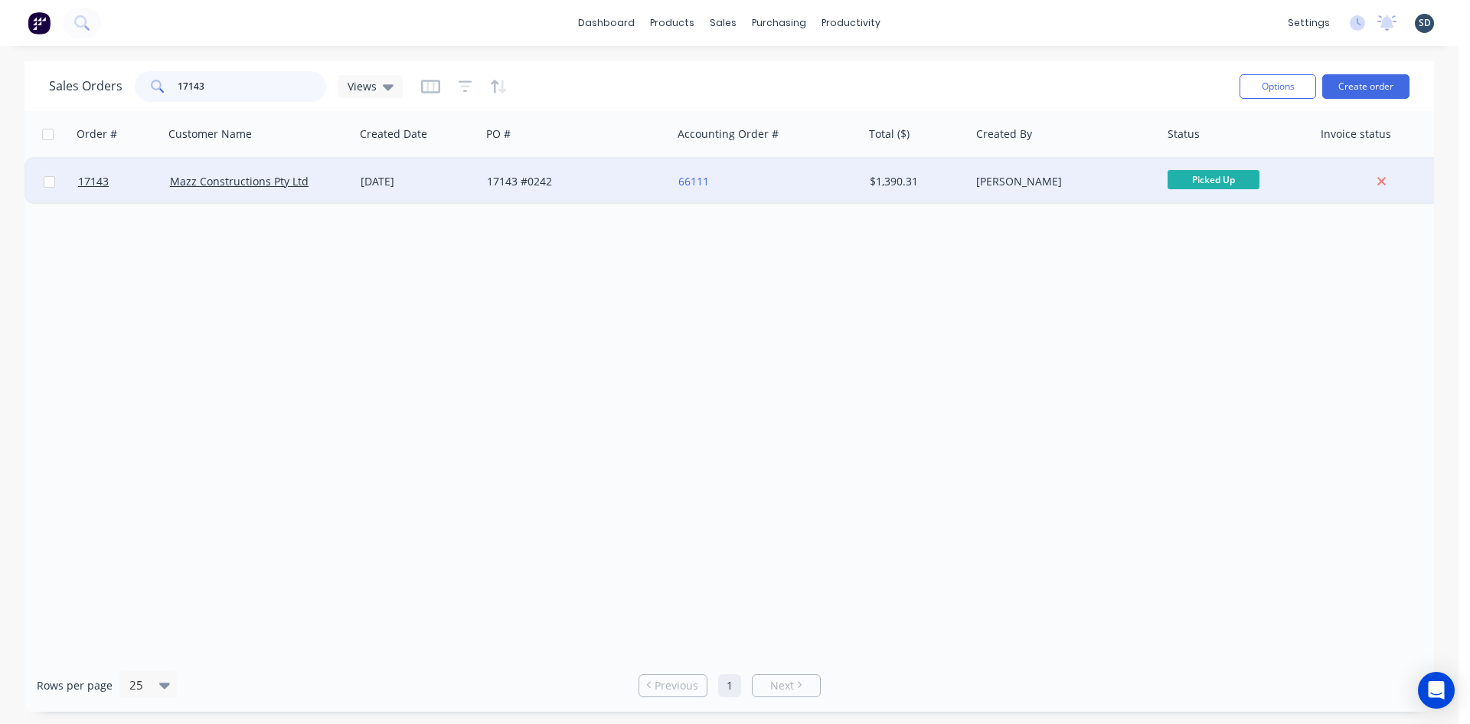
type input "17143"
click at [616, 183] on div "17143 #0242" at bounding box center [572, 181] width 170 height 15
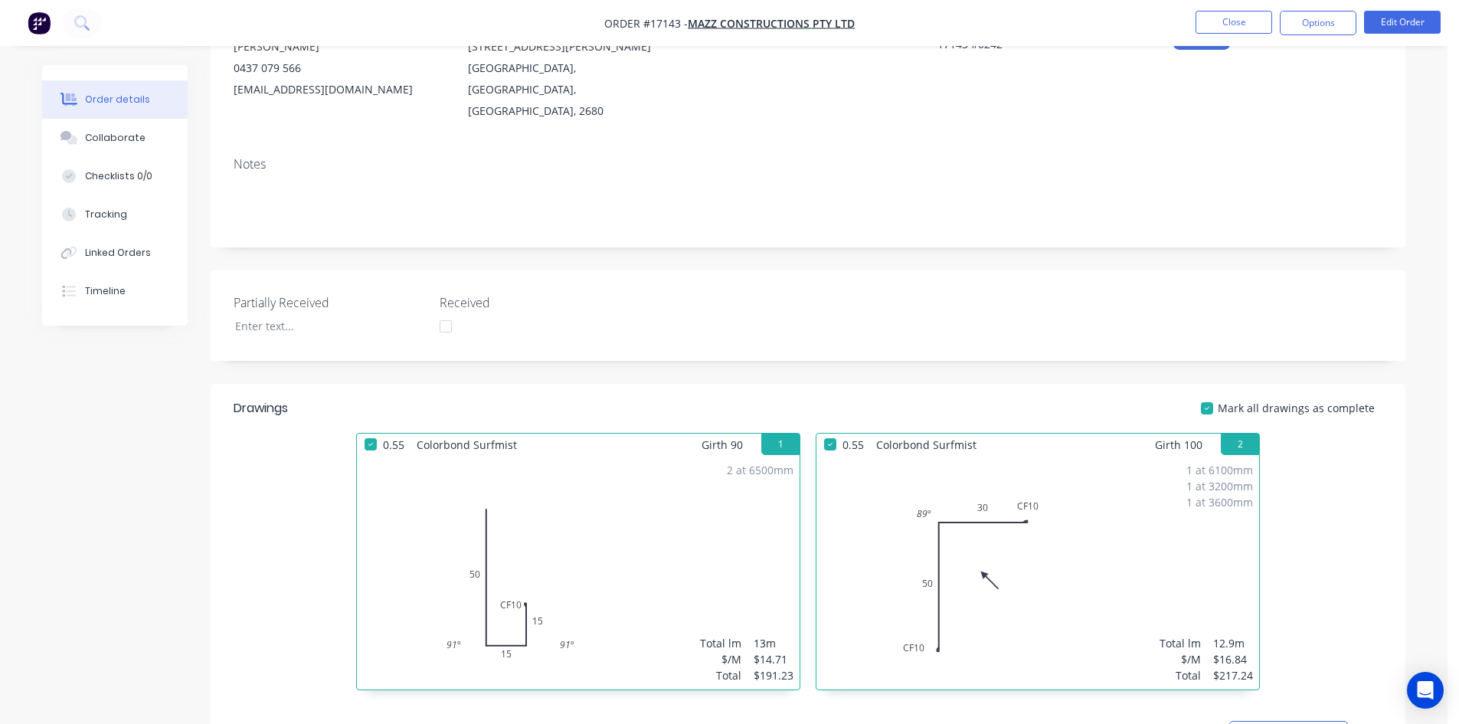
scroll to position [613, 0]
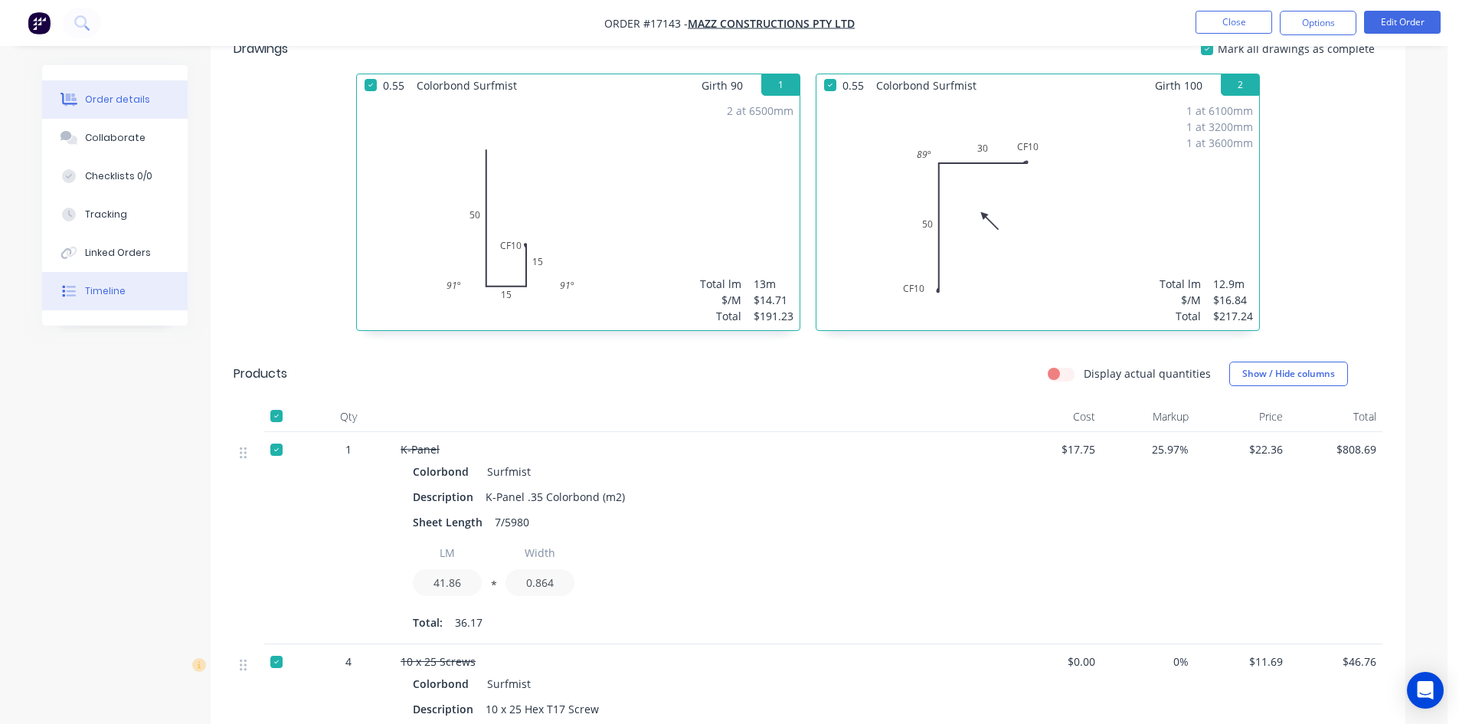
click at [129, 295] on button "Timeline" at bounding box center [114, 291] width 145 height 38
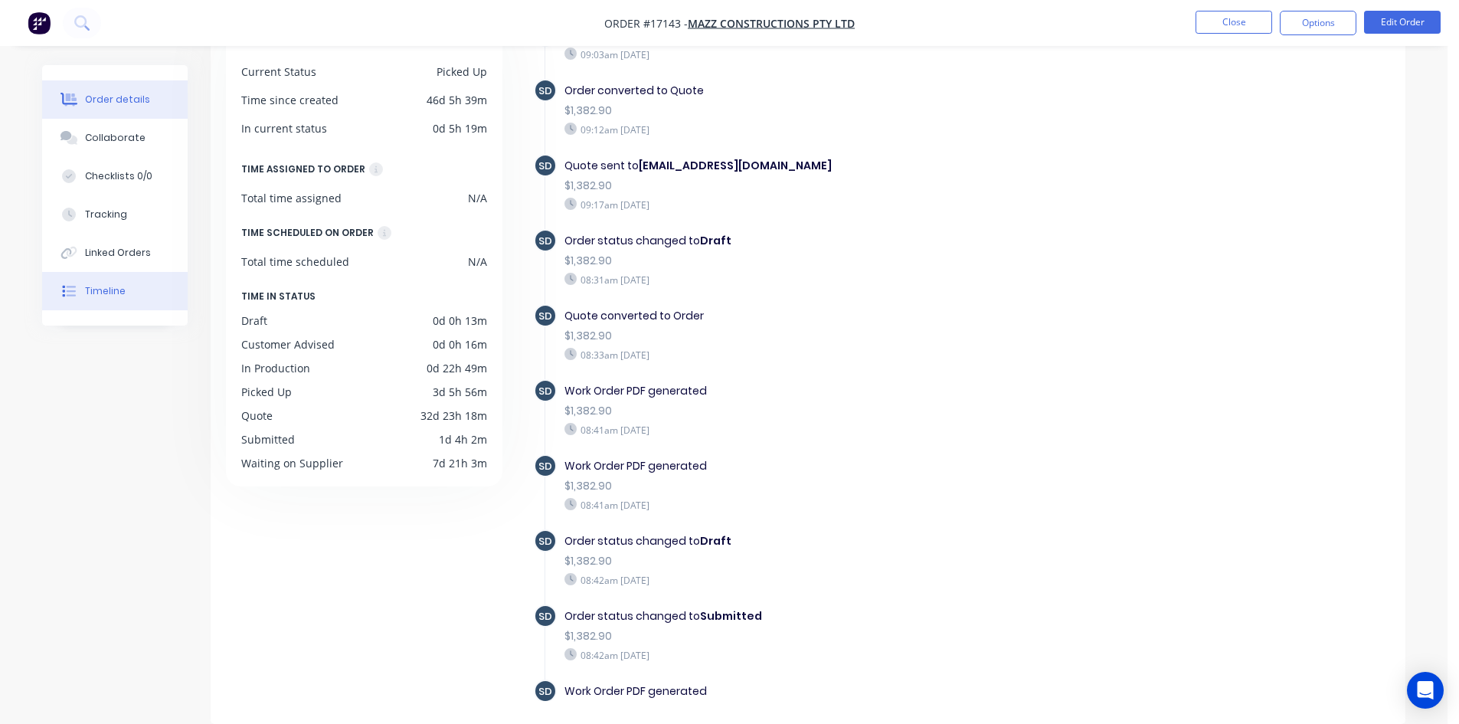
click at [108, 96] on div "Order details" at bounding box center [117, 100] width 65 height 14
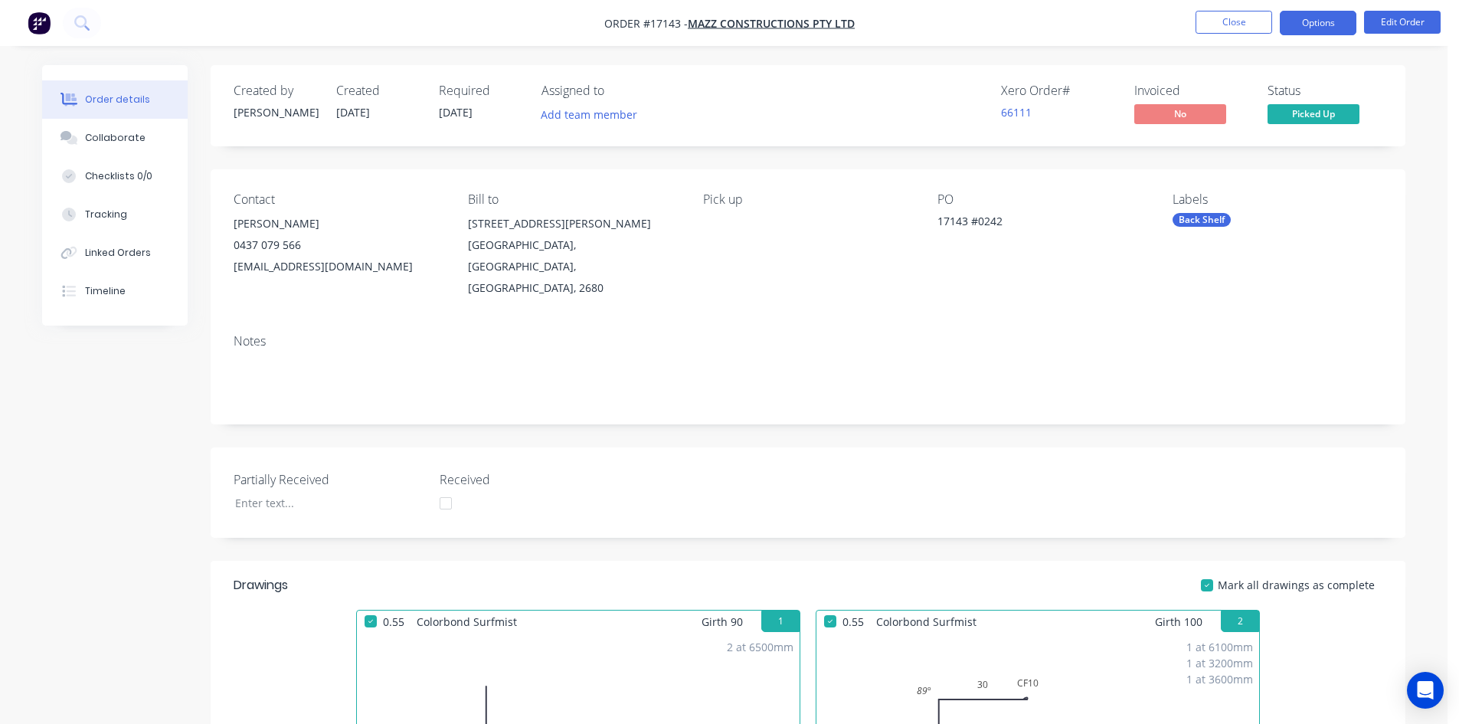
click at [1313, 21] on button "Options" at bounding box center [1318, 23] width 77 height 25
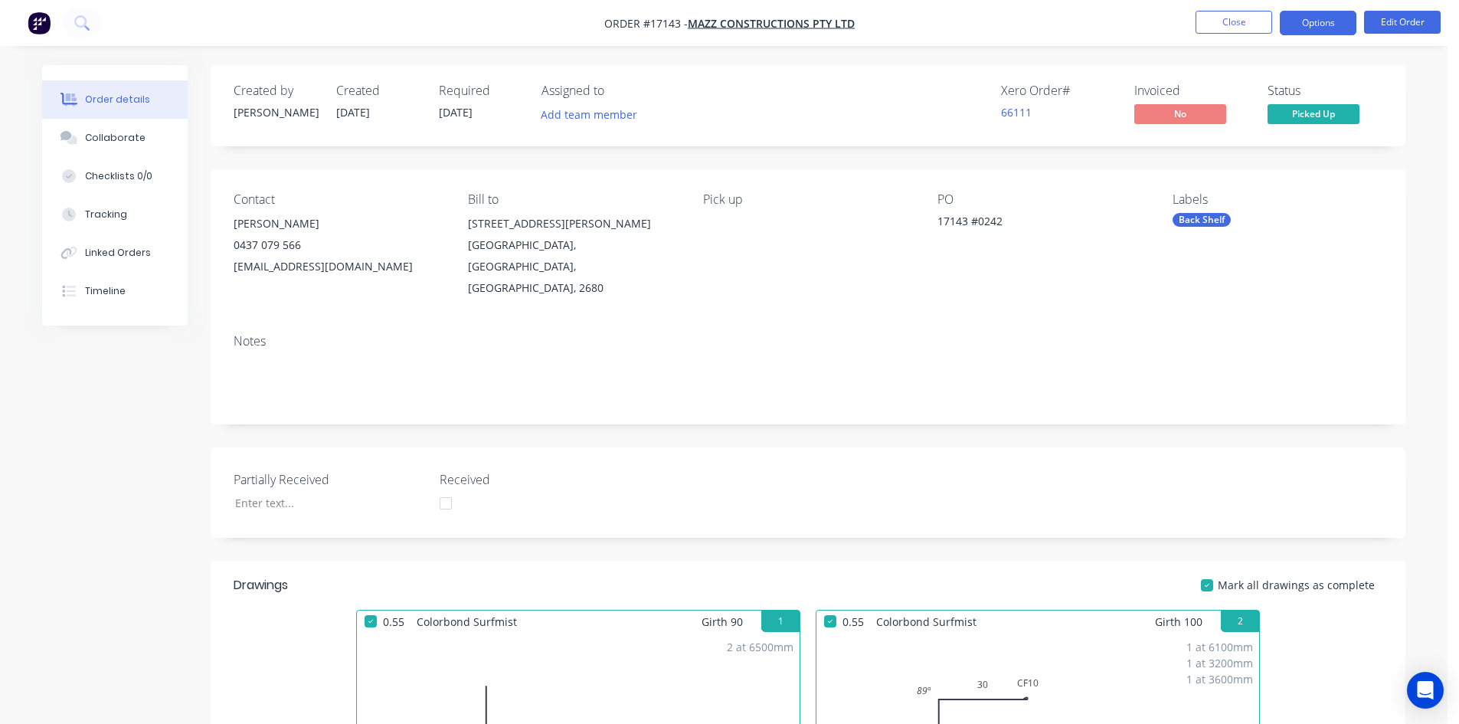
click at [1319, 24] on button "Options" at bounding box center [1318, 23] width 77 height 25
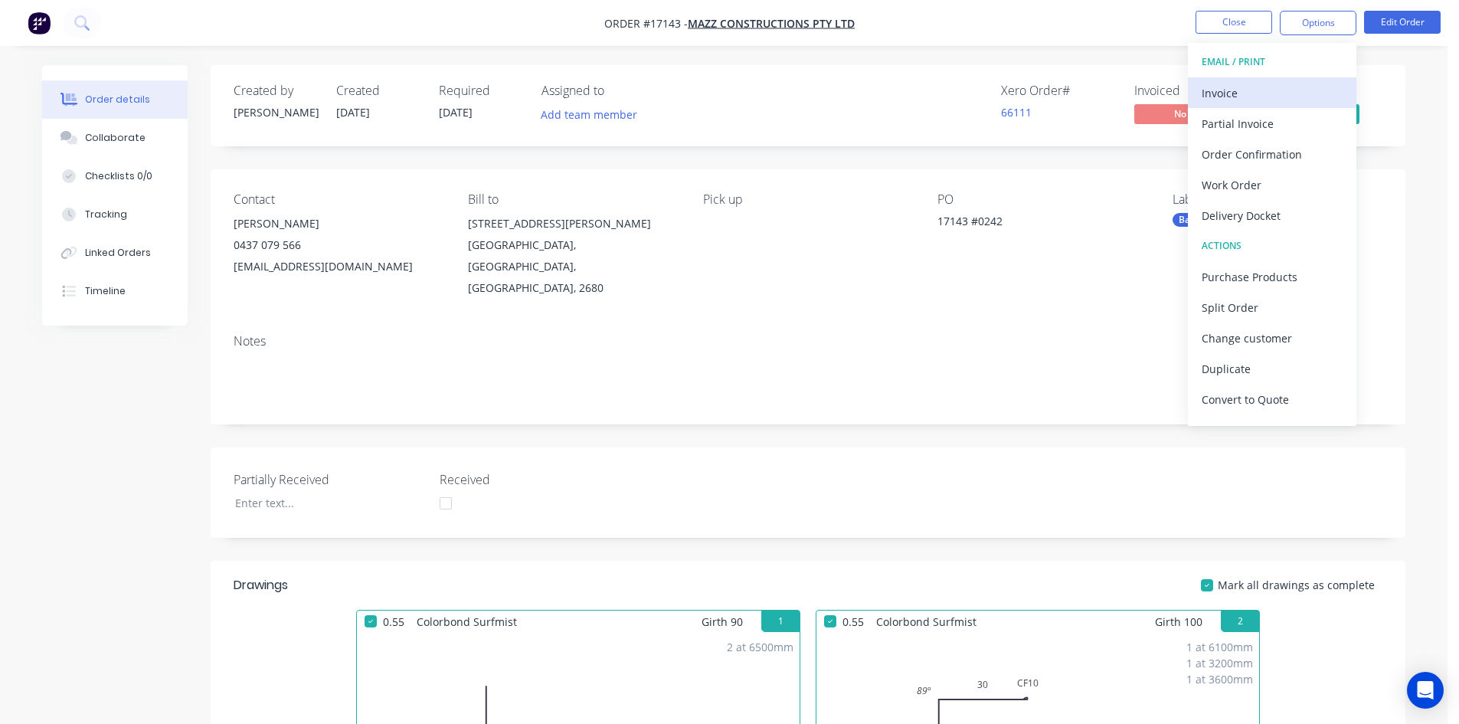
click at [1284, 92] on div "Invoice" at bounding box center [1271, 93] width 141 height 22
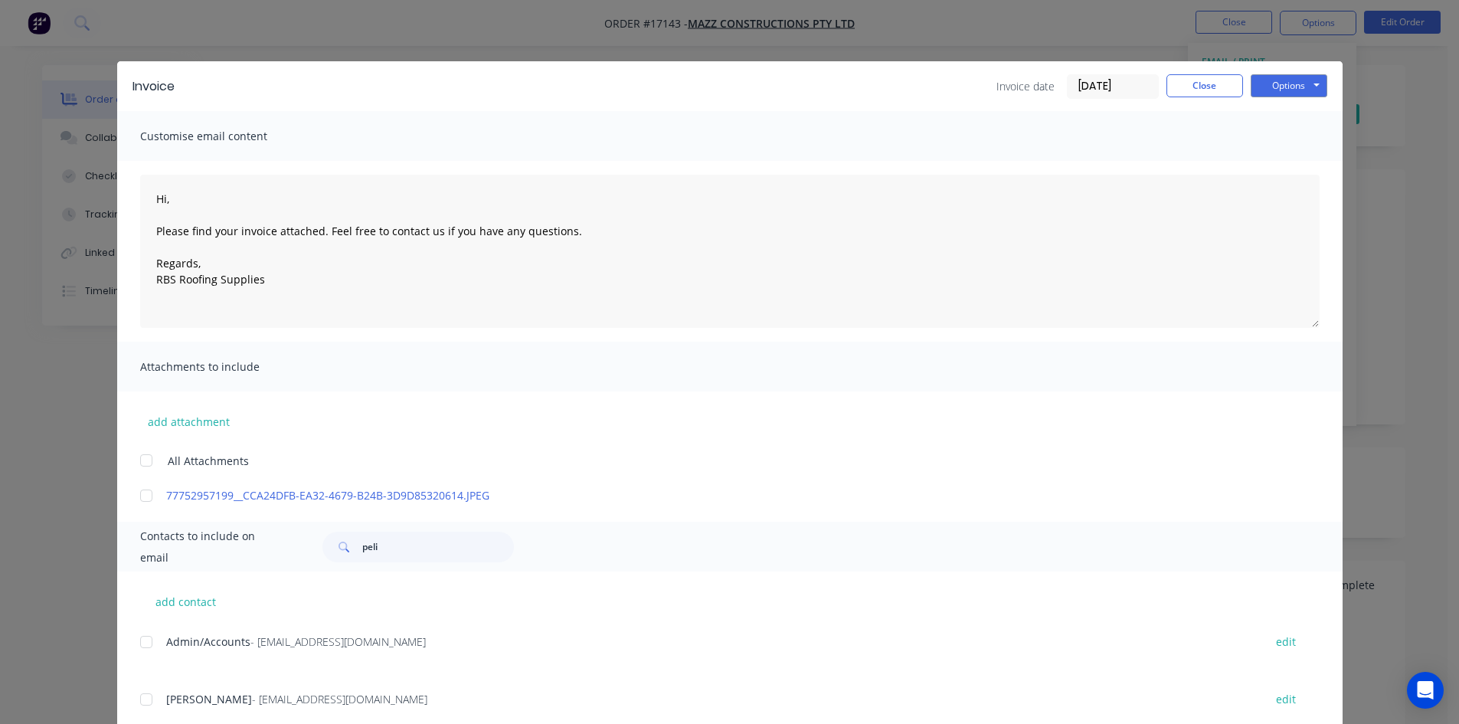
scroll to position [44, 0]
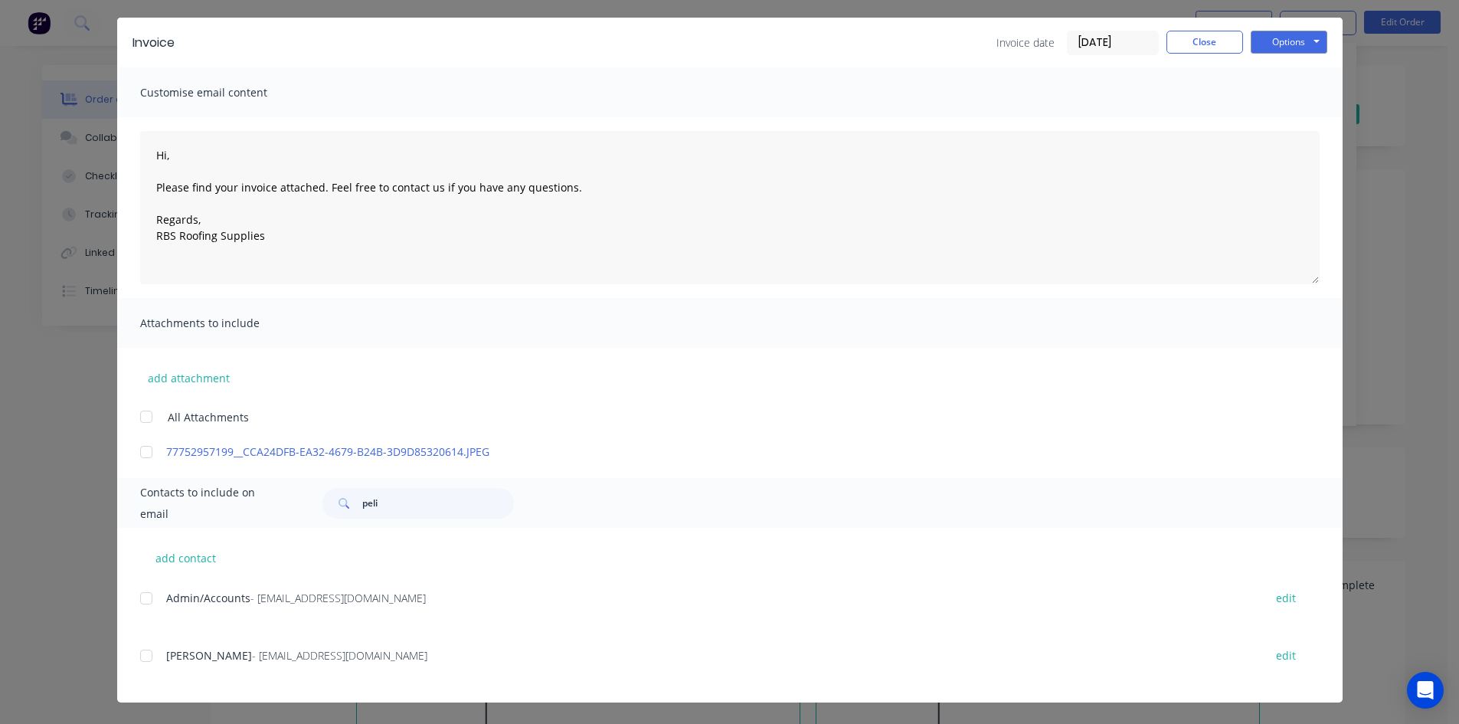
click at [137, 595] on div at bounding box center [146, 598] width 31 height 31
click at [1292, 38] on button "Options" at bounding box center [1288, 42] width 77 height 23
click at [1284, 117] on button "Email" at bounding box center [1299, 119] width 98 height 25
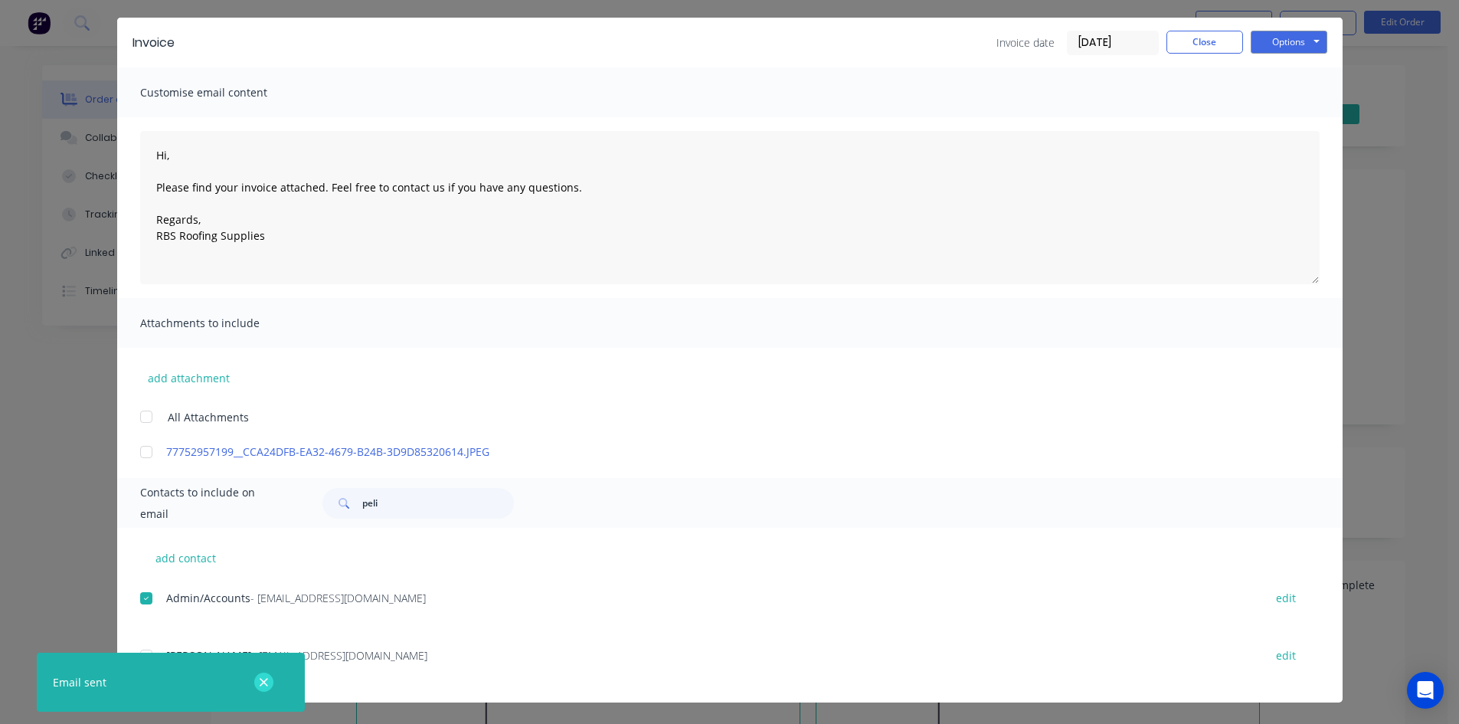
click at [266, 685] on icon "button" at bounding box center [264, 682] width 8 height 8
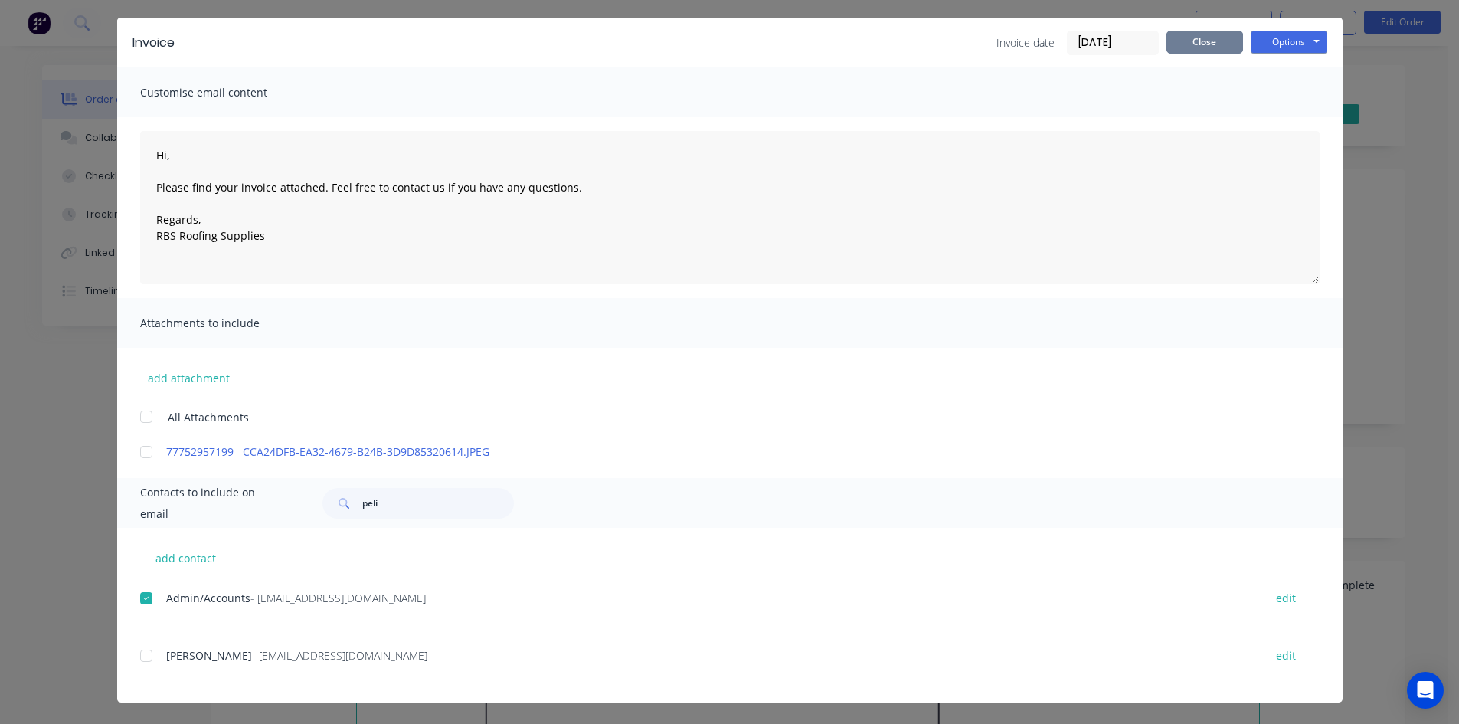
click at [1213, 47] on button "Close" at bounding box center [1204, 42] width 77 height 23
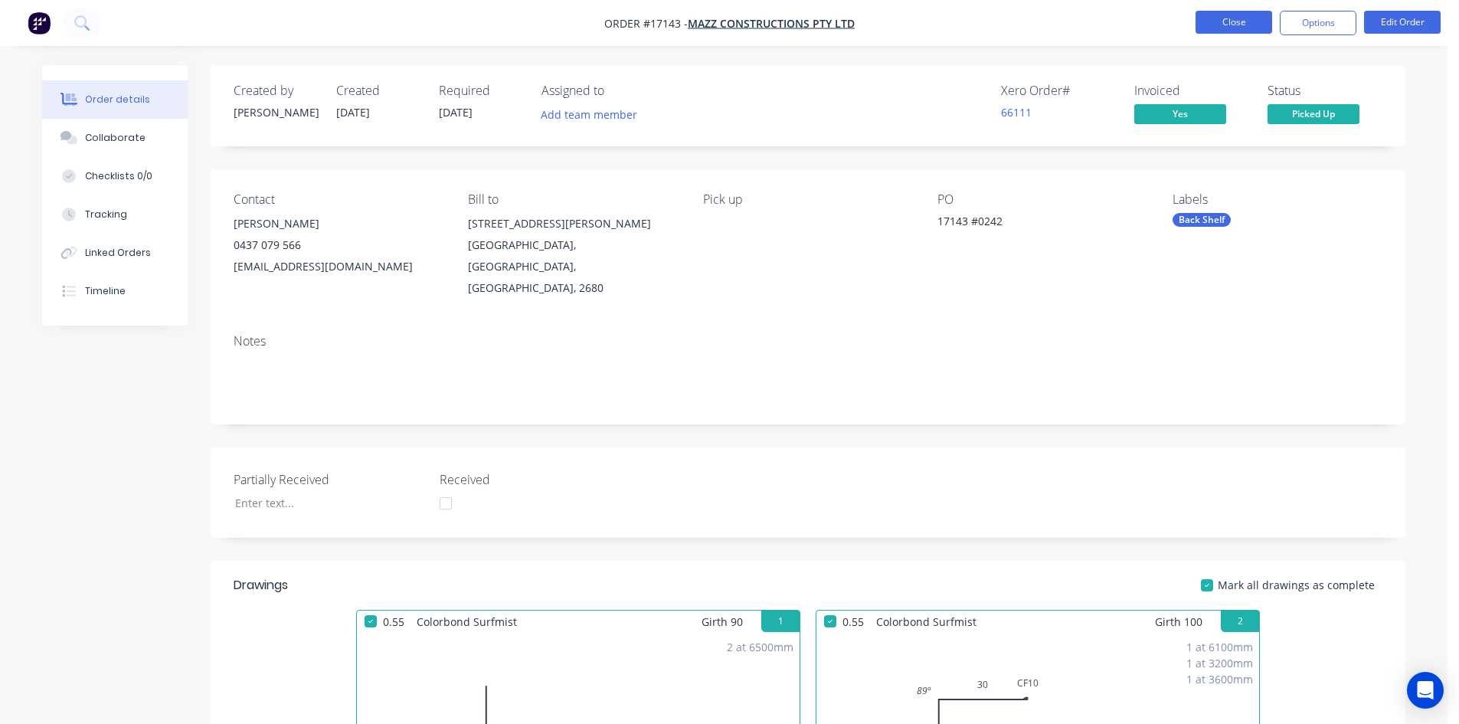
click at [1244, 20] on button "Close" at bounding box center [1233, 22] width 77 height 23
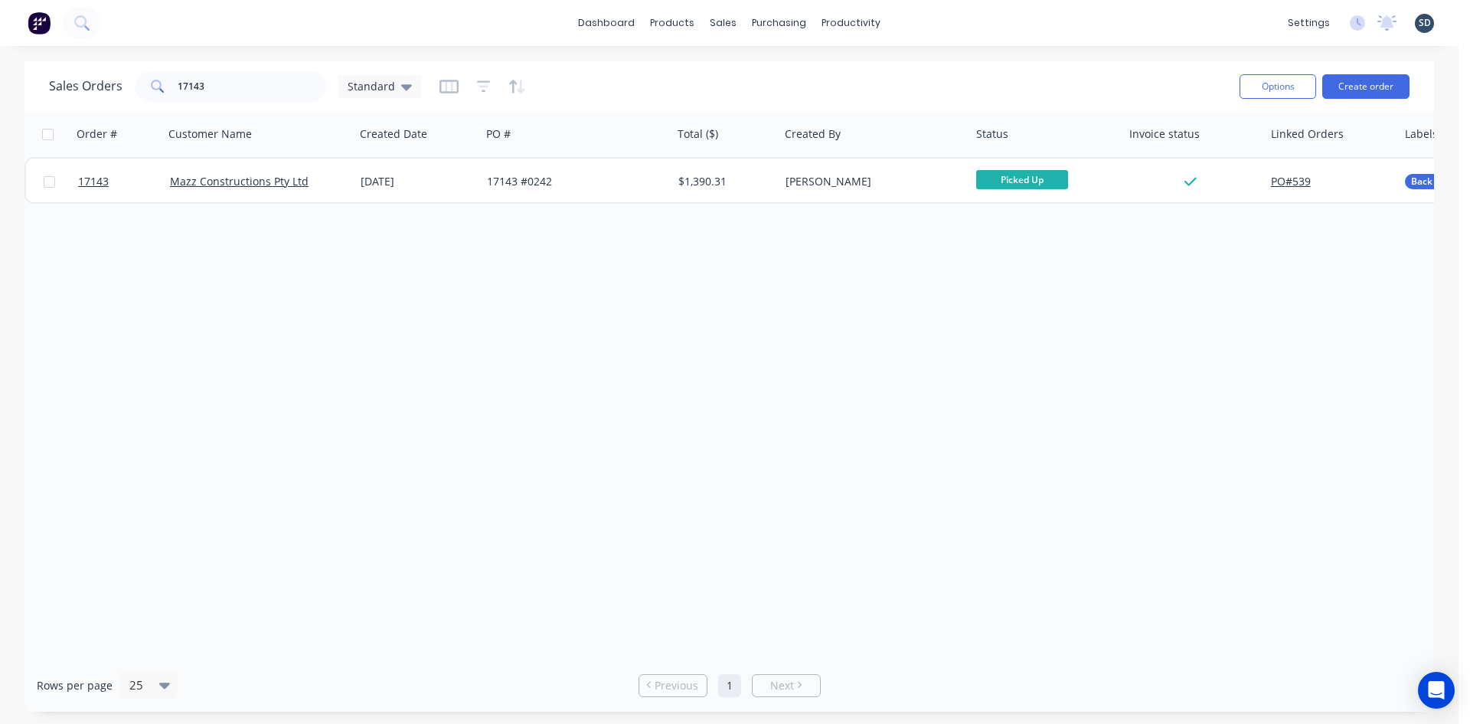
click at [270, 108] on div "Sales Orders 17143 Standard Options Create order" at bounding box center [730, 86] width 1410 height 50
click at [273, 83] on input "17143" at bounding box center [252, 86] width 149 height 31
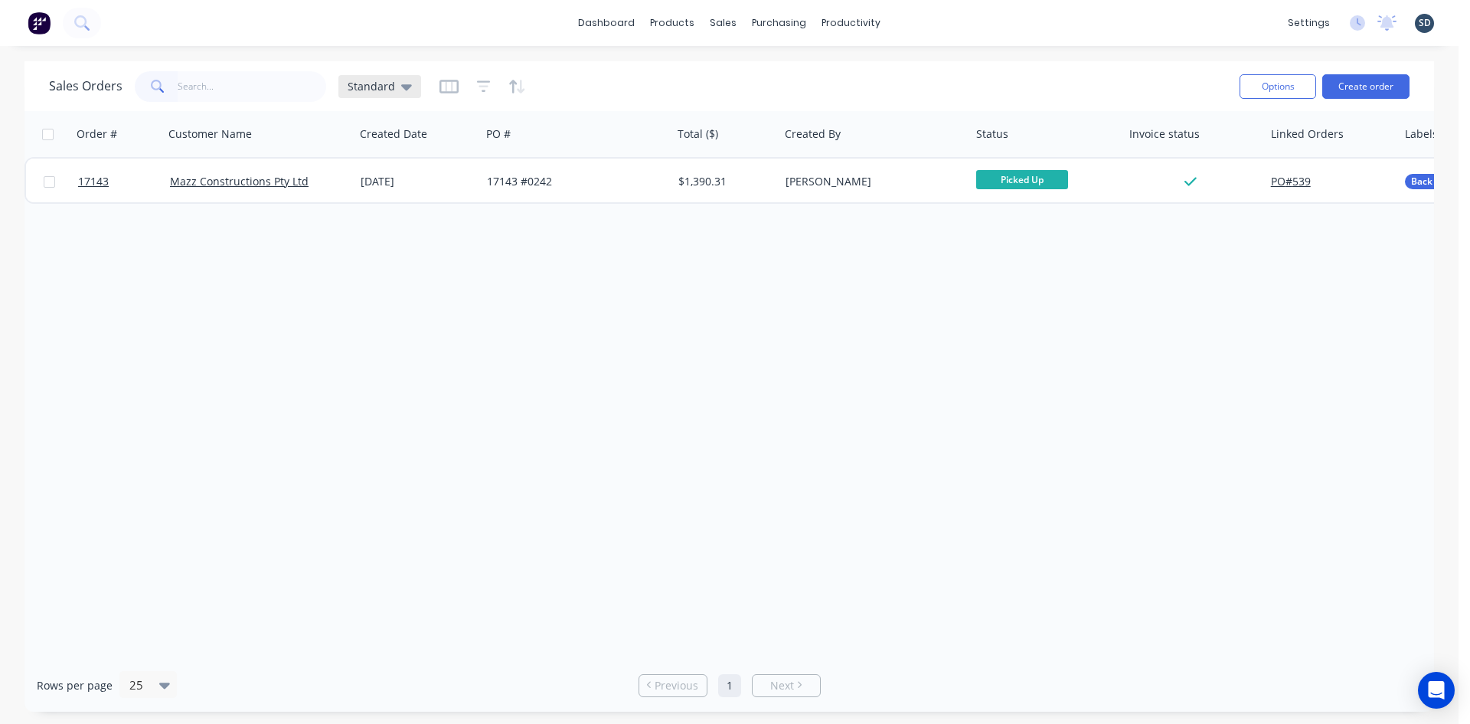
click at [380, 88] on span "Standard" at bounding box center [371, 86] width 47 height 16
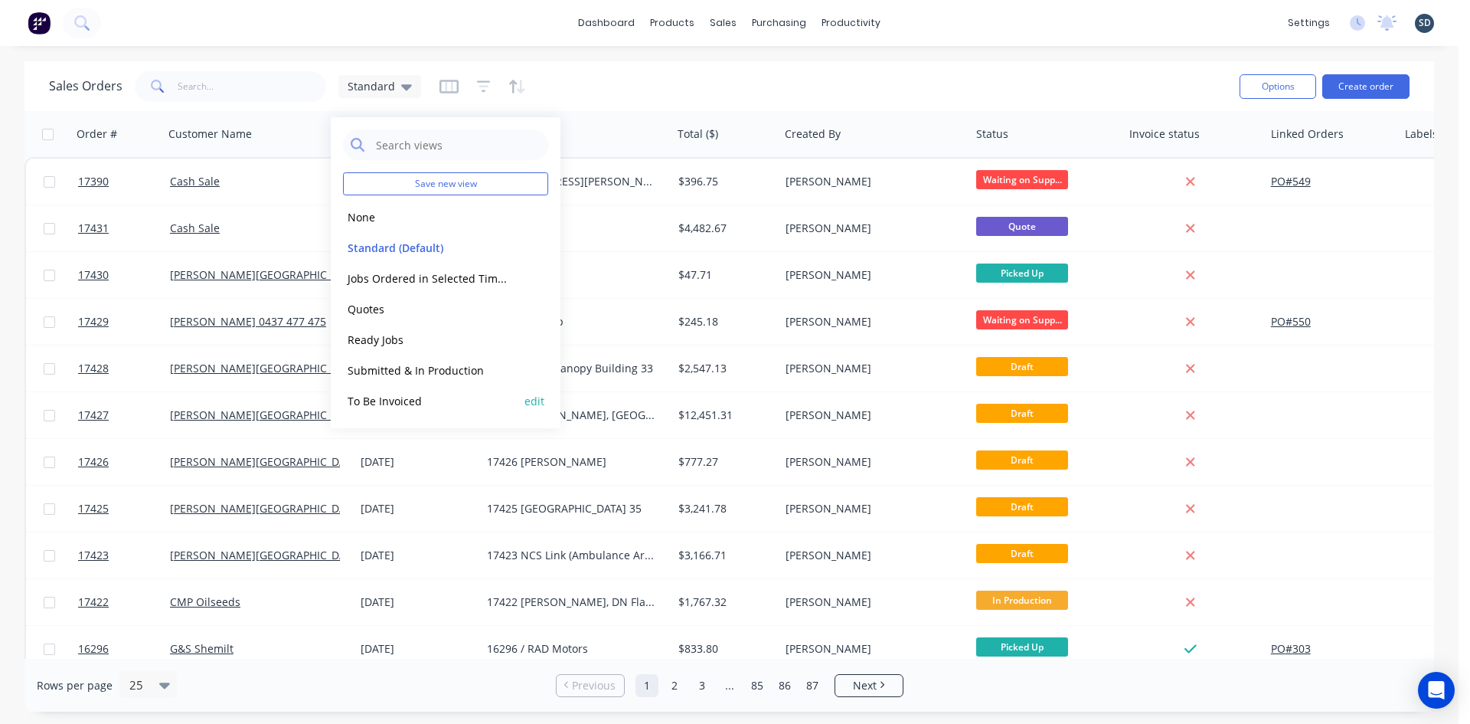
click at [393, 395] on button "To Be Invoiced" at bounding box center [430, 401] width 175 height 18
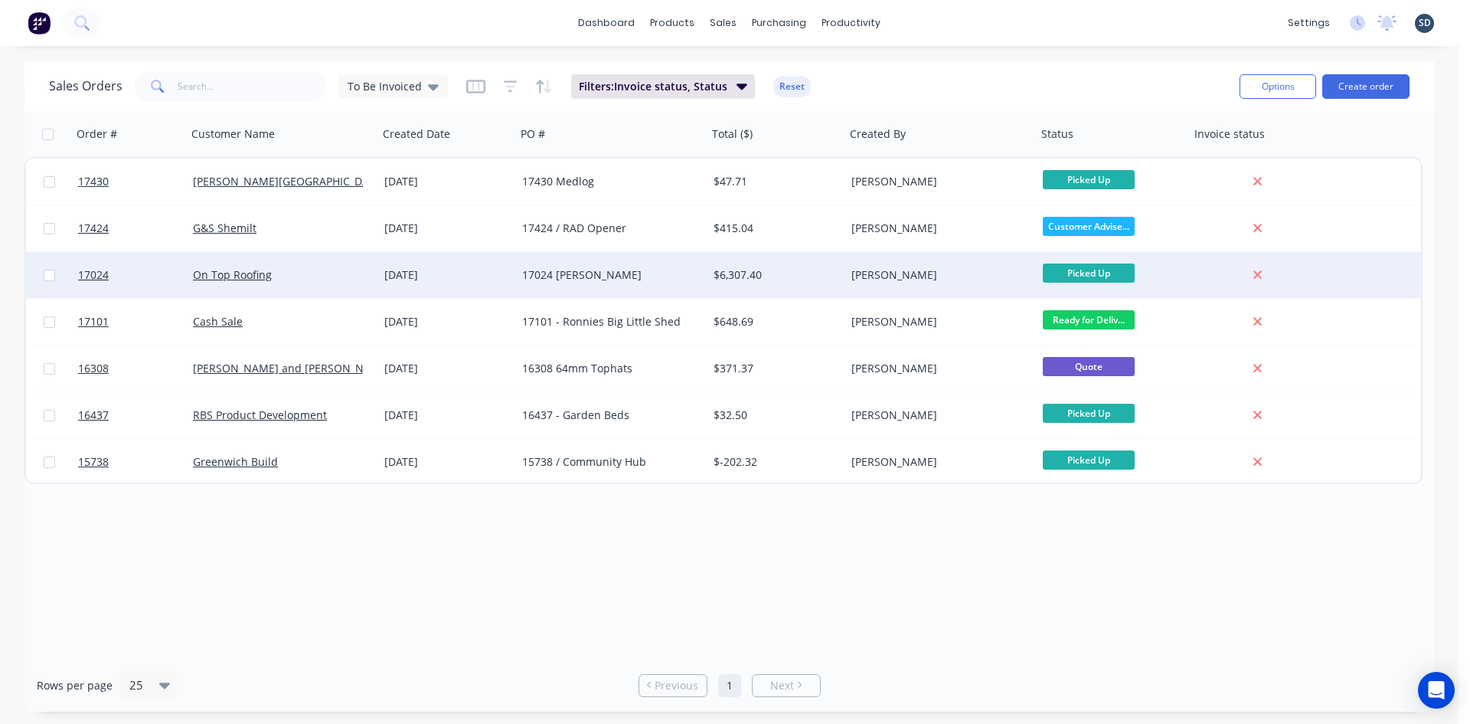
click at [362, 278] on div "On Top Roofing" at bounding box center [278, 274] width 170 height 15
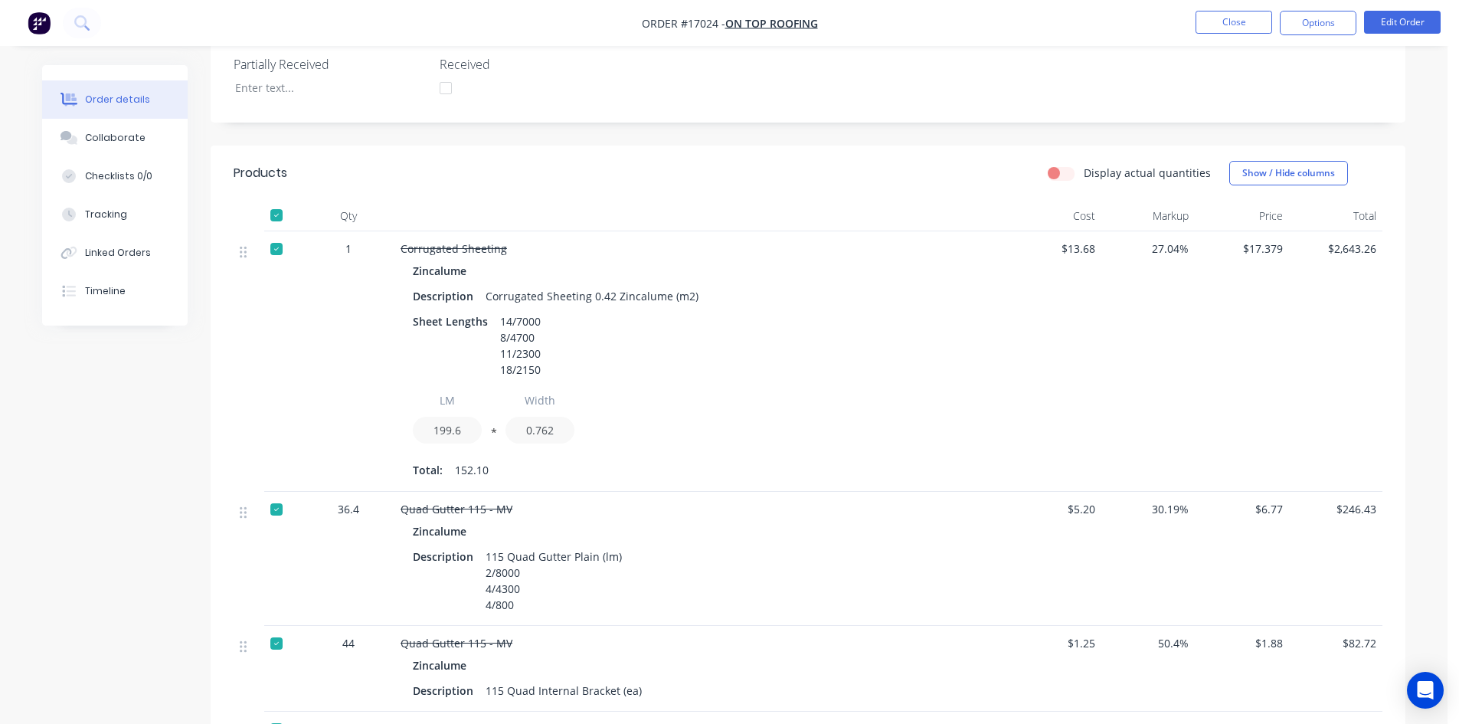
scroll to position [230, 0]
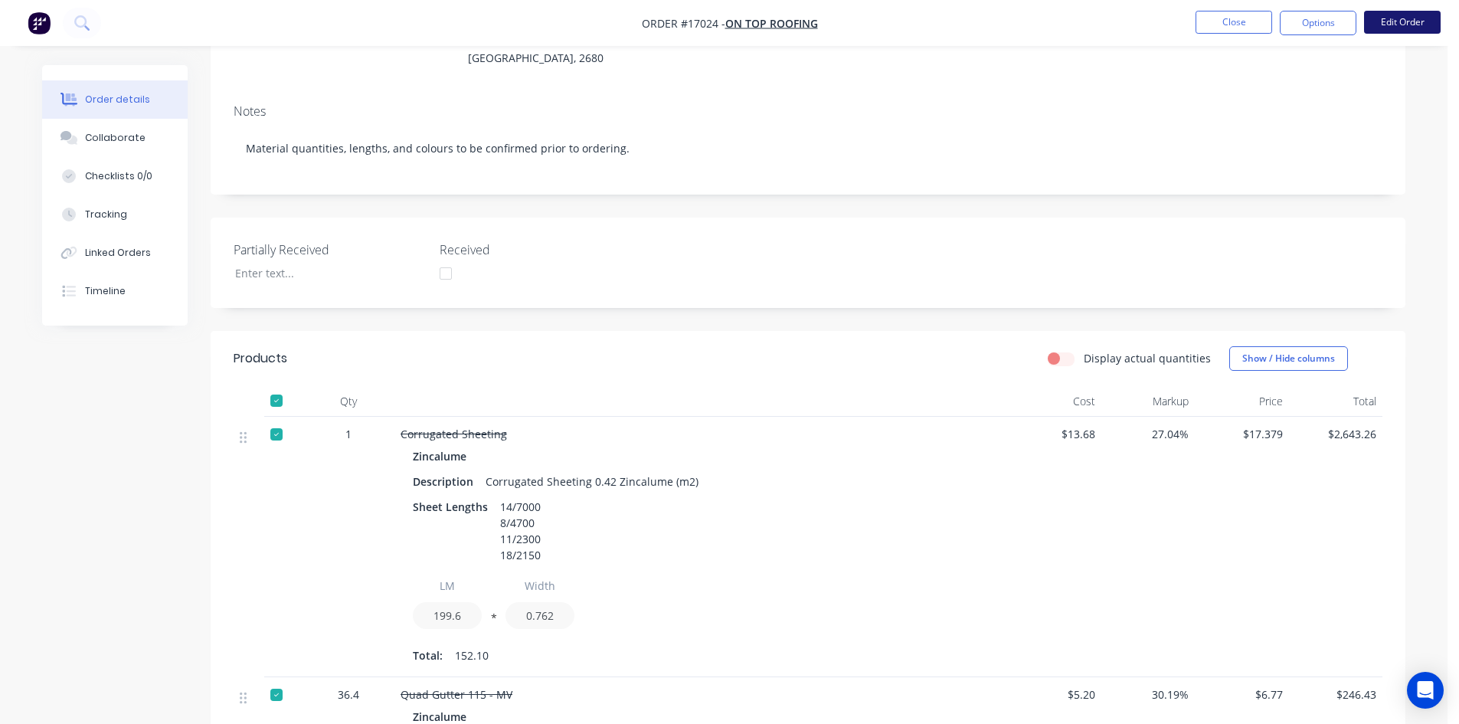
click at [1417, 21] on button "Edit Order" at bounding box center [1402, 22] width 77 height 23
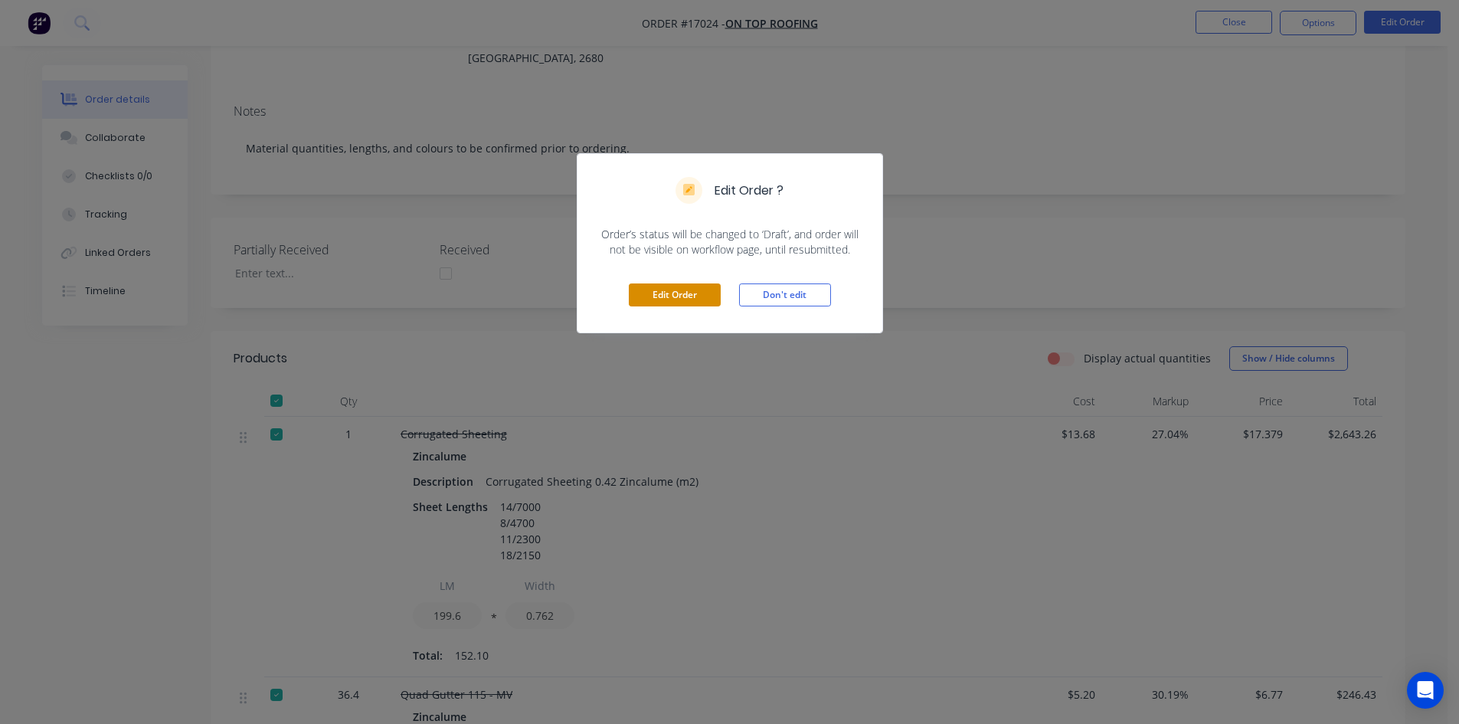
click at [704, 292] on button "Edit Order" at bounding box center [675, 294] width 92 height 23
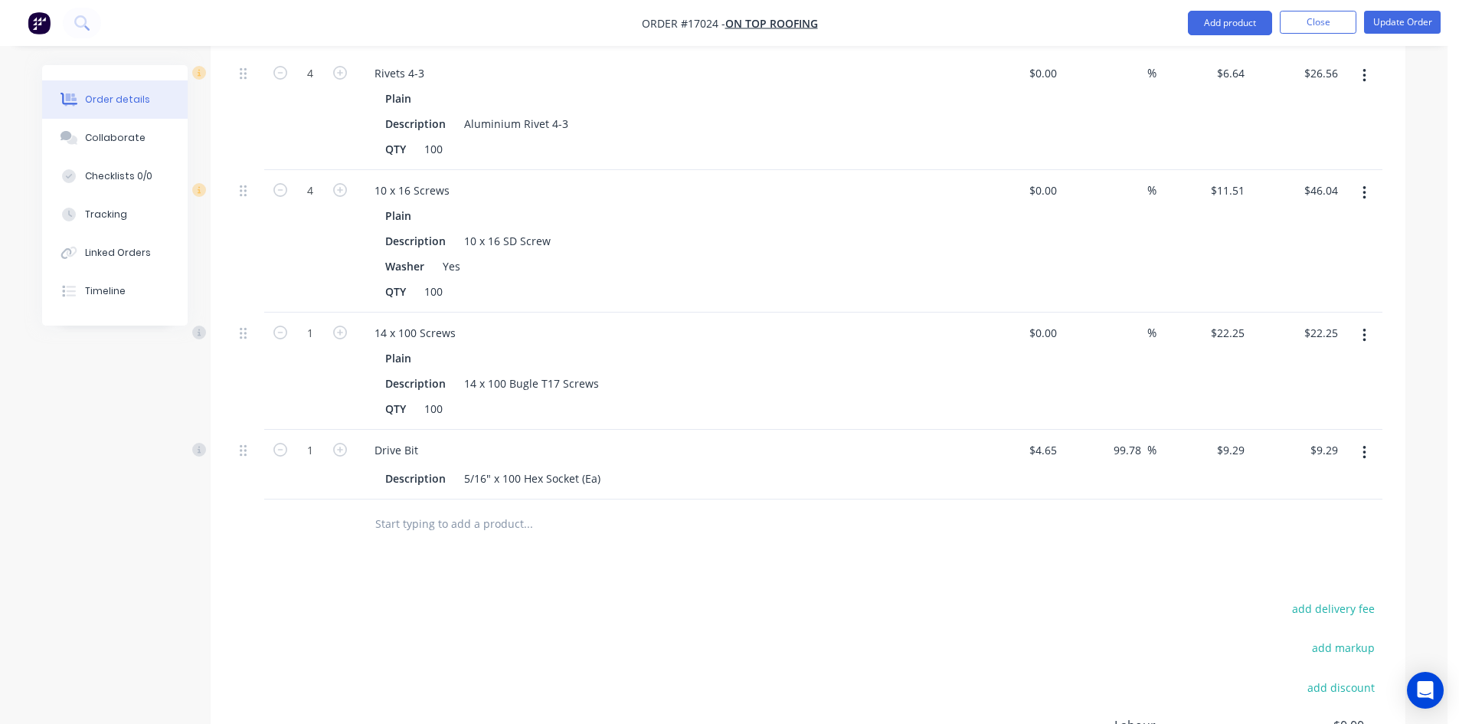
scroll to position [2115, 0]
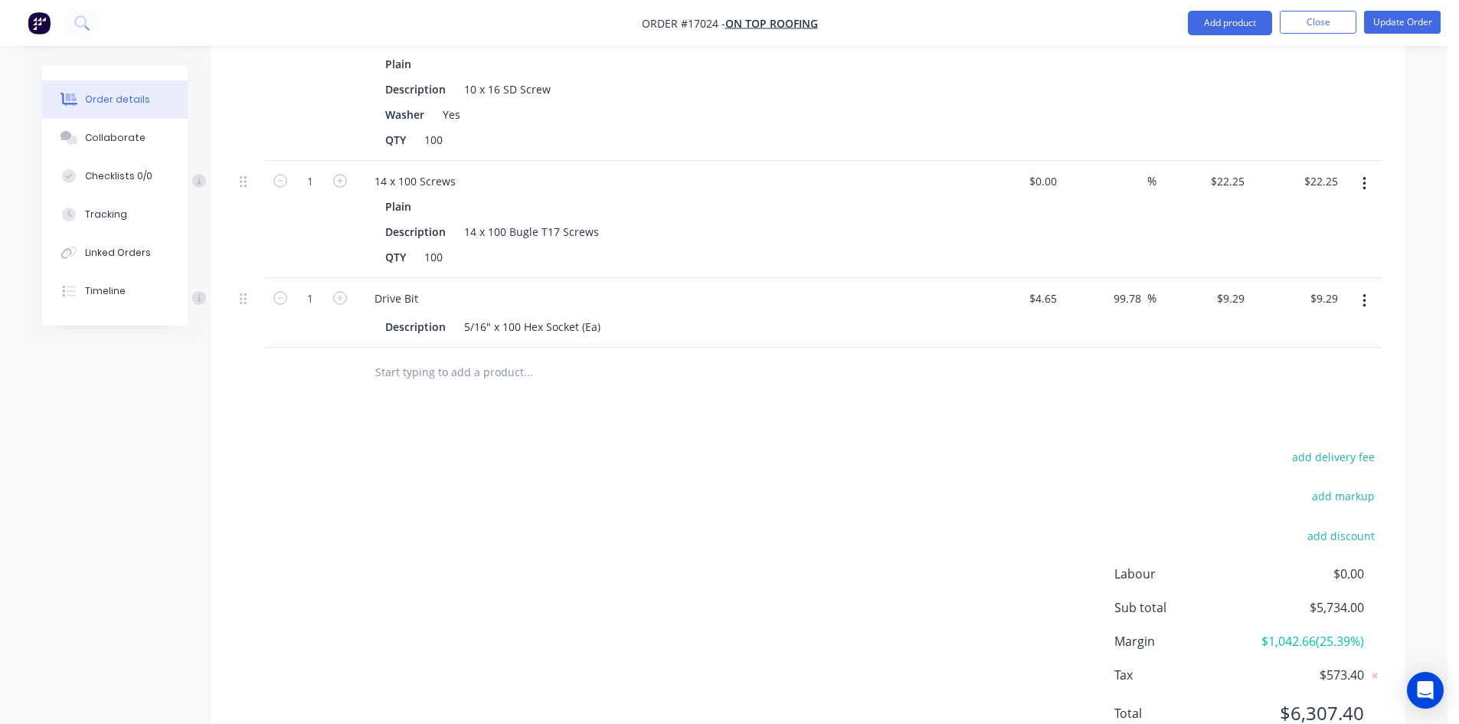
click at [422, 357] on input "text" at bounding box center [527, 372] width 306 height 31
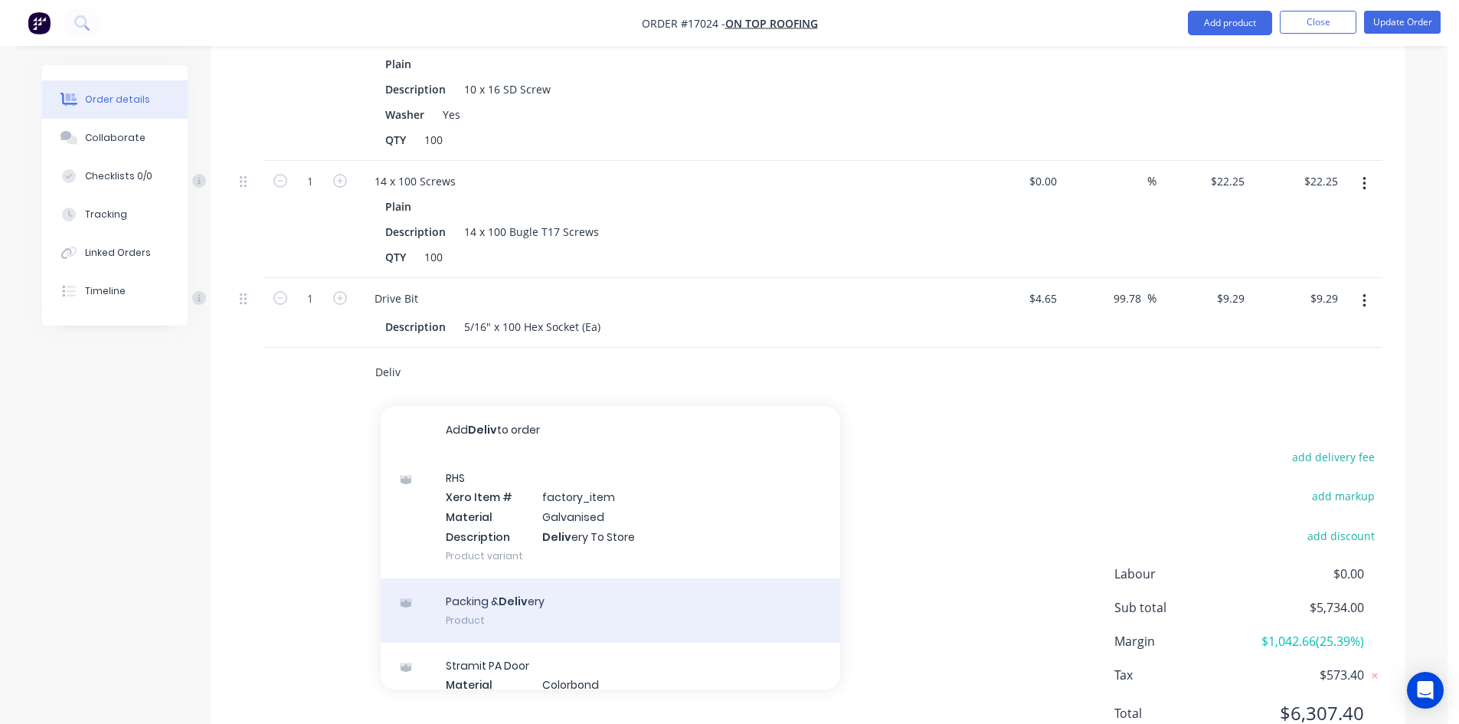
scroll to position [77, 0]
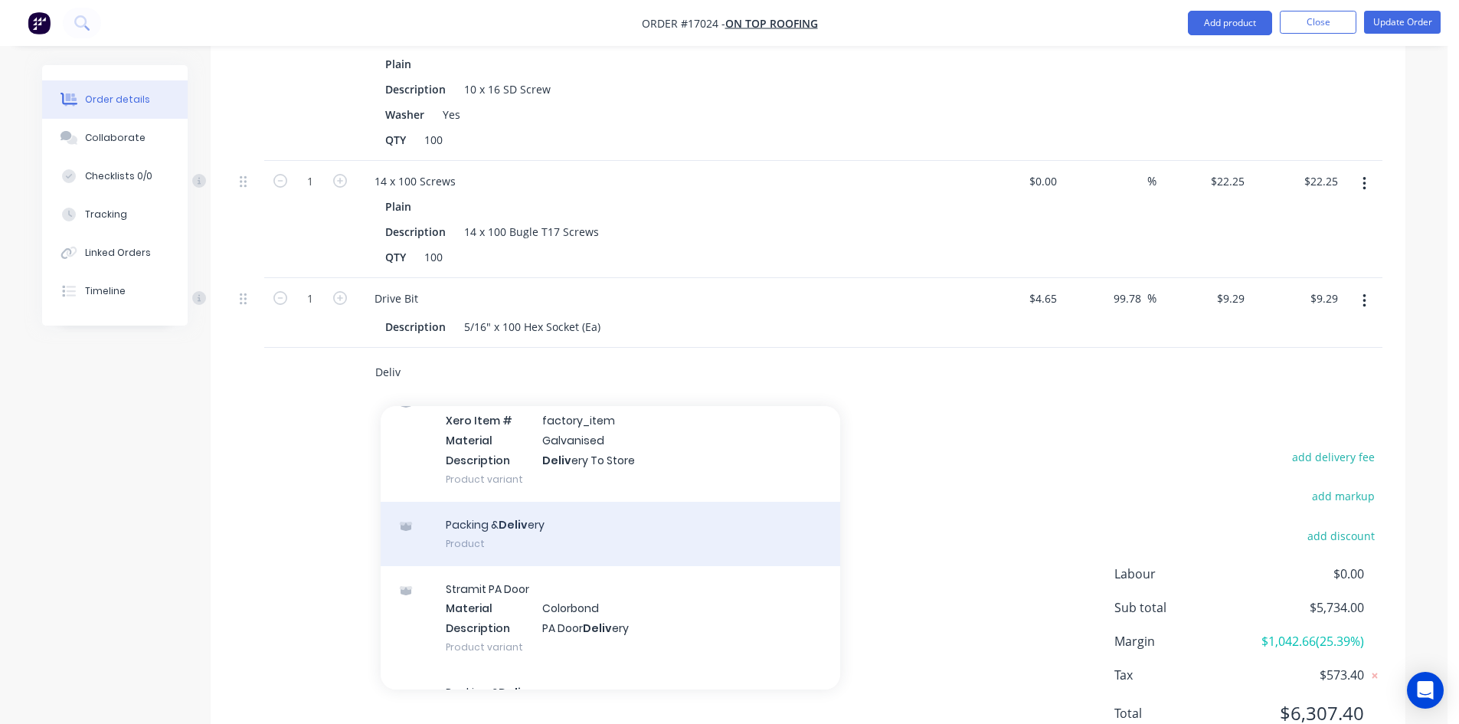
type input "Deliv"
click at [516, 502] on div "Packing & Deliv ery Product" at bounding box center [610, 534] width 459 height 64
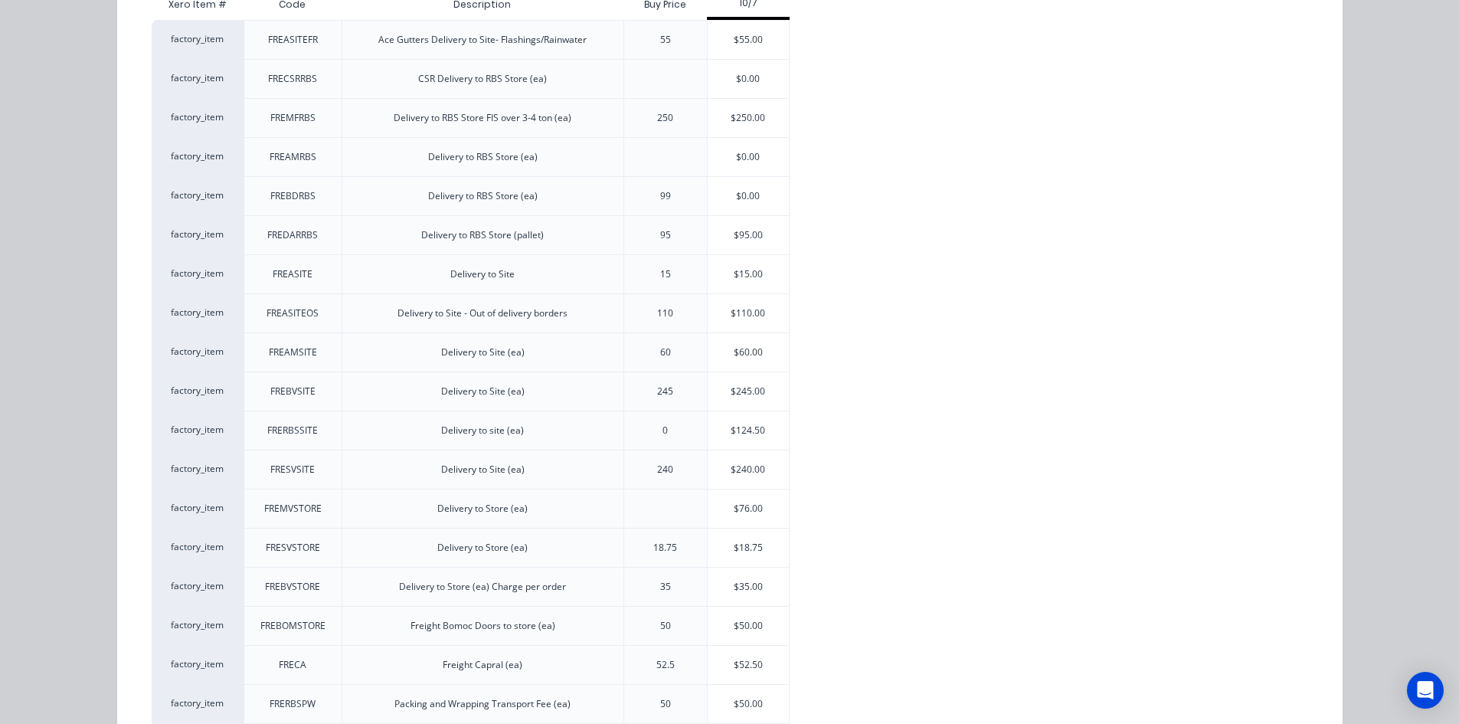
scroll to position [306, 0]
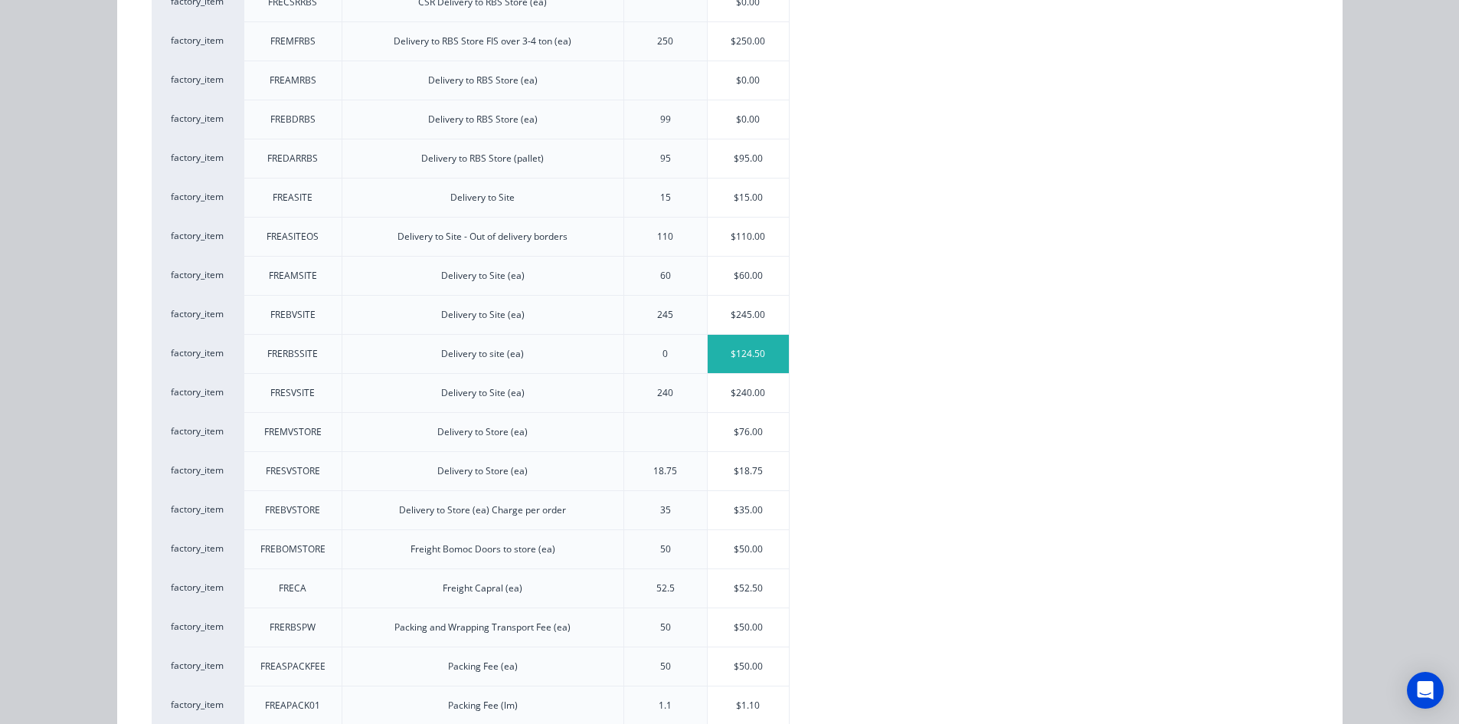
click at [751, 351] on div "$124.50" at bounding box center [749, 354] width 82 height 38
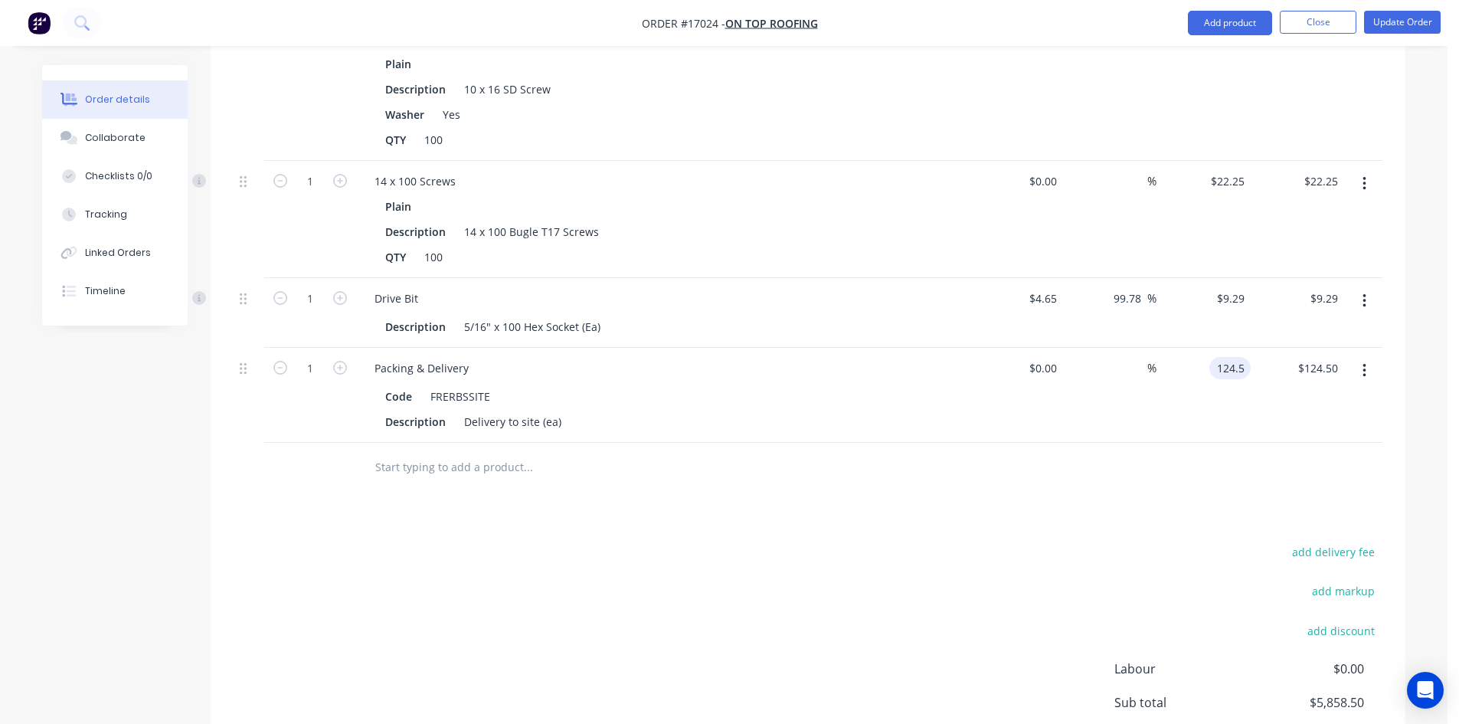
click at [1232, 357] on input "124.5" at bounding box center [1232, 368] width 35 height 22
type input "$299.00"
click at [976, 541] on div "add delivery fee add markup add discount Labour $0.00 Sub total $5,858.50 Margi…" at bounding box center [808, 689] width 1149 height 296
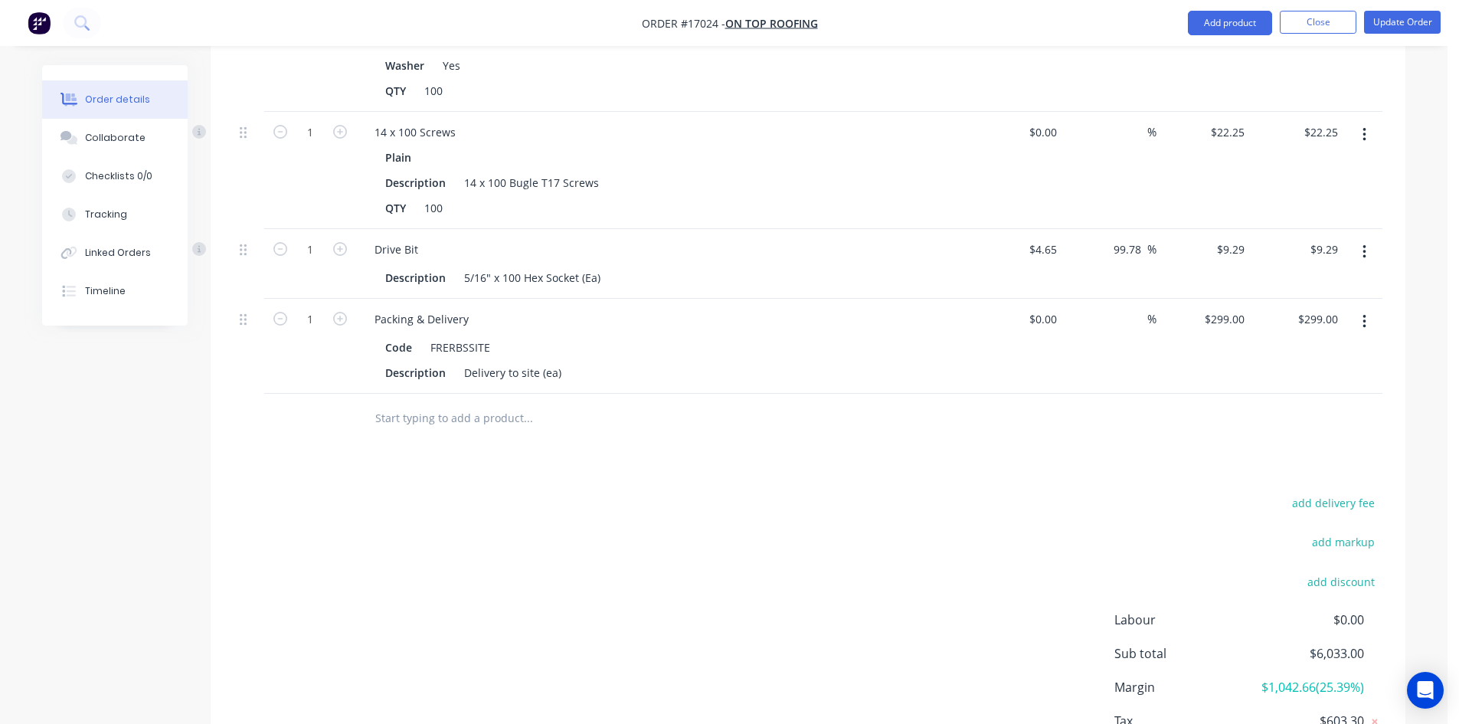
scroll to position [2210, 0]
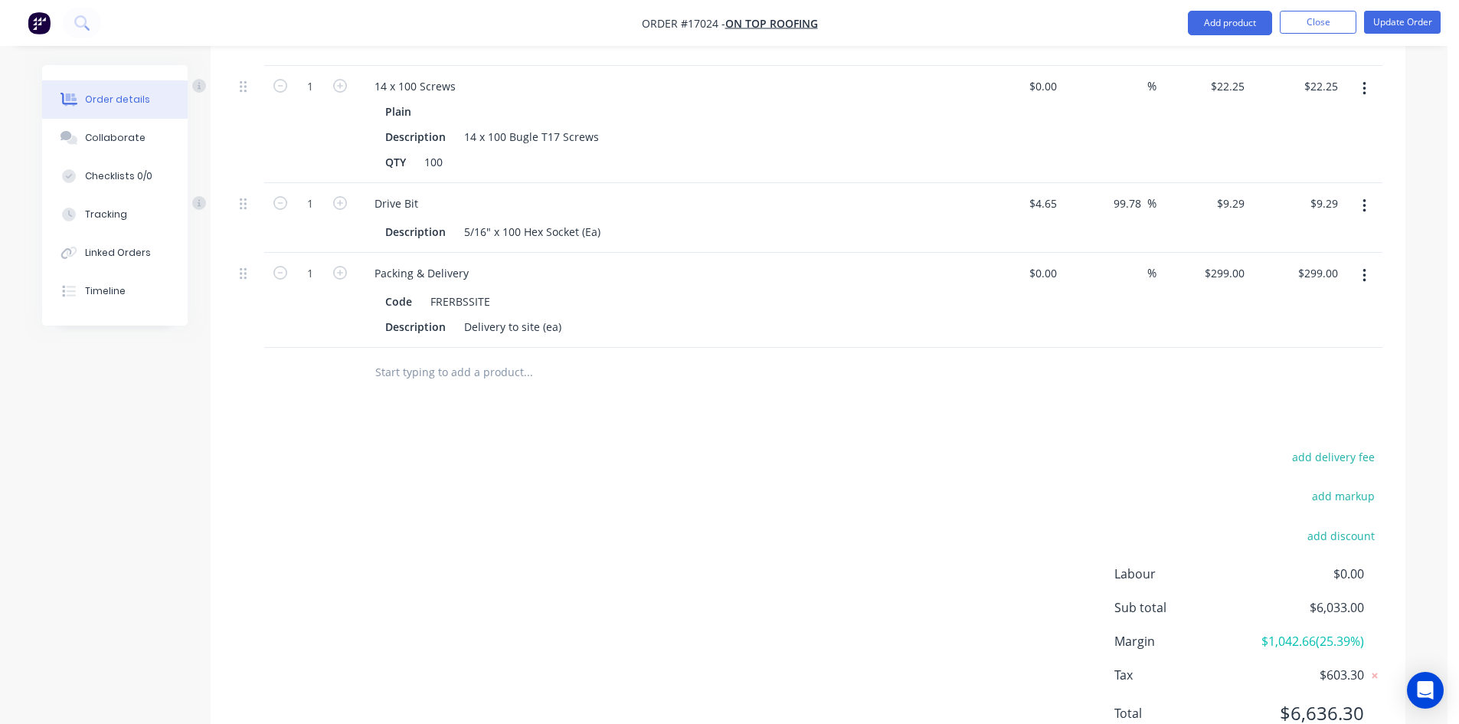
click at [727, 446] on div "add delivery fee add markup add discount Labour $0.00 Sub total $6,033.00 Margi…" at bounding box center [808, 594] width 1149 height 296
click at [1395, 20] on button "Update Order" at bounding box center [1402, 22] width 77 height 23
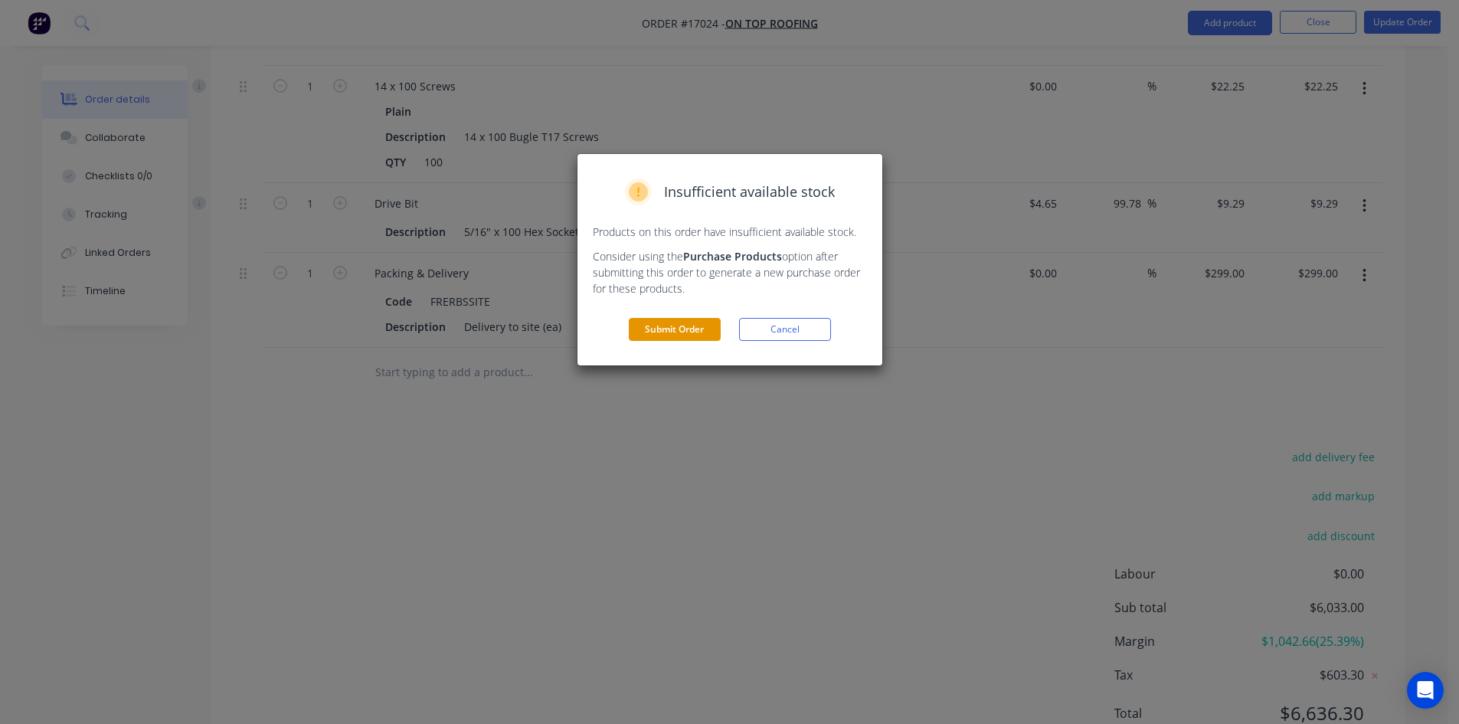
click at [678, 329] on button "Submit Order" at bounding box center [675, 329] width 92 height 23
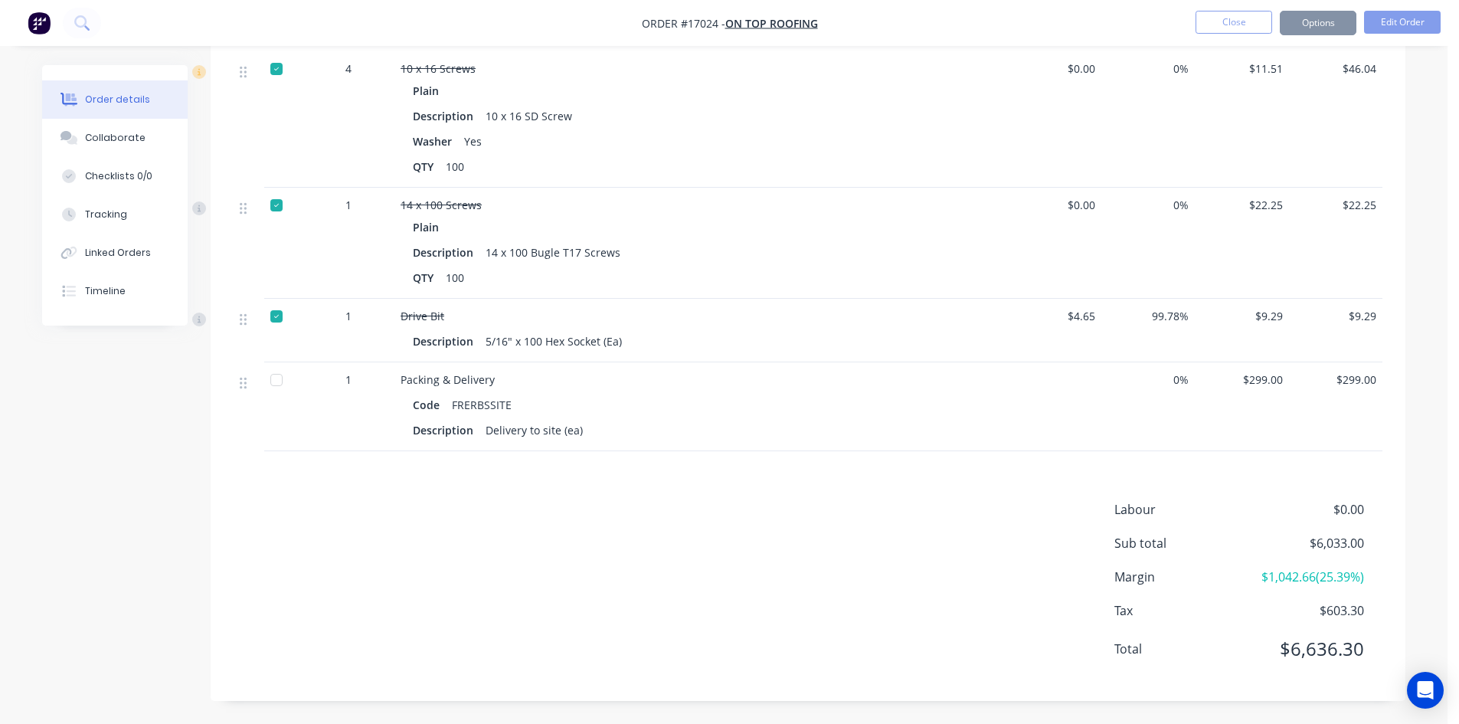
scroll to position [1886, 0]
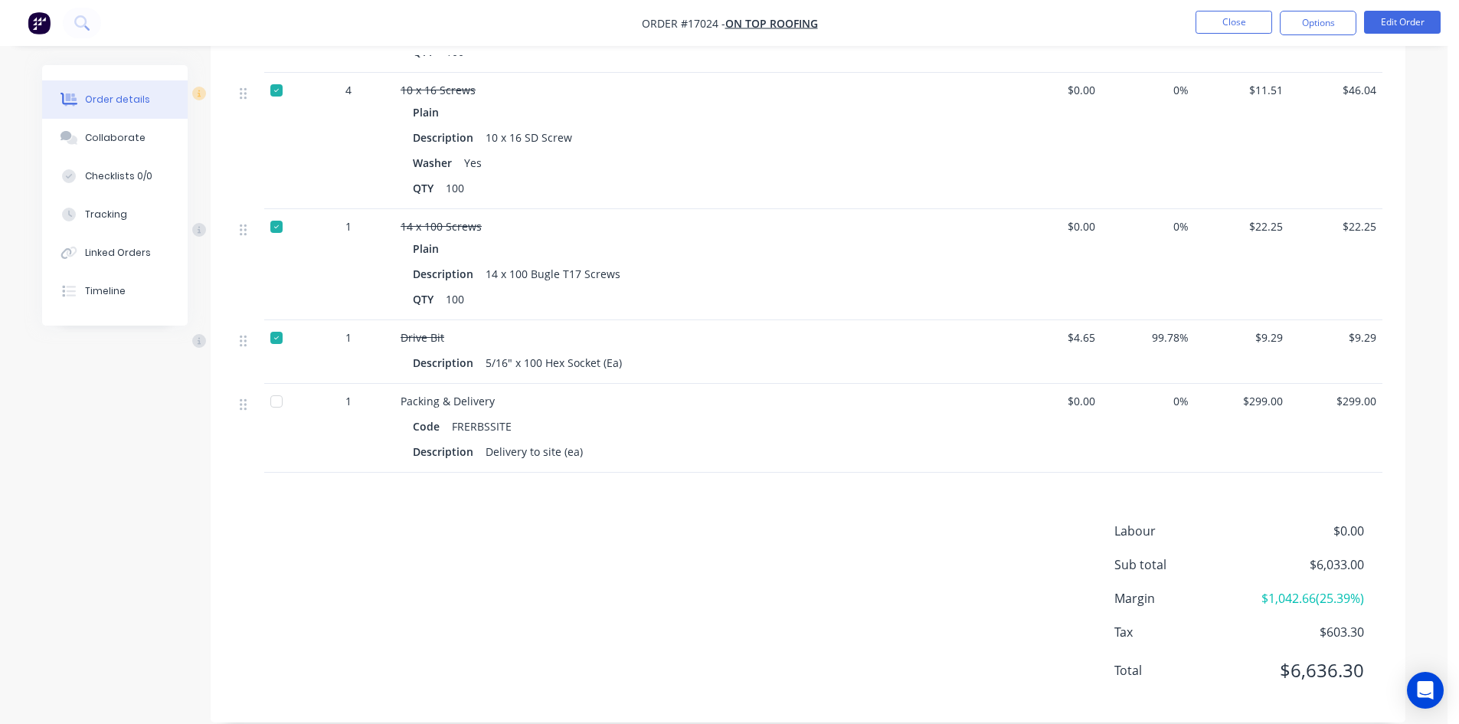
click at [275, 386] on div at bounding box center [276, 401] width 31 height 31
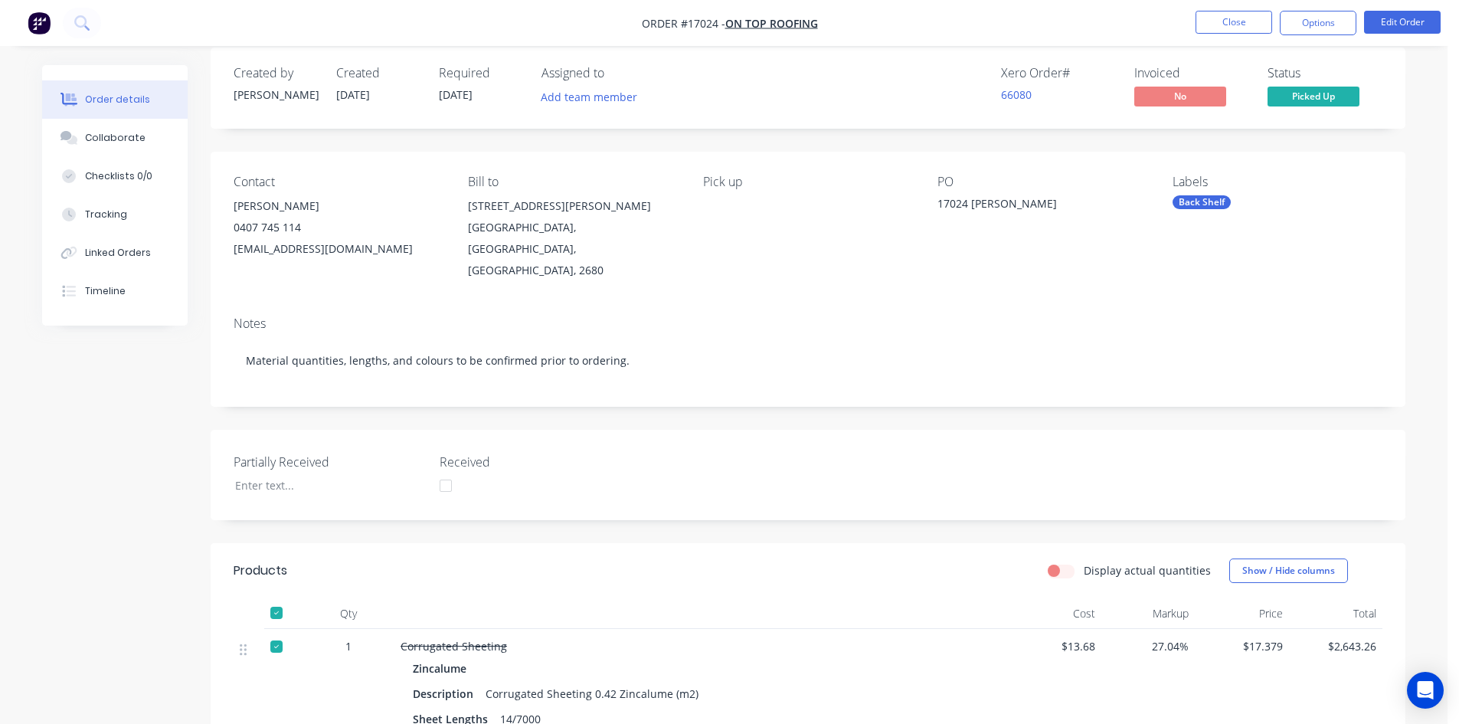
scroll to position [0, 0]
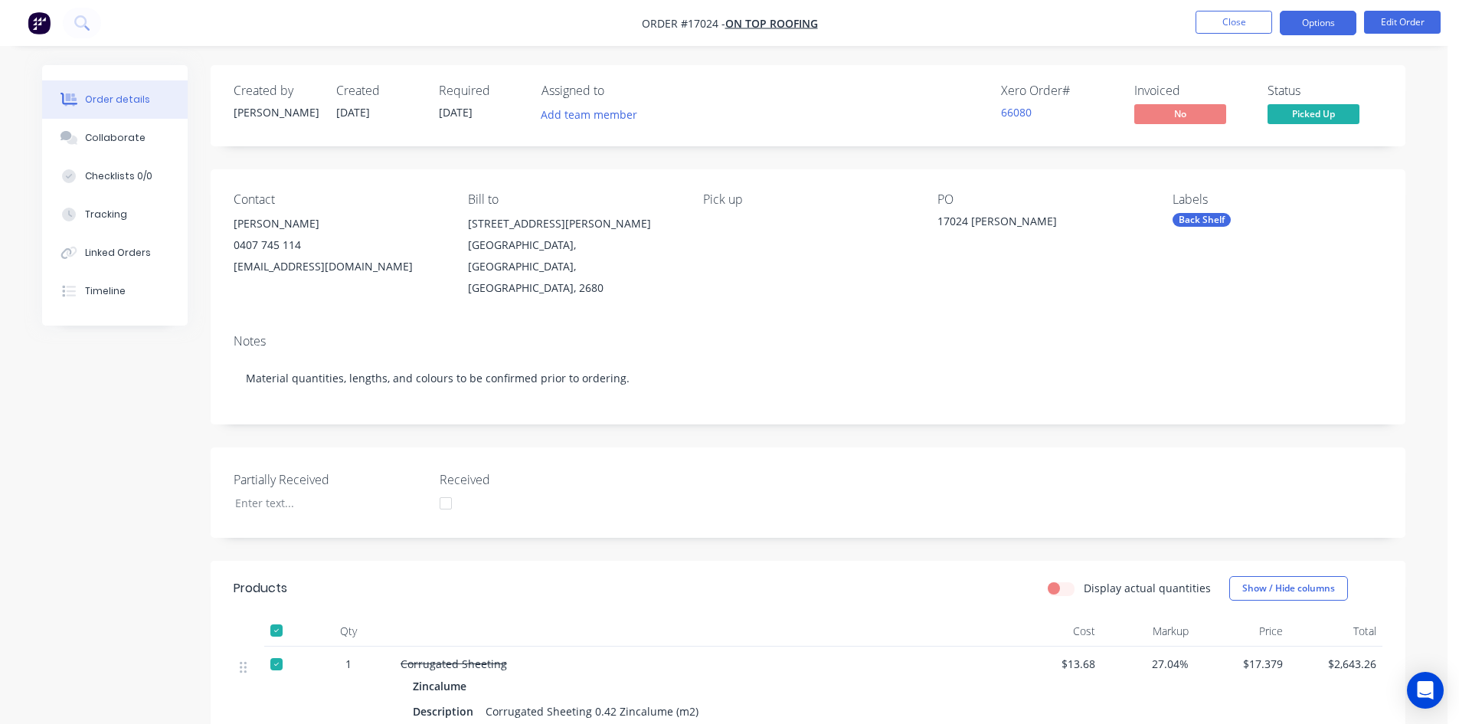
click at [1313, 26] on button "Options" at bounding box center [1318, 23] width 77 height 25
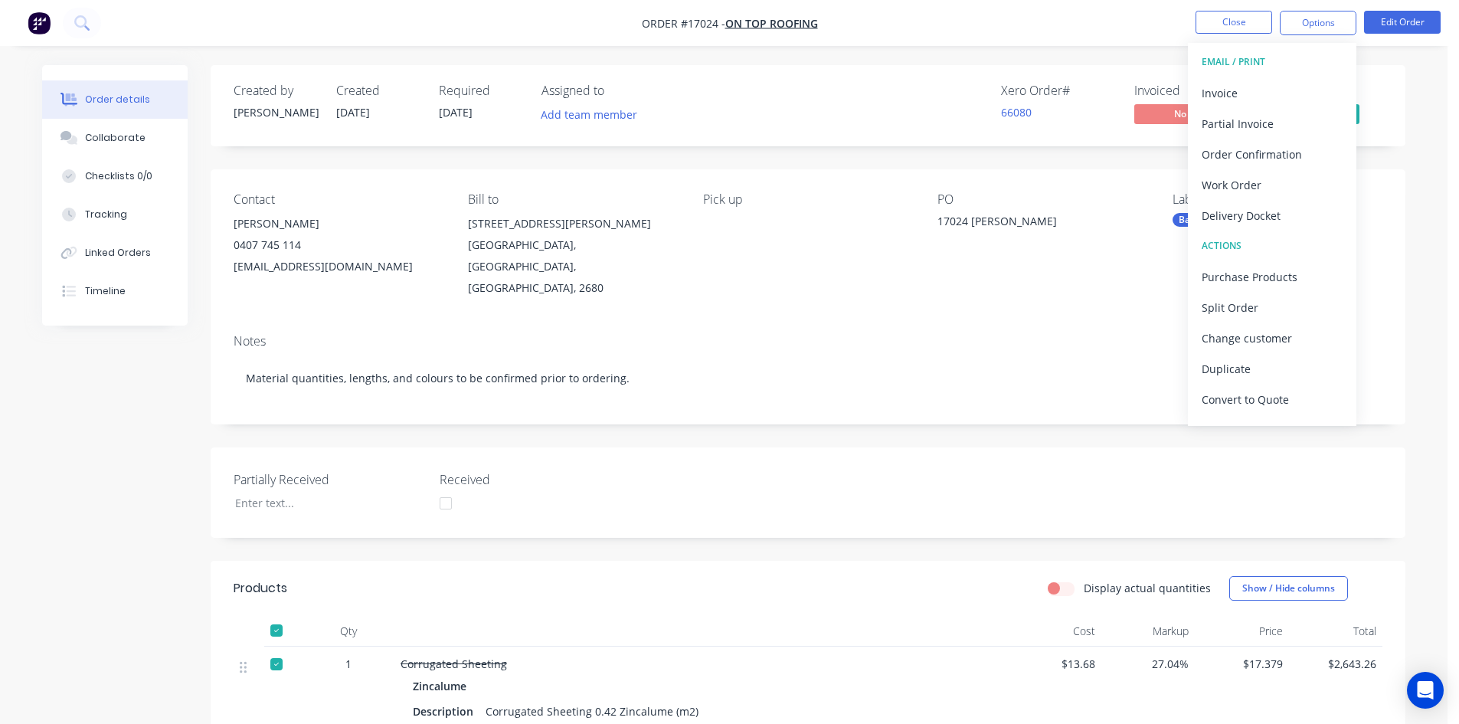
click at [1085, 36] on nav "Order #17024 - On Top Roofing Close Options EMAIL / PRINT Invoice Partial Invoi…" at bounding box center [729, 23] width 1459 height 46
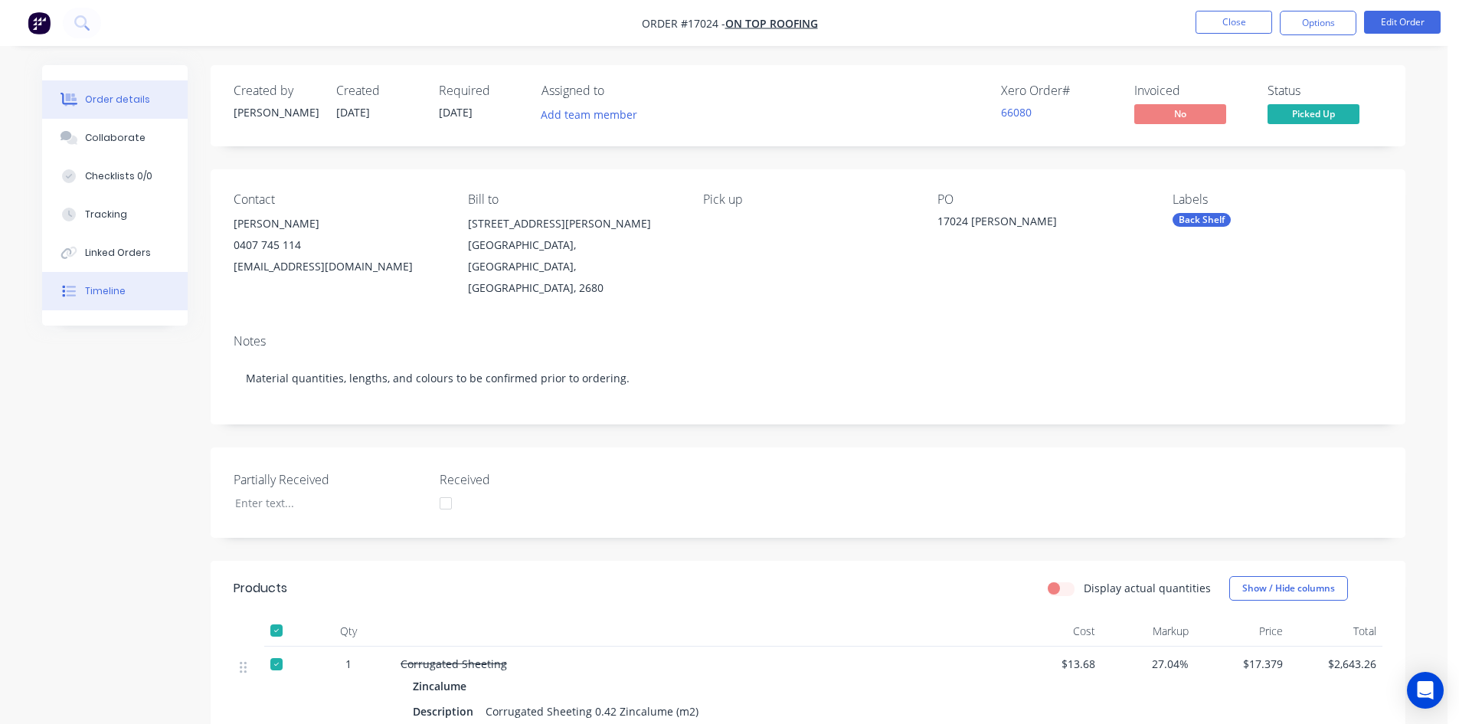
click at [129, 295] on button "Timeline" at bounding box center [114, 291] width 145 height 38
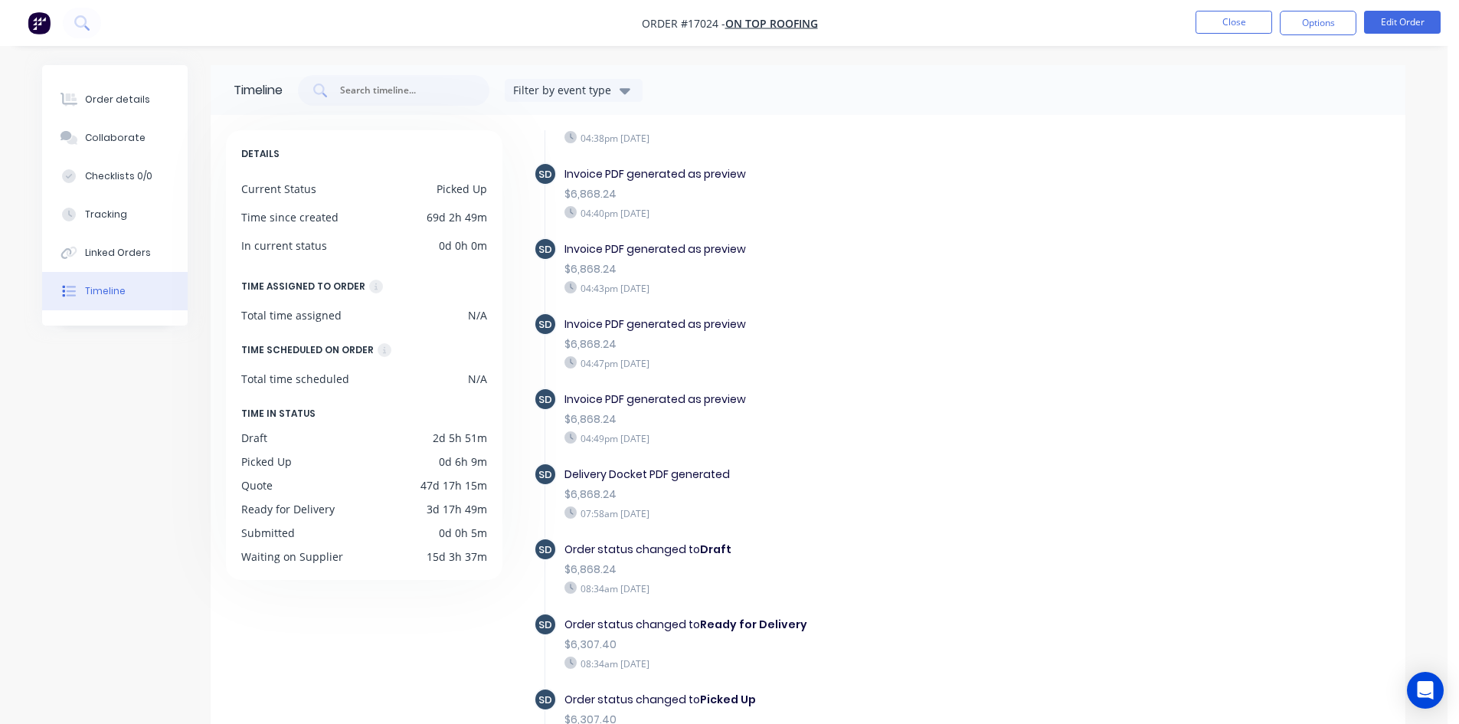
scroll to position [1823, 0]
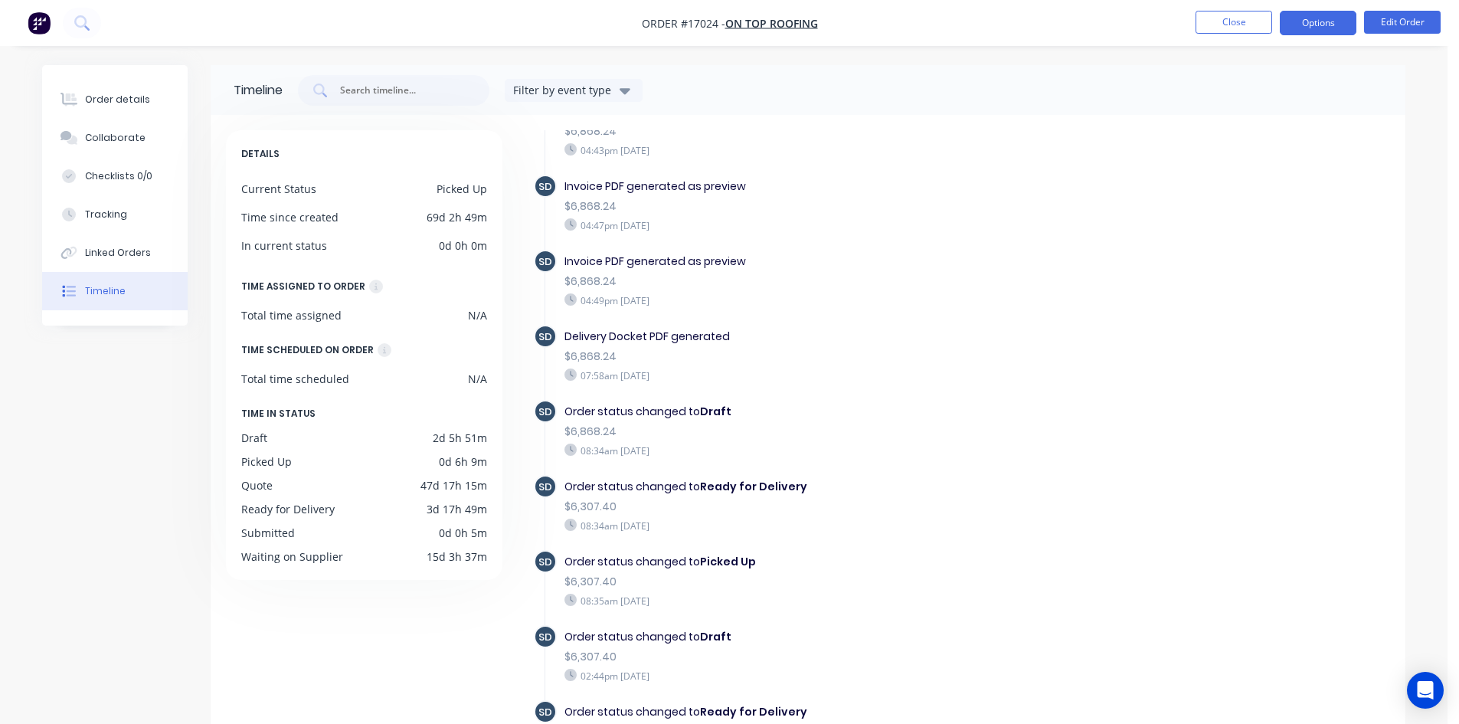
click at [1326, 22] on button "Options" at bounding box center [1318, 23] width 77 height 25
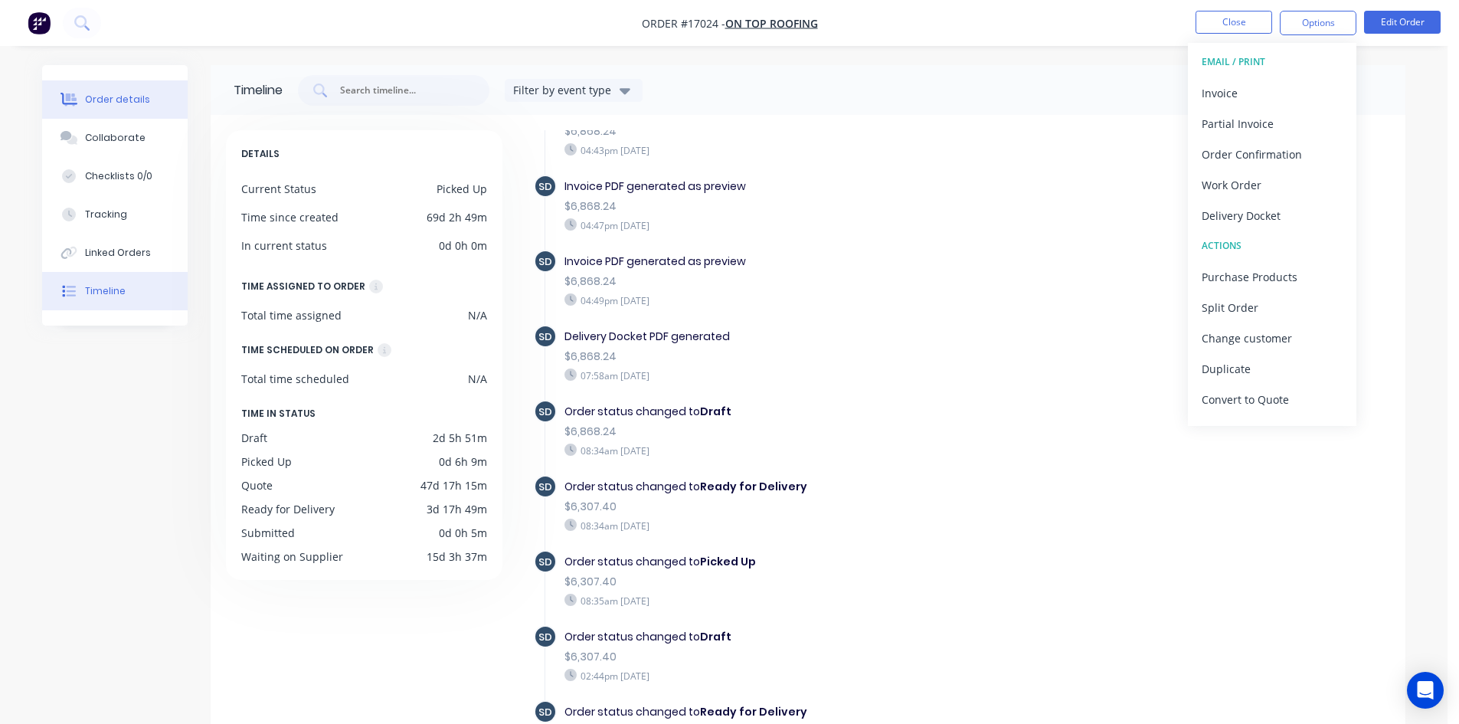
click at [129, 102] on div "Order details" at bounding box center [117, 100] width 65 height 14
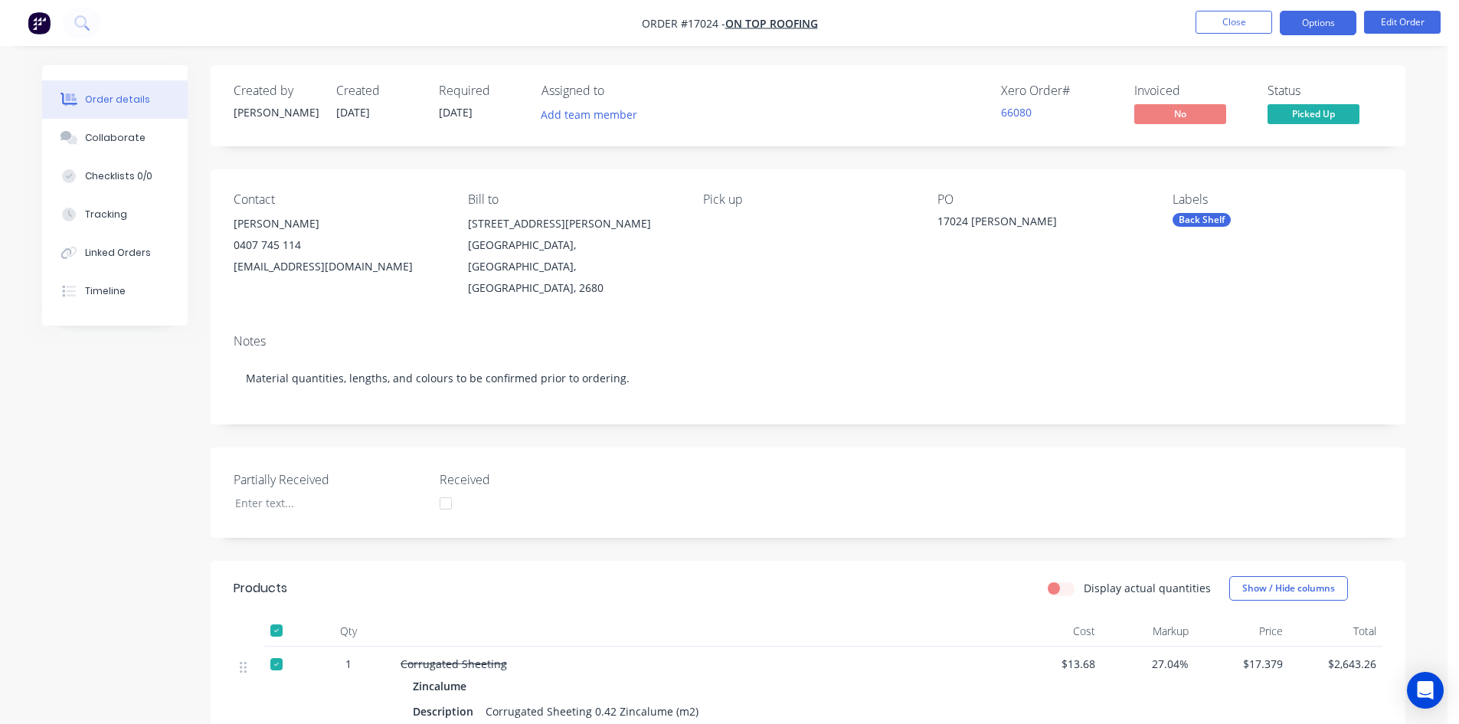
click at [1345, 18] on button "Options" at bounding box center [1318, 23] width 77 height 25
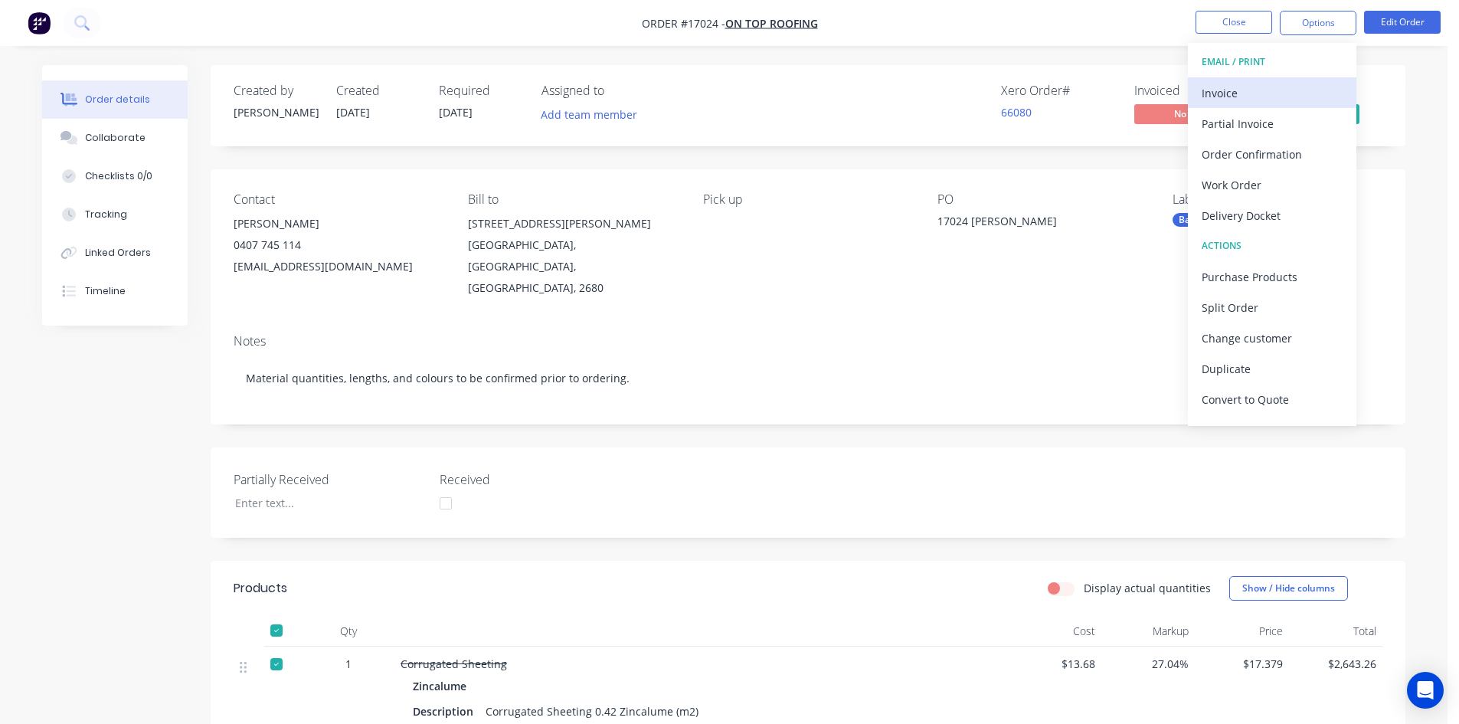
click at [1270, 91] on div "Invoice" at bounding box center [1271, 93] width 141 height 22
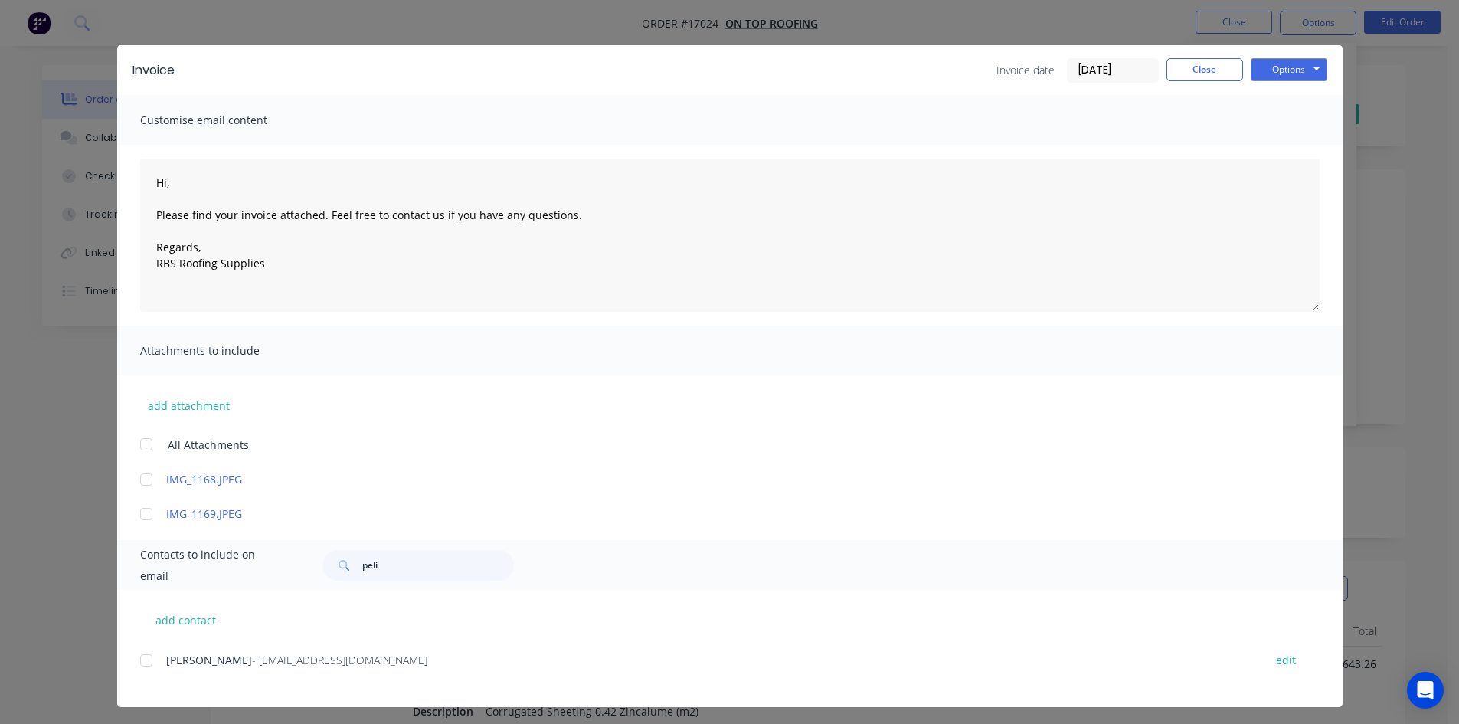
scroll to position [21, 0]
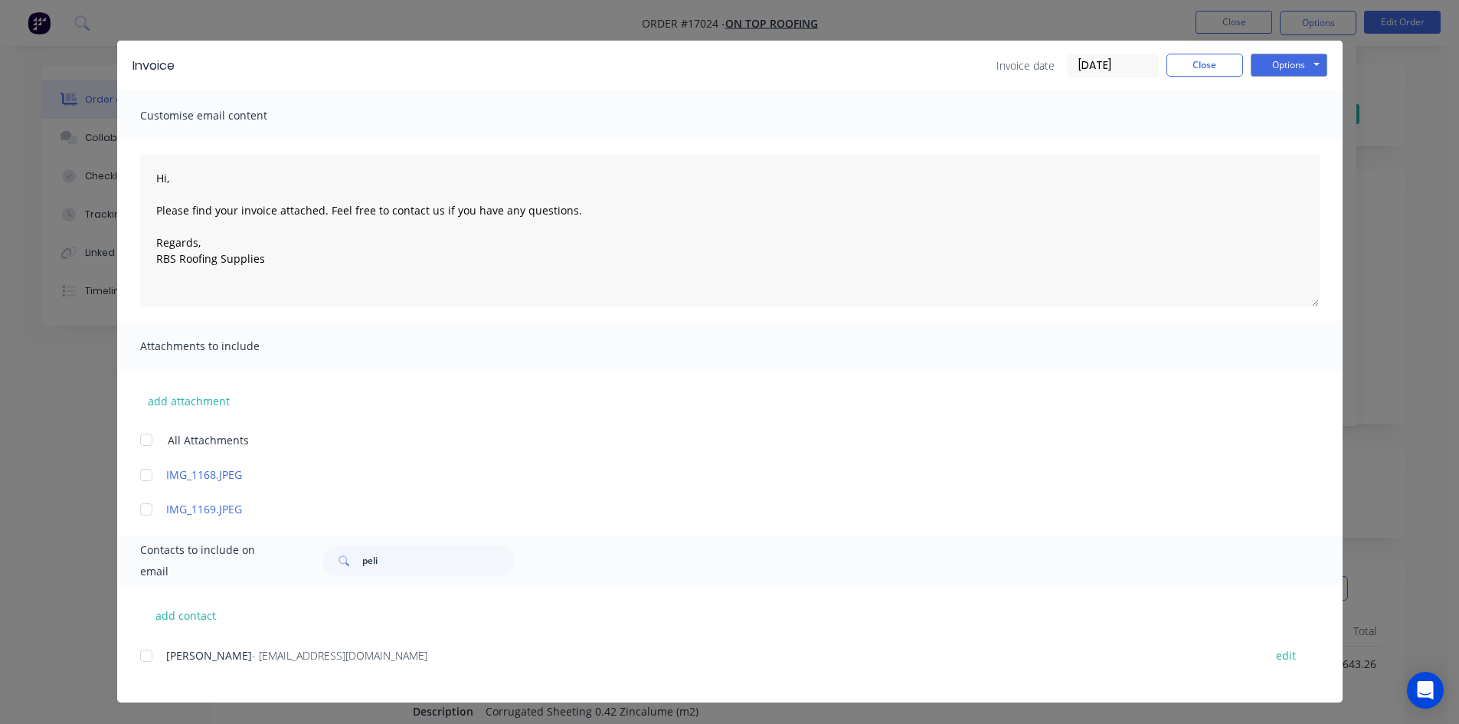
click at [137, 655] on div at bounding box center [146, 655] width 31 height 31
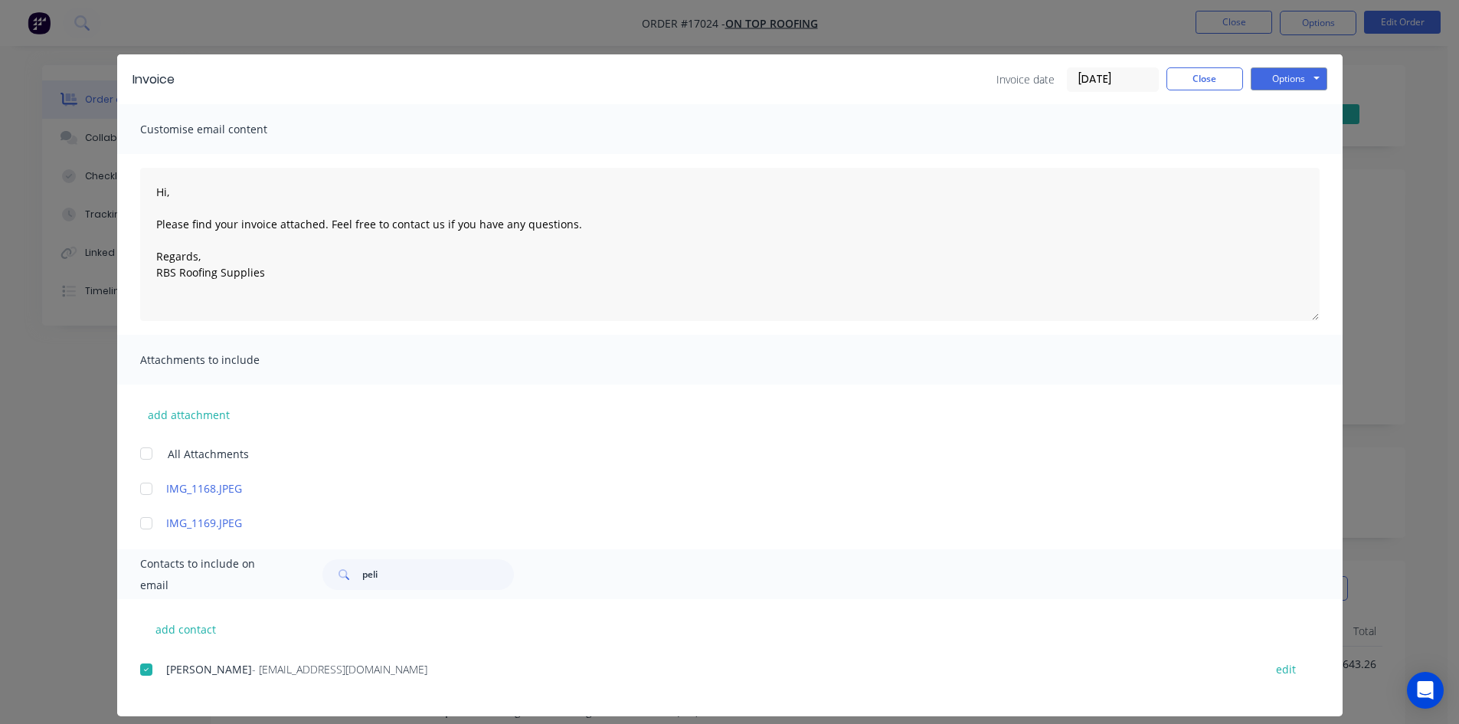
scroll to position [0, 0]
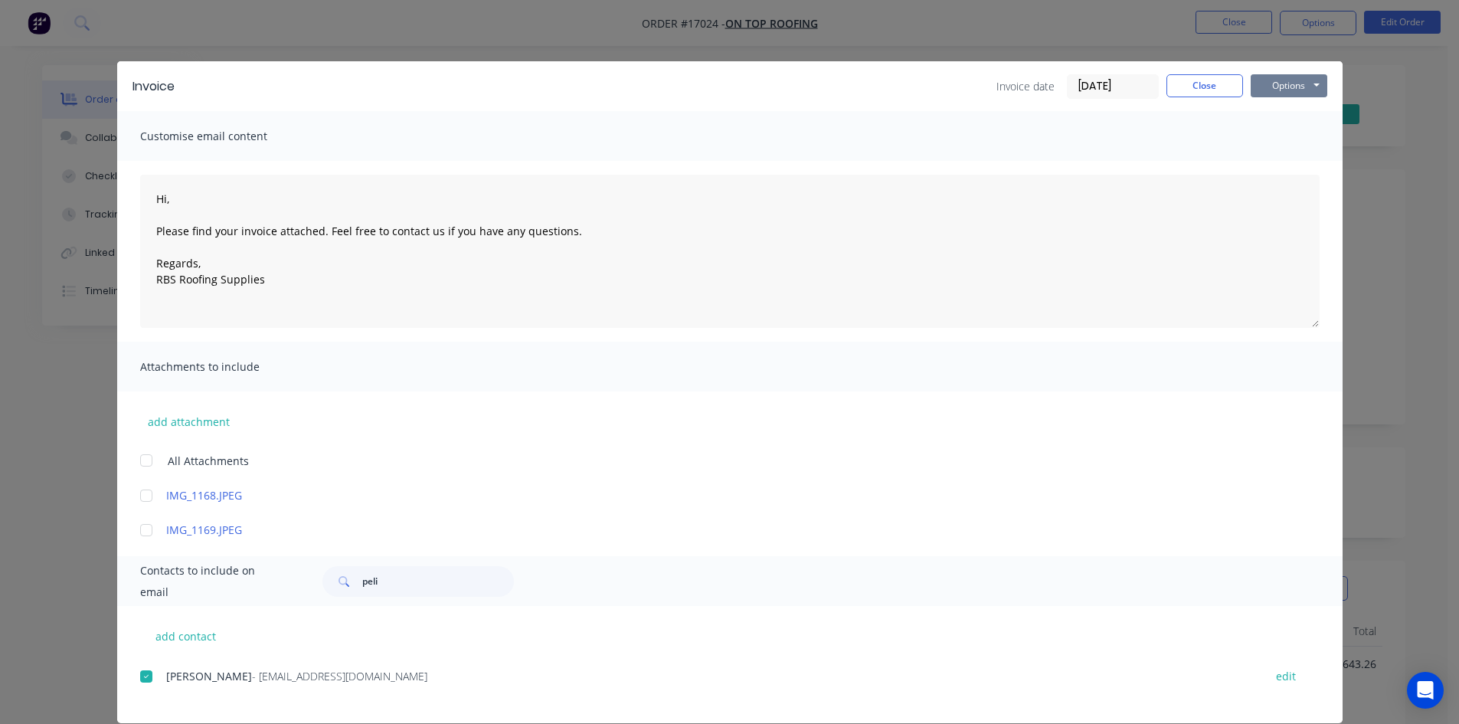
click at [1299, 90] on button "Options" at bounding box center [1288, 85] width 77 height 23
click at [1261, 162] on button "Email" at bounding box center [1299, 163] width 98 height 25
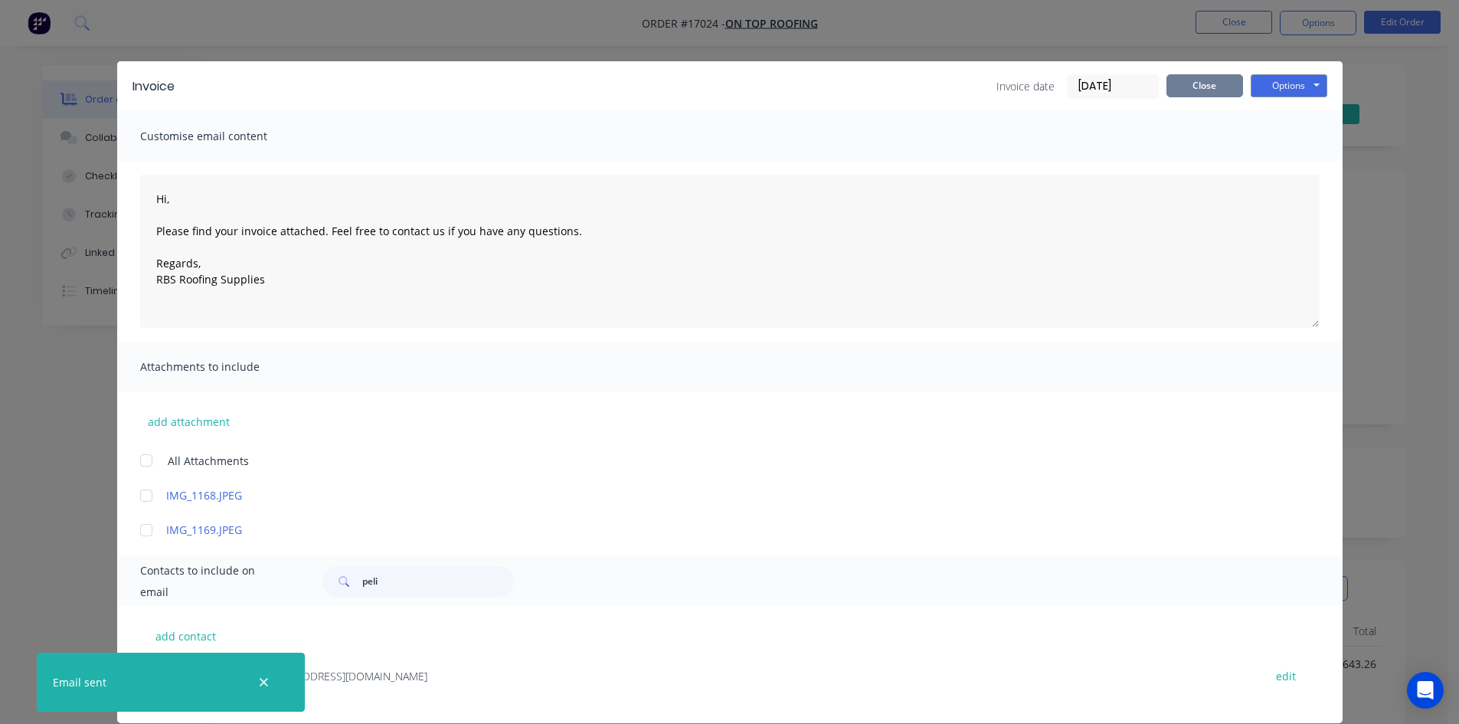
click at [1199, 87] on button "Close" at bounding box center [1204, 85] width 77 height 23
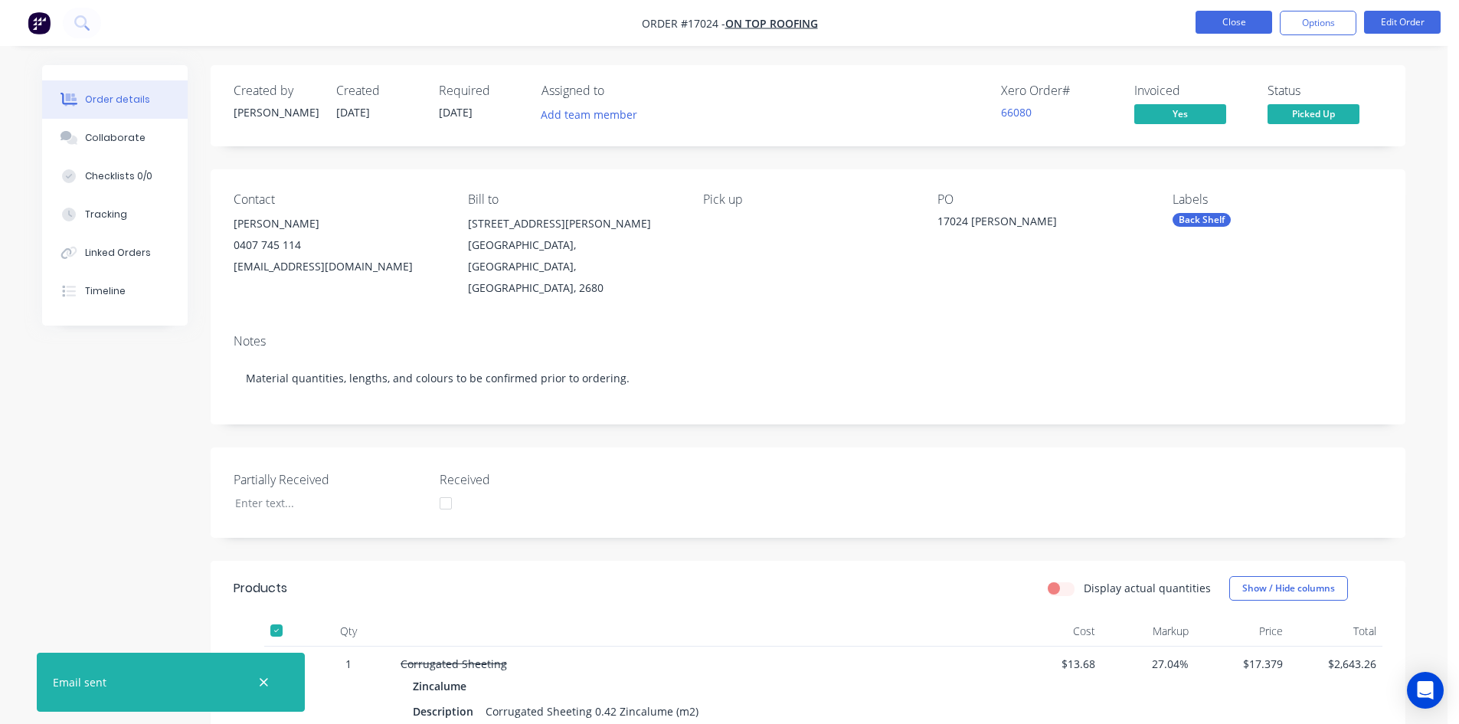
click at [1254, 23] on button "Close" at bounding box center [1233, 22] width 77 height 23
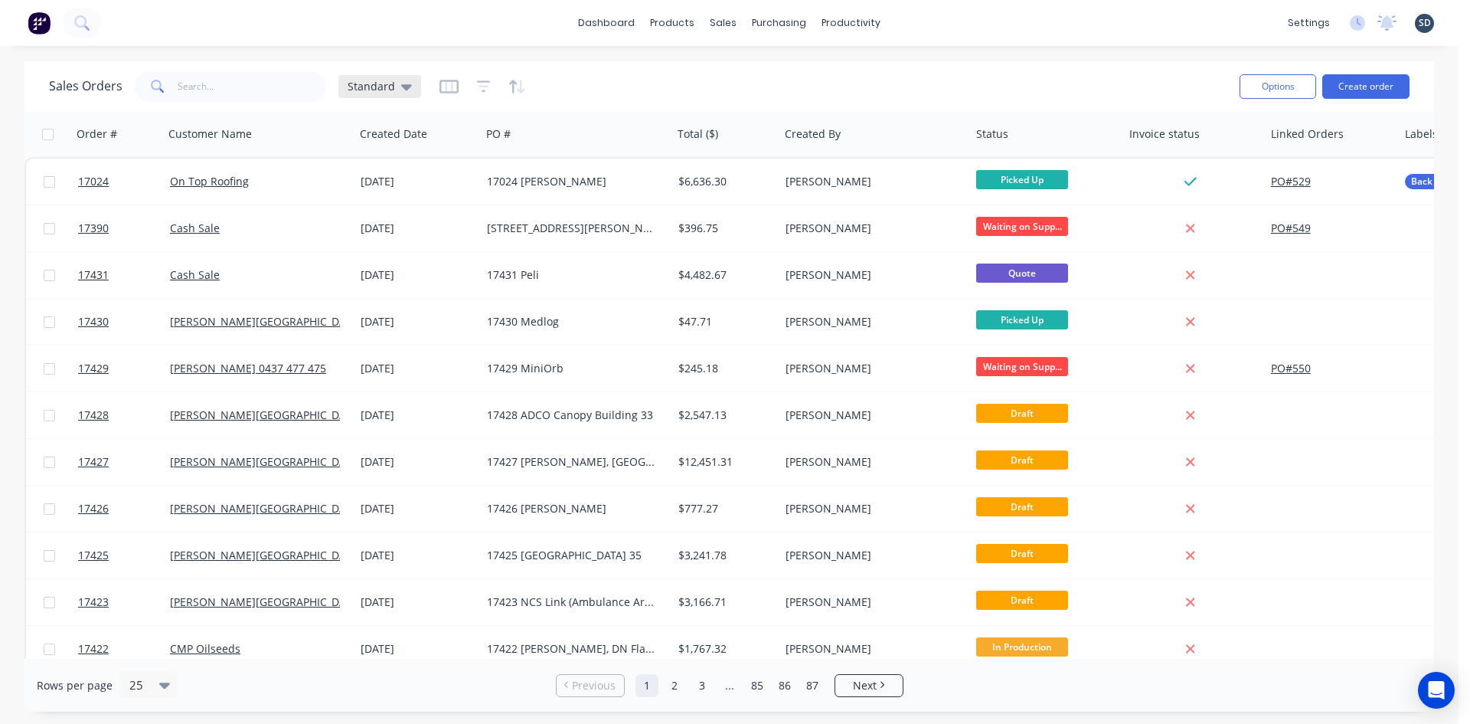
click at [380, 80] on span "Standard" at bounding box center [371, 86] width 47 height 16
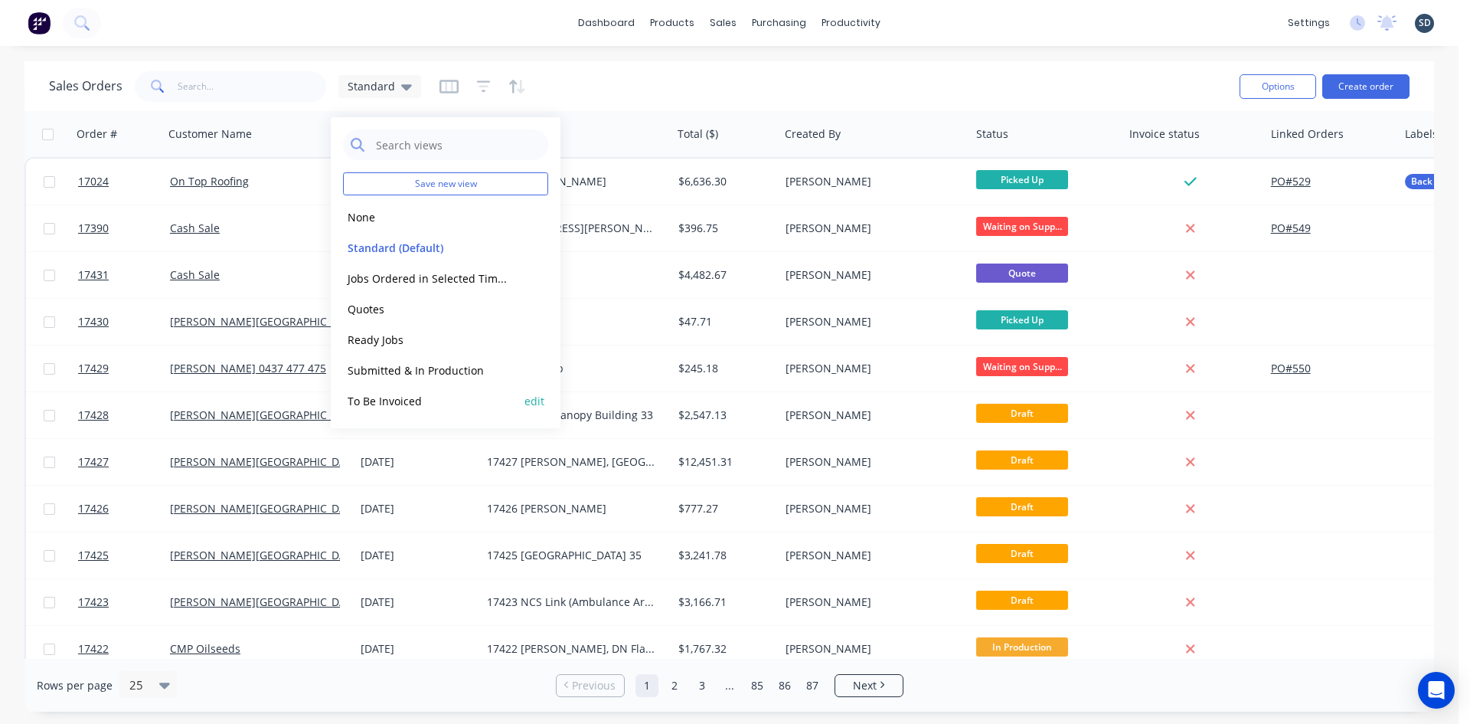
click at [394, 396] on button "To Be Invoiced" at bounding box center [430, 401] width 175 height 18
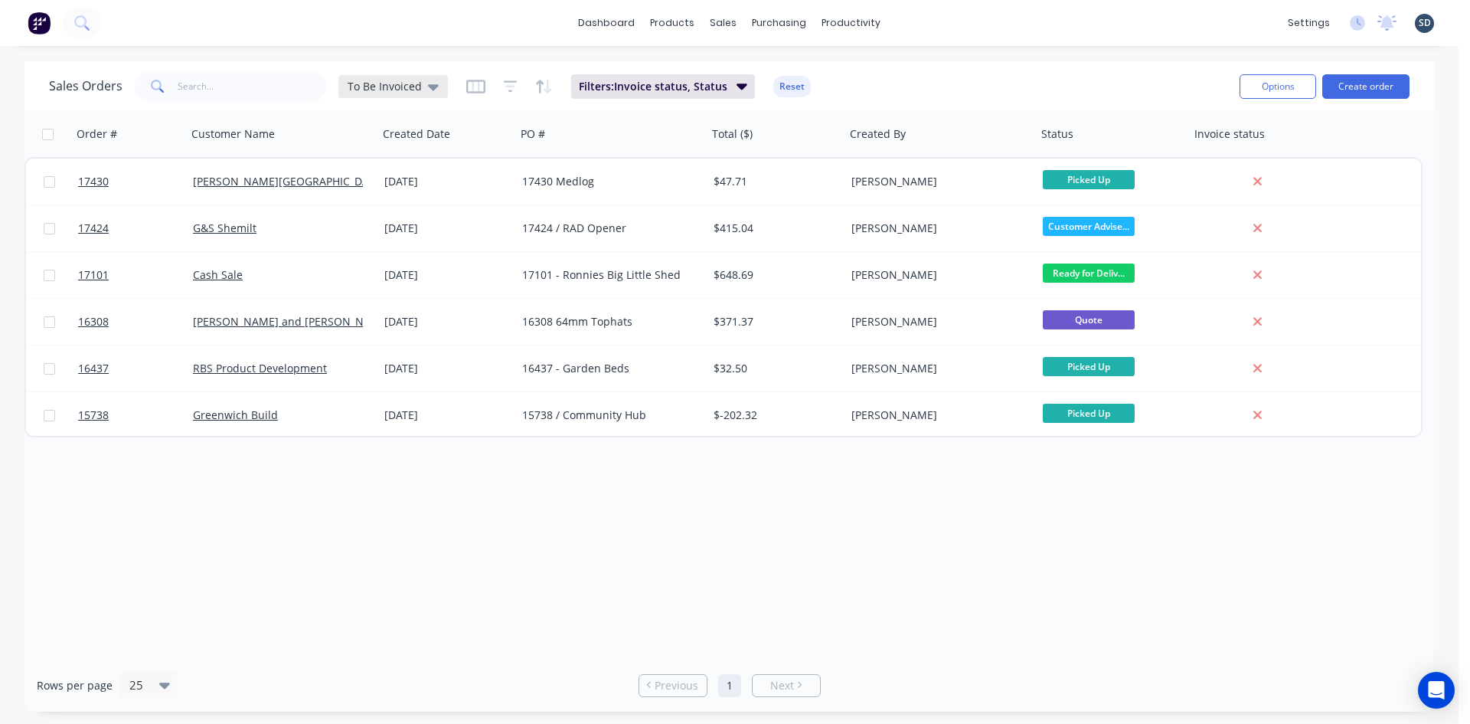
click at [394, 84] on span "To Be Invoiced" at bounding box center [385, 86] width 74 height 16
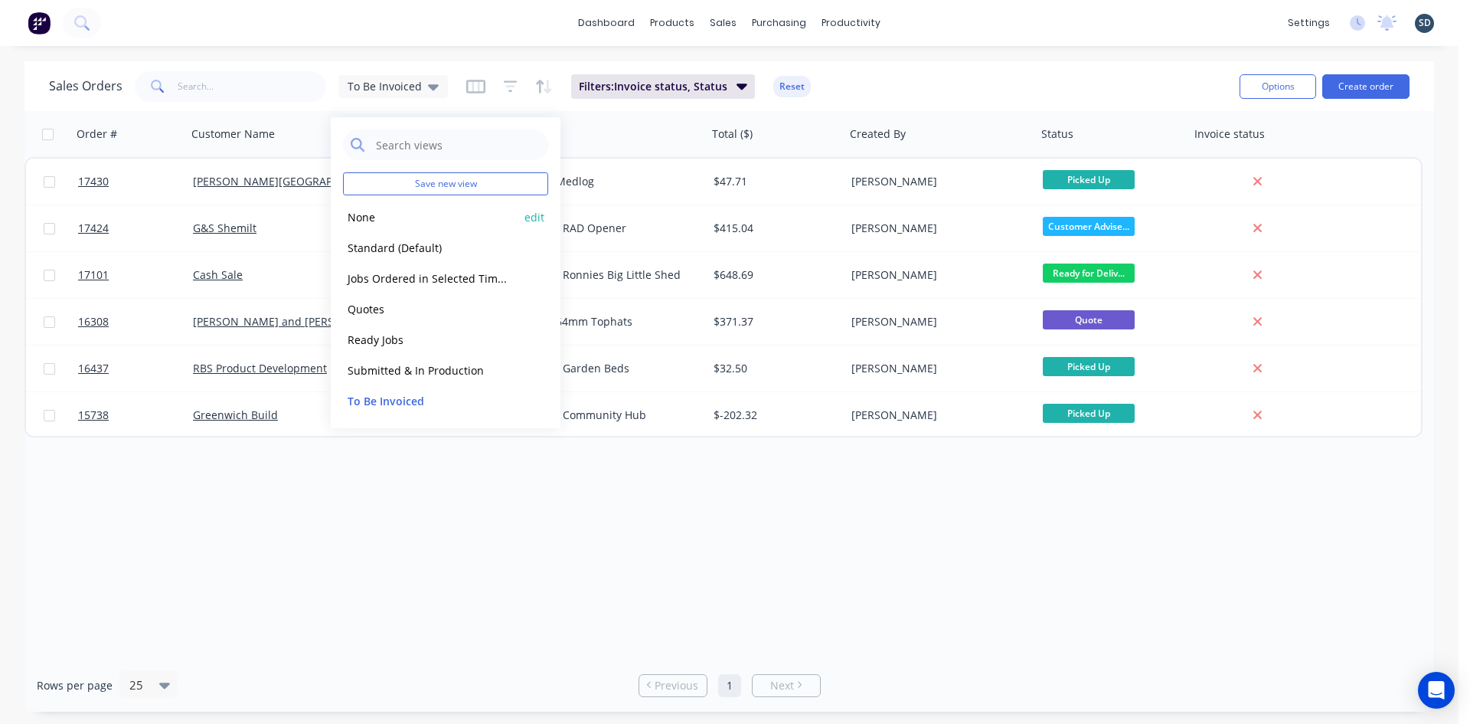
click at [381, 214] on button "None" at bounding box center [430, 217] width 175 height 18
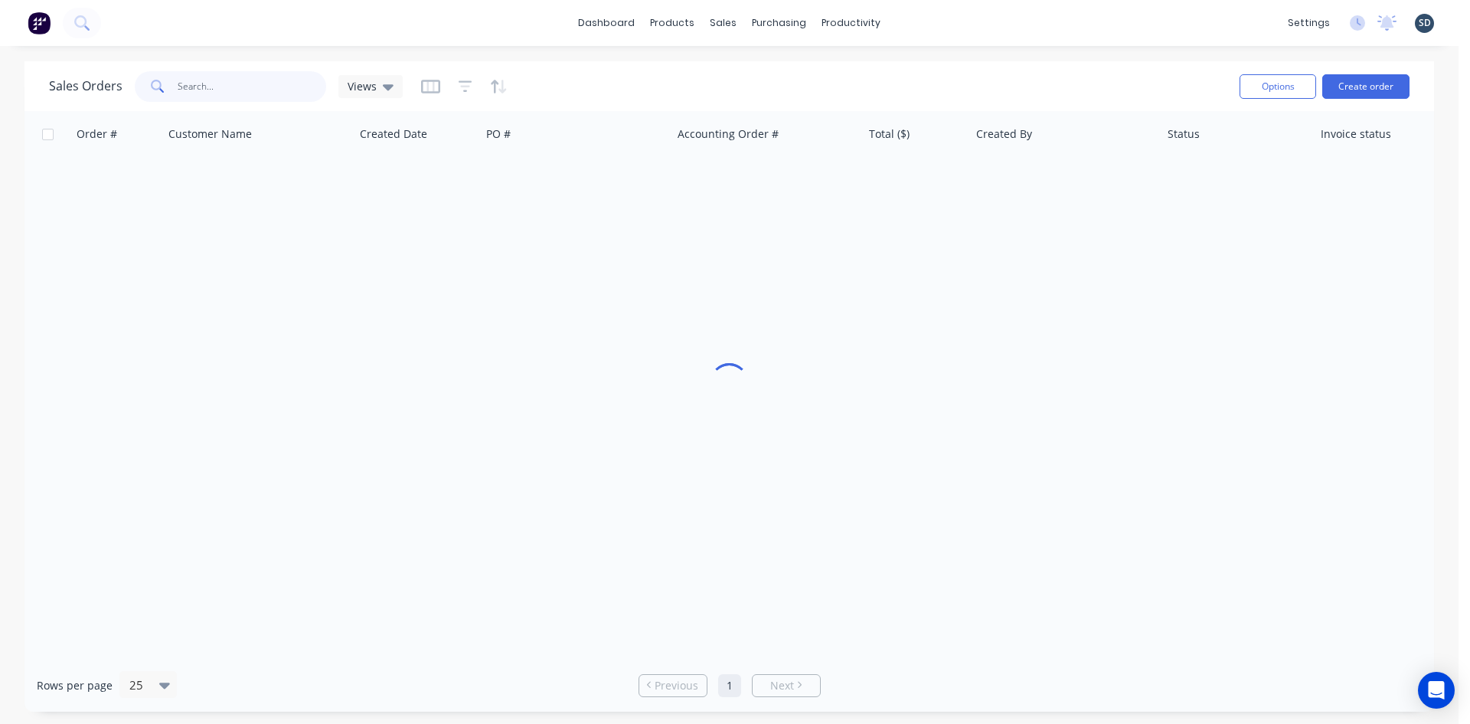
click at [216, 90] on input "text" at bounding box center [252, 86] width 149 height 31
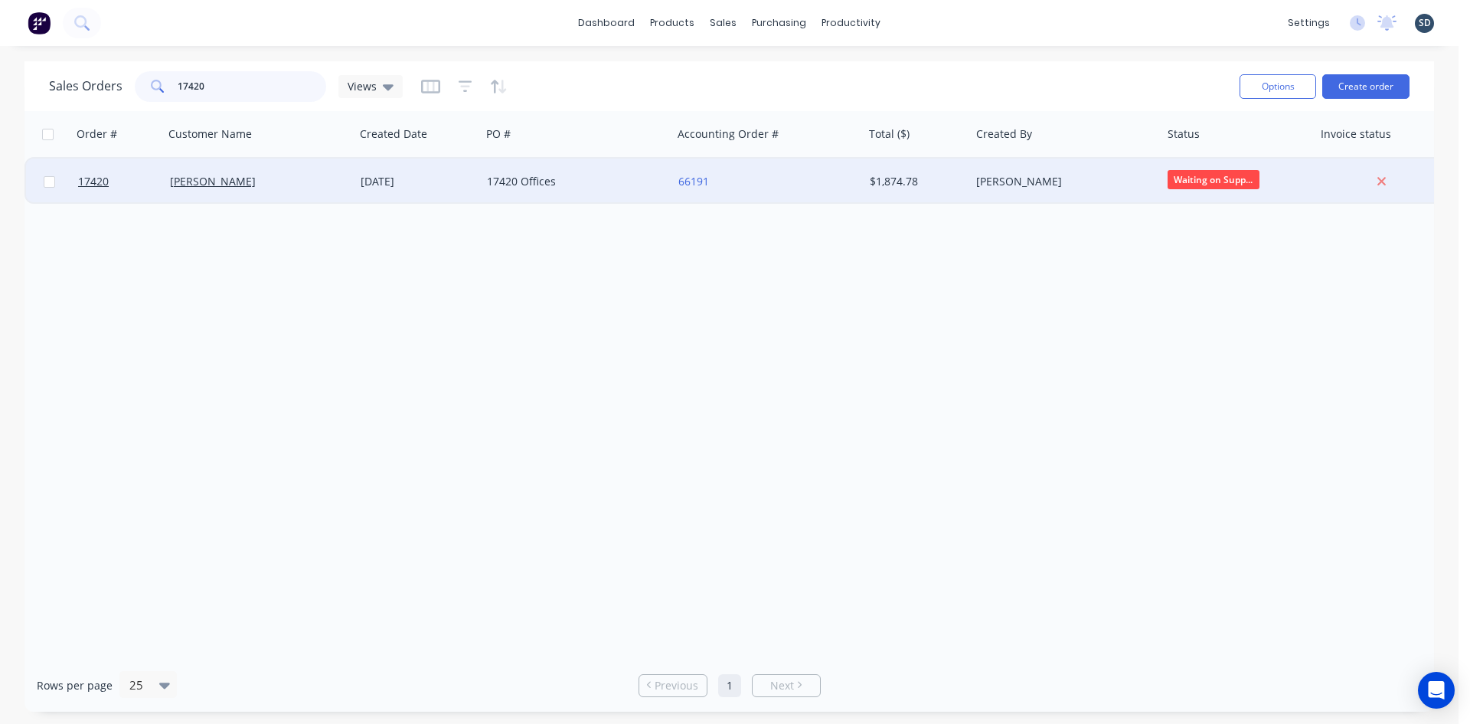
type input "17420"
click at [646, 184] on div "17420 Offices" at bounding box center [572, 181] width 170 height 15
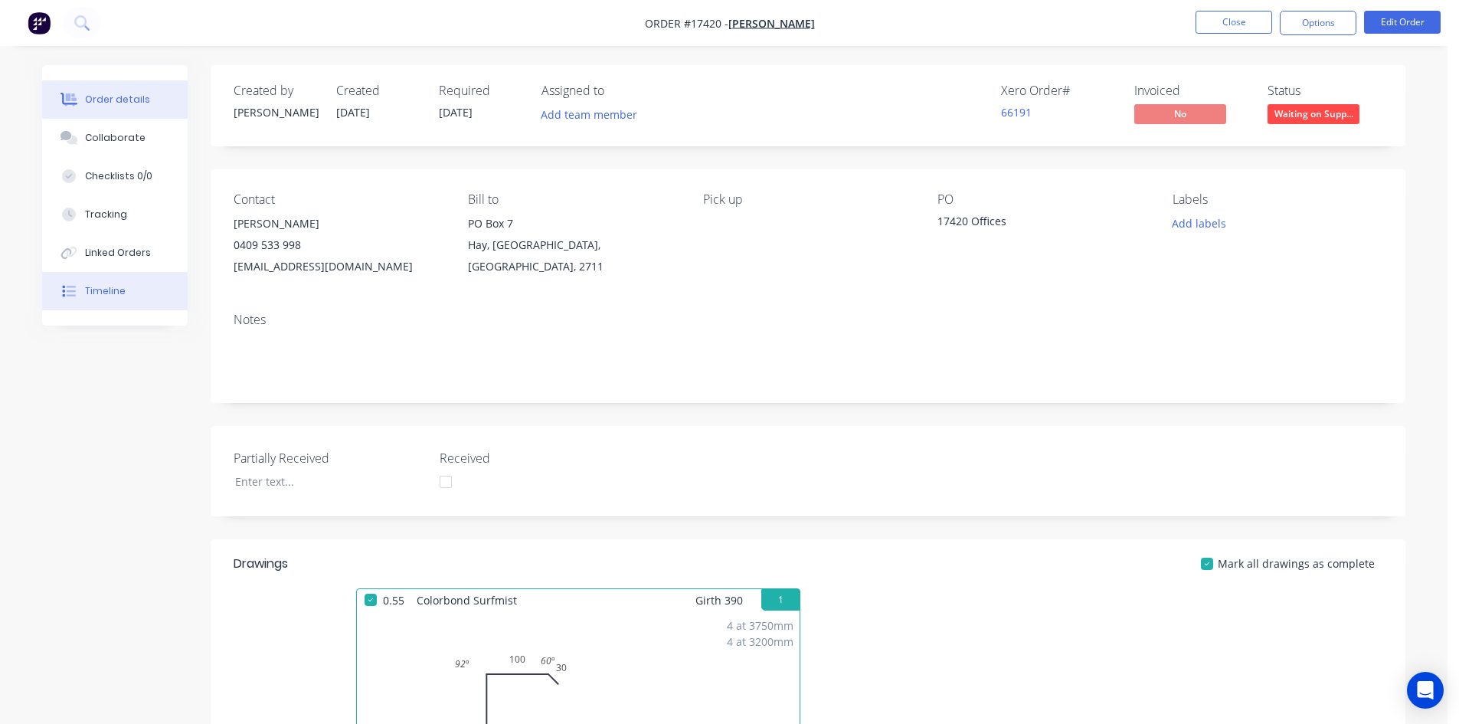
click at [121, 285] on div "Timeline" at bounding box center [105, 291] width 41 height 14
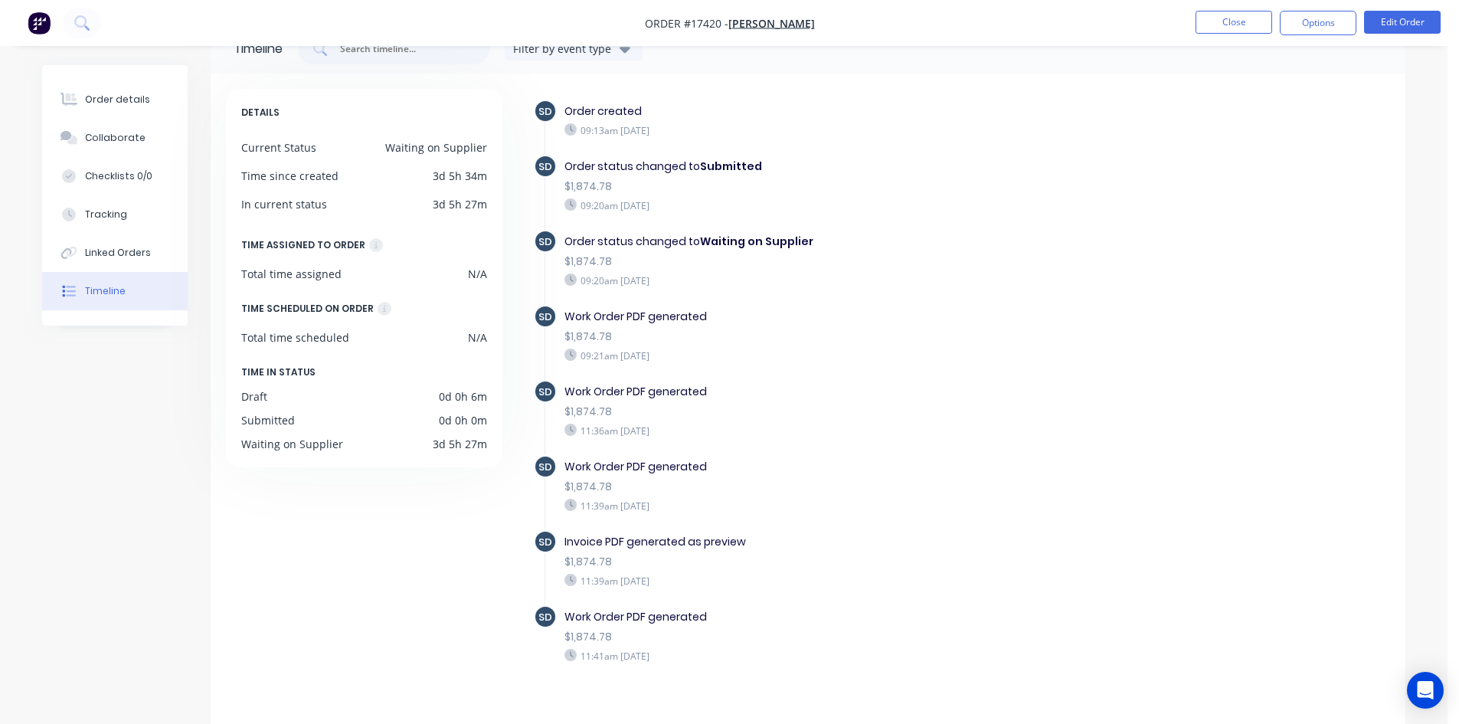
scroll to position [64, 0]
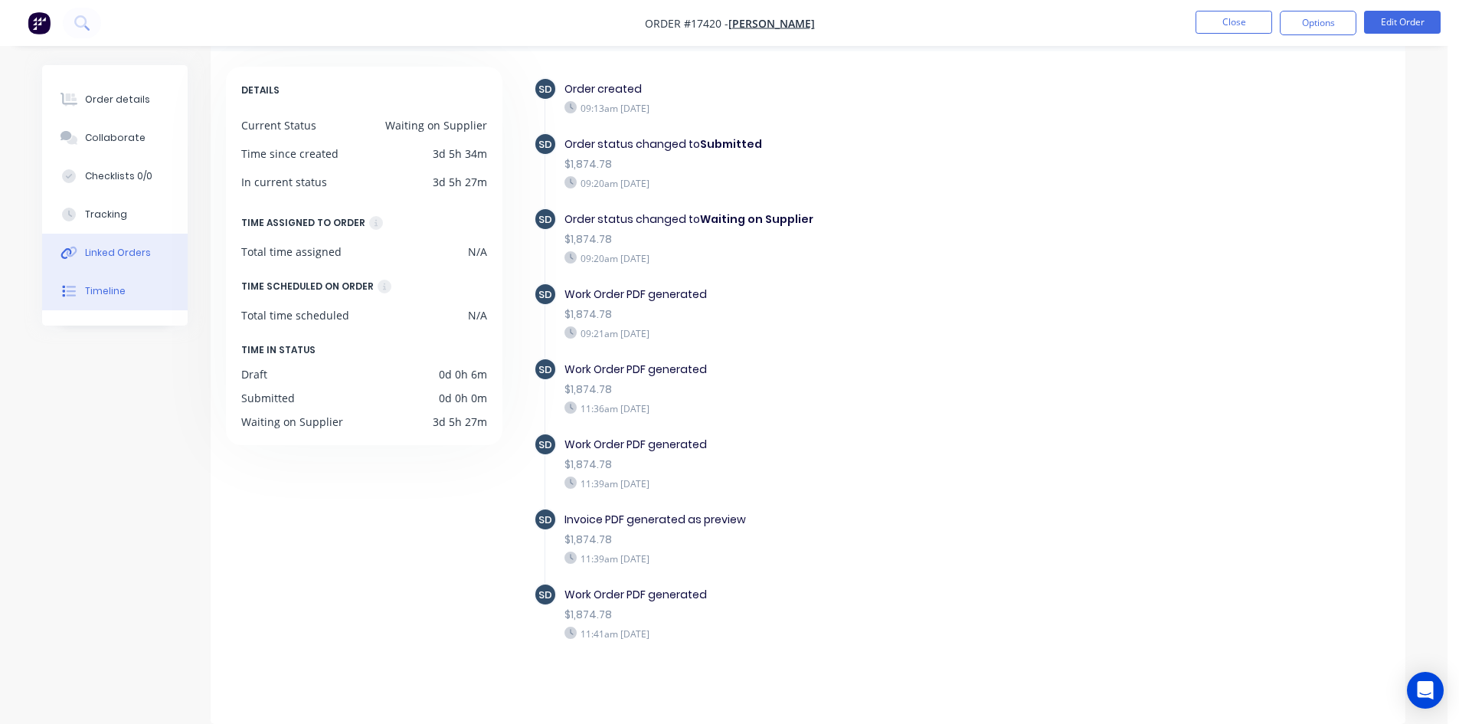
click at [152, 251] on button "Linked Orders" at bounding box center [114, 253] width 145 height 38
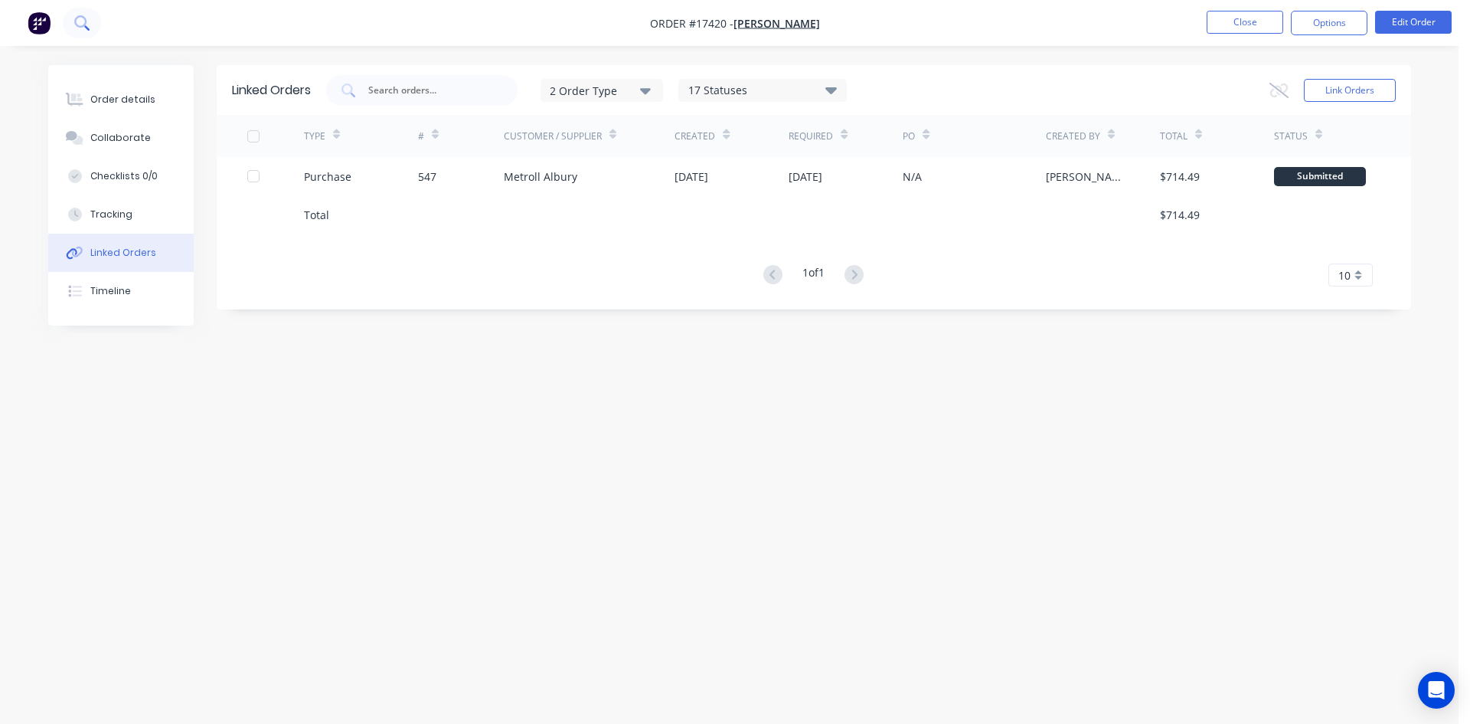
click at [90, 27] on button at bounding box center [82, 23] width 38 height 31
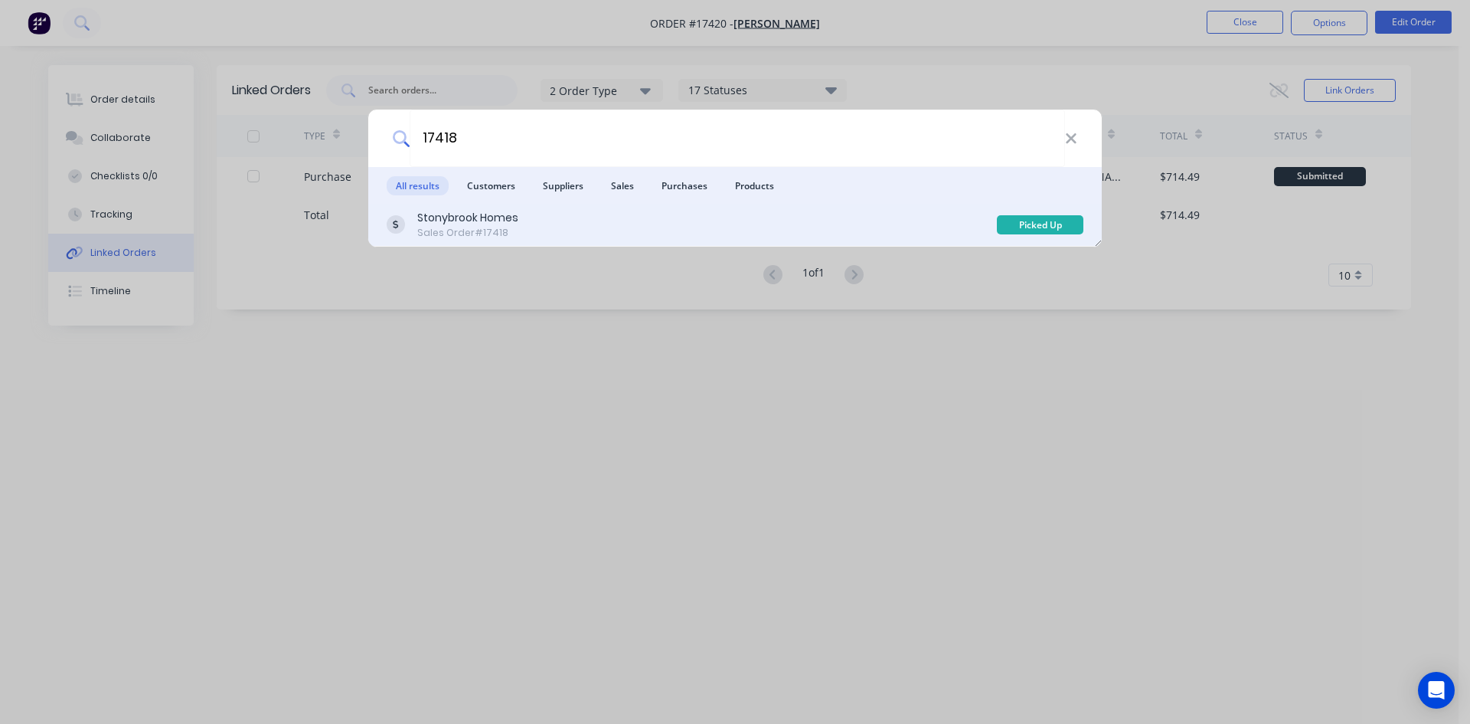
type input "17418"
click at [662, 225] on div "Stonybrook Homes Sales Order #17418" at bounding box center [692, 225] width 610 height 30
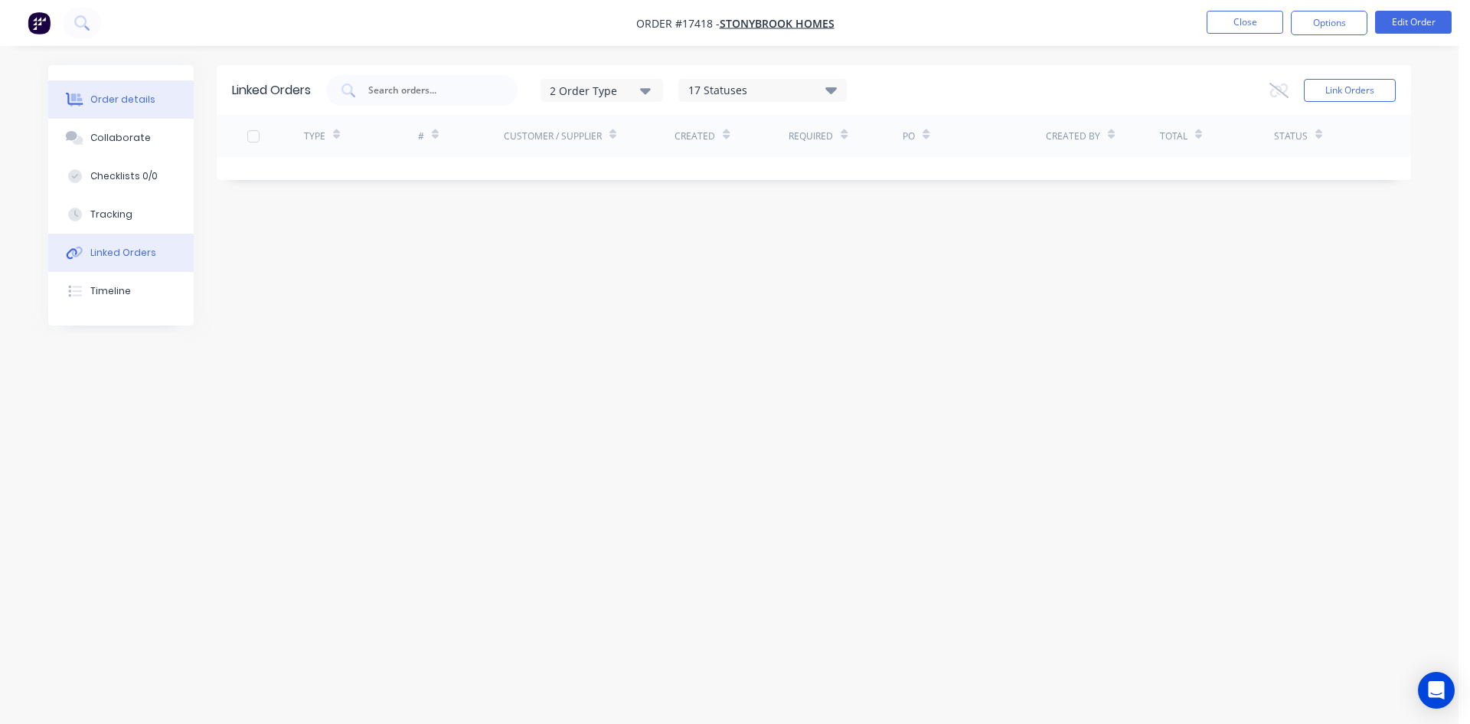
click at [112, 96] on div "Order details" at bounding box center [122, 100] width 65 height 14
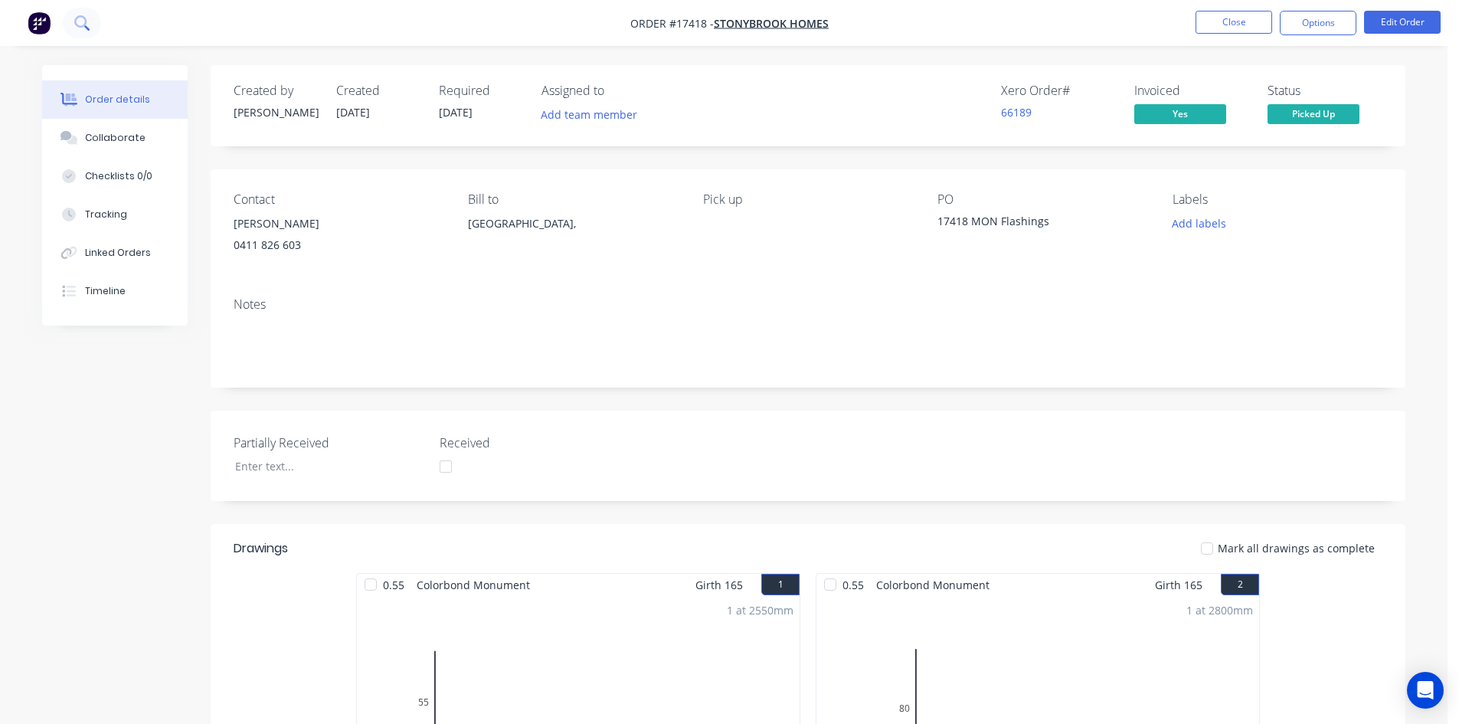
click at [96, 29] on button at bounding box center [82, 23] width 38 height 31
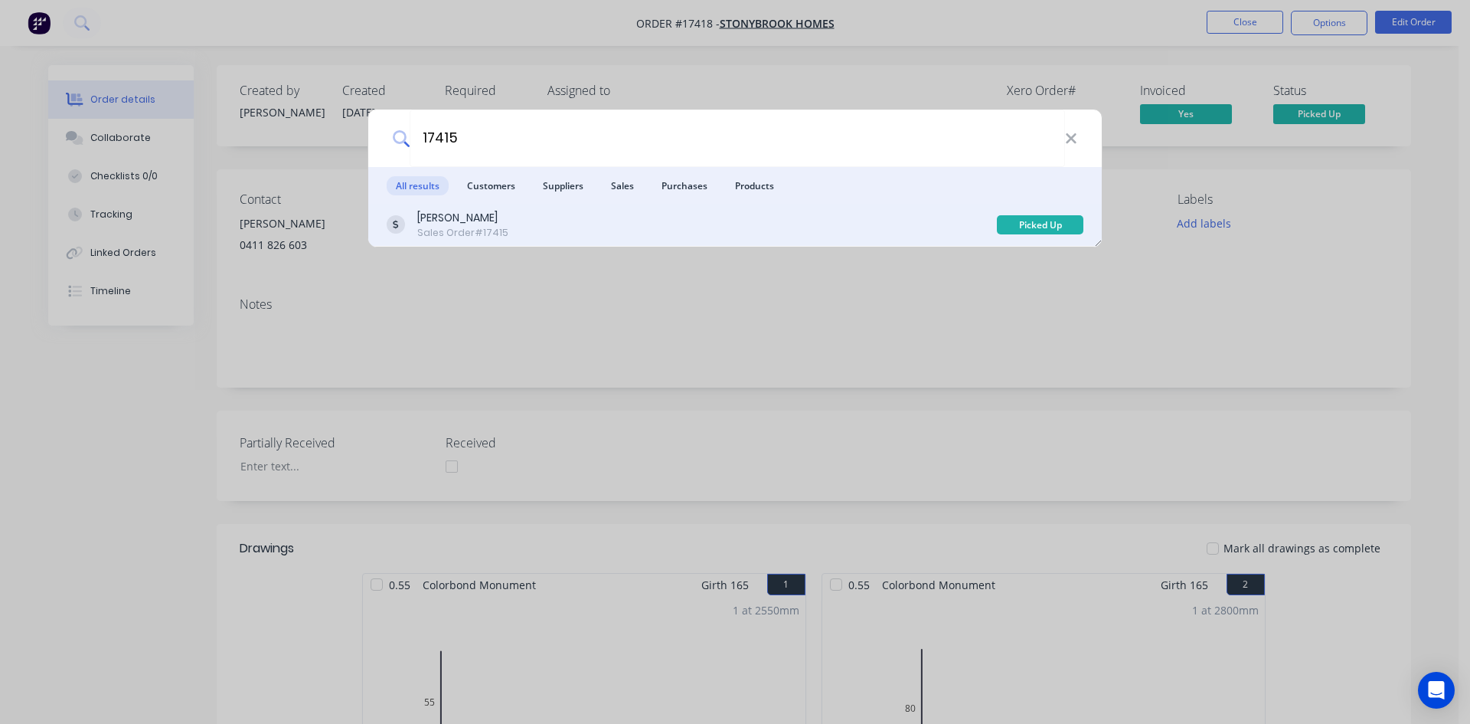
type input "17415"
click at [577, 227] on div "Rob Pickens Sales Order #17415" at bounding box center [692, 225] width 610 height 30
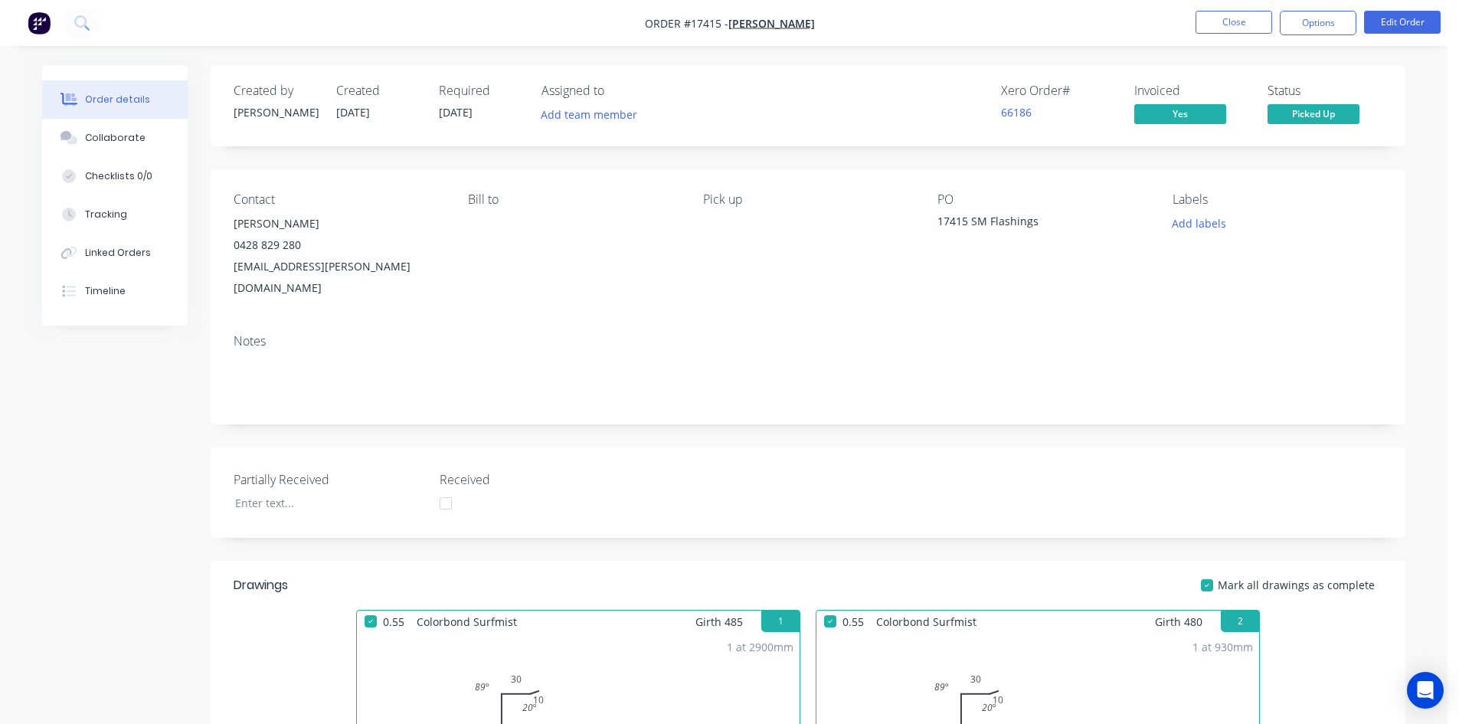
click at [854, 21] on nav "Order #17415 - Rob Pickens Close Options Edit Order" at bounding box center [729, 23] width 1459 height 46
click at [848, 17] on nav "Order #17415 - Rob Pickens Close Options Edit Order" at bounding box center [729, 23] width 1459 height 46
click at [847, 17] on nav "Order #17415 - Rob Pickens Close Options Edit Order" at bounding box center [729, 23] width 1459 height 46
click at [1231, 18] on button "Close" at bounding box center [1233, 22] width 77 height 23
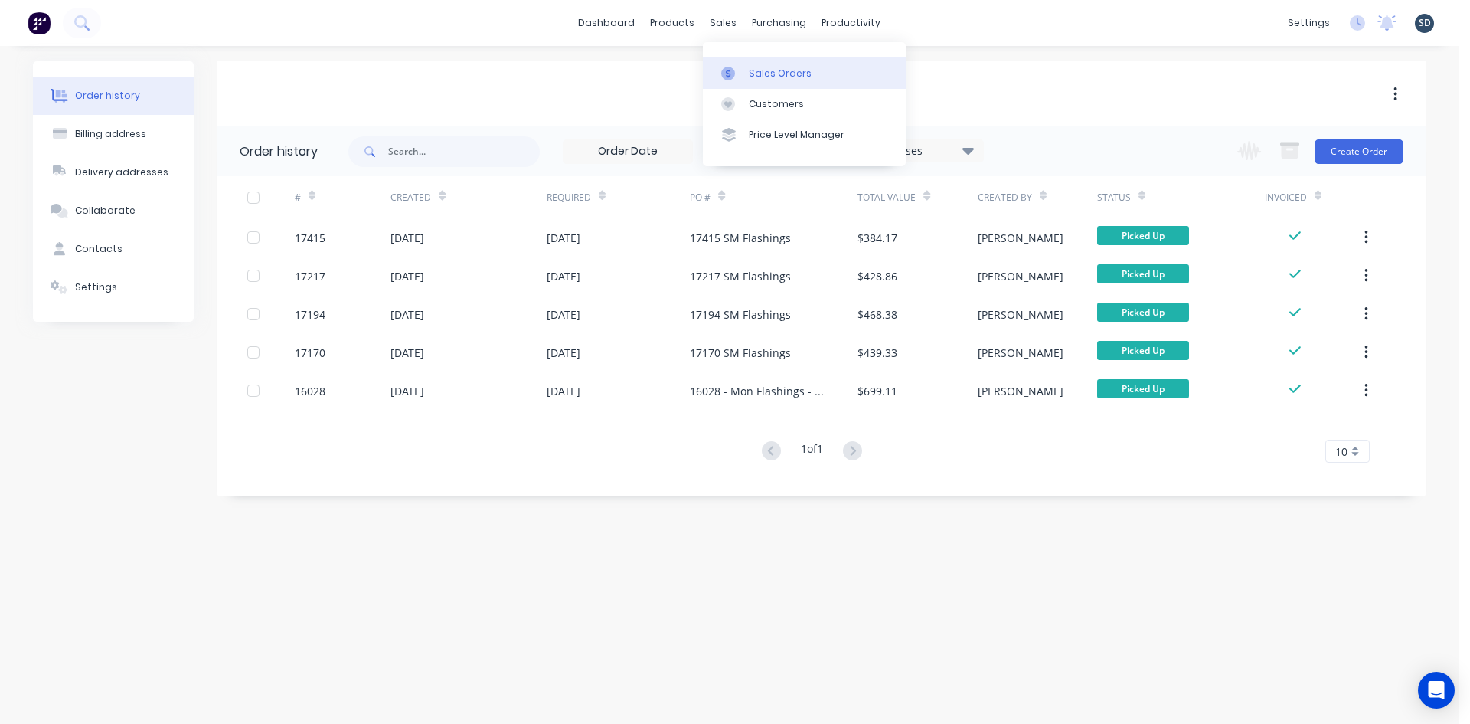
click at [753, 73] on div "Sales Orders" at bounding box center [780, 74] width 63 height 14
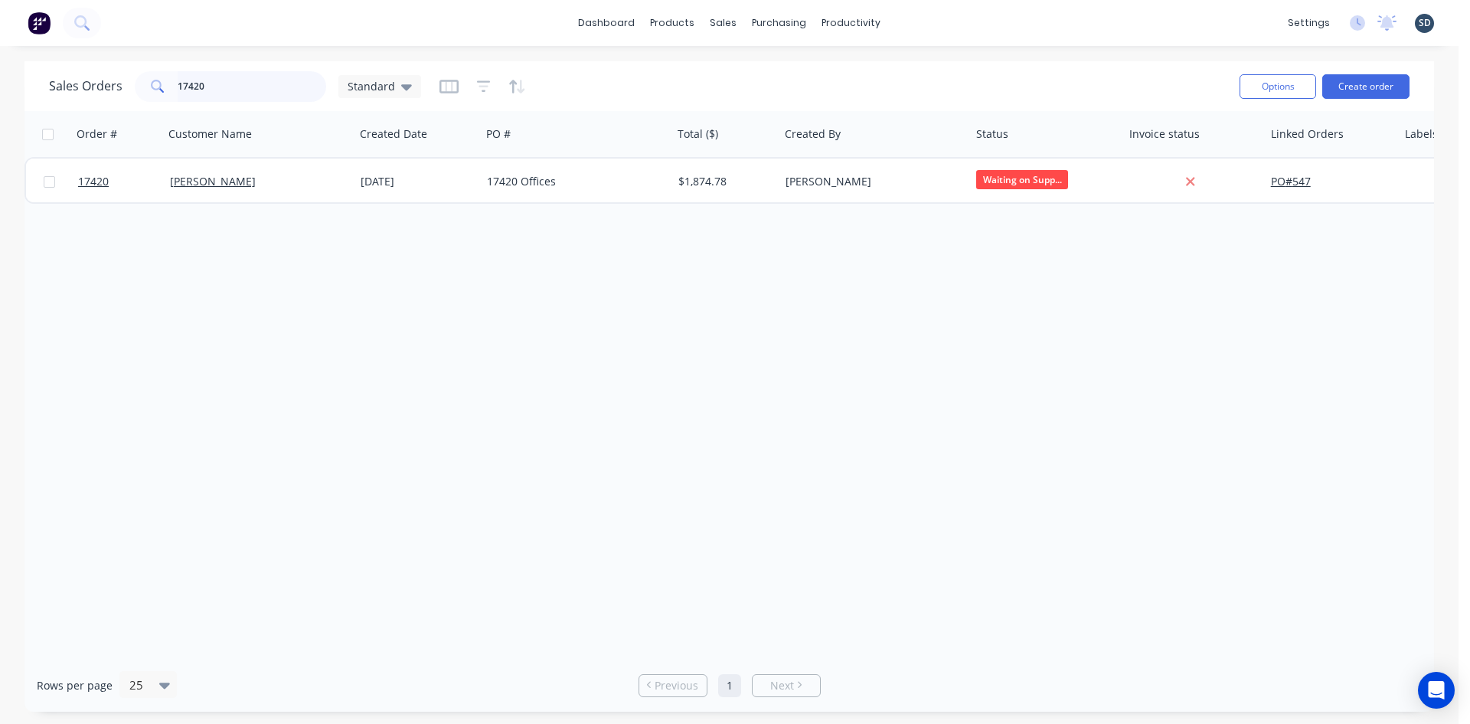
click at [250, 90] on input "17420" at bounding box center [252, 86] width 149 height 31
click at [386, 93] on span "Standard" at bounding box center [371, 86] width 47 height 16
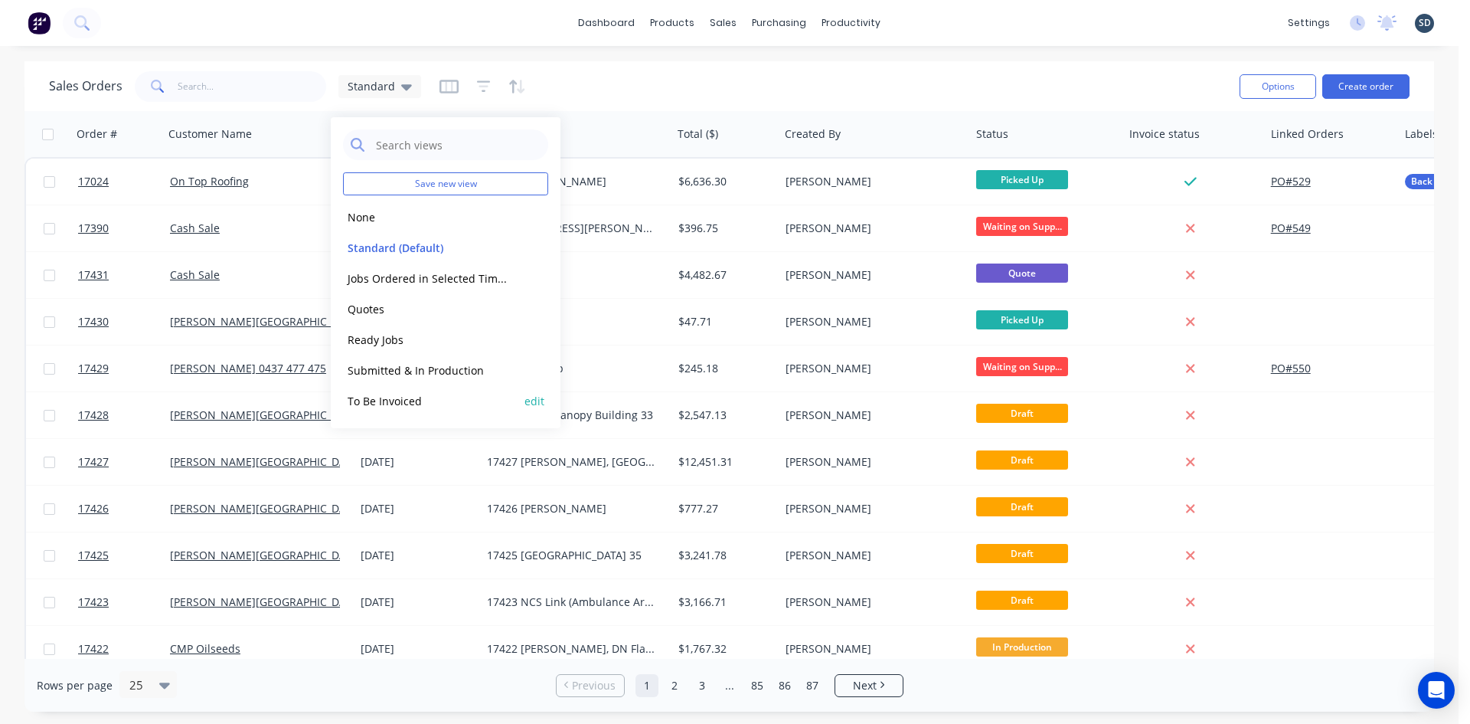
click at [409, 397] on button "To Be Invoiced" at bounding box center [430, 401] width 175 height 18
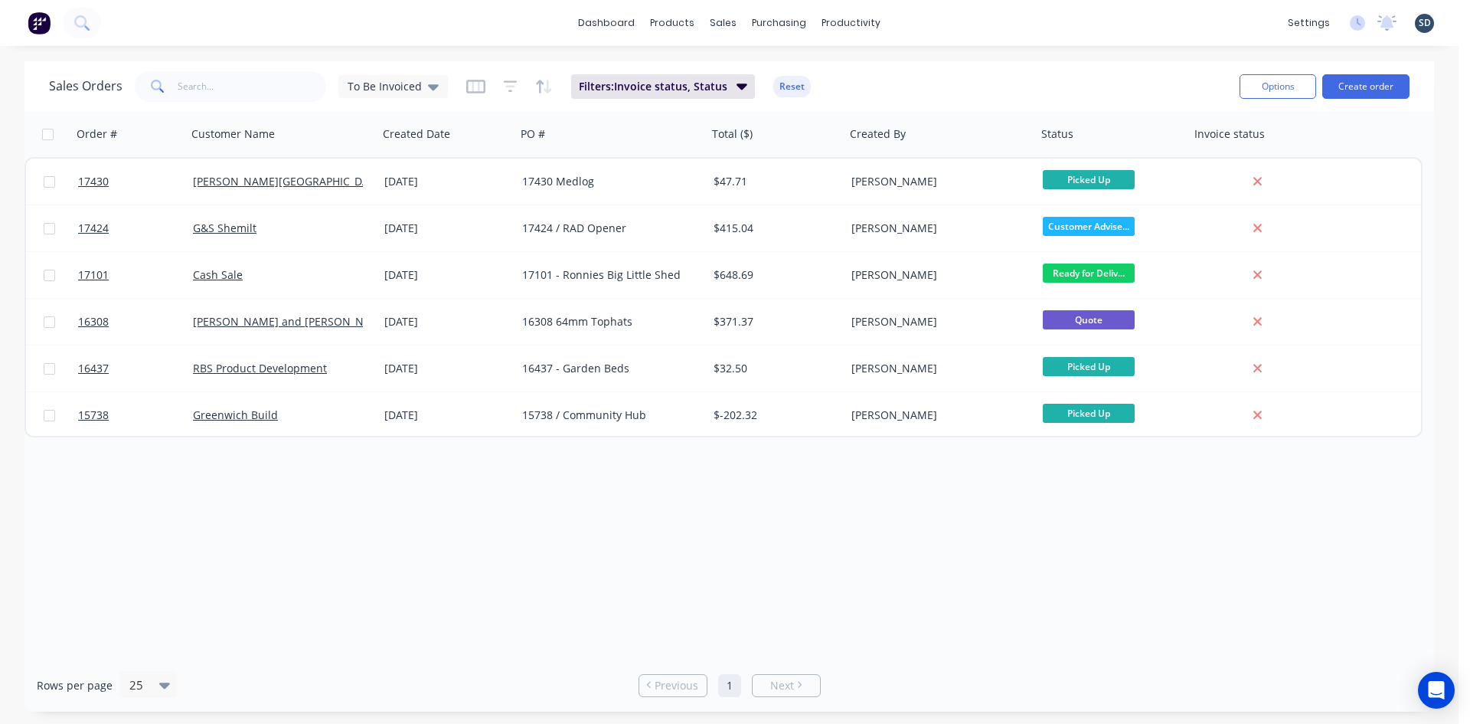
click at [914, 19] on div "dashboard products sales purchasing productivity dashboard products Product Cat…" at bounding box center [729, 23] width 1459 height 46
click at [945, 21] on div "dashboard products sales purchasing productivity dashboard products Product Cat…" at bounding box center [729, 23] width 1459 height 46
click at [946, 34] on div "dashboard products sales purchasing productivity dashboard products Product Cat…" at bounding box center [729, 23] width 1459 height 46
click at [829, 73] on div "Purchase Orders" at bounding box center [828, 74] width 81 height 14
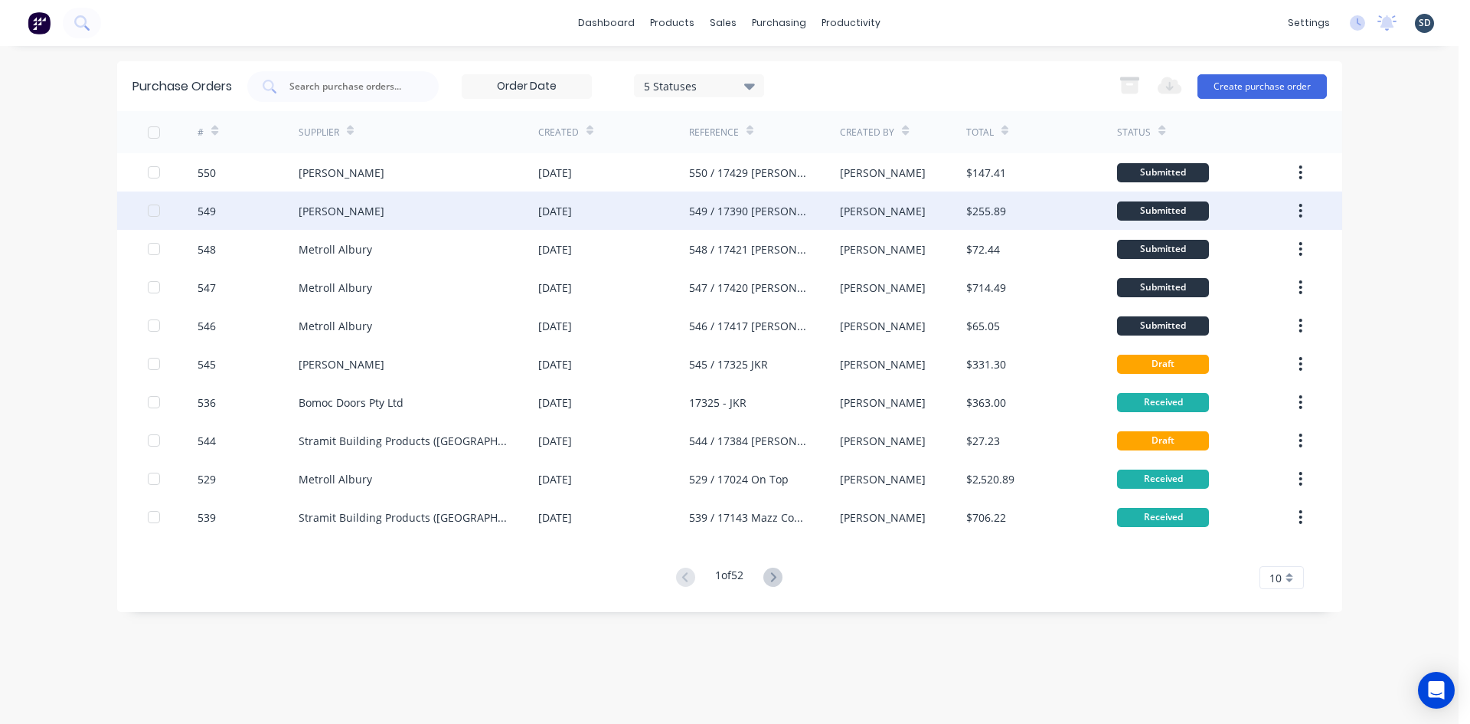
click at [431, 213] on div "Lysaght VIC" at bounding box center [419, 210] width 240 height 38
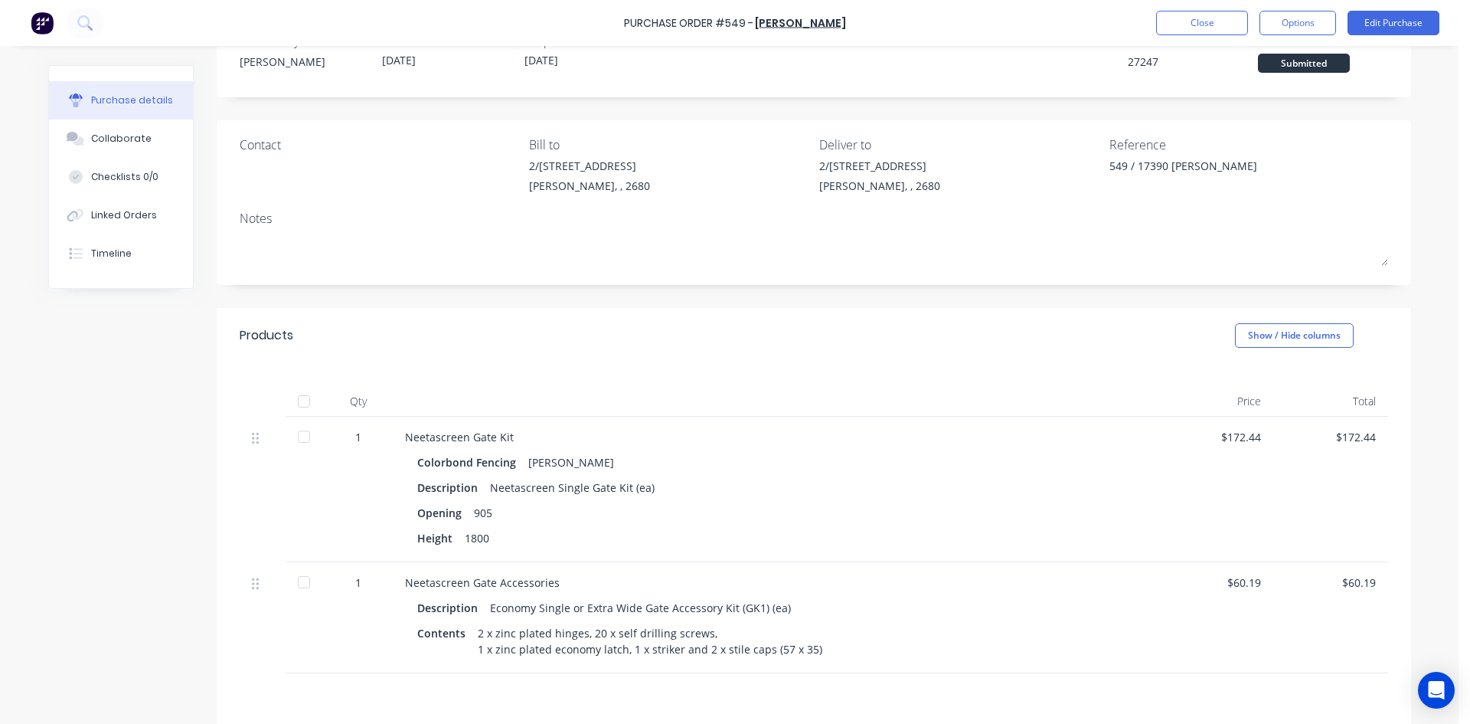
scroll to position [217, 0]
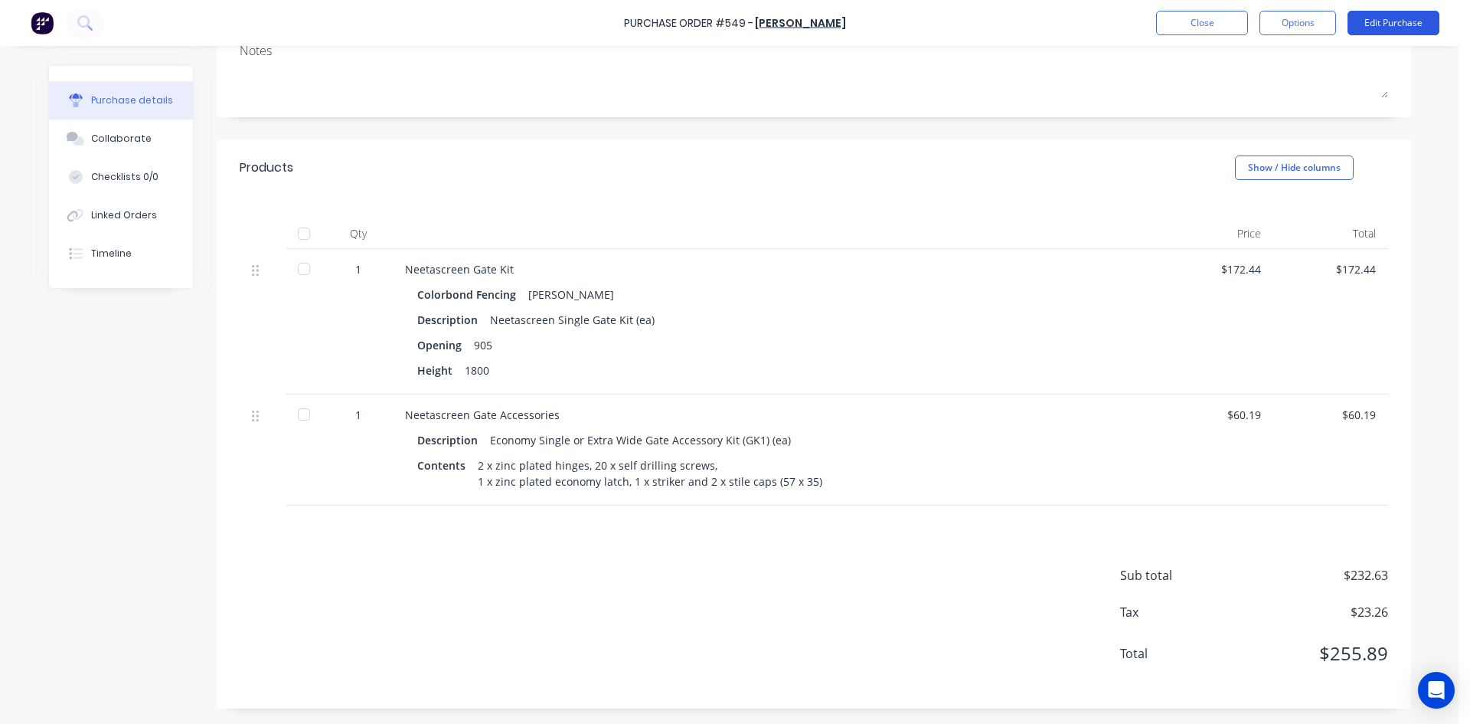
click at [1390, 25] on button "Edit Purchase" at bounding box center [1394, 23] width 92 height 25
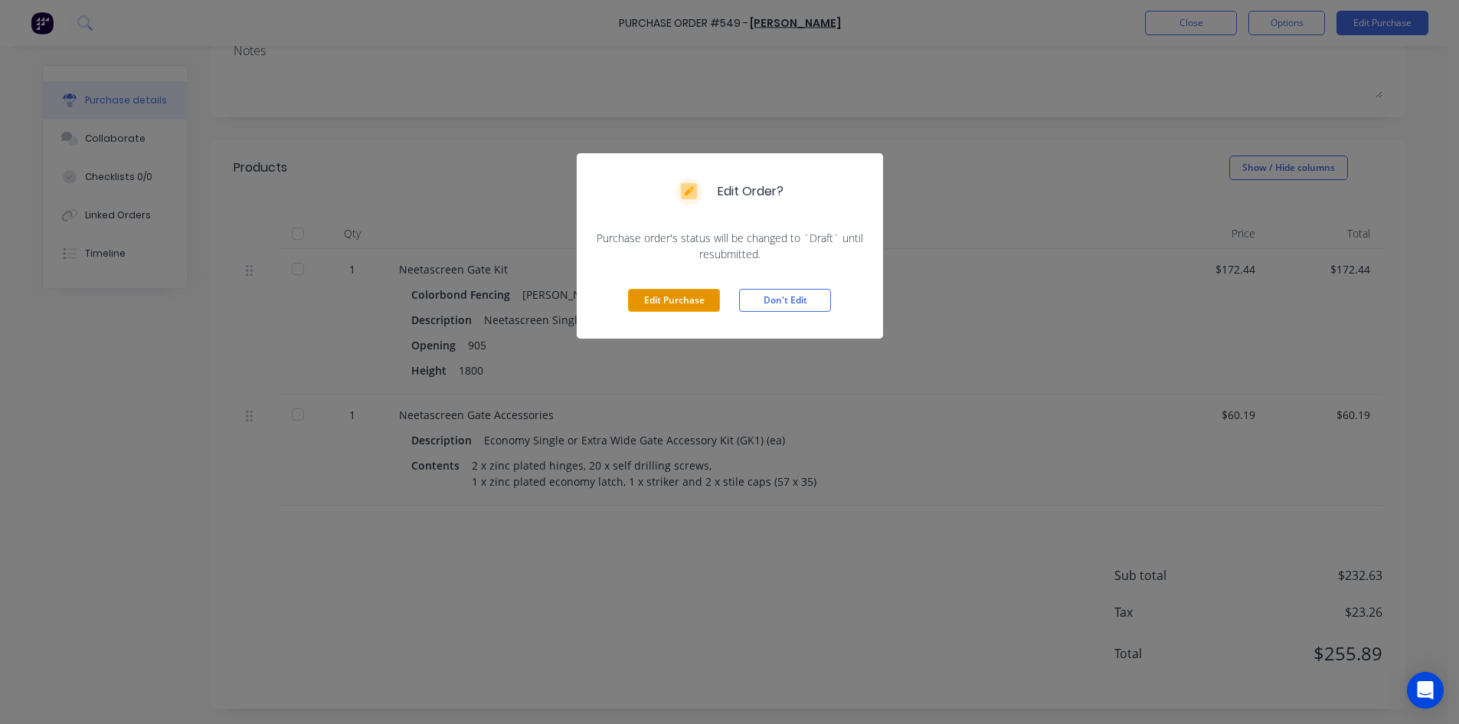
click at [673, 290] on button "Edit Purchase" at bounding box center [674, 300] width 92 height 23
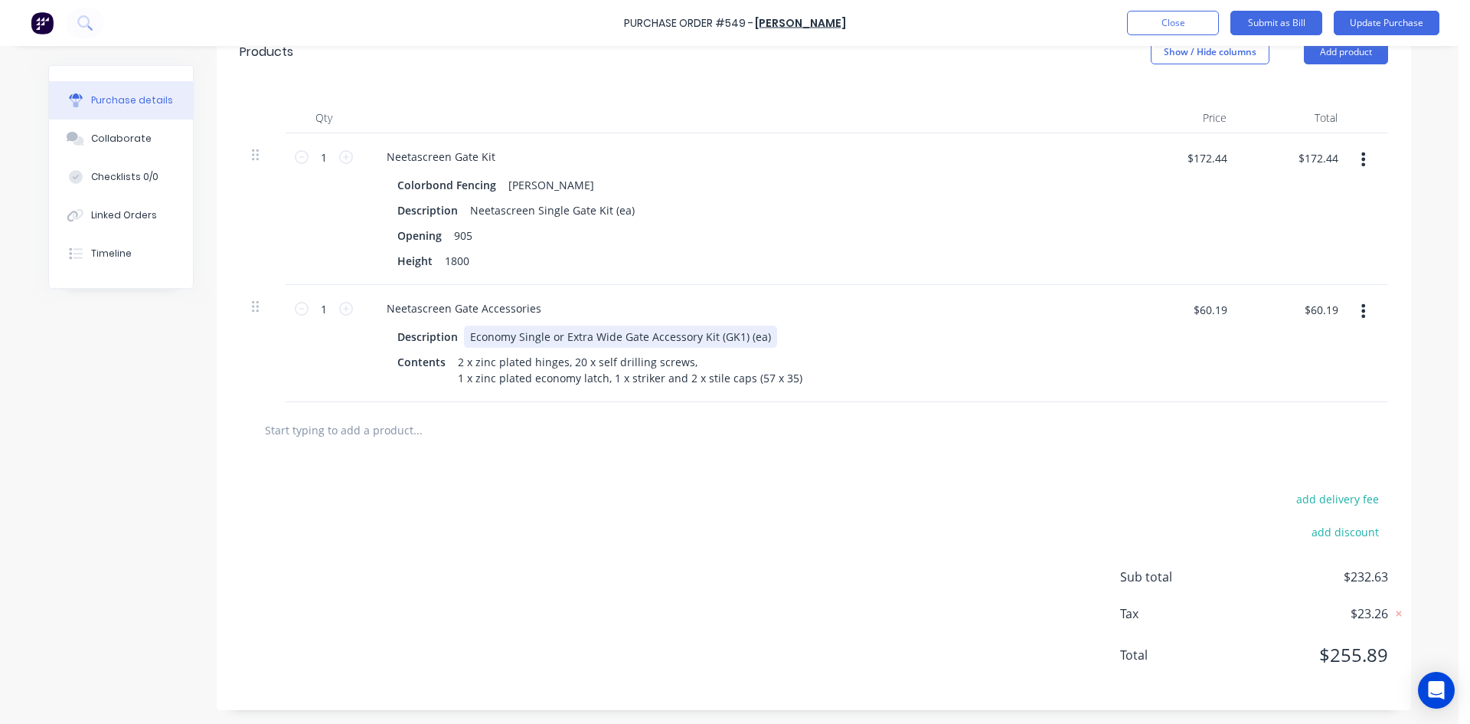
scroll to position [358, 0]
click at [336, 432] on input "text" at bounding box center [417, 428] width 306 height 31
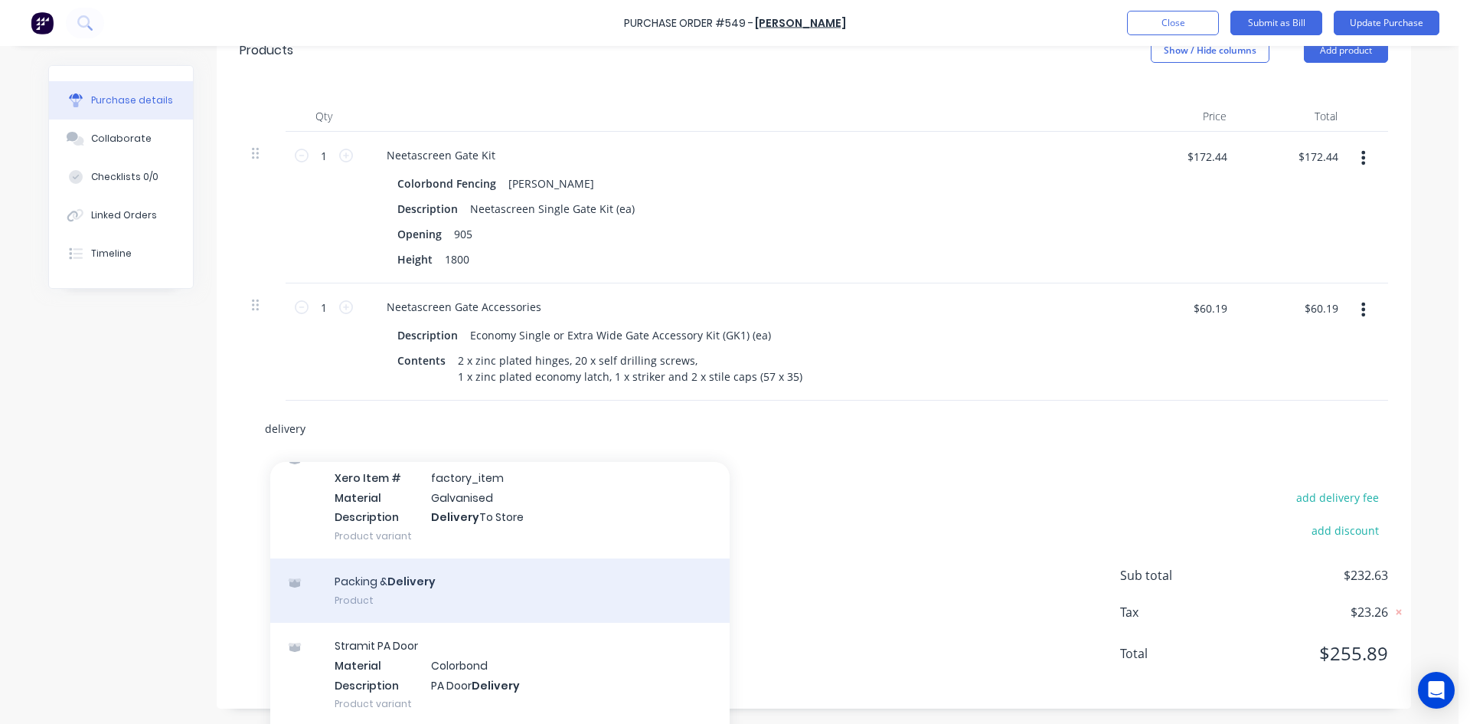
scroll to position [77, 0]
type input "delivery"
click at [457, 586] on div "Packing & Delivery Product" at bounding box center [499, 589] width 459 height 64
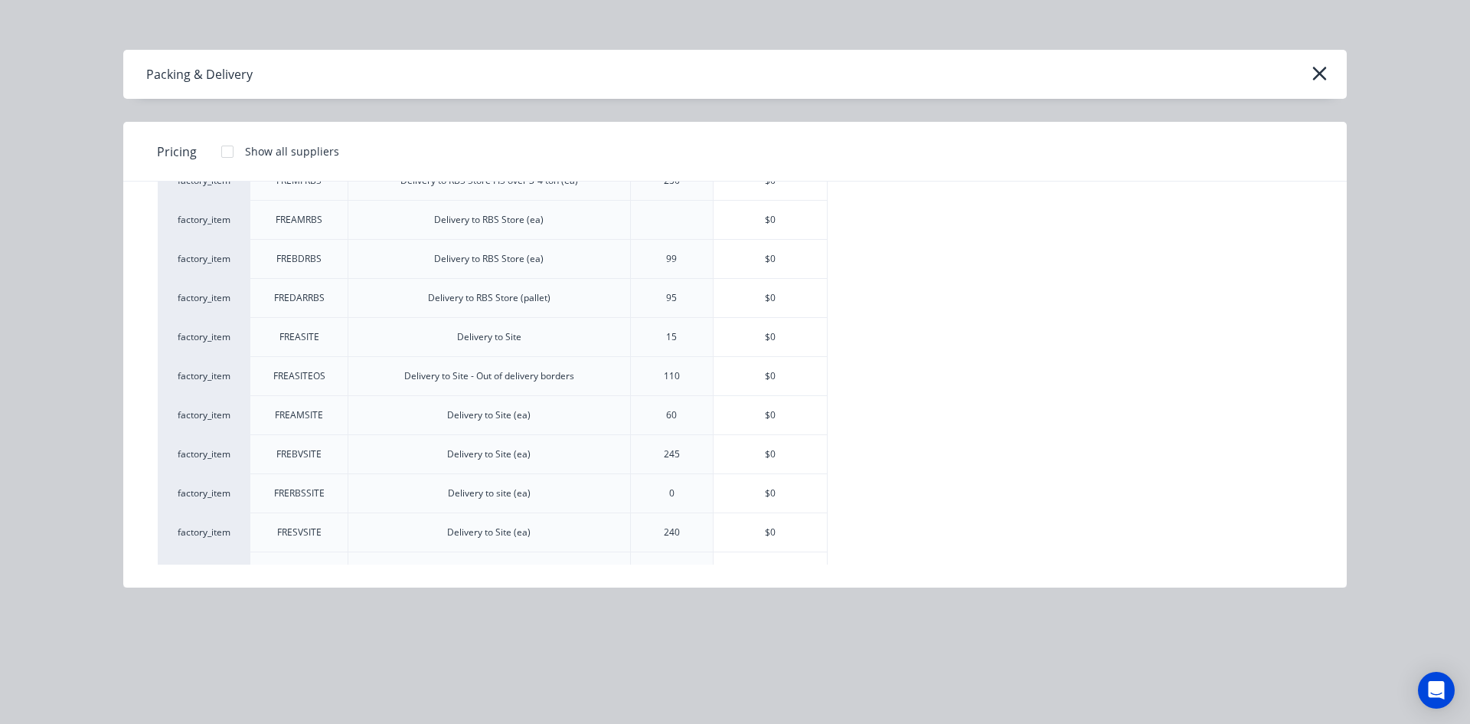
scroll to position [383, 0]
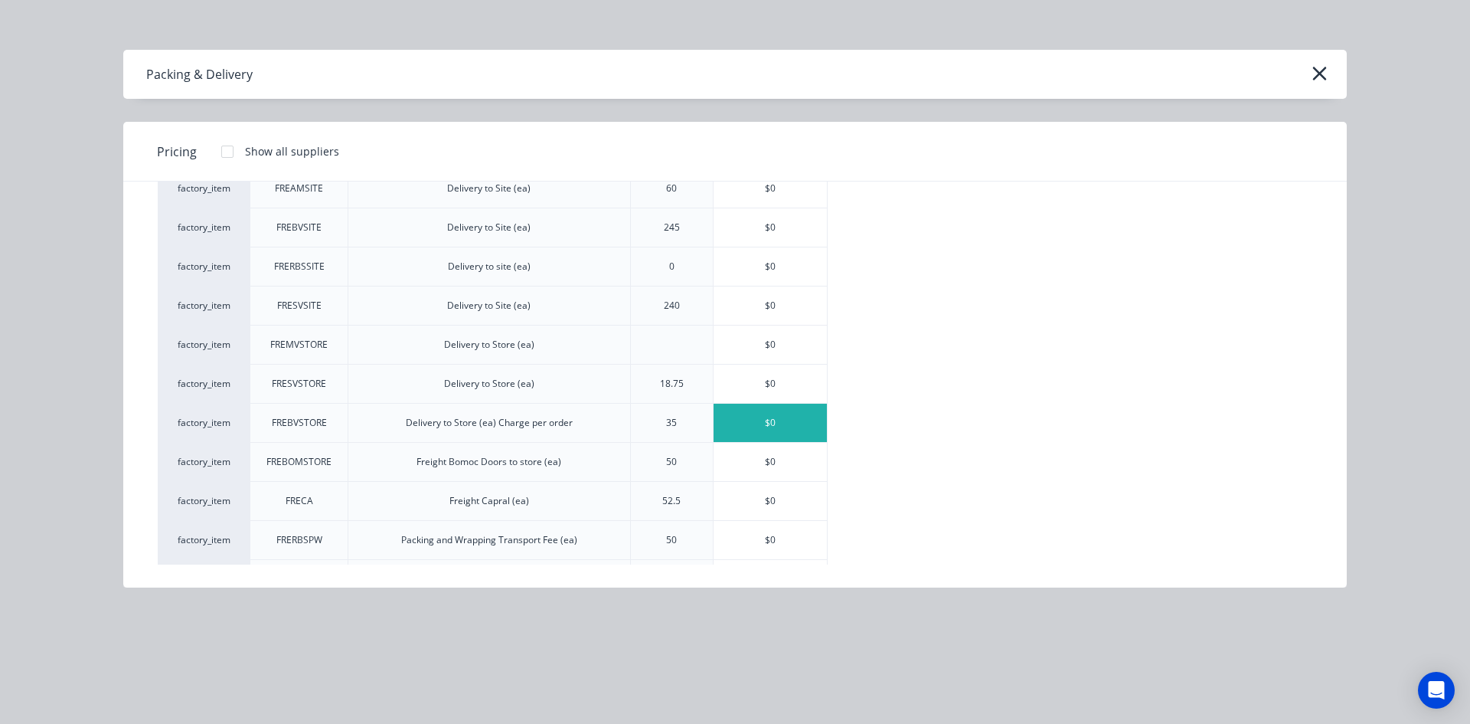
click at [780, 421] on div "$0" at bounding box center [770, 423] width 113 height 38
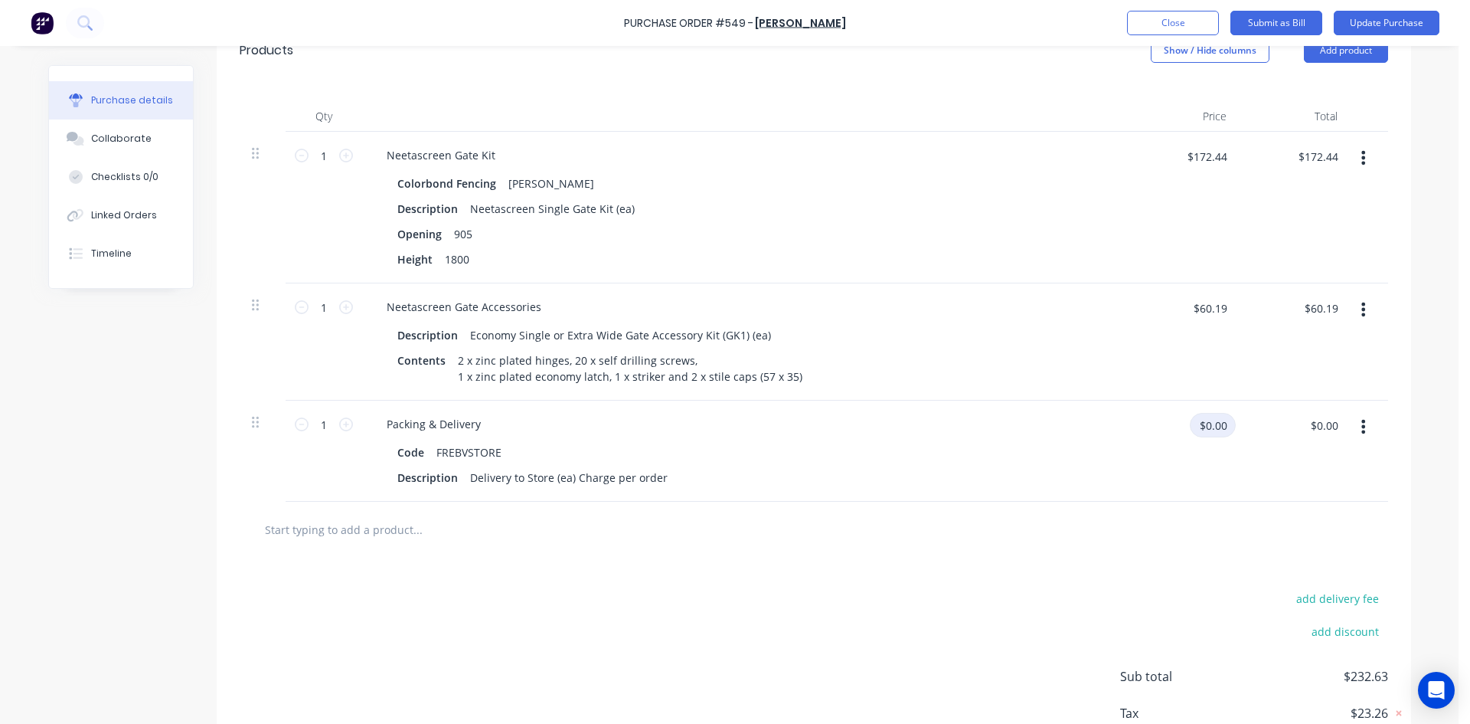
click at [1222, 427] on input "$0.00" at bounding box center [1213, 425] width 46 height 25
type input "$35.00"
click at [1035, 563] on div "add delivery fee add discount Sub total $232.63 Tax $23.26 Total $255.89" at bounding box center [814, 683] width 1195 height 252
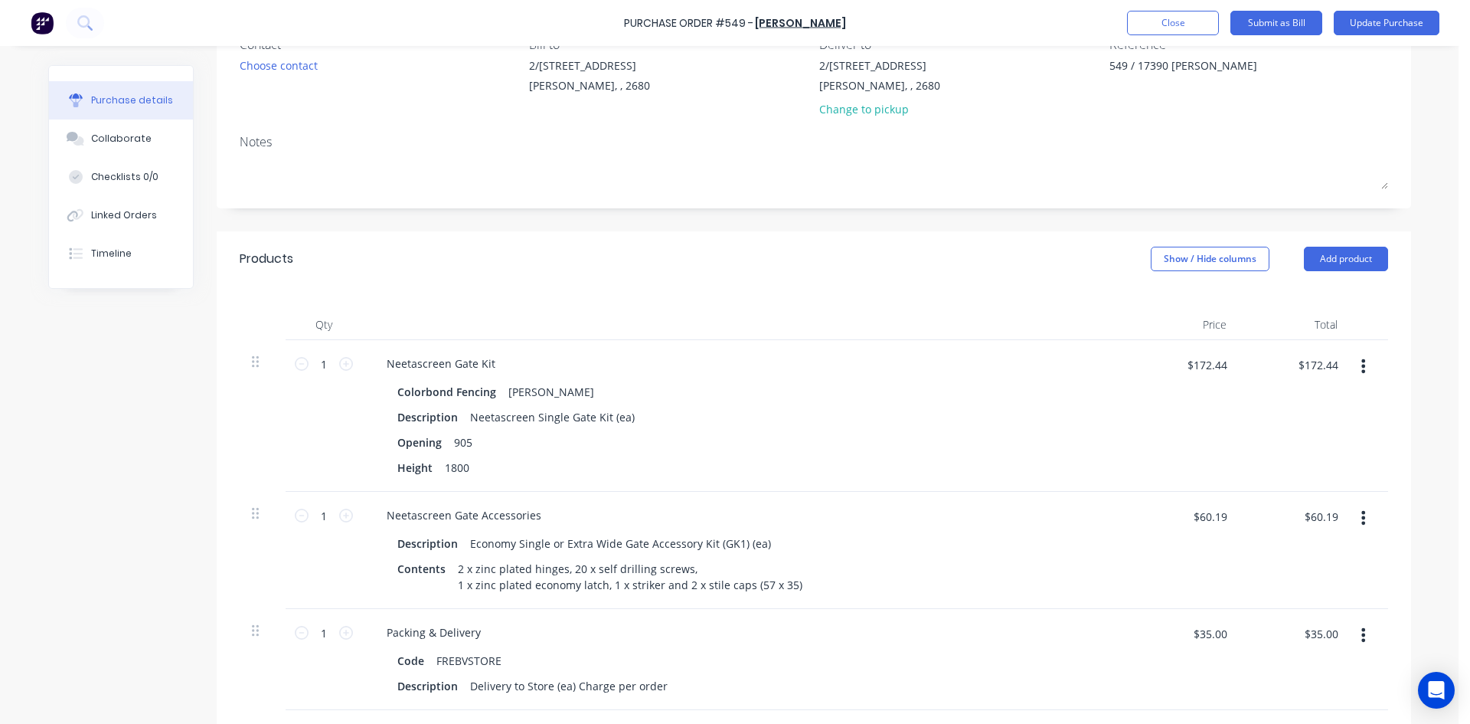
scroll to position [0, 0]
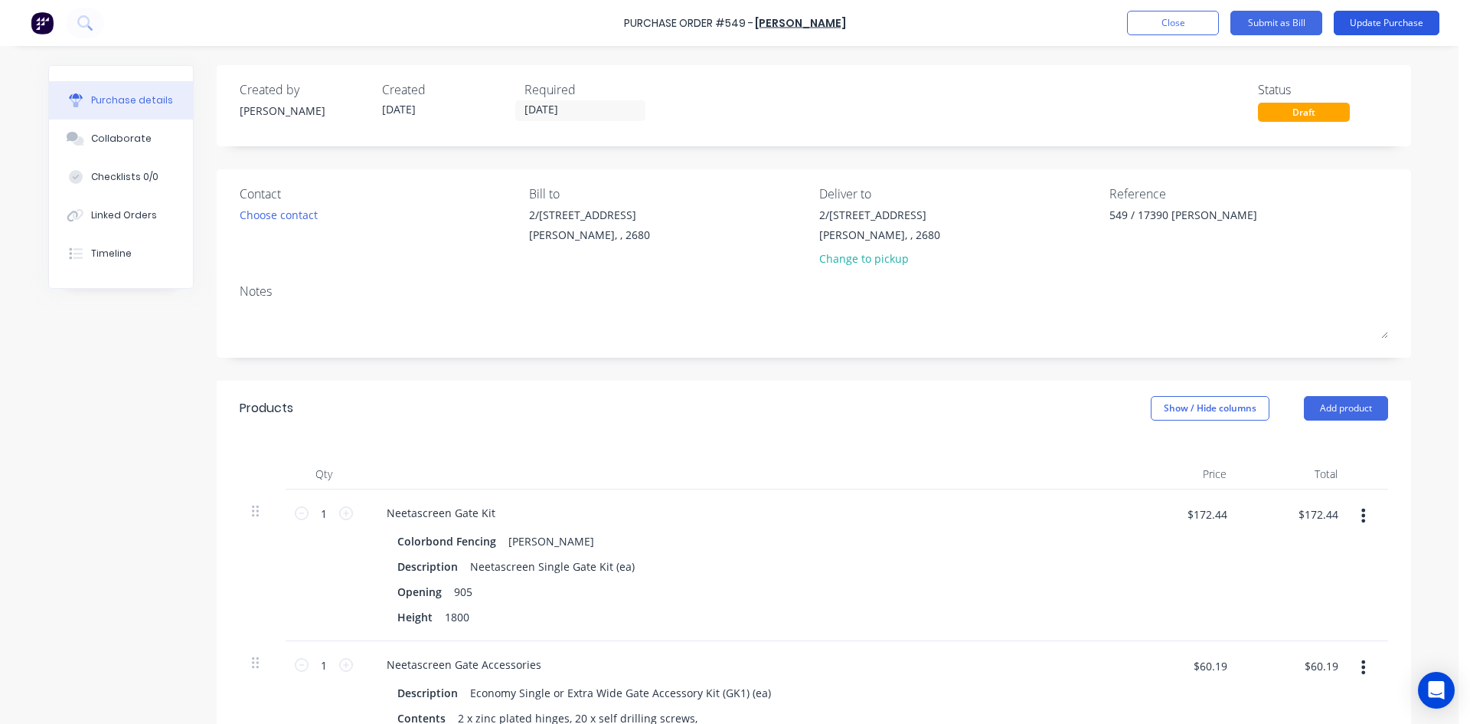
click at [1375, 18] on button "Update Purchase" at bounding box center [1387, 23] width 106 height 25
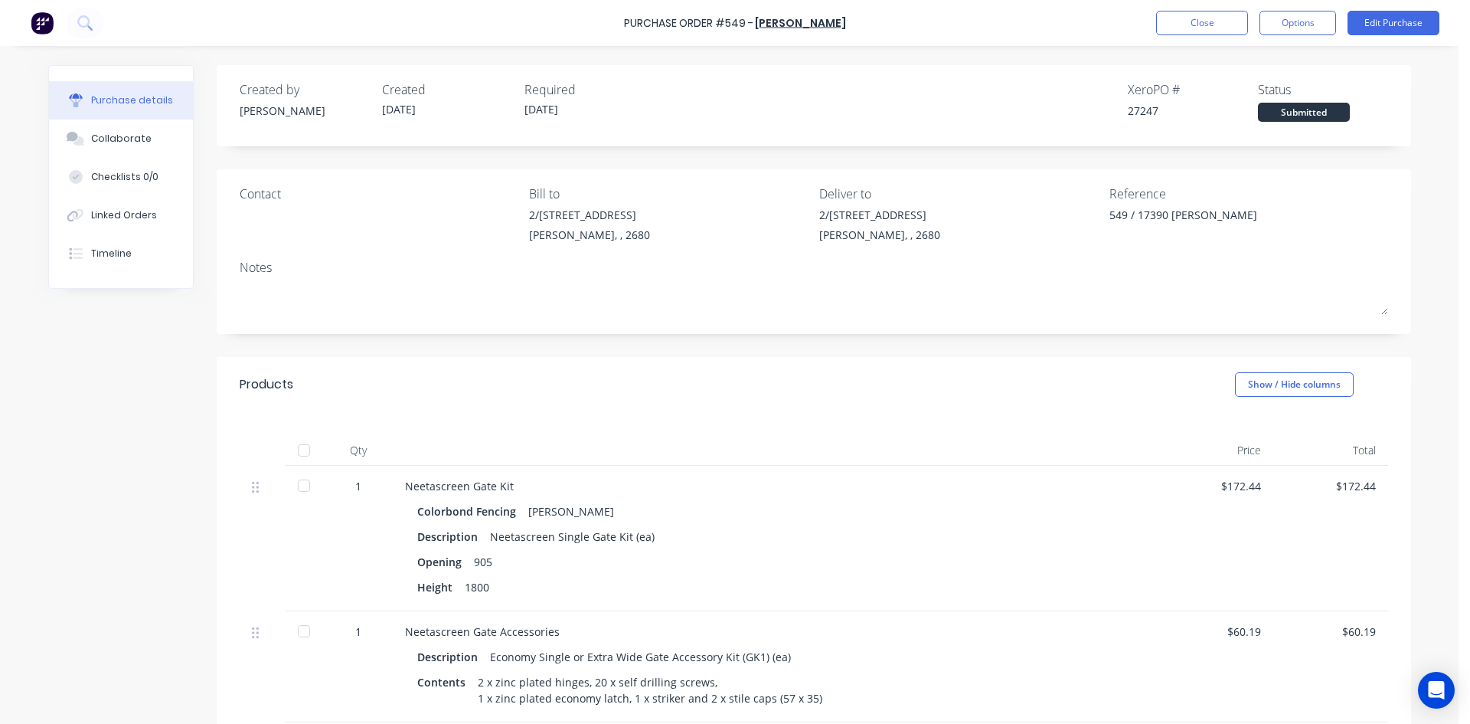
click at [1383, 8] on div "Purchase Order #549 - Lysaght VIC Close Options Edit Purchase" at bounding box center [735, 23] width 1470 height 46
click at [1377, 30] on button "Edit Purchase" at bounding box center [1394, 23] width 92 height 25
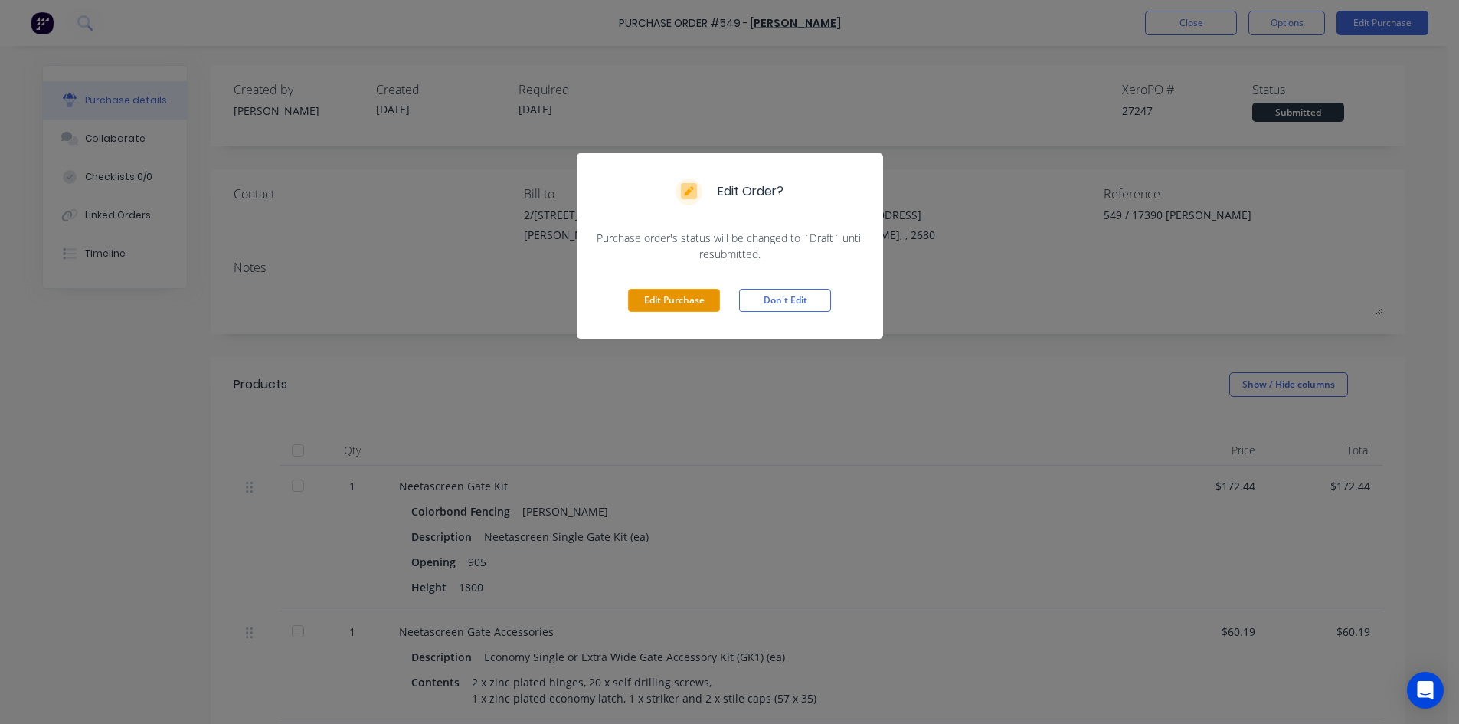
click at [690, 309] on button "Edit Purchase" at bounding box center [674, 300] width 92 height 23
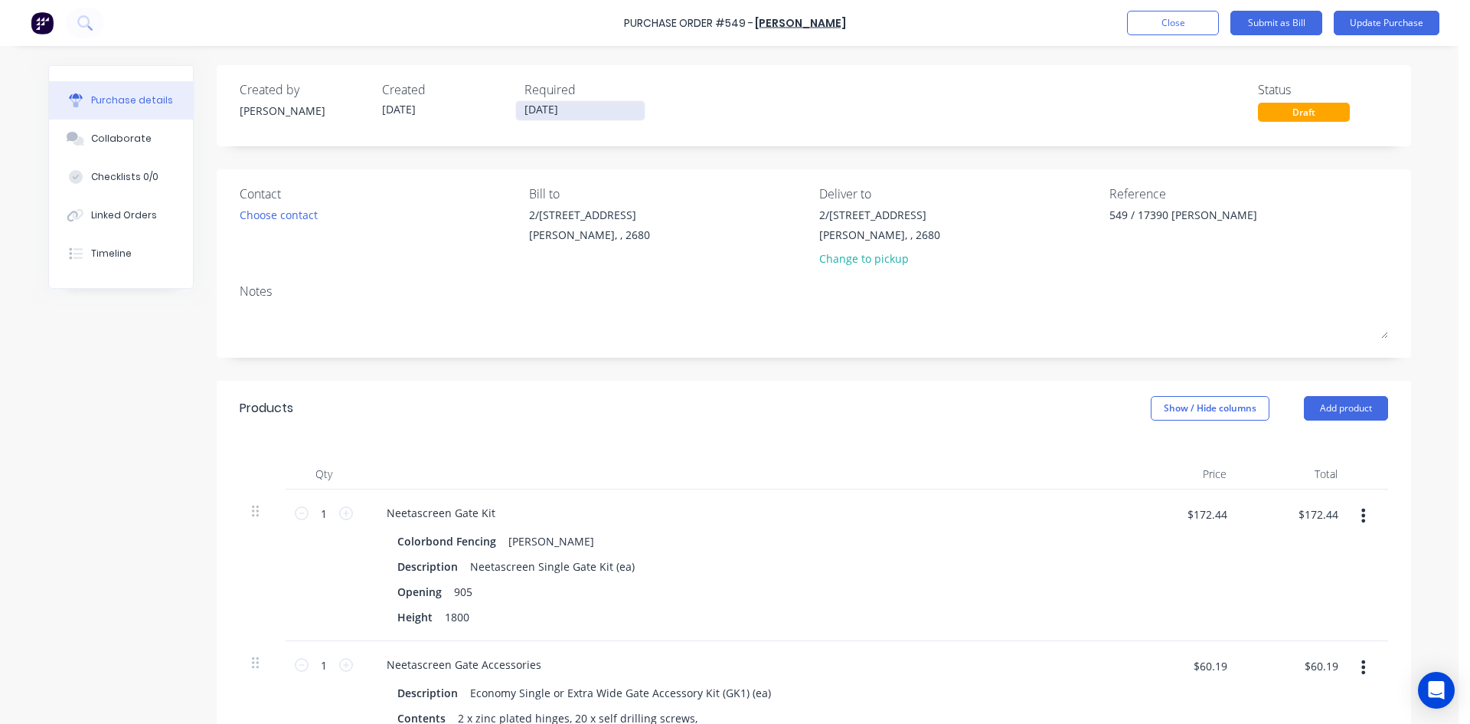
click at [573, 106] on input "02/09/25" at bounding box center [580, 110] width 129 height 19
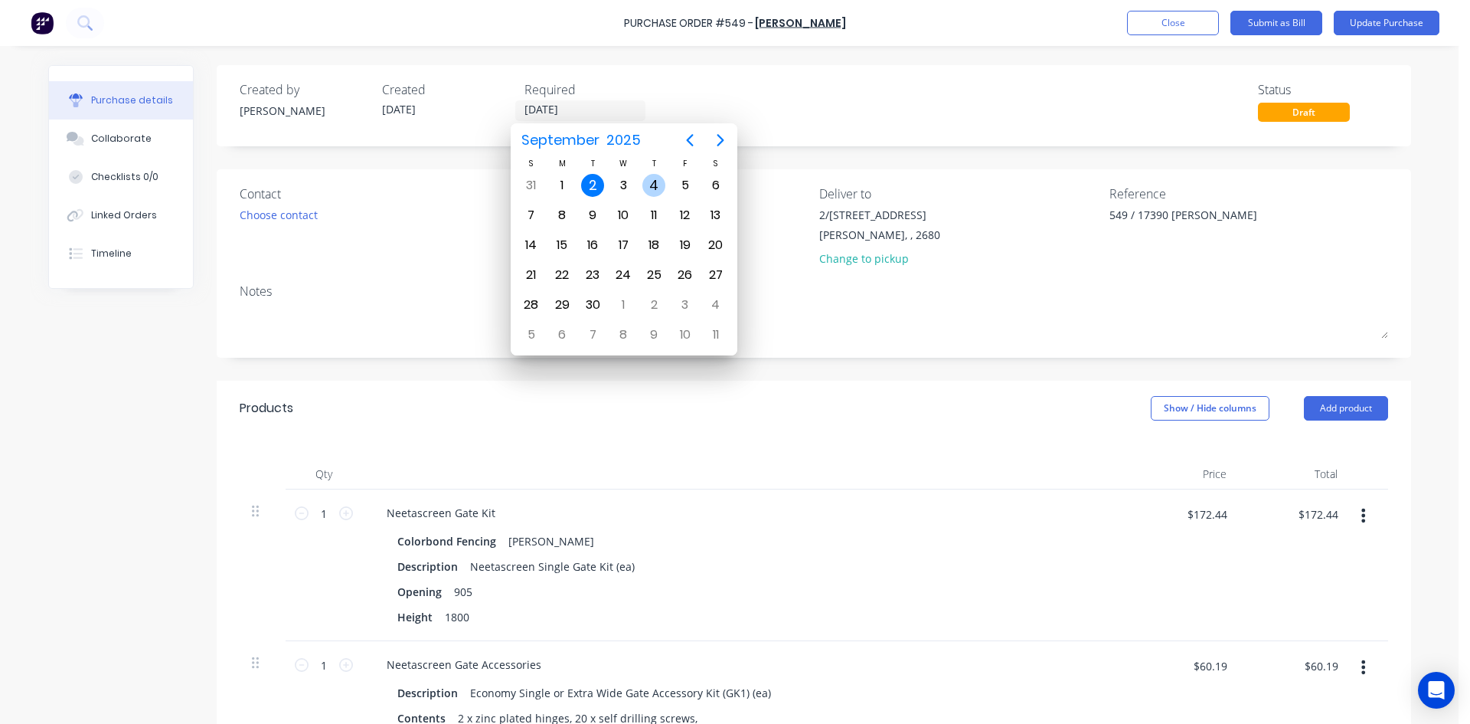
click at [660, 187] on div "4" at bounding box center [653, 185] width 23 height 23
type input "04/09/25"
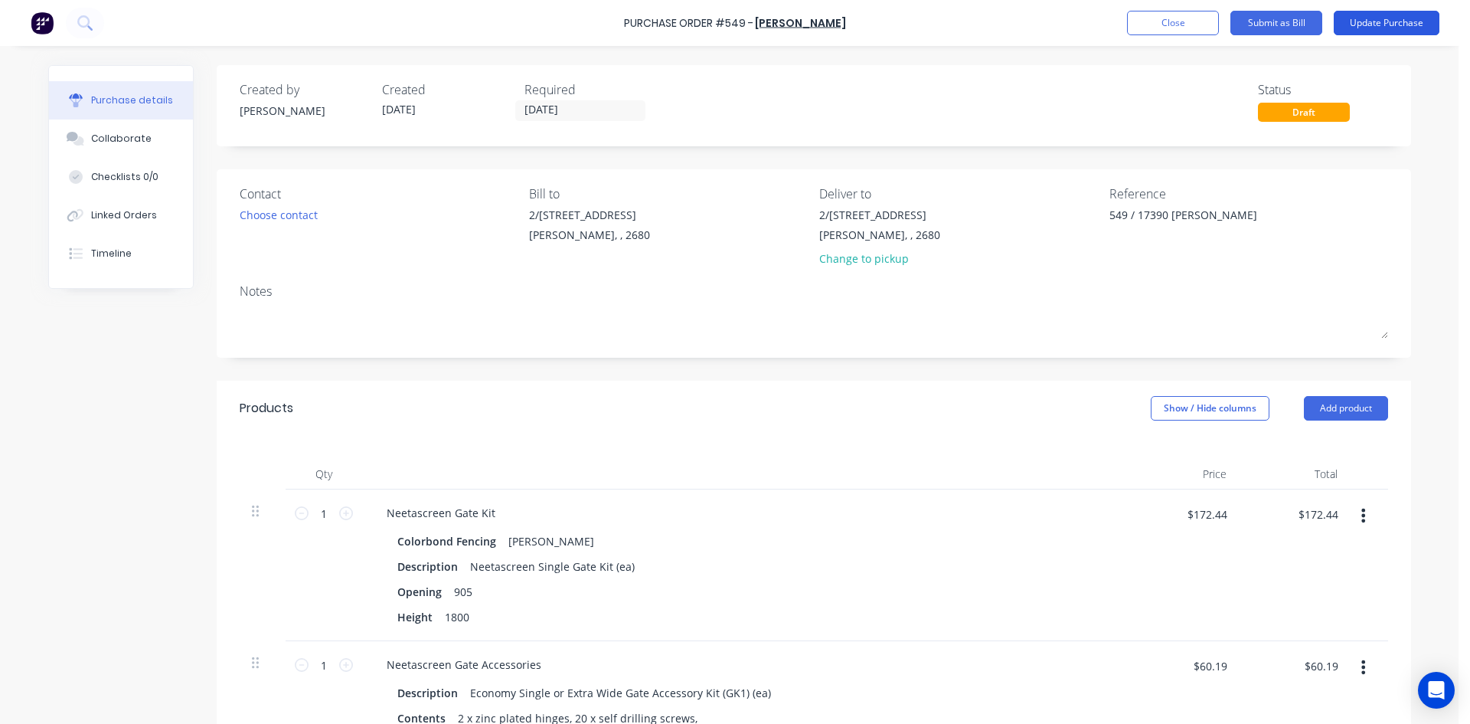
click at [1386, 22] on button "Update Purchase" at bounding box center [1387, 23] width 106 height 25
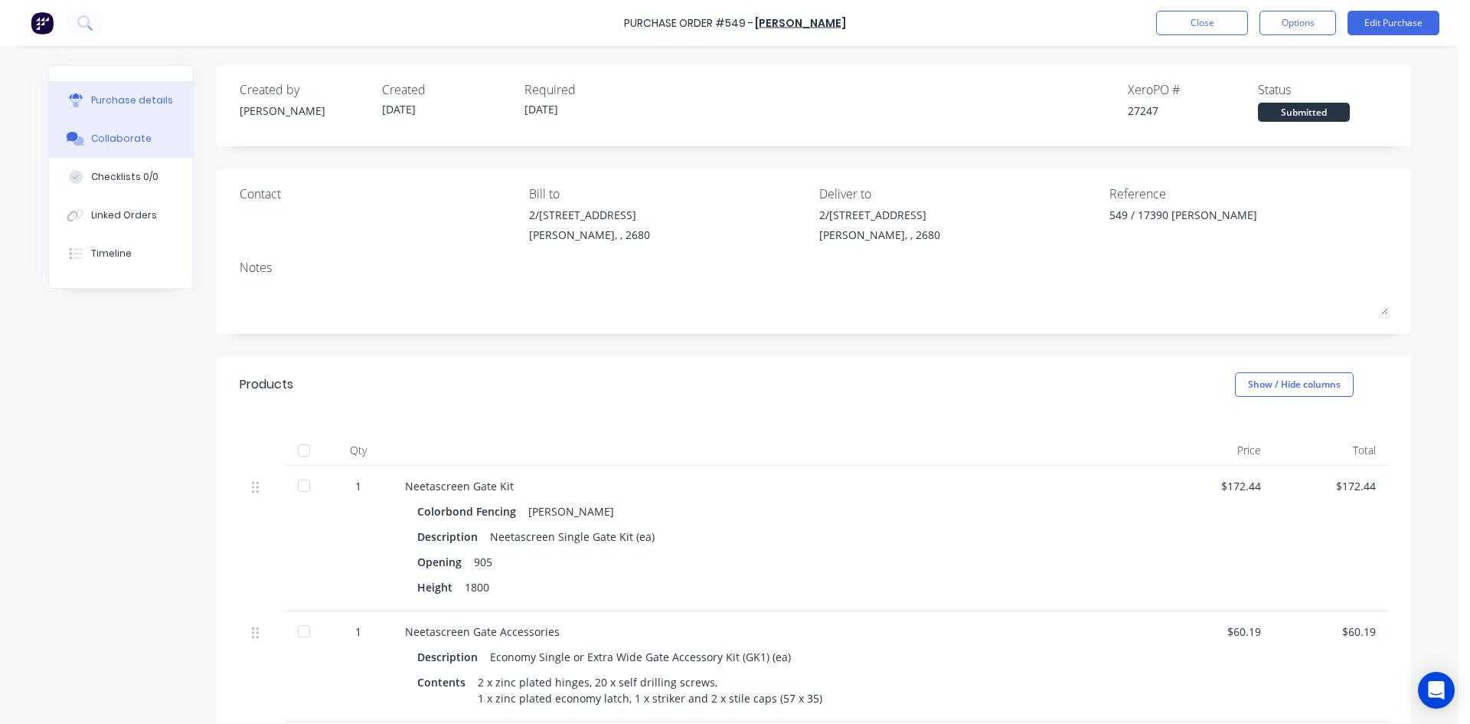
click at [109, 145] on div "Collaborate" at bounding box center [121, 139] width 60 height 14
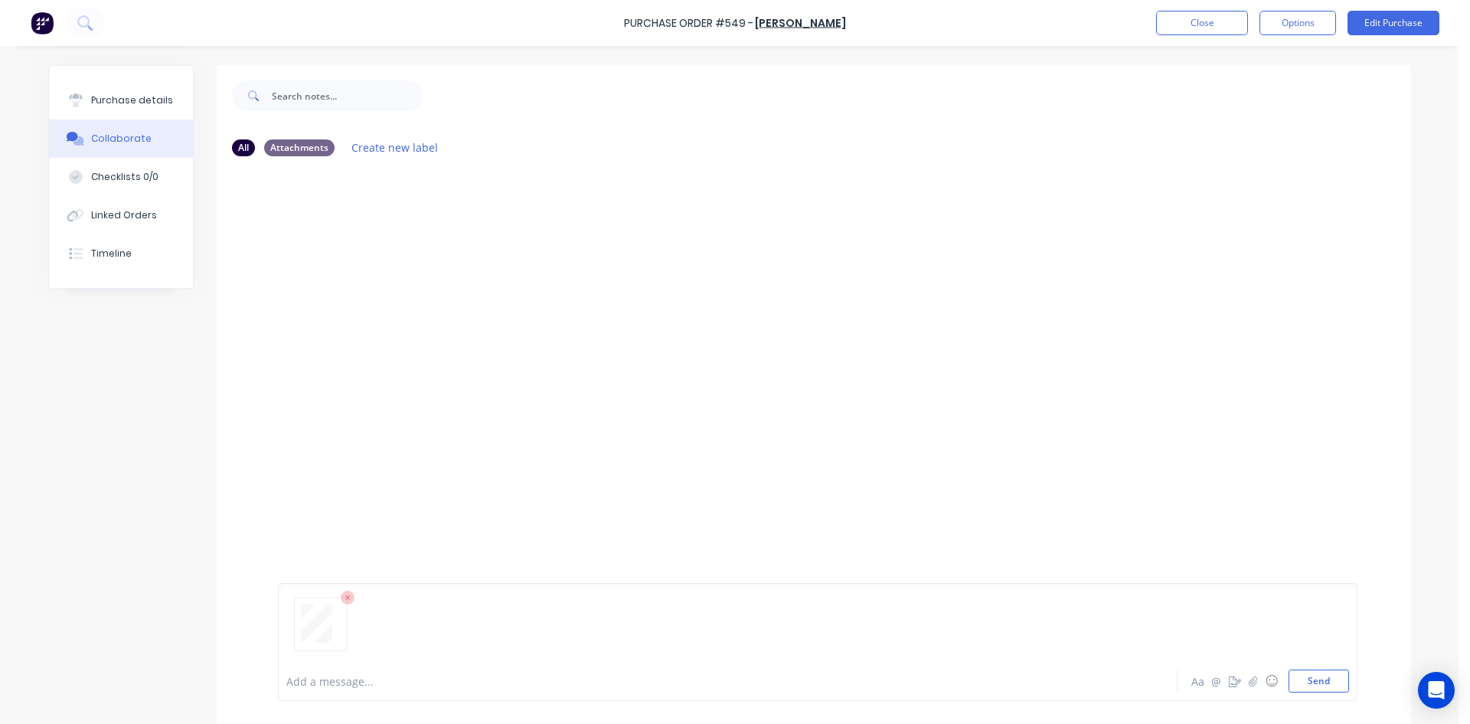
click at [1316, 669] on div at bounding box center [817, 630] width 1063 height 78
click at [1315, 678] on button "Send" at bounding box center [1319, 680] width 60 height 23
click at [134, 106] on div "Purchase details" at bounding box center [132, 100] width 82 height 14
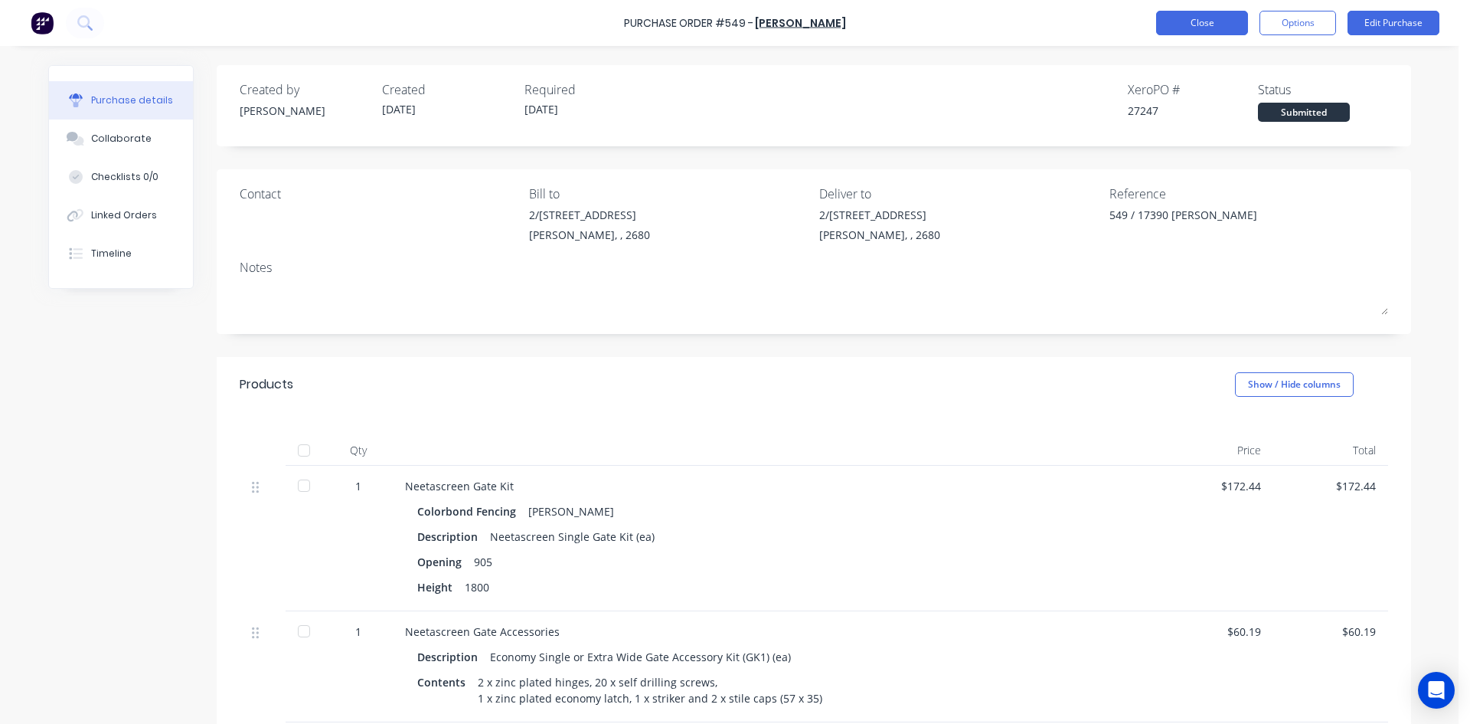
click at [1179, 18] on button "Close" at bounding box center [1202, 23] width 92 height 25
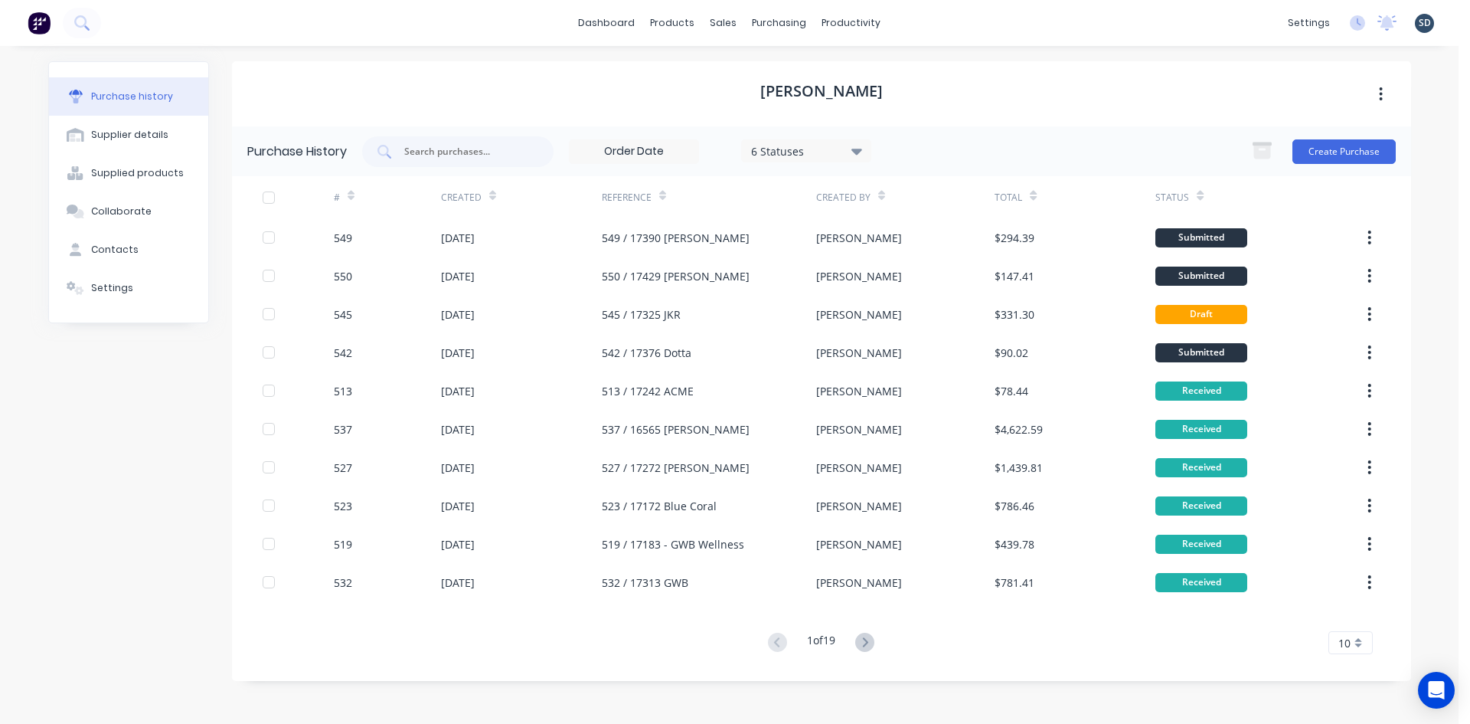
click at [935, 22] on div "dashboard products sales purchasing productivity dashboard products Product Cat…" at bounding box center [729, 23] width 1459 height 46
click at [948, 24] on div "dashboard products sales purchasing productivity dashboard products Product Cat…" at bounding box center [729, 23] width 1459 height 46
click at [930, 21] on div "dashboard products sales purchasing productivity dashboard products Product Cat…" at bounding box center [729, 23] width 1459 height 46
click at [960, 24] on div "dashboard products sales purchasing productivity dashboard products Product Cat…" at bounding box center [729, 23] width 1459 height 46
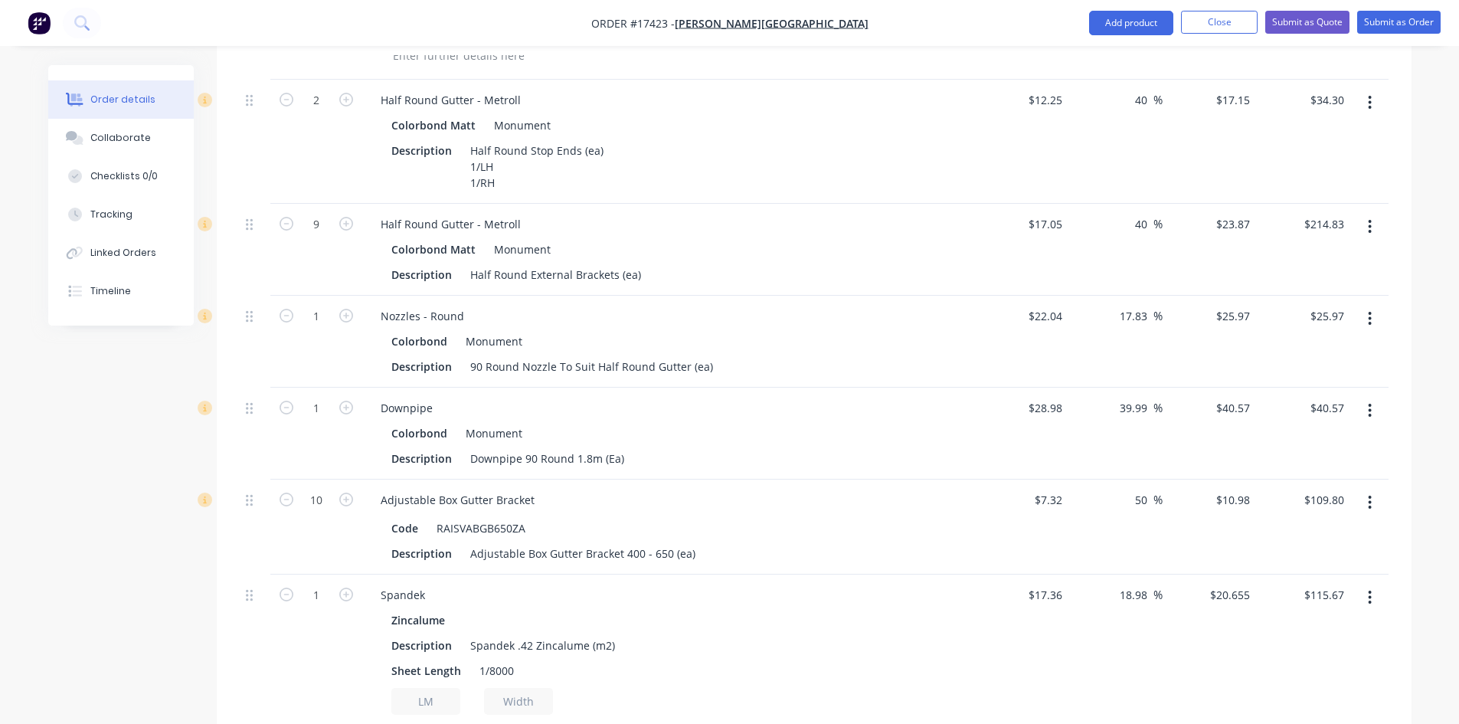
scroll to position [1608, 0]
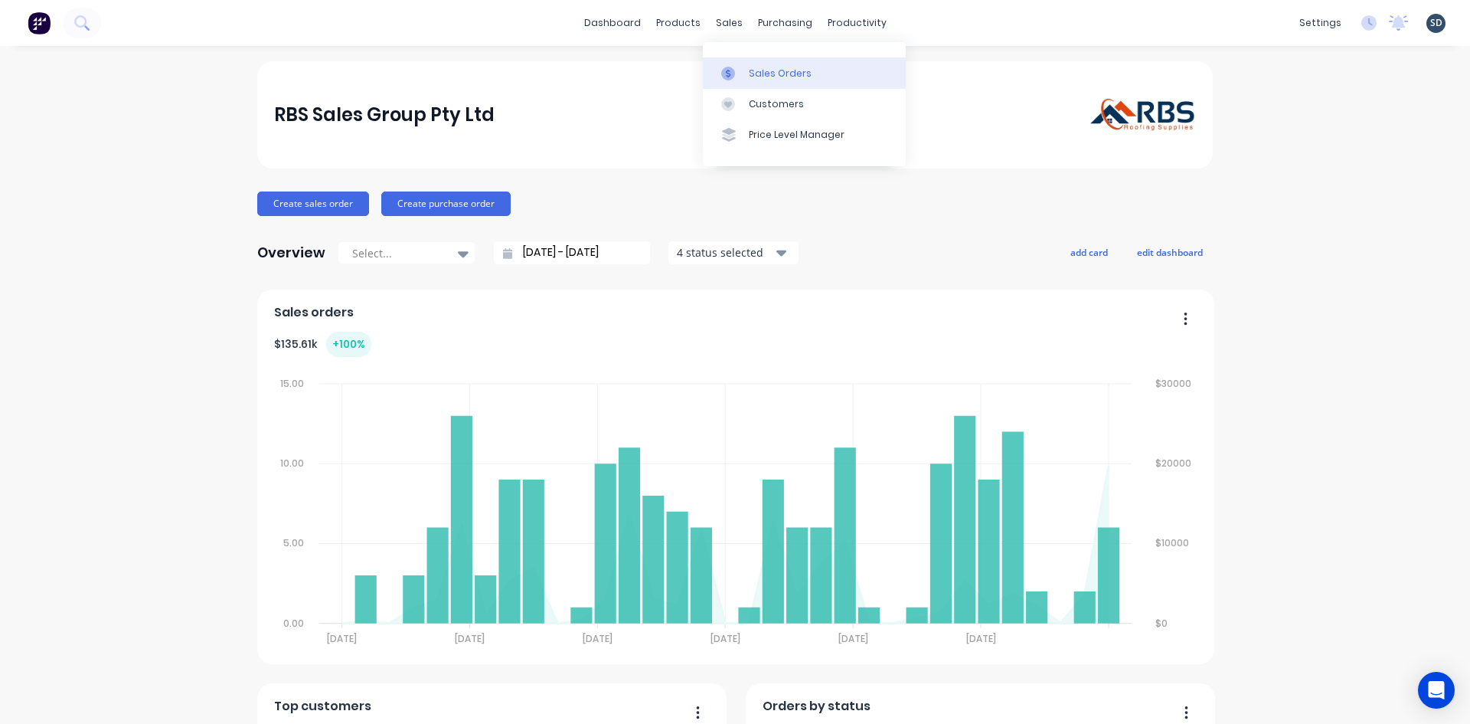
click at [770, 76] on div "Sales Orders" at bounding box center [780, 74] width 63 height 14
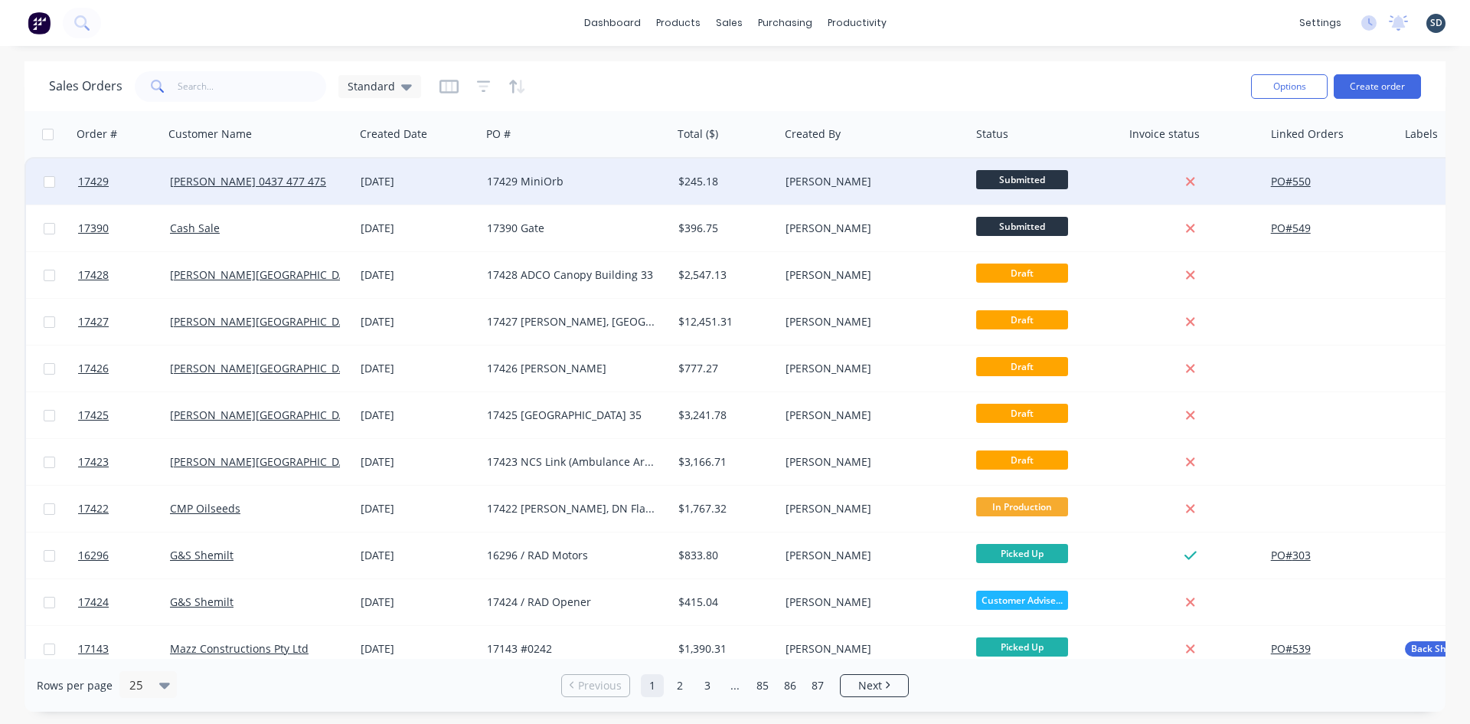
click at [455, 182] on div "[DATE]" at bounding box center [418, 181] width 114 height 15
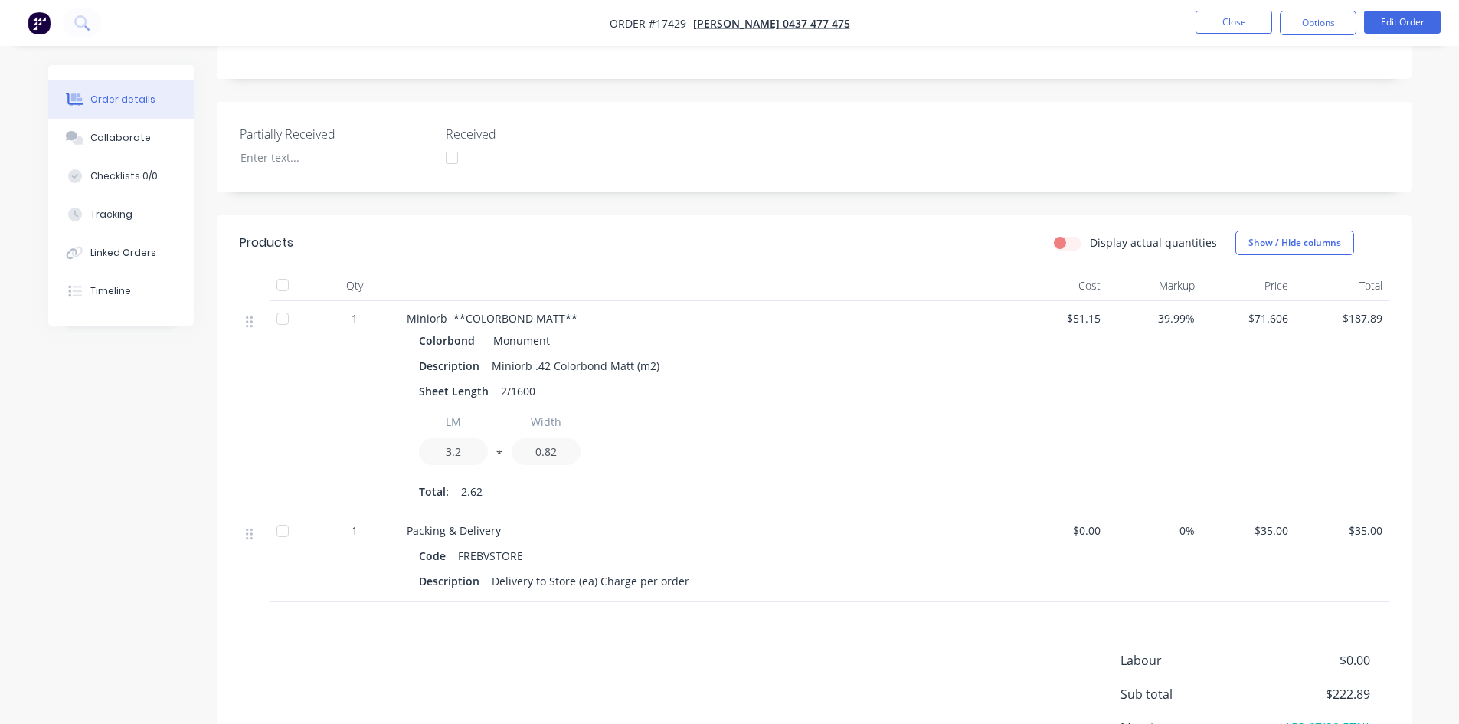
scroll to position [383, 0]
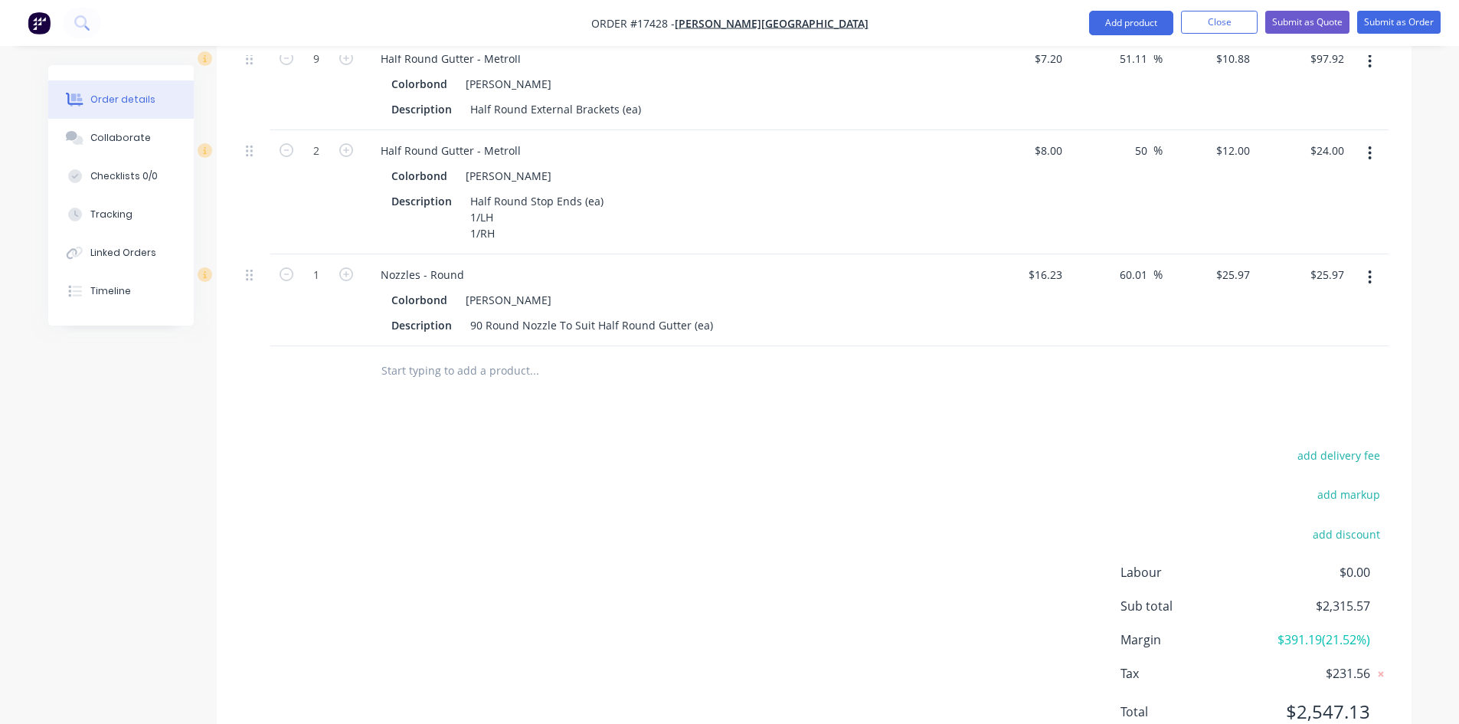
scroll to position [1765, 0]
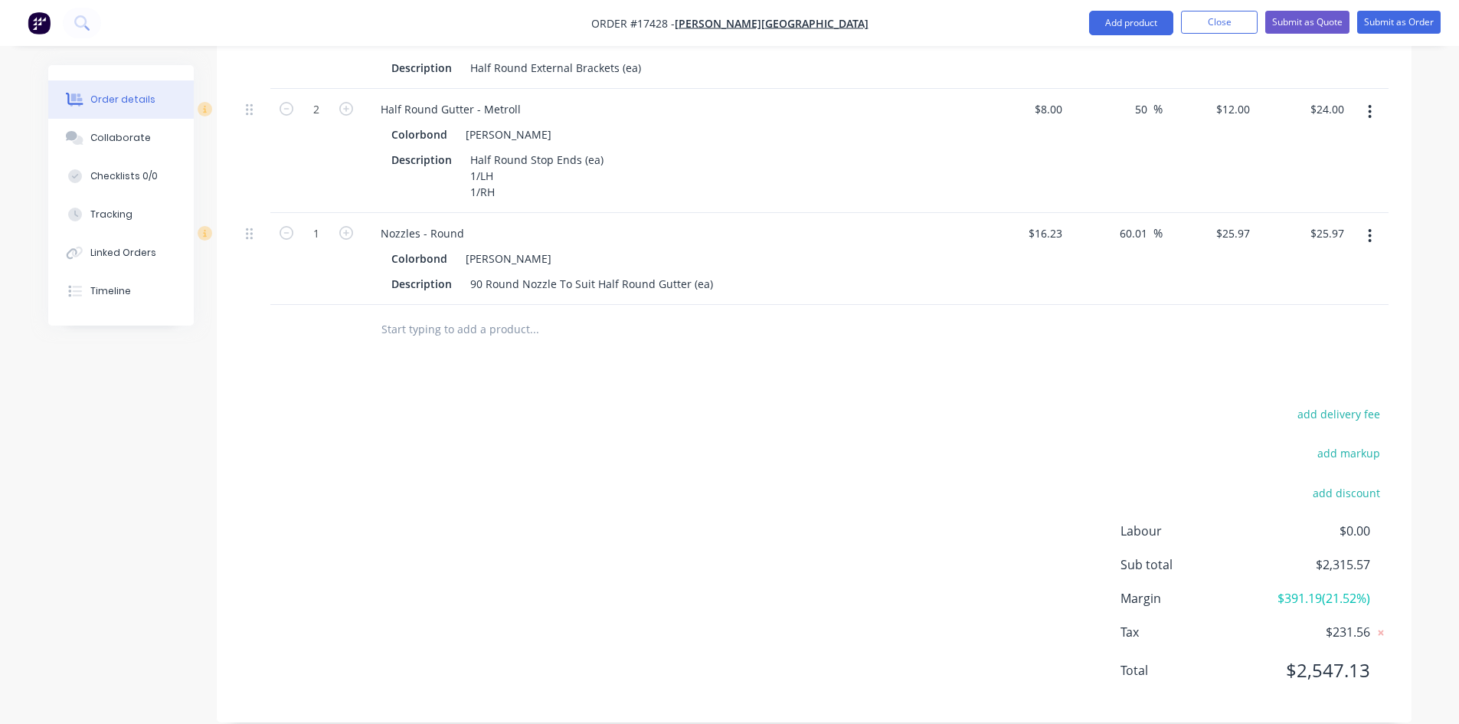
click at [601, 324] on div at bounding box center [637, 330] width 551 height 50
click at [461, 318] on input "text" at bounding box center [534, 329] width 306 height 31
click at [511, 404] on div "add delivery fee add markup add discount Labour $0.00 Sub total $2,315.57 Margi…" at bounding box center [814, 552] width 1149 height 296
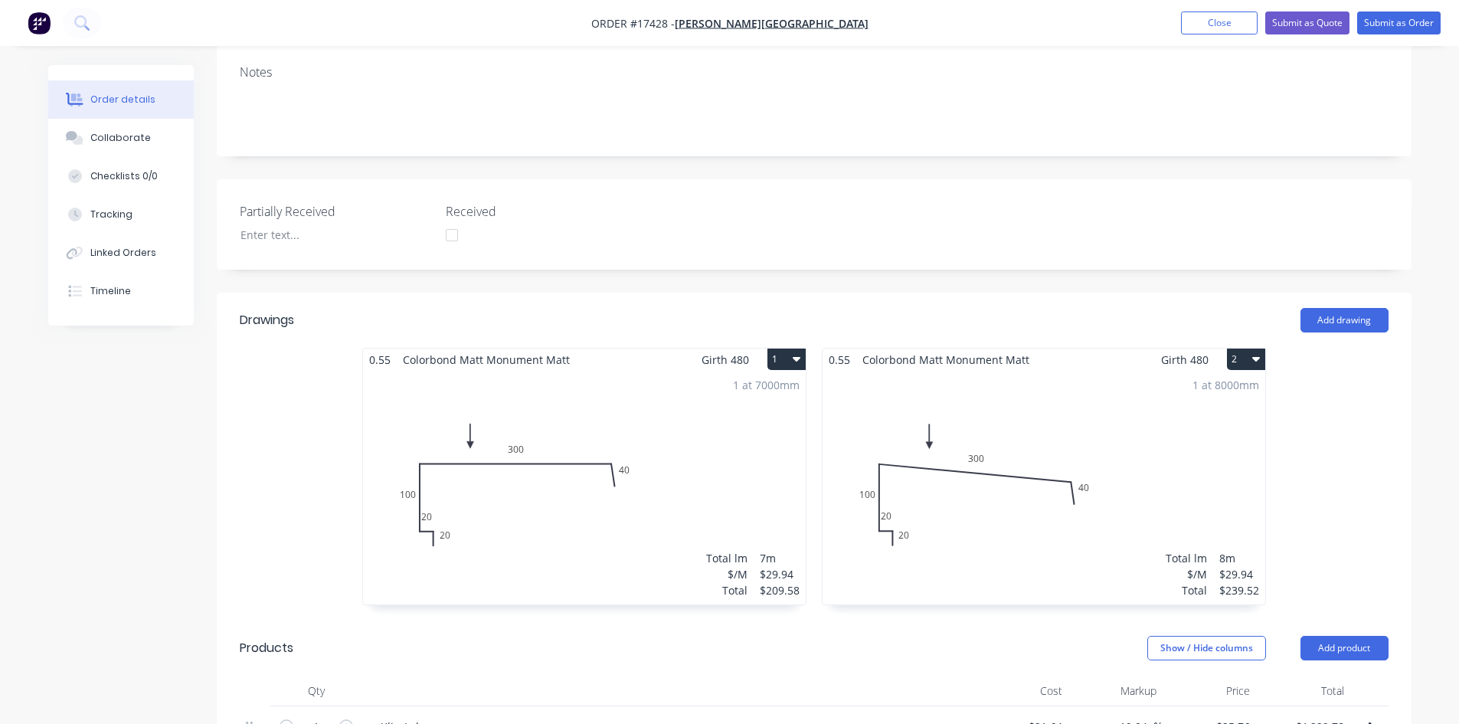
scroll to position [4, 0]
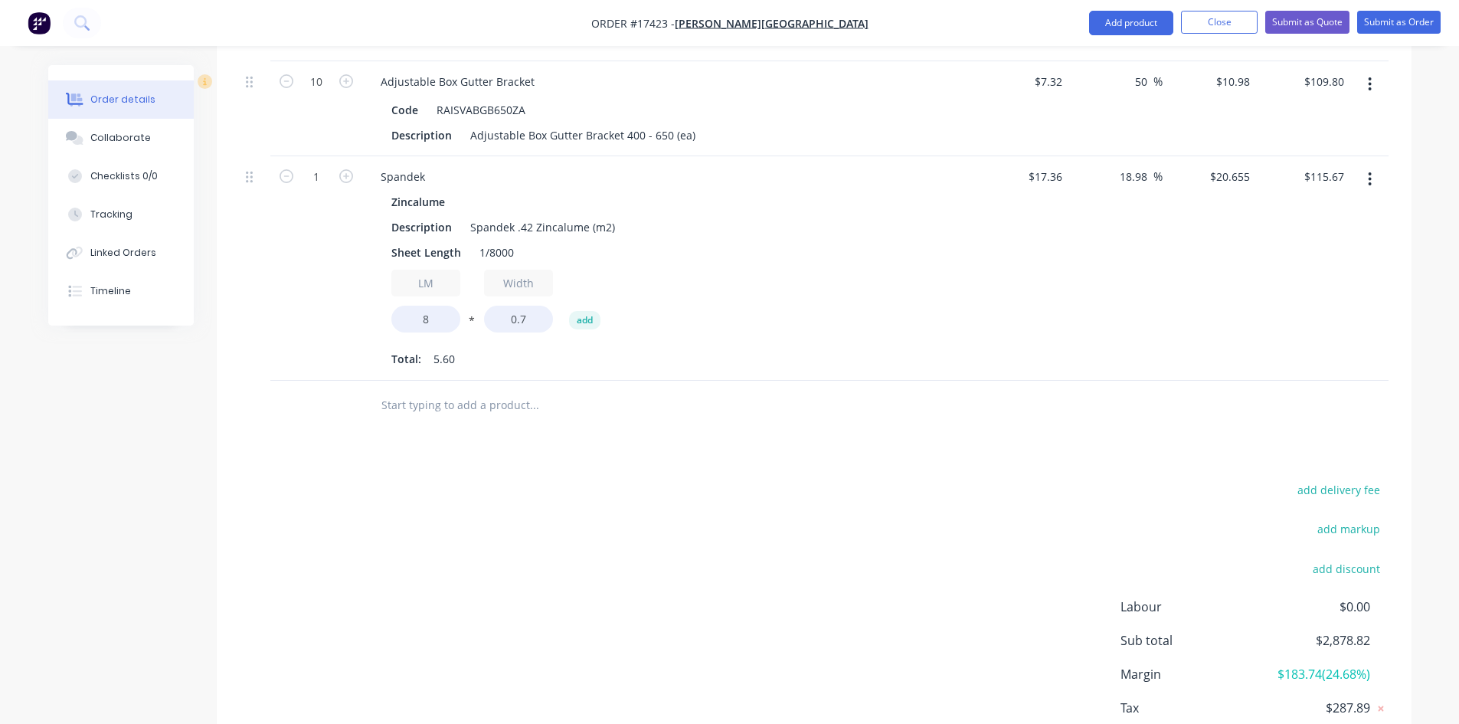
scroll to position [1731, 0]
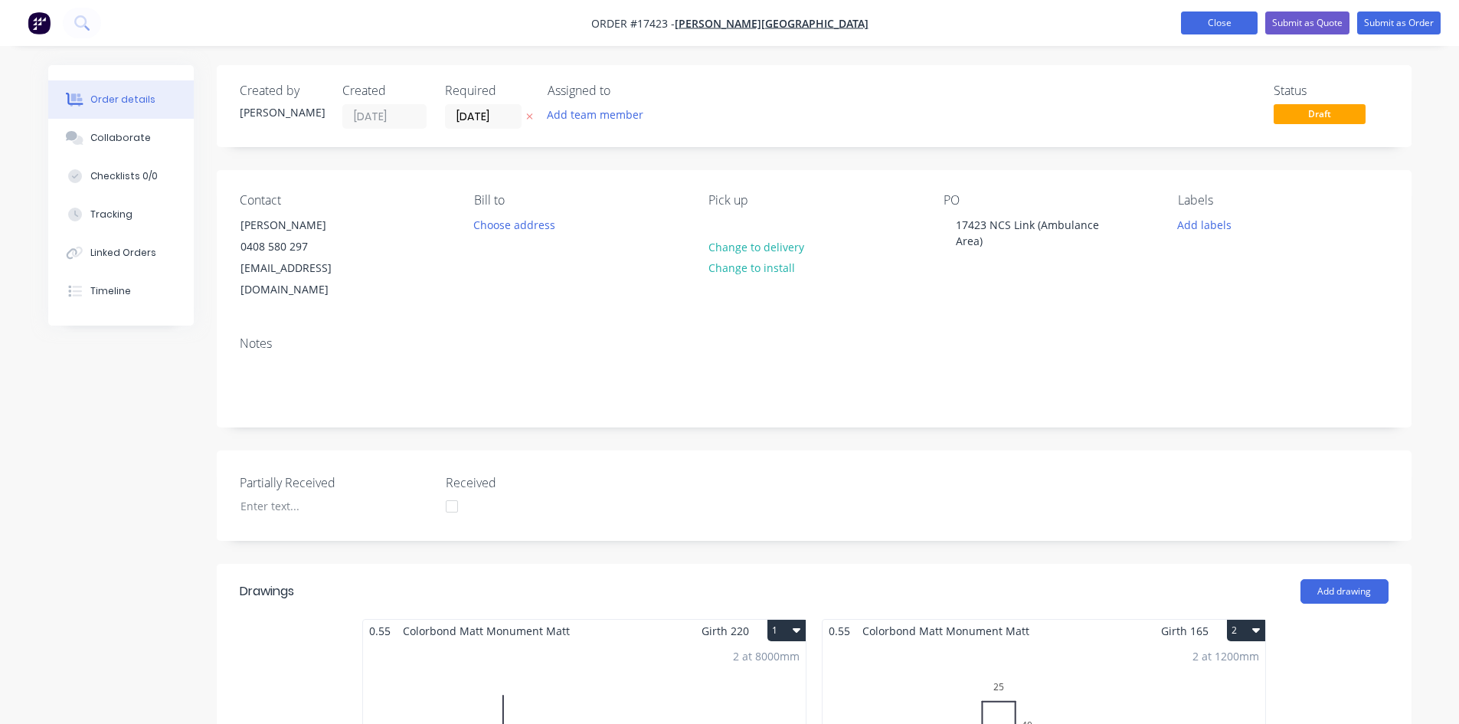
click at [1186, 17] on button "Close" at bounding box center [1219, 22] width 77 height 23
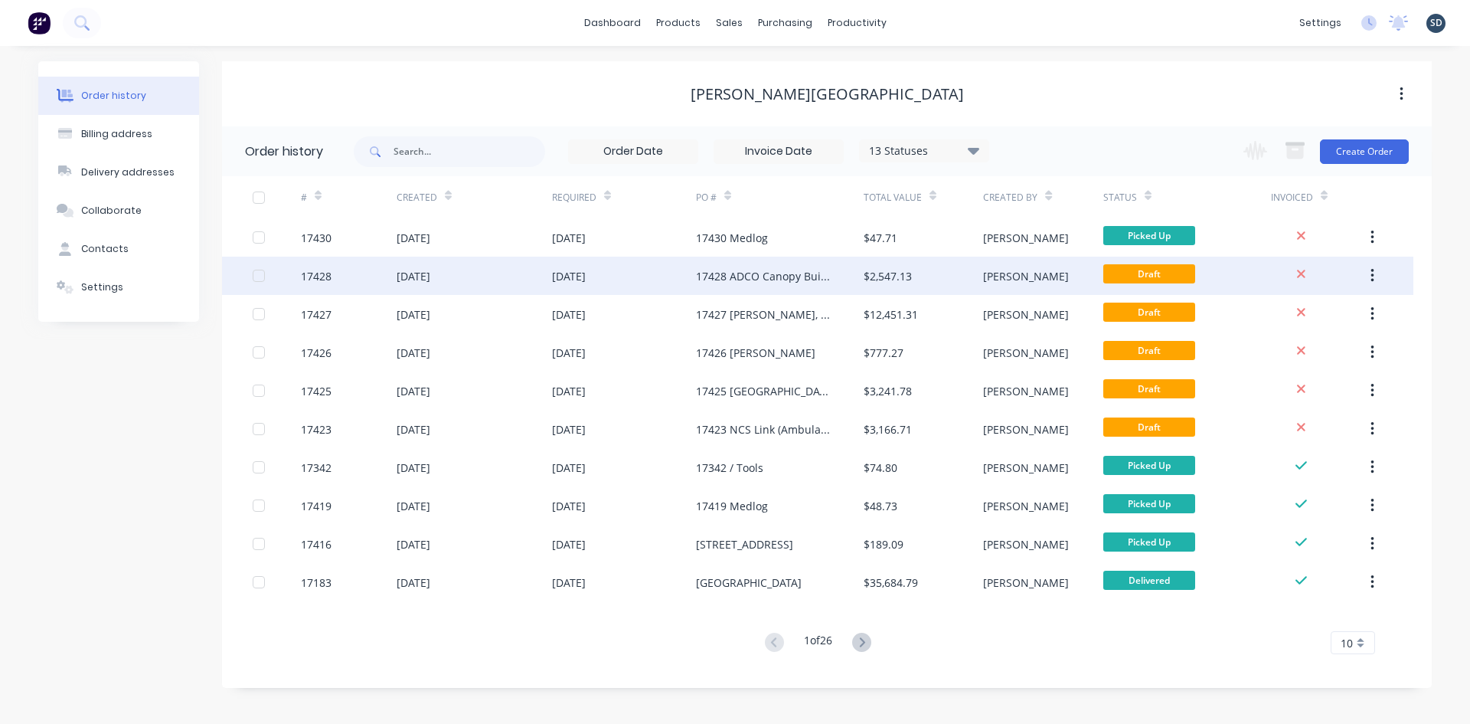
click at [646, 271] on div "25 Aug 2025" at bounding box center [624, 276] width 144 height 38
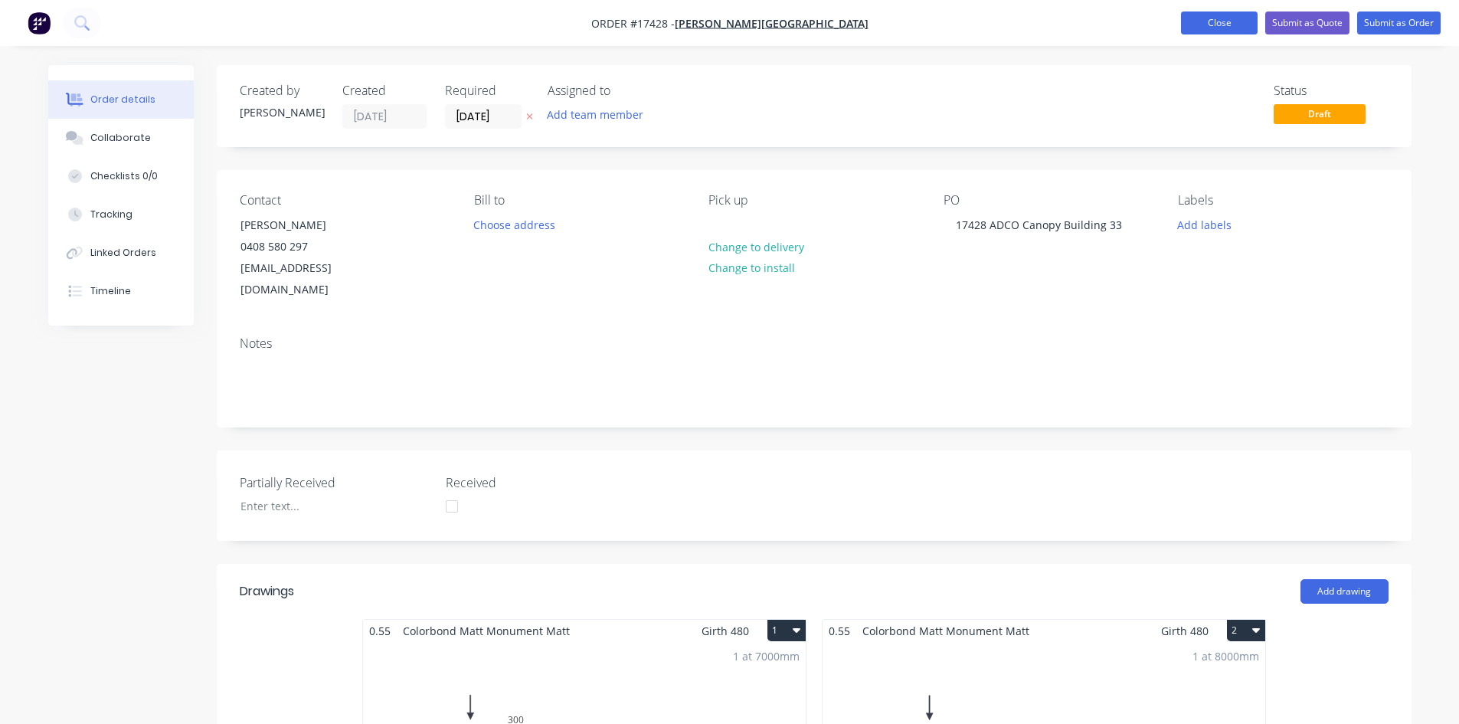
click at [1214, 23] on button "Close" at bounding box center [1219, 22] width 77 height 23
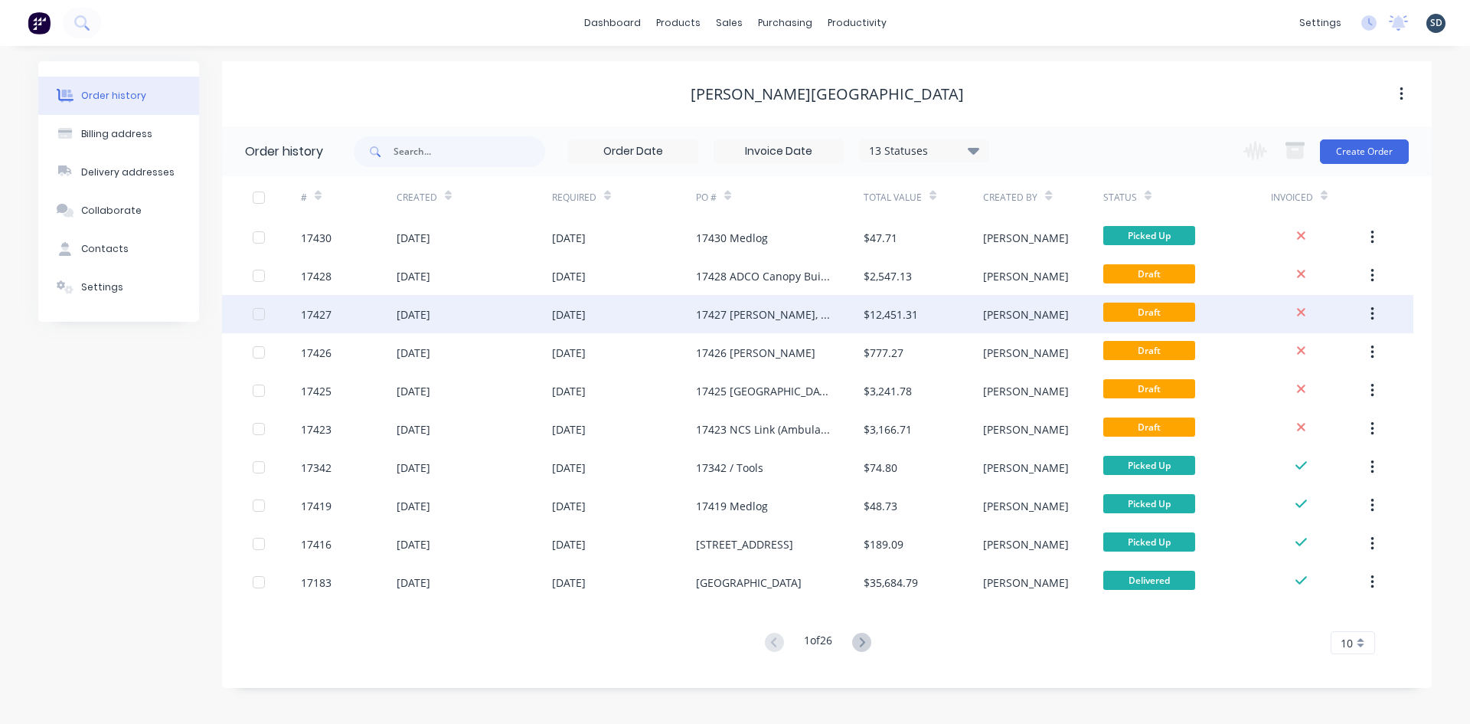
click at [667, 312] on div "25 Aug 2025" at bounding box center [624, 314] width 144 height 38
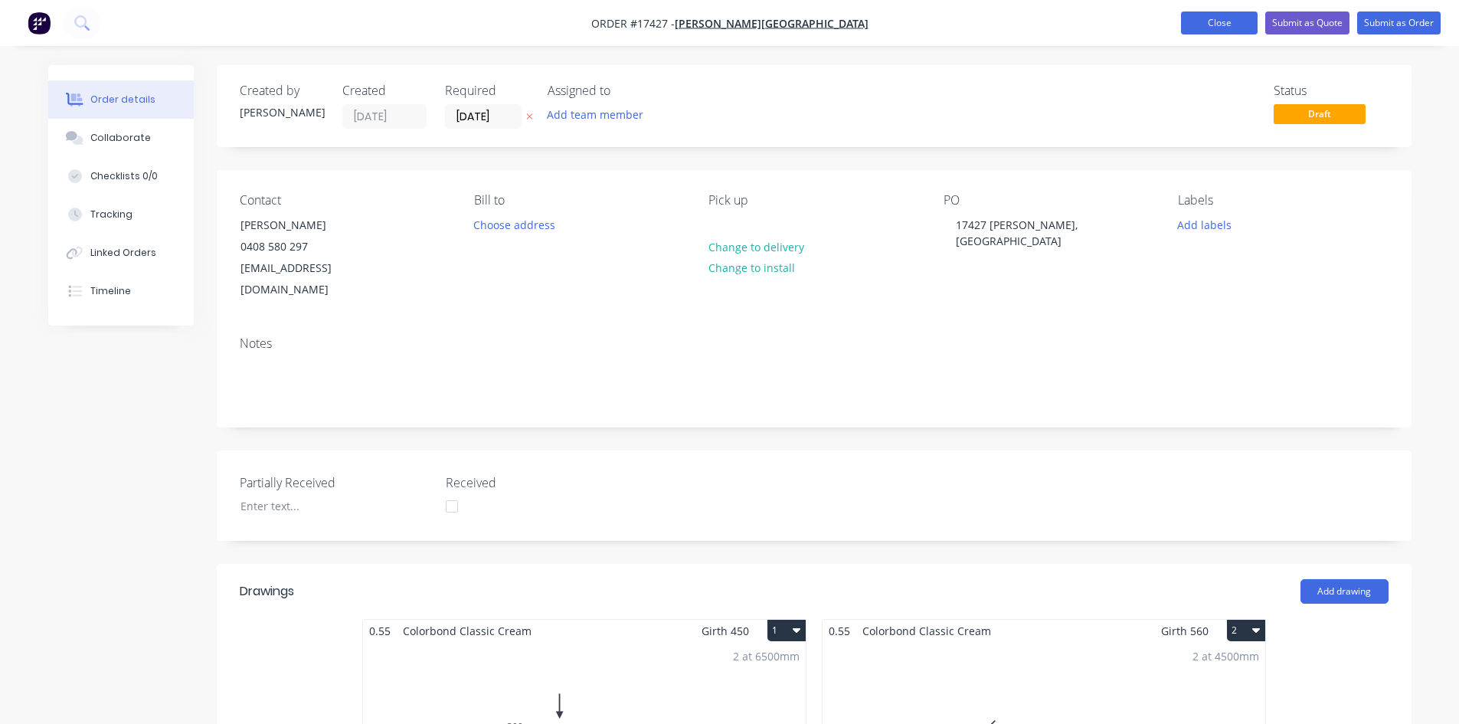
click at [1205, 19] on button "Close" at bounding box center [1219, 22] width 77 height 23
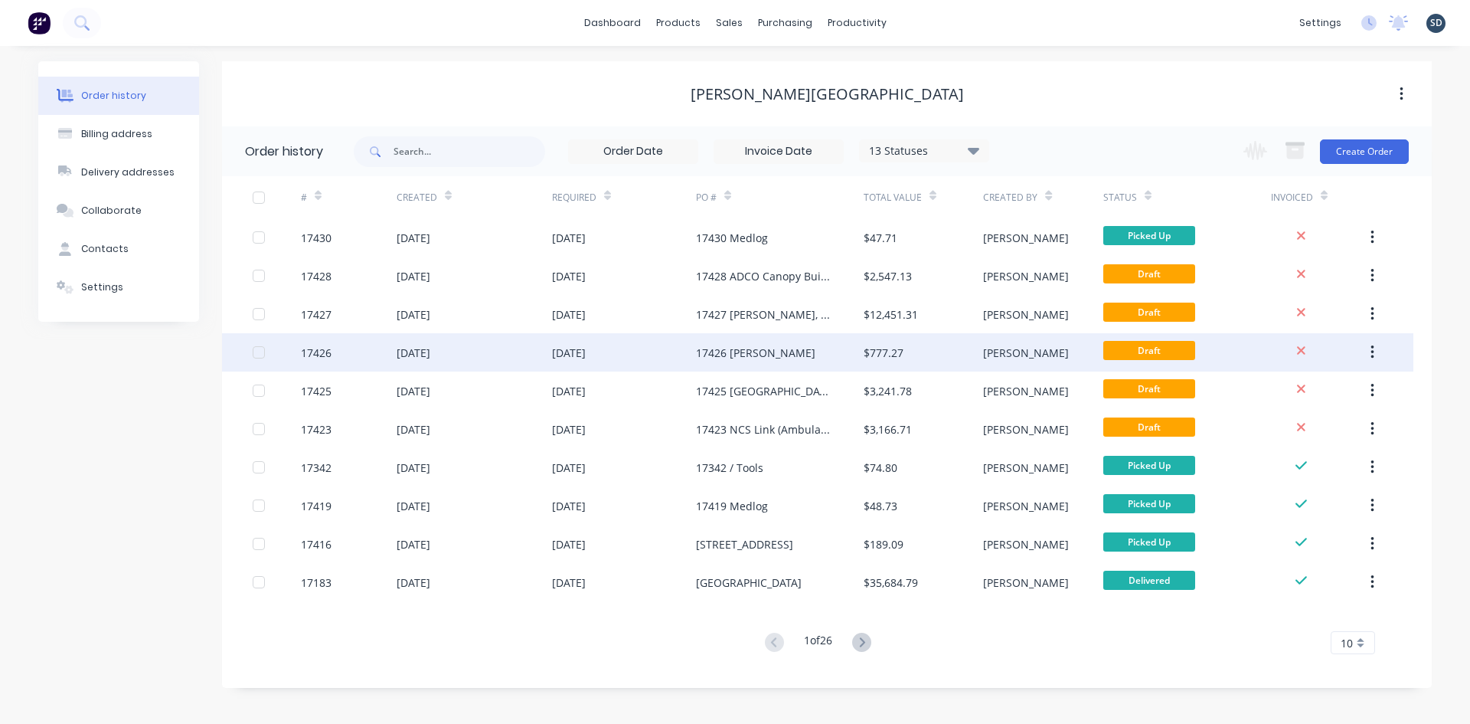
click at [690, 345] on div "25 Aug 2025" at bounding box center [624, 352] width 144 height 38
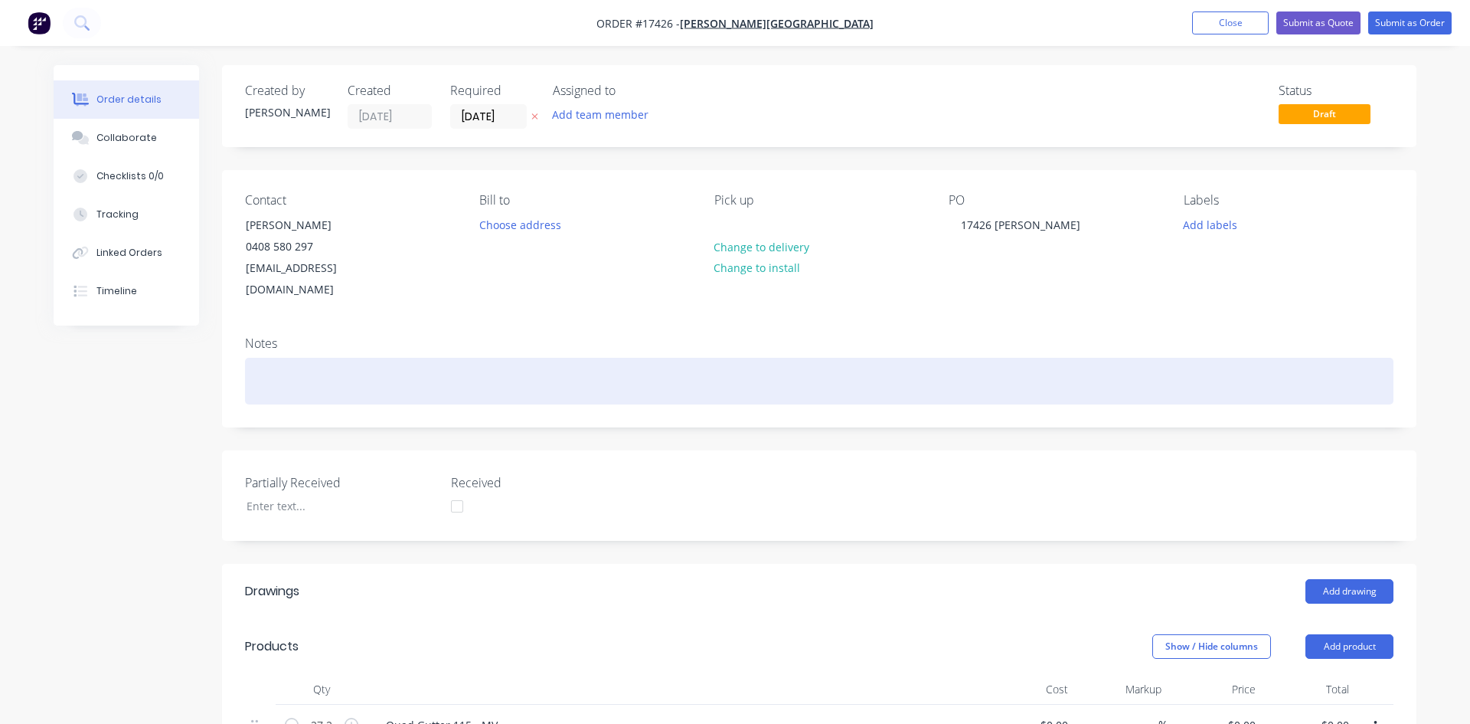
type input "$5.40"
type input "35"
type input "$7.29"
type input "$198.29"
type input "$2.80"
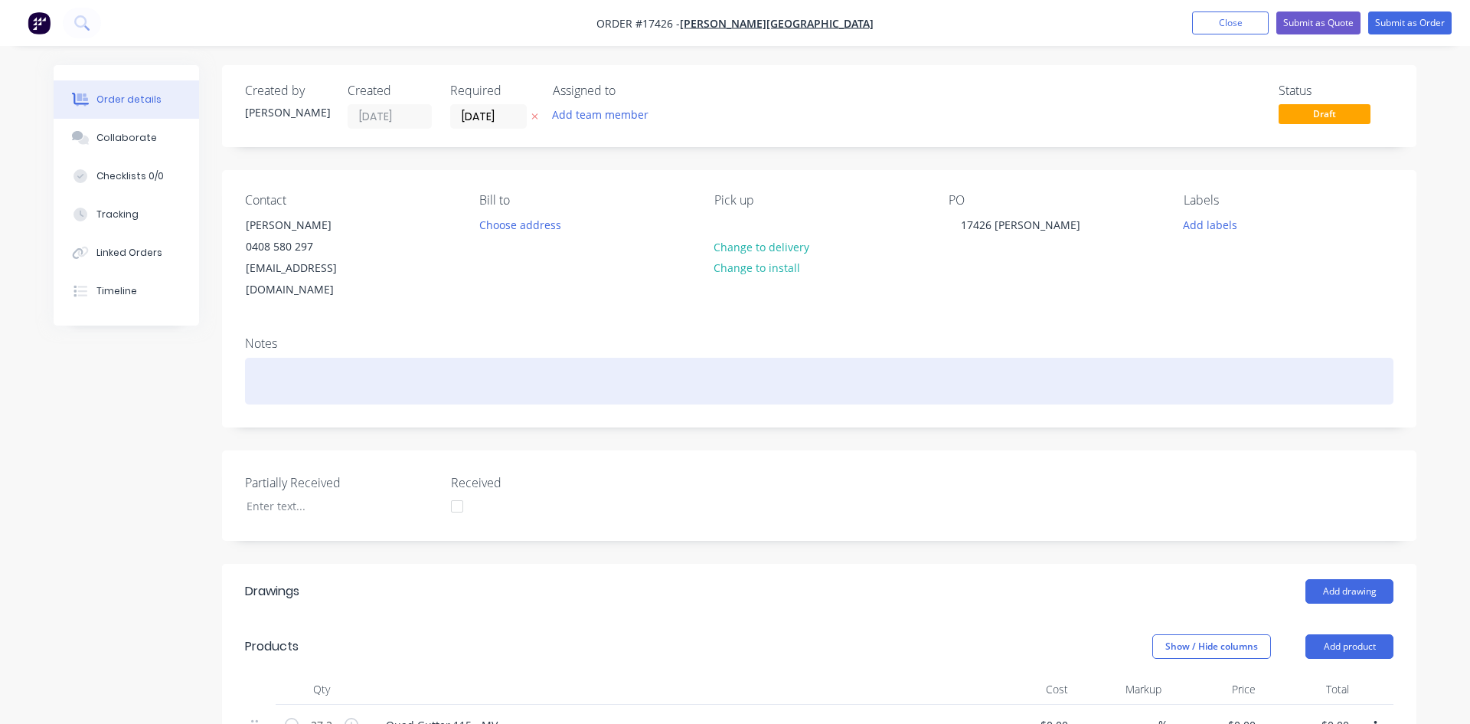
type input "50"
type input "$4.20"
type input "$117.60"
type input "$4.50"
type input "50"
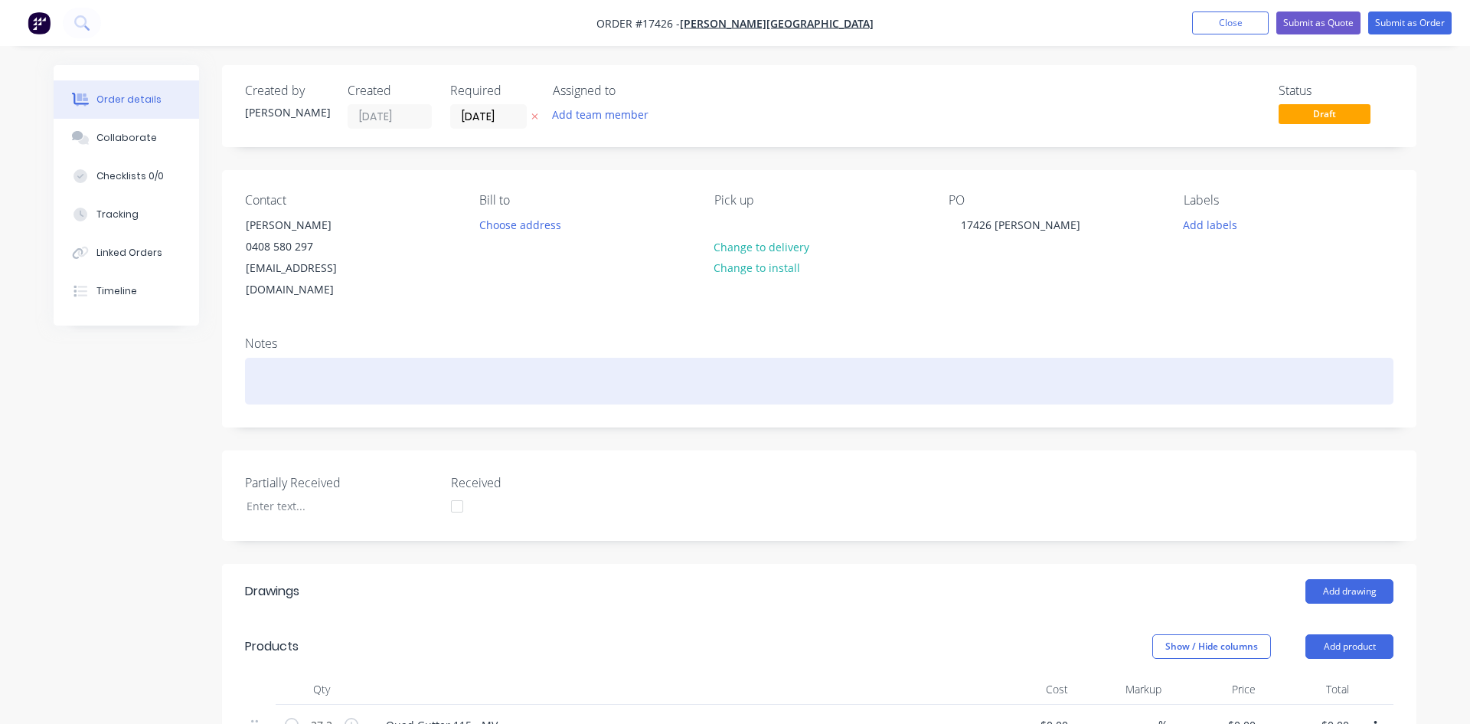
type input "$6.75"
type input "$27.00"
type input "$16.00"
type input "50"
type input "$24.00"
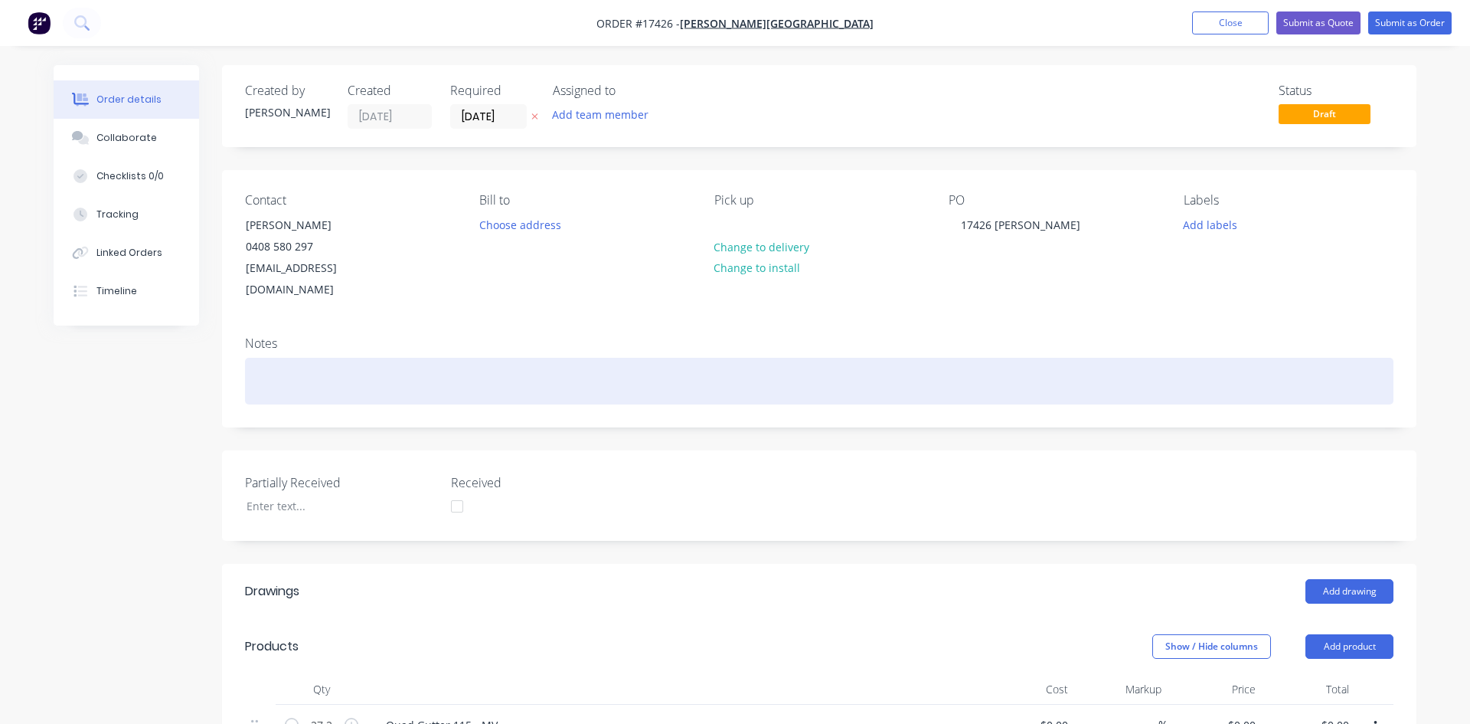
type input "$96.00"
type input "$2.1609"
type input "140.18"
type input "$5.19"
type input "$20.76"
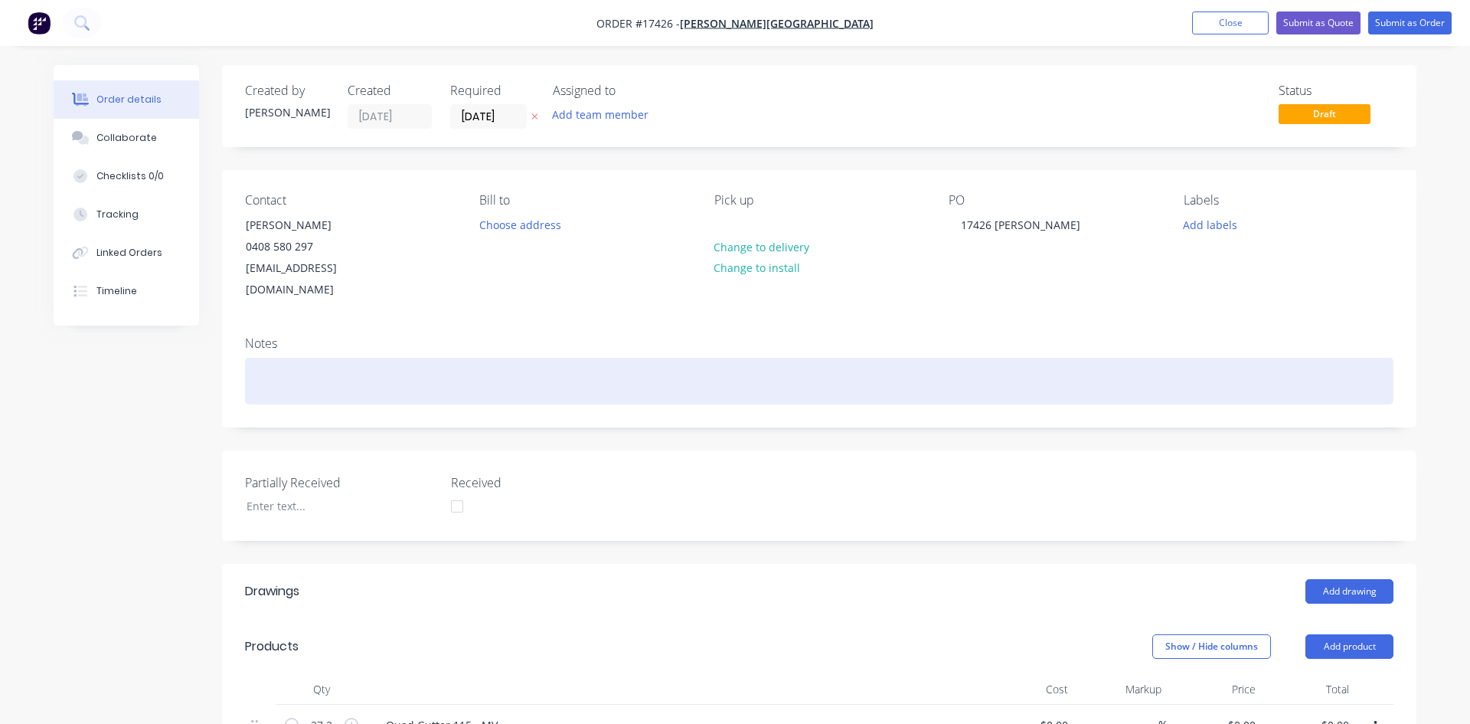
type input "$8.50"
type input "27.53"
type input "$10.84"
type input "$195.12"
type input "$1.25"
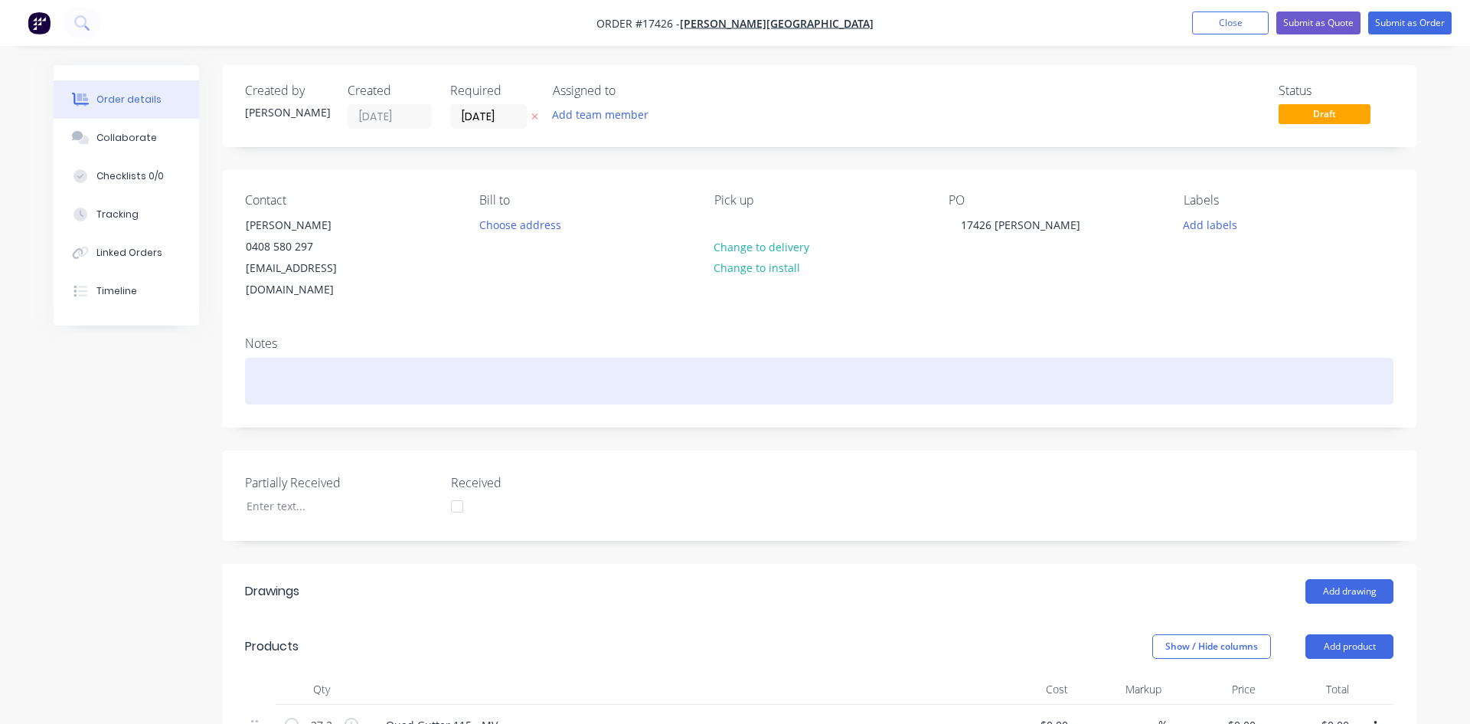
type input "70.4"
type input "$2.13"
type input "$38.34"
type input "$6.75"
type input "$13.50"
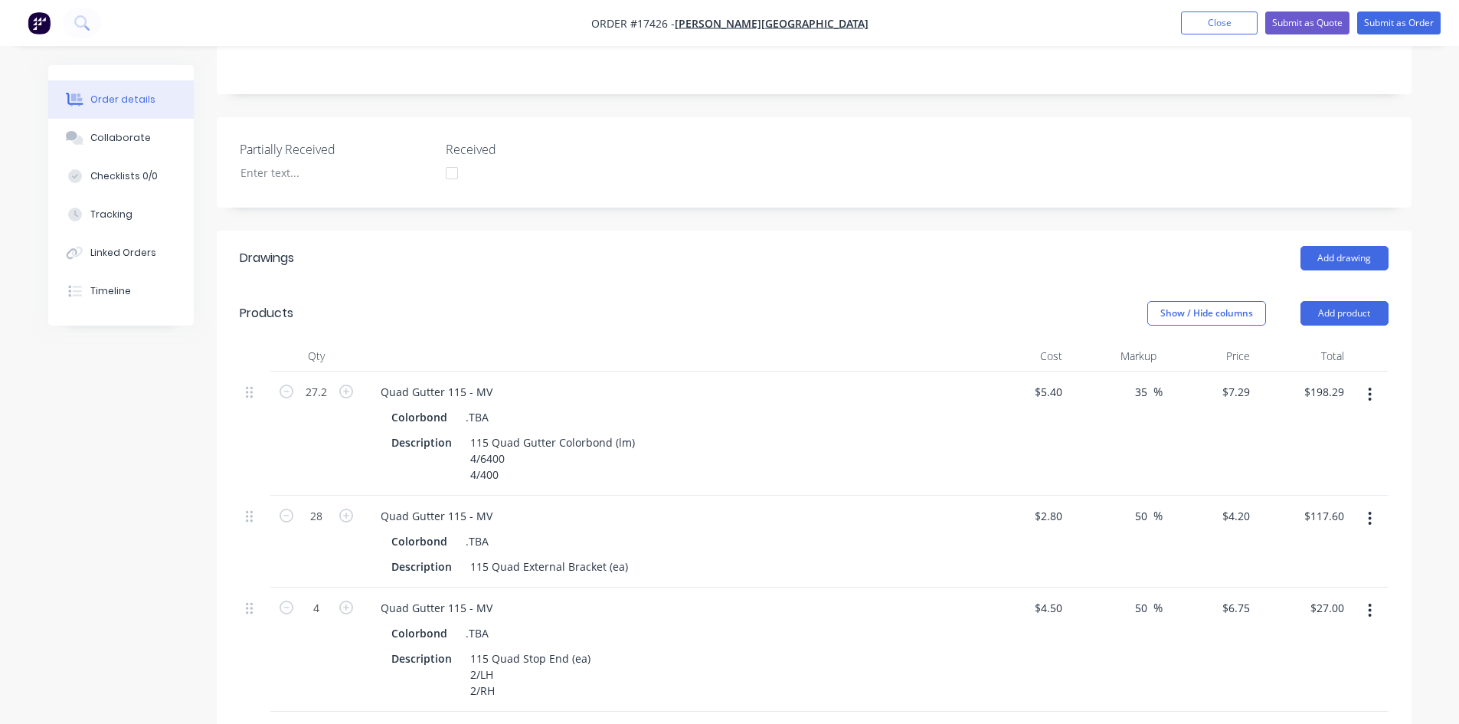
scroll to position [67, 0]
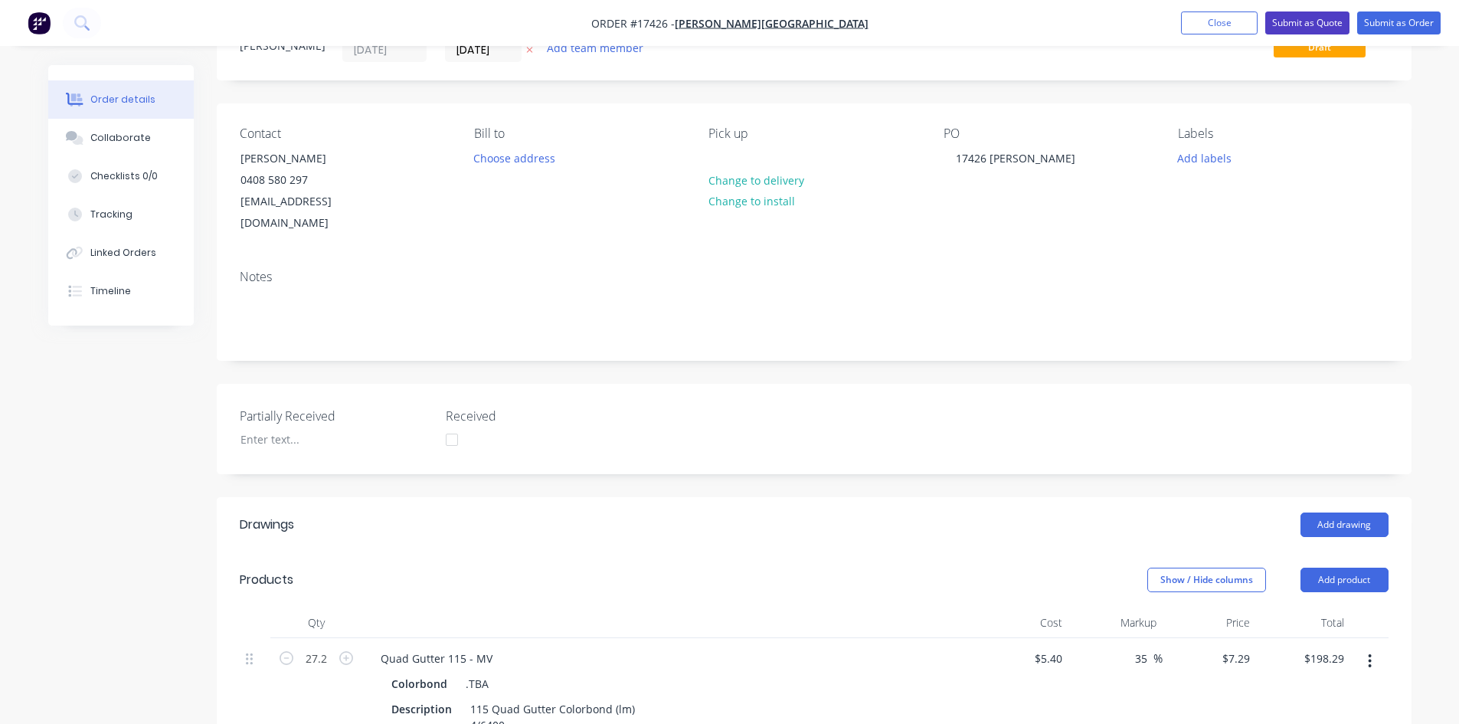
click at [1304, 26] on button "Submit as Quote" at bounding box center [1307, 22] width 84 height 23
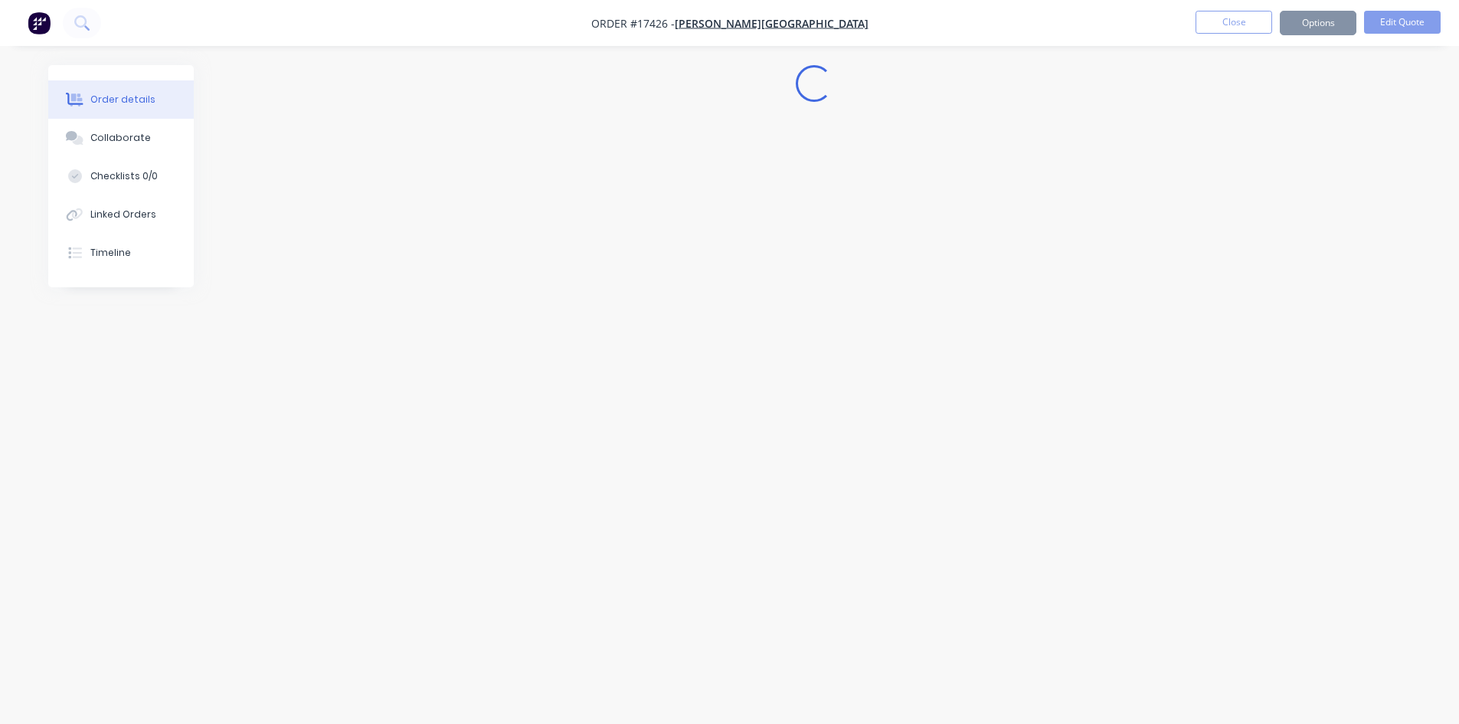
scroll to position [0, 0]
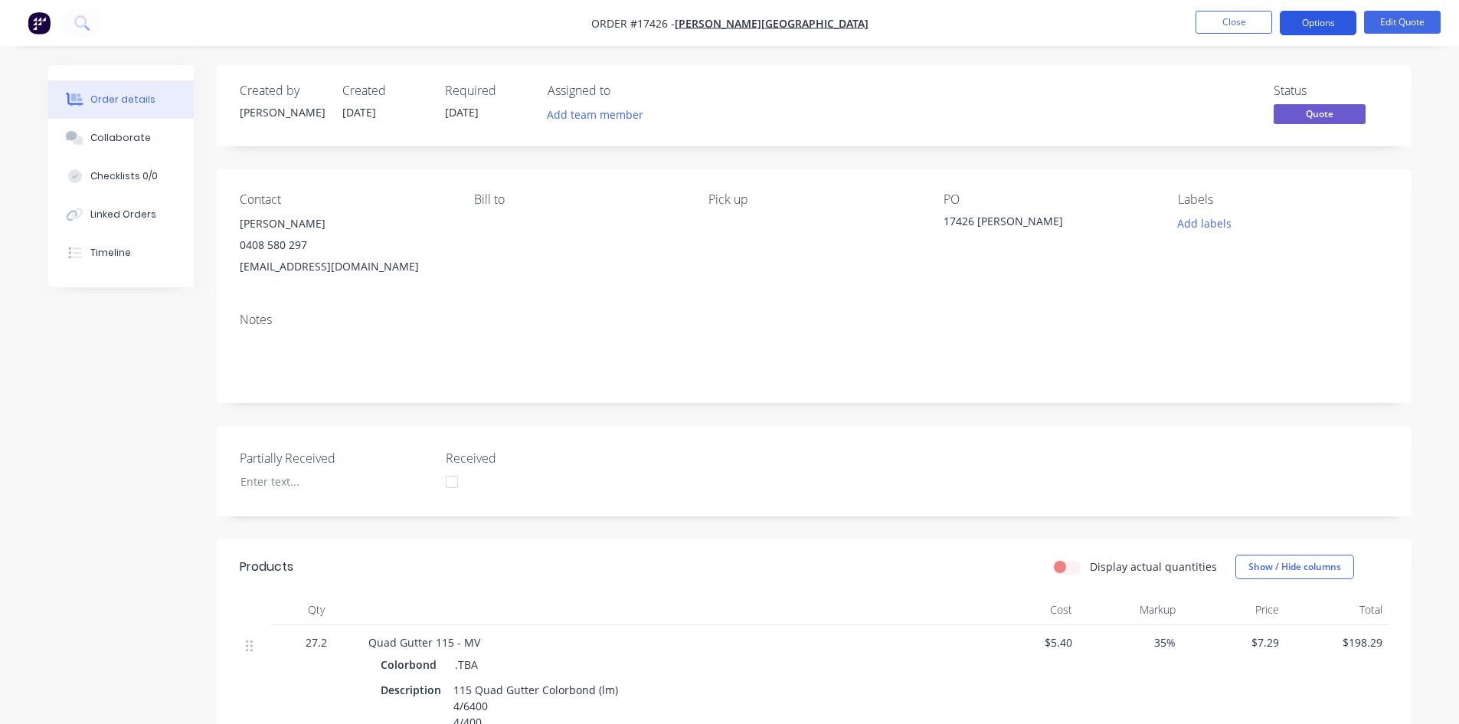
click at [1322, 28] on button "Options" at bounding box center [1318, 23] width 77 height 25
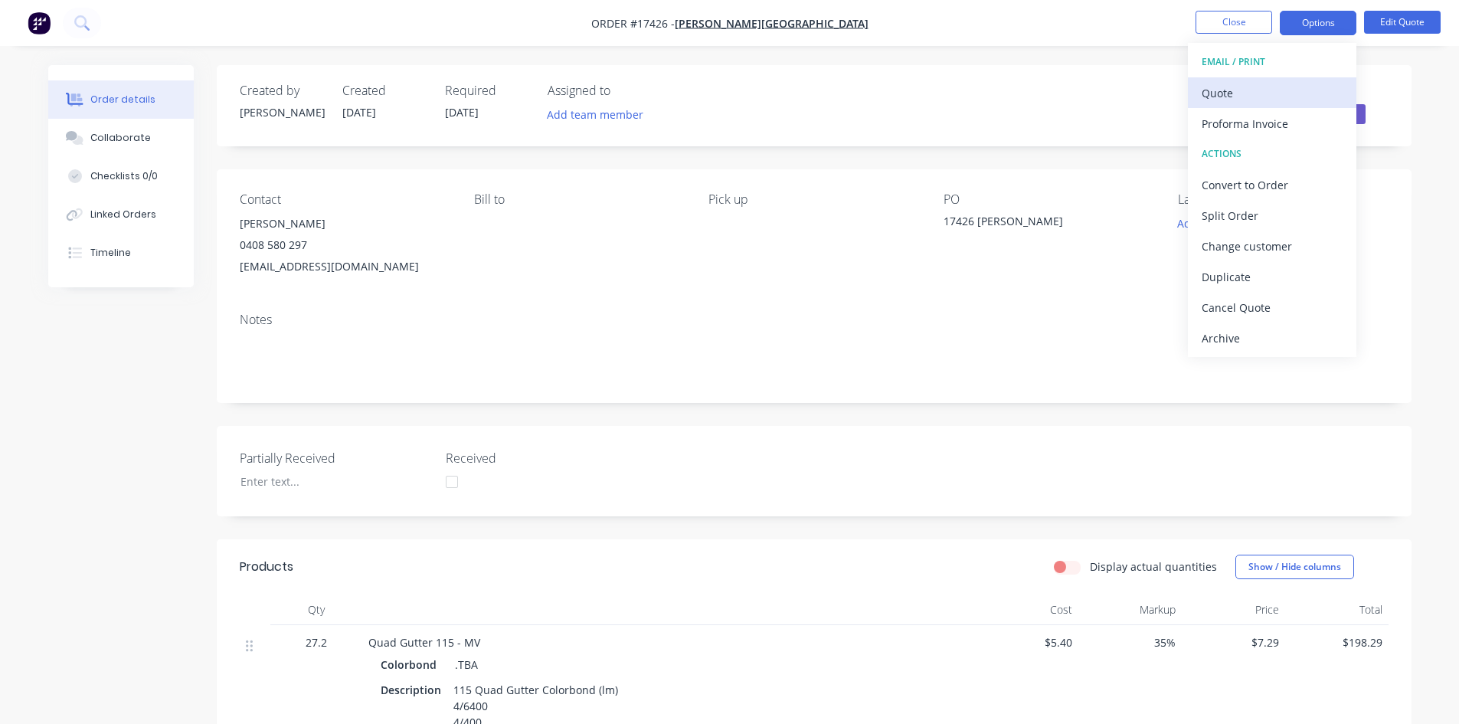
click at [1266, 87] on div "Quote" at bounding box center [1271, 93] width 141 height 22
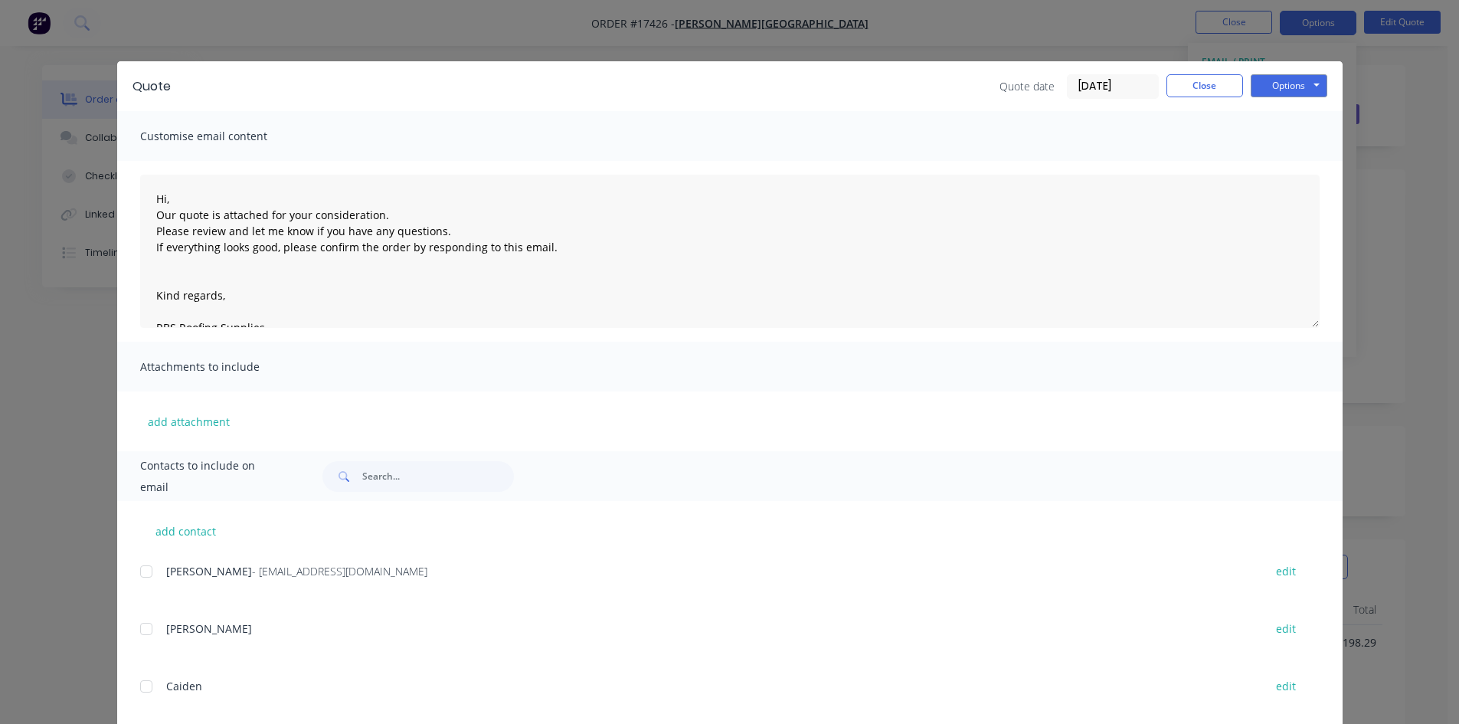
scroll to position [88, 0]
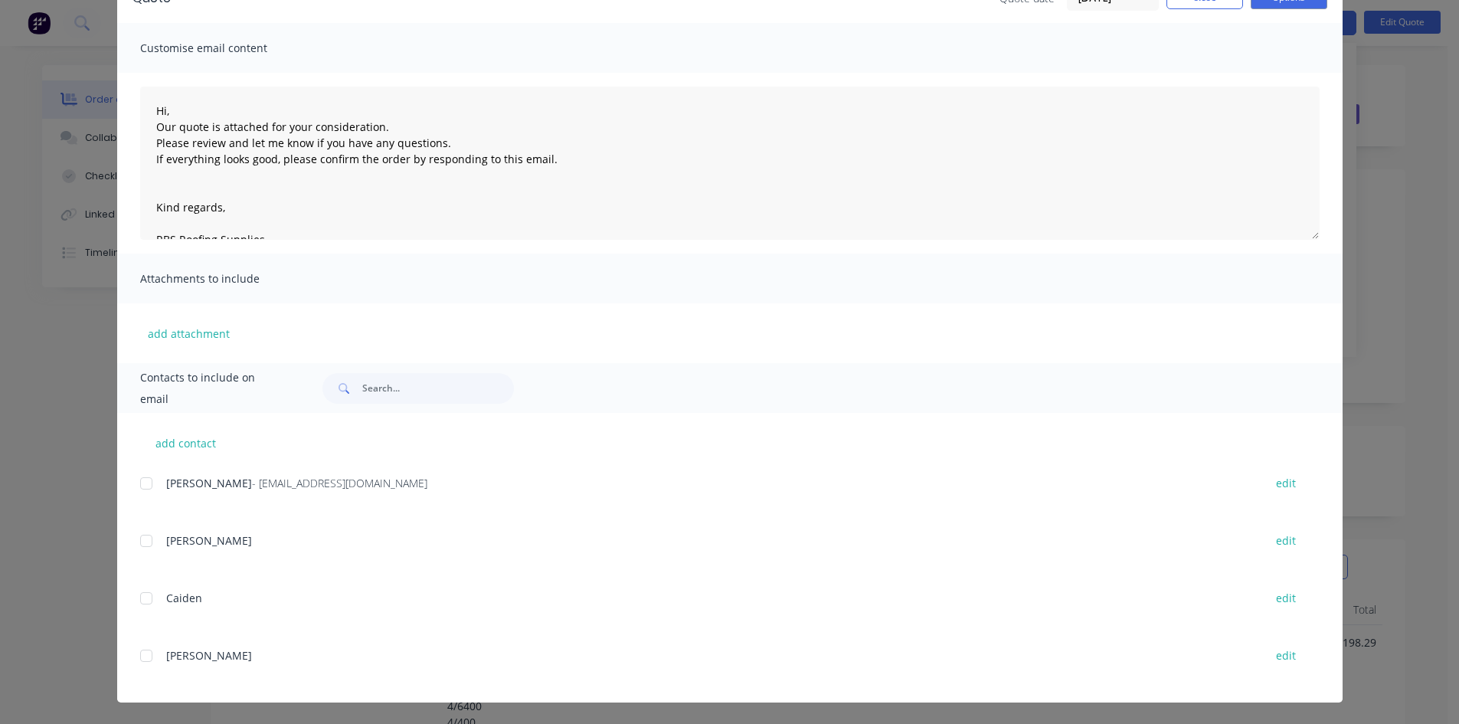
click at [141, 480] on div at bounding box center [146, 483] width 31 height 31
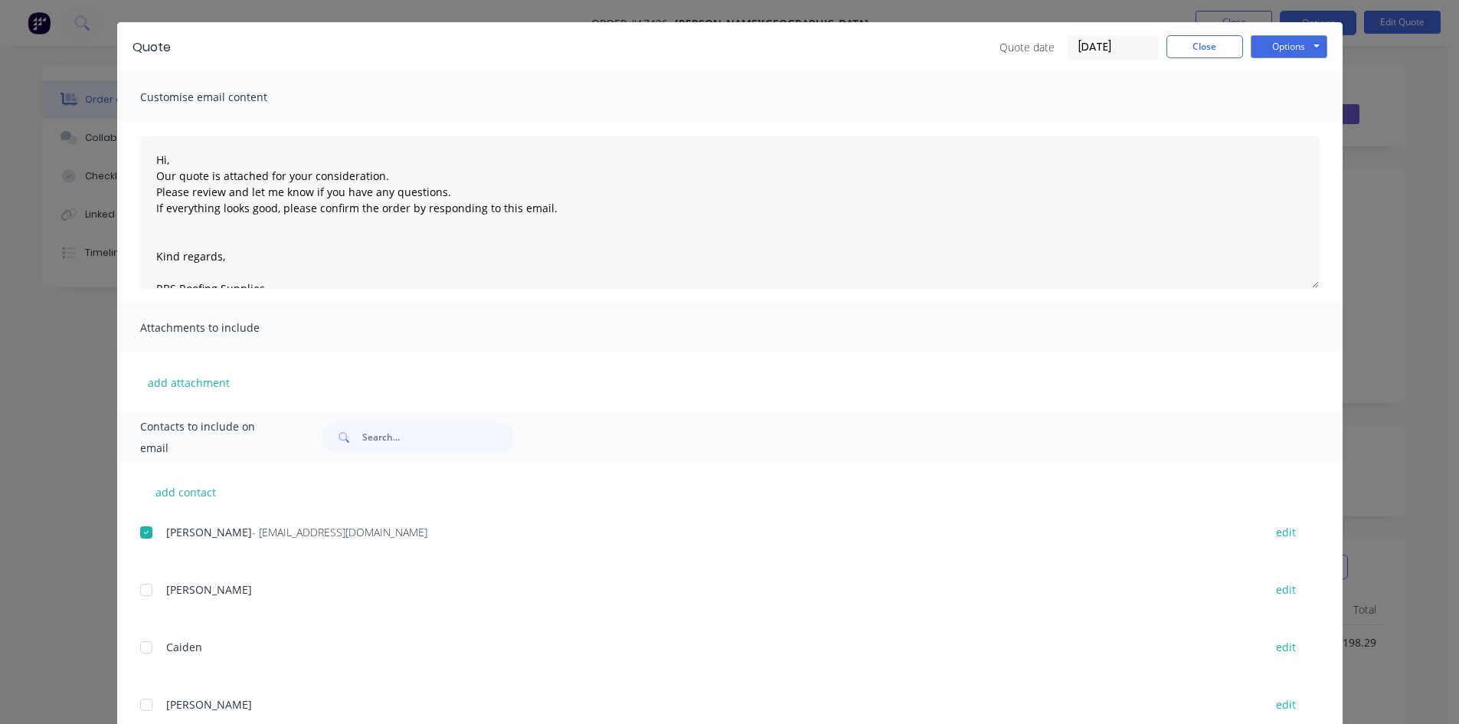
scroll to position [0, 0]
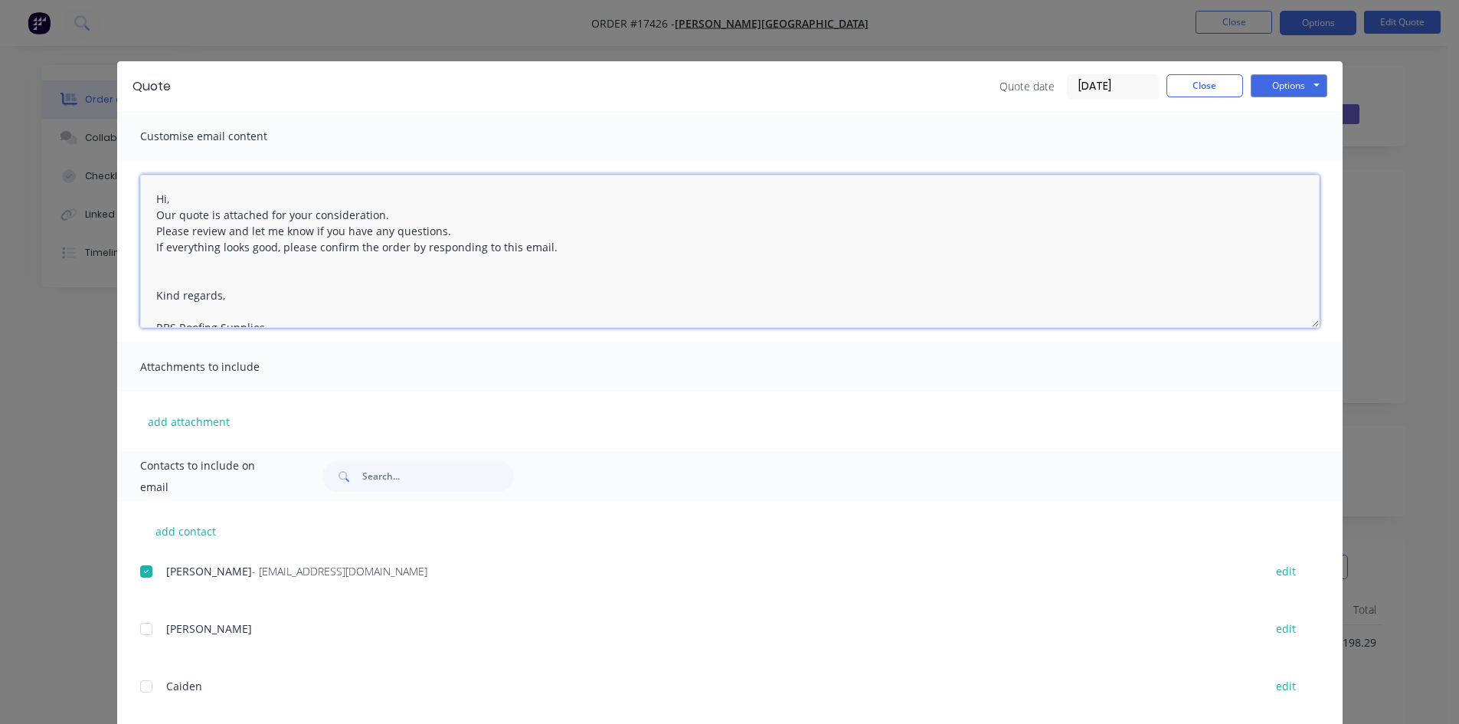
click at [145, 197] on textarea "Hi, Our quote is attached for your consideration. Please review and let me know…" at bounding box center [729, 251] width 1179 height 153
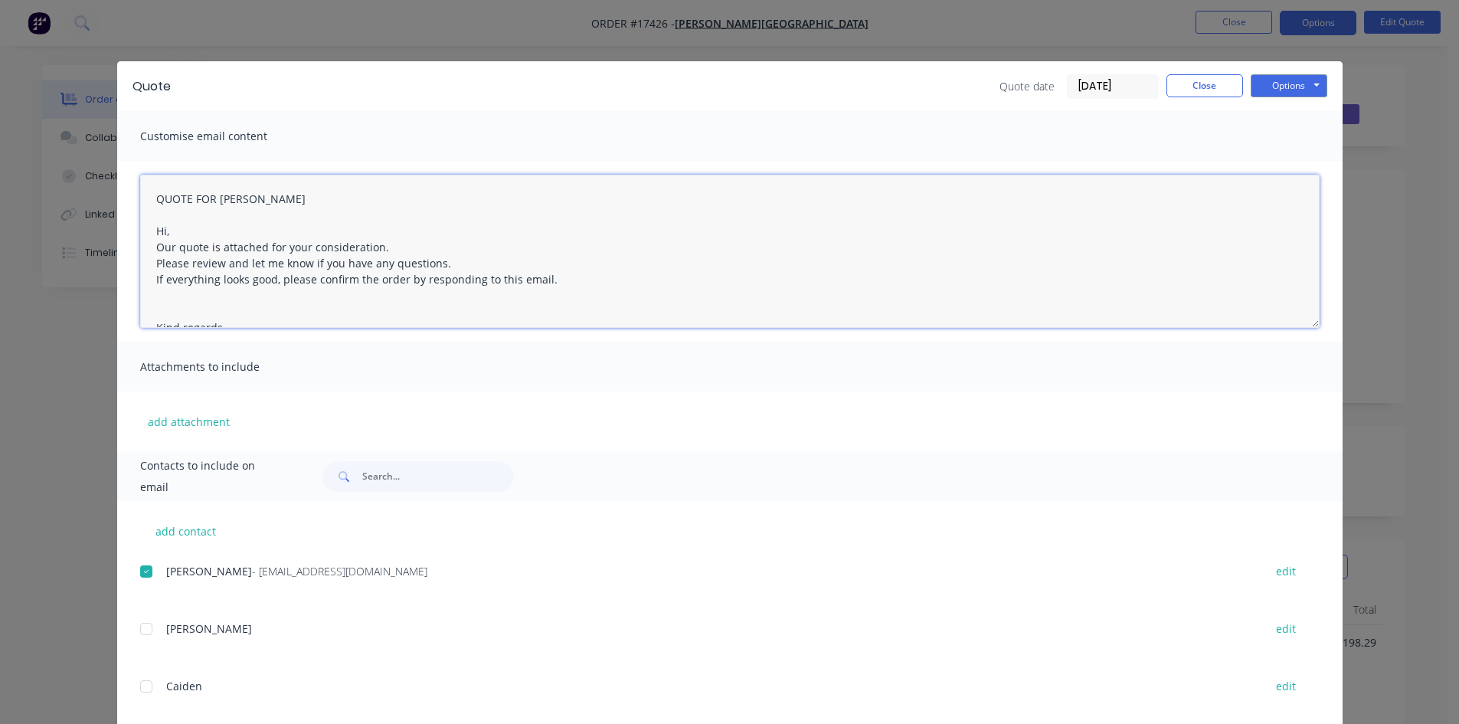
type textarea "QUOTE FOR SUSAN COX Hi, Our quote is attached for your consideration. Please re…"
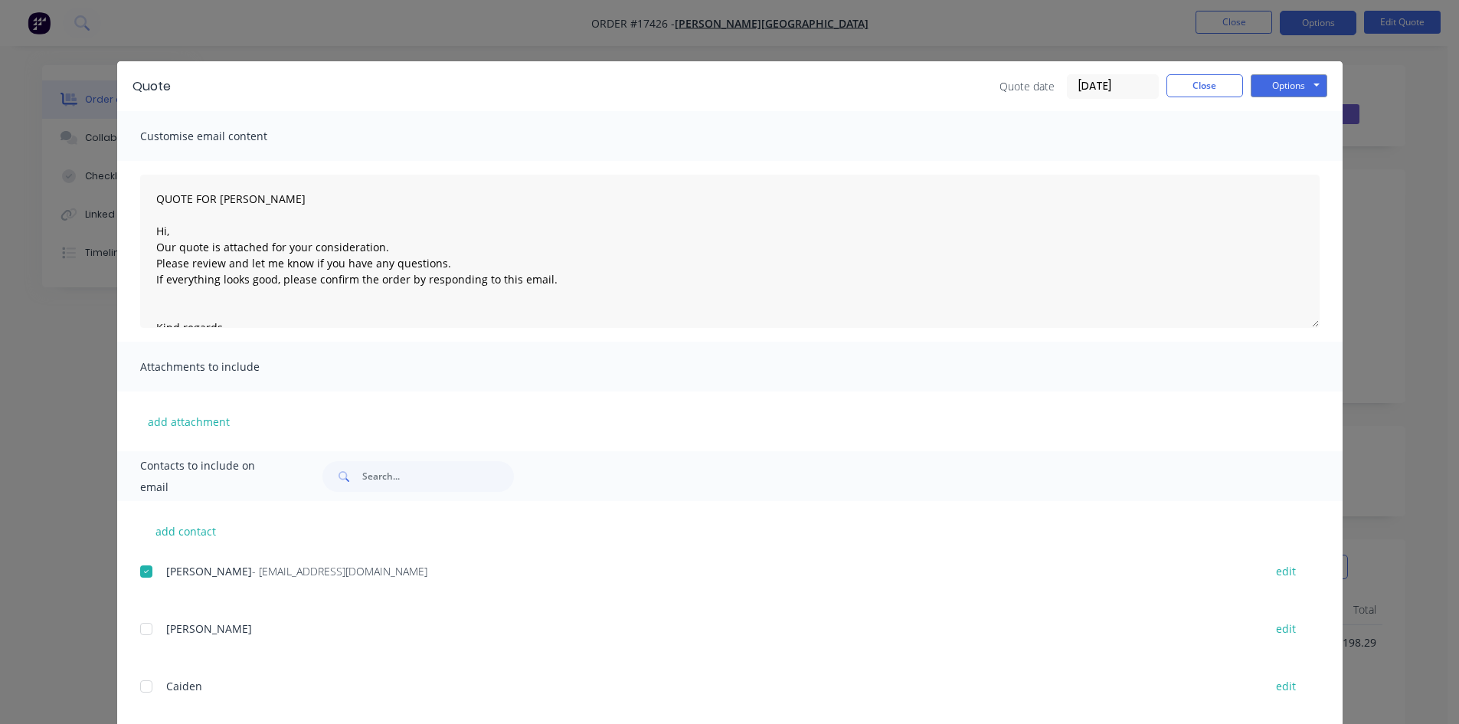
click at [562, 161] on div "QUOTE FOR SUSAN COX Hi, Our quote is attached for your consideration. Please re…" at bounding box center [729, 251] width 1225 height 181
click at [1313, 87] on button "Options" at bounding box center [1288, 85] width 77 height 23
click at [1309, 167] on button "Email" at bounding box center [1299, 163] width 98 height 25
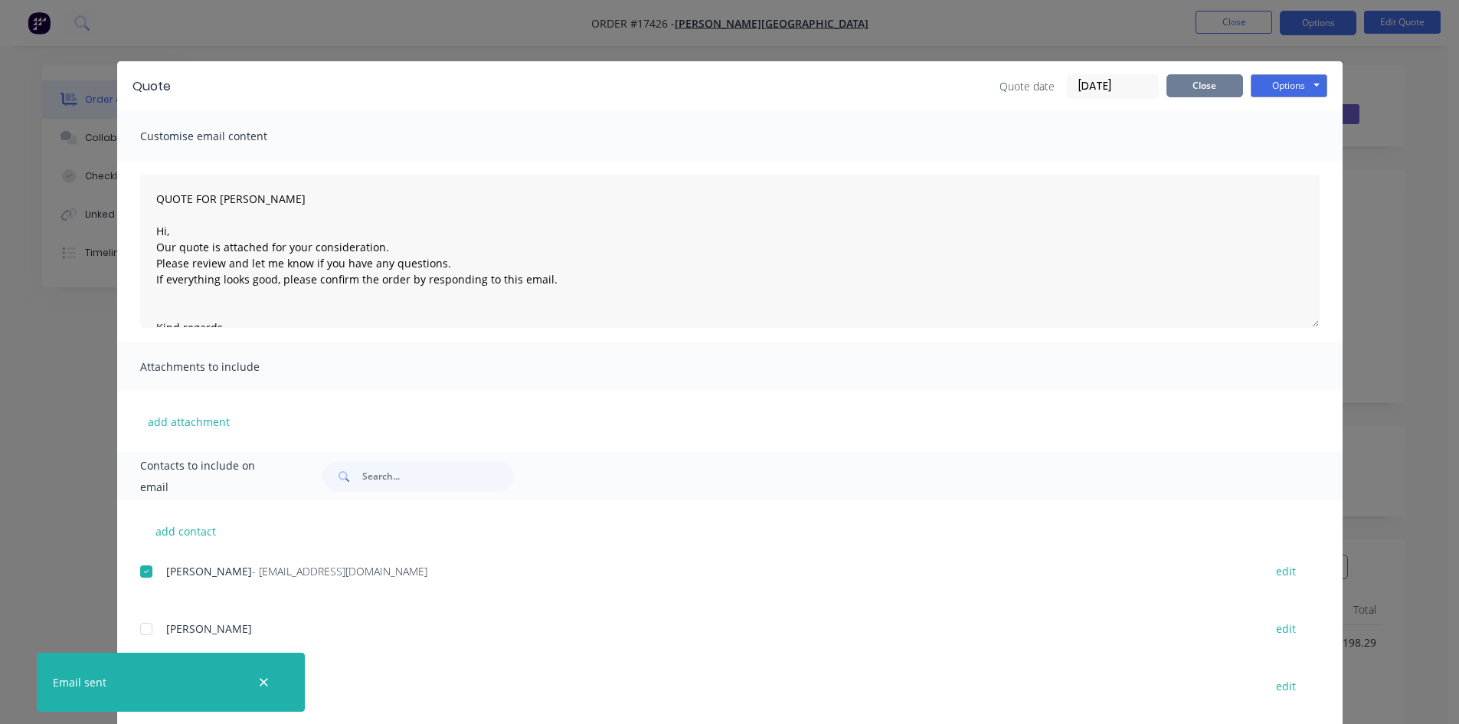
click at [1197, 82] on button "Close" at bounding box center [1204, 85] width 77 height 23
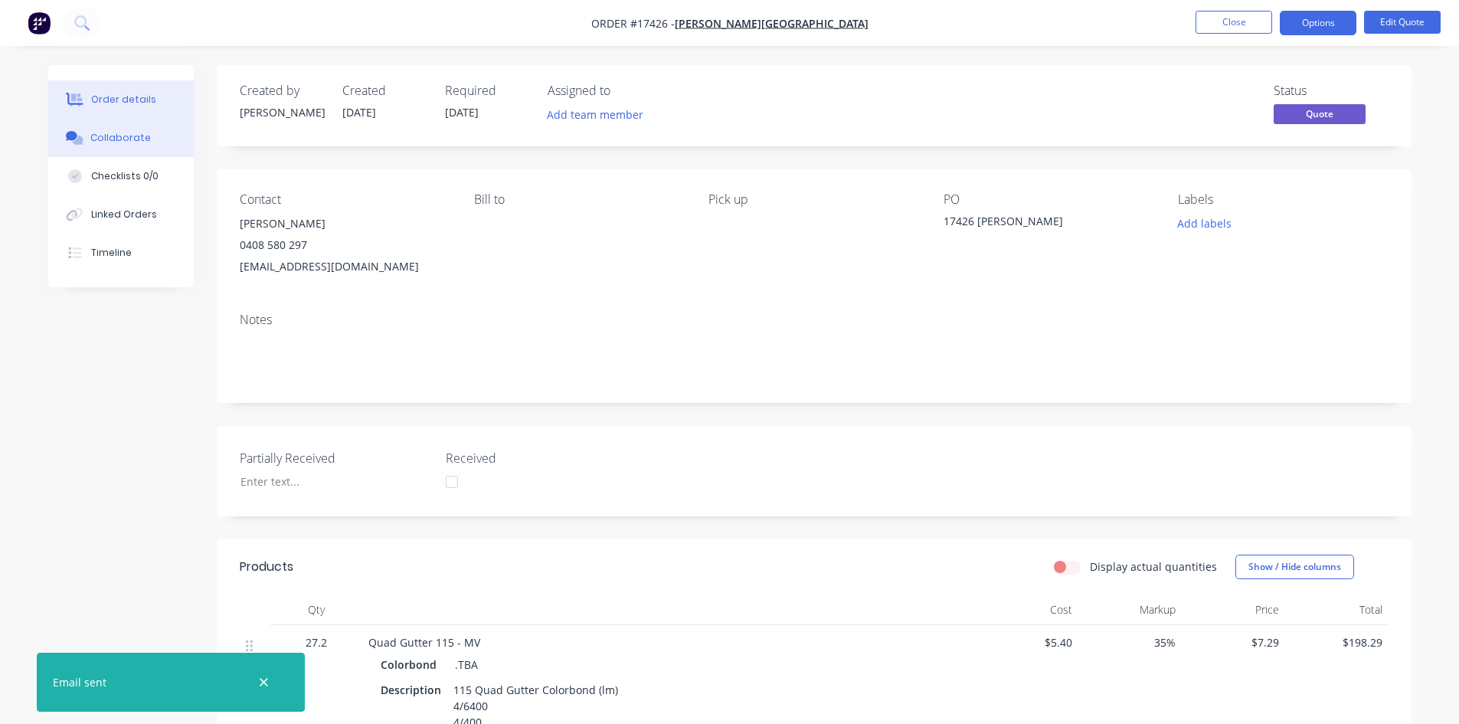
click at [116, 139] on div "Collaborate" at bounding box center [120, 138] width 60 height 14
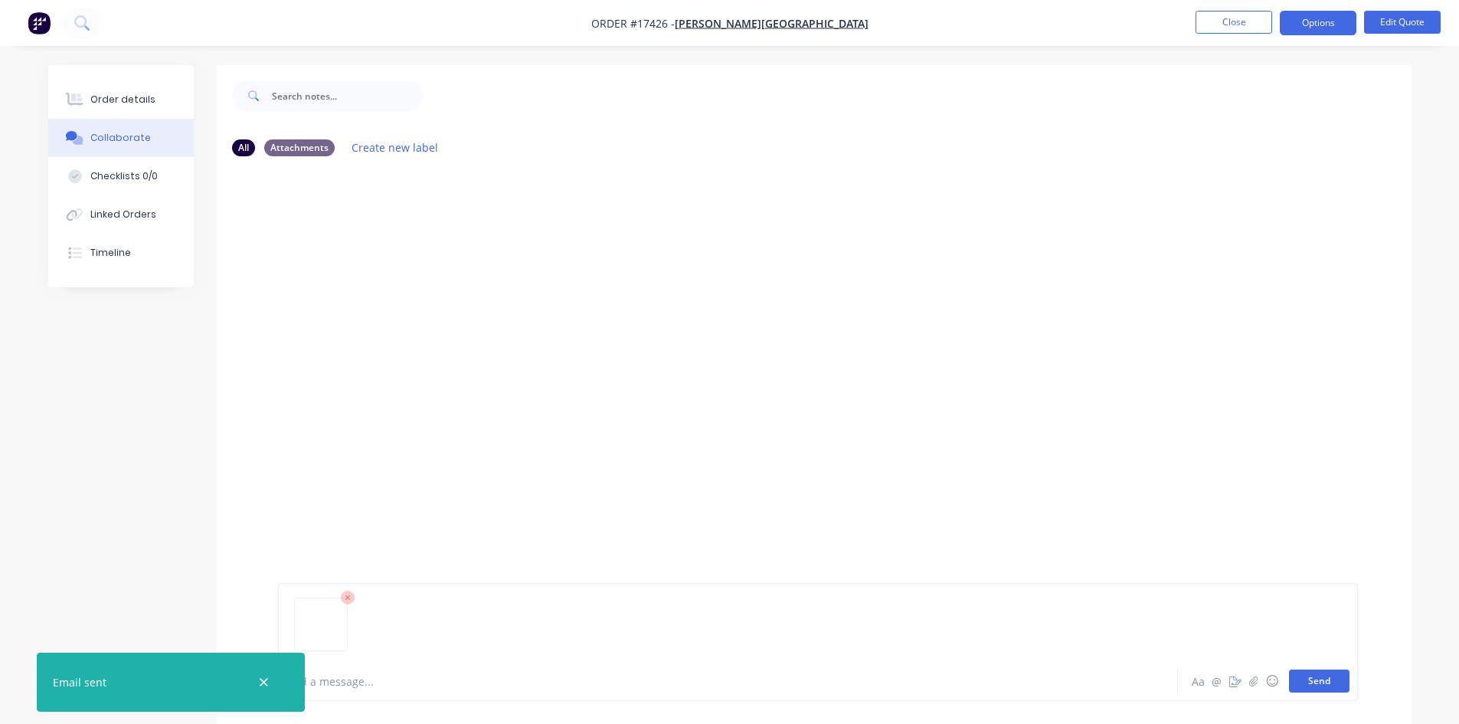
click at [1323, 680] on button "Send" at bounding box center [1319, 680] width 60 height 23
click at [144, 95] on div "Order details" at bounding box center [122, 100] width 65 height 14
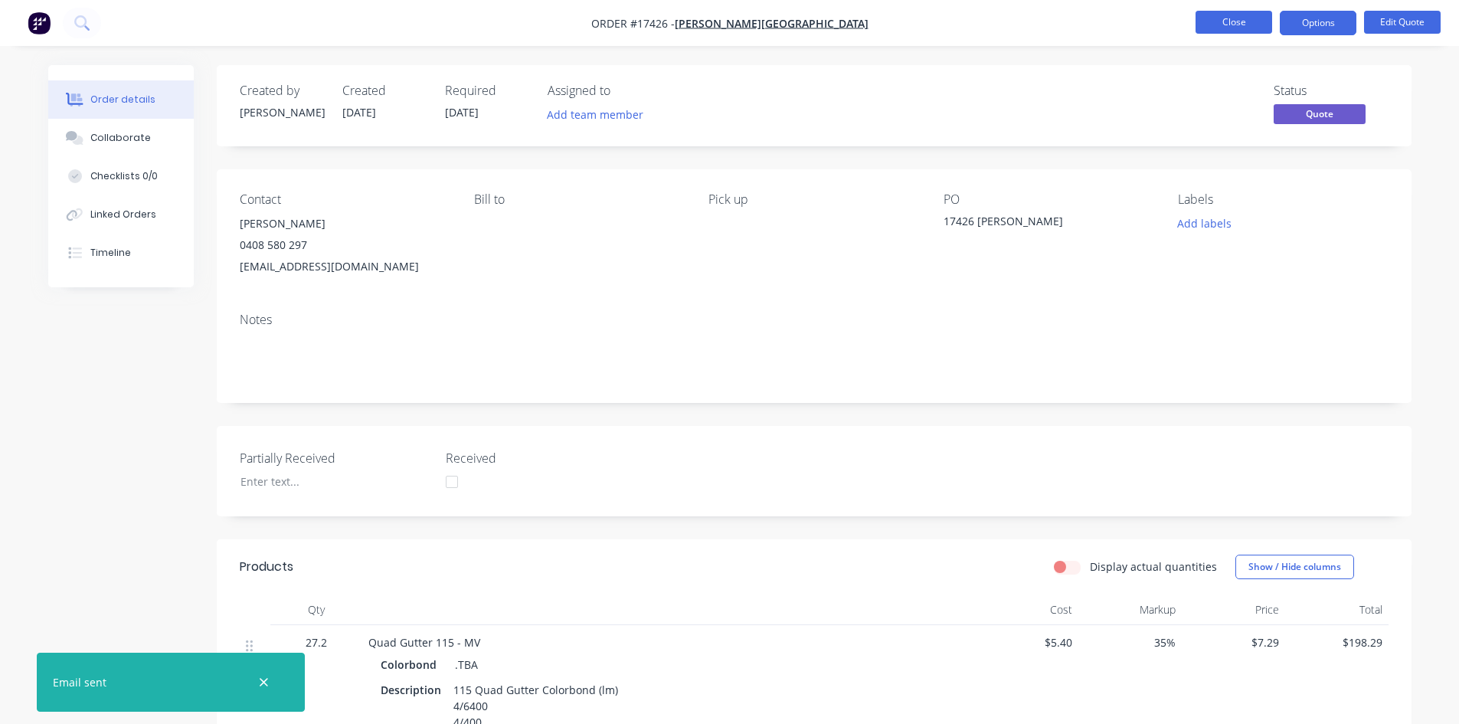
click at [1216, 18] on button "Close" at bounding box center [1233, 22] width 77 height 23
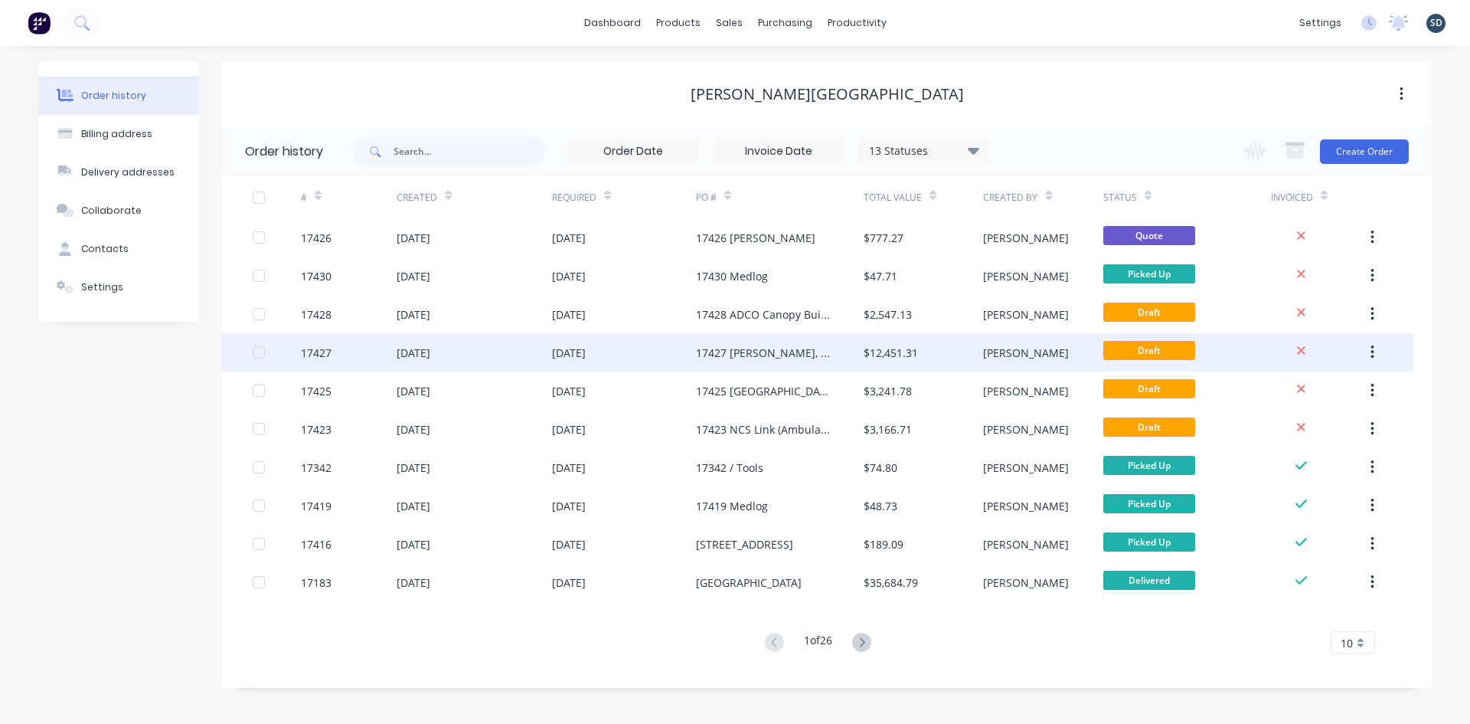
click at [662, 352] on div "25 Aug 2025" at bounding box center [624, 352] width 144 height 38
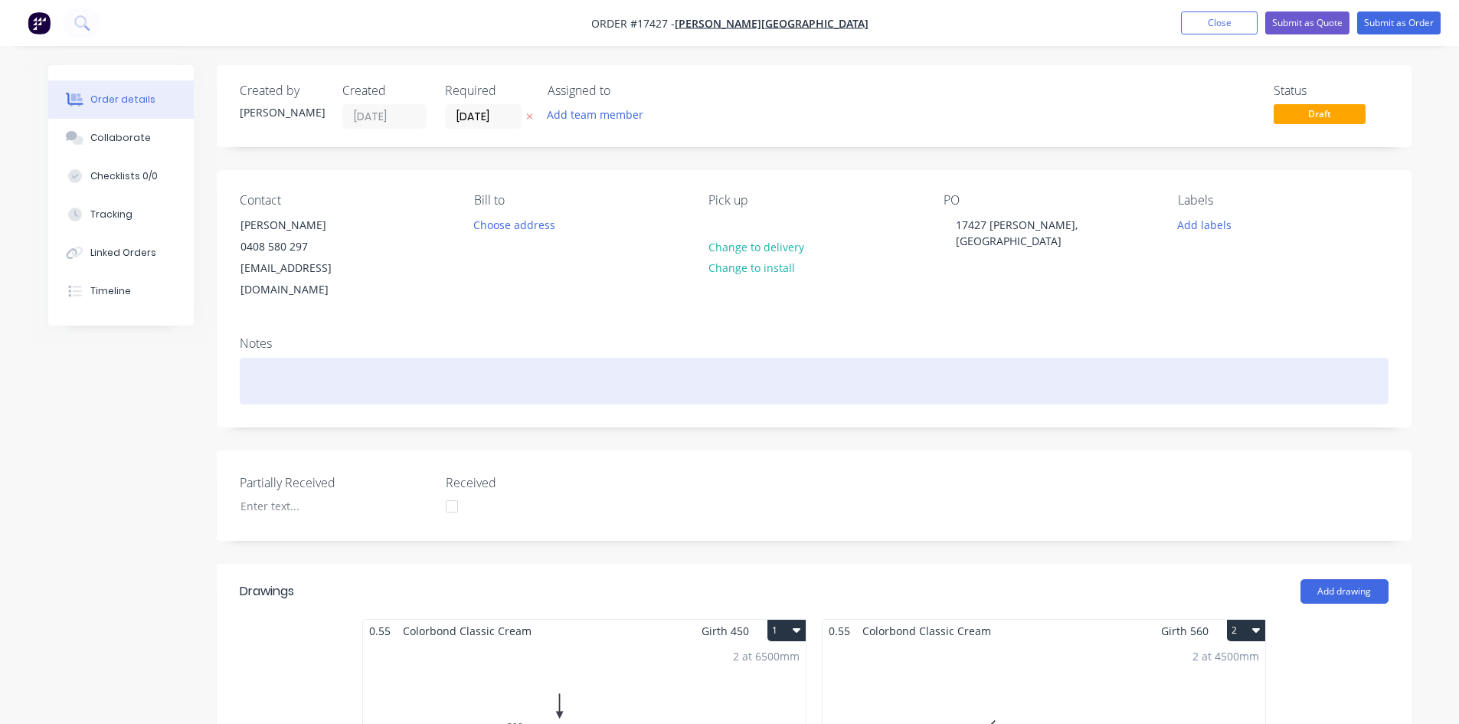
click at [278, 358] on div at bounding box center [814, 381] width 1149 height 47
click at [248, 358] on div "DELIVERY TO STORE" at bounding box center [814, 381] width 1149 height 47
click at [383, 358] on div "**DELIVERY TO STORE" at bounding box center [814, 381] width 1149 height 47
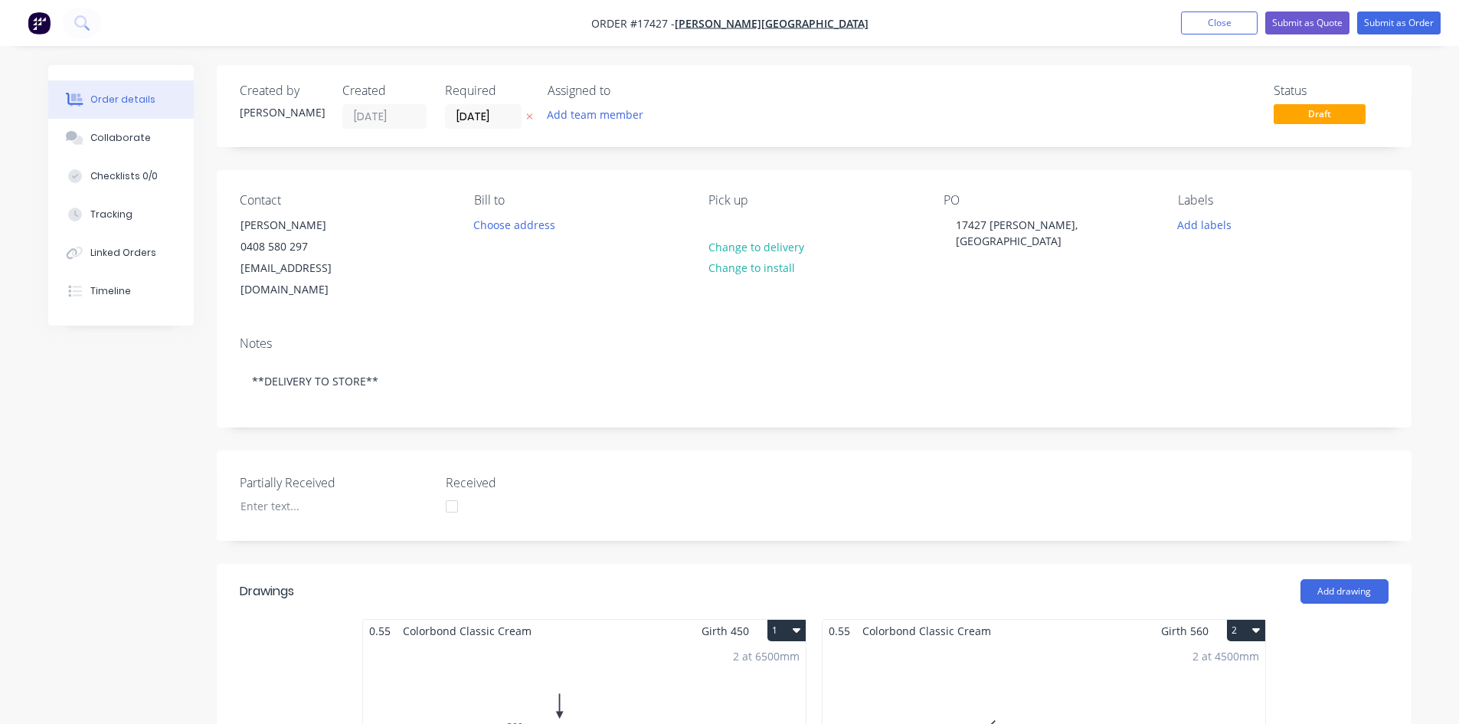
click at [494, 295] on div "Contact Glenn Walsh 0408 580 297 glenn67@live.com.au Bill to Choose address Pic…" at bounding box center [814, 247] width 1195 height 154
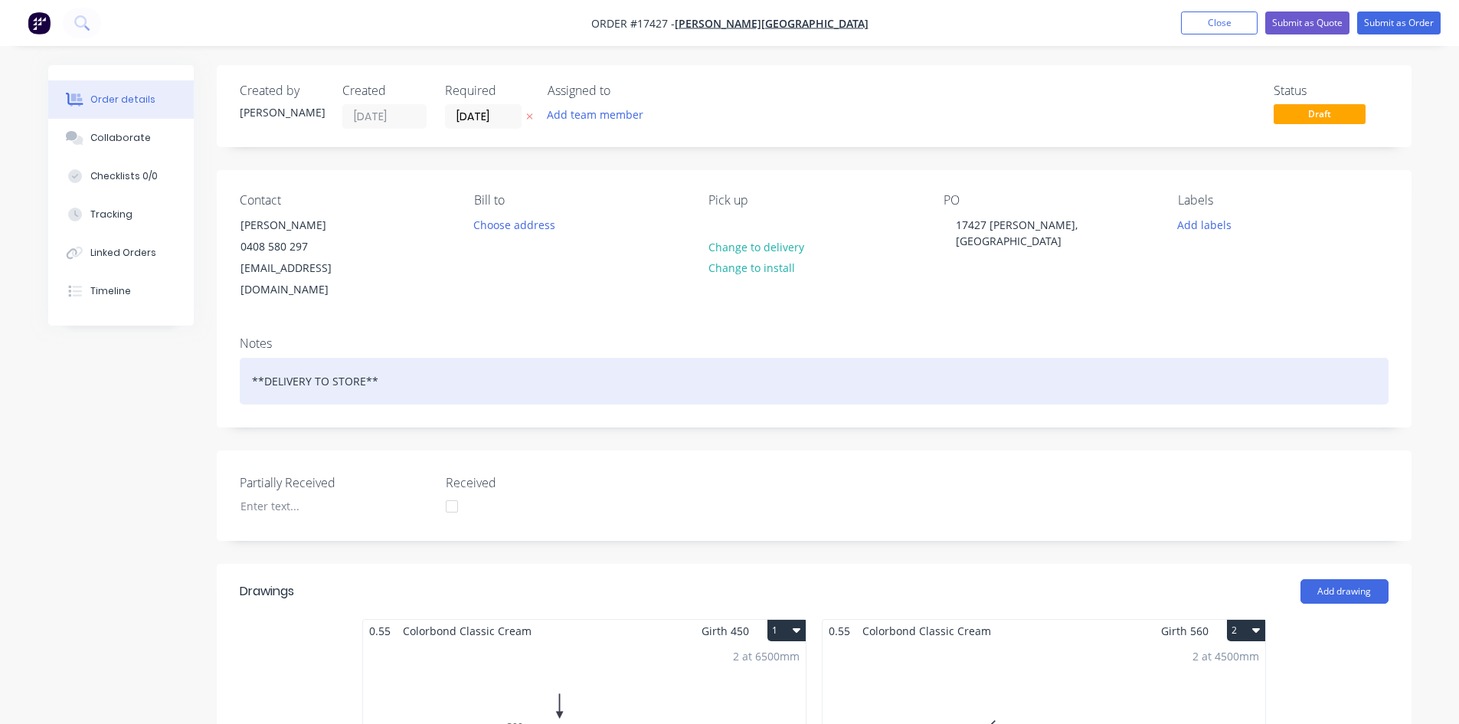
click at [329, 359] on div "**DELIVERY TO STORE**" at bounding box center [814, 381] width 1149 height 47
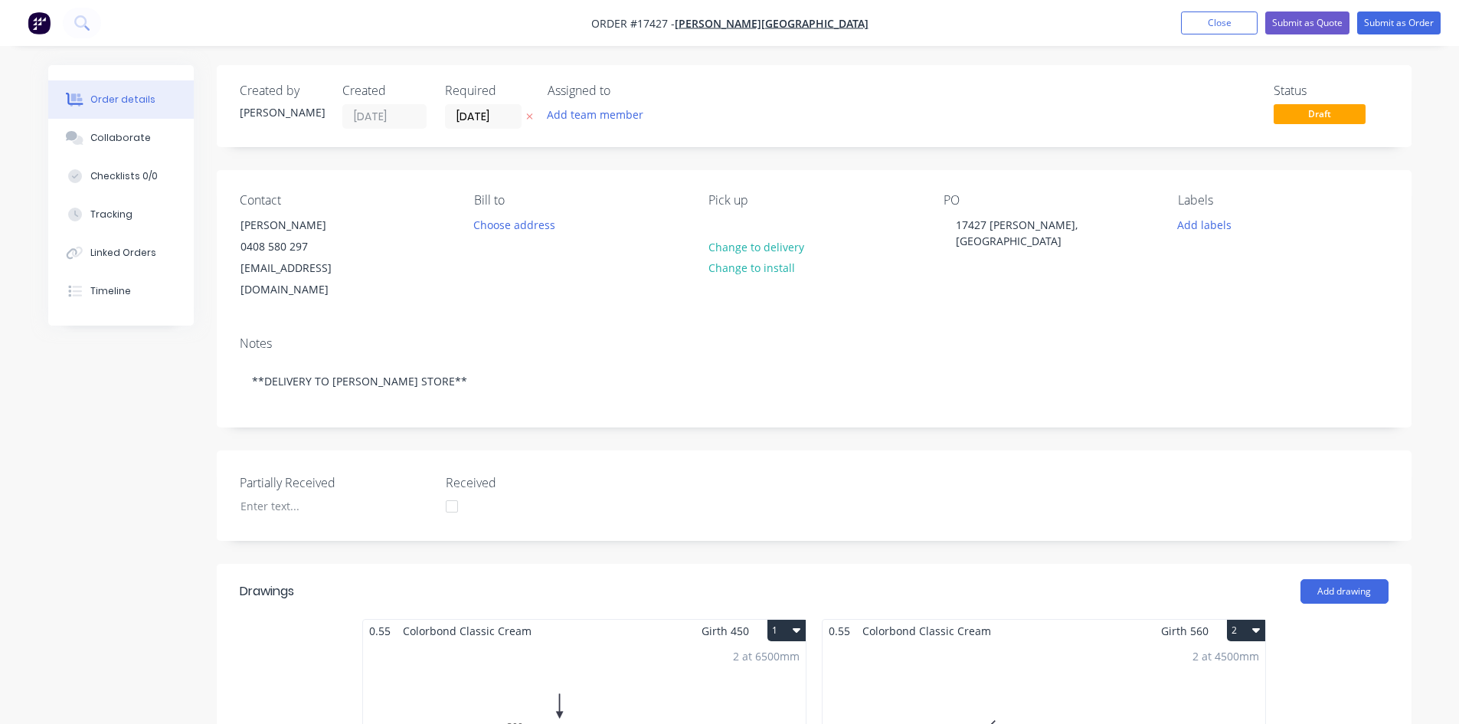
click at [586, 336] on div "Notes" at bounding box center [814, 343] width 1149 height 15
click at [1303, 22] on button "Submit as Quote" at bounding box center [1307, 22] width 84 height 23
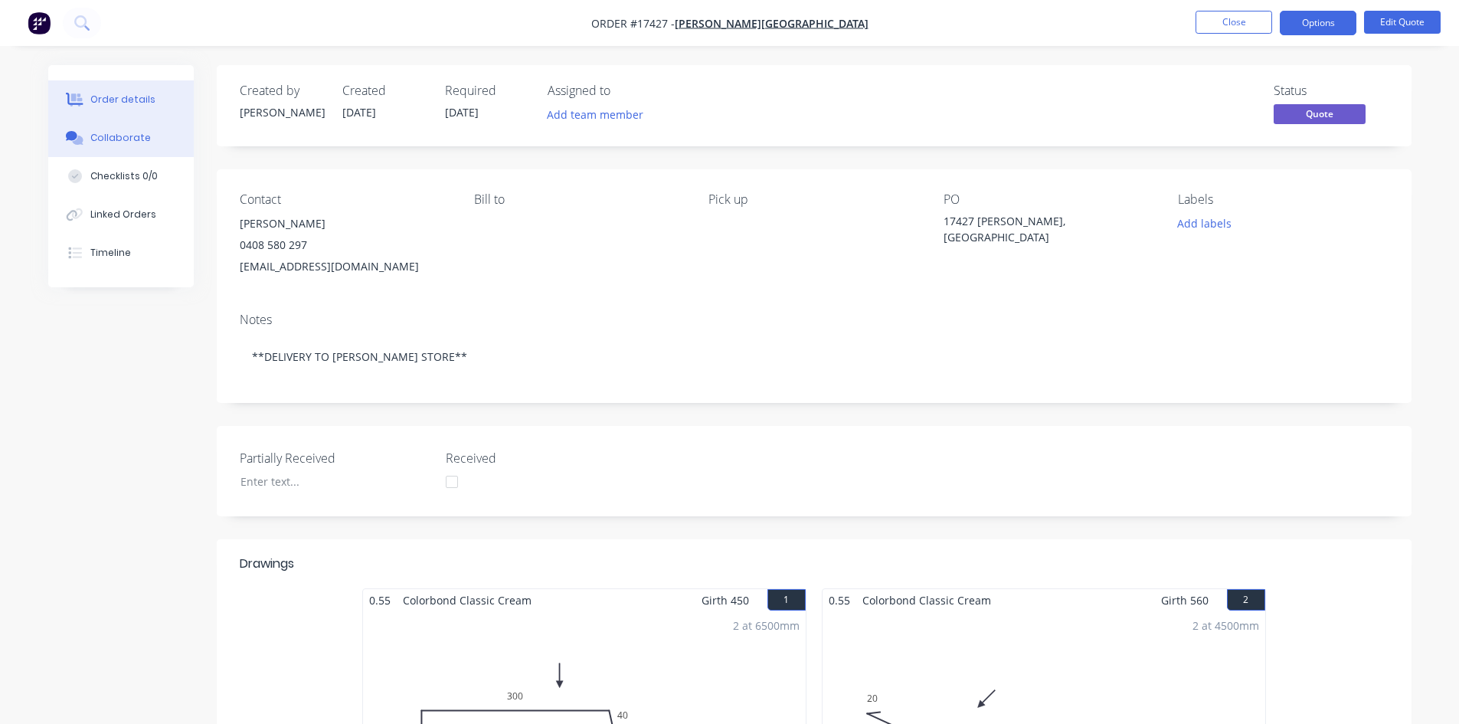
click at [135, 135] on div "Collaborate" at bounding box center [120, 138] width 60 height 14
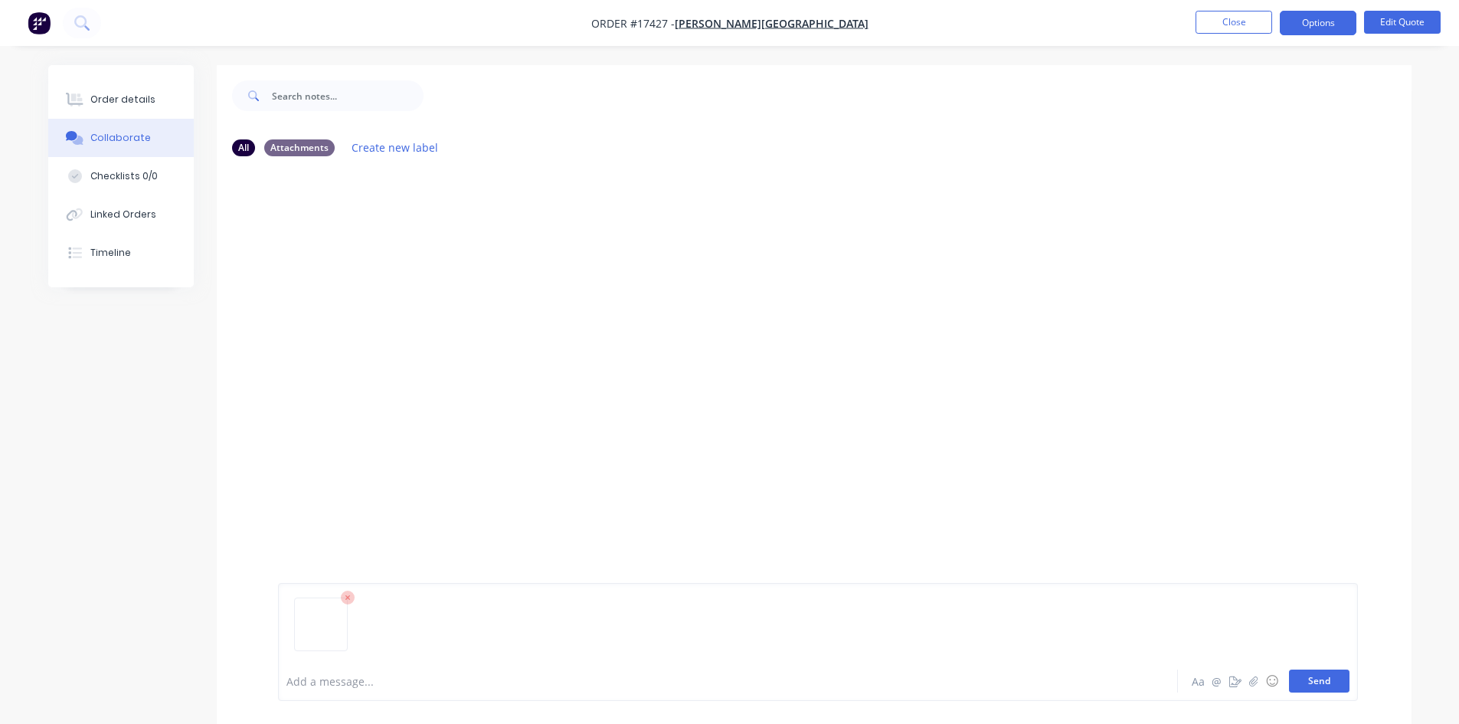
click at [1322, 683] on button "Send" at bounding box center [1319, 680] width 60 height 23
click at [125, 92] on button "Order details" at bounding box center [120, 99] width 145 height 38
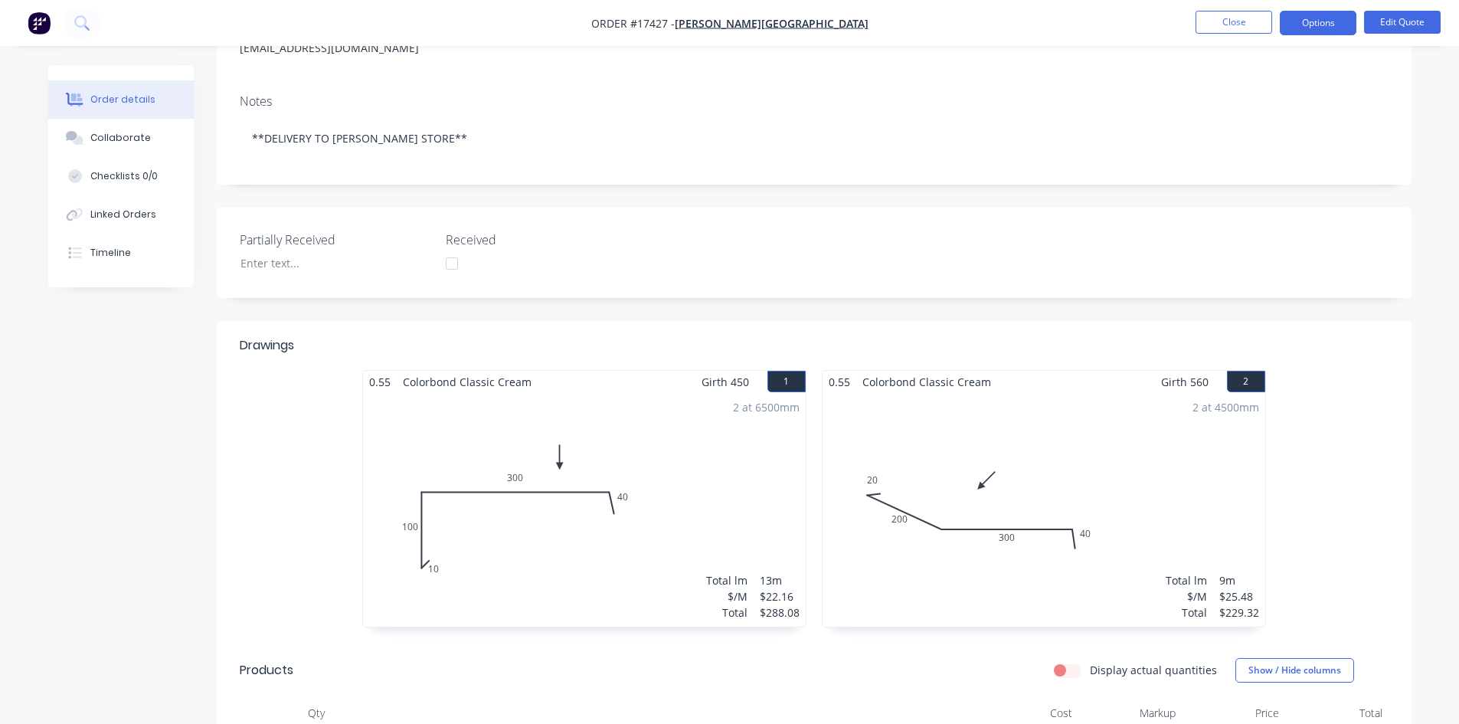
scroll to position [65, 0]
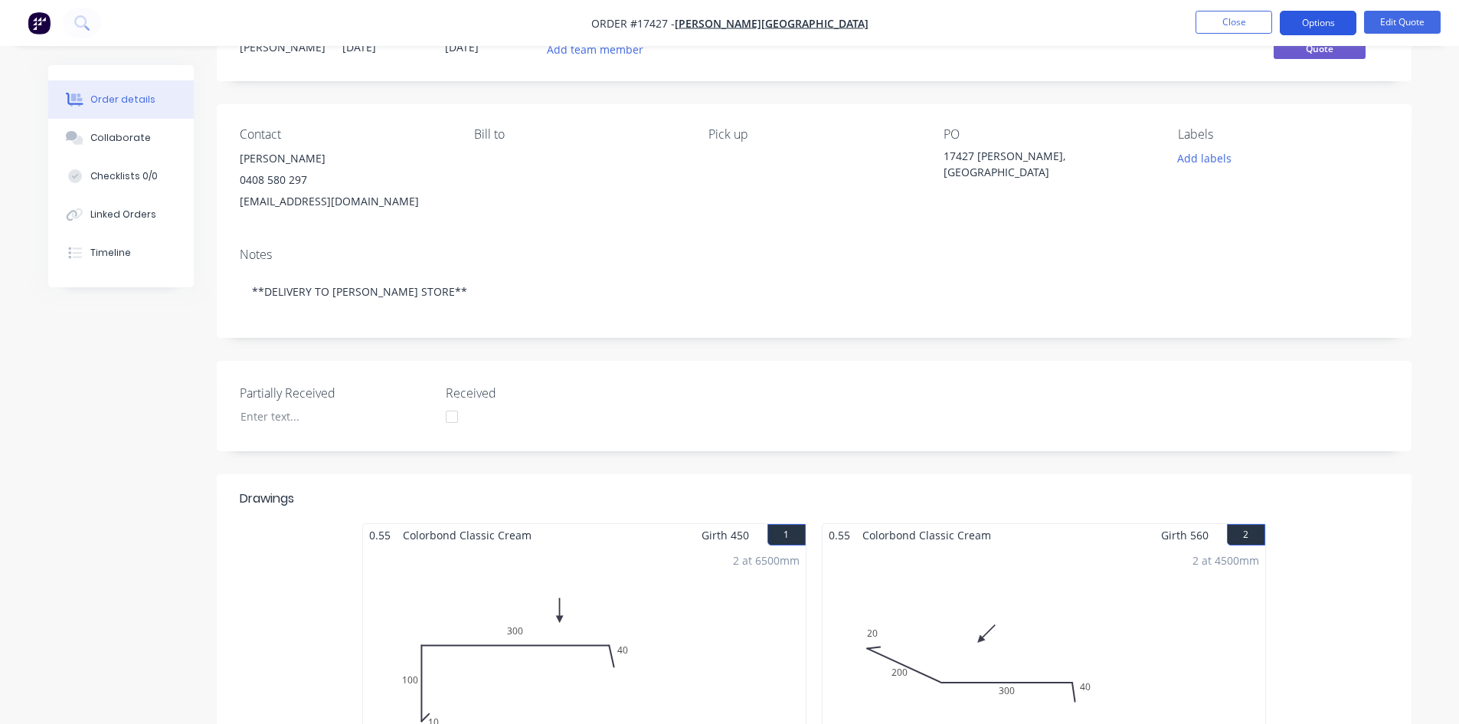
click at [1329, 25] on button "Options" at bounding box center [1318, 23] width 77 height 25
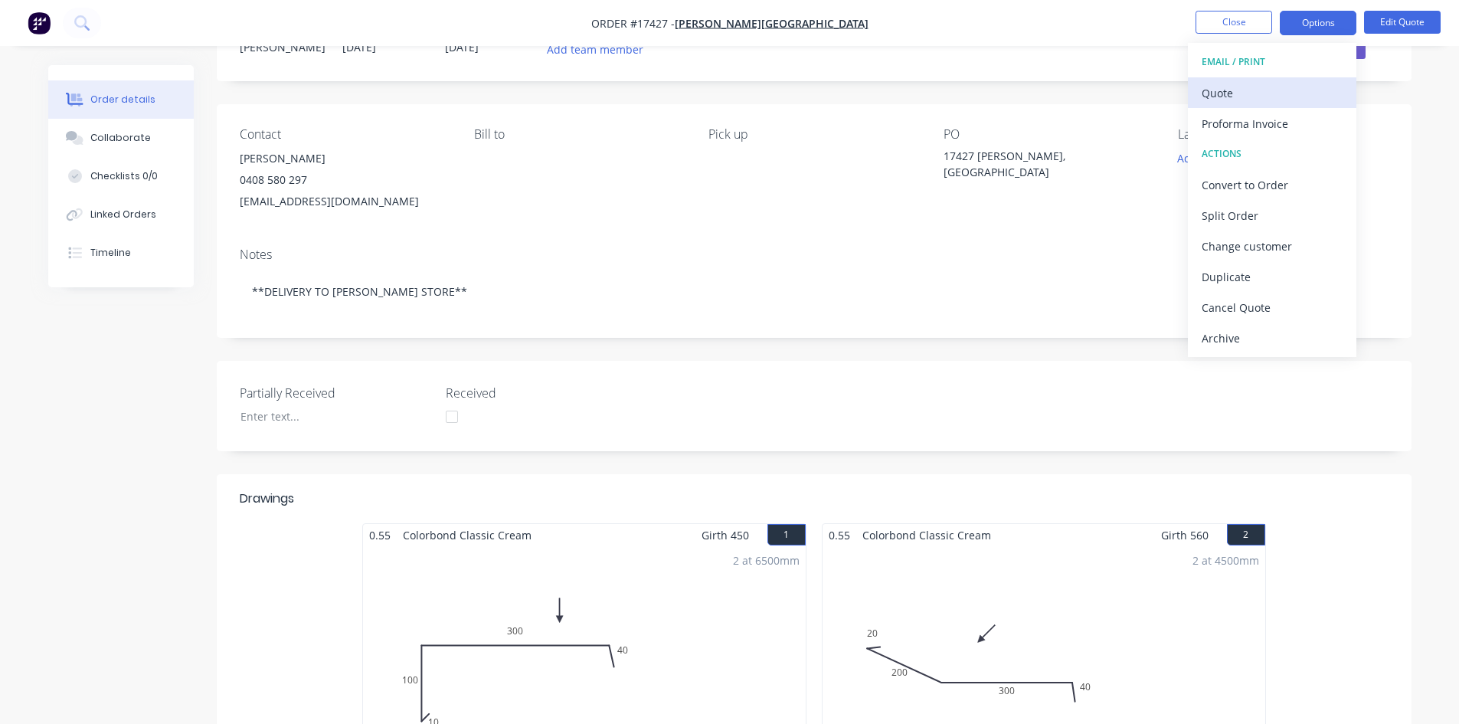
click at [1278, 96] on div "Quote" at bounding box center [1271, 93] width 141 height 22
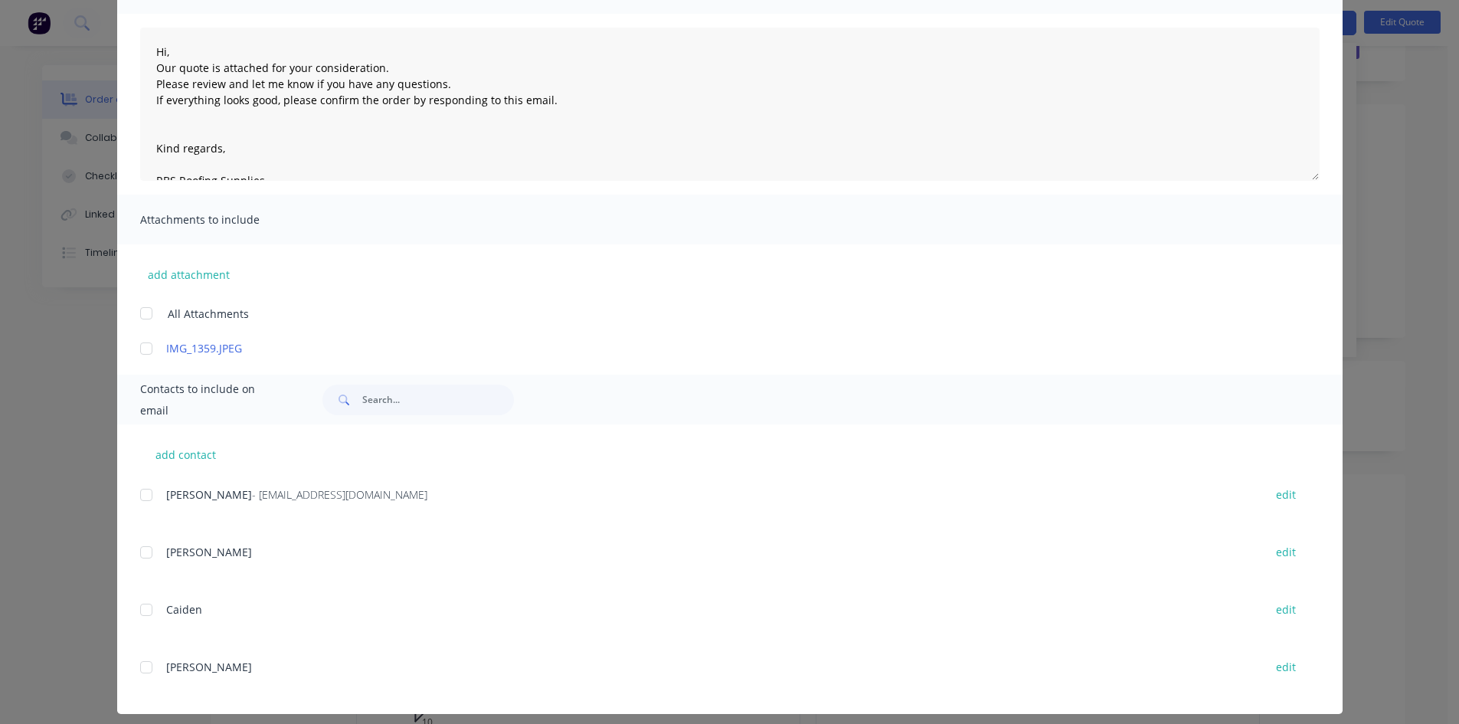
scroll to position [153, 0]
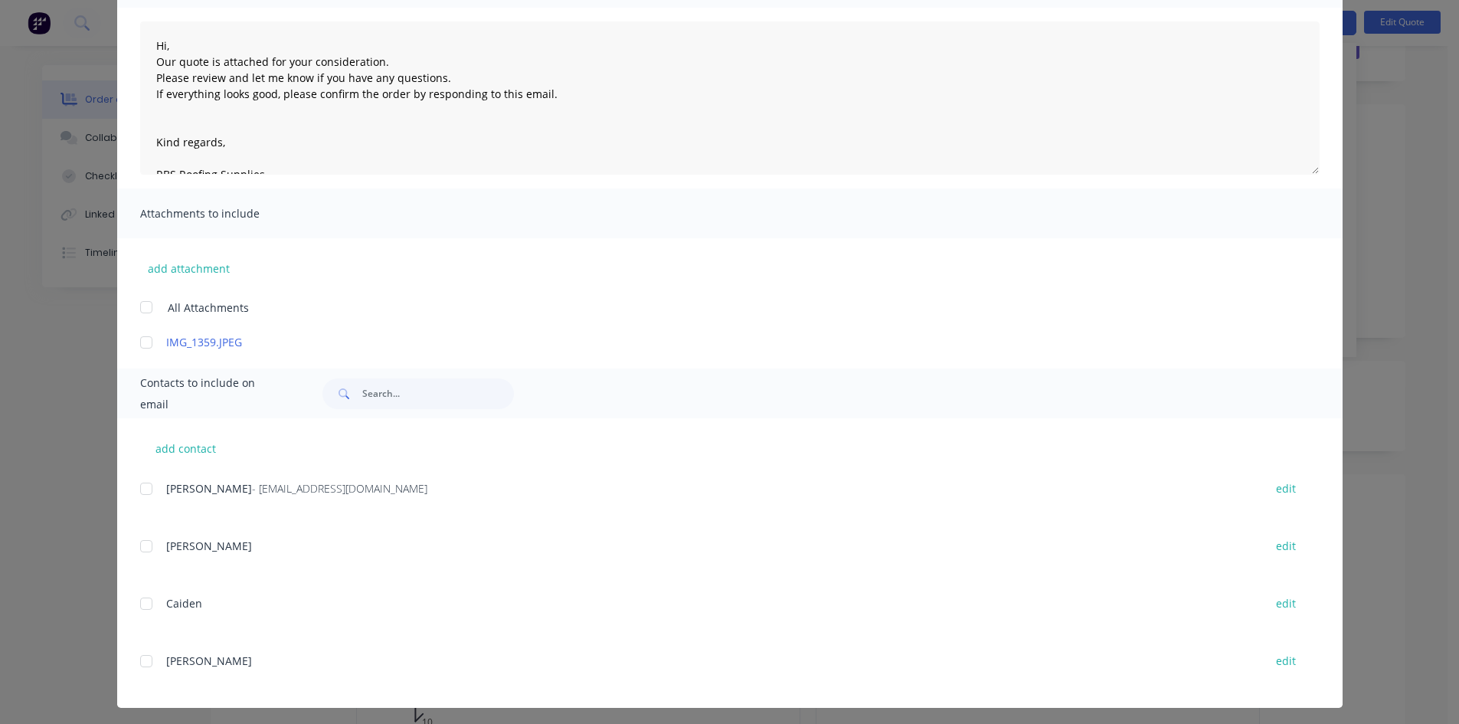
click at [143, 492] on div at bounding box center [146, 488] width 31 height 31
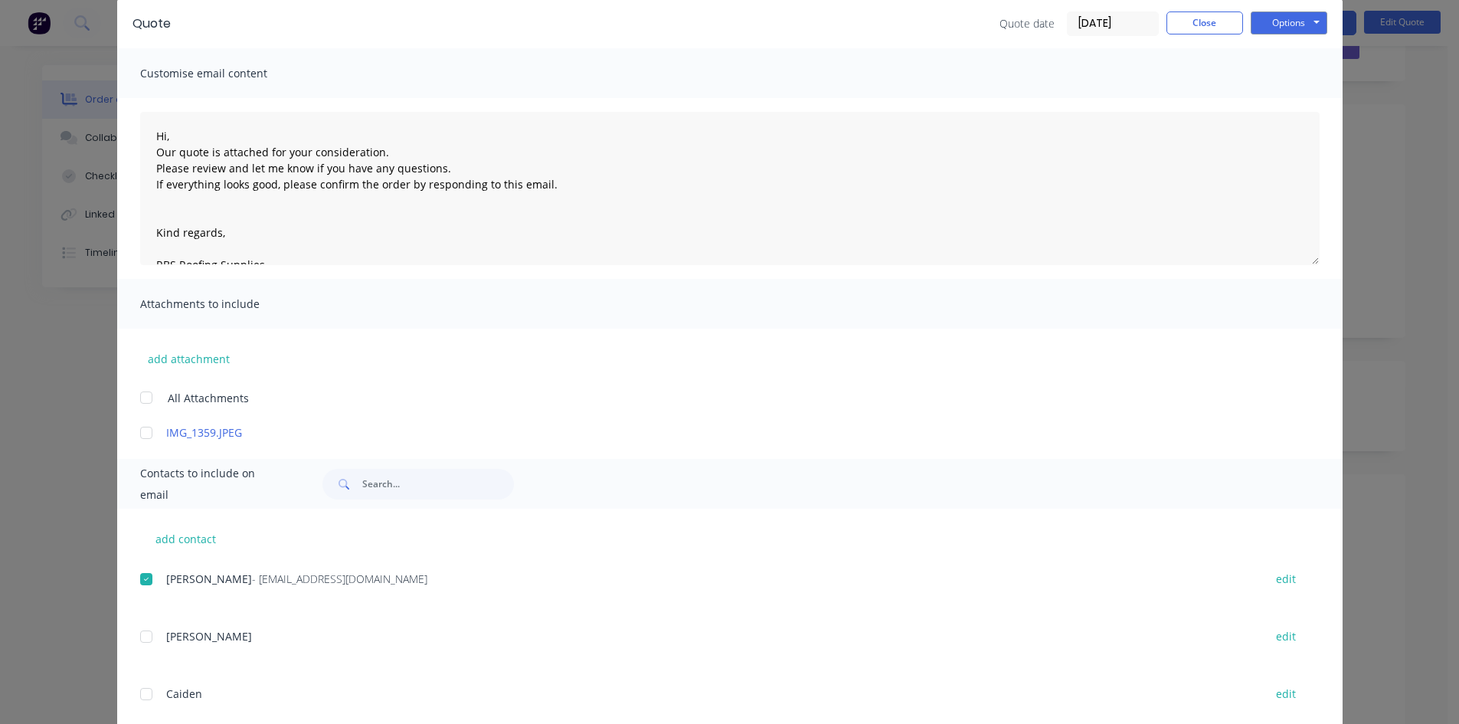
scroll to position [0, 0]
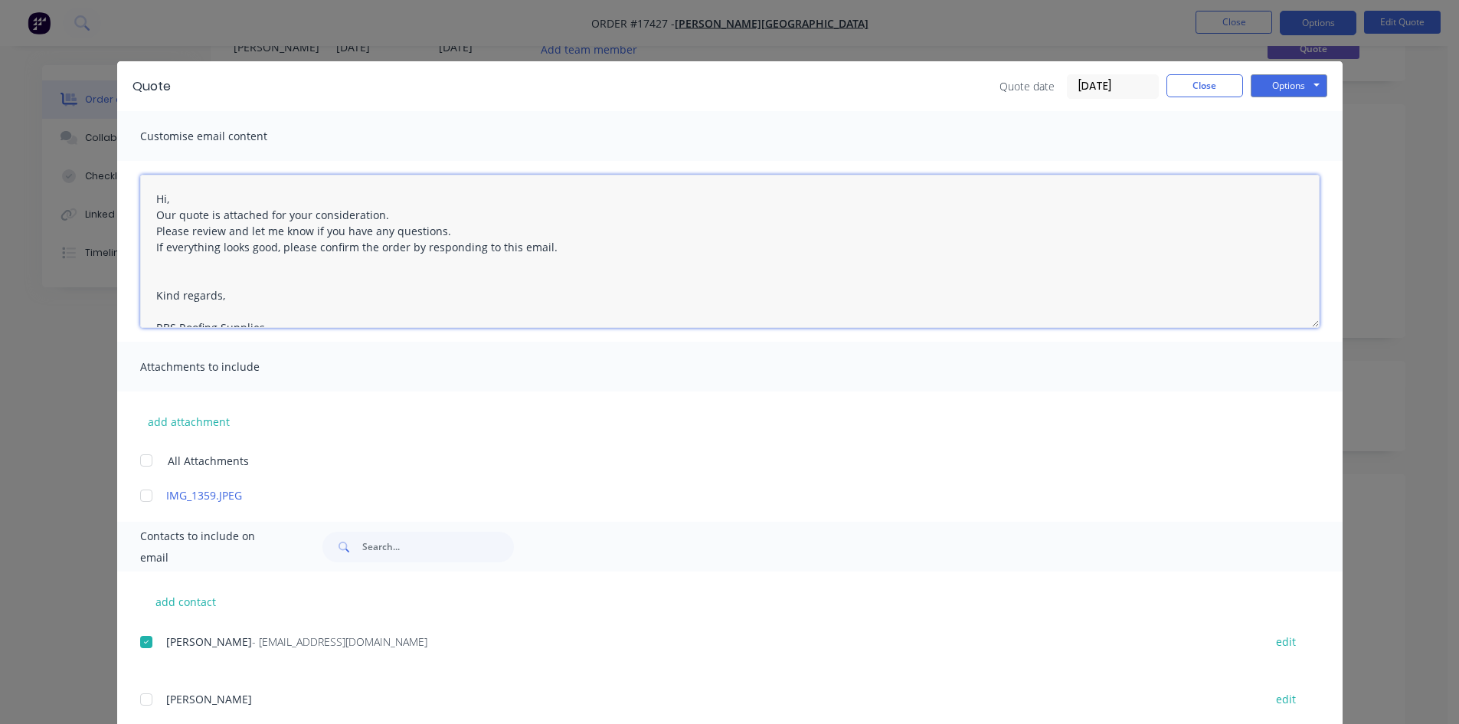
click at [146, 200] on textarea "Hi, Our quote is attached for your consideration. Please review and let me know…" at bounding box center [729, 251] width 1179 height 153
type textarea "Hi, Our quote is attached for your consideration. Please review and let me know…"
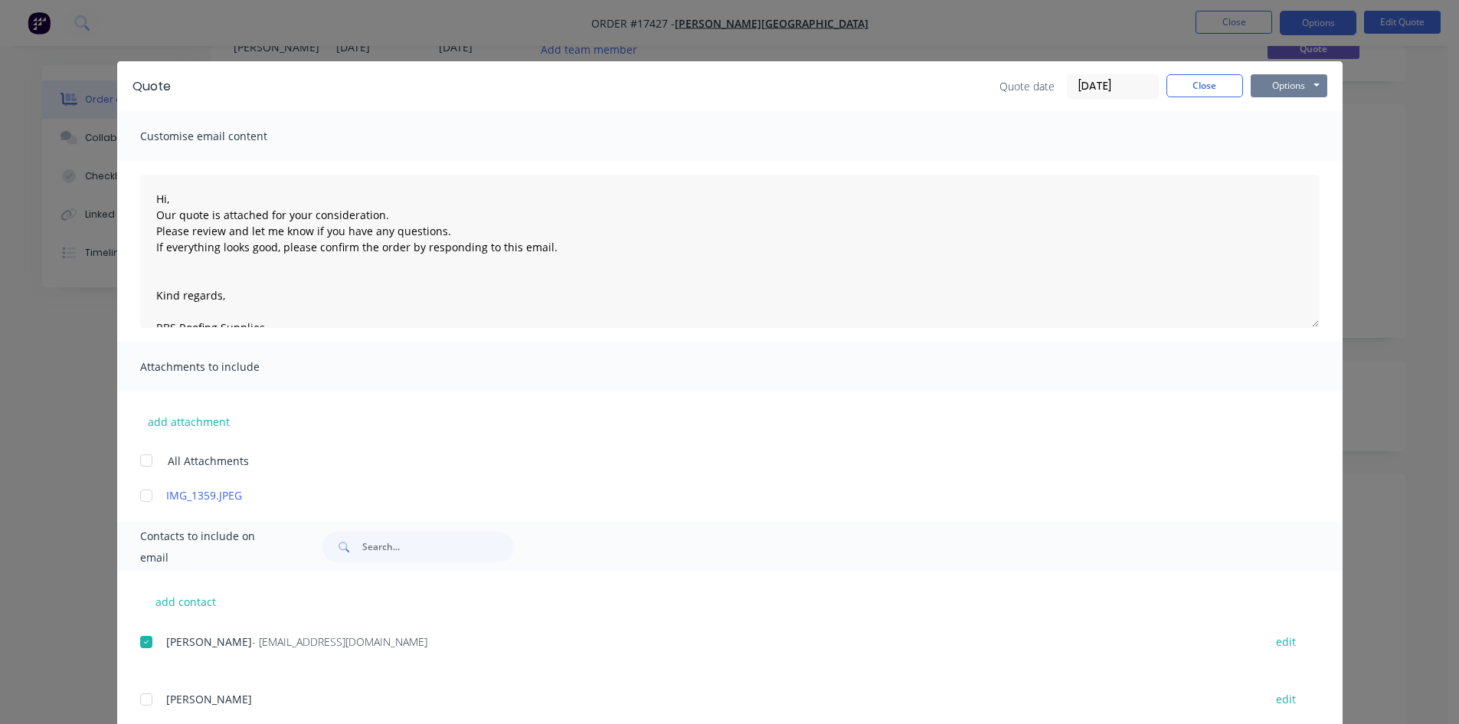
click at [1297, 83] on button "Options" at bounding box center [1288, 85] width 77 height 23
click at [1293, 162] on button "Email" at bounding box center [1299, 163] width 98 height 25
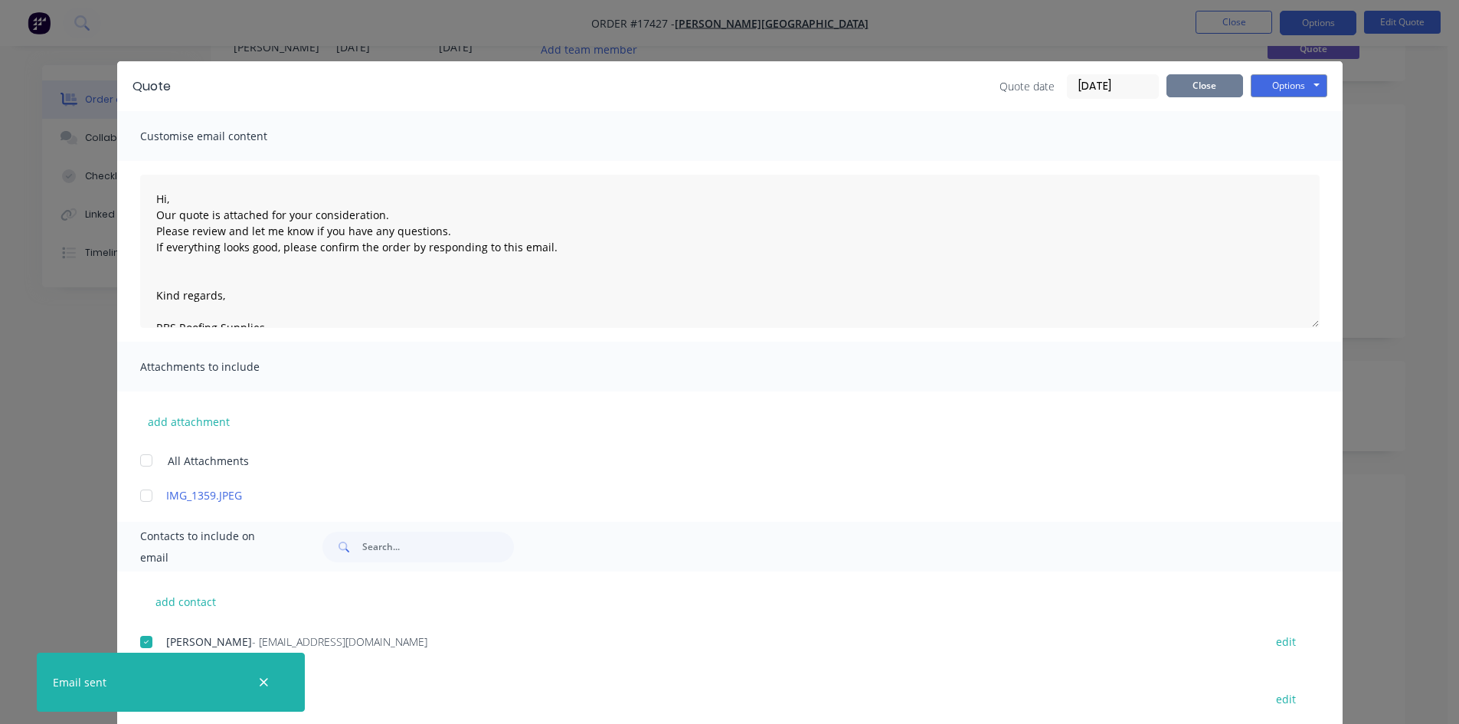
click at [1184, 83] on button "Close" at bounding box center [1204, 85] width 77 height 23
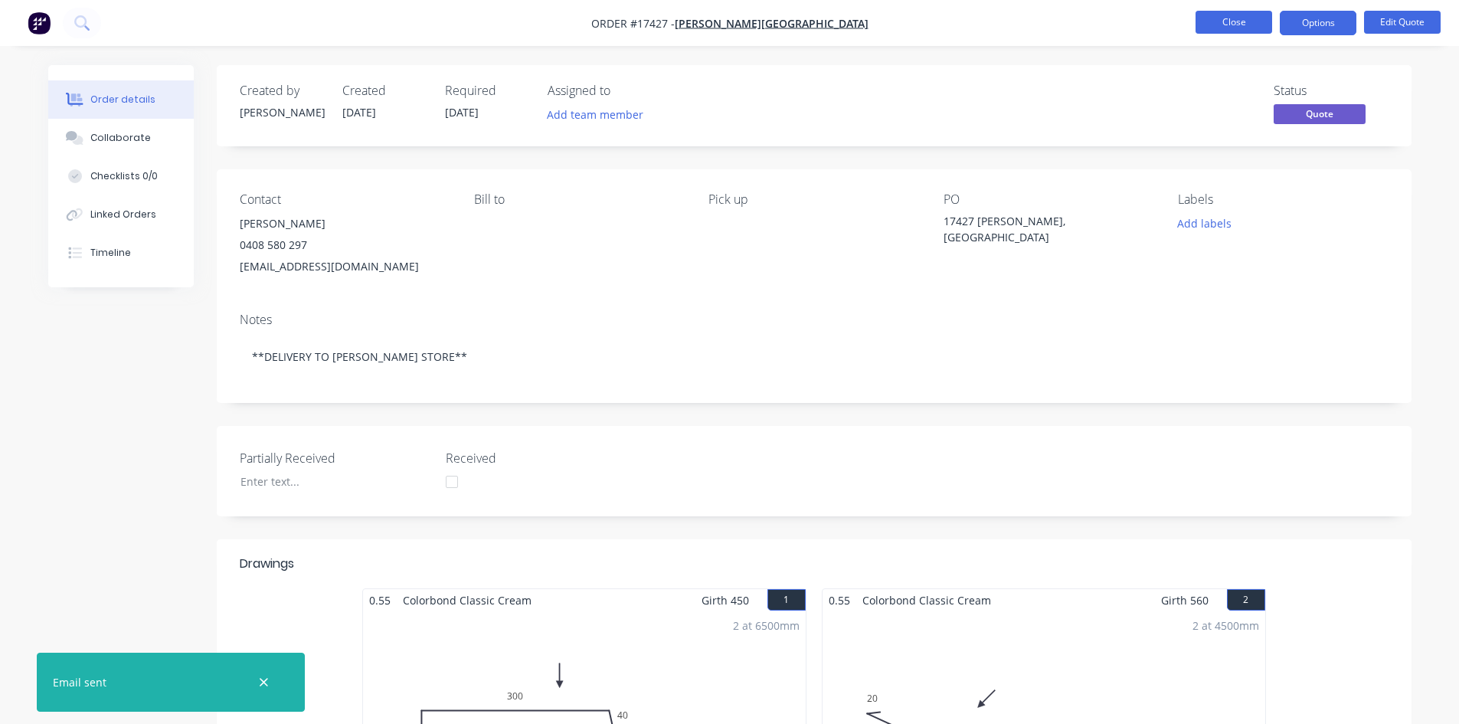
click at [1234, 19] on button "Close" at bounding box center [1233, 22] width 77 height 23
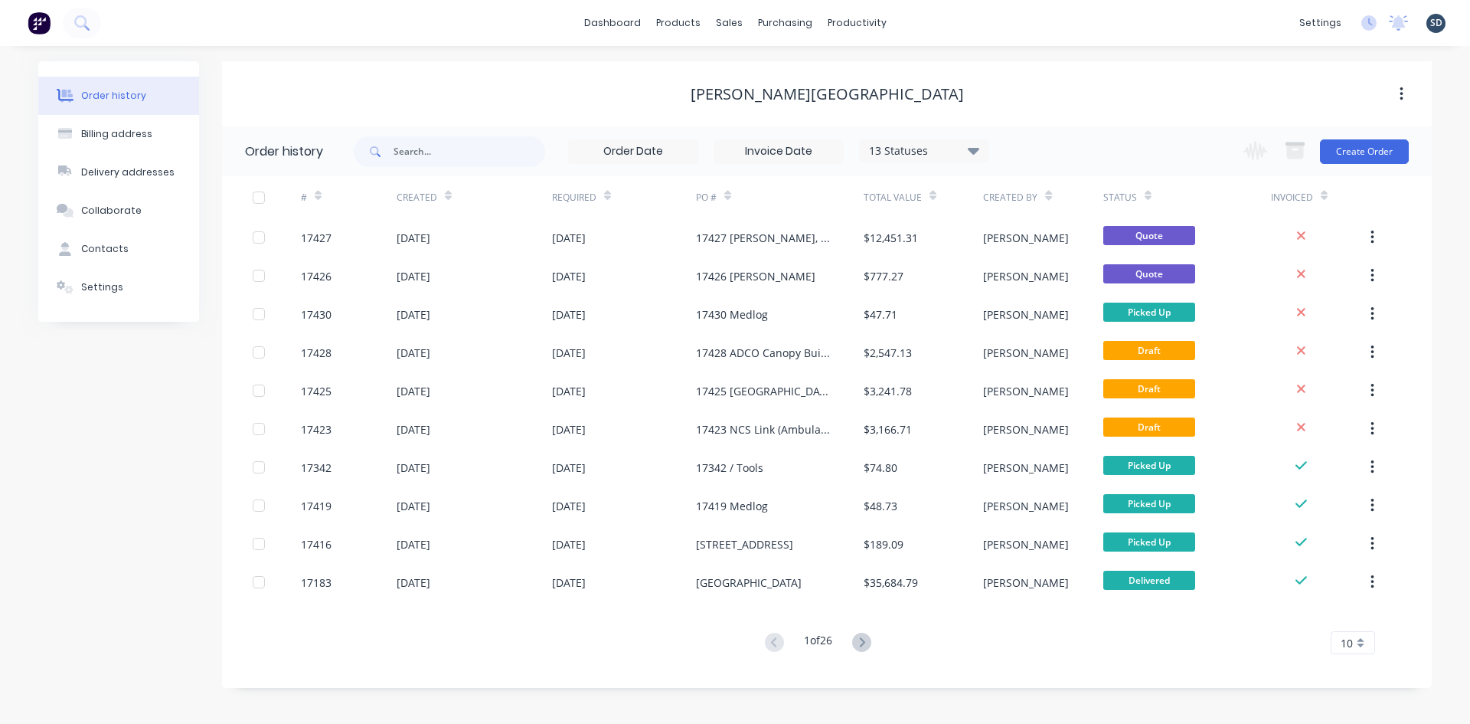
click at [1001, 101] on div "[PERSON_NAME][GEOGRAPHIC_DATA]" at bounding box center [827, 94] width 1210 height 18
click at [1080, 38] on div "dashboard products sales purchasing productivity dashboard products Product Cat…" at bounding box center [735, 23] width 1470 height 46
click at [781, 80] on link "Sales Orders" at bounding box center [809, 72] width 203 height 31
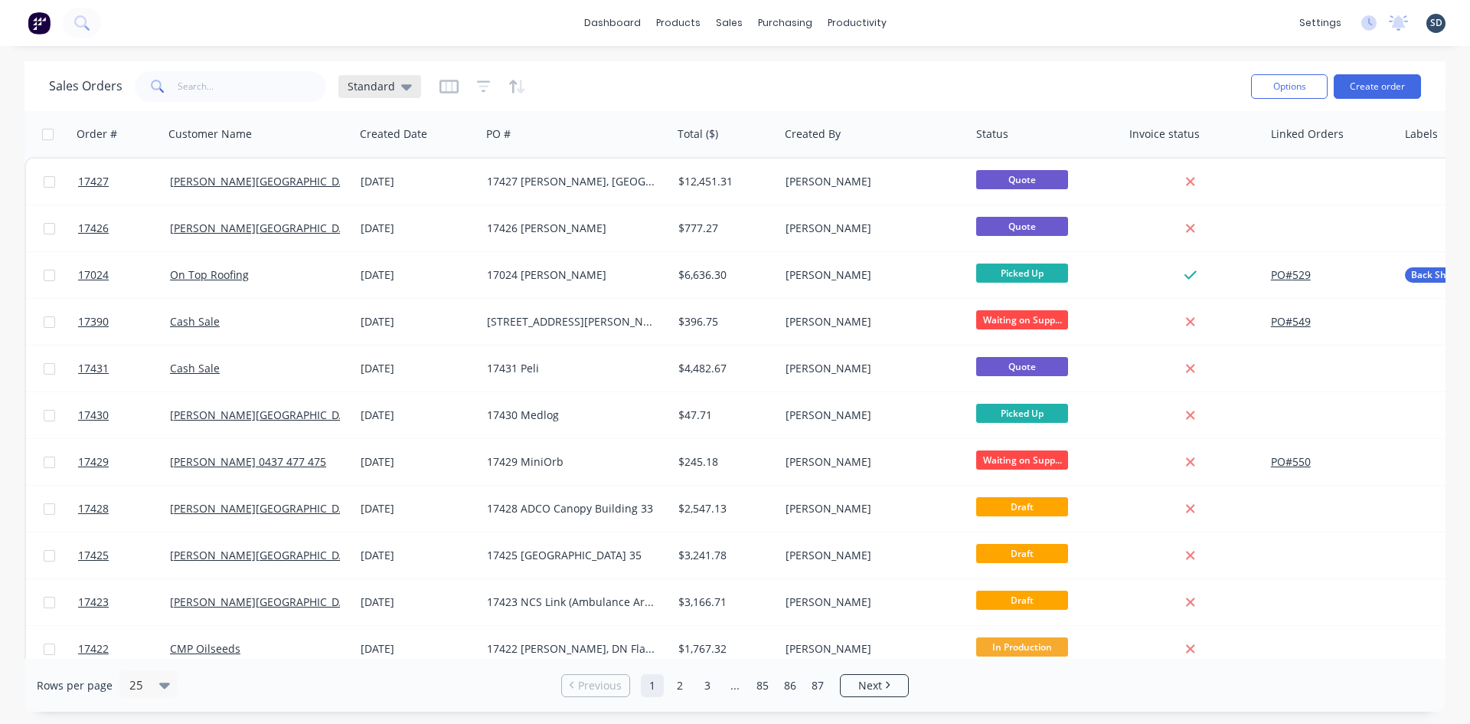
click at [391, 89] on span "Standard" at bounding box center [371, 86] width 47 height 16
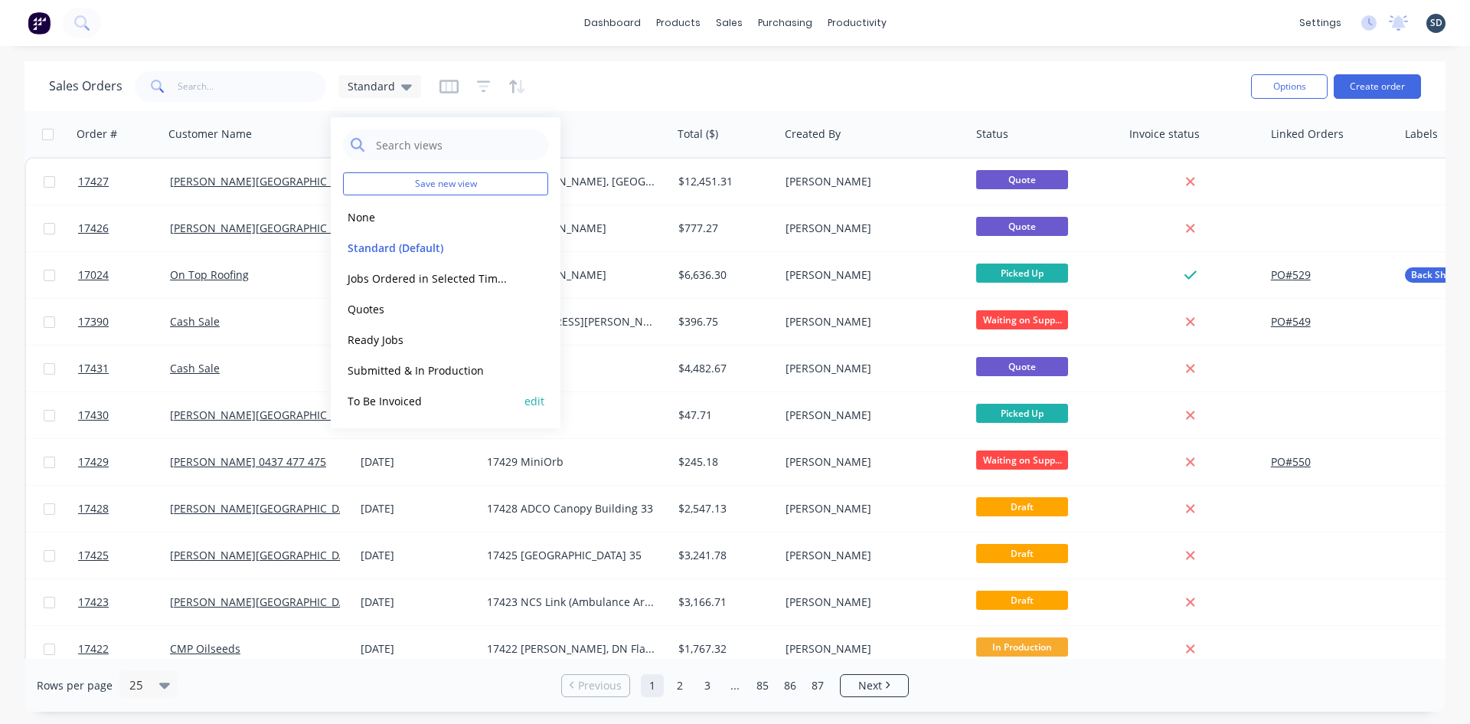
click at [400, 397] on button "To Be Invoiced" at bounding box center [430, 401] width 175 height 18
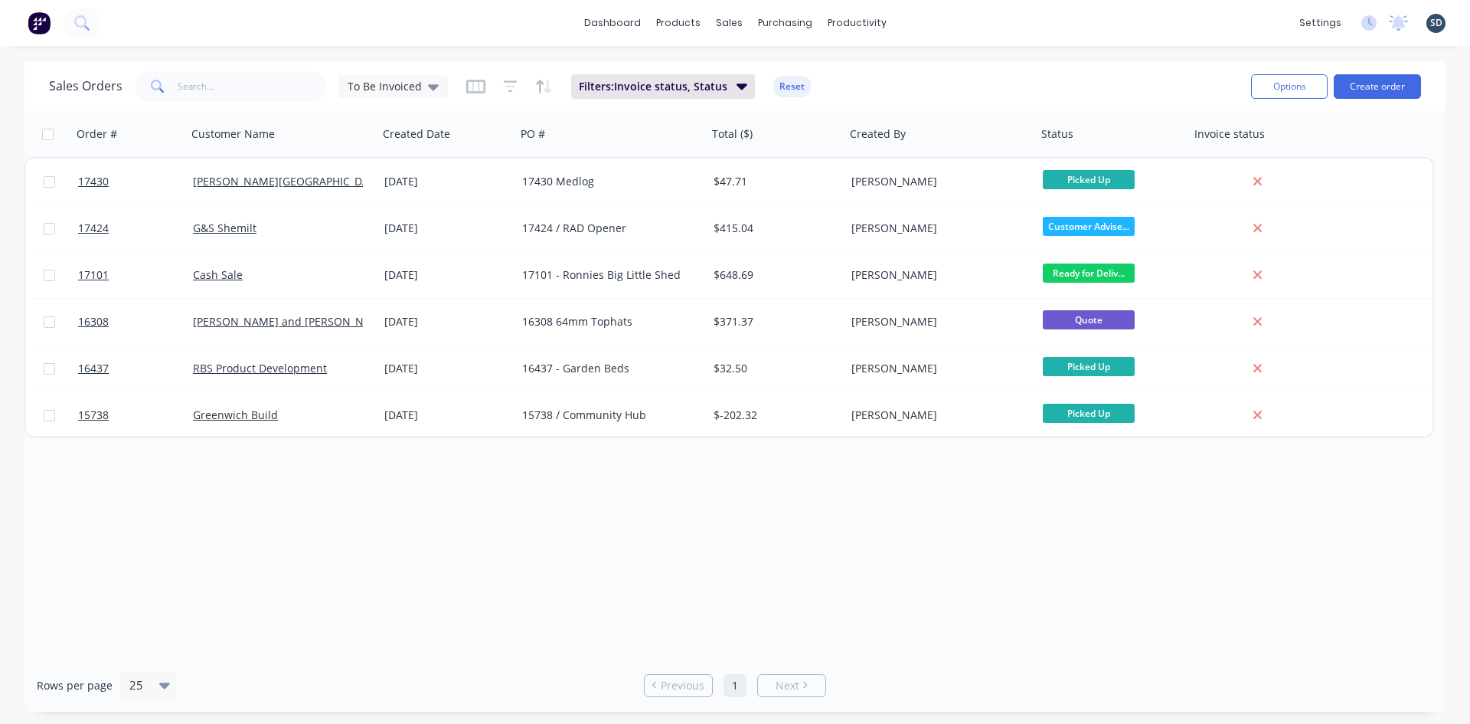
click at [921, 21] on div "dashboard products sales purchasing productivity dashboard products Product Cat…" at bounding box center [735, 23] width 1470 height 46
click at [933, 20] on div "dashboard products sales purchasing productivity dashboard products Product Cat…" at bounding box center [735, 23] width 1470 height 46
click at [934, 21] on div "dashboard products sales purchasing productivity dashboard products Product Cat…" at bounding box center [735, 23] width 1470 height 46
click at [933, 21] on div "dashboard products sales purchasing productivity dashboard products Product Cat…" at bounding box center [735, 23] width 1470 height 46
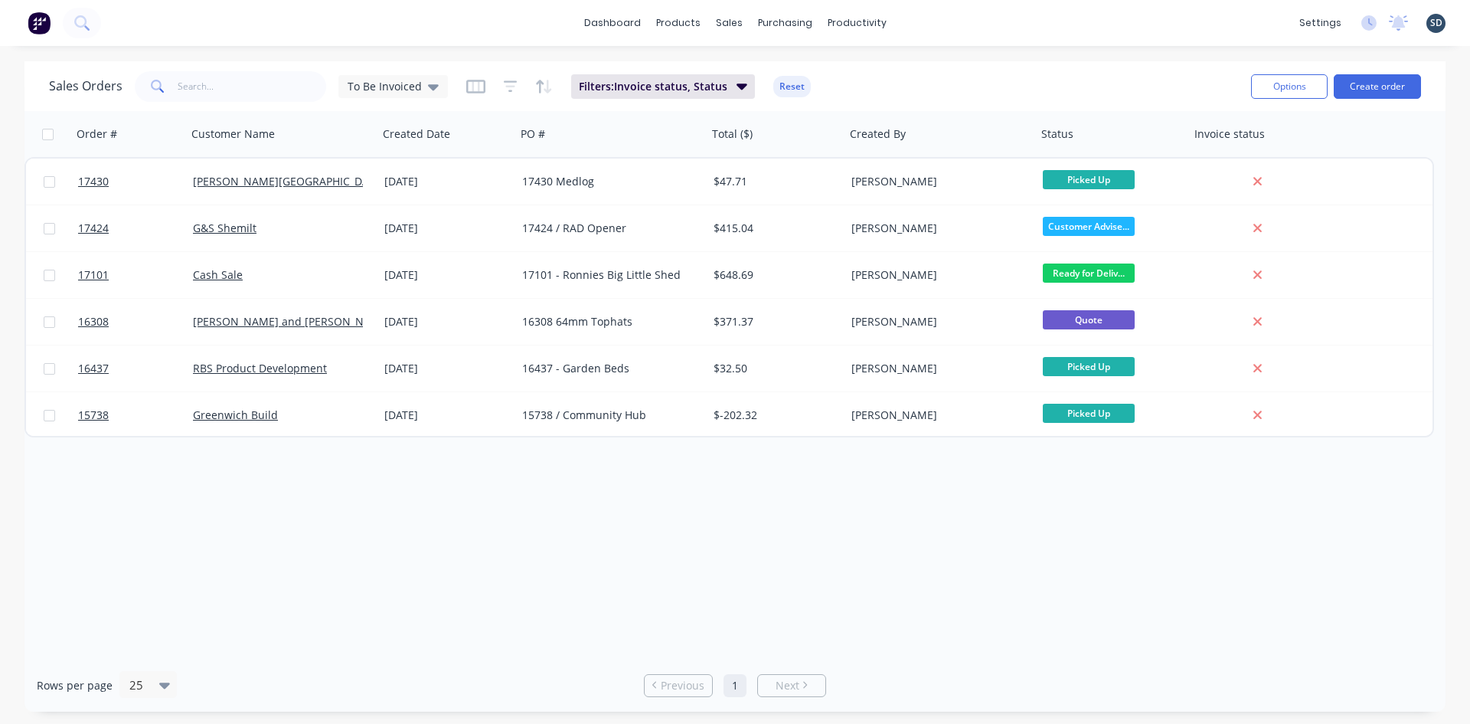
click at [933, 21] on div "dashboard products sales purchasing productivity dashboard products Product Cat…" at bounding box center [735, 23] width 1470 height 46
click at [939, 22] on div "dashboard products sales purchasing productivity dashboard products Product Cat…" at bounding box center [735, 23] width 1470 height 46
click at [923, 22] on div "dashboard products sales purchasing productivity dashboard products Product Cat…" at bounding box center [735, 23] width 1470 height 46
click at [926, 21] on div "dashboard products sales purchasing productivity dashboard products Product Cat…" at bounding box center [735, 23] width 1470 height 46
click at [931, 19] on div "dashboard products sales purchasing productivity dashboard products Product Cat…" at bounding box center [735, 23] width 1470 height 46
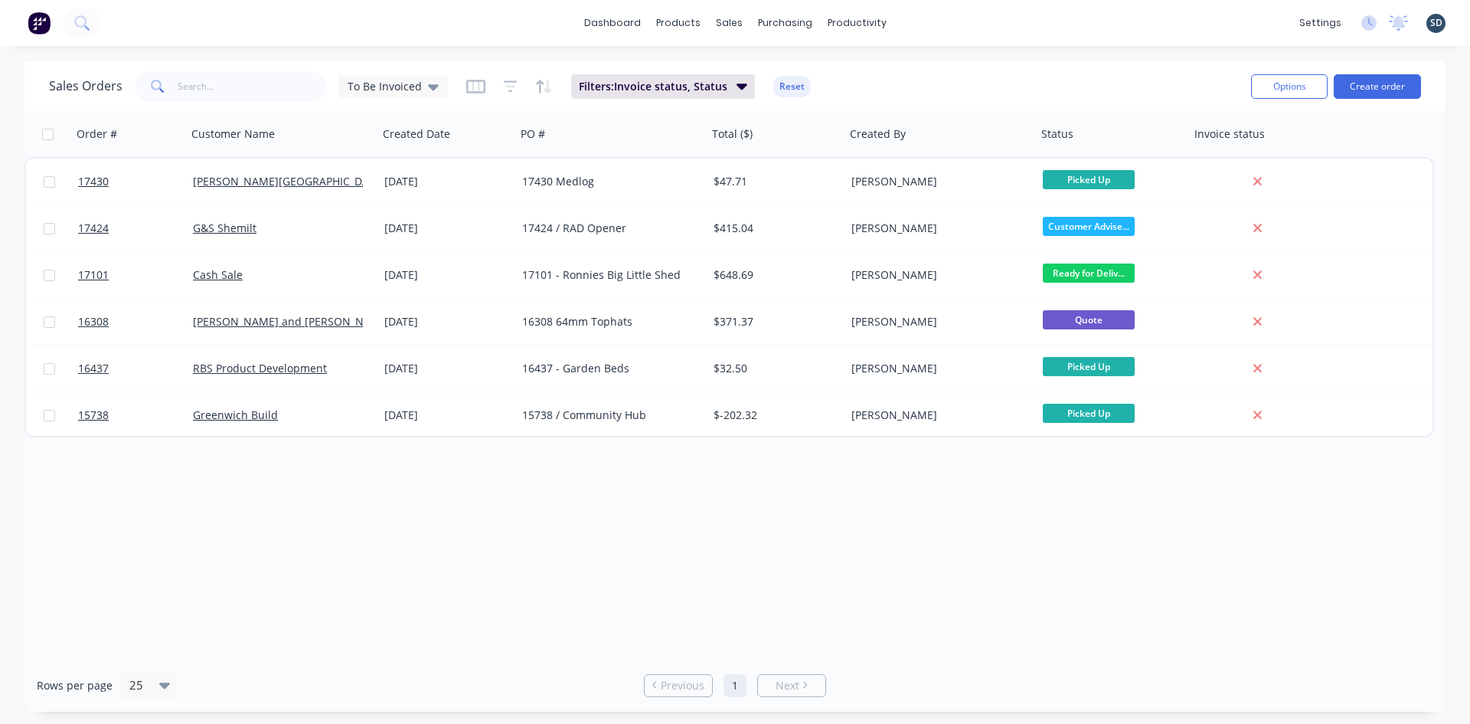
click at [931, 25] on div "dashboard products sales purchasing productivity dashboard products Product Cat…" at bounding box center [735, 23] width 1470 height 46
drag, startPoint x: 930, startPoint y: 24, endPoint x: 921, endPoint y: 20, distance: 9.3
click at [921, 20] on div "dashboard products sales purchasing productivity dashboard products Product Cat…" at bounding box center [735, 23] width 1470 height 46
click at [925, 19] on div "dashboard products sales purchasing productivity dashboard products Product Cat…" at bounding box center [735, 23] width 1470 height 46
click at [926, 21] on div "dashboard products sales purchasing productivity dashboard products Product Cat…" at bounding box center [735, 23] width 1470 height 46
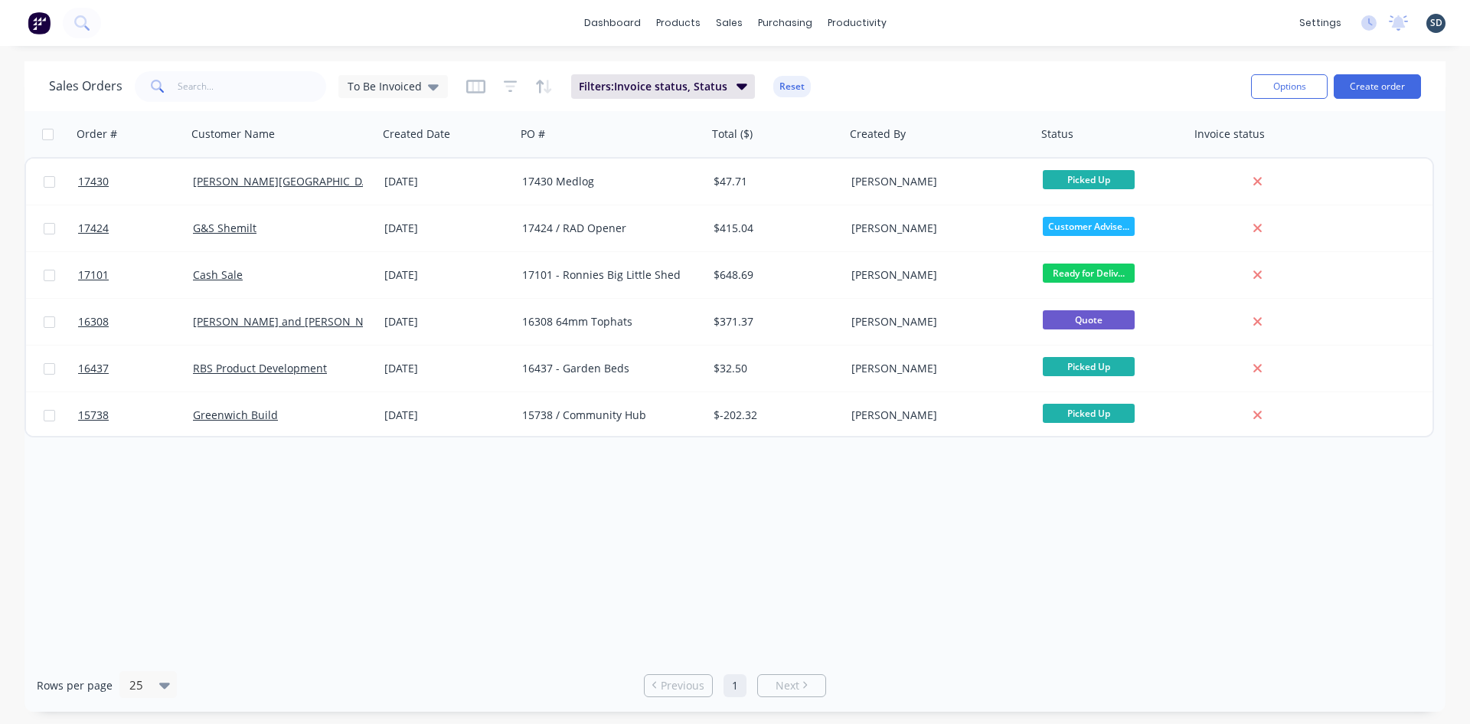
click at [924, 19] on div "dashboard products sales purchasing productivity dashboard products Product Cat…" at bounding box center [735, 23] width 1470 height 46
click at [924, 23] on div "dashboard products sales purchasing productivity dashboard products Product Cat…" at bounding box center [735, 23] width 1470 height 46
click at [711, 71] on div "Product Catalogue" at bounding box center [745, 74] width 95 height 14
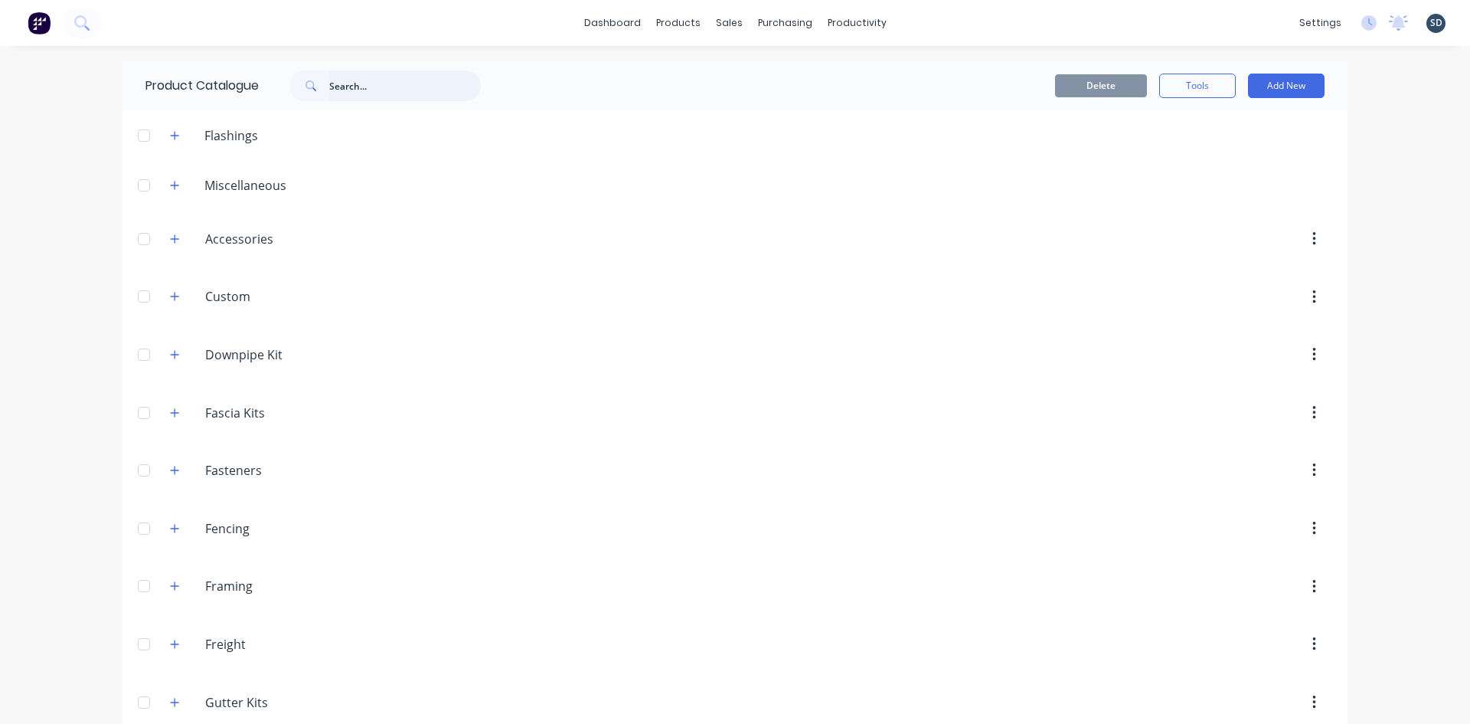
click at [394, 83] on input "text" at bounding box center [405, 85] width 152 height 31
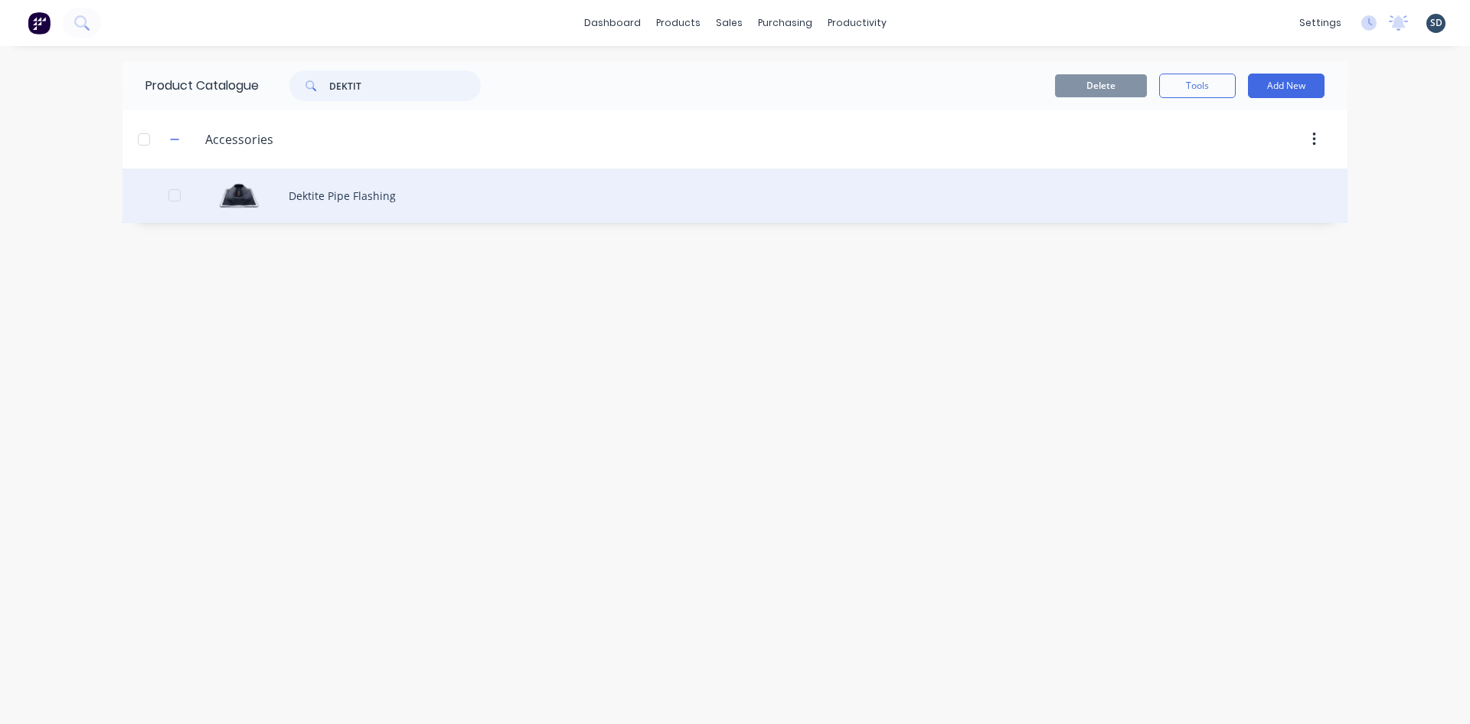
type input "DEKTIT"
click at [443, 190] on div "Dektite Pipe Flashing" at bounding box center [735, 195] width 1225 height 54
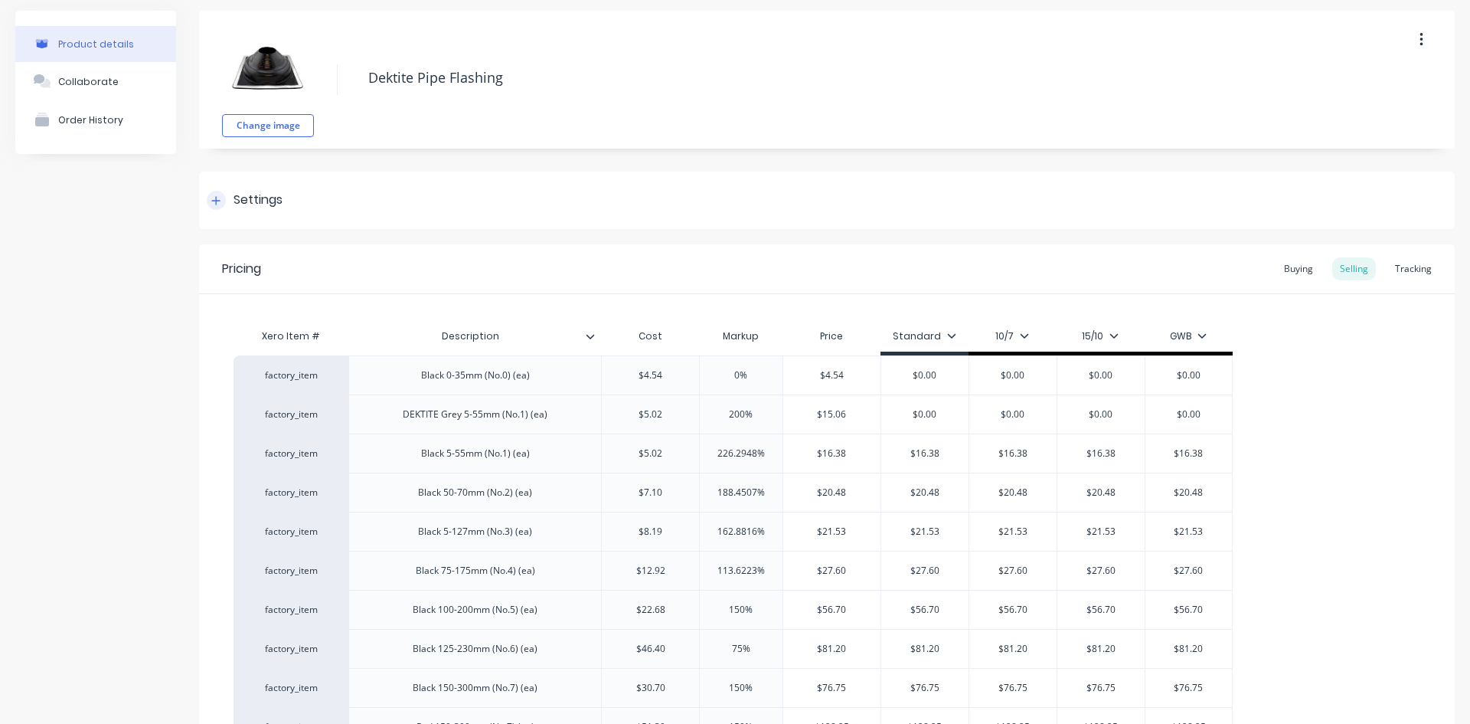
type textarea "x"
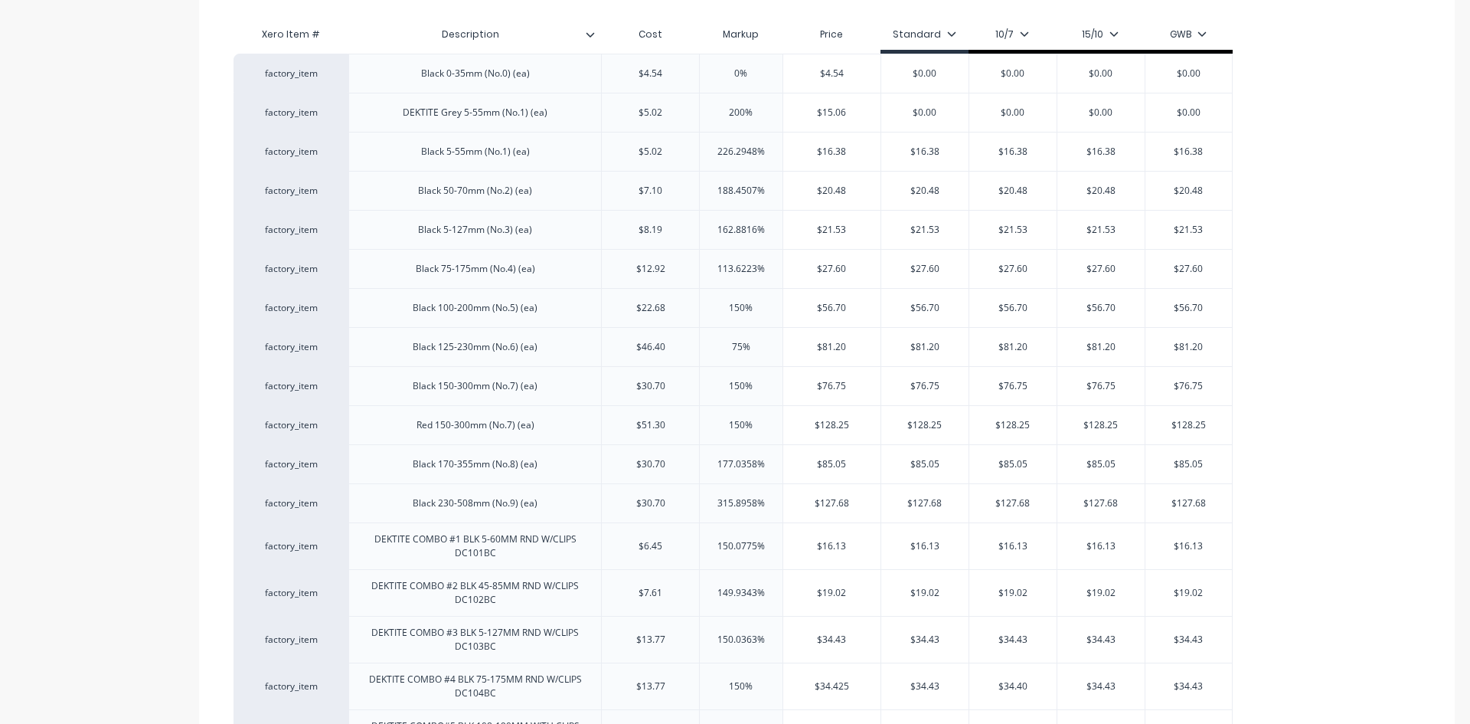
scroll to position [355, 0]
click at [1307, 60] on div "factory_item Black 0-35mm (No.0) (ea) $4.54 0% $4.54 $0.00 $0.00 $0.00 $0.00 fa…" at bounding box center [827, 581] width 1187 height 1054
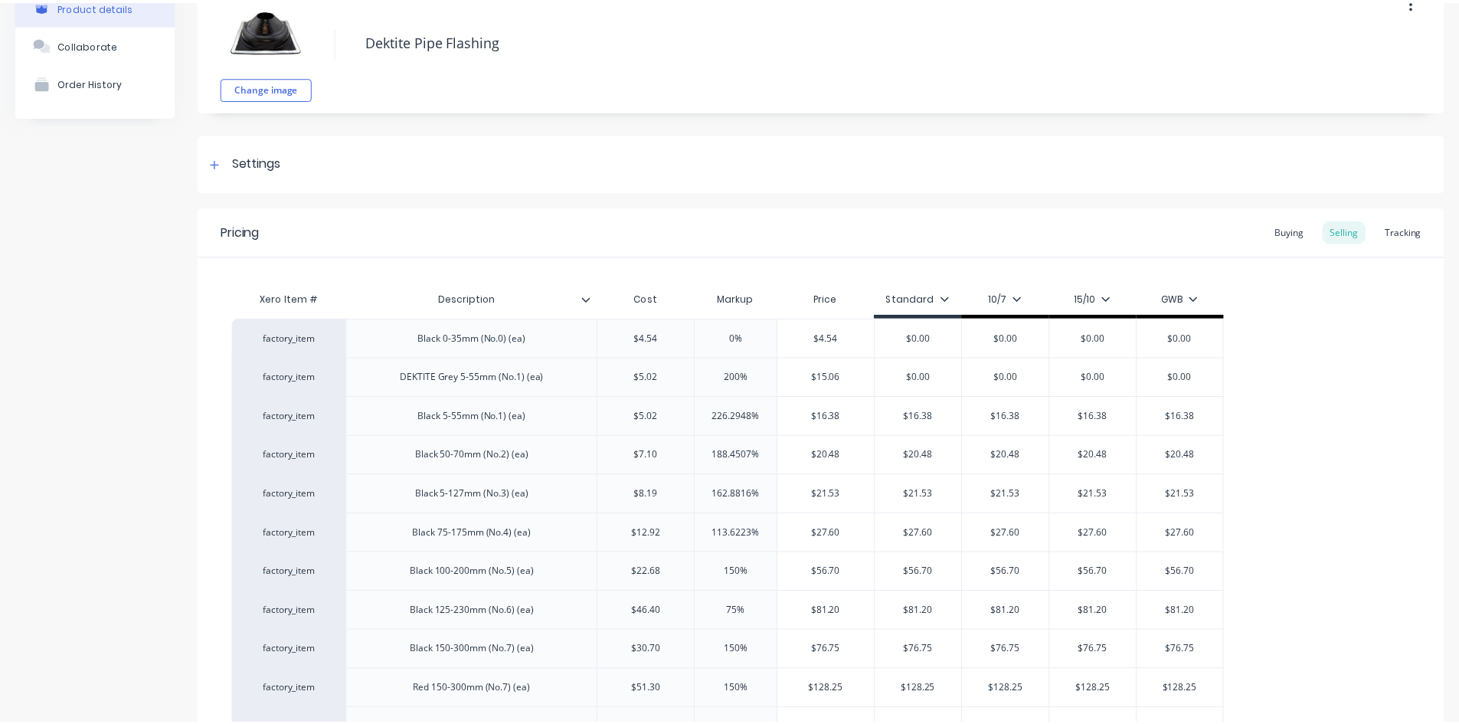
scroll to position [0, 0]
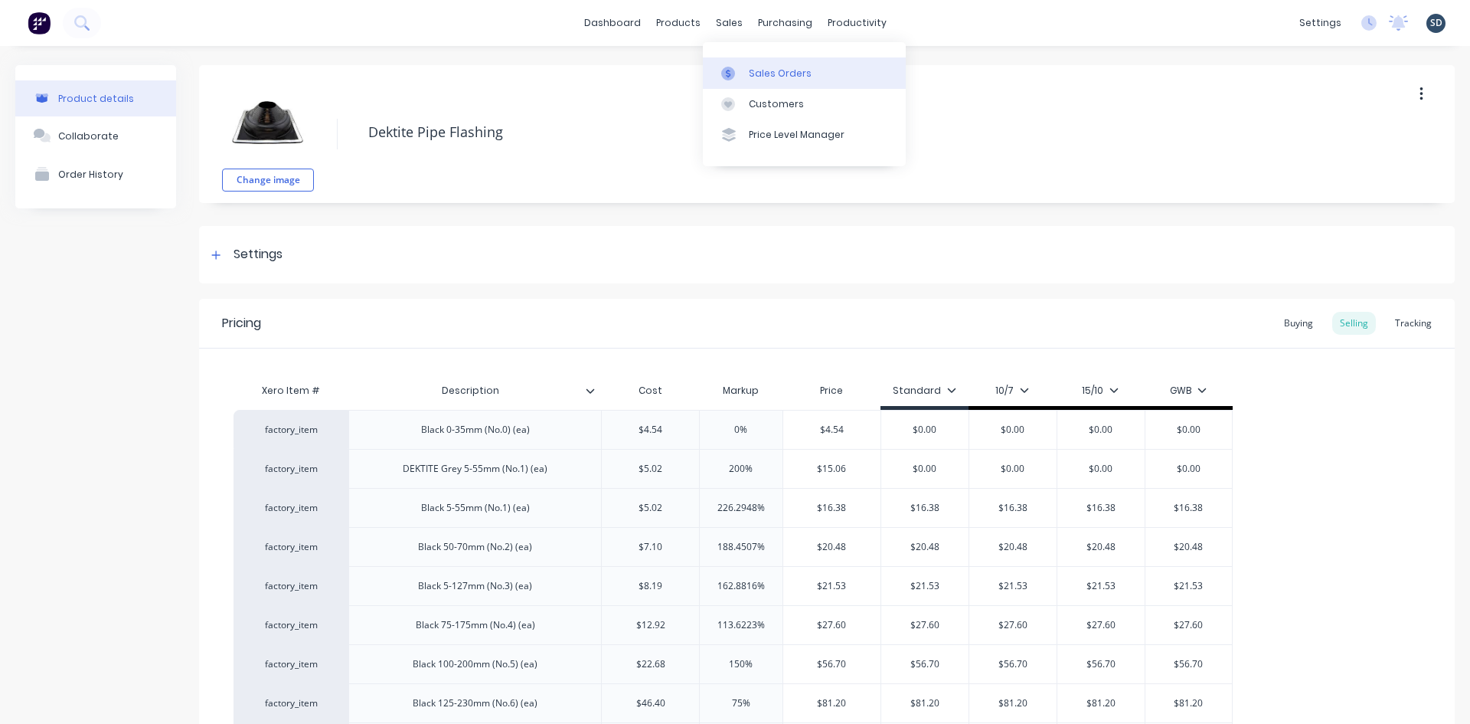
click at [765, 72] on div "Sales Orders" at bounding box center [780, 74] width 63 height 14
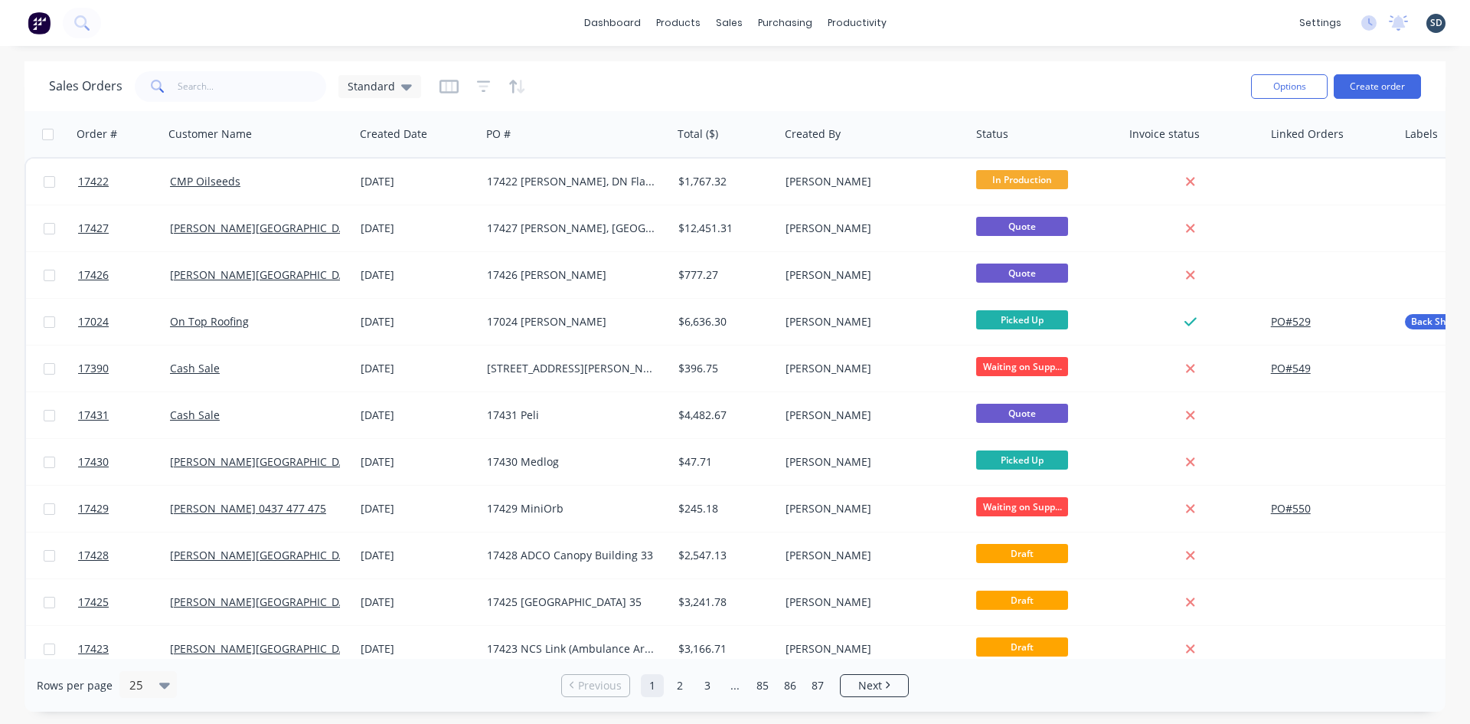
click at [966, 24] on div "dashboard products sales purchasing productivity dashboard products Product Cat…" at bounding box center [735, 23] width 1470 height 46
click at [700, 57] on div "dashboard products sales purchasing productivity dashboard products Product Cat…" at bounding box center [735, 362] width 1470 height 724
click at [390, 87] on span "Standard" at bounding box center [371, 86] width 47 height 16
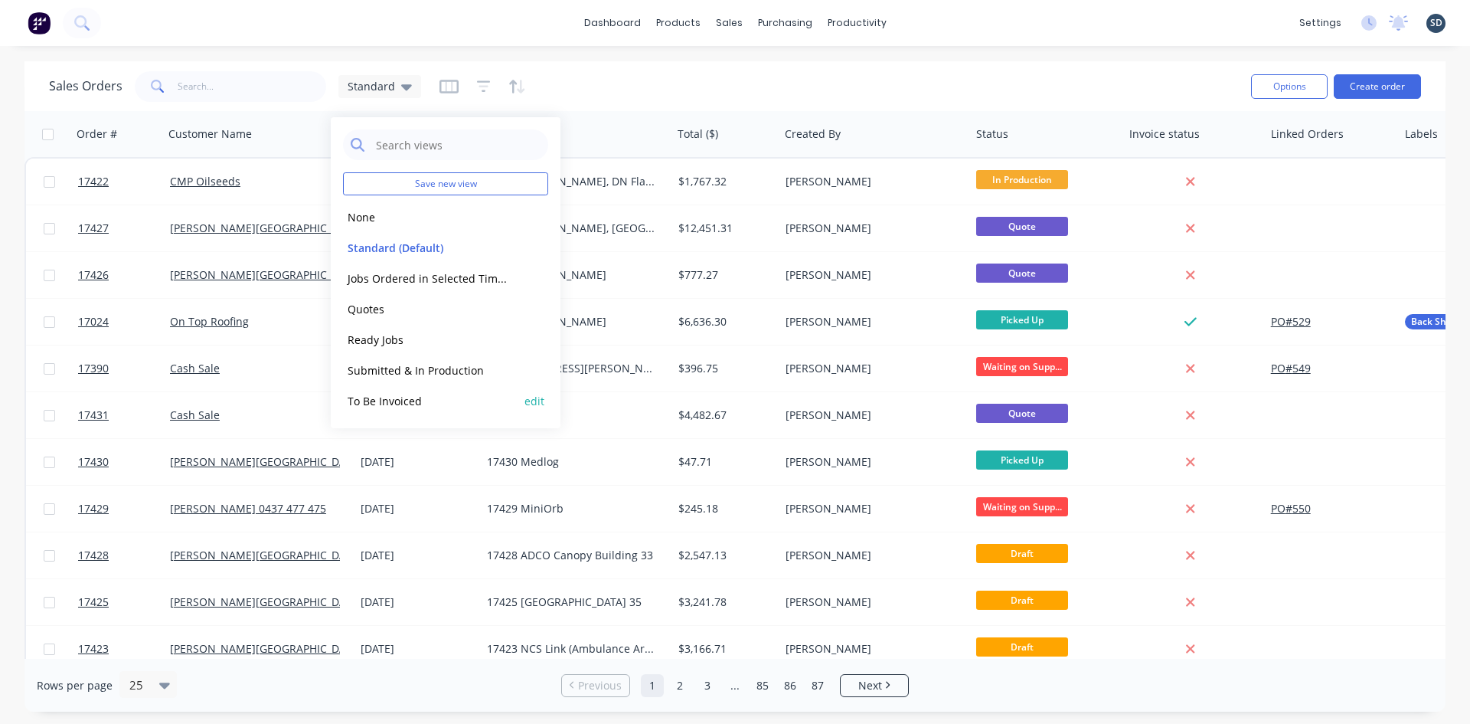
click at [414, 404] on button "To Be Invoiced" at bounding box center [430, 401] width 175 height 18
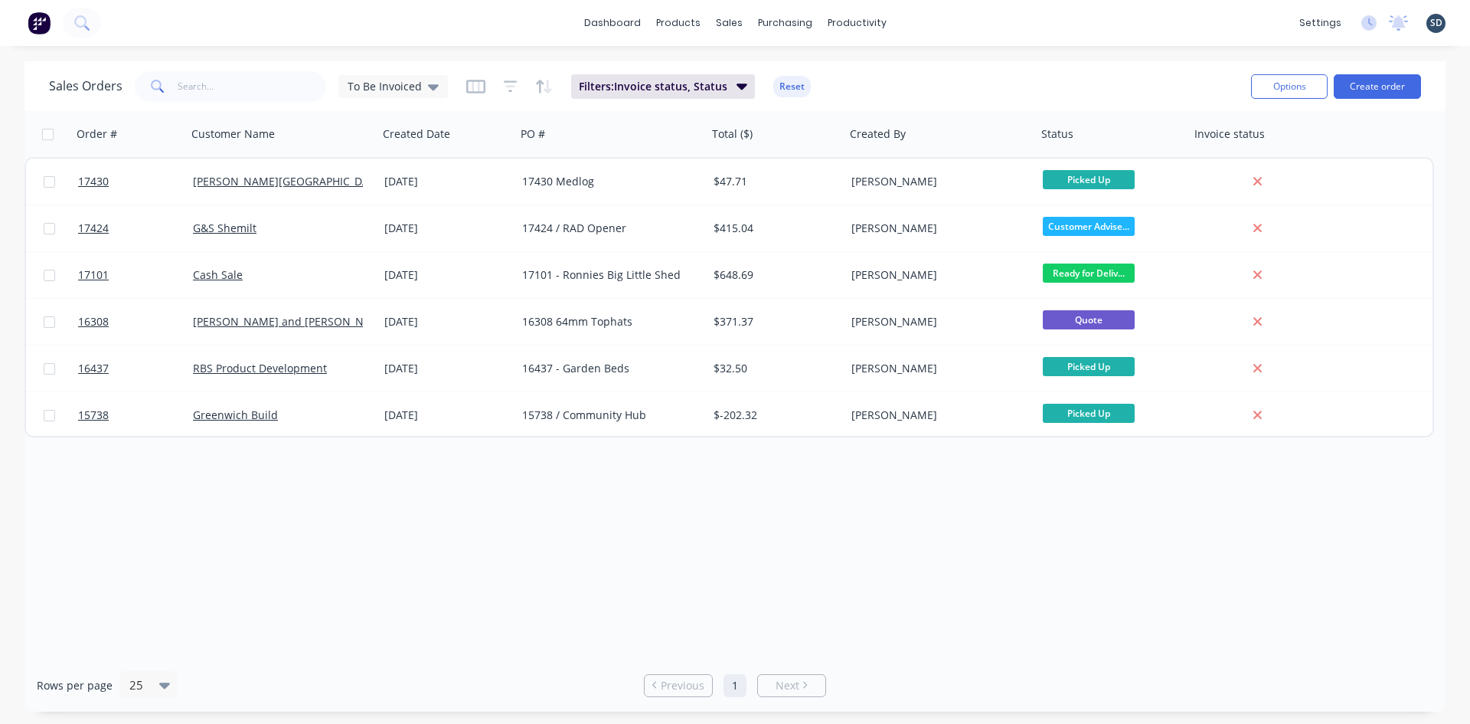
click at [941, 24] on div "dashboard products sales purchasing productivity dashboard products Product Cat…" at bounding box center [735, 23] width 1470 height 46
click at [788, 70] on div "Sales Orders" at bounding box center [785, 74] width 63 height 14
click at [927, 31] on div "dashboard products sales purchasing productivity dashboard products Product Cat…" at bounding box center [735, 23] width 1470 height 46
click at [766, 76] on div "Sales Orders" at bounding box center [785, 74] width 63 height 14
click at [338, 23] on div "dashboard products sales purchasing productivity dashboard products Product Cat…" at bounding box center [735, 23] width 1470 height 46
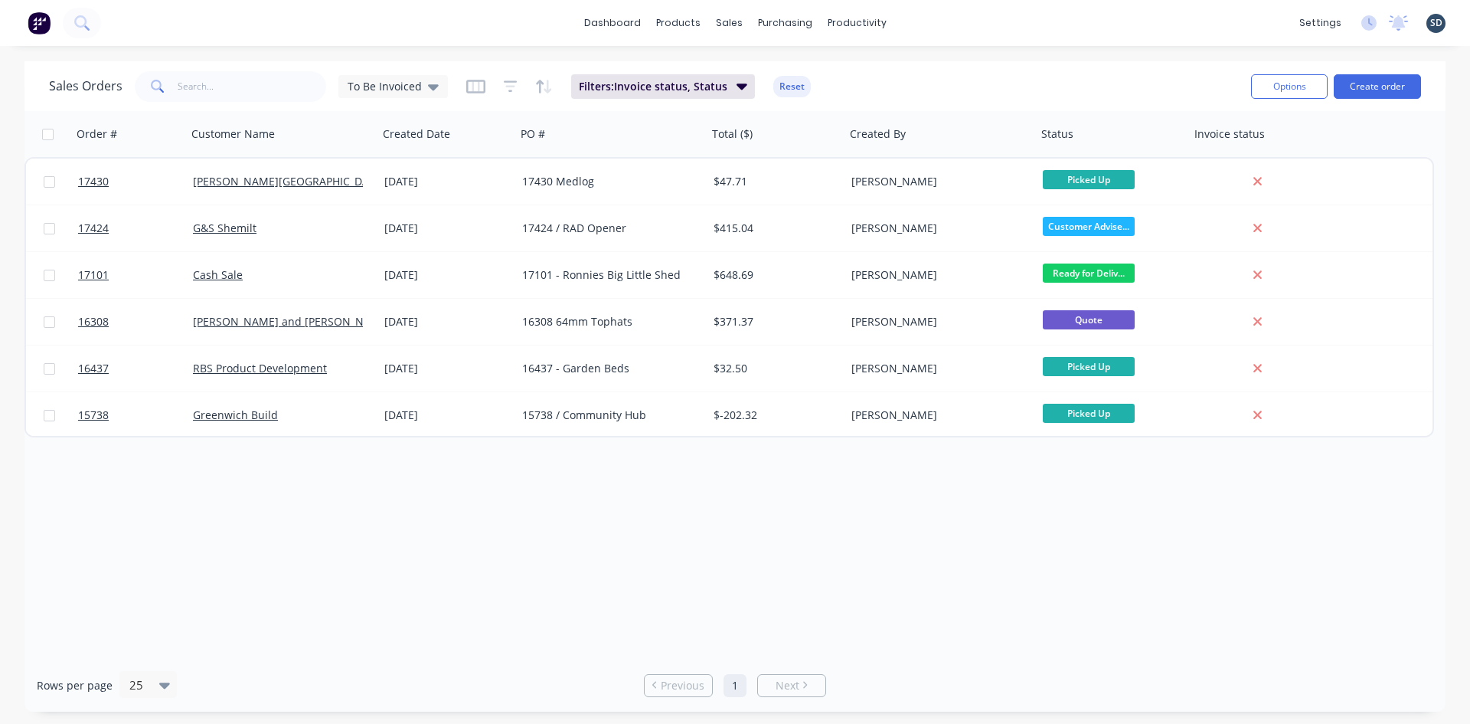
click at [583, 28] on div "dashboard products sales purchasing productivity dashboard products Product Cat…" at bounding box center [735, 23] width 1470 height 46
click at [584, 30] on div "dashboard products sales purchasing productivity dashboard products Product Cat…" at bounding box center [735, 23] width 1470 height 46
click at [582, 30] on div "dashboard products sales purchasing productivity dashboard products Product Cat…" at bounding box center [735, 23] width 1470 height 46
click at [927, 22] on div "dashboard products sales purchasing productivity dashboard products Product Cat…" at bounding box center [735, 23] width 1470 height 46
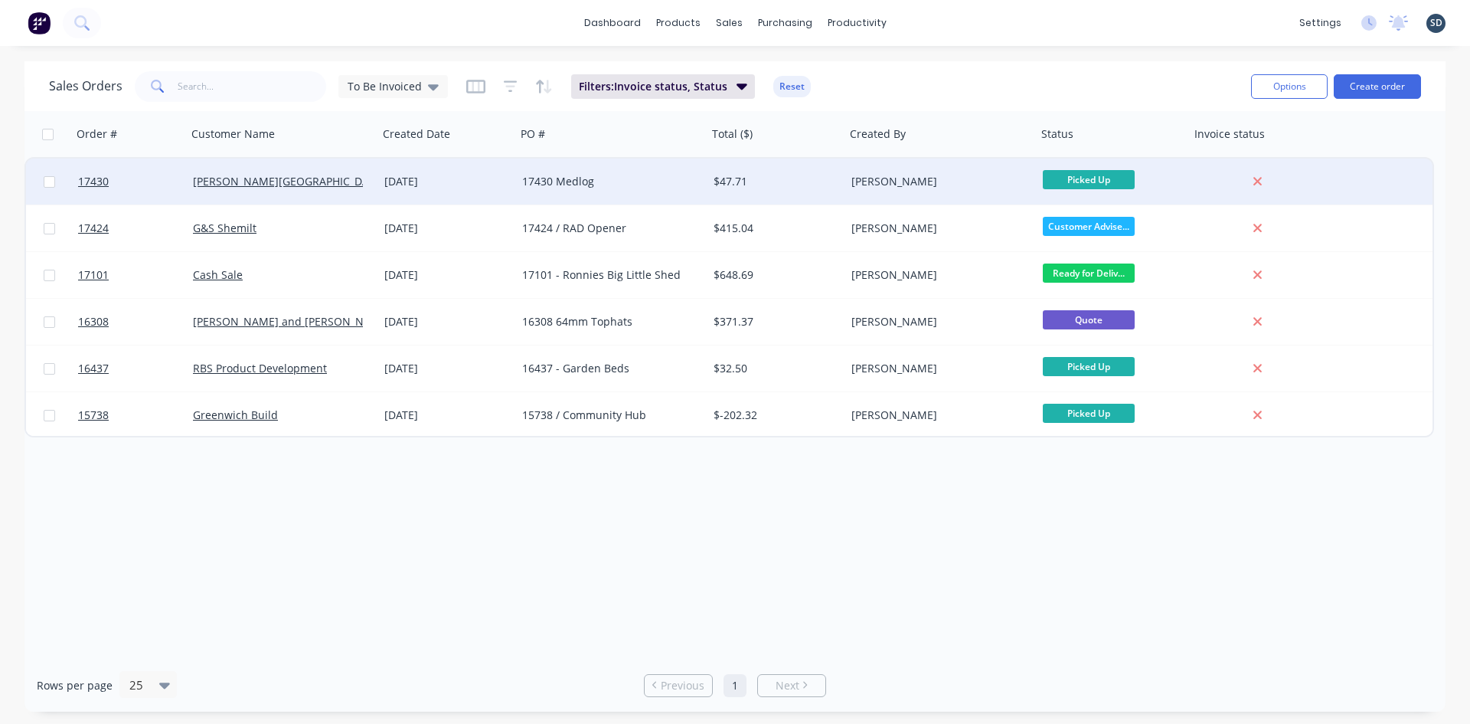
click at [673, 177] on div "17430 Medlog" at bounding box center [607, 181] width 170 height 15
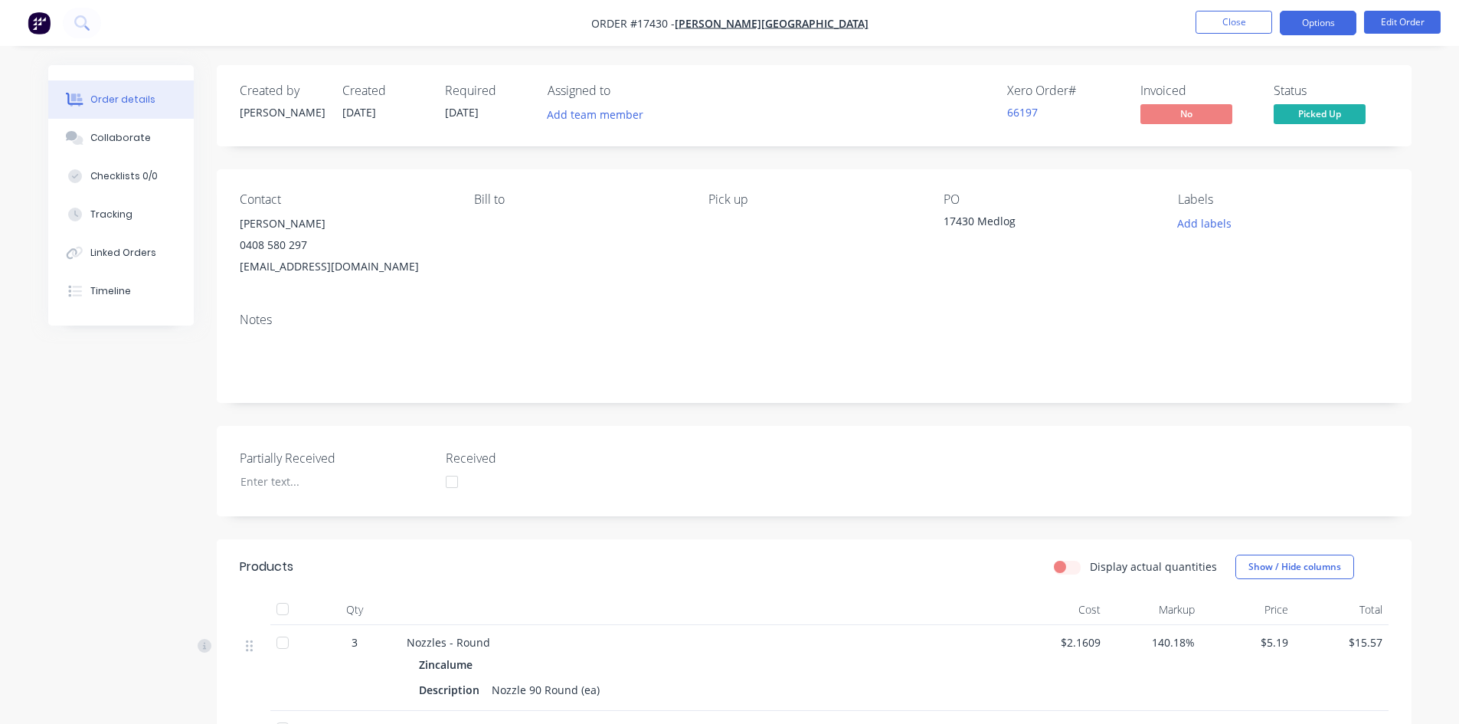
click at [1329, 22] on button "Options" at bounding box center [1318, 23] width 77 height 25
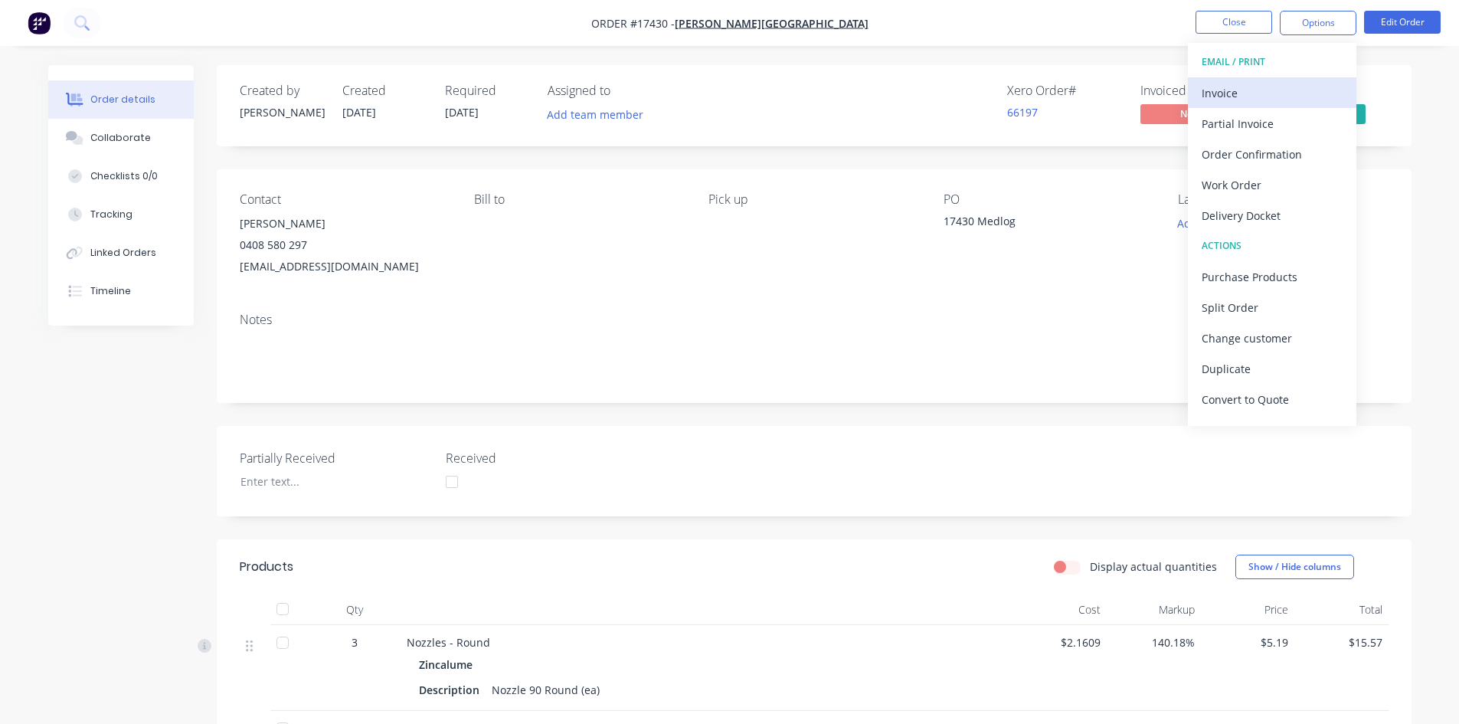
click at [1240, 88] on div "Invoice" at bounding box center [1271, 93] width 141 height 22
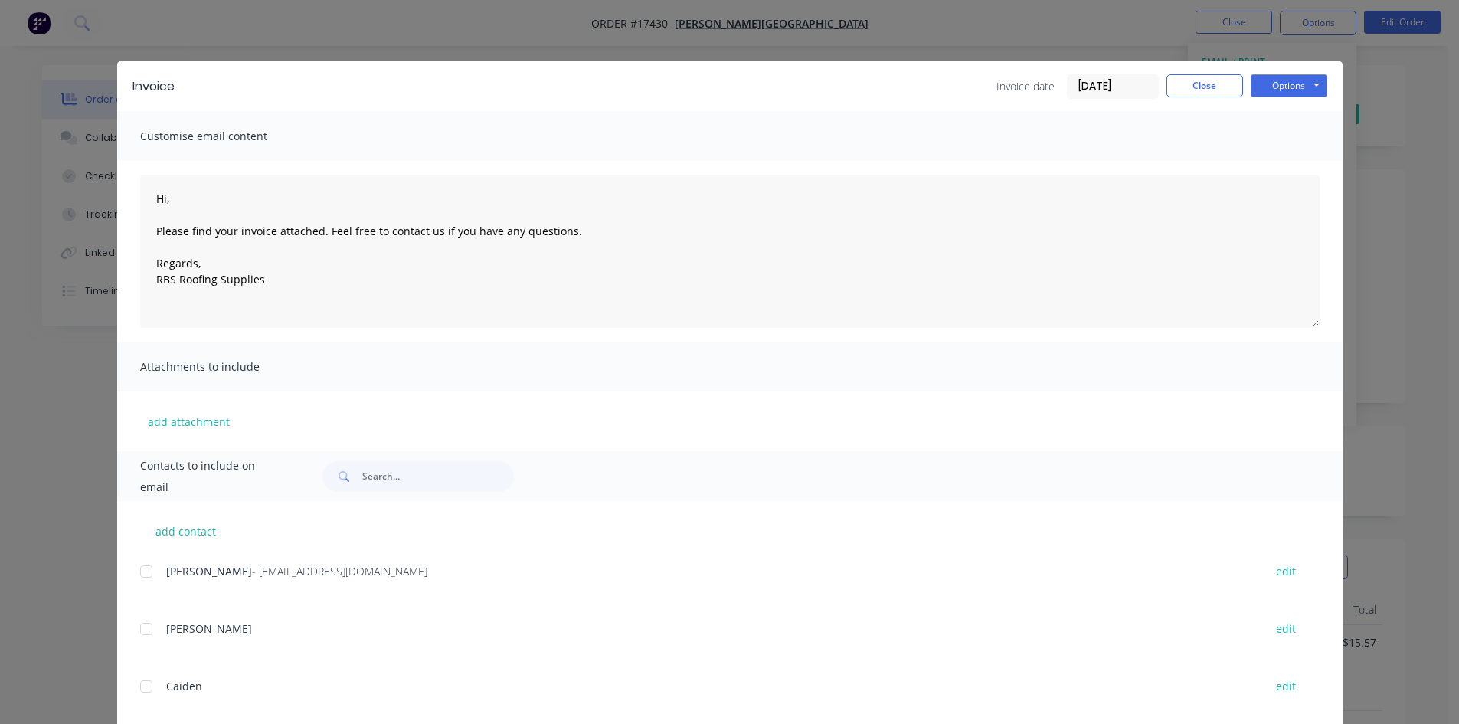
click at [142, 574] on div at bounding box center [146, 571] width 31 height 31
click at [1283, 83] on button "Options" at bounding box center [1288, 85] width 77 height 23
click at [1267, 167] on button "Email" at bounding box center [1299, 163] width 98 height 25
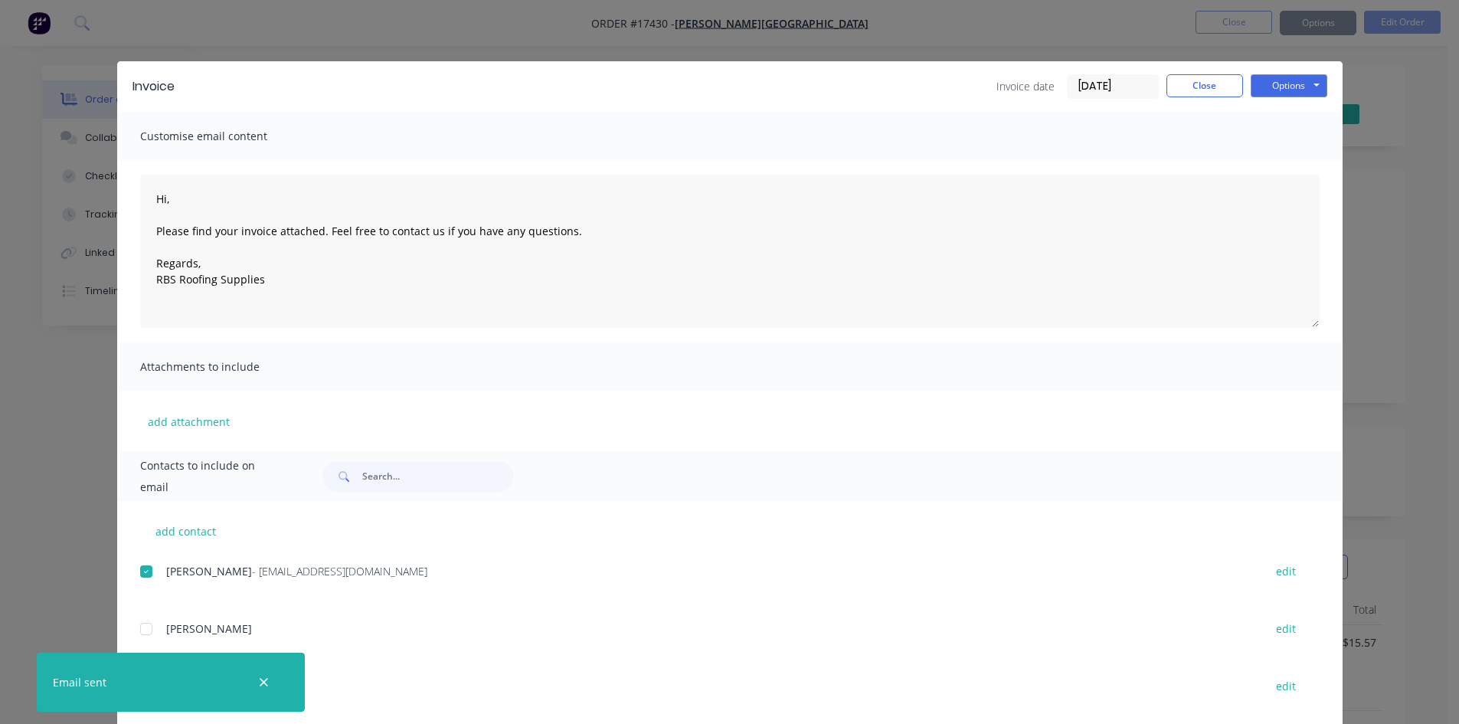
type textarea "Hi, Please find your invoice attached. Feel free to contact us if you have any …"
click at [1197, 89] on button "Close" at bounding box center [1204, 85] width 77 height 23
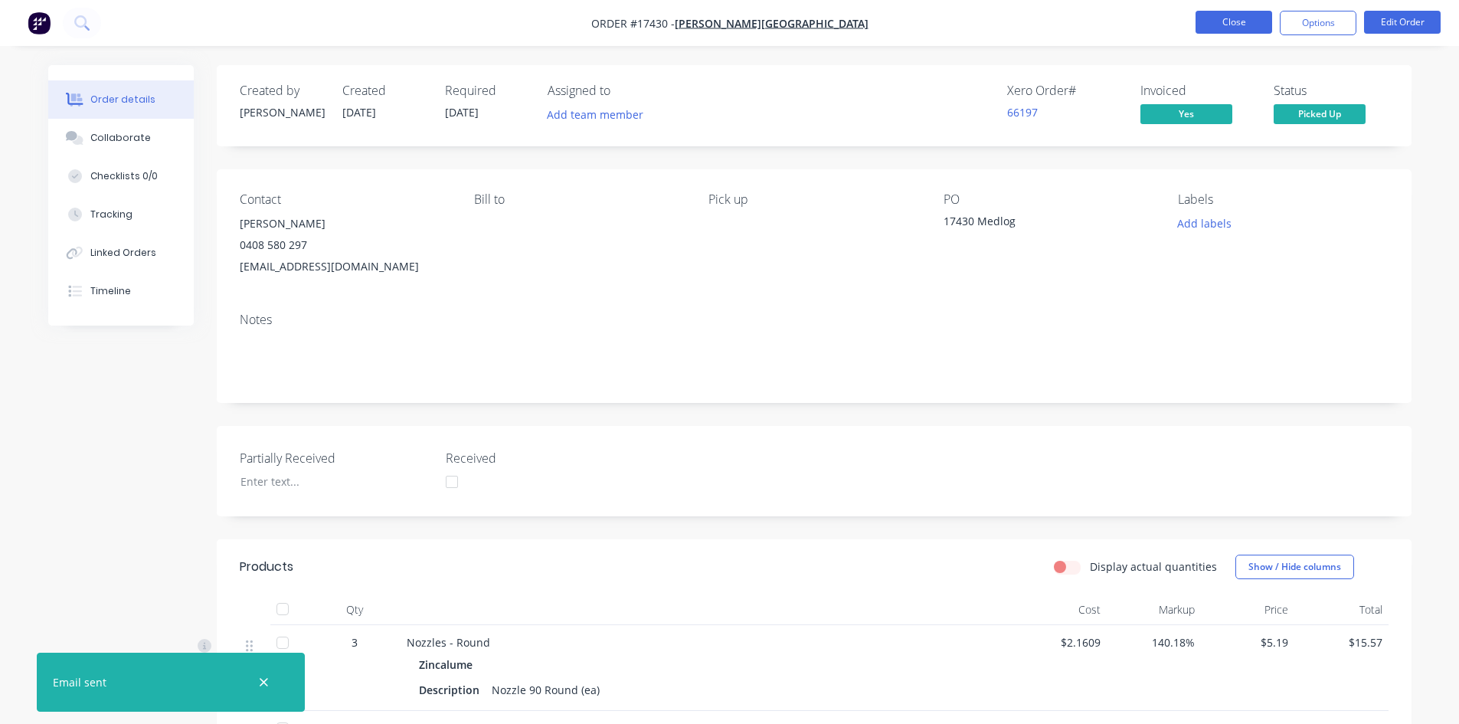
click at [1247, 26] on button "Close" at bounding box center [1233, 22] width 77 height 23
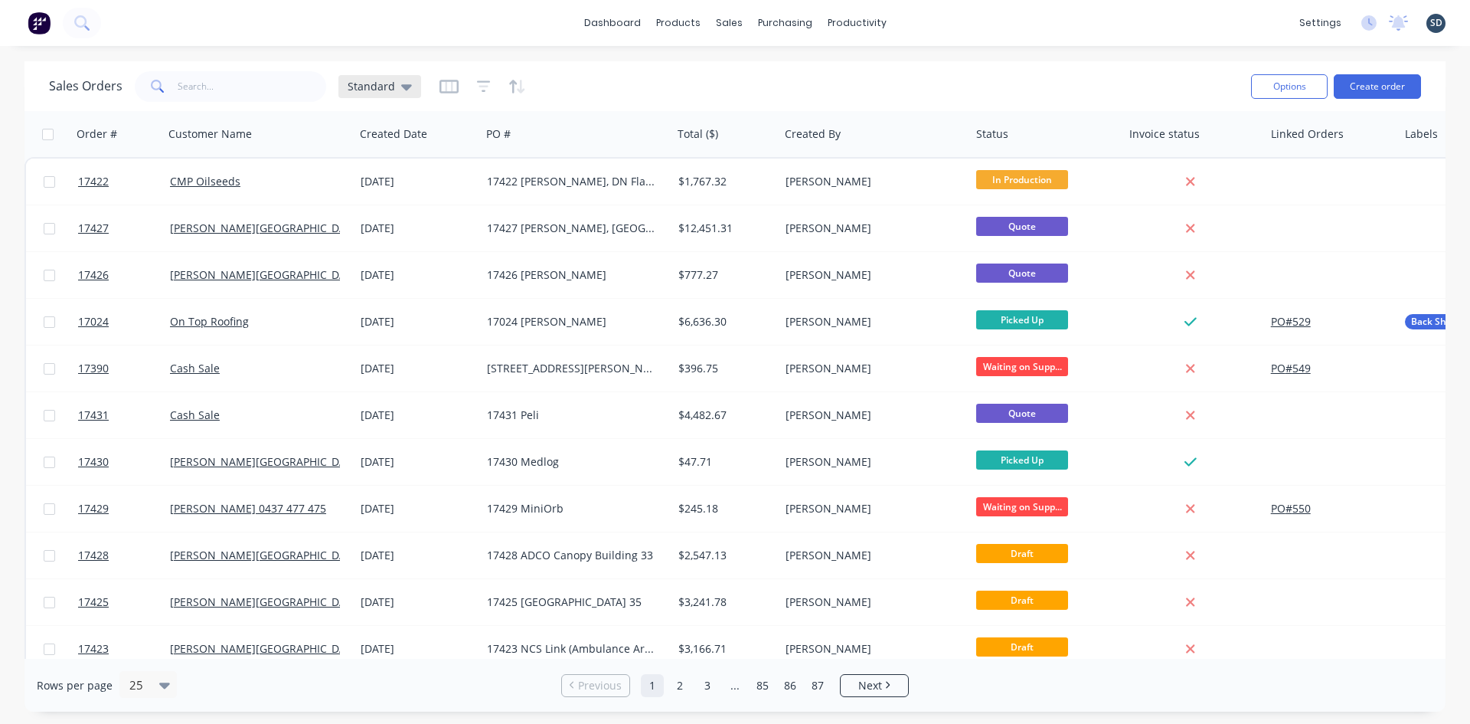
click at [380, 85] on span "Standard" at bounding box center [371, 86] width 47 height 16
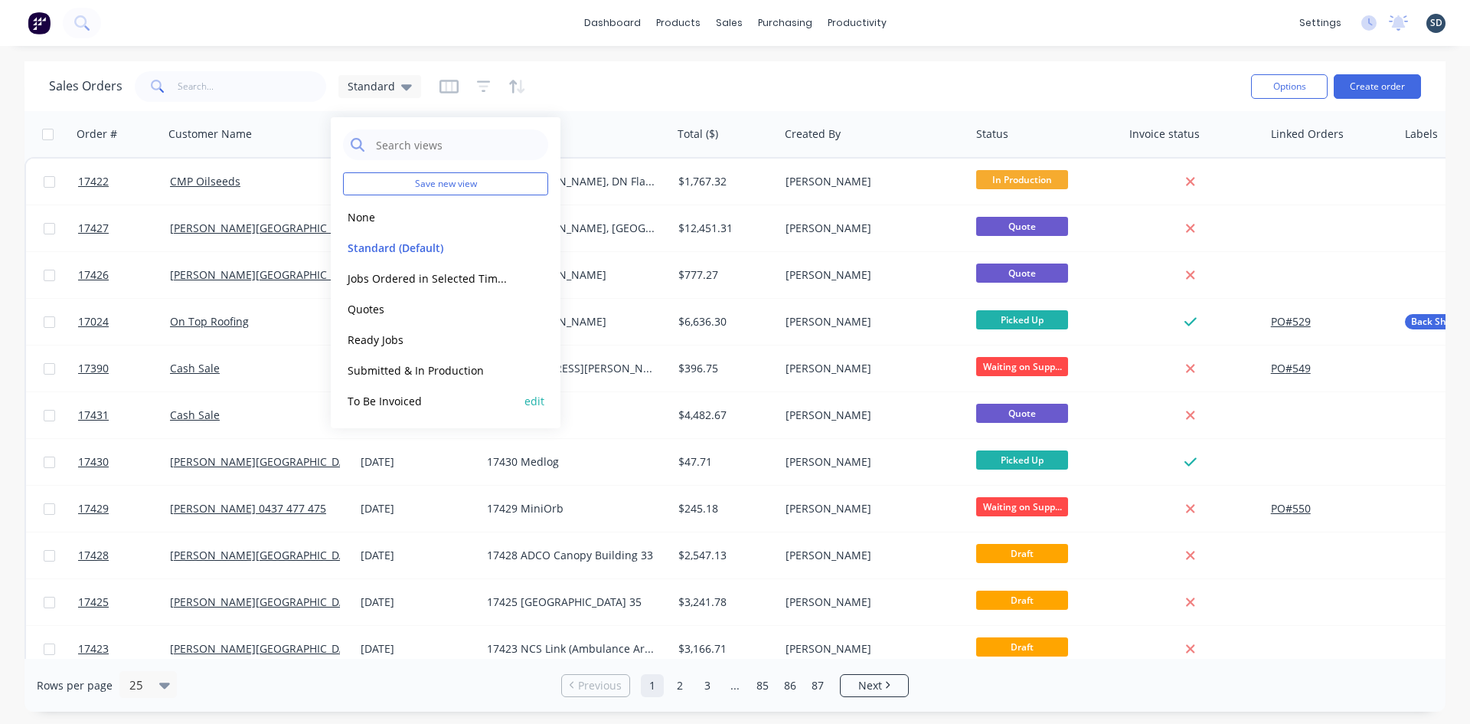
click at [384, 401] on button "To Be Invoiced" at bounding box center [430, 401] width 175 height 18
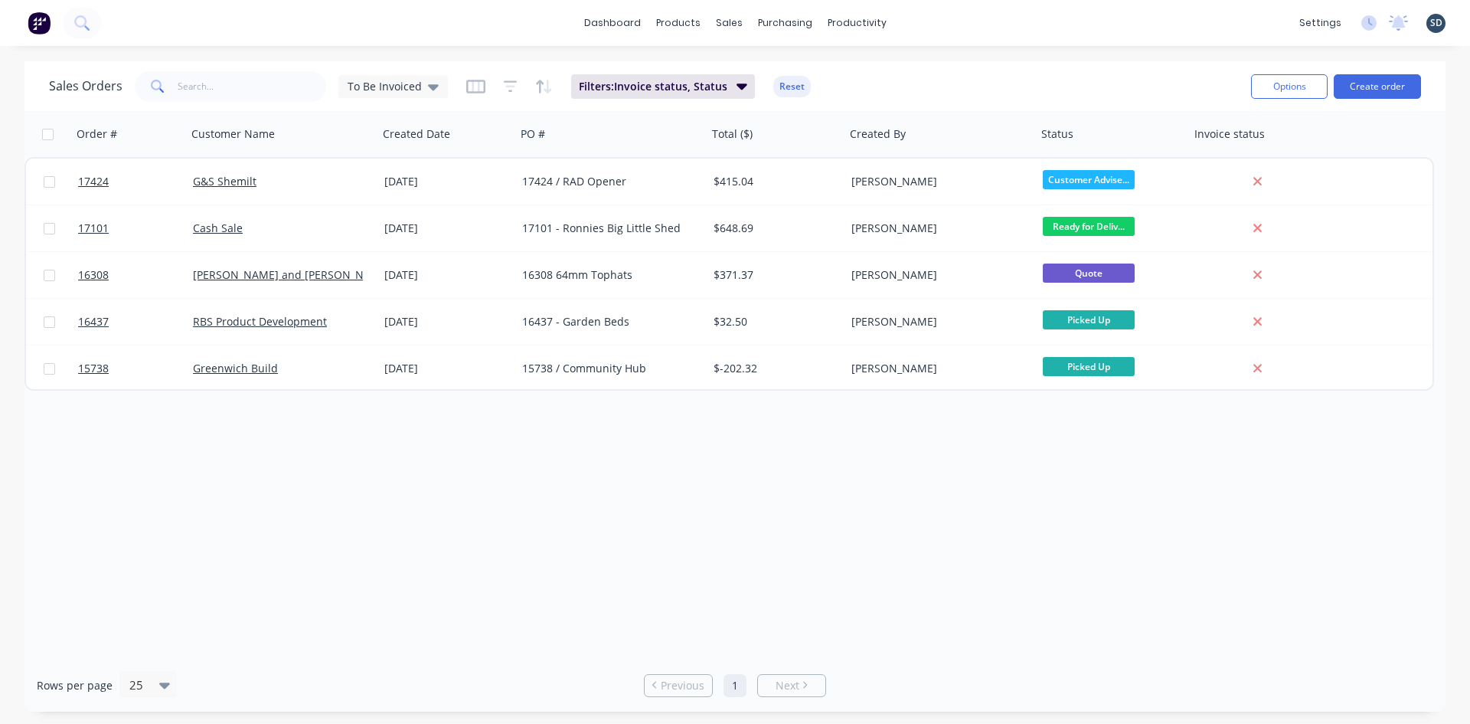
click at [914, 22] on div "dashboard products sales purchasing productivity dashboard products Product Cat…" at bounding box center [735, 23] width 1470 height 46
click at [917, 19] on div "dashboard products sales purchasing productivity dashboard products Product Cat…" at bounding box center [735, 23] width 1470 height 46
click at [932, 20] on div "dashboard products sales purchasing productivity dashboard products Product Cat…" at bounding box center [735, 23] width 1470 height 46
click at [933, 18] on div "dashboard products sales purchasing productivity dashboard products Product Cat…" at bounding box center [735, 23] width 1470 height 46
click at [582, 30] on div "dashboard products sales purchasing productivity dashboard products Product Cat…" at bounding box center [735, 23] width 1470 height 46
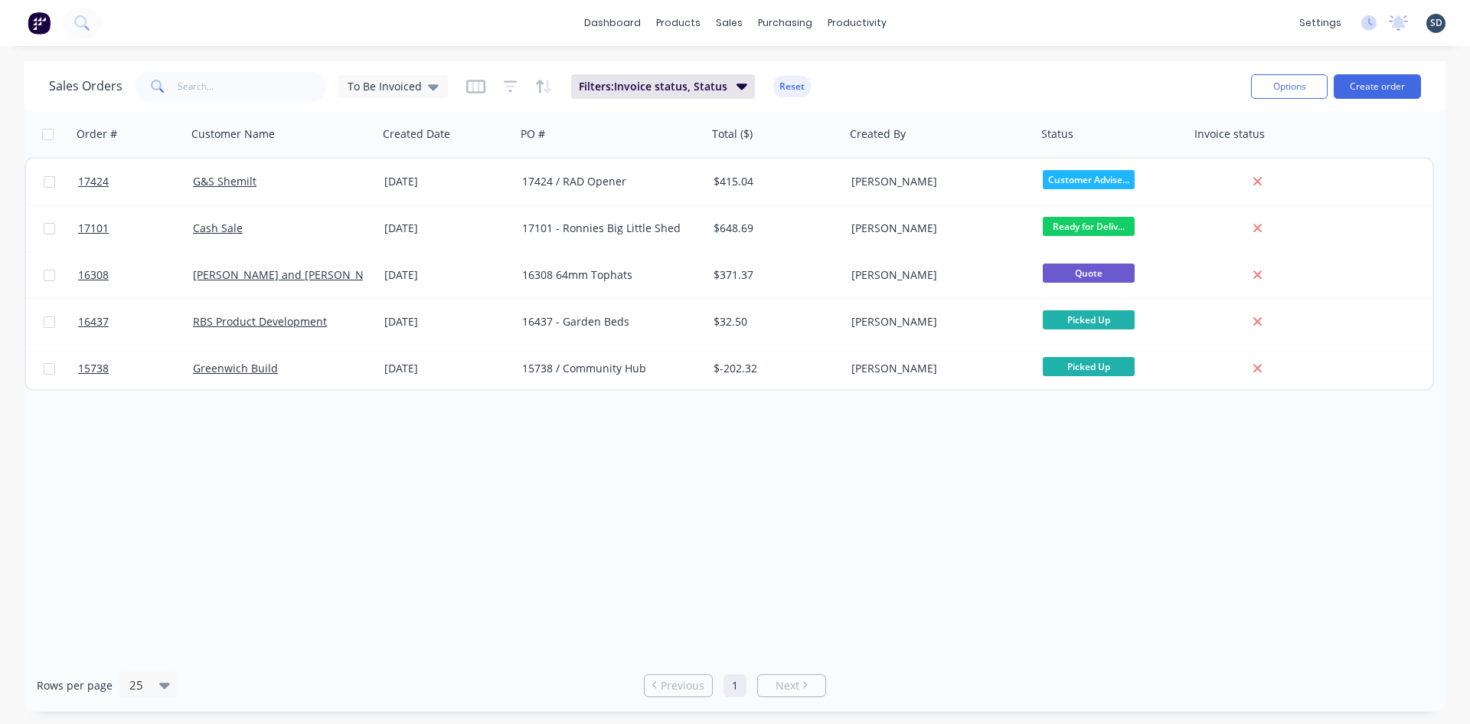
drag, startPoint x: 584, startPoint y: 30, endPoint x: 574, endPoint y: 30, distance: 10.0
click at [574, 30] on div "dashboard products sales purchasing productivity dashboard products Product Cat…" at bounding box center [735, 23] width 1470 height 46
click at [41, 25] on img at bounding box center [39, 22] width 23 height 23
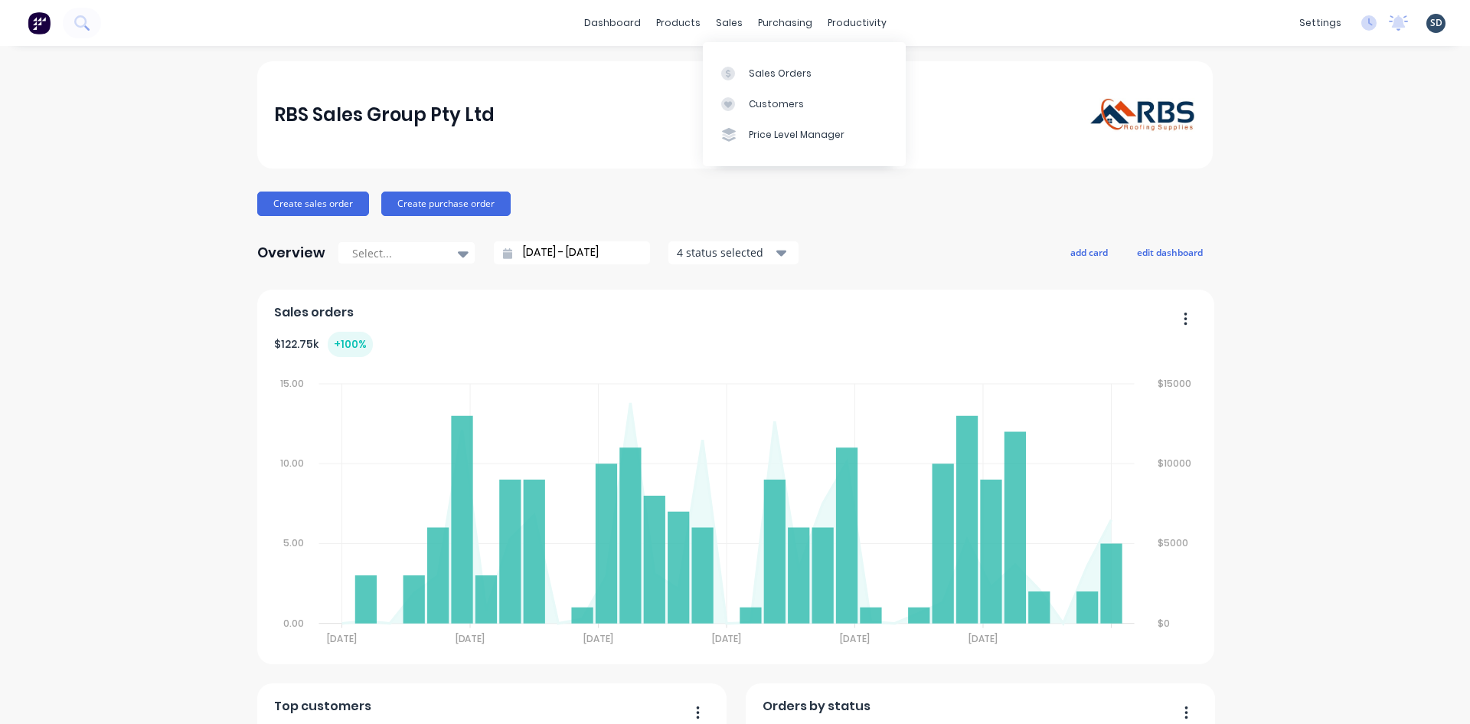
click at [580, 69] on div "RBS Sales Group Pty Ltd" at bounding box center [735, 114] width 956 height 107
drag, startPoint x: 579, startPoint y: 29, endPoint x: 559, endPoint y: 31, distance: 20.0
click at [559, 31] on div "dashboard products sales purchasing productivity dashboard products Product Cat…" at bounding box center [735, 23] width 1470 height 46
click at [744, 67] on div at bounding box center [732, 74] width 23 height 14
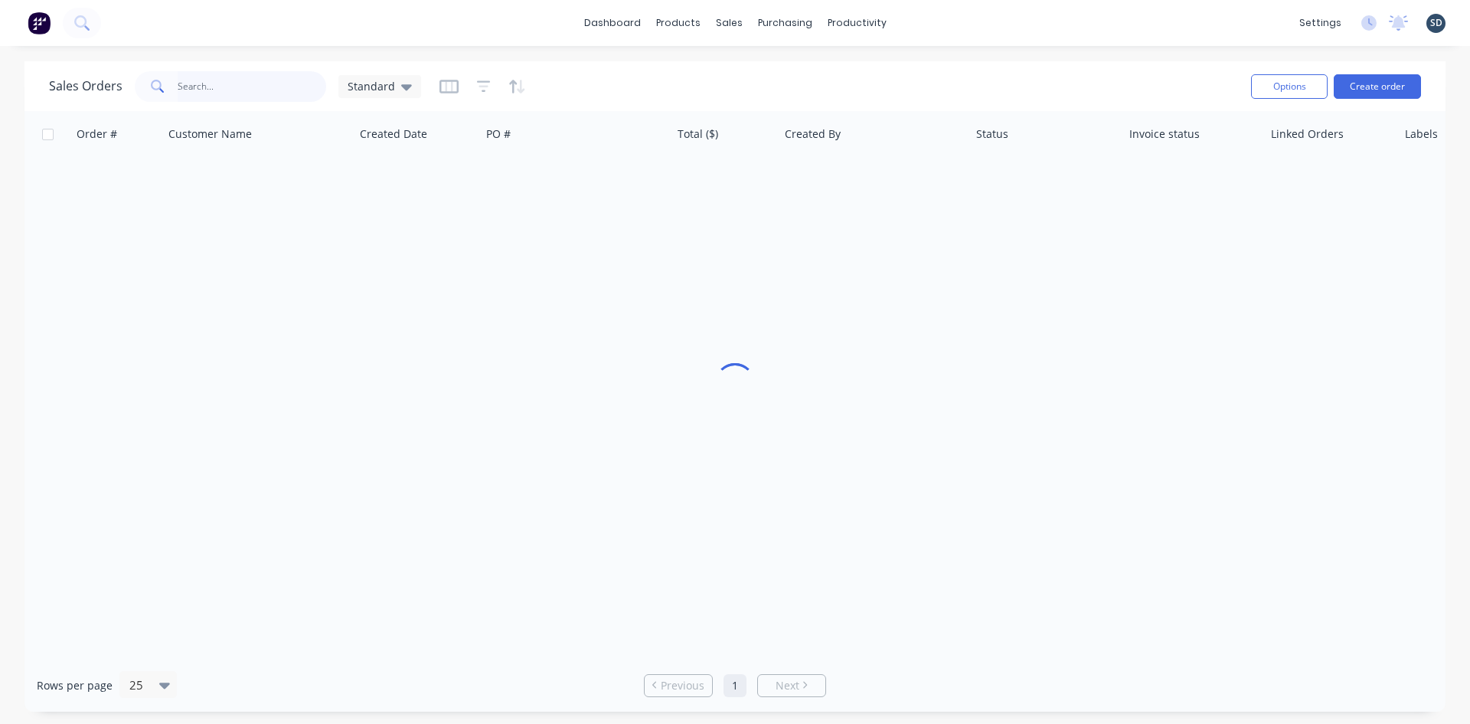
click at [195, 83] on input "text" at bounding box center [252, 86] width 149 height 31
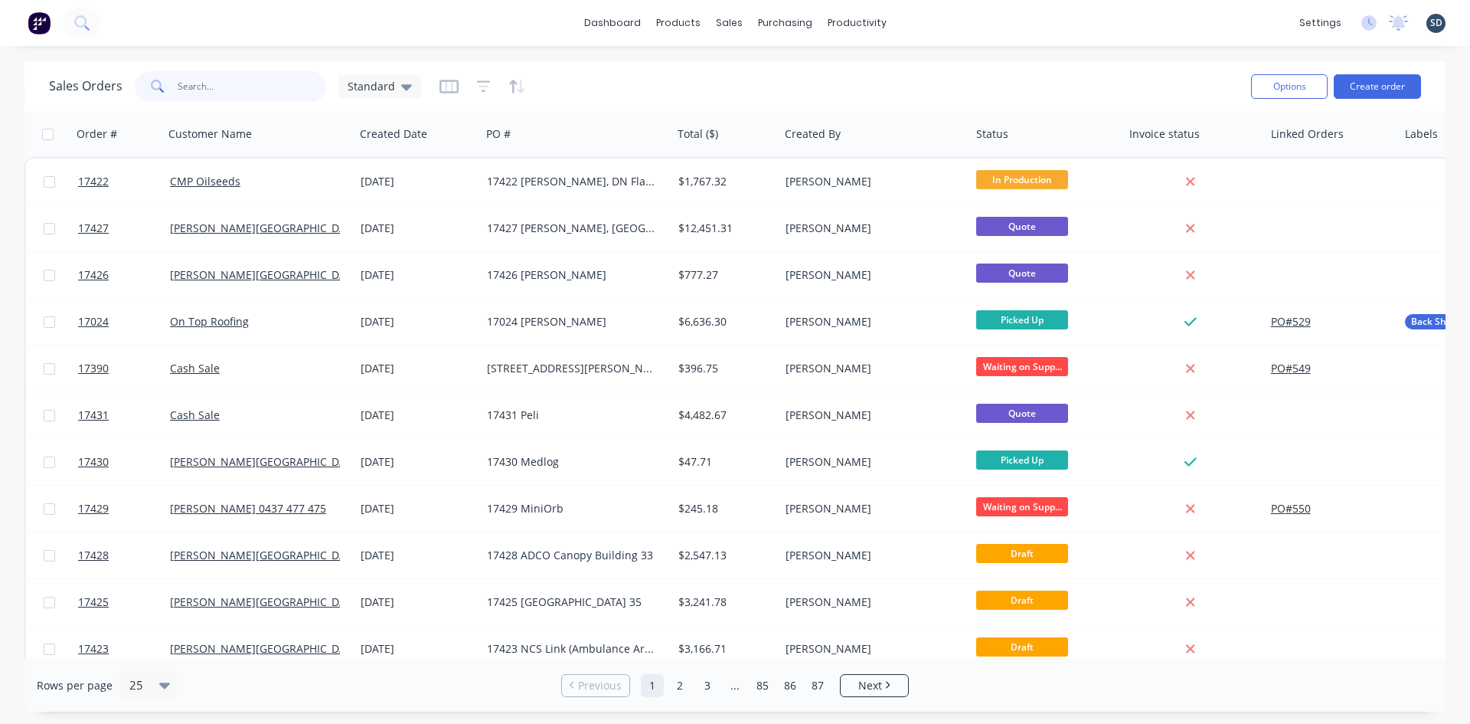
type input "D"
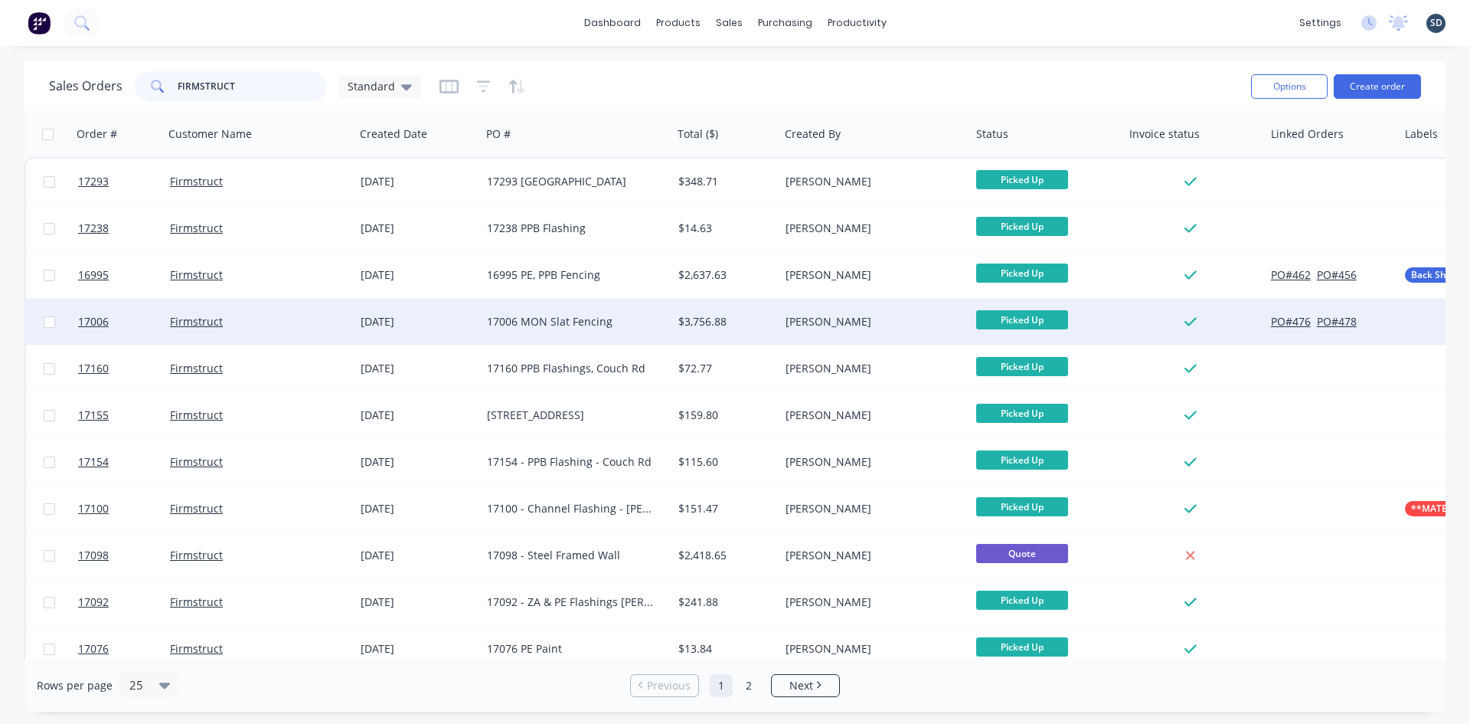
type input "FIRMSTRUCT"
click at [324, 328] on div "Firmstruct" at bounding box center [255, 321] width 170 height 15
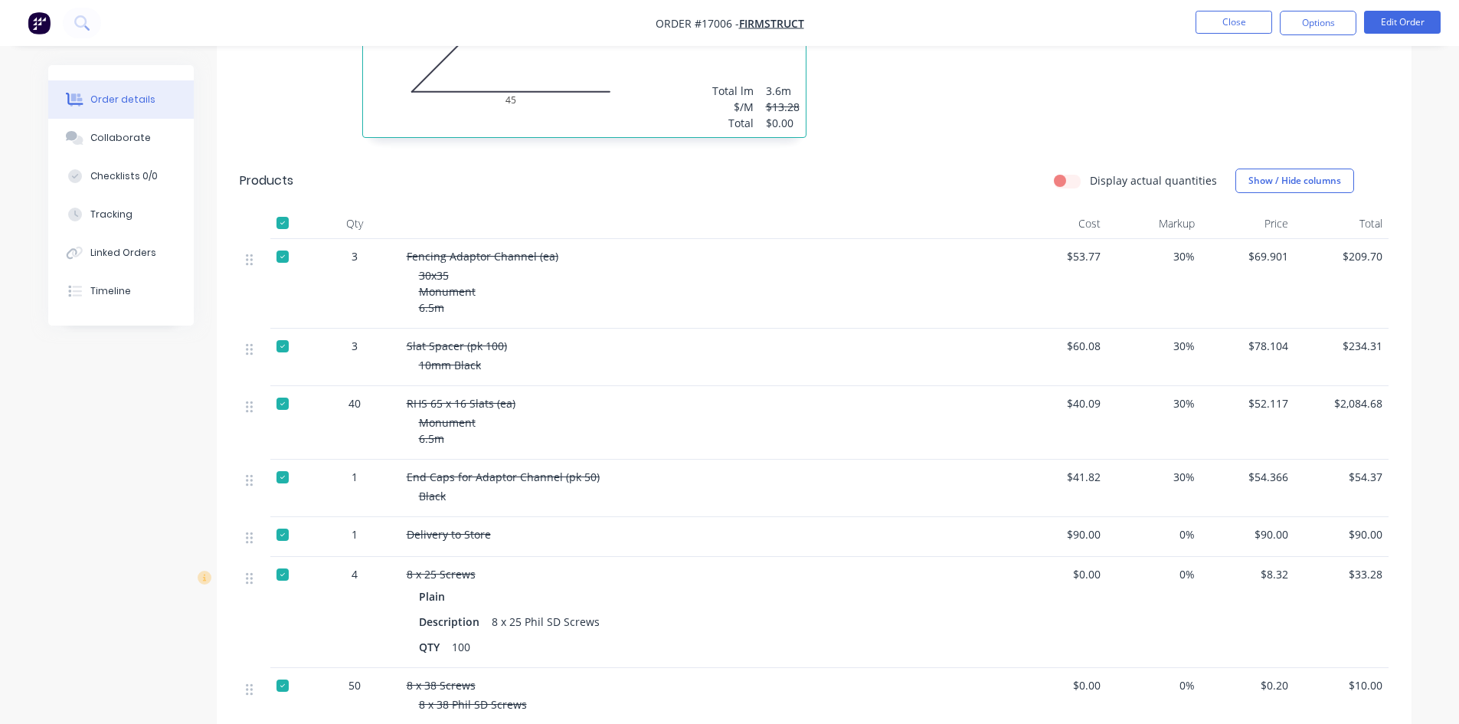
scroll to position [766, 0]
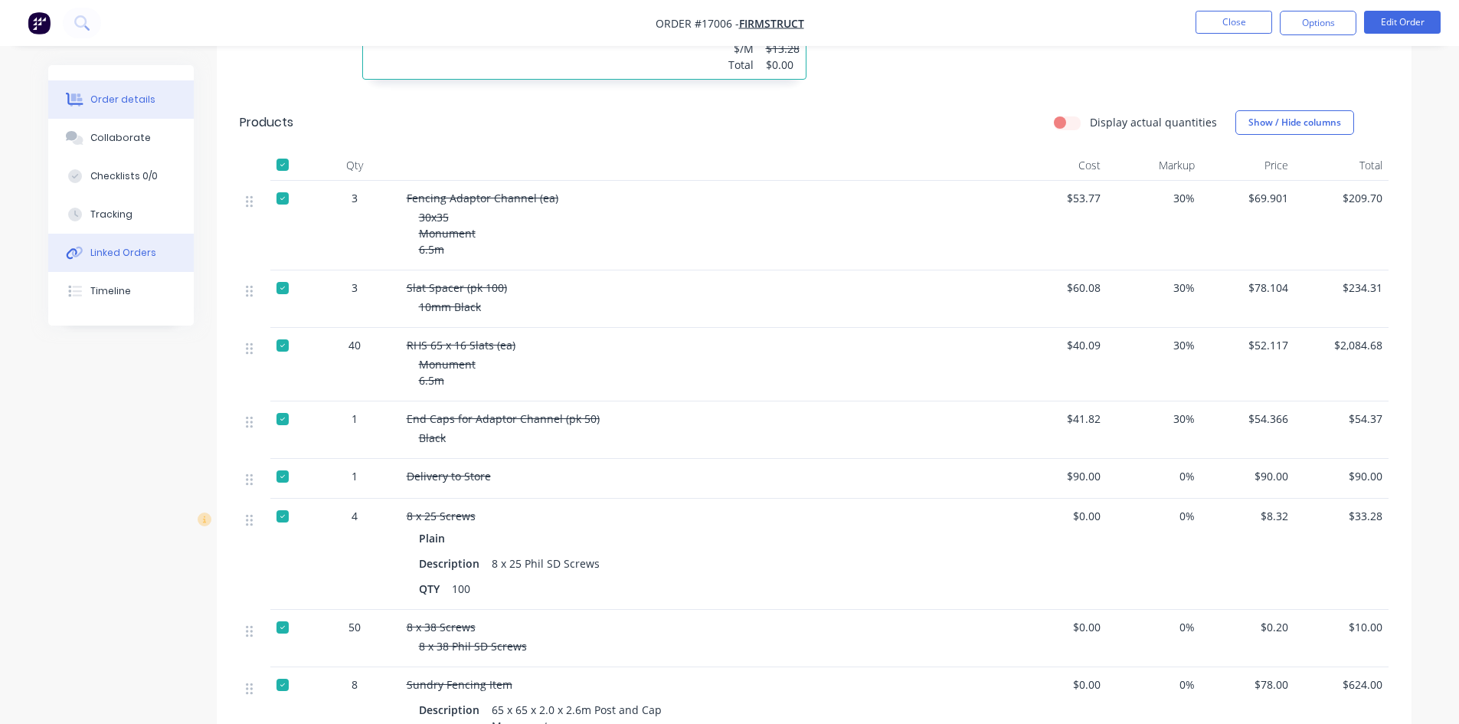
click at [140, 244] on button "Linked Orders" at bounding box center [120, 253] width 145 height 38
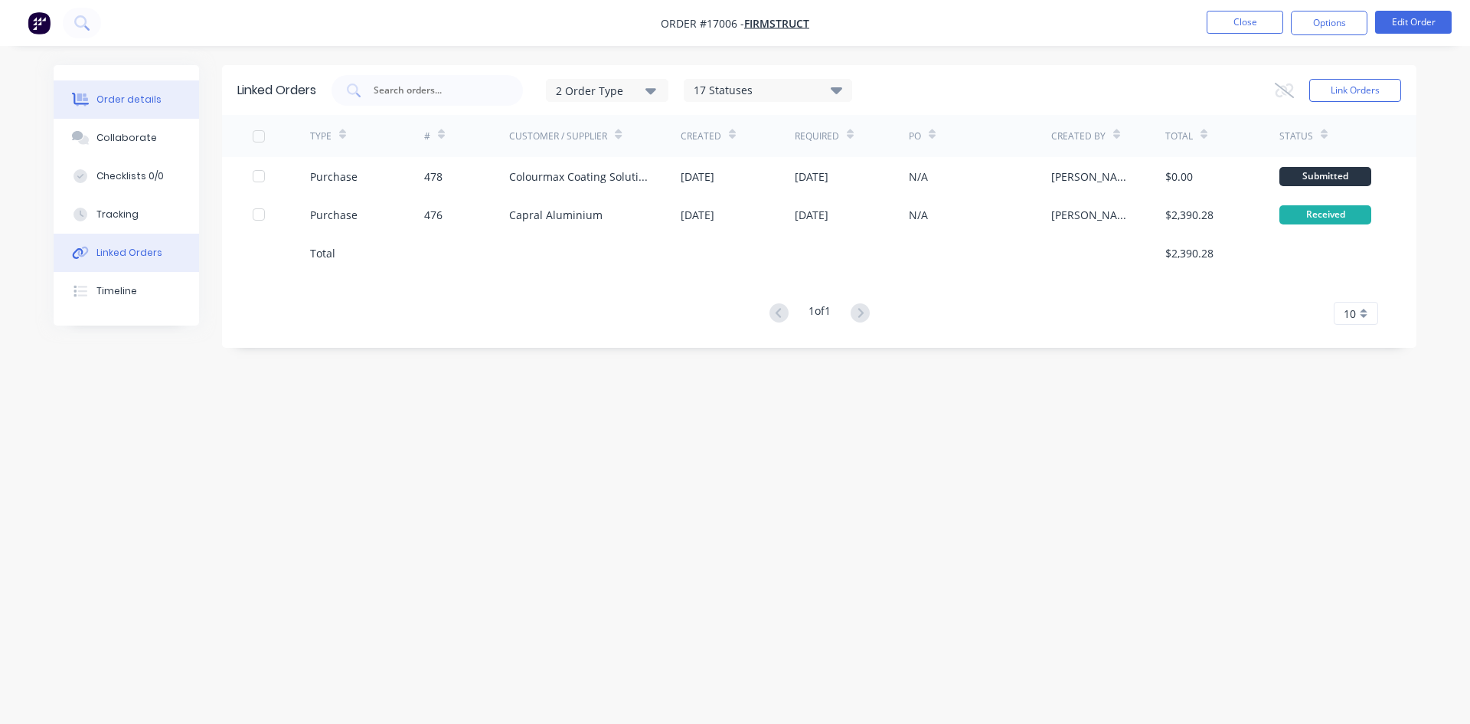
click at [109, 97] on div "Order details" at bounding box center [128, 100] width 65 height 14
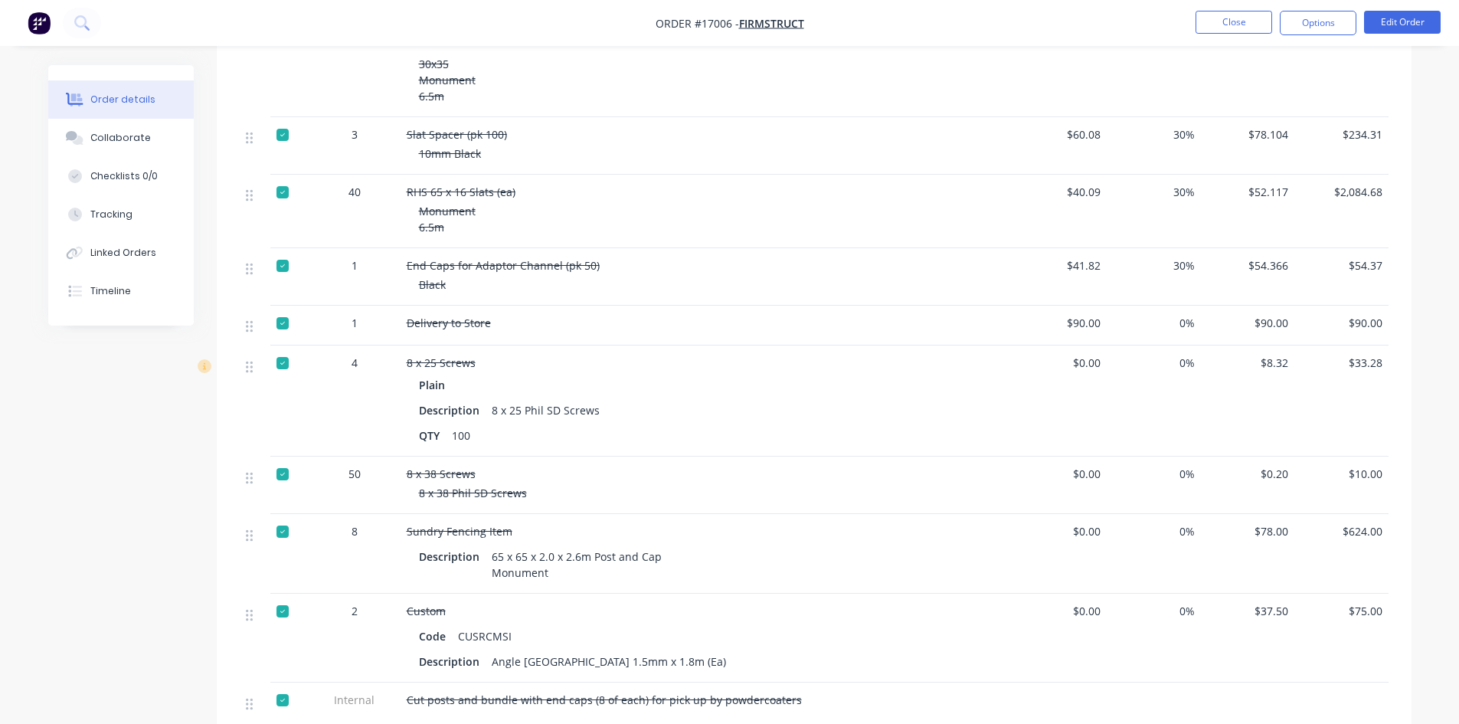
scroll to position [842, 0]
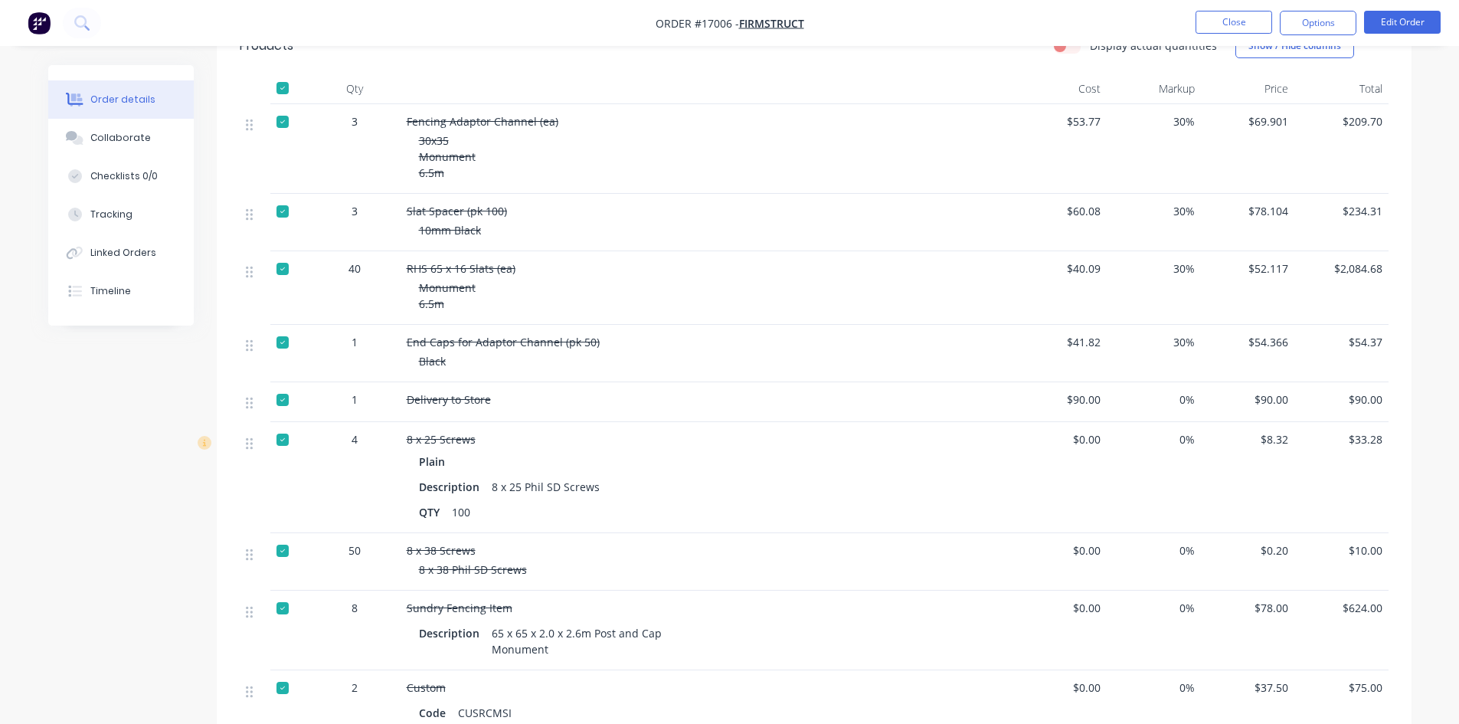
click at [851, 28] on nav "Order #17006 - Firmstruct Close Options Edit Order" at bounding box center [729, 23] width 1459 height 46
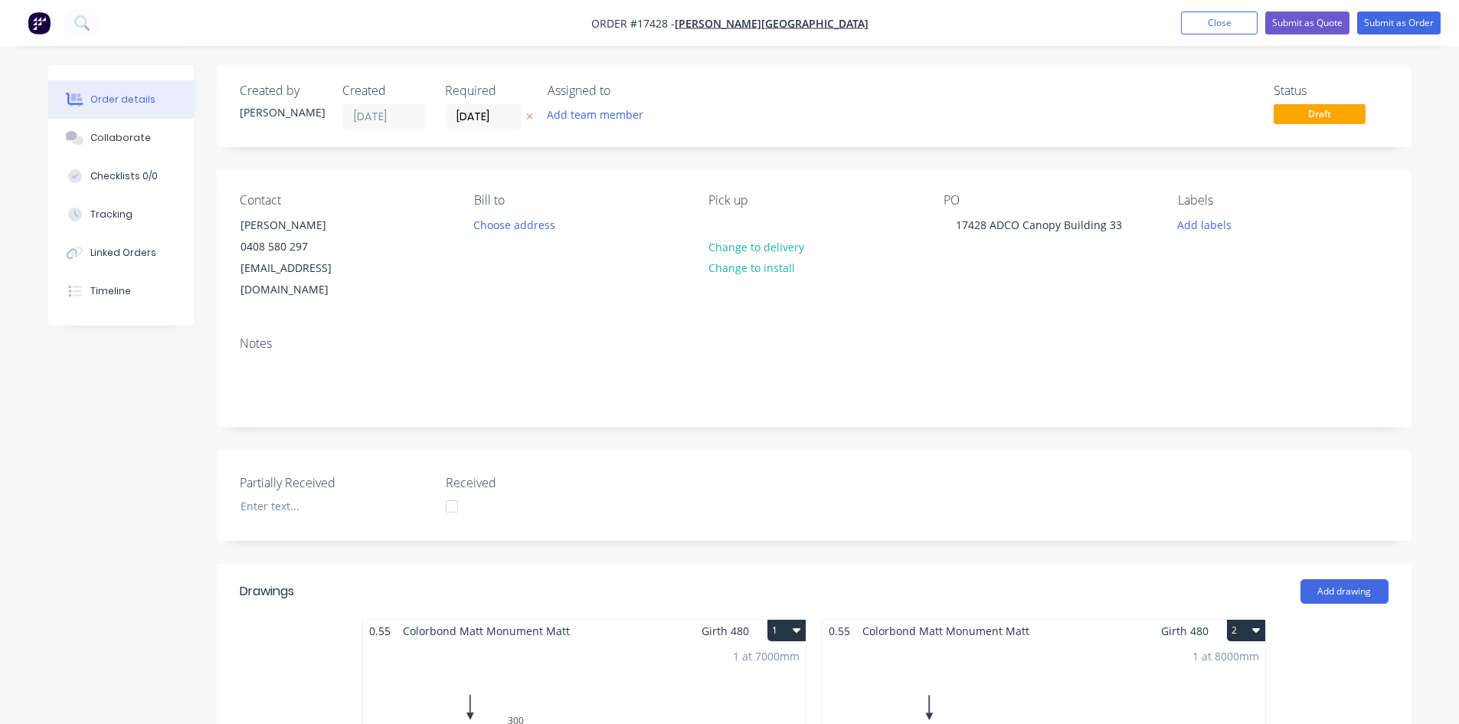
scroll to position [4, 0]
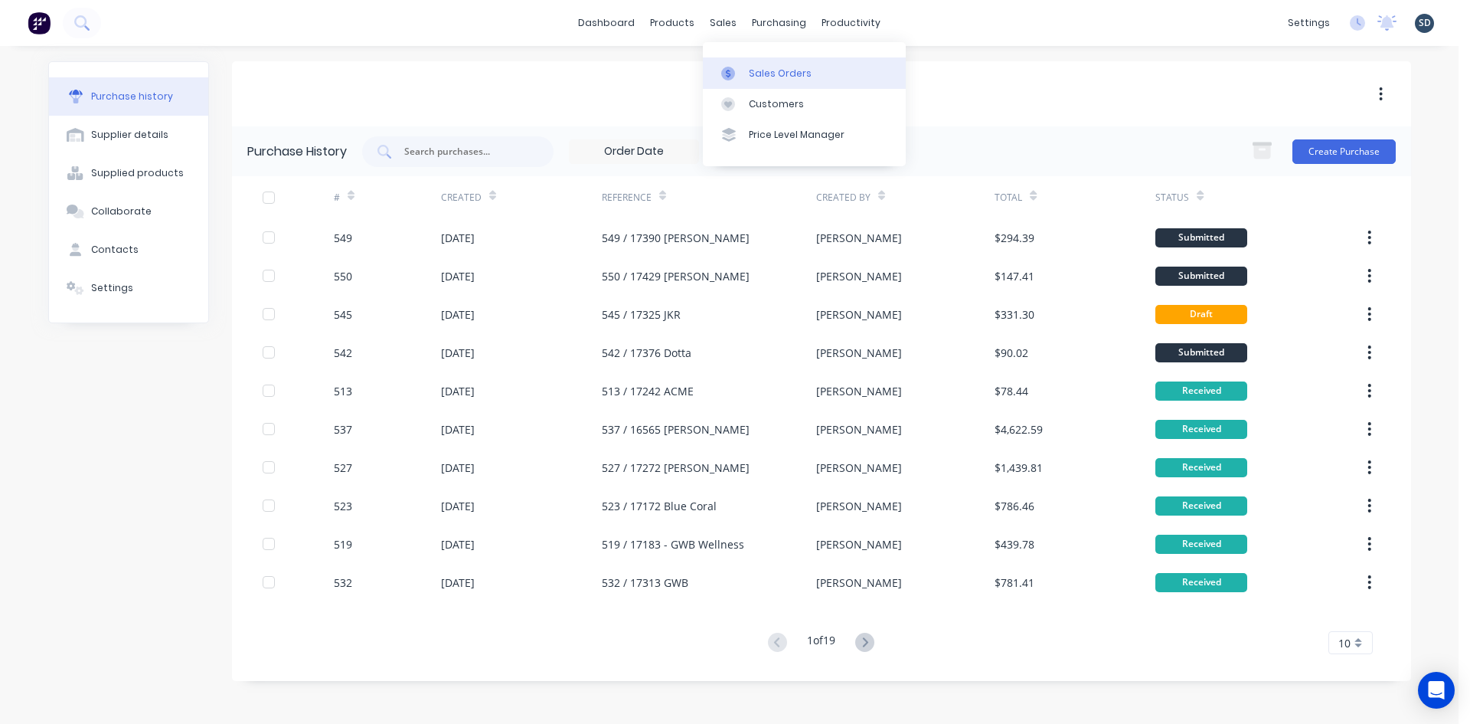
click at [750, 71] on div "Sales Orders" at bounding box center [780, 74] width 63 height 14
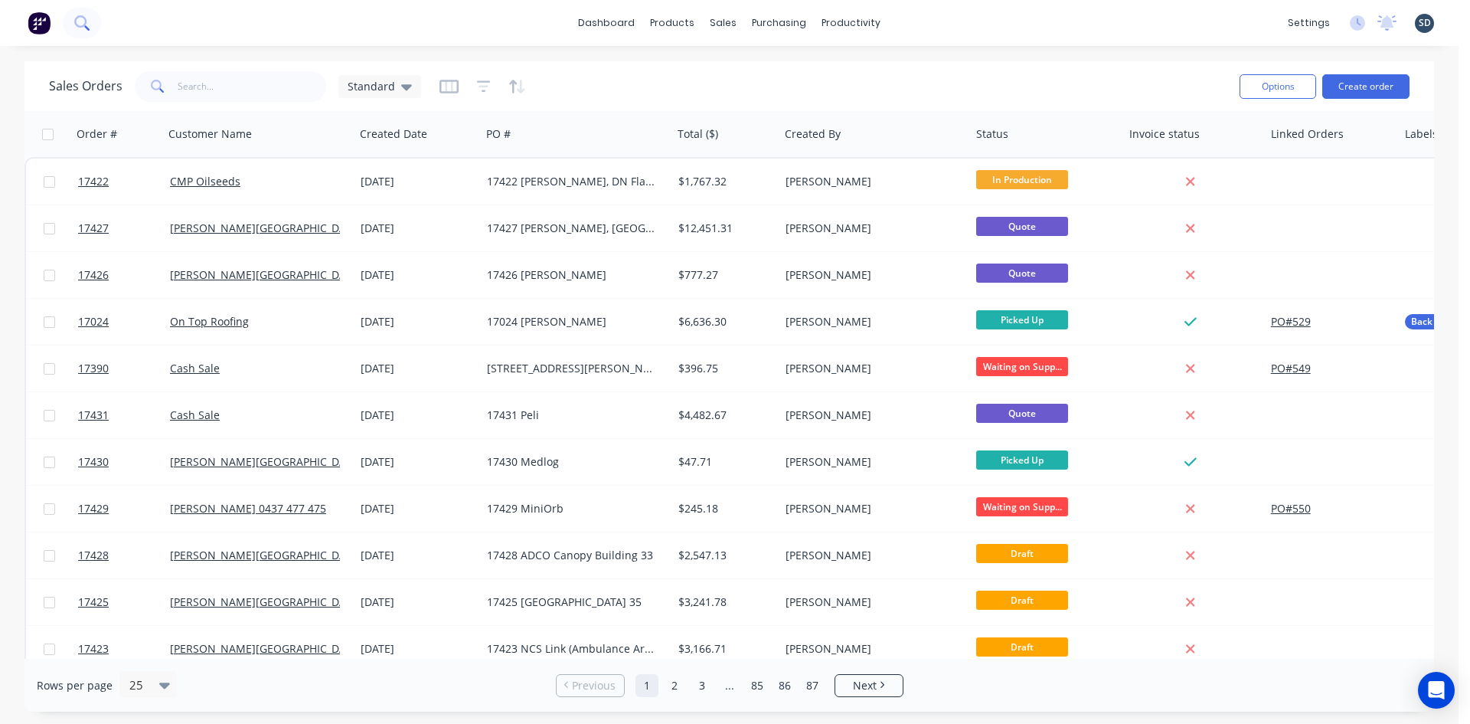
click at [83, 23] on icon at bounding box center [81, 22] width 15 height 15
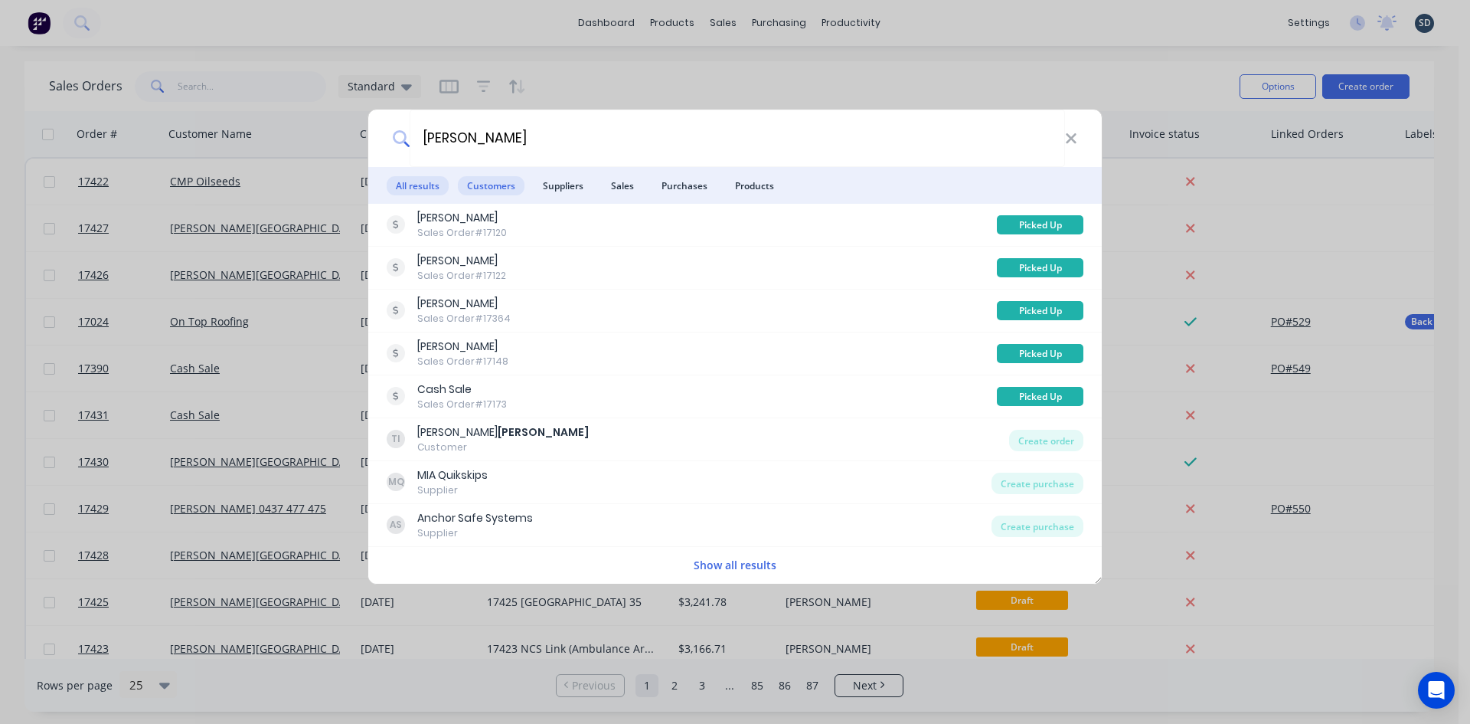
type input "IRVIN"
click at [499, 181] on span "Customers" at bounding box center [491, 185] width 67 height 19
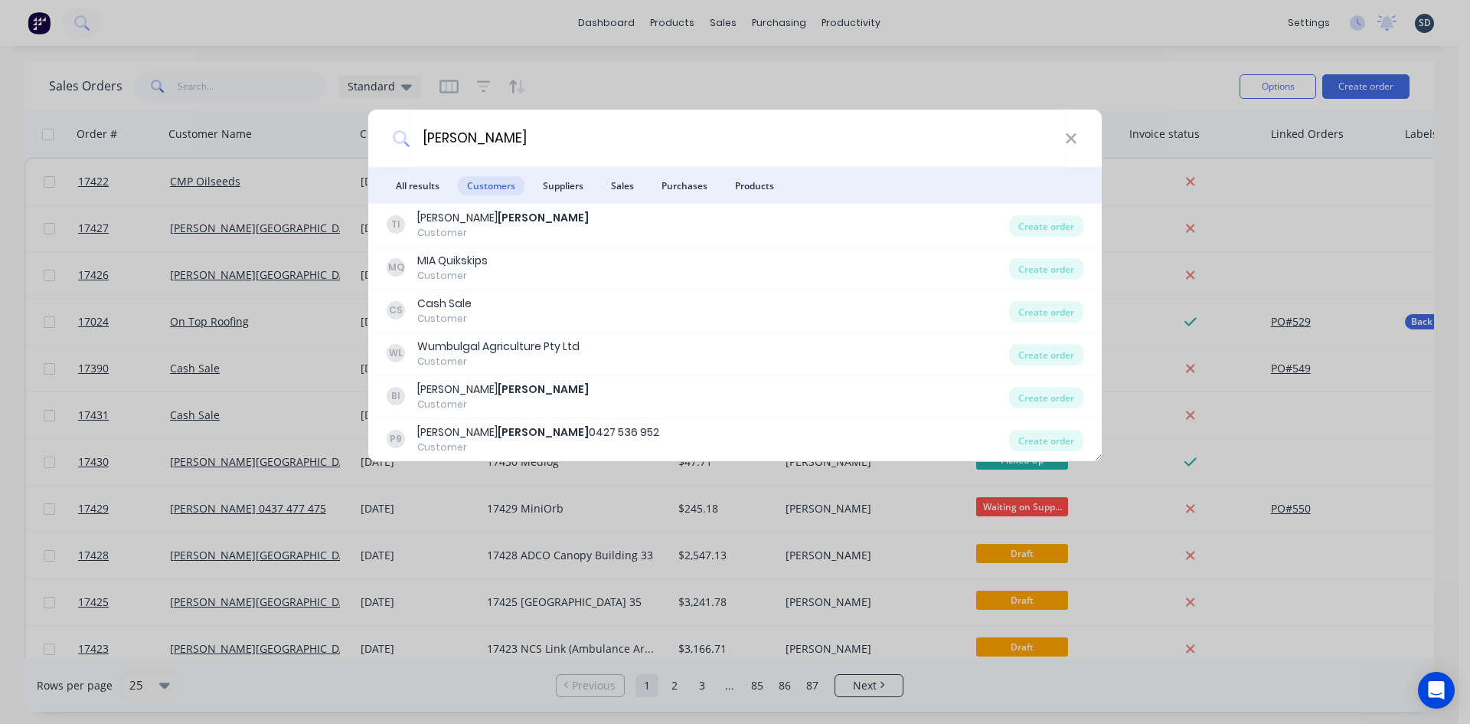
click at [844, 71] on div "IRVIN All results Customers Suppliers Sales Purchases Products TI Tim Irvin Cus…" at bounding box center [735, 362] width 1470 height 724
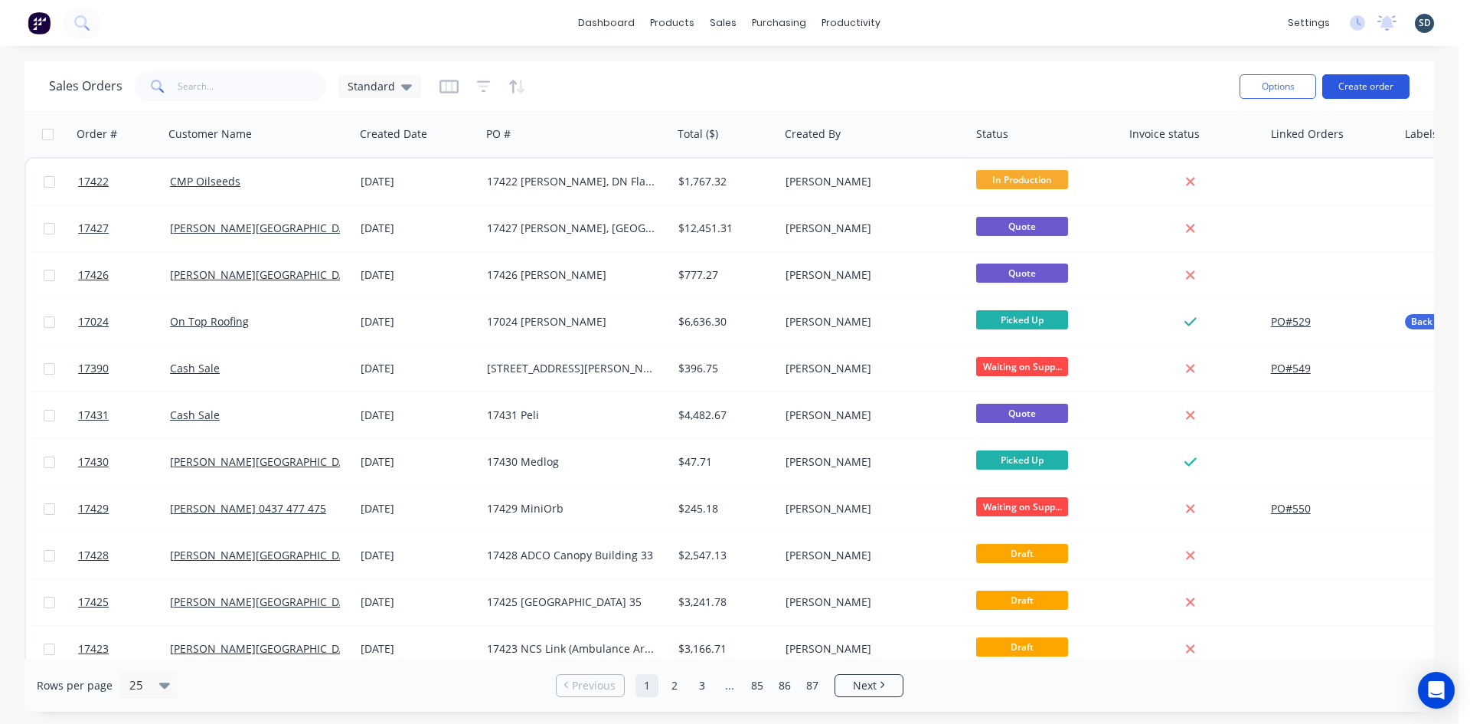
click at [1358, 88] on button "Create order" at bounding box center [1365, 86] width 87 height 25
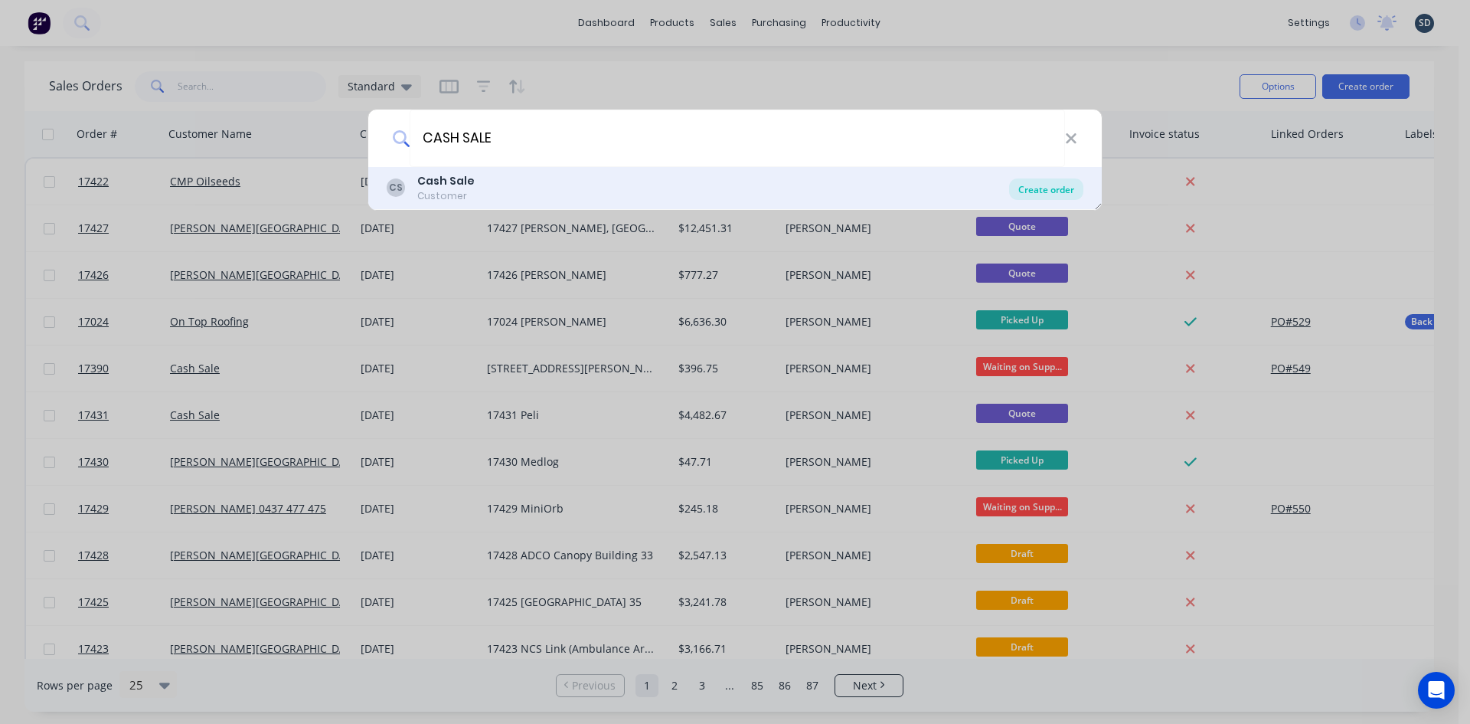
type input "CASH SALE"
click at [1043, 188] on div "Create order" at bounding box center [1046, 188] width 74 height 21
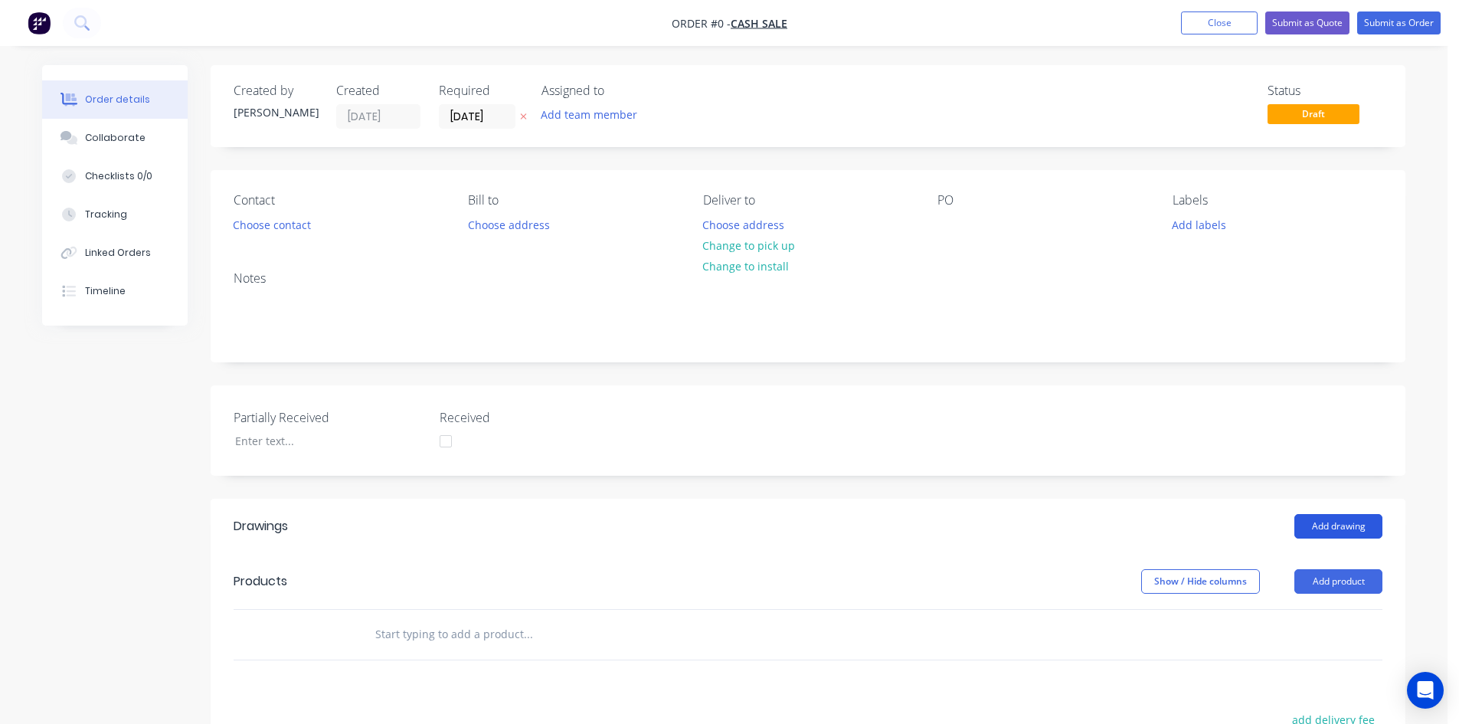
click at [1327, 519] on button "Add drawing" at bounding box center [1338, 526] width 88 height 25
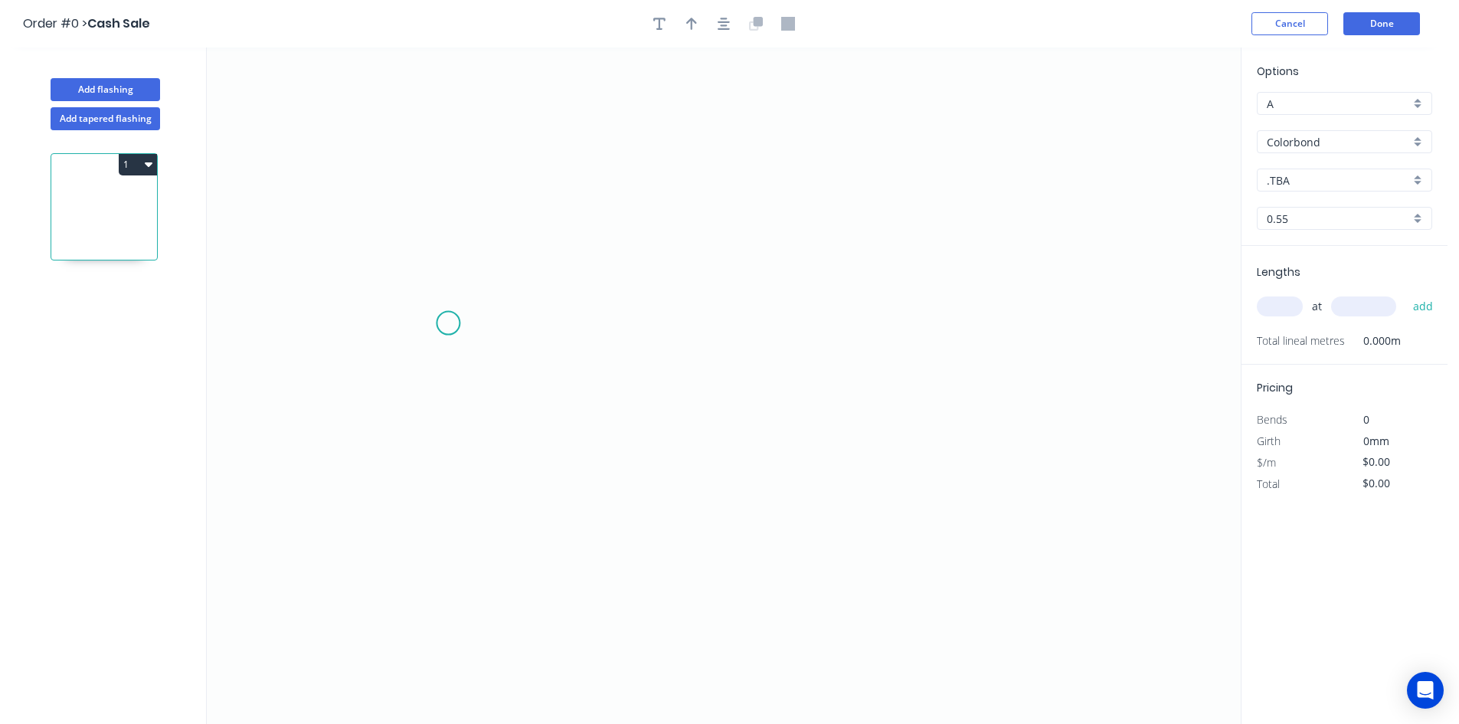
click at [396, 321] on icon "0" at bounding box center [724, 385] width 1034 height 676
click at [1062, 306] on icon "0" at bounding box center [724, 385] width 1034 height 676
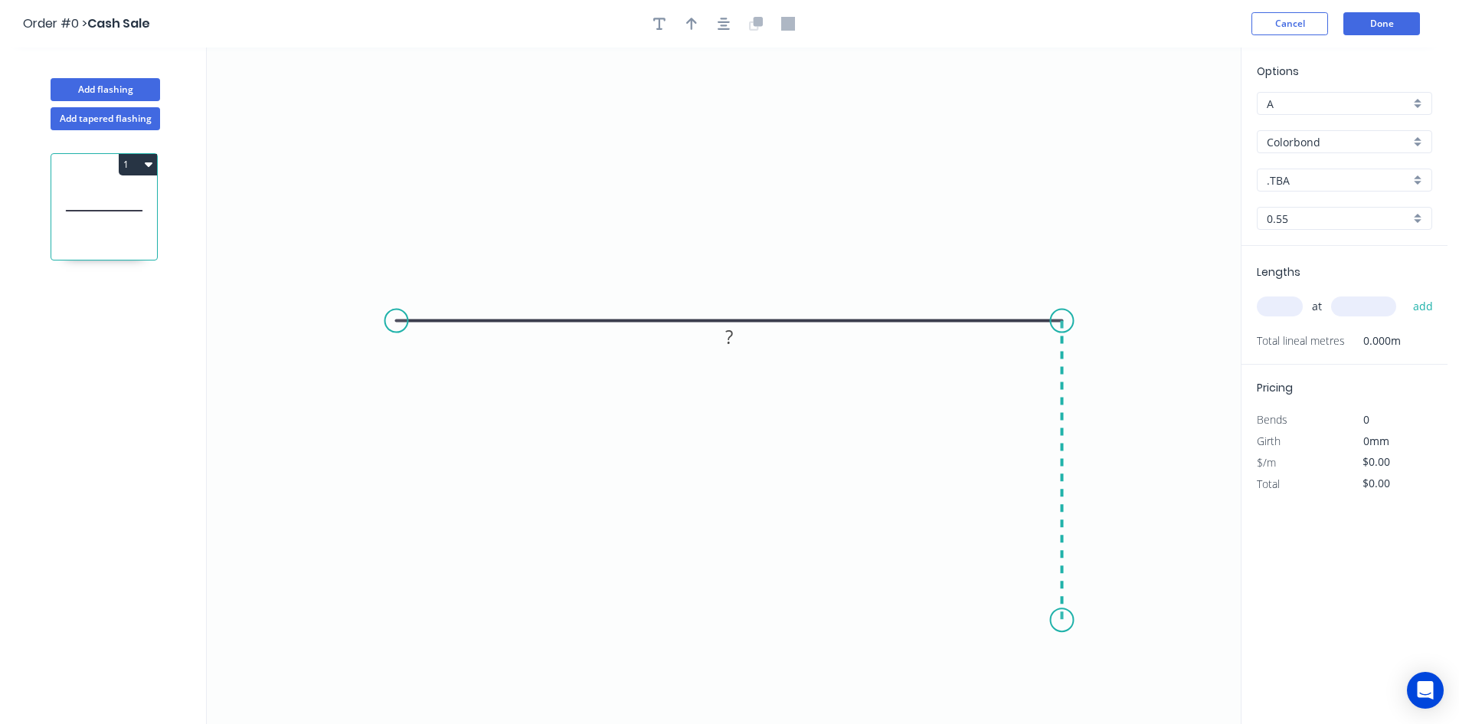
click at [1057, 620] on icon "0 ?" at bounding box center [724, 385] width 1034 height 676
click at [1028, 682] on icon "0 ? ?" at bounding box center [724, 385] width 1034 height 676
click at [396, 318] on circle at bounding box center [396, 320] width 23 height 23
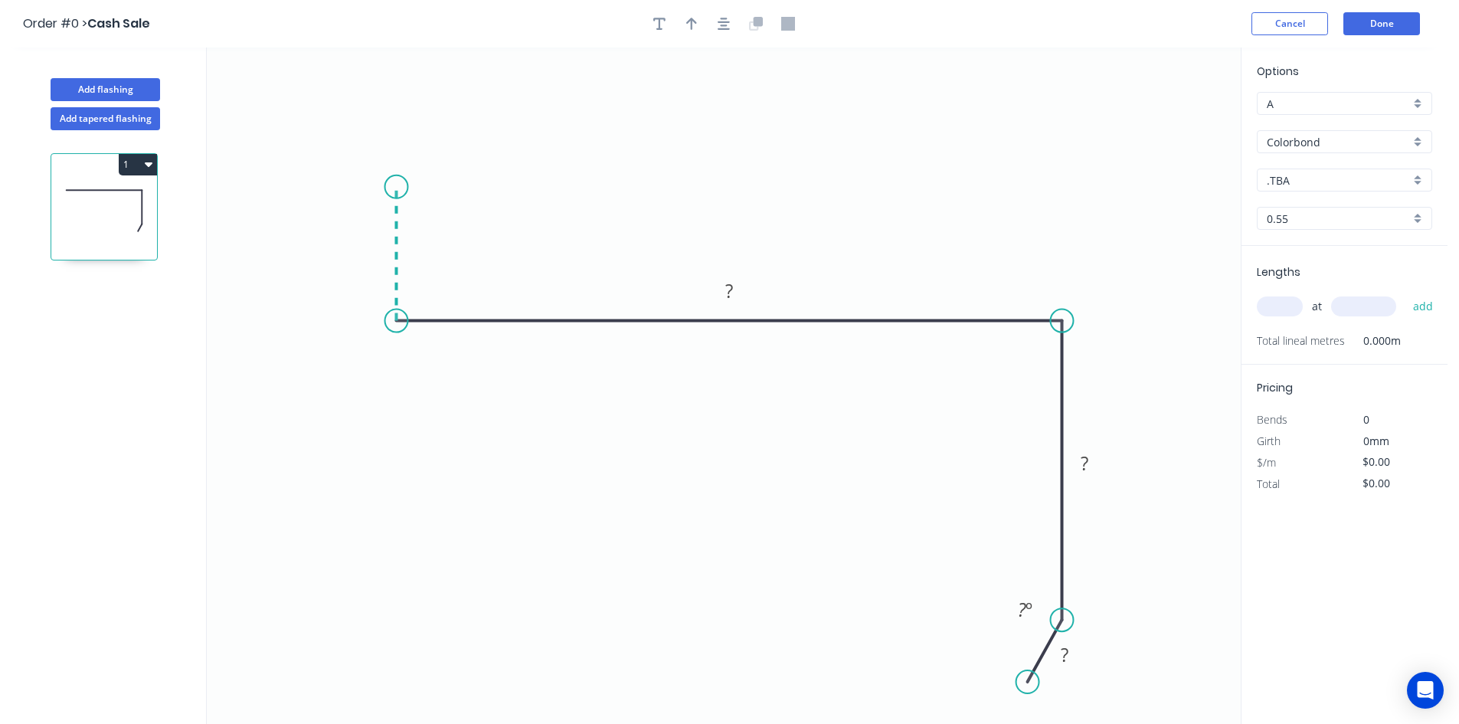
click at [391, 187] on icon "0 ? ? ? ? º" at bounding box center [724, 385] width 1034 height 676
click at [381, 251] on rect at bounding box center [373, 247] width 31 height 21
click at [732, 285] on tspan "?" at bounding box center [729, 290] width 8 height 25
click at [1081, 453] on tspan "?" at bounding box center [1084, 462] width 8 height 25
click at [1068, 654] on tspan "?" at bounding box center [1065, 654] width 8 height 25
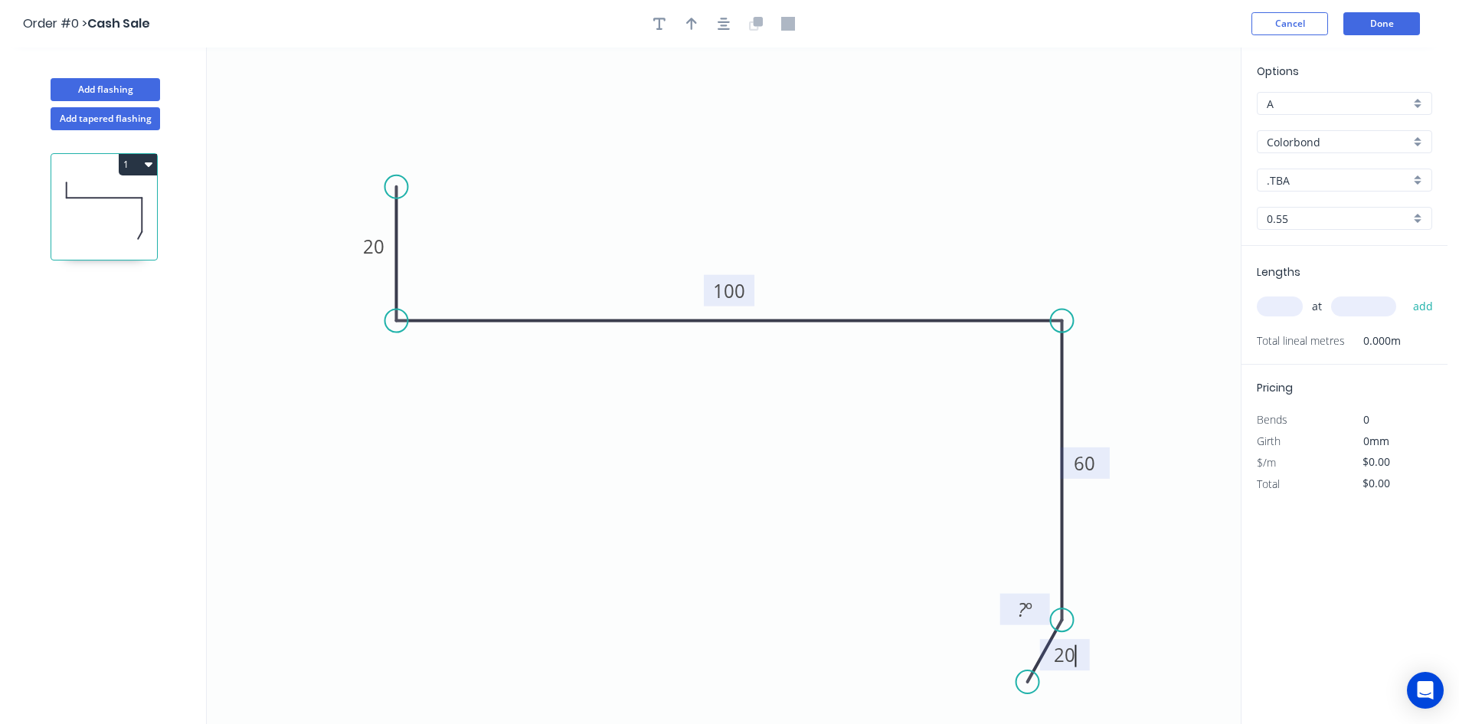
type input "$19.46"
click at [1018, 614] on tspan "?" at bounding box center [1022, 609] width 8 height 25
click at [949, 156] on icon "0 20 100 60 20 20 º" at bounding box center [724, 385] width 1034 height 676
click at [721, 21] on icon "button" at bounding box center [724, 24] width 12 height 12
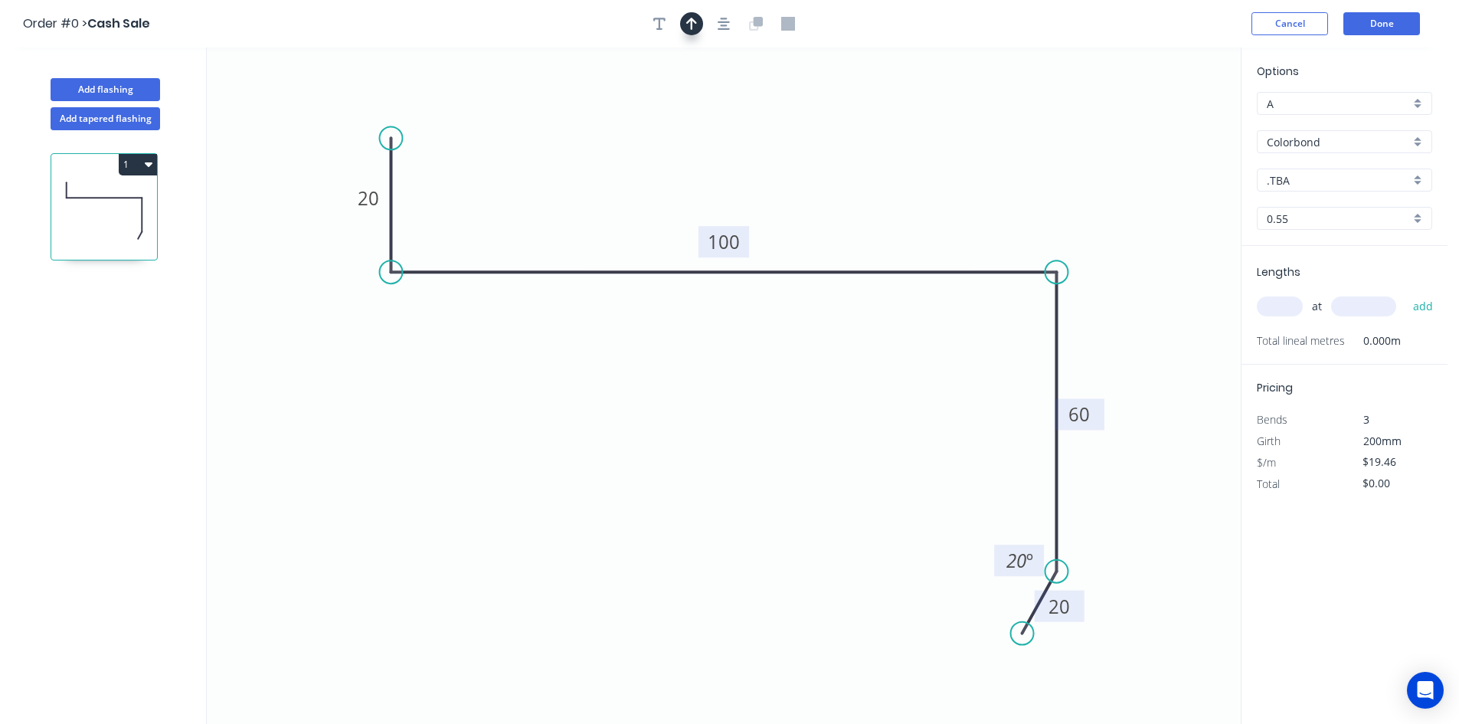
click at [698, 26] on button "button" at bounding box center [691, 23] width 23 height 23
click at [1159, 120] on icon at bounding box center [1163, 106] width 14 height 49
drag, startPoint x: 1162, startPoint y: 120, endPoint x: 959, endPoint y: 184, distance: 212.6
click at [961, 178] on icon at bounding box center [983, 156] width 44 height 44
click at [1344, 183] on input ".TBA" at bounding box center [1338, 180] width 143 height 16
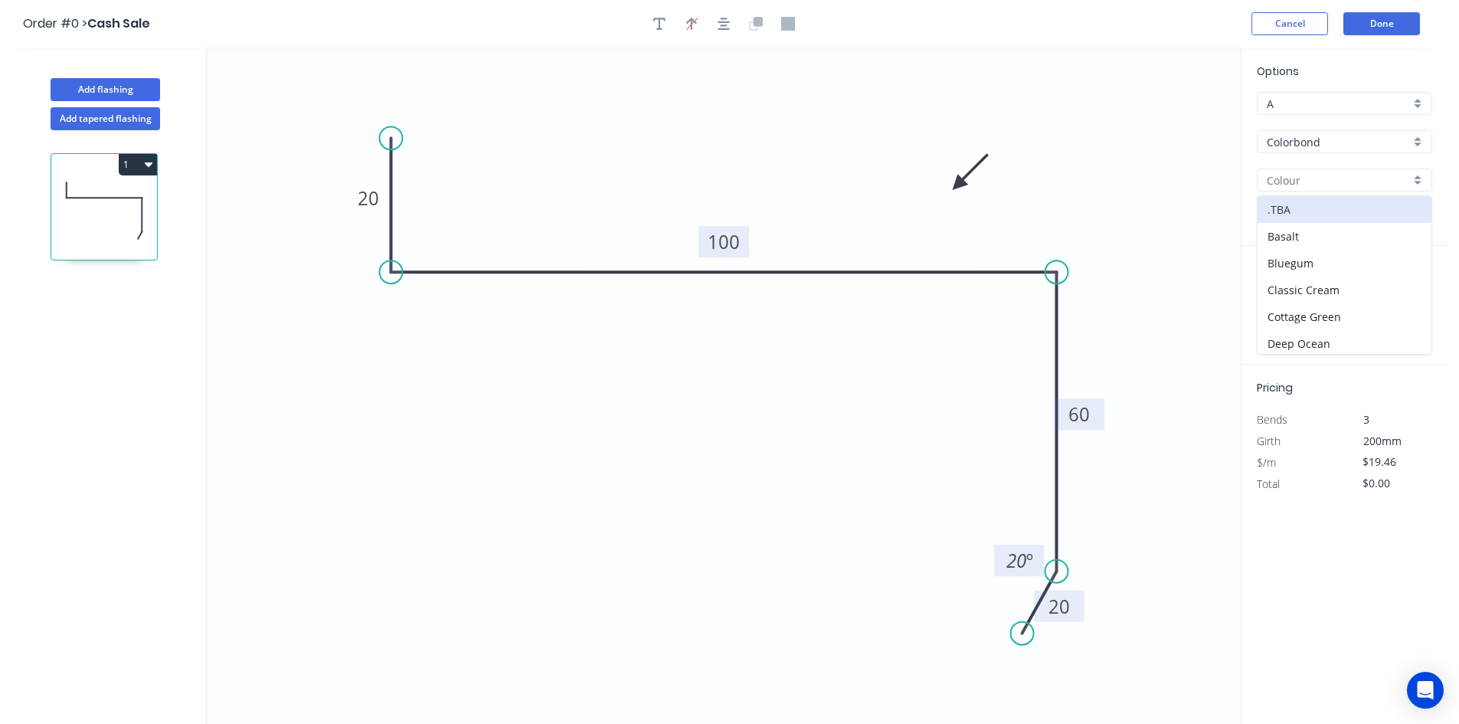
click at [1339, 139] on input "Colorbond" at bounding box center [1338, 142] width 143 height 16
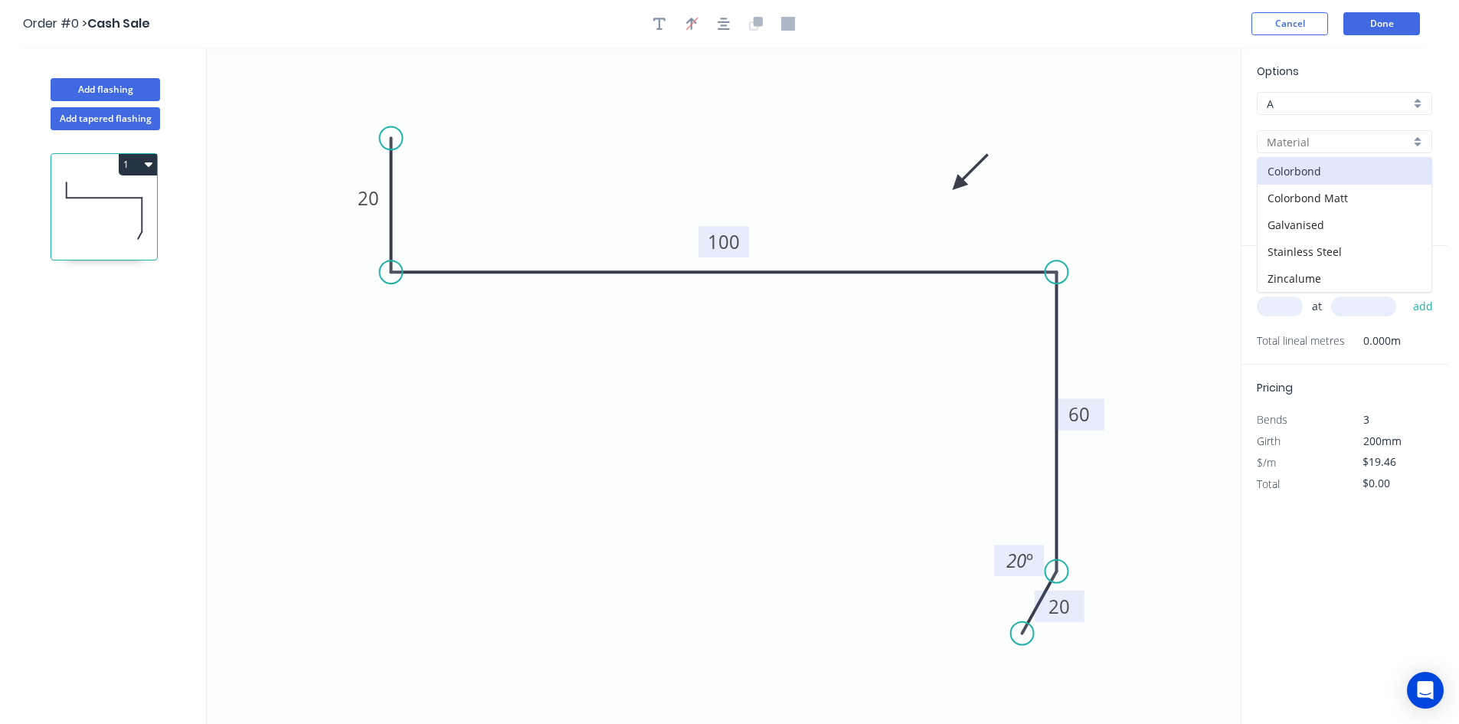
click at [1344, 141] on input "text" at bounding box center [1338, 142] width 143 height 16
click at [1344, 142] on input "text" at bounding box center [1338, 142] width 143 height 16
click at [1316, 286] on div "Zincalume" at bounding box center [1344, 278] width 174 height 27
type input "Zincalume"
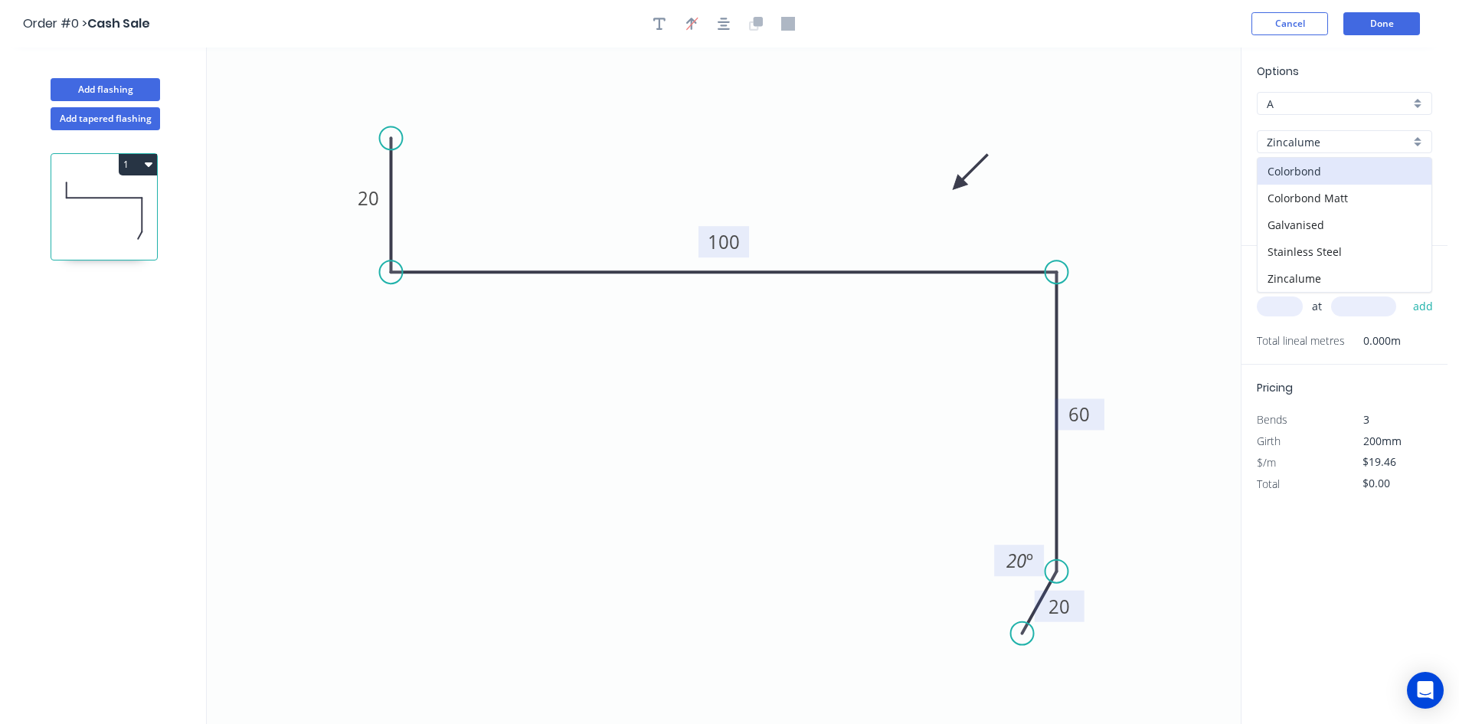
type input "$15.25"
click at [1280, 307] on input "text" at bounding box center [1280, 306] width 46 height 20
type input "1"
click at [1358, 309] on input "text" at bounding box center [1363, 306] width 65 height 20
type input "6000"
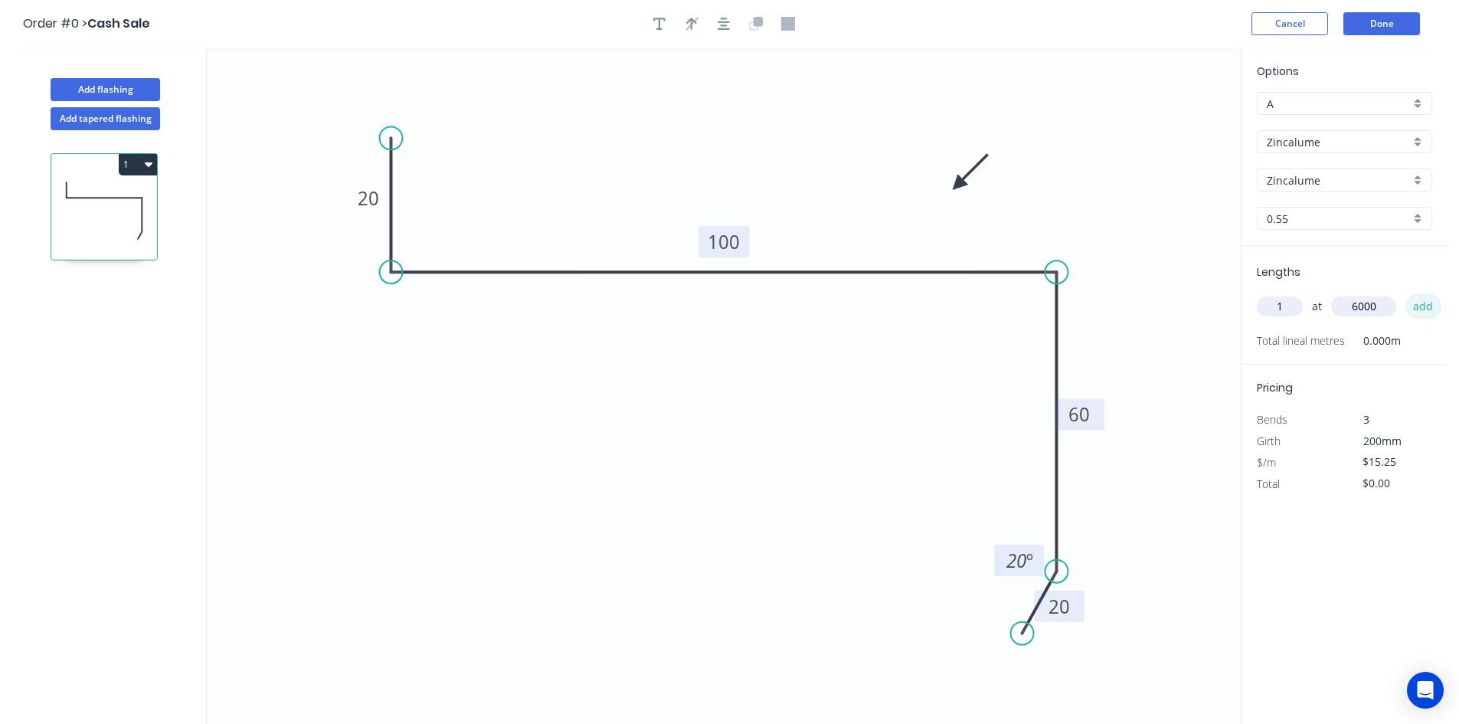
click at [1407, 301] on button "add" at bounding box center [1423, 306] width 36 height 26
type input "$91.50"
type input "1"
click at [1363, 309] on input "text" at bounding box center [1363, 306] width 65 height 20
type input "2000"
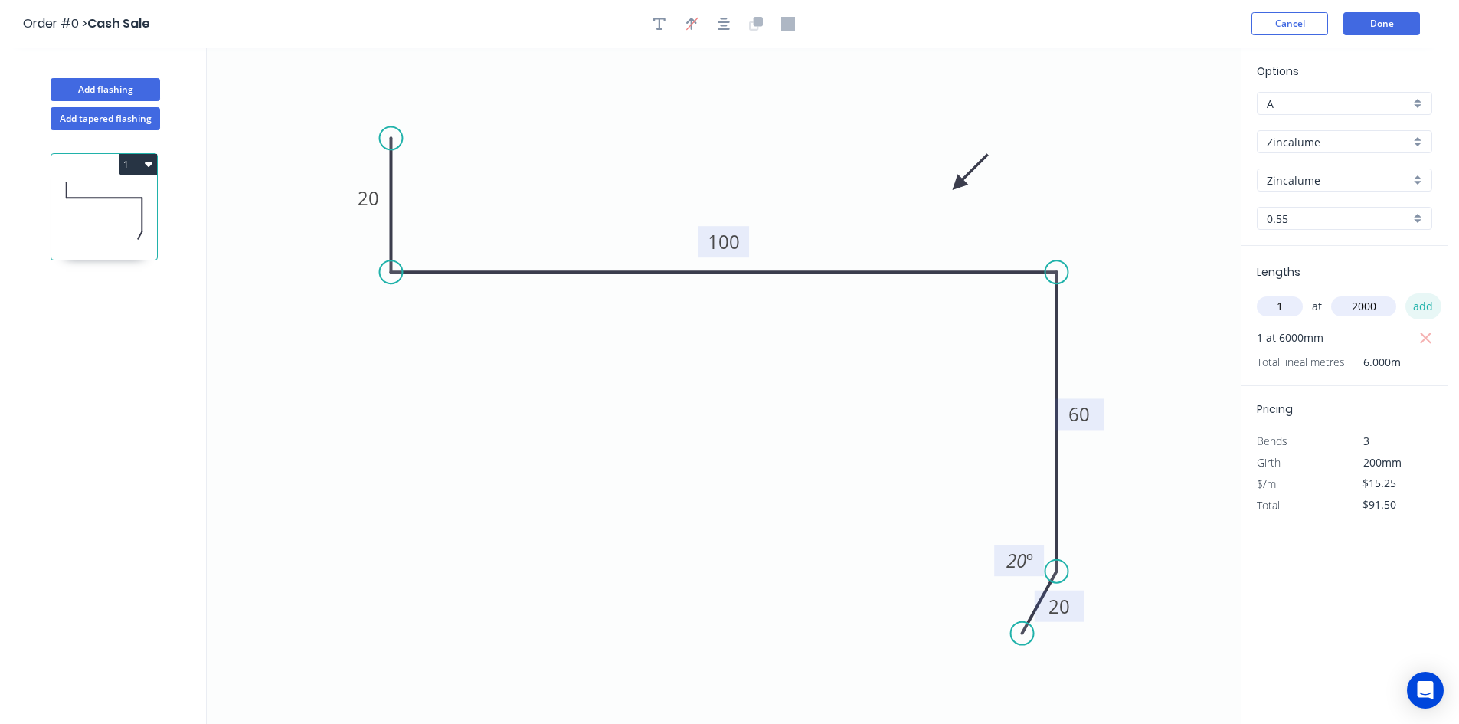
click at [1420, 305] on button "add" at bounding box center [1423, 306] width 36 height 26
type input "$122.00"
click at [1390, 20] on button "Done" at bounding box center [1381, 23] width 77 height 23
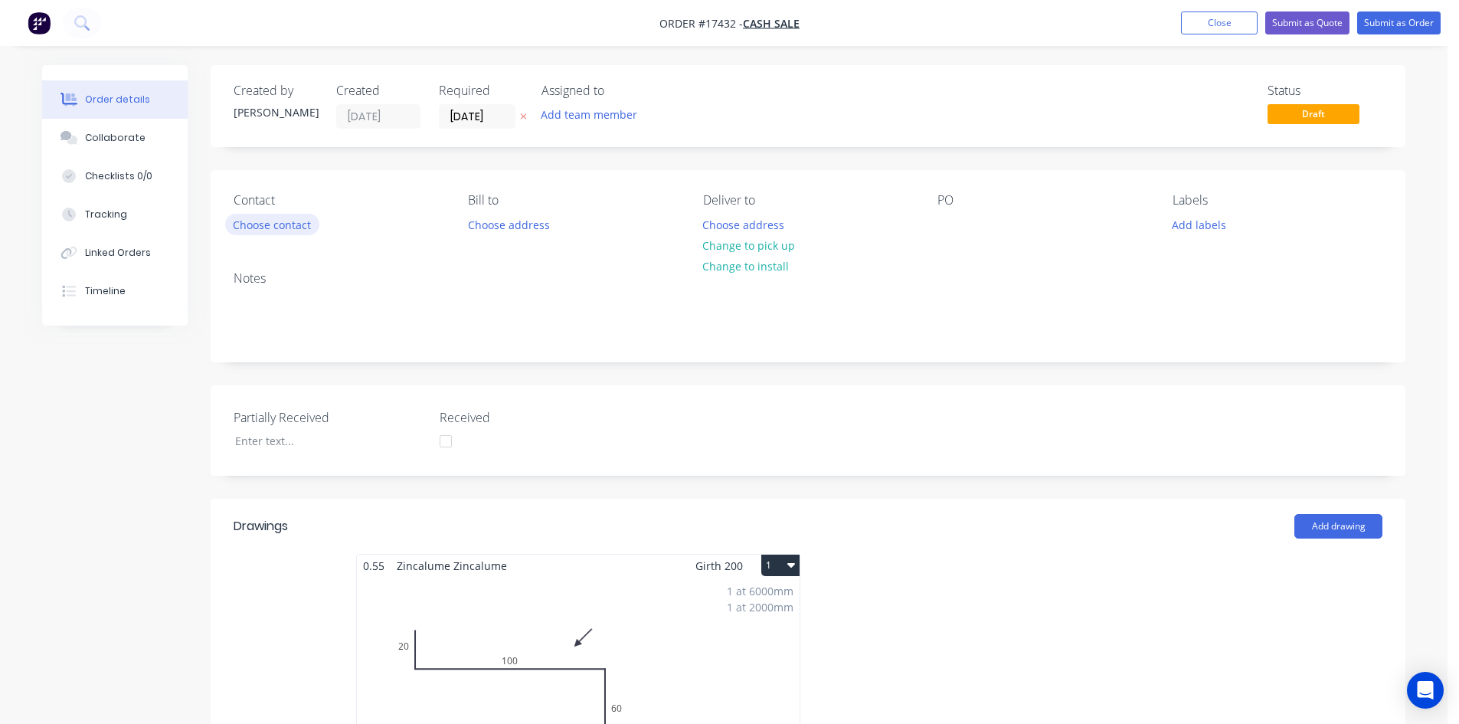
click at [270, 218] on button "Choose contact" at bounding box center [272, 224] width 94 height 21
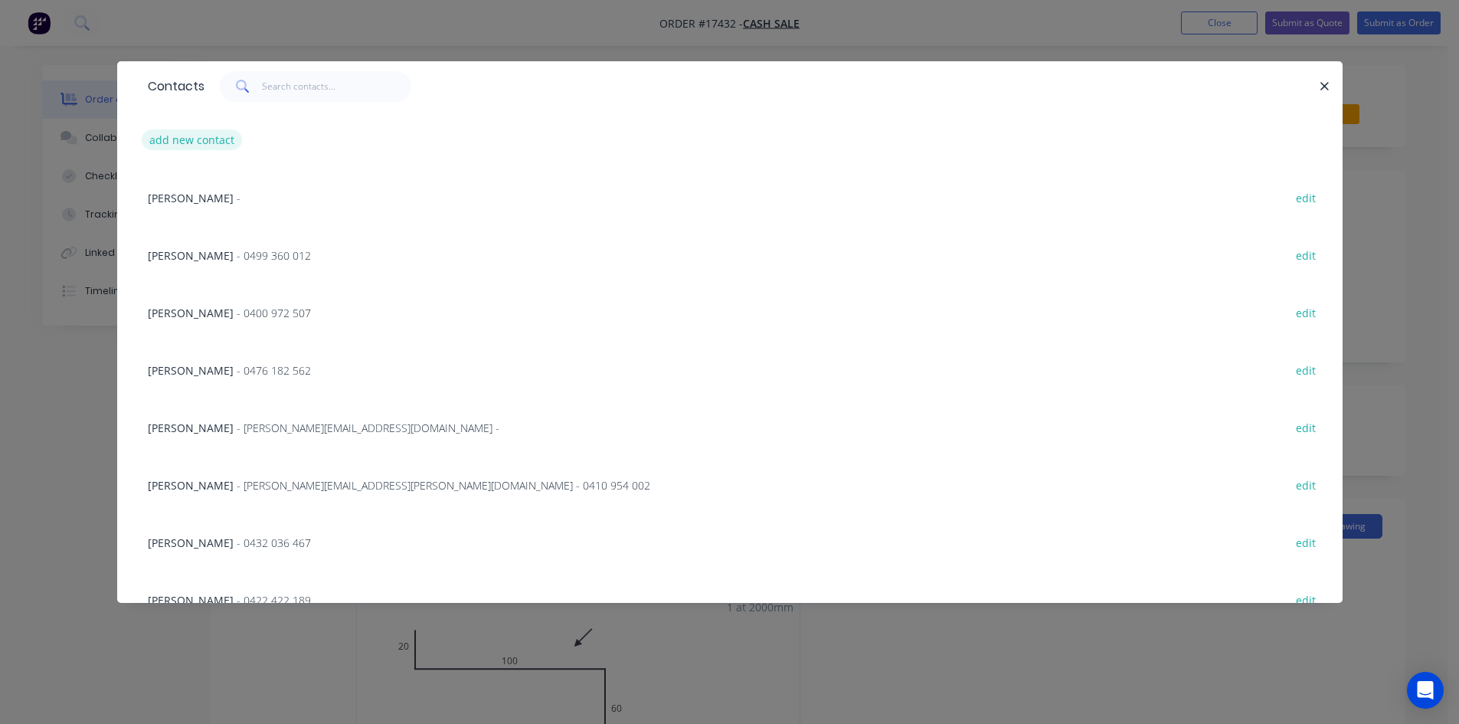
click at [201, 136] on button "add new contact" at bounding box center [192, 139] width 101 height 21
select select "AU"
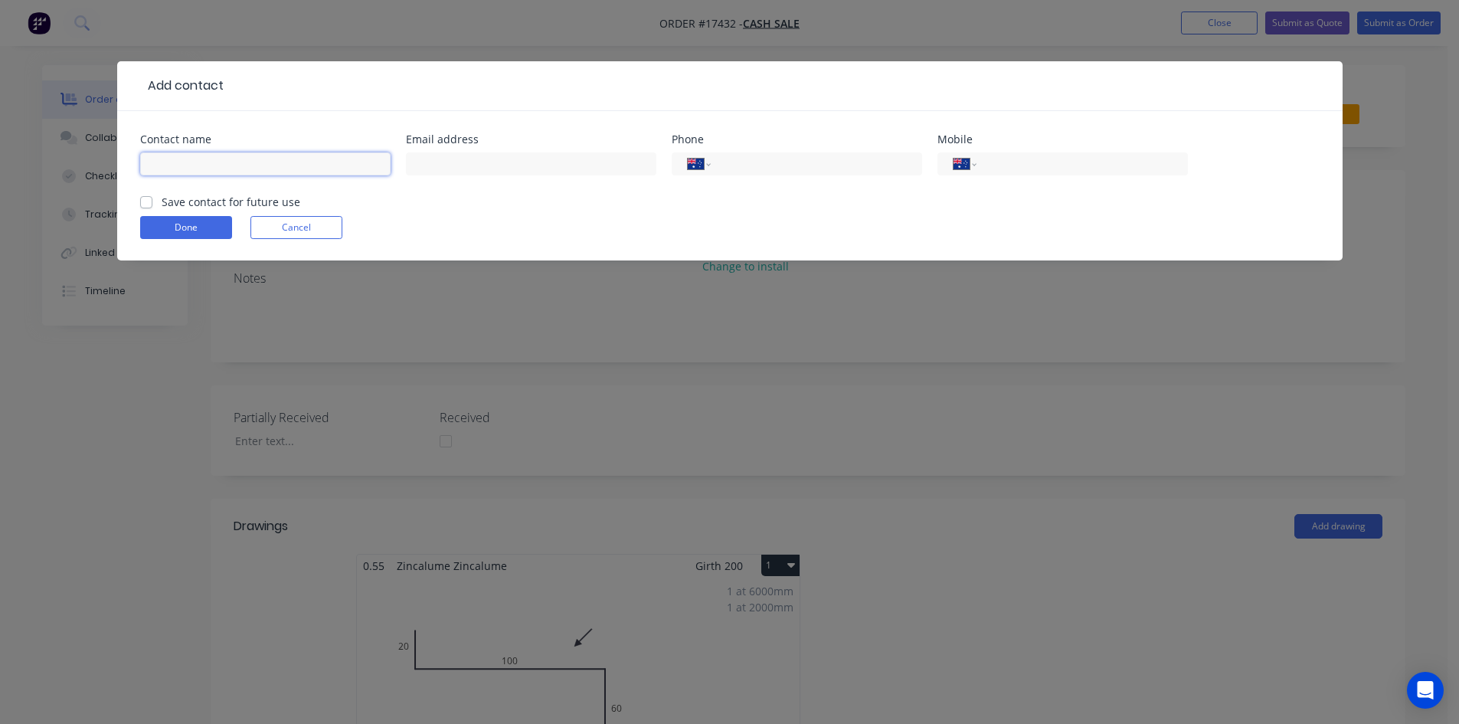
click at [165, 165] on input "text" at bounding box center [265, 163] width 250 height 23
type input "r"
type input "Rhys"
click at [999, 161] on input "tel" at bounding box center [1079, 164] width 184 height 18
type input "0428 035 075"
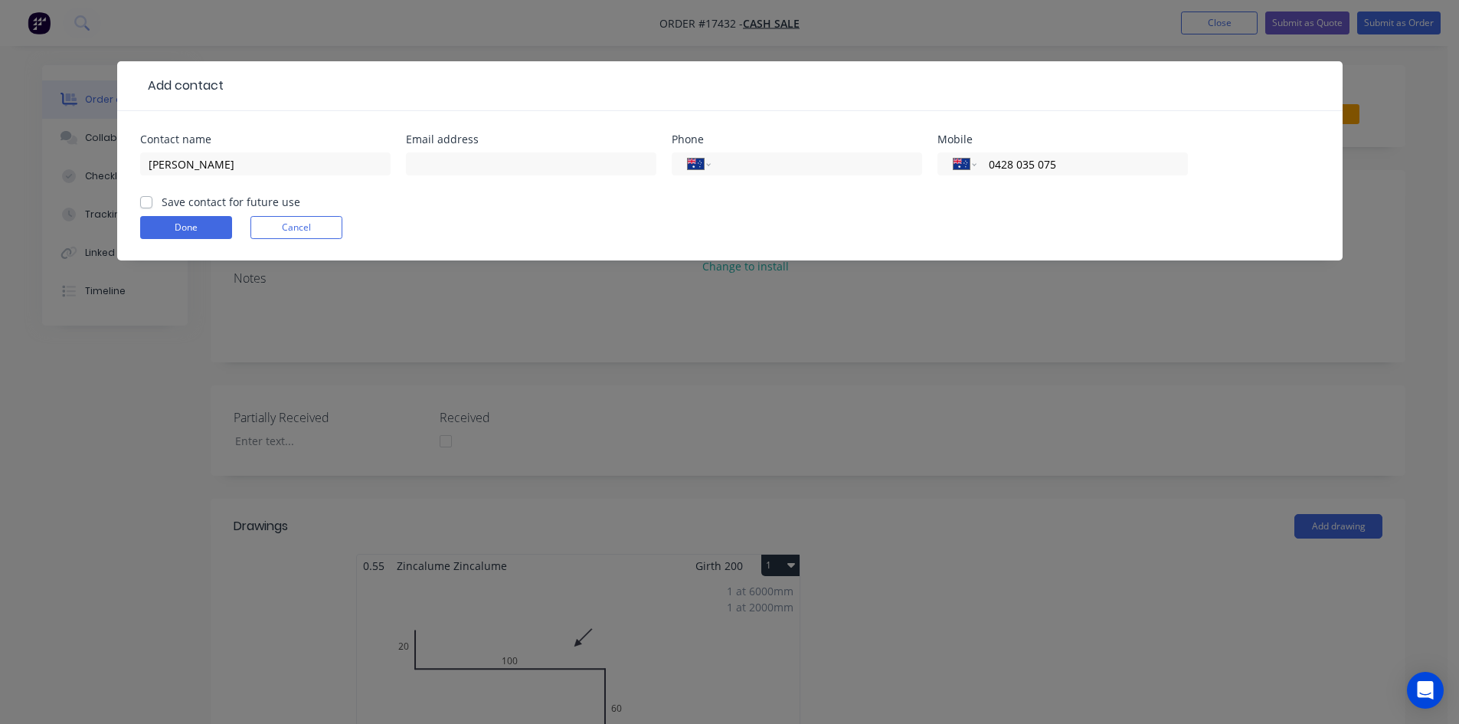
click at [162, 201] on label "Save contact for future use" at bounding box center [231, 202] width 139 height 16
click at [145, 201] on input "Save contact for future use" at bounding box center [146, 201] width 12 height 15
checkbox input "true"
click at [157, 234] on button "Done" at bounding box center [186, 227] width 92 height 23
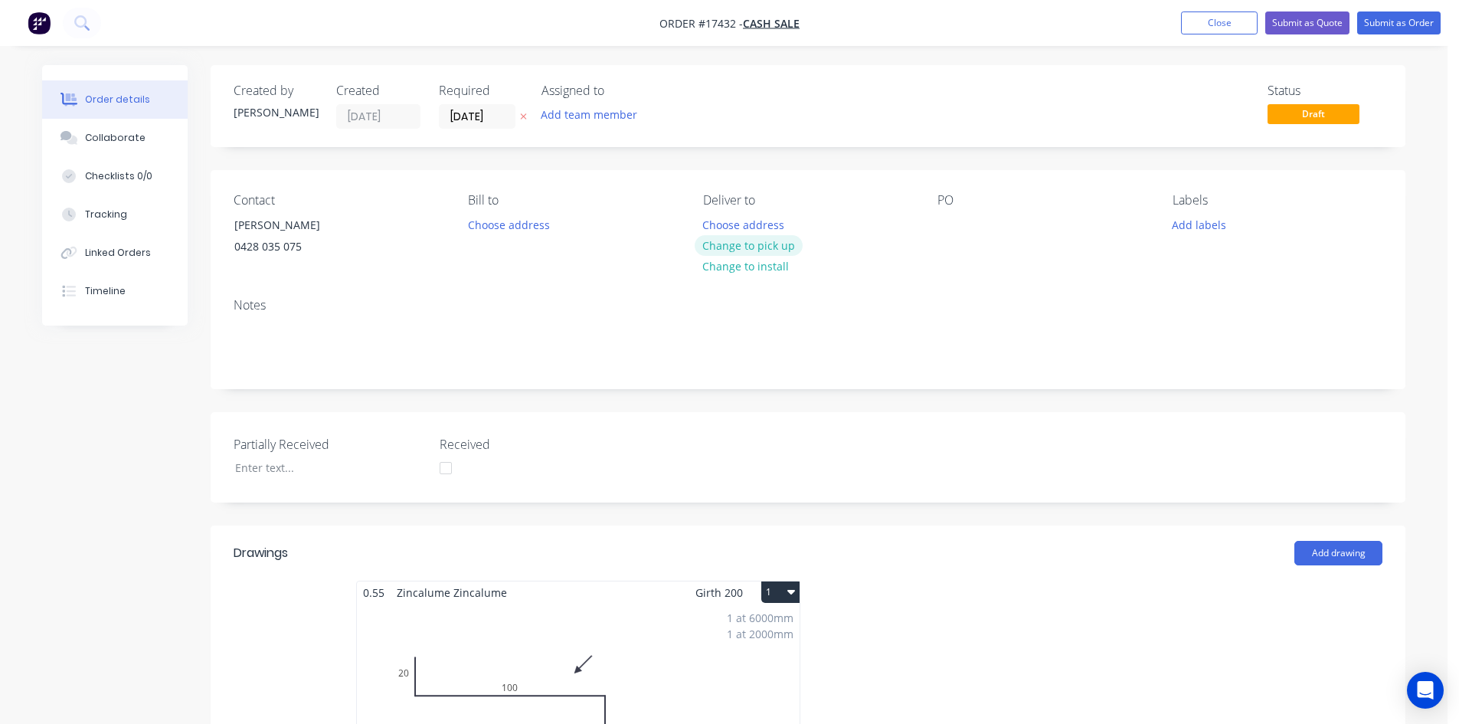
click at [767, 243] on button "Change to pick up" at bounding box center [749, 245] width 109 height 21
click at [946, 227] on div at bounding box center [949, 225] width 25 height 22
click at [950, 221] on div "07432" at bounding box center [964, 225] width 55 height 22
click at [983, 227] on div "17432" at bounding box center [964, 225] width 55 height 22
click at [991, 227] on div "17432 N&G Irvin" at bounding box center [1022, 225] width 171 height 22
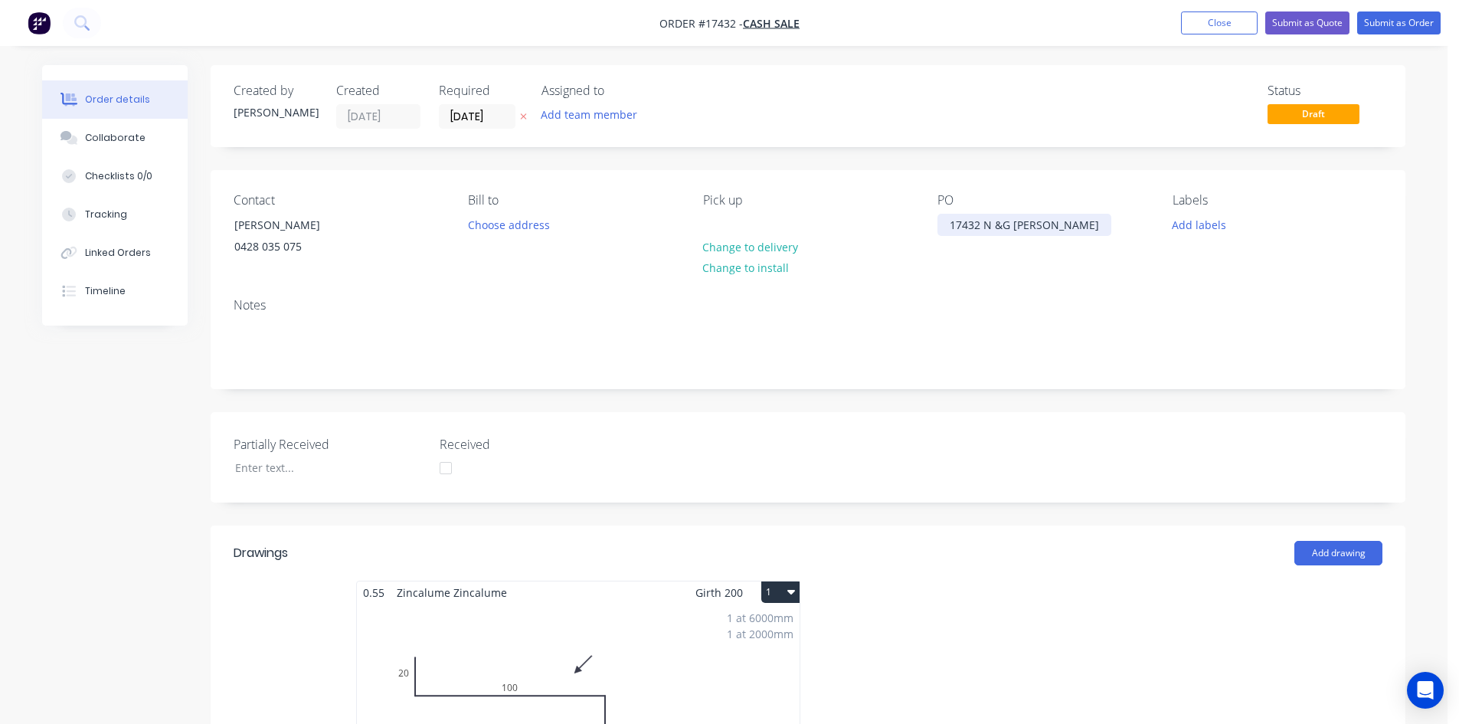
click at [999, 224] on div "17432 N &G Irvin" at bounding box center [1024, 225] width 174 height 22
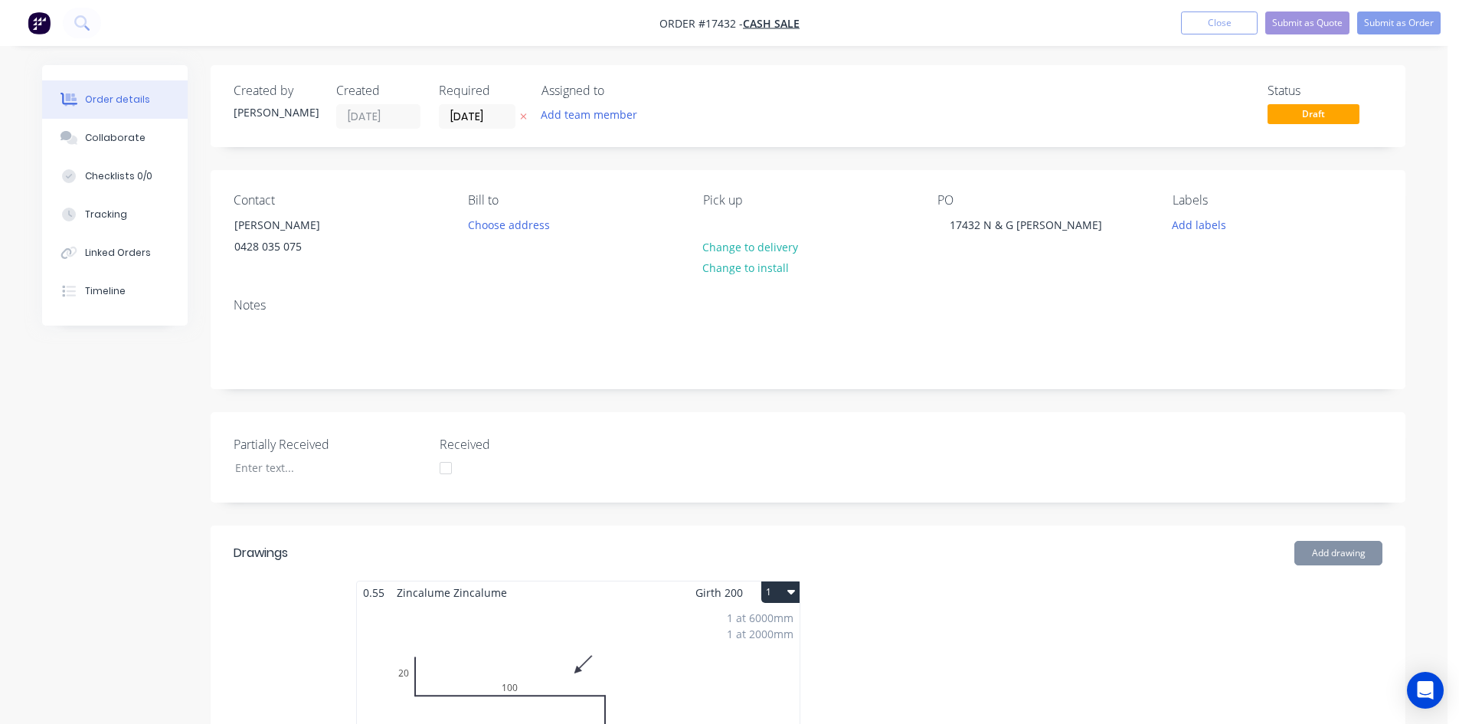
click at [987, 258] on div "PO 17432 N & G Irvin" at bounding box center [1042, 228] width 210 height 70
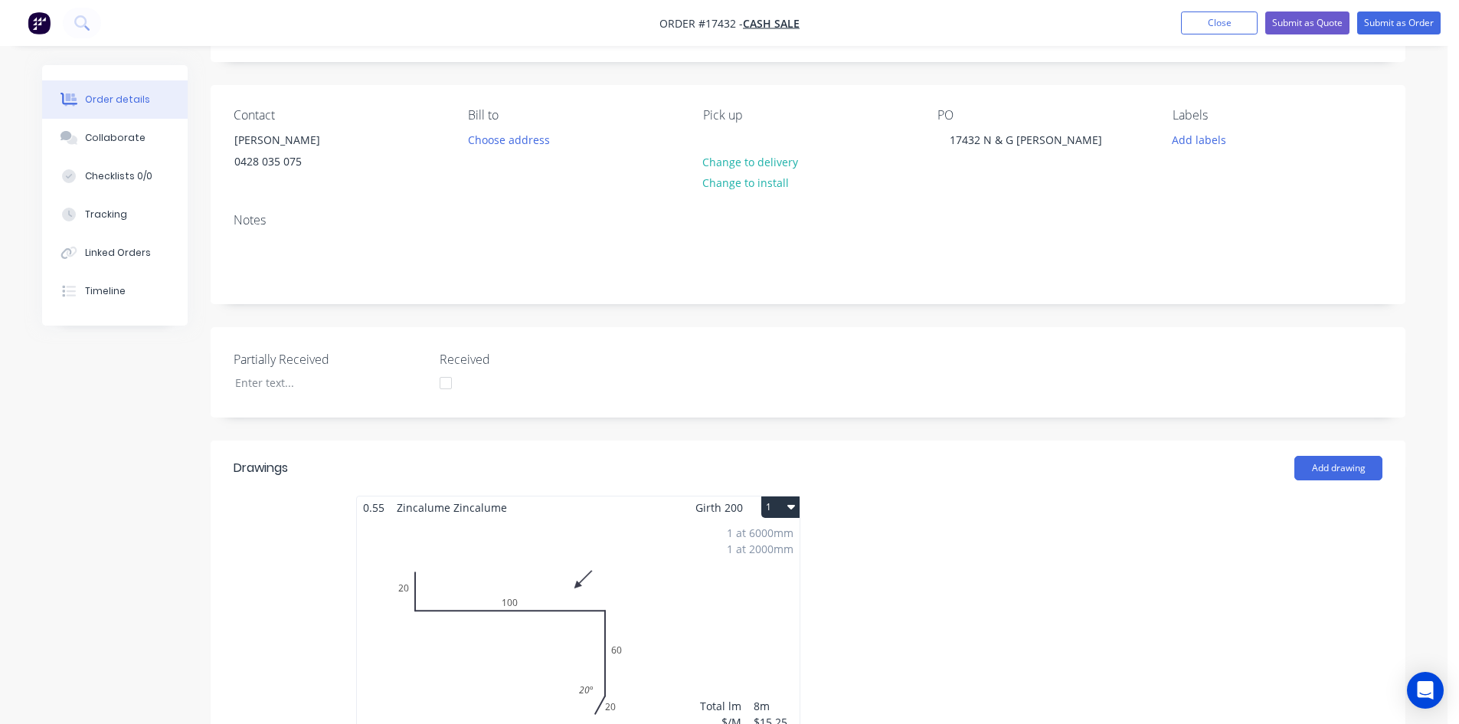
scroll to position [383, 0]
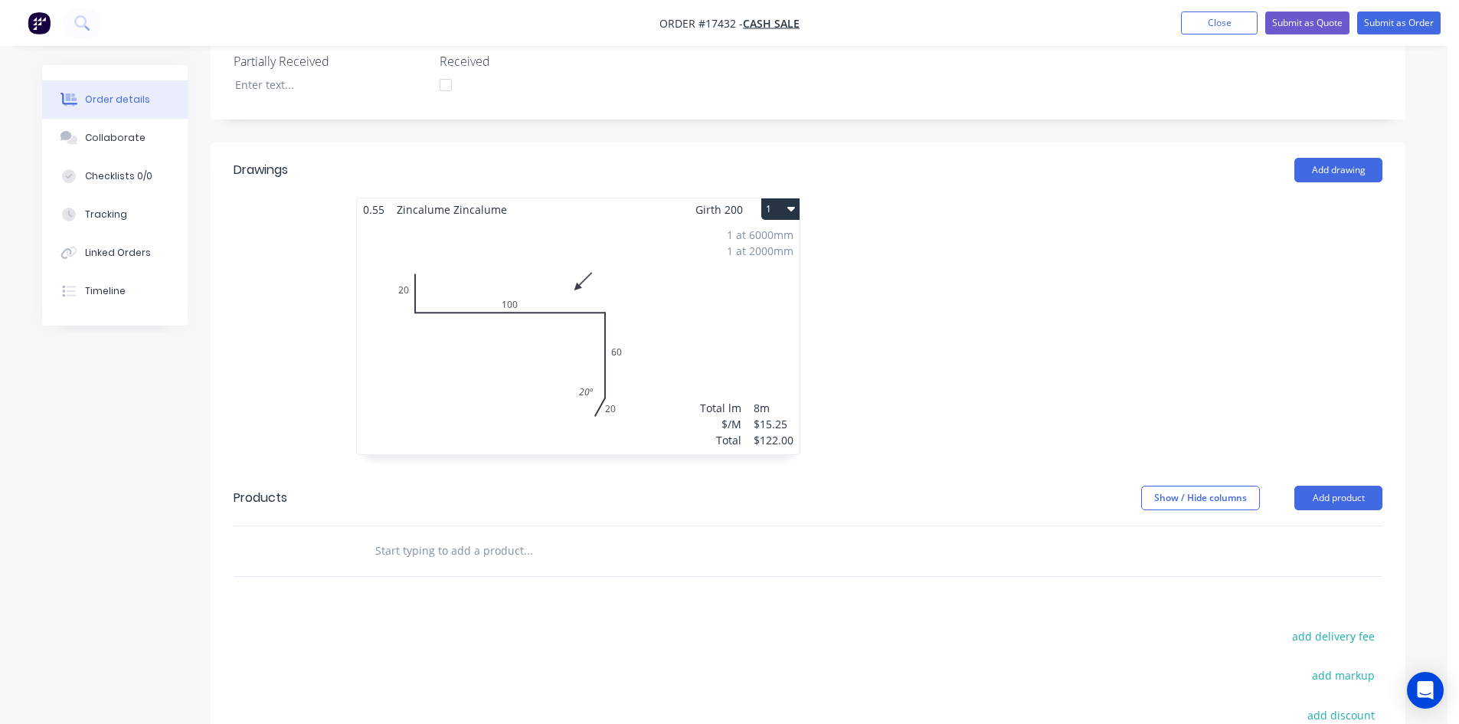
click at [687, 312] on div "1 at 6000mm 1 at 2000mm Total lm $/M Total 8m $15.25 $122.00" at bounding box center [578, 338] width 443 height 234
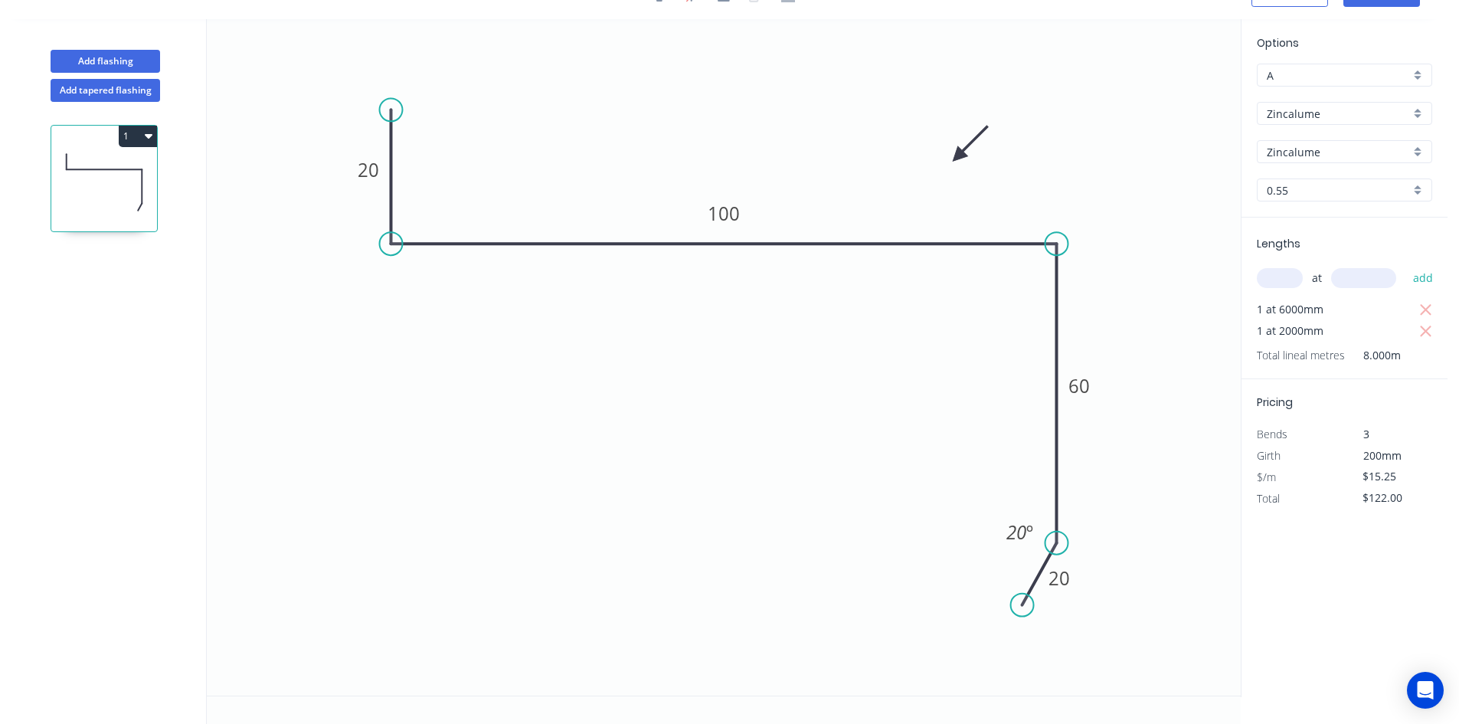
scroll to position [28, 0]
click at [1356, 76] on input "A" at bounding box center [1338, 75] width 143 height 16
click at [1332, 150] on div "C" at bounding box center [1344, 158] width 174 height 27
type input "C"
type input "$13.73"
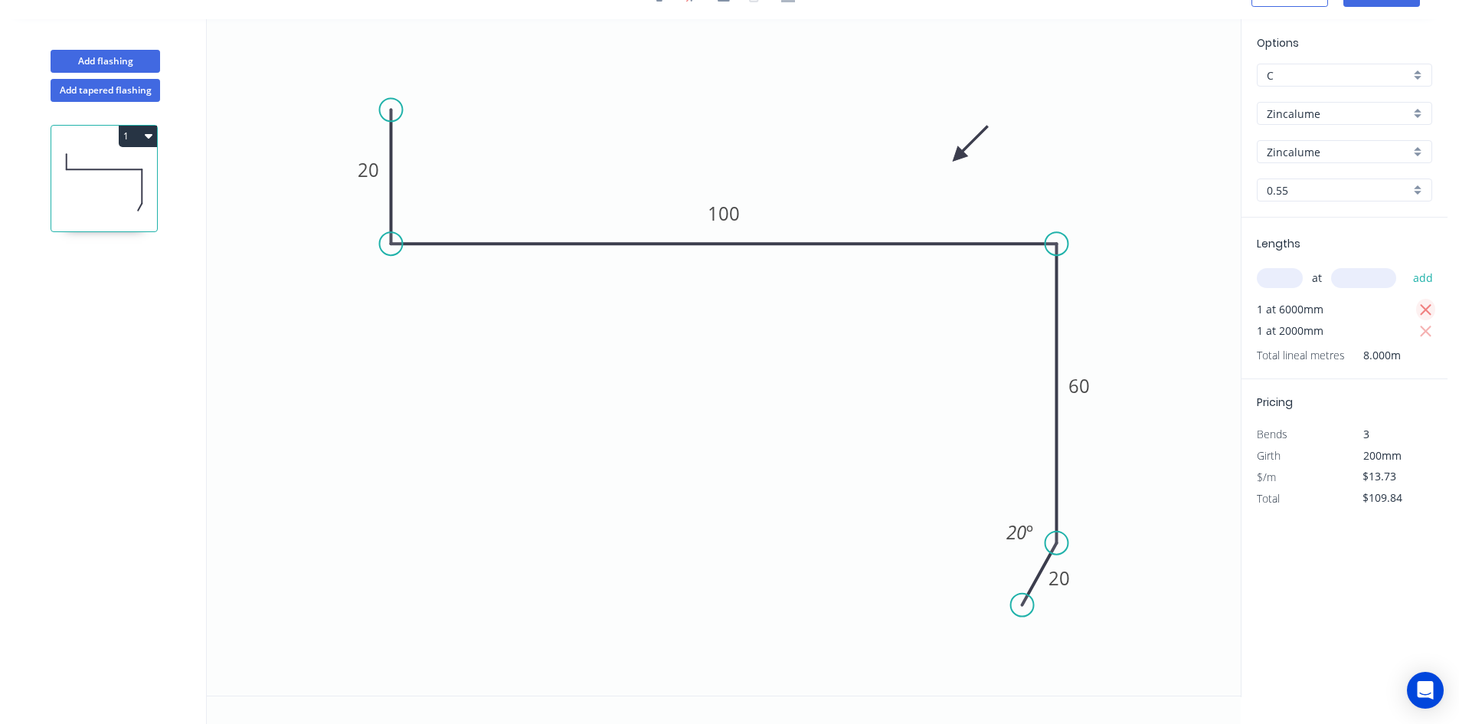
click at [1427, 307] on icon "button" at bounding box center [1425, 309] width 11 height 11
type input "$27.46"
click at [1277, 282] on input "text" at bounding box center [1280, 278] width 46 height 20
type input "2"
click at [1365, 278] on input "text" at bounding box center [1363, 278] width 65 height 20
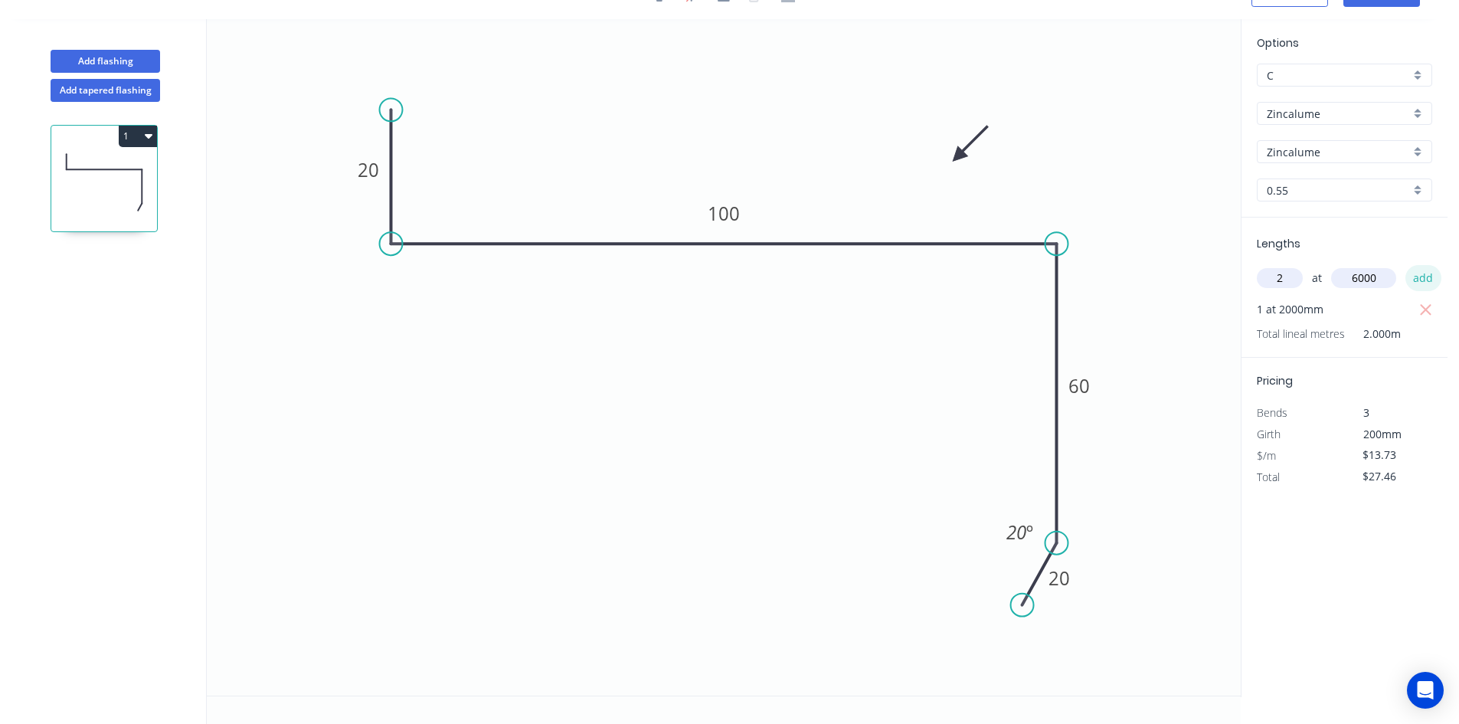
type input "6000"
click at [1414, 276] on button "add" at bounding box center [1423, 278] width 36 height 26
type input "$192.22"
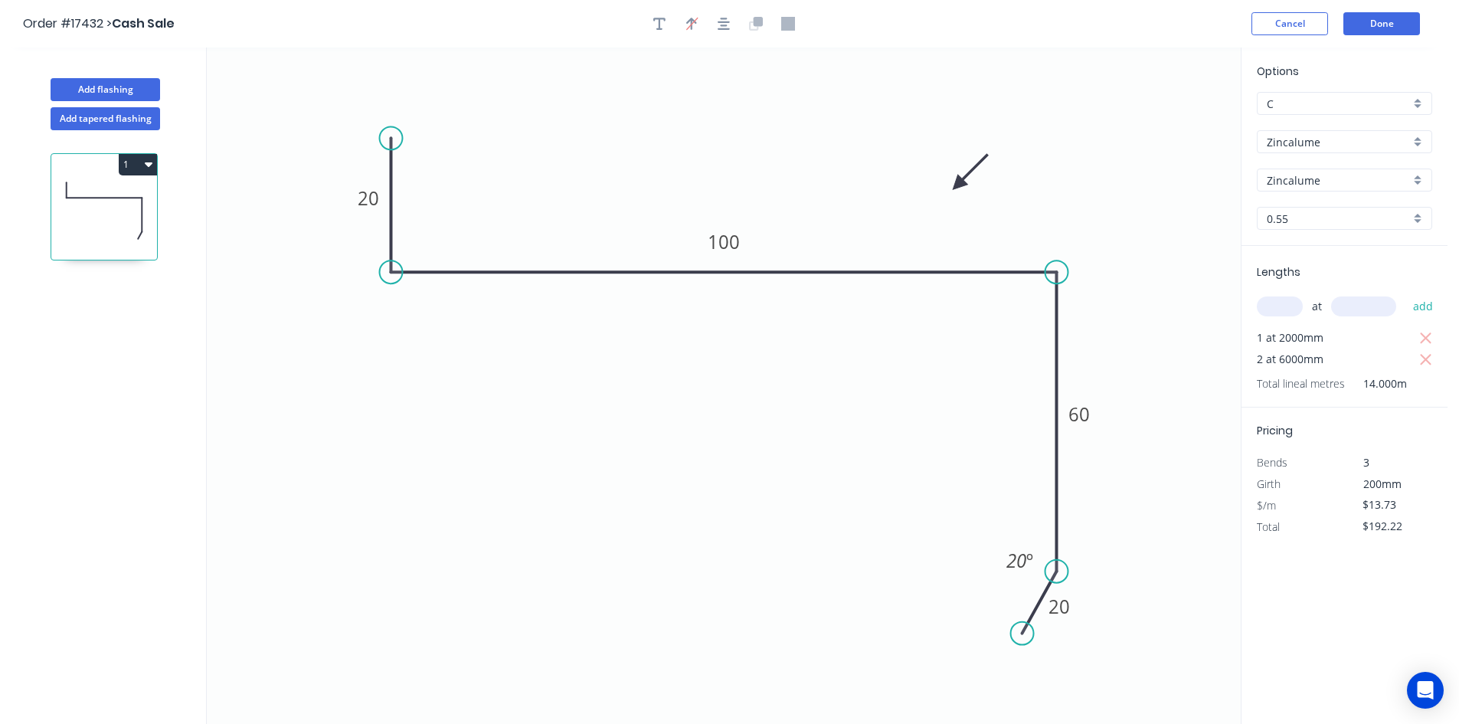
click at [1323, 113] on div "C" at bounding box center [1344, 103] width 175 height 23
click at [1304, 210] on div "D" at bounding box center [1344, 213] width 174 height 27
type input "D"
type input "$12.98"
type input "$181.72"
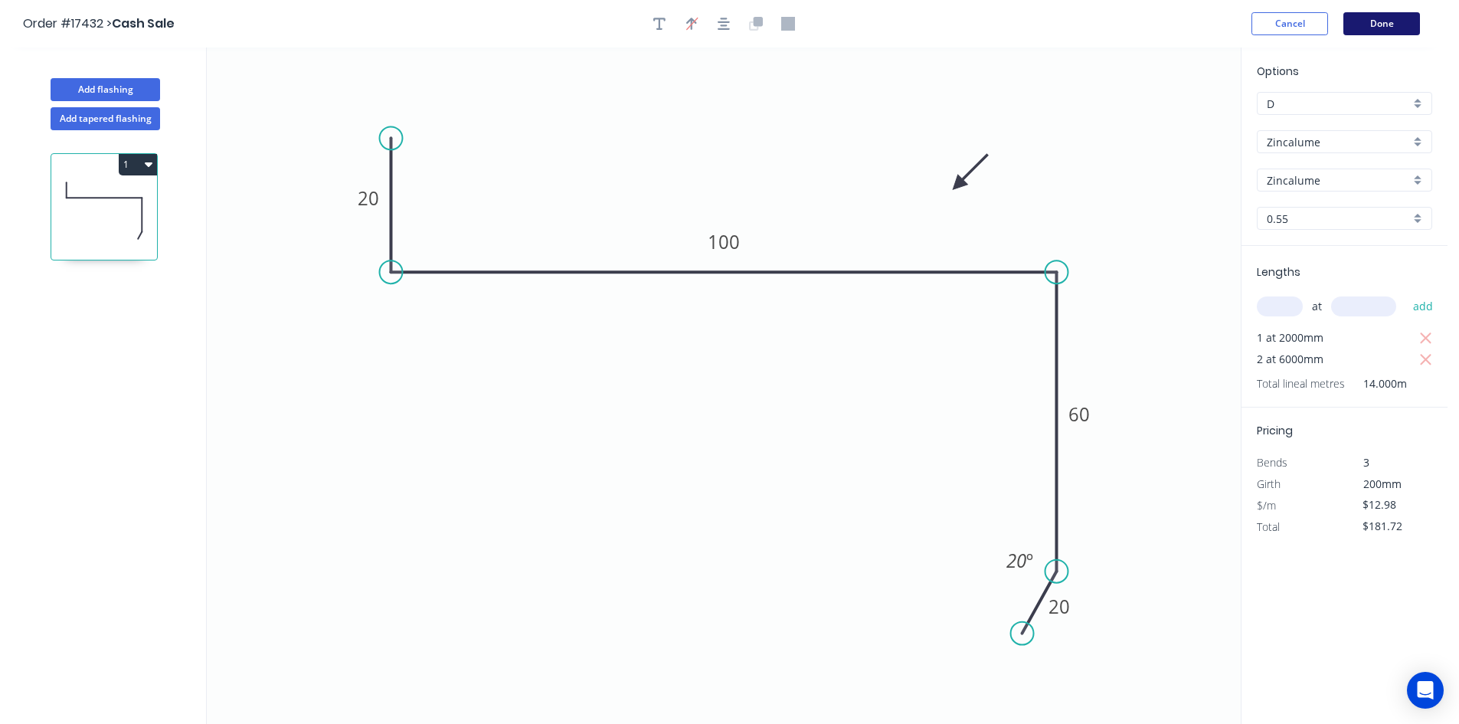
click at [1388, 21] on button "Done" at bounding box center [1381, 23] width 77 height 23
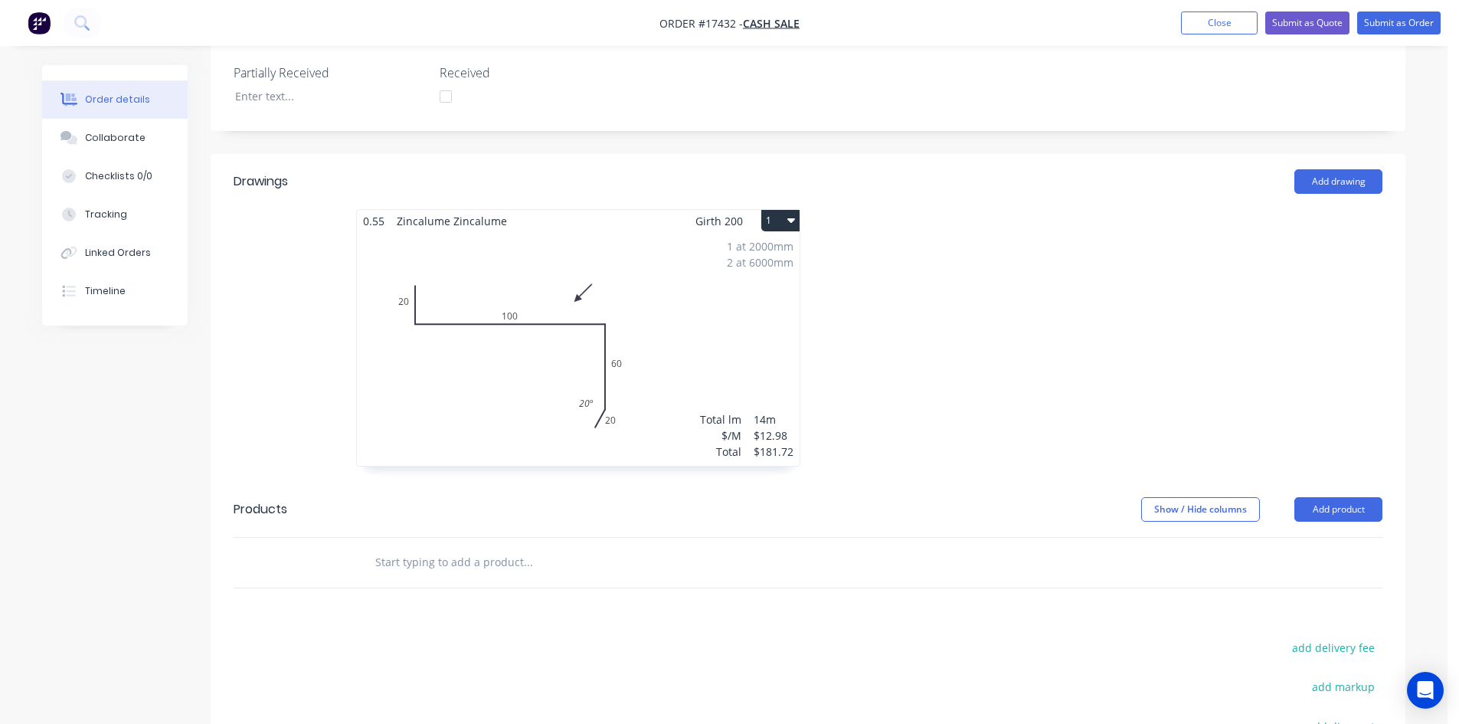
scroll to position [383, 0]
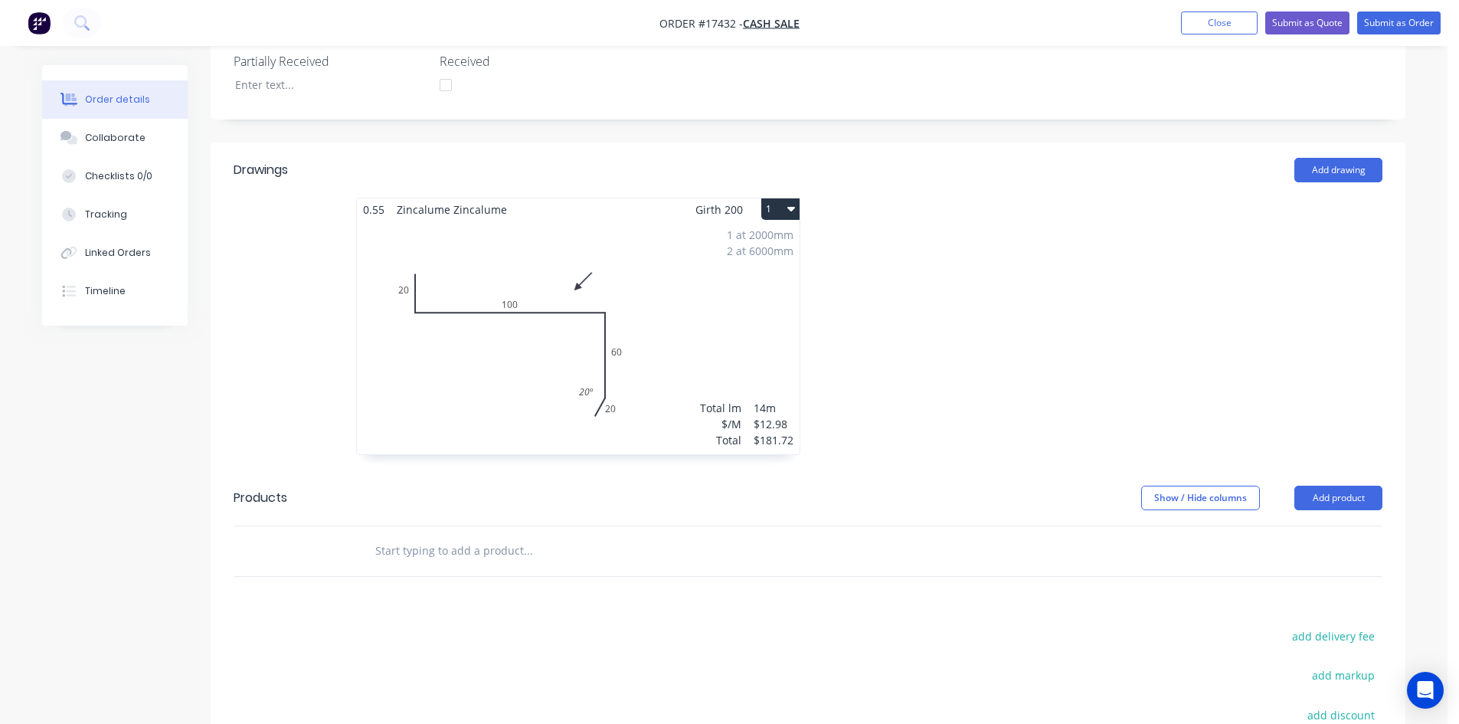
click at [678, 368] on div "1 at 2000mm 2 at 6000mm Total lm $/M Total 14m $12.98 $181.72" at bounding box center [578, 338] width 443 height 234
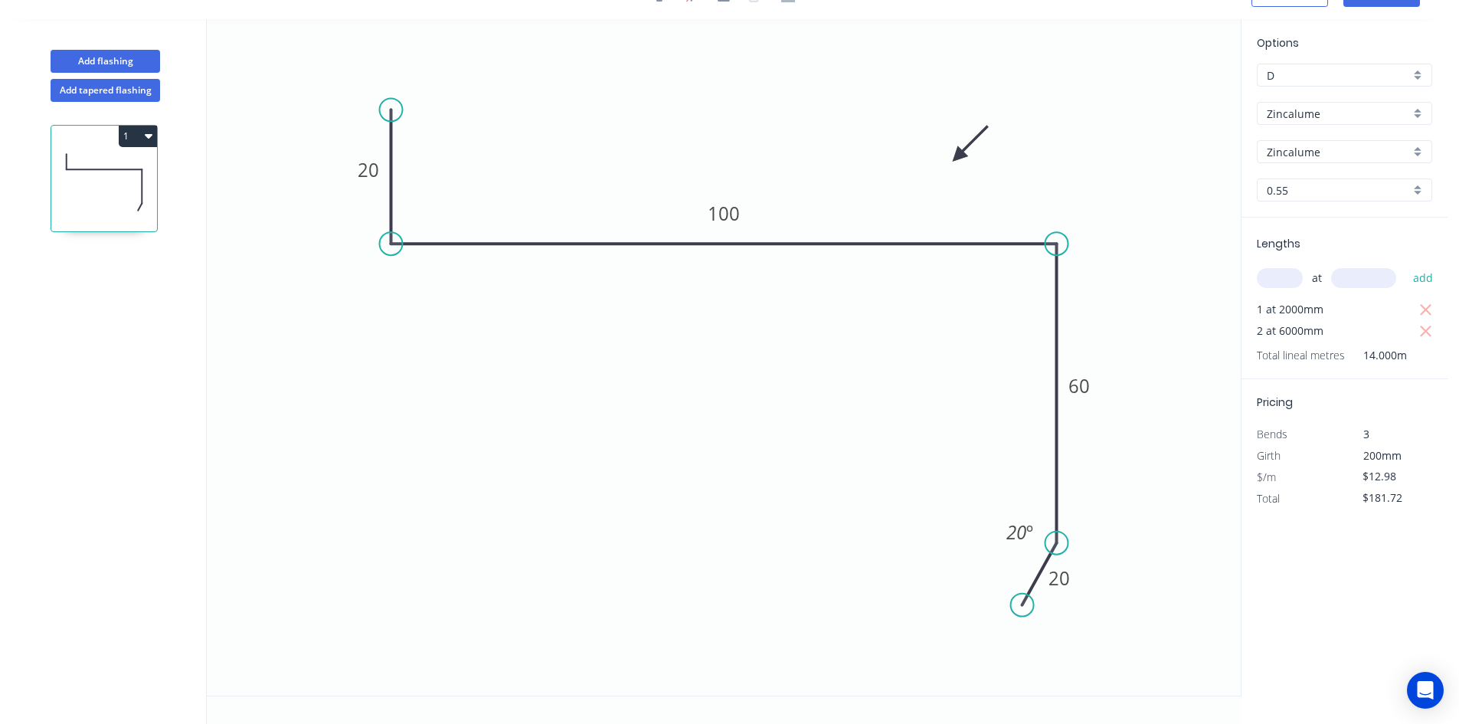
scroll to position [28, 0]
click at [433, 298] on div "Show angle" at bounding box center [468, 295] width 154 height 31
click at [422, 217] on tspan "º" at bounding box center [421, 215] width 7 height 25
click at [711, 306] on icon "0 20 100 60 20 89 º 20 º" at bounding box center [724, 357] width 1034 height 676
click at [1088, 287] on div "Show angle" at bounding box center [1141, 291] width 154 height 31
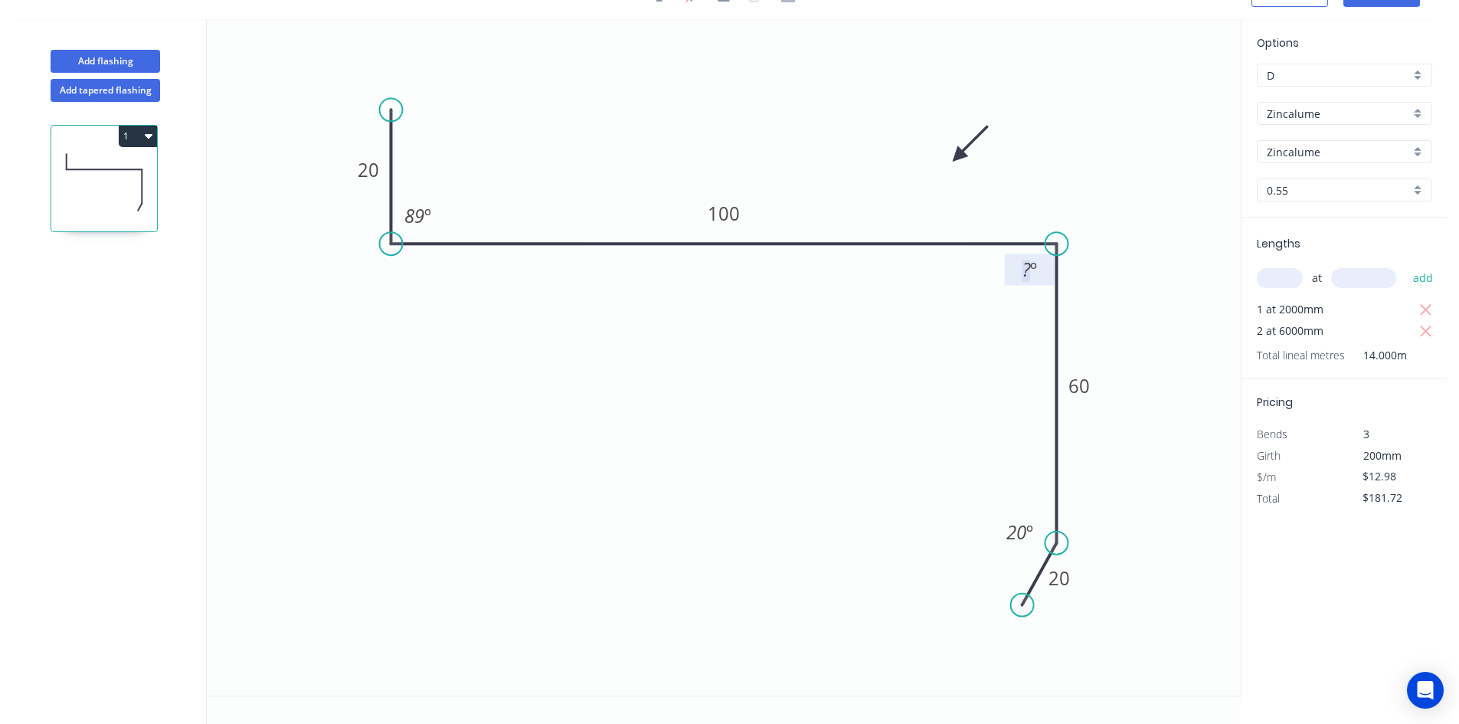
click at [1039, 276] on rect at bounding box center [1029, 270] width 31 height 21
click at [949, 309] on icon "0 20 100 60 20 89 º 92 º 20 º" at bounding box center [724, 357] width 1034 height 676
drag, startPoint x: 1009, startPoint y: 276, endPoint x: 1096, endPoint y: 212, distance: 108.0
click at [1096, 212] on rect at bounding box center [1116, 205] width 50 height 31
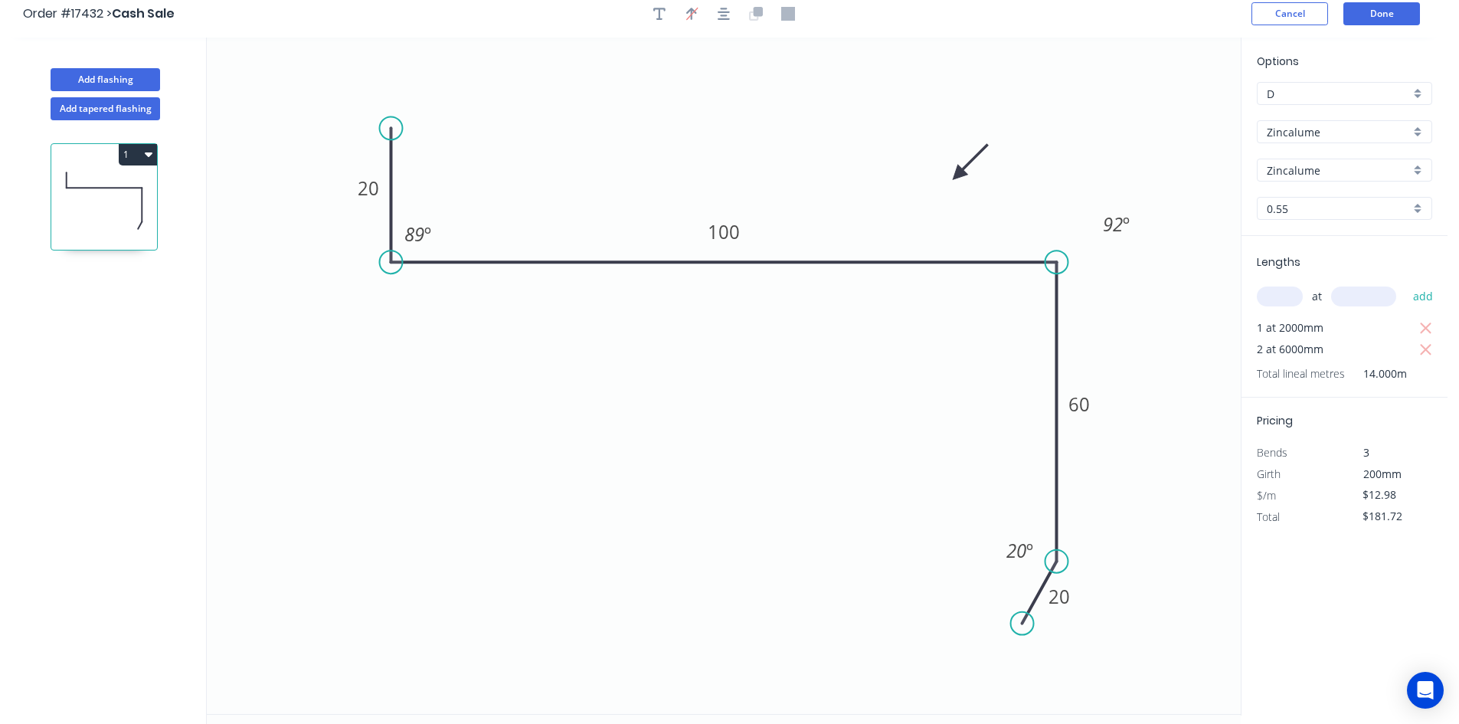
scroll to position [0, 0]
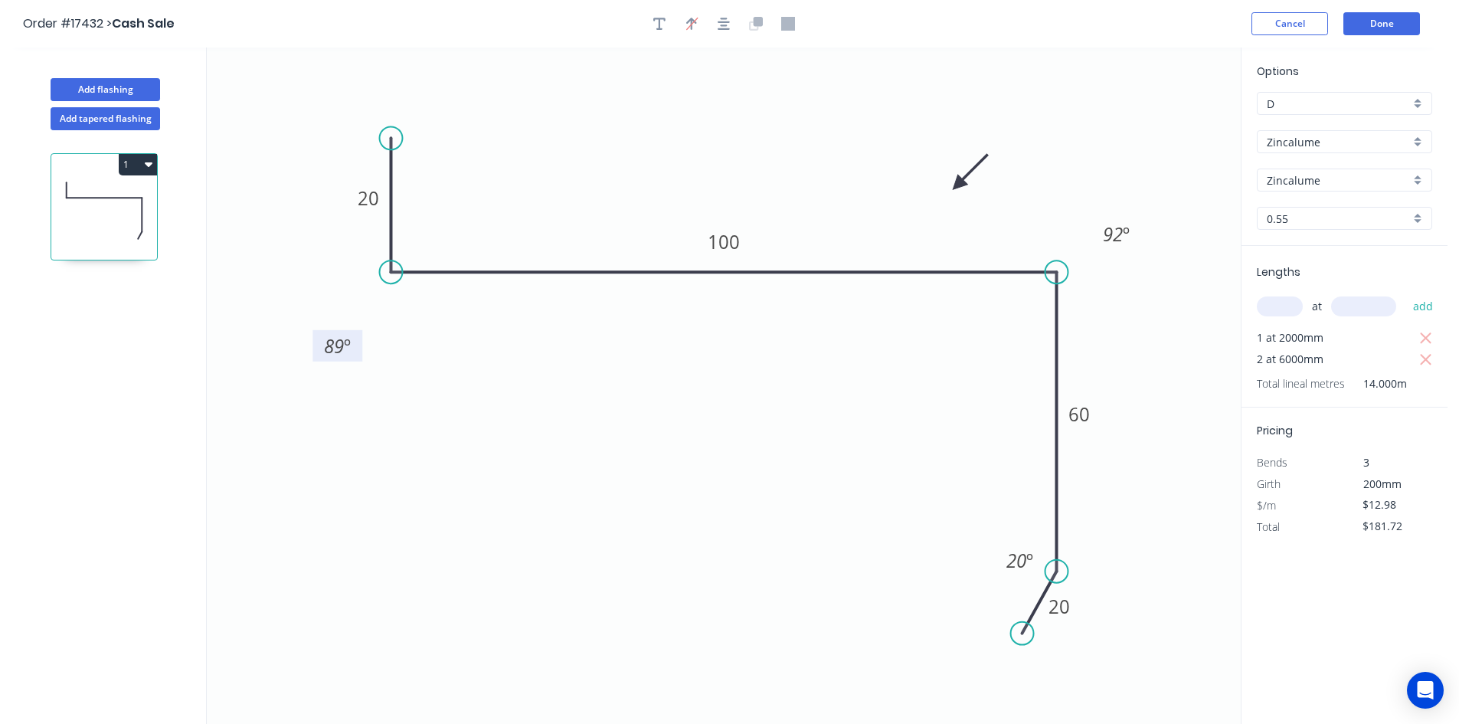
drag, startPoint x: 441, startPoint y: 235, endPoint x: 361, endPoint y: 337, distance: 129.8
click at [361, 337] on rect at bounding box center [337, 345] width 50 height 31
click at [1392, 23] on button "Done" at bounding box center [1381, 23] width 77 height 23
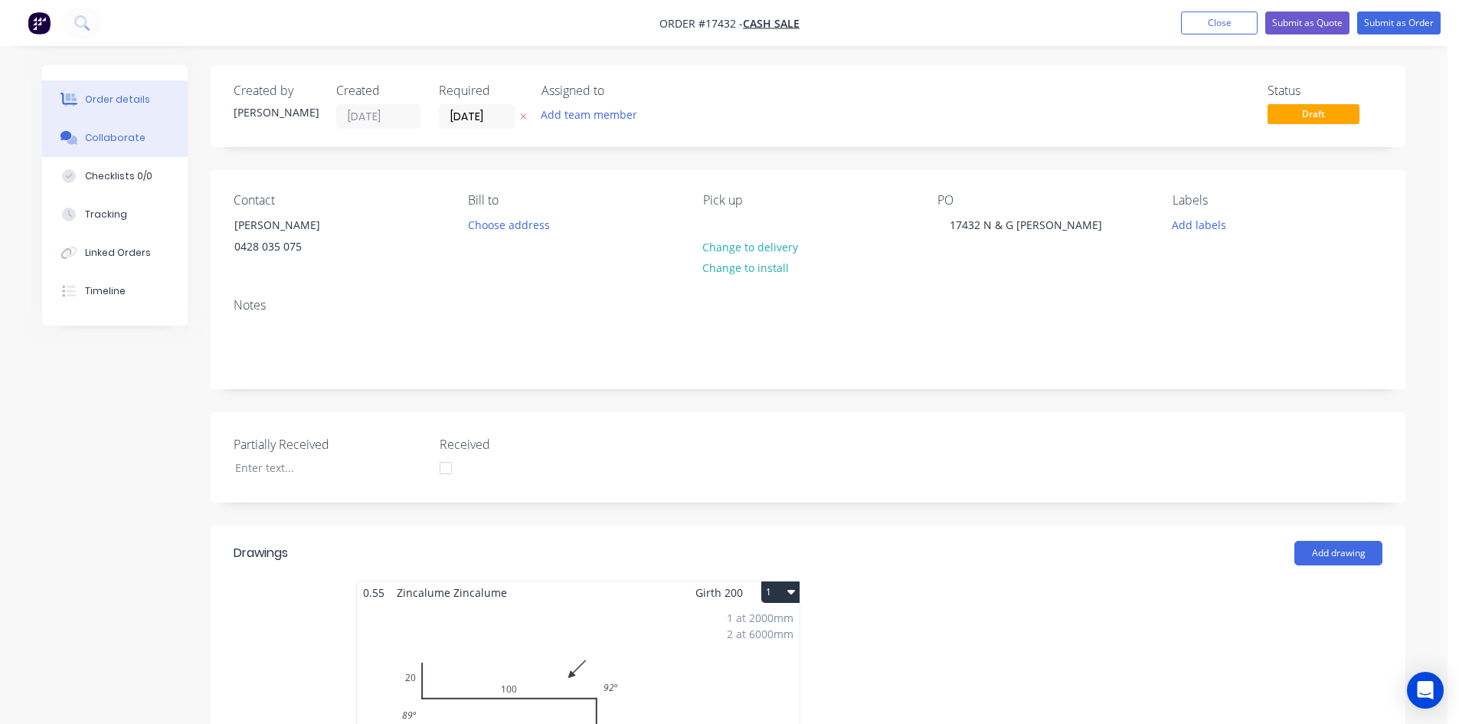
click at [106, 132] on div "Collaborate" at bounding box center [115, 138] width 60 height 14
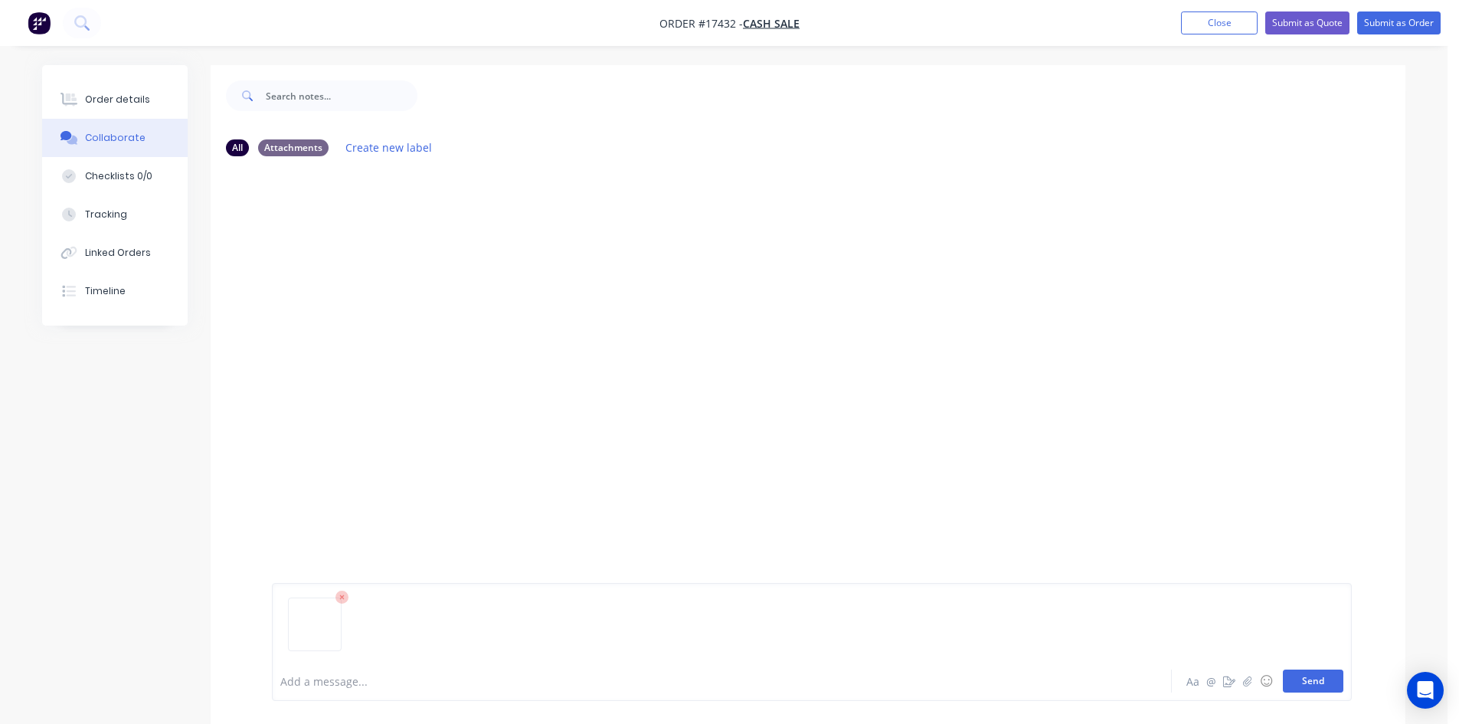
click at [1316, 682] on button "Send" at bounding box center [1313, 680] width 60 height 23
click at [128, 106] on div "Order details" at bounding box center [117, 100] width 65 height 14
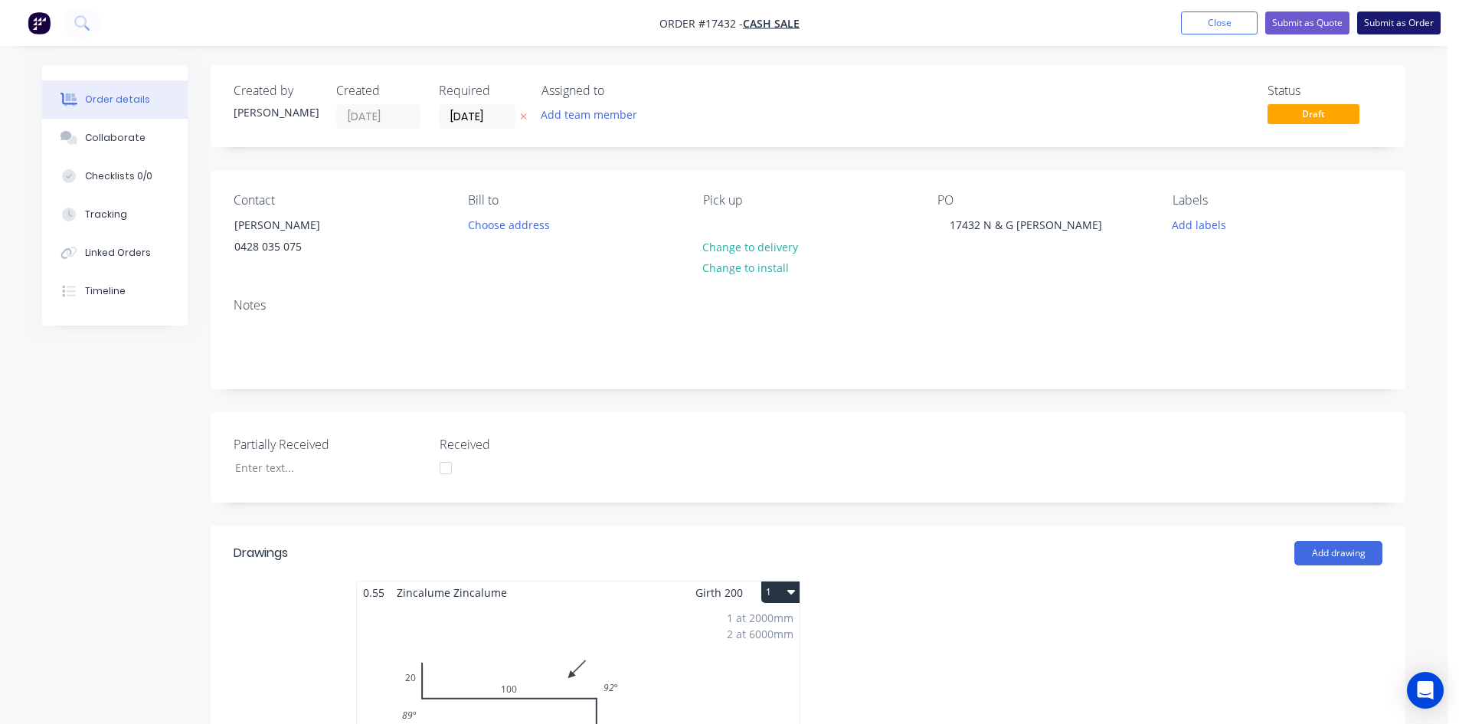
click at [1411, 20] on button "Submit as Order" at bounding box center [1398, 22] width 83 height 23
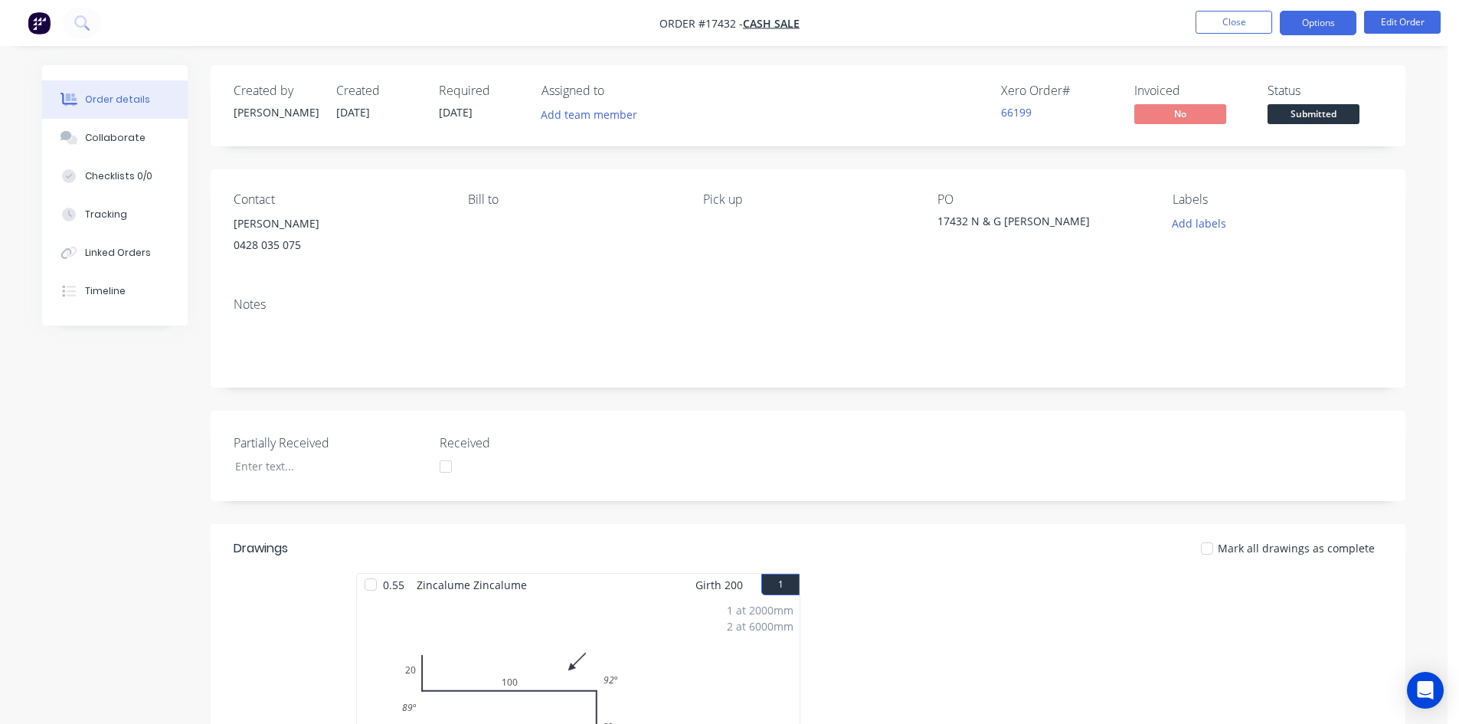
click at [1305, 14] on button "Options" at bounding box center [1318, 23] width 77 height 25
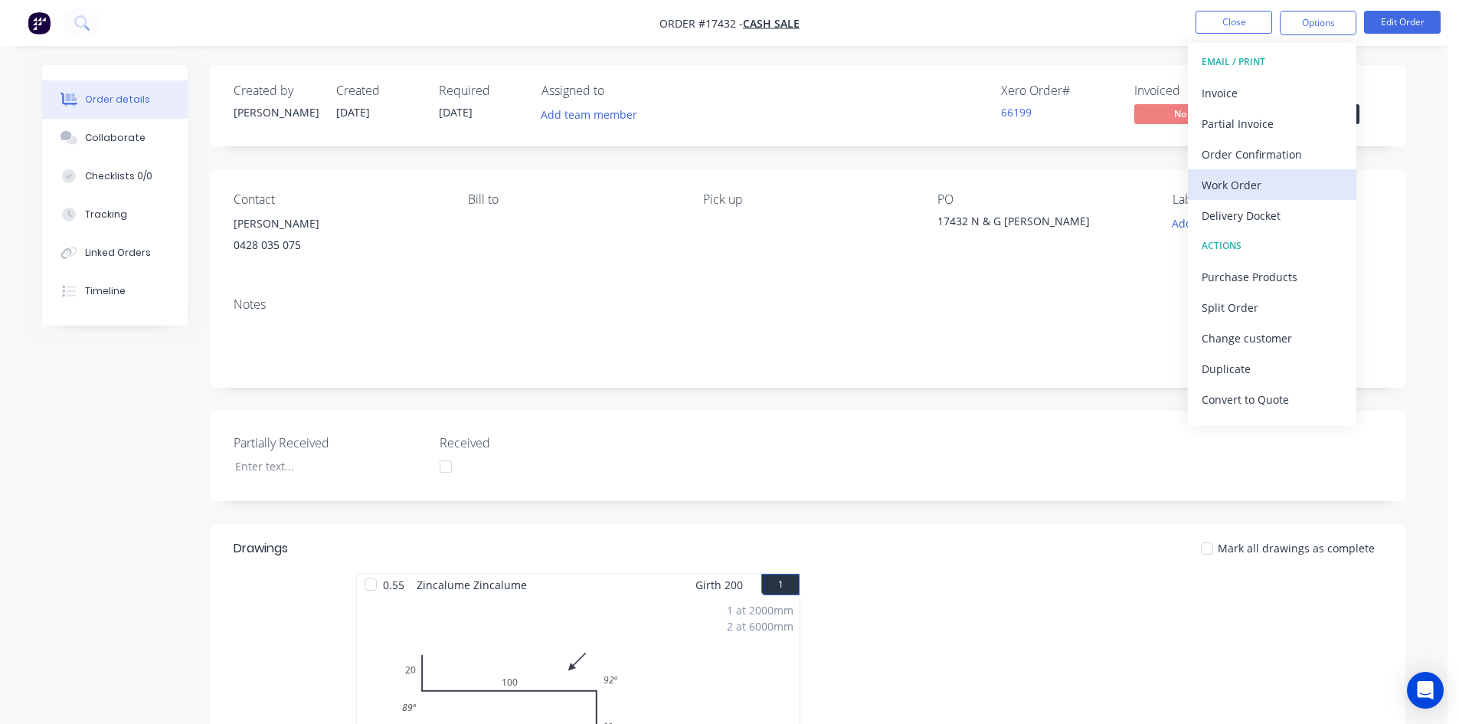
click at [1261, 177] on div "Work Order" at bounding box center [1271, 185] width 141 height 22
click at [1255, 188] on div "Custom" at bounding box center [1271, 185] width 141 height 22
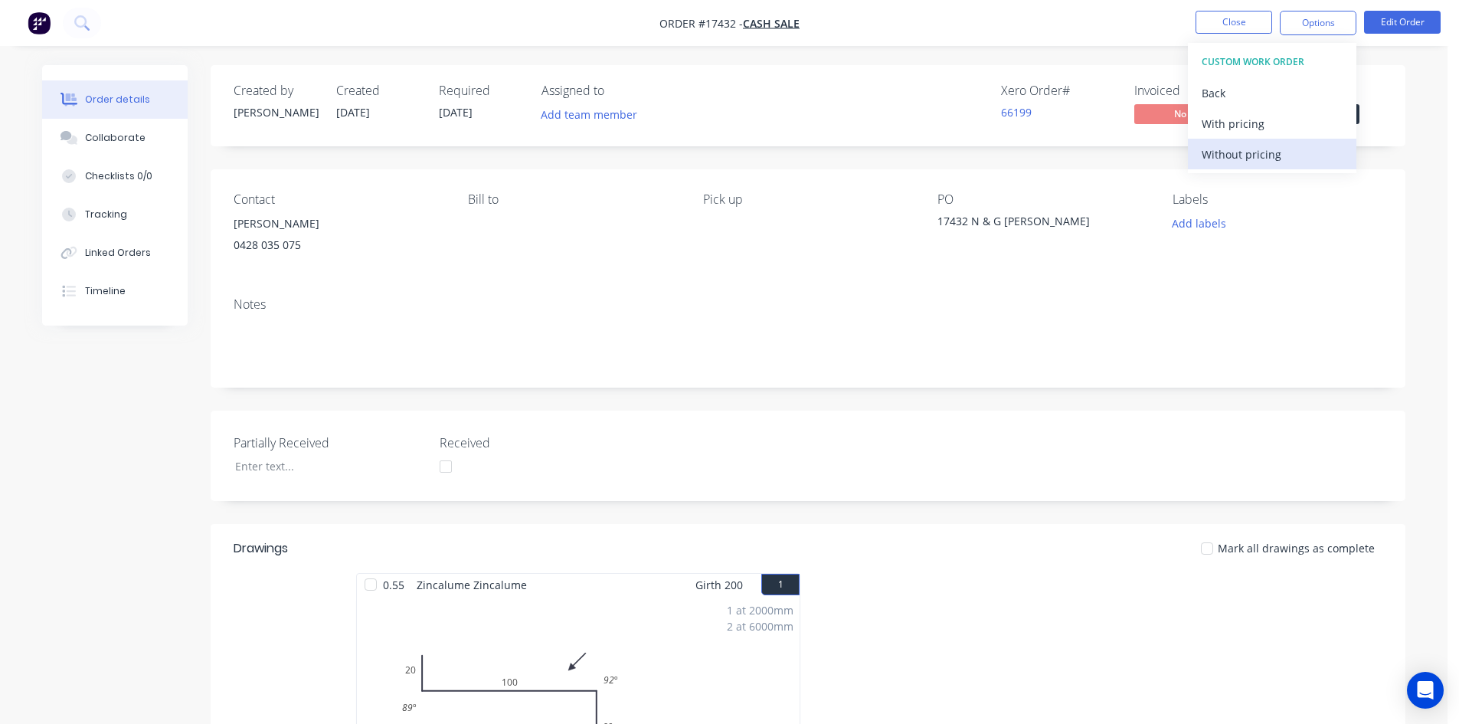
click at [1269, 161] on div "Without pricing" at bounding box center [1271, 154] width 141 height 22
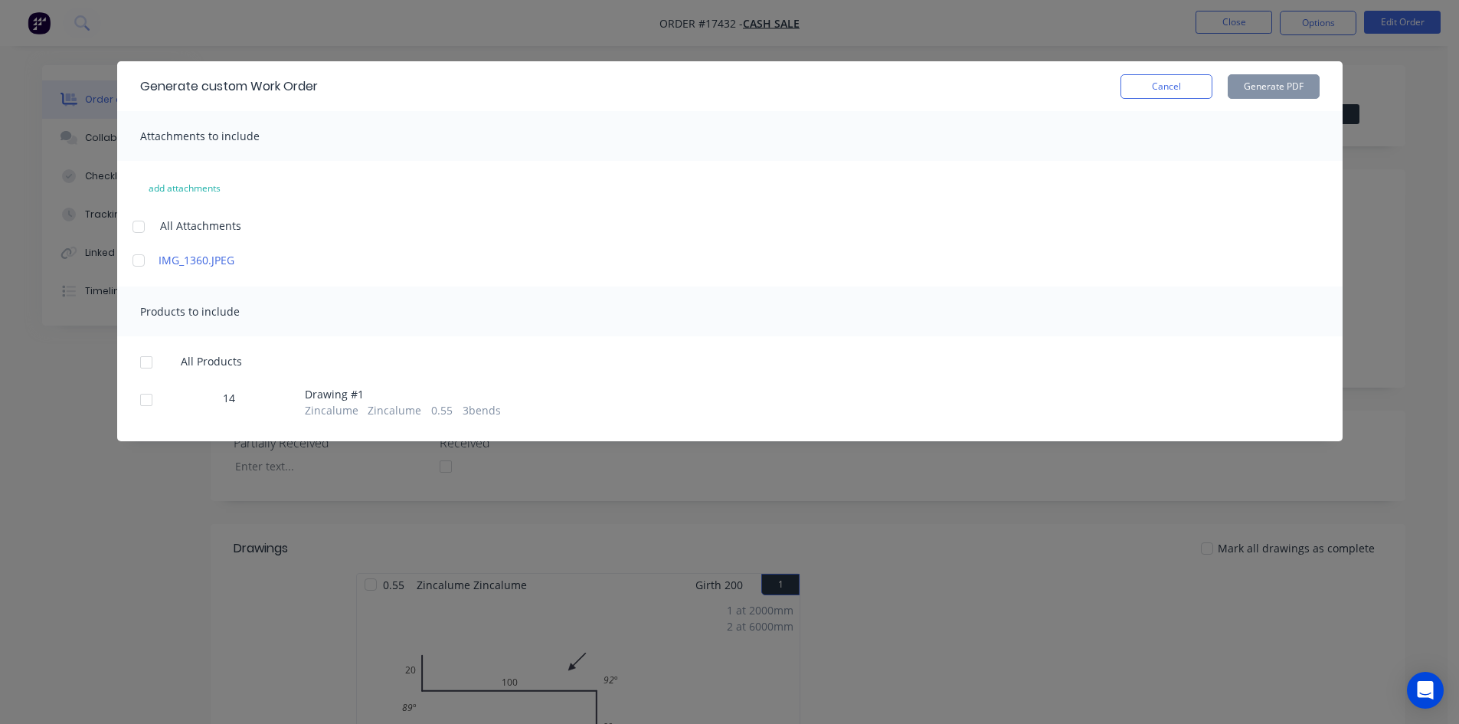
click at [139, 221] on div at bounding box center [138, 226] width 31 height 31
click at [143, 365] on div at bounding box center [146, 362] width 31 height 31
click at [1239, 86] on button "Generate PDF" at bounding box center [1274, 86] width 92 height 25
click at [1169, 89] on button "Cancel" at bounding box center [1166, 86] width 92 height 25
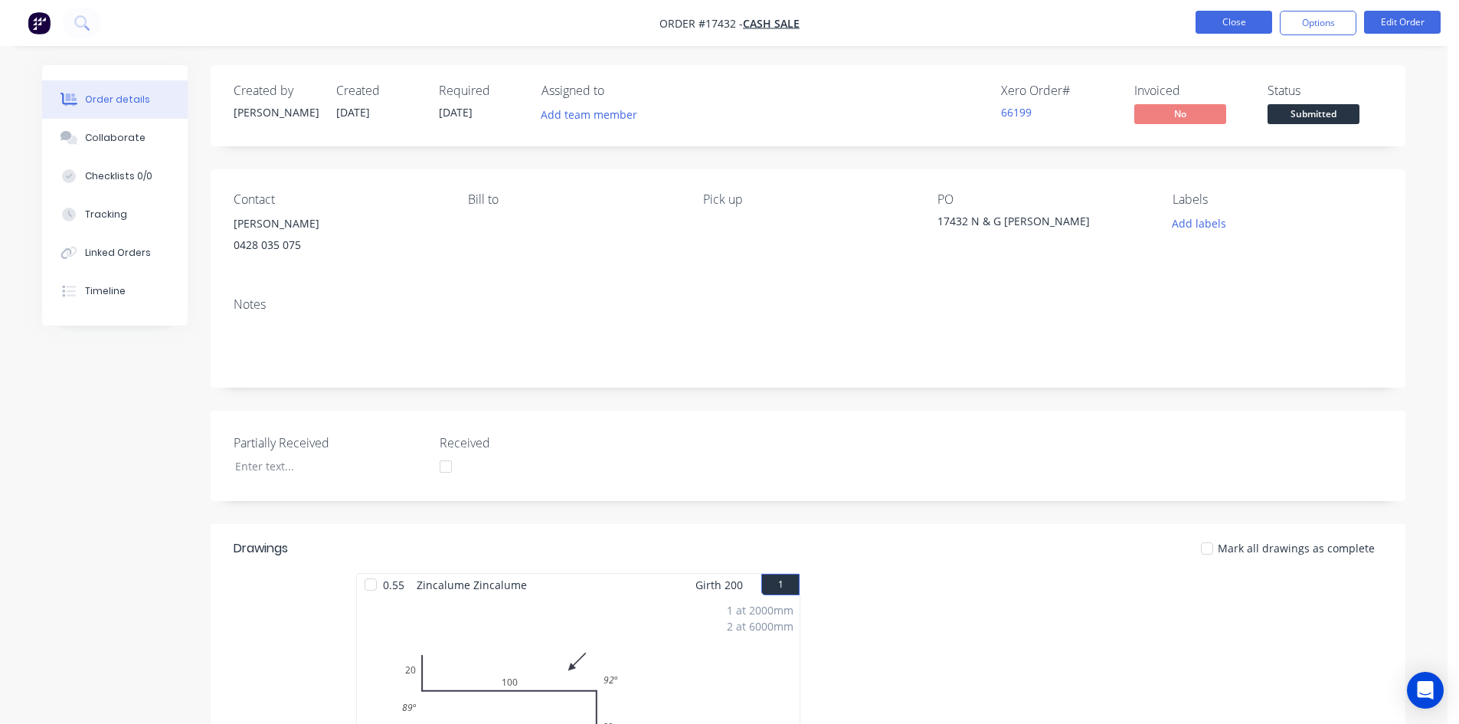
click at [1240, 28] on button "Close" at bounding box center [1233, 22] width 77 height 23
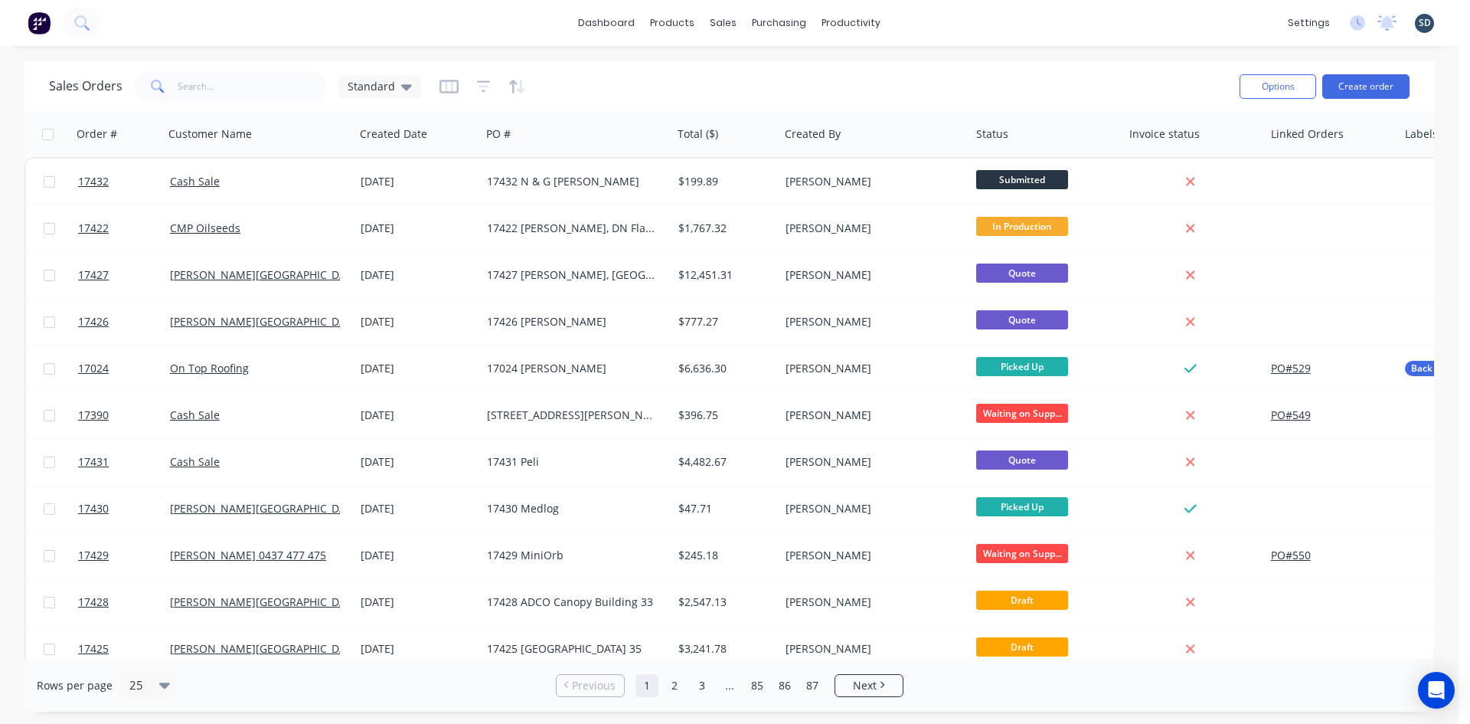
click at [951, 21] on div "dashboard products sales purchasing productivity dashboard products Product Cat…" at bounding box center [729, 23] width 1459 height 46
click at [942, 21] on div "dashboard products sales purchasing productivity dashboard products Product Cat…" at bounding box center [729, 23] width 1459 height 46
click at [937, 17] on div "dashboard products sales purchasing productivity dashboard products Product Cat…" at bounding box center [729, 23] width 1459 height 46
click at [933, 21] on div "dashboard products sales purchasing productivity dashboard products Product Cat…" at bounding box center [729, 23] width 1459 height 46
click at [909, 18] on div "dashboard products sales purchasing productivity dashboard products Product Cat…" at bounding box center [729, 23] width 1459 height 46
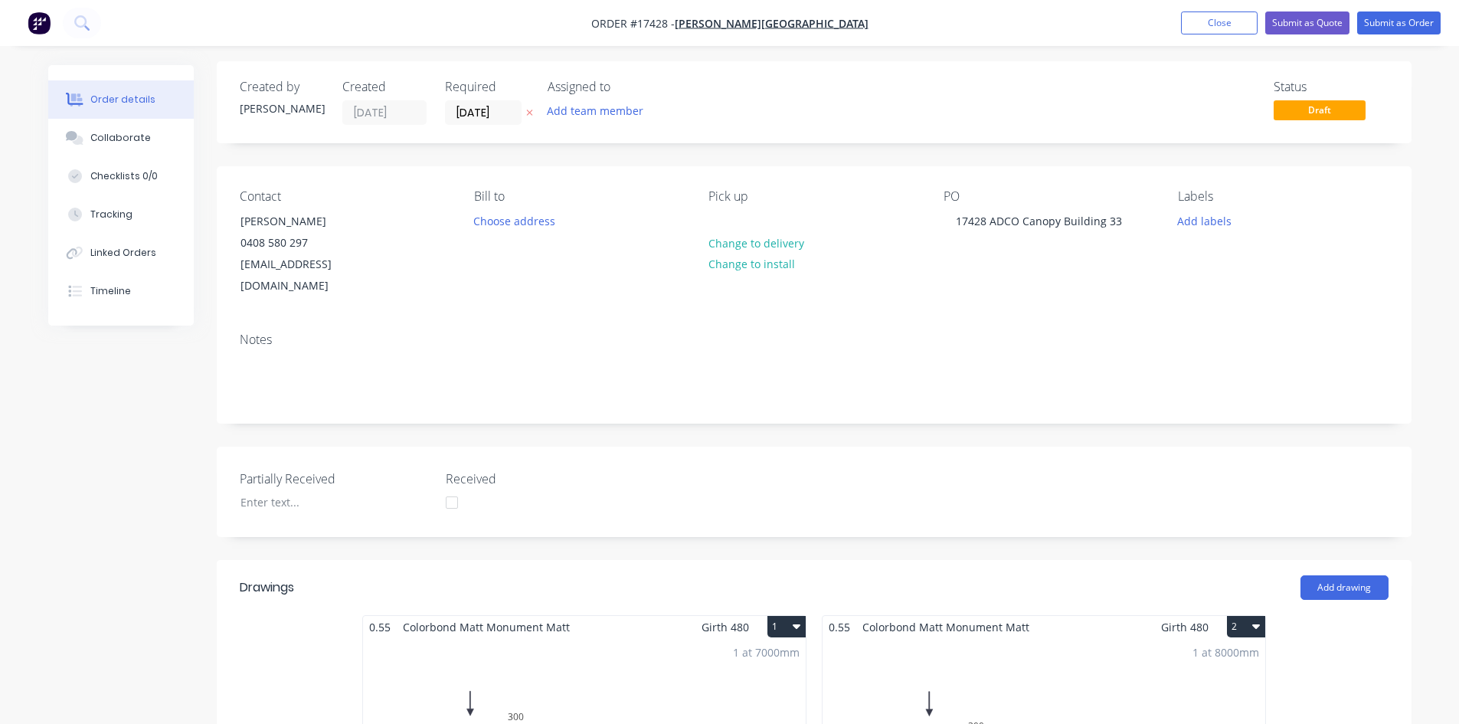
scroll to position [4, 0]
